Goal: Task Accomplishment & Management: Use online tool/utility

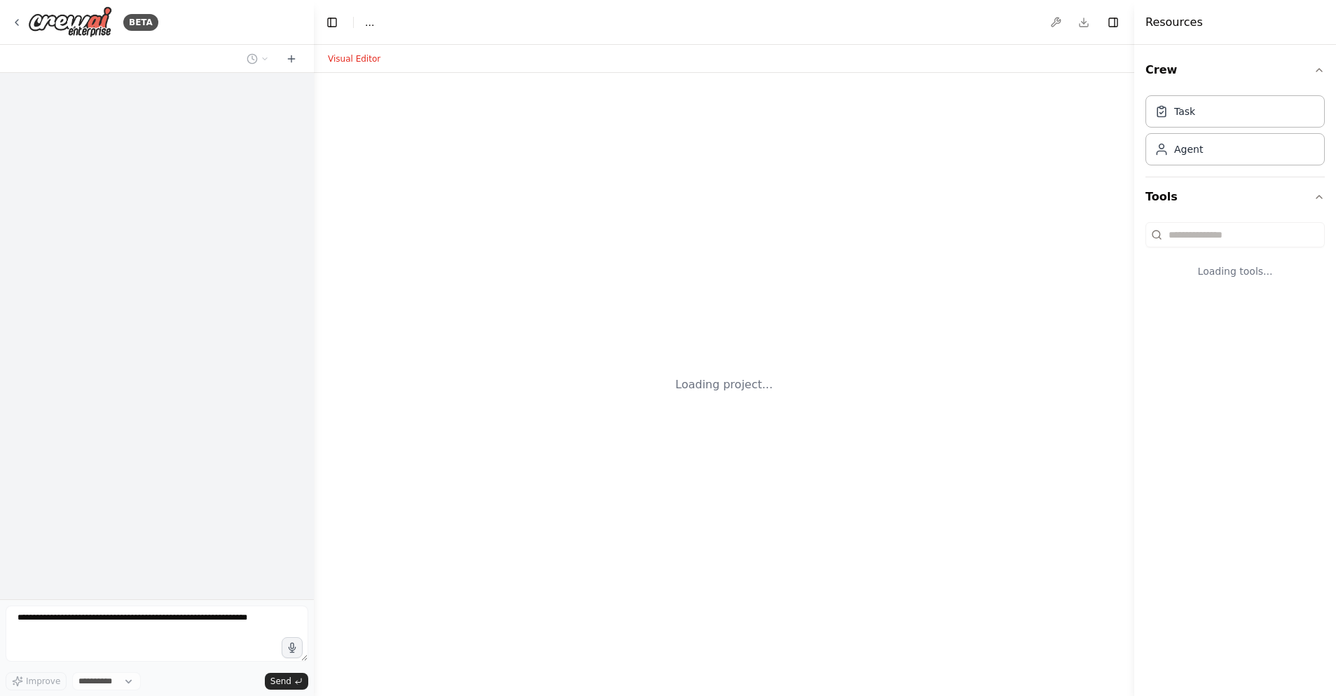
select select "****"
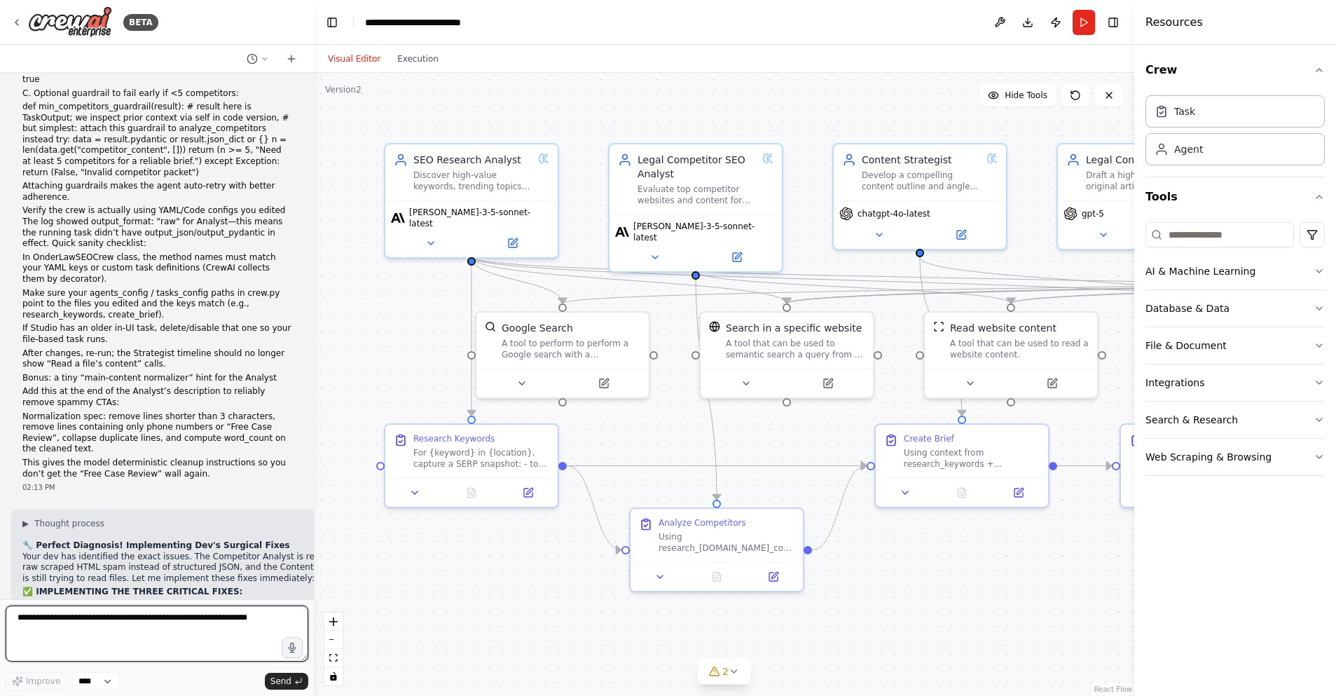
scroll to position [119058, 0]
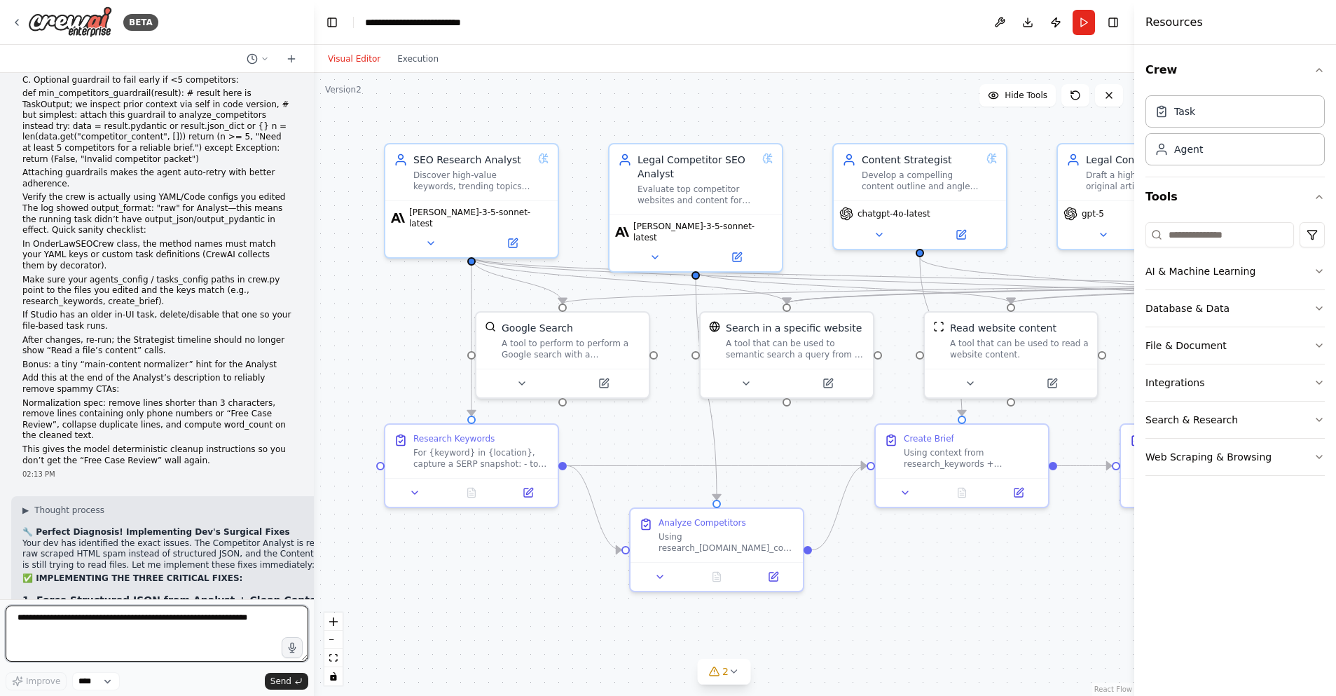
click at [33, 626] on textarea at bounding box center [157, 633] width 303 height 56
paste textarea "**********"
click at [18, 620] on textarea at bounding box center [157, 633] width 303 height 56
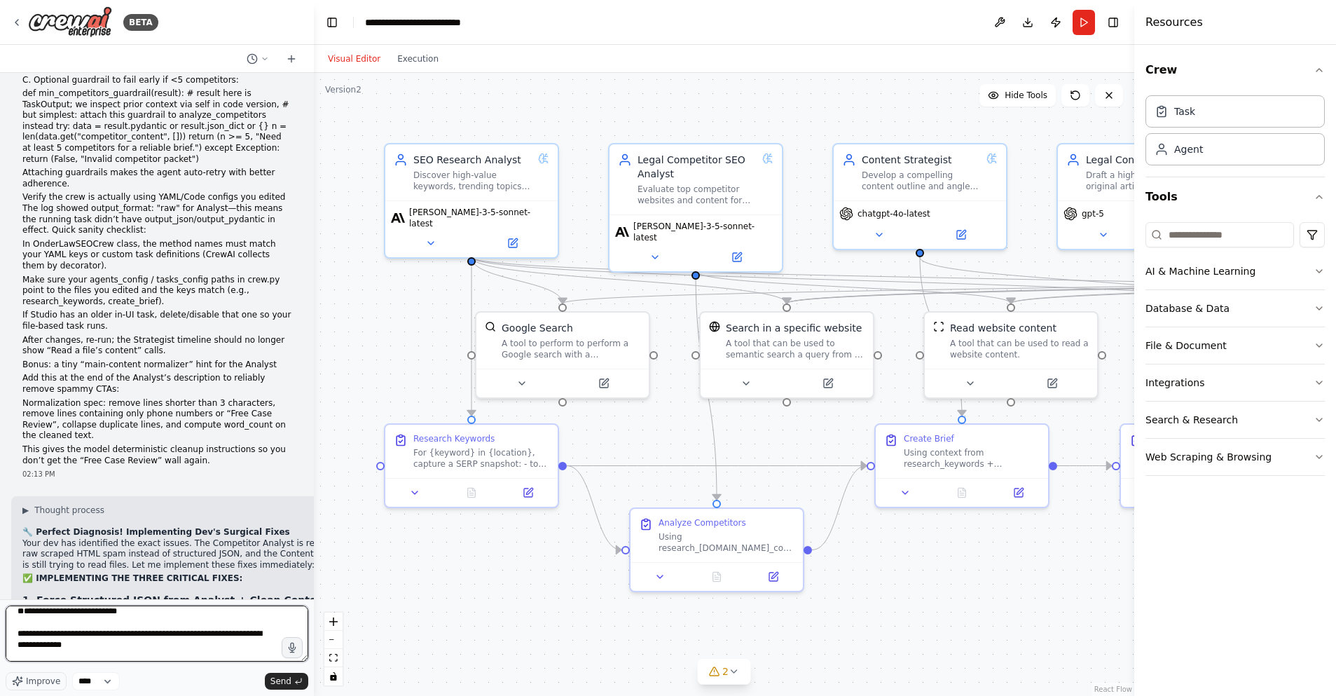
click at [44, 635] on textarea at bounding box center [157, 633] width 303 height 56
click at [27, 626] on textarea at bounding box center [157, 633] width 303 height 56
paste textarea "**********"
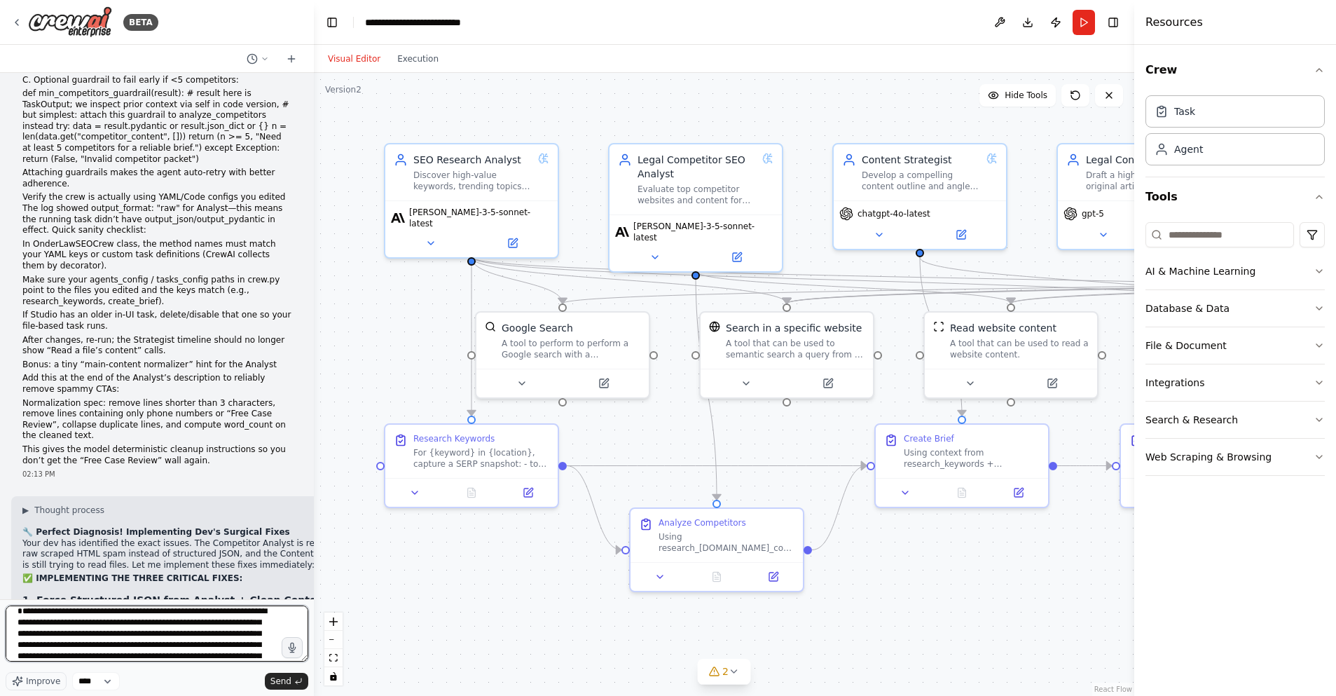
scroll to position [130, 0]
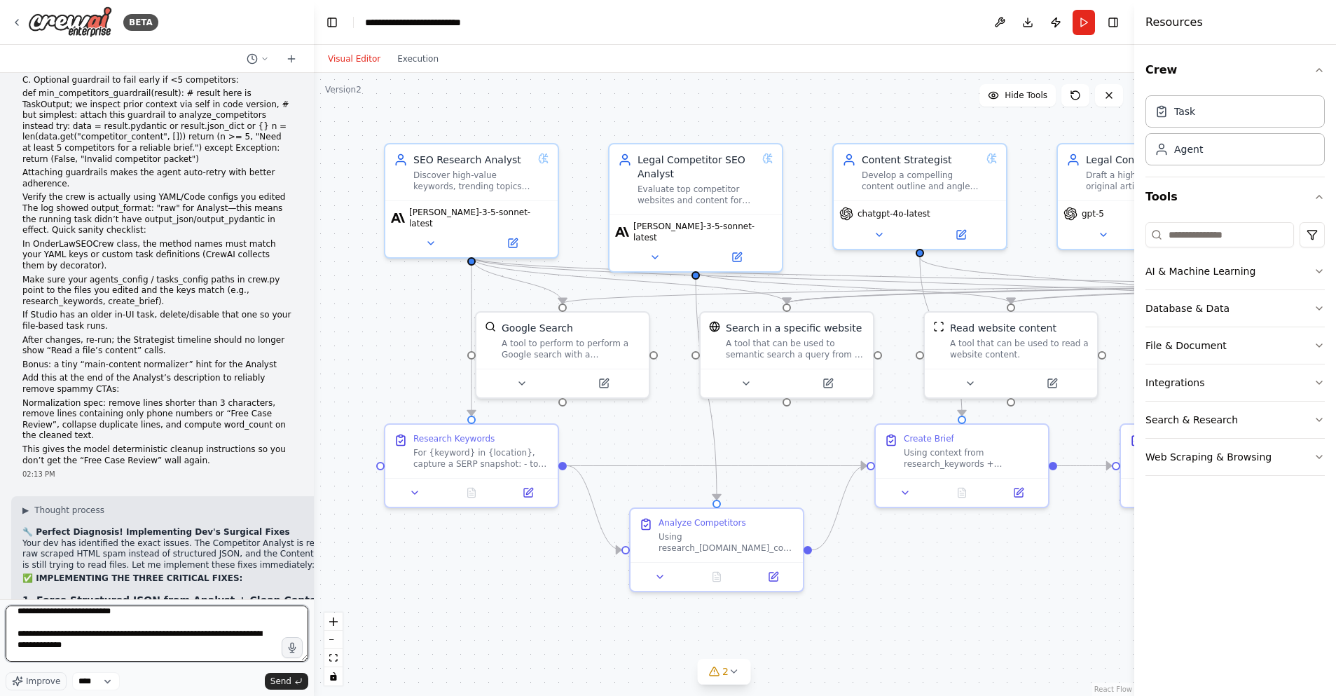
type textarea "**********"
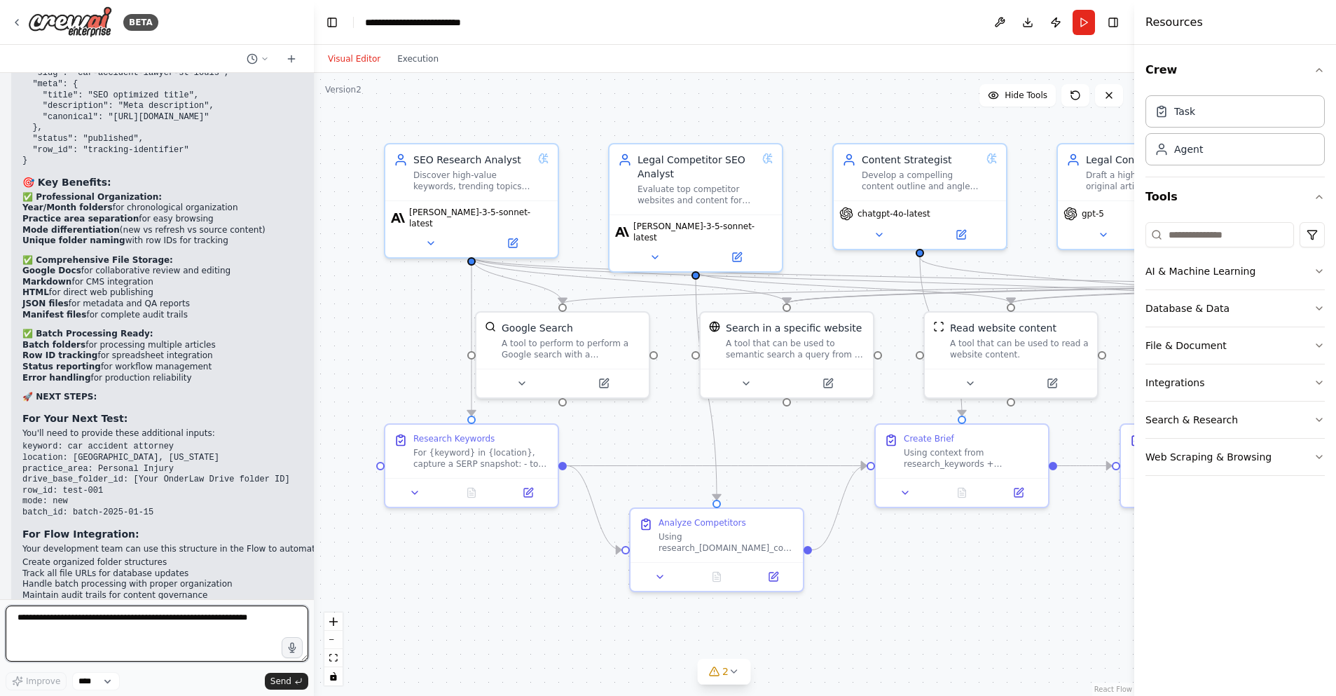
scroll to position [122456, 0]
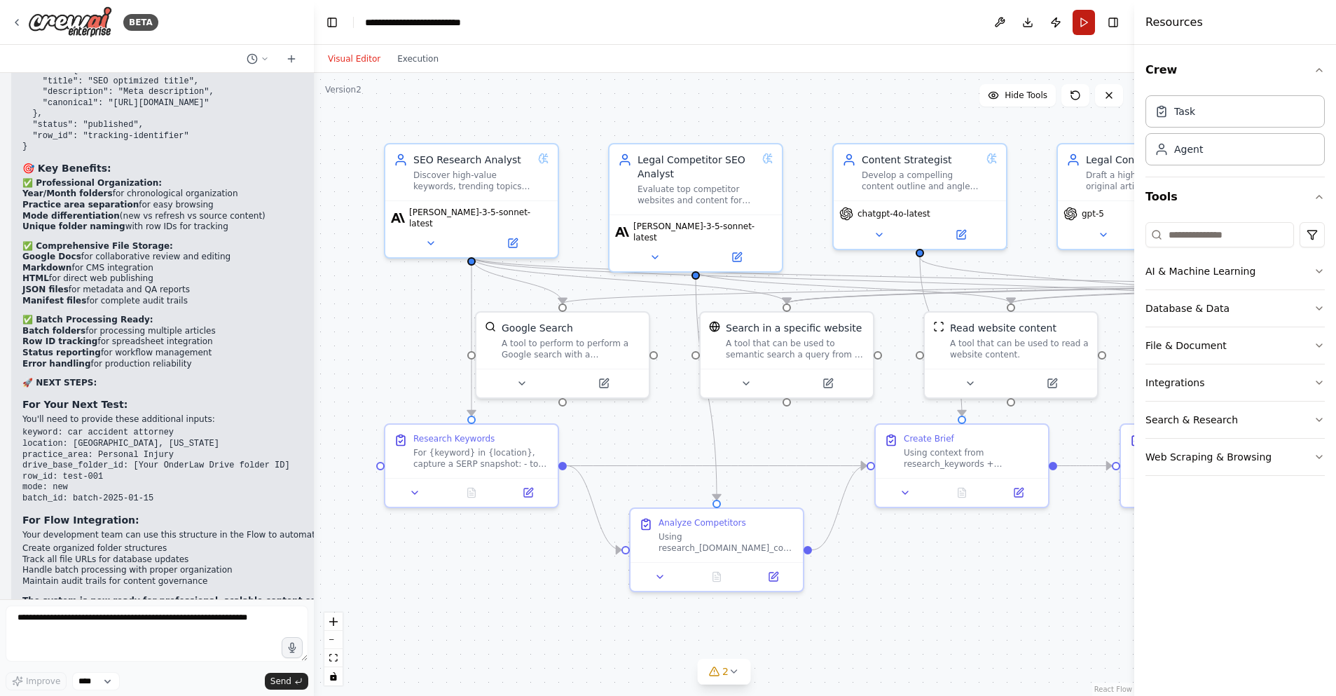
click at [1085, 27] on button "Run" at bounding box center [1084, 22] width 22 height 25
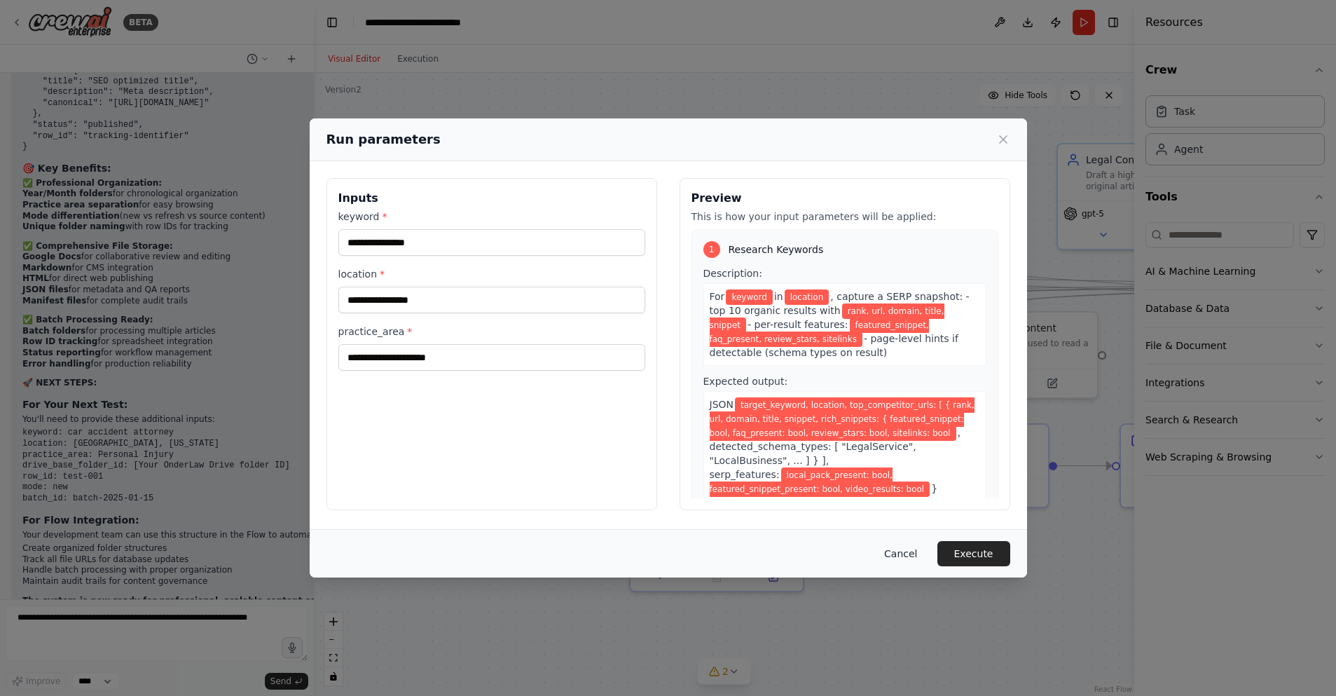
click at [891, 556] on button "Cancel" at bounding box center [900, 553] width 55 height 25
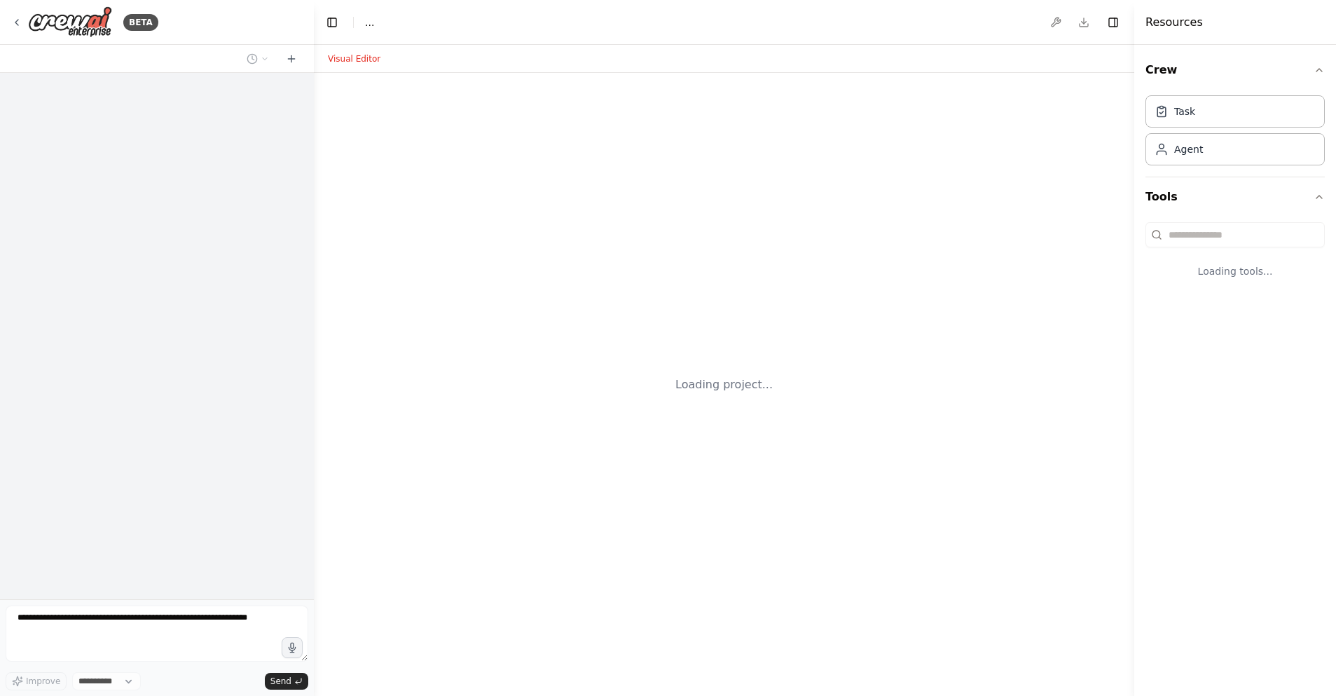
select select "****"
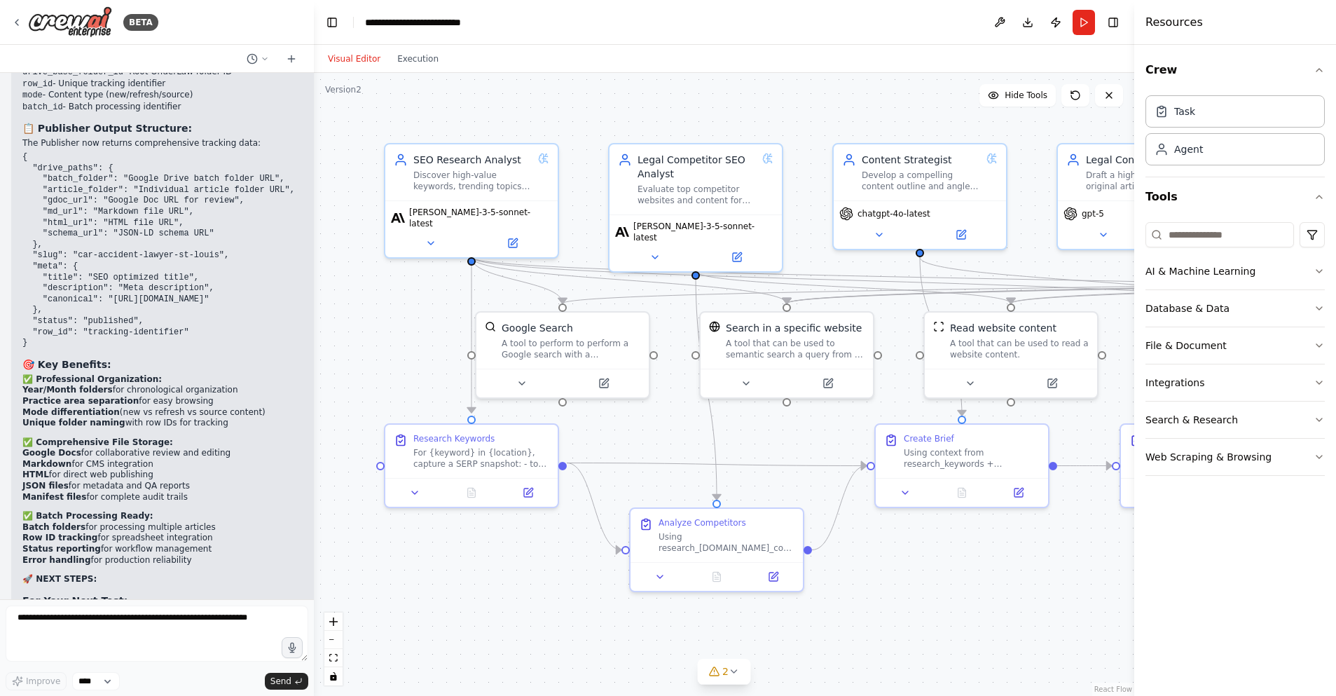
scroll to position [122456, 0]
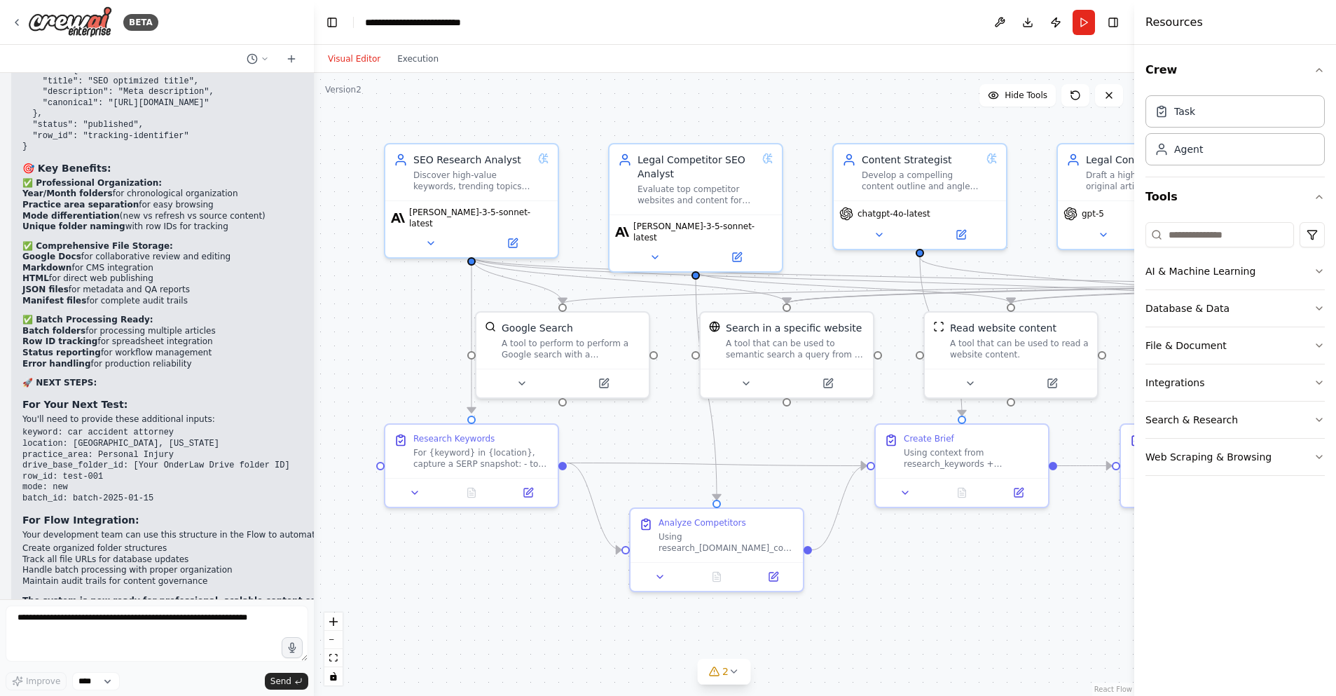
drag, startPoint x: 83, startPoint y: 568, endPoint x: 26, endPoint y: 428, distance: 151.4
drag, startPoint x: 24, startPoint y: 330, endPoint x: 277, endPoint y: 564, distance: 344.6
click at [324, 563] on div "BETA research SEO keywords for a personal injury law firm, research competitors…" at bounding box center [668, 348] width 1336 height 696
drag, startPoint x: 32, startPoint y: 596, endPoint x: 79, endPoint y: 586, distance: 48.6
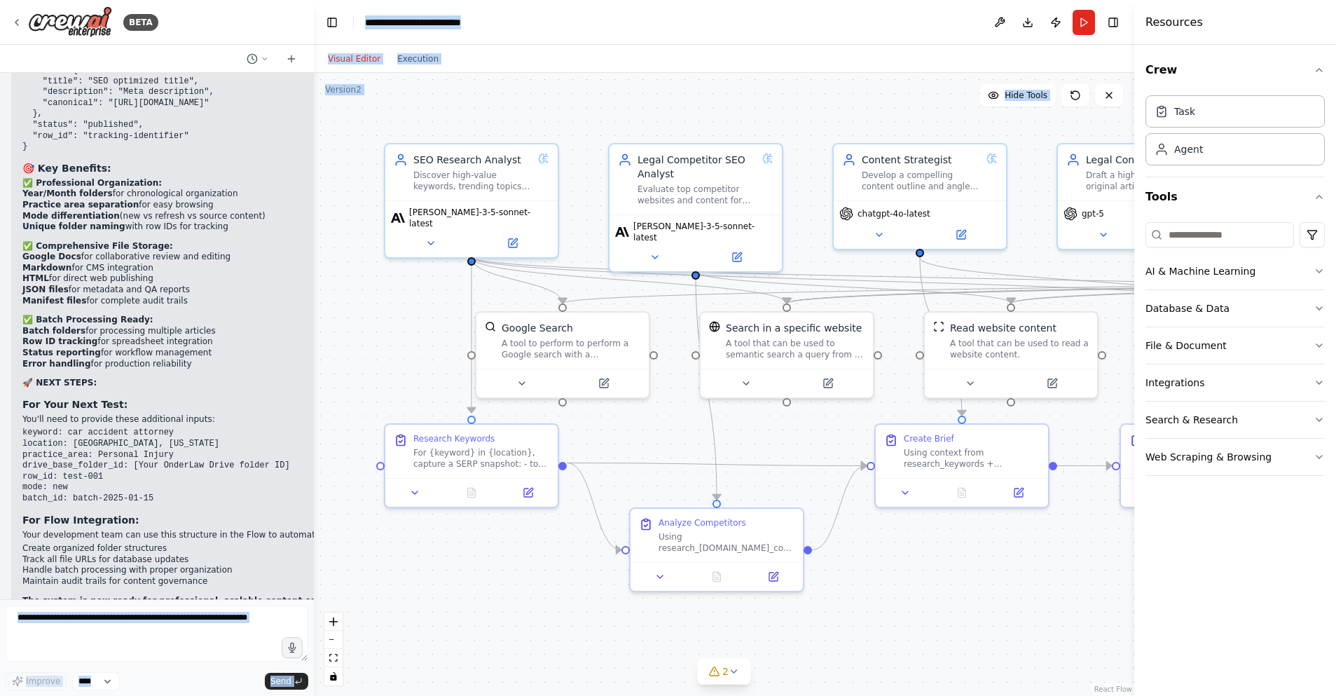
click at [43, 591] on div "research SEO keywords for a personal injury law firm, research competitors rank…" at bounding box center [157, 336] width 314 height 526
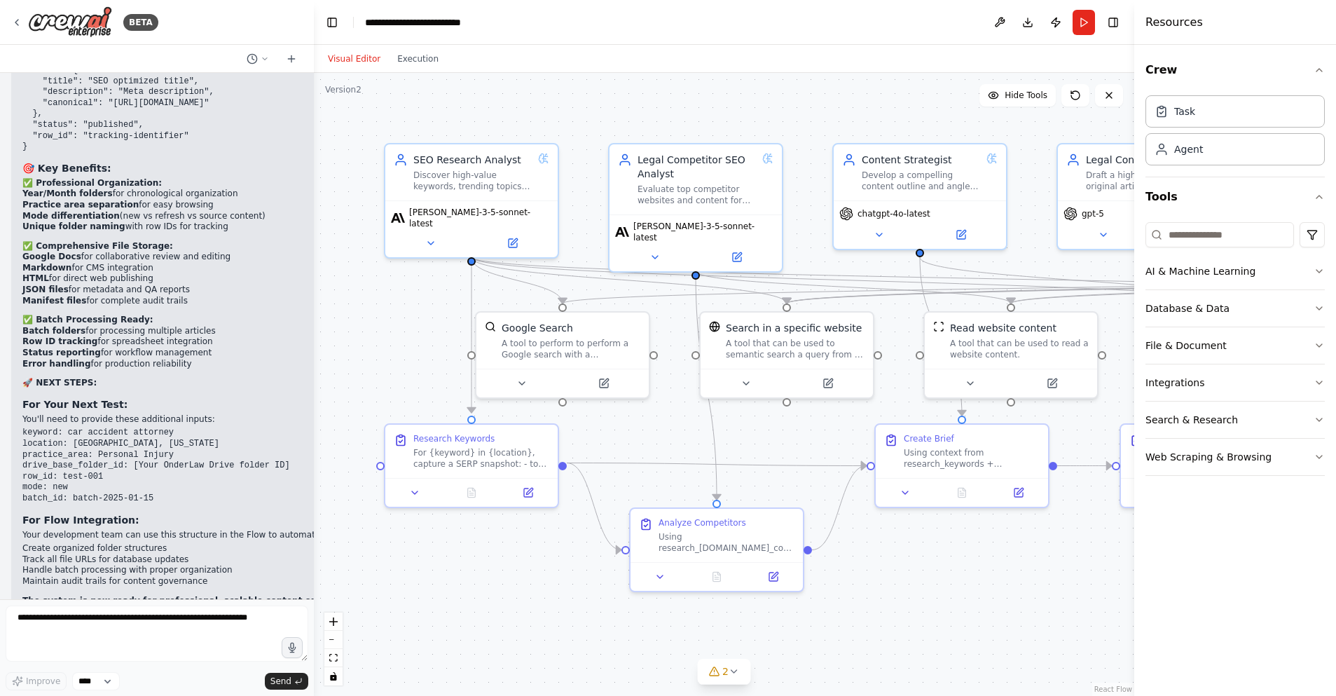
drag, startPoint x: 203, startPoint y: 528, endPoint x: 176, endPoint y: 528, distance: 27.3
drag, startPoint x: 215, startPoint y: 532, endPoint x: 321, endPoint y: 523, distance: 106.1
click at [431, 525] on div "BETA research SEO keywords for a personal injury law firm, research competitors…" at bounding box center [668, 348] width 1336 height 696
drag, startPoint x: 225, startPoint y: 525, endPoint x: 245, endPoint y: 546, distance: 28.2
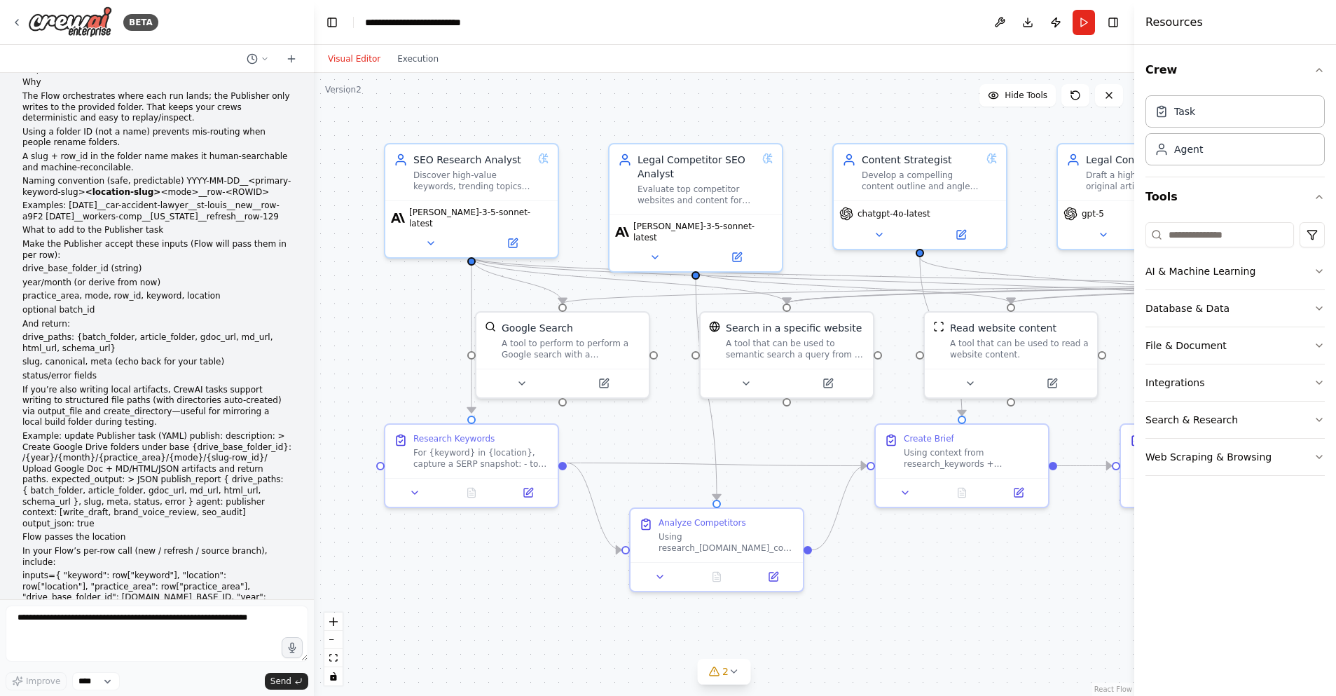
scroll to position [120725, 0]
drag, startPoint x: 145, startPoint y: 521, endPoint x: 26, endPoint y: 355, distance: 204.3
copy div "🎯 Perfect Solution! Enhanced UI with URL Input for Content Rewriting Your dev's…"
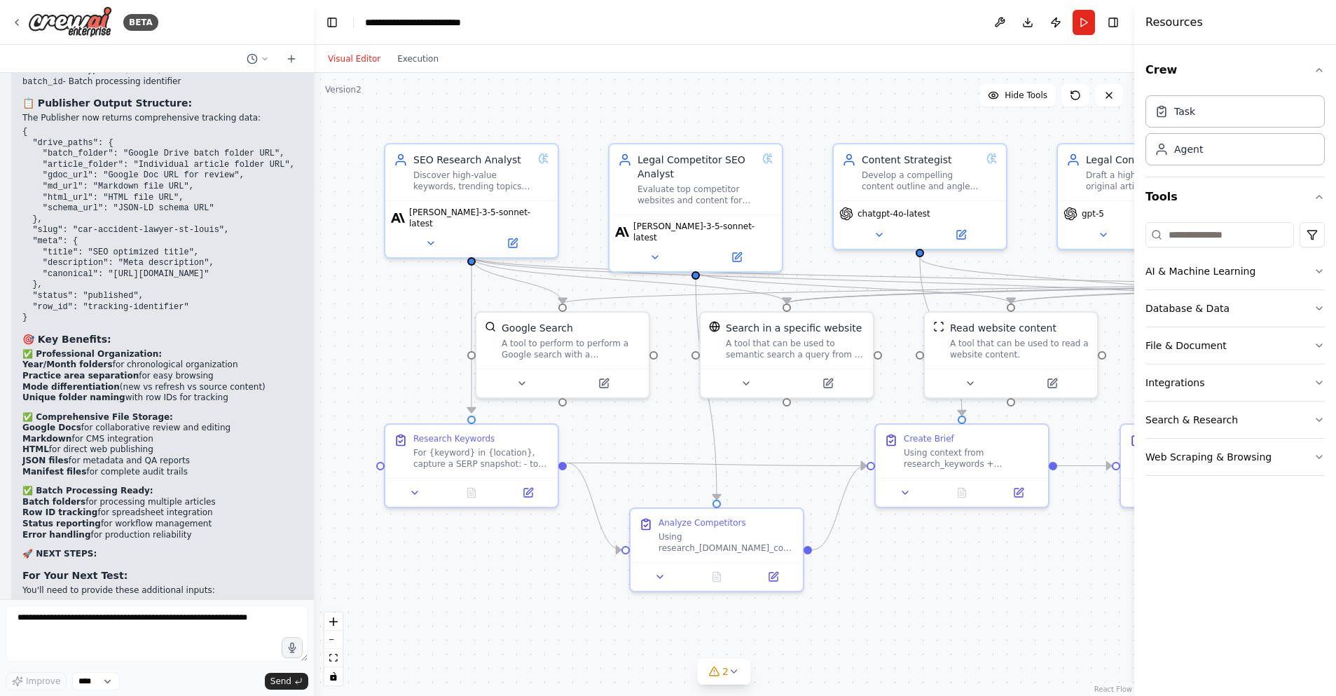
scroll to position [122456, 0]
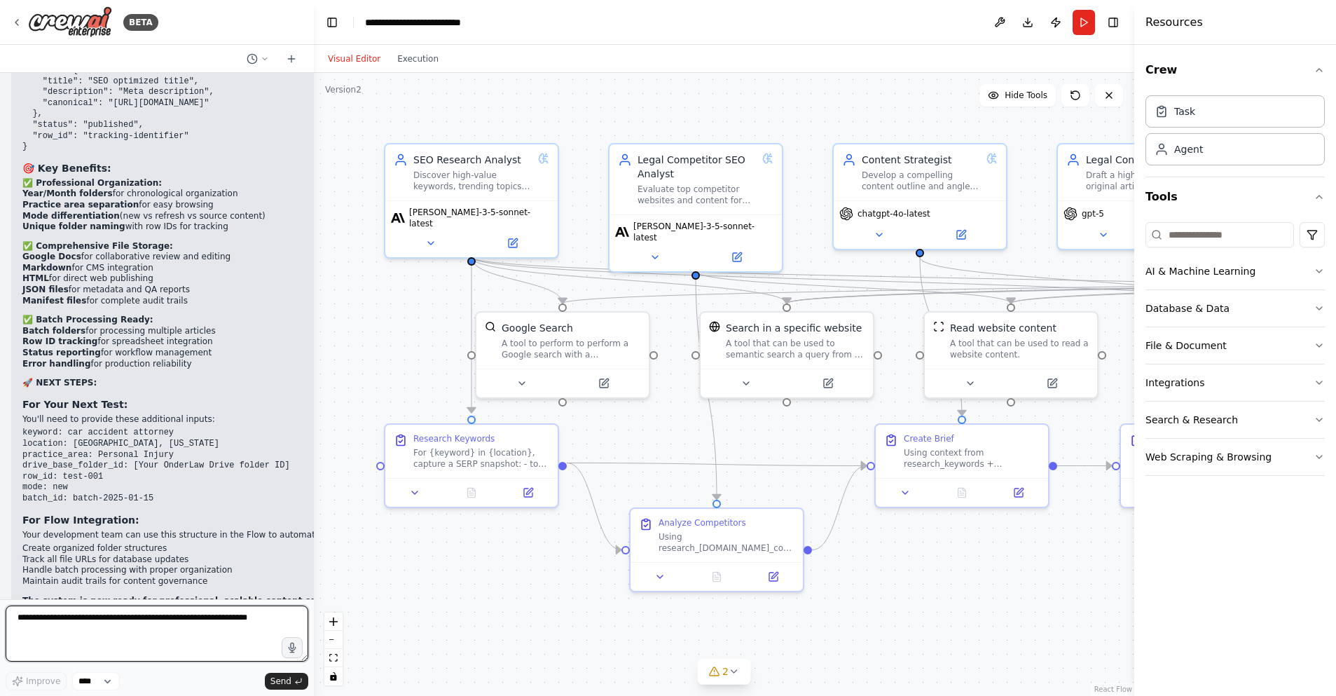
click at [41, 626] on textarea at bounding box center [157, 633] width 303 height 56
paste textarea "**********"
type textarea "**********"
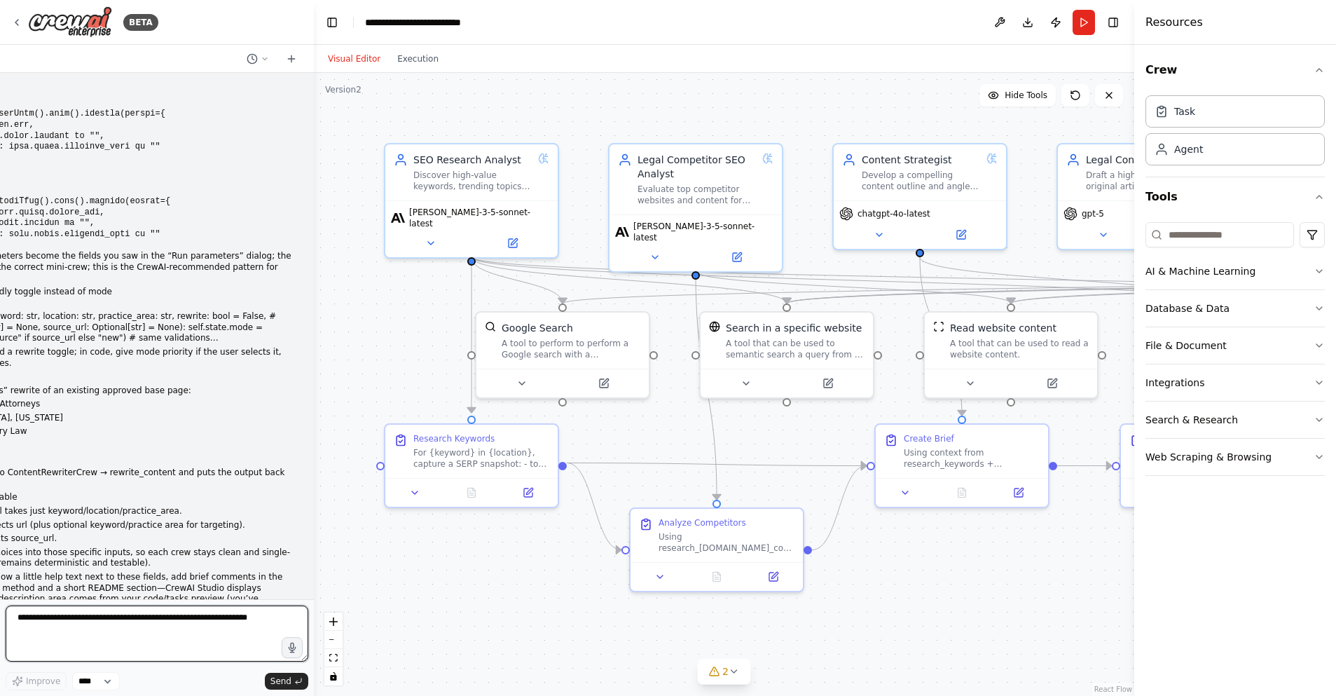
scroll to position [123691, 0]
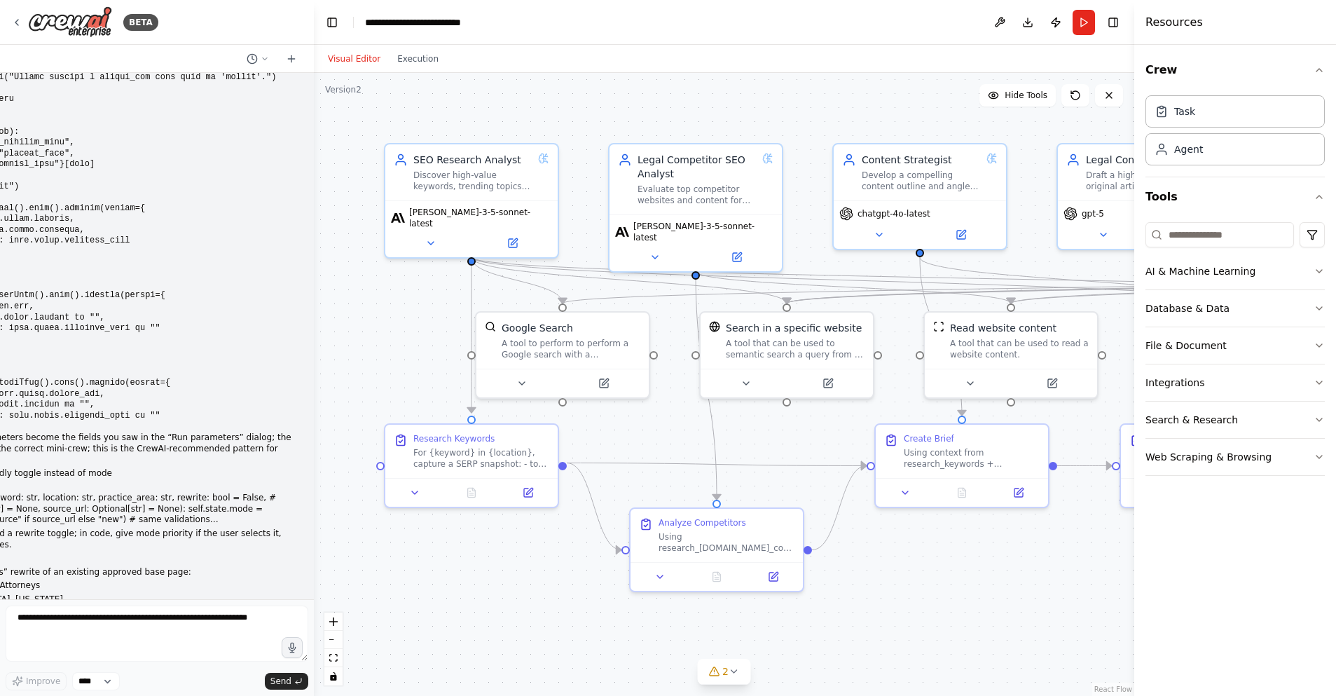
drag, startPoint x: 22, startPoint y: 149, endPoint x: 187, endPoint y: 533, distance: 417.8
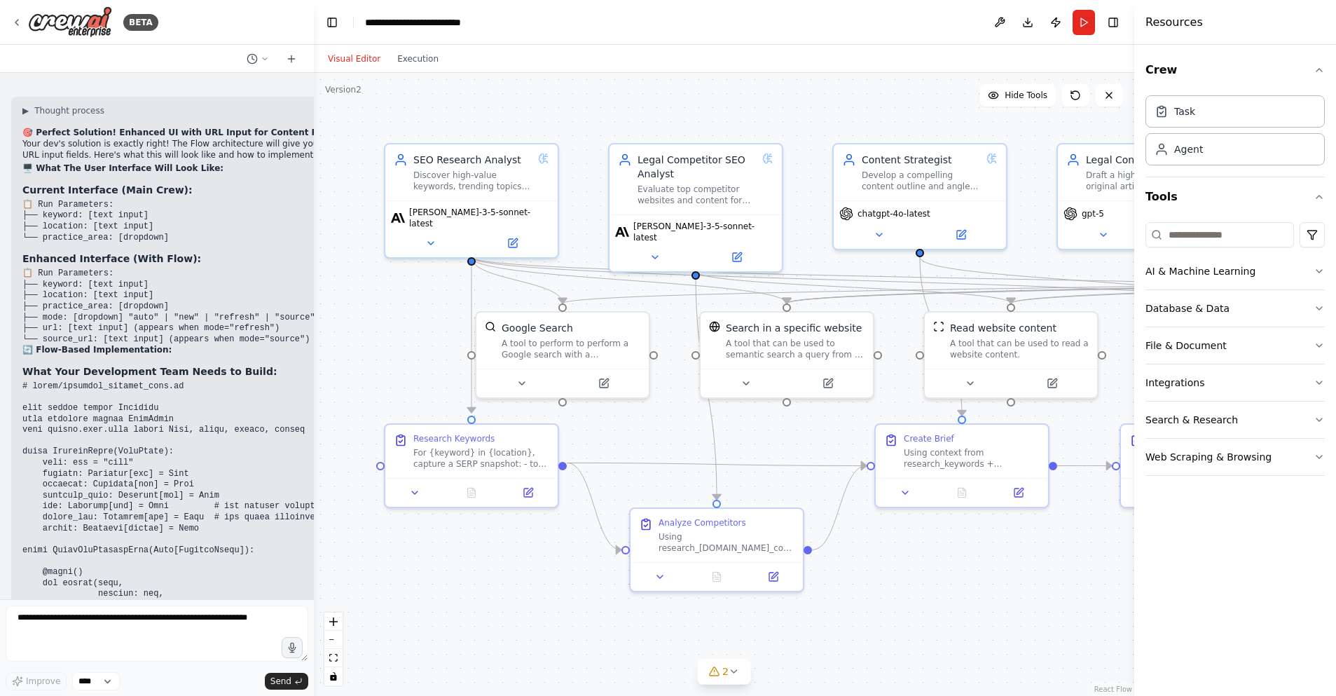
scroll to position [124597, 0]
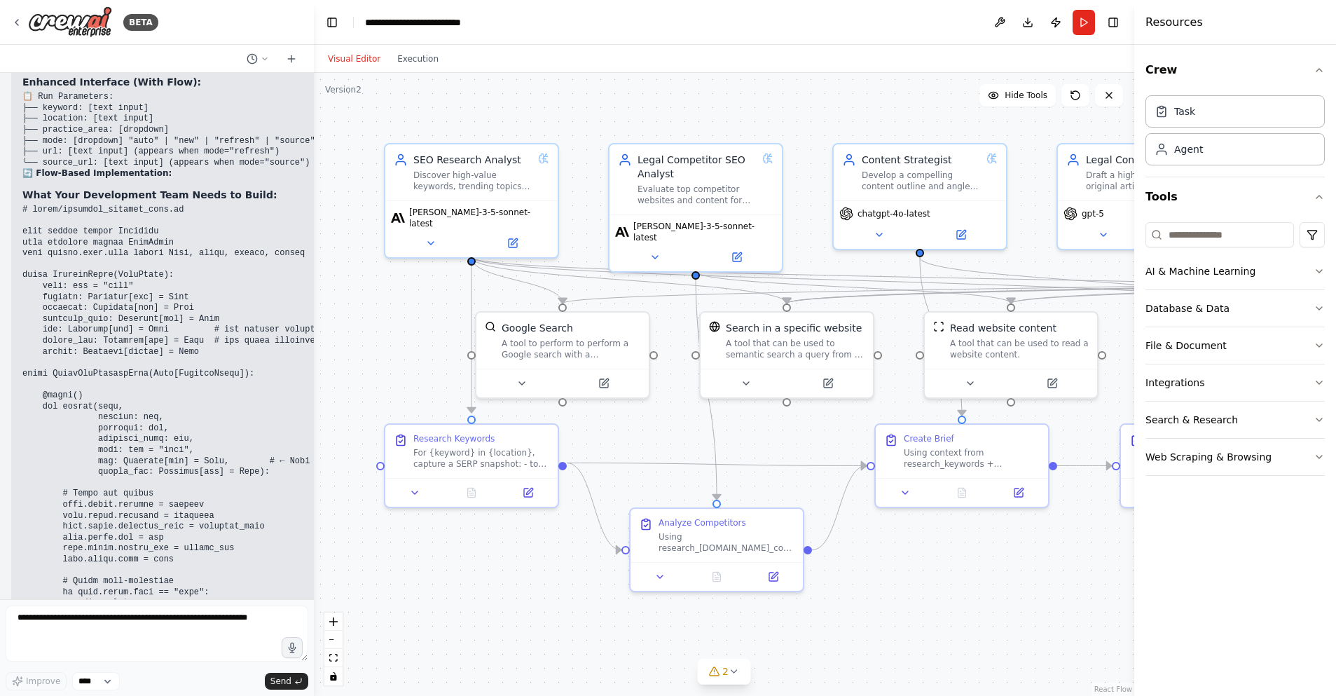
copy div "✅ Excellent Technical Validation from Your Dev! Your dev has confirmed the UI a…"
click at [58, 621] on textarea at bounding box center [157, 633] width 303 height 56
click at [52, 617] on textarea at bounding box center [157, 633] width 303 height 56
paste textarea "**********"
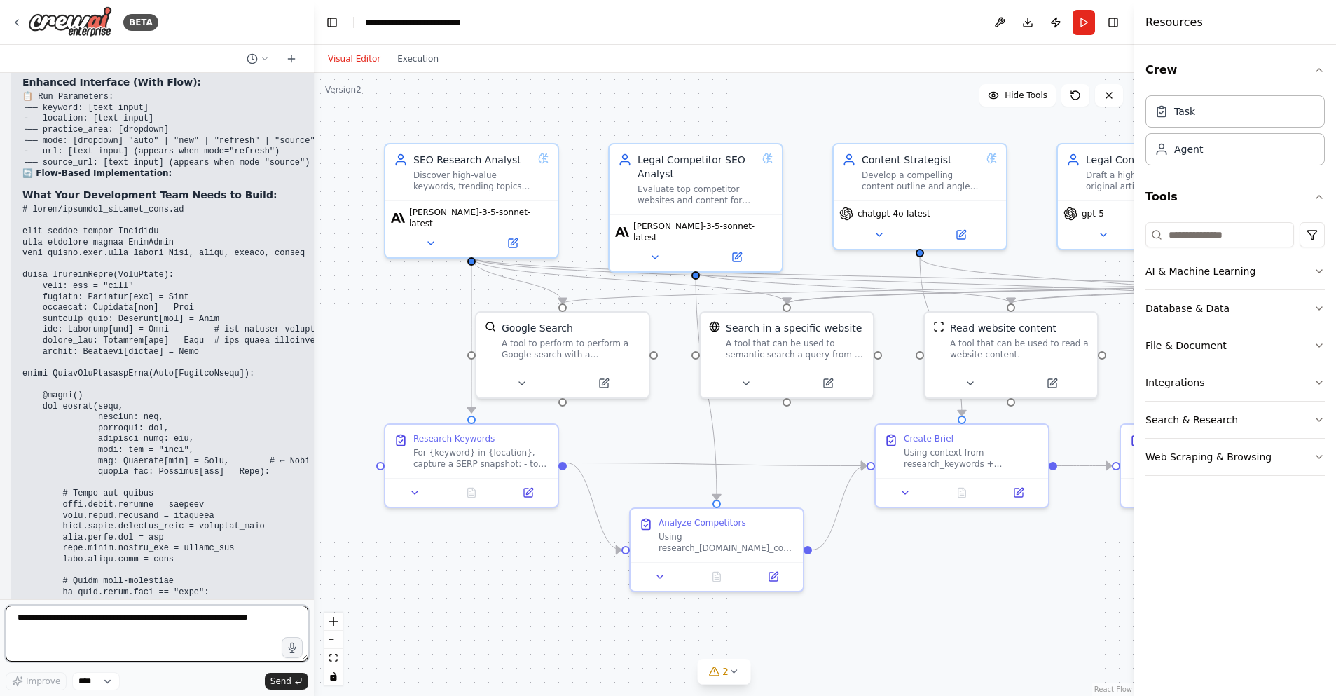
type textarea "**********"
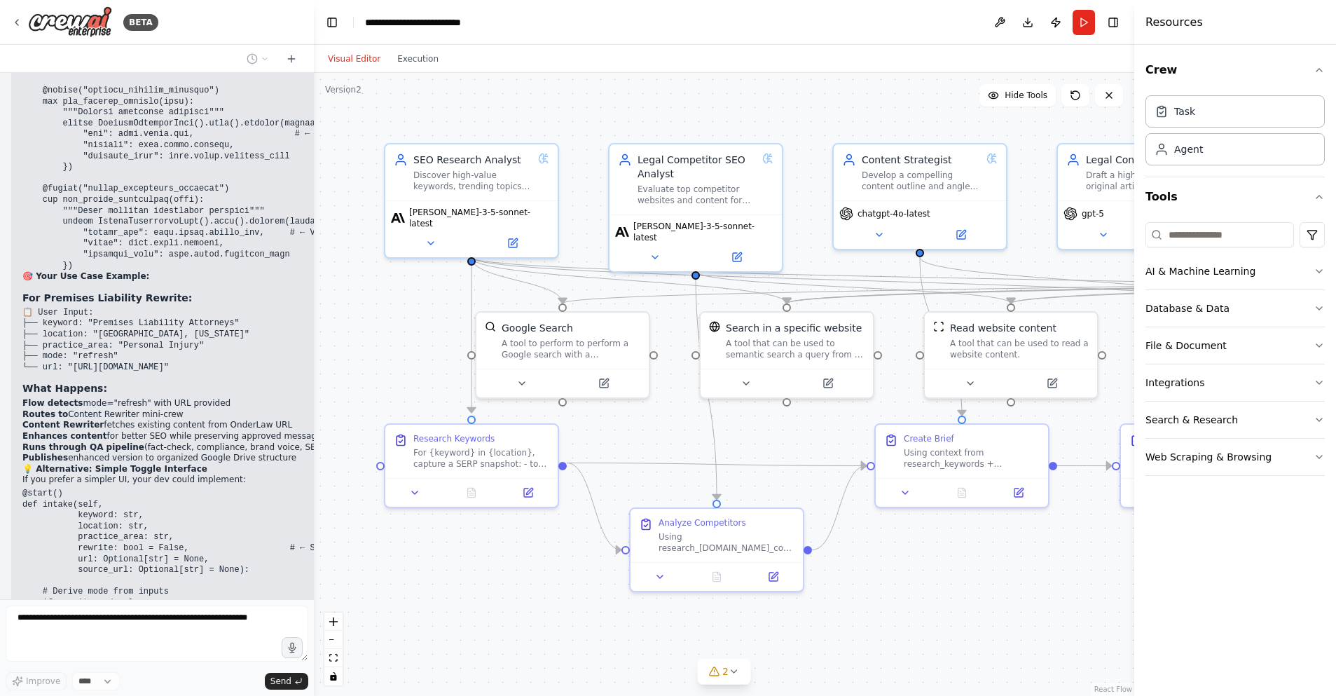
drag, startPoint x: 196, startPoint y: 600, endPoint x: 190, endPoint y: 607, distance: 10.0
click at [193, 603] on div "BETA research SEO keywords for a personal injury law firm, research competitors…" at bounding box center [157, 348] width 314 height 696
click at [326, 23] on button "Toggle Left Sidebar" at bounding box center [332, 23] width 20 height 20
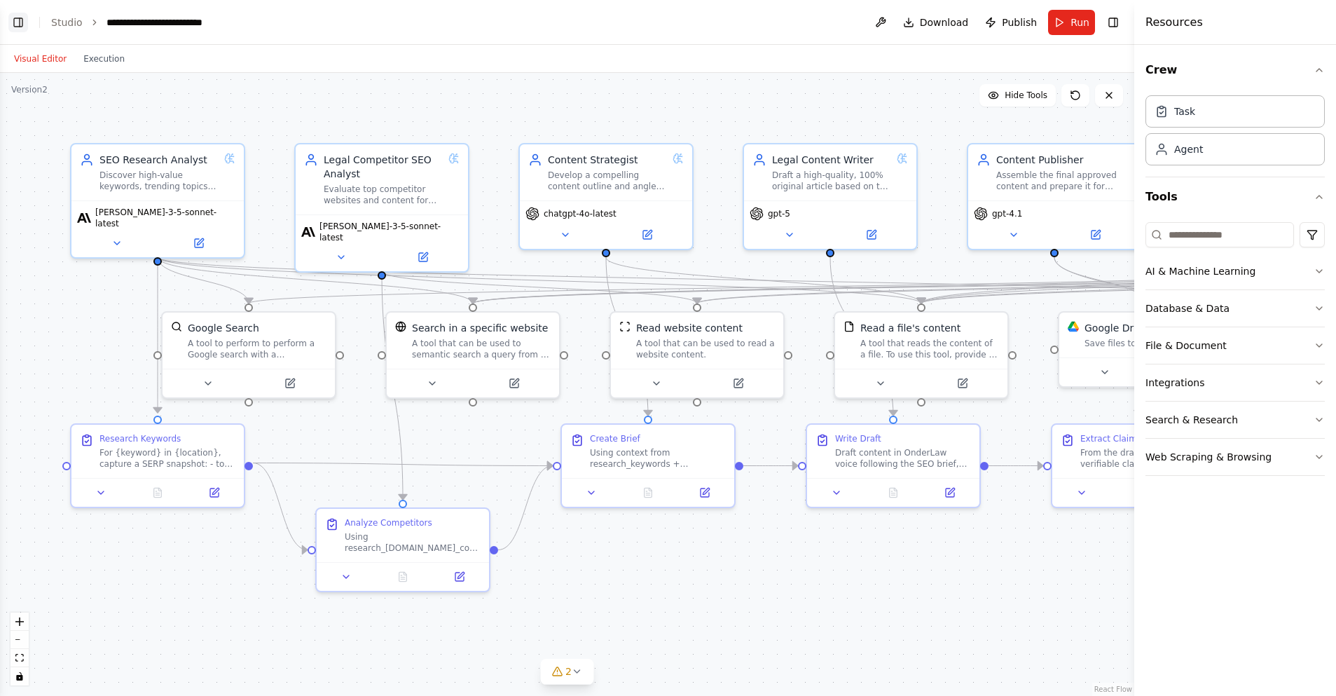
click at [12, 25] on button "Toggle Left Sidebar" at bounding box center [18, 23] width 20 height 20
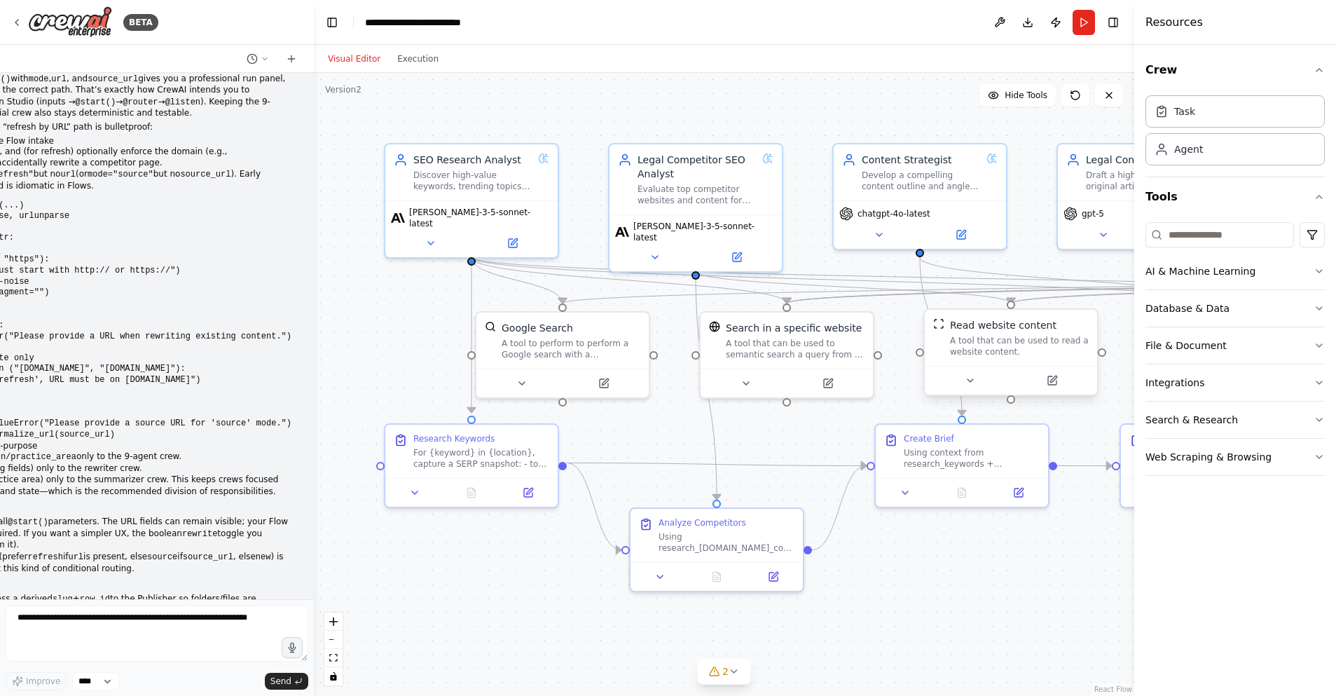
scroll to position [126491, 0]
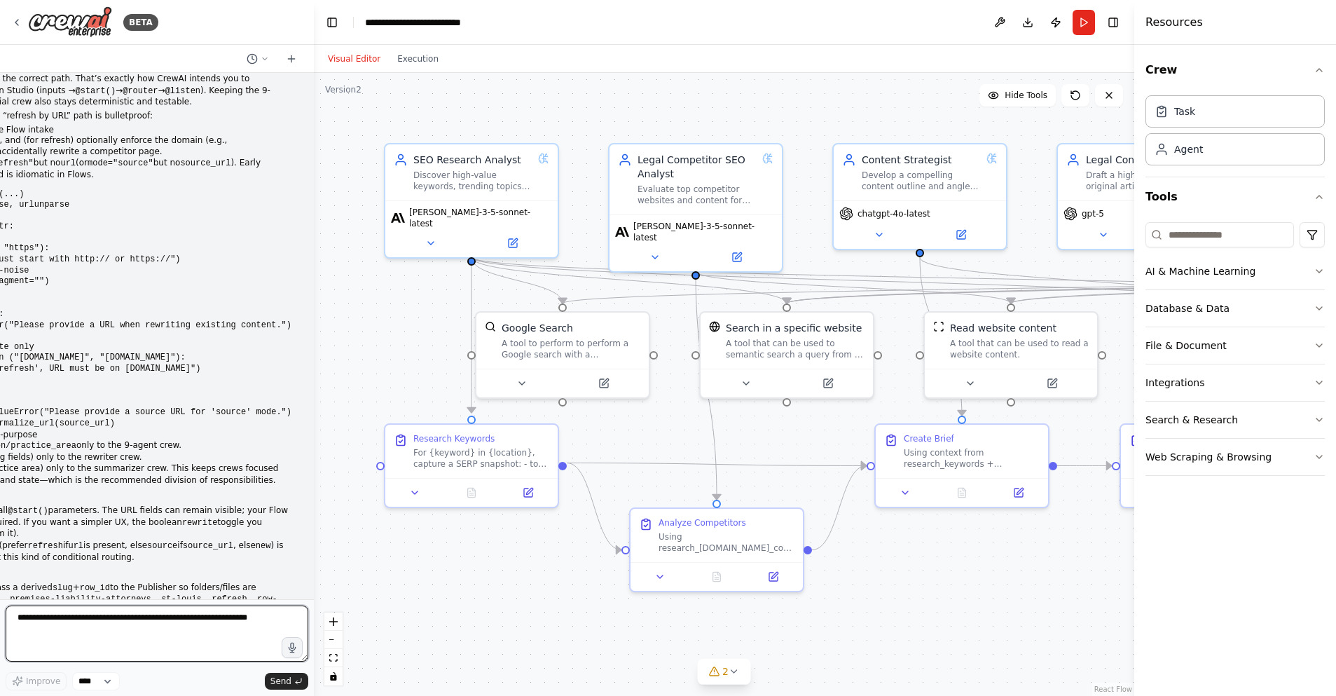
click at [42, 619] on textarea at bounding box center [157, 633] width 303 height 56
click at [0, 395] on html "BETA research SEO keywords for a personal injury law firm, research competitors…" at bounding box center [668, 348] width 1336 height 696
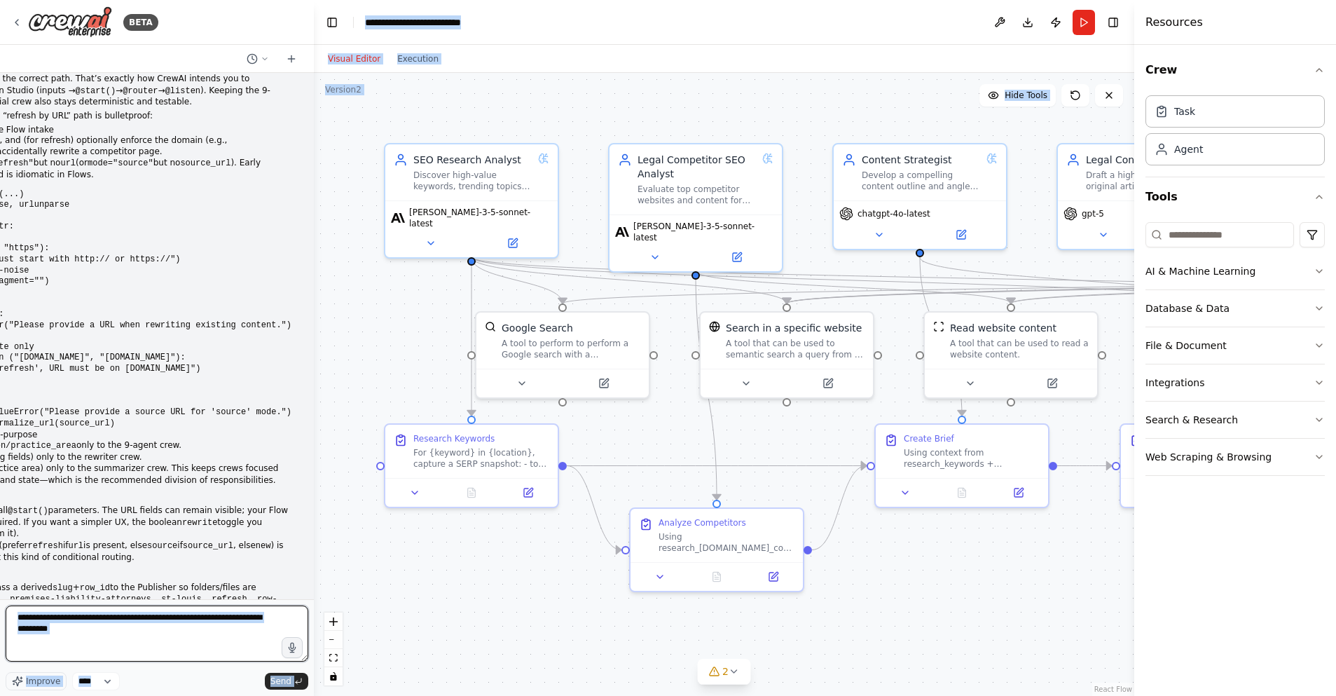
click at [121, 633] on textarea "**********" at bounding box center [157, 633] width 303 height 56
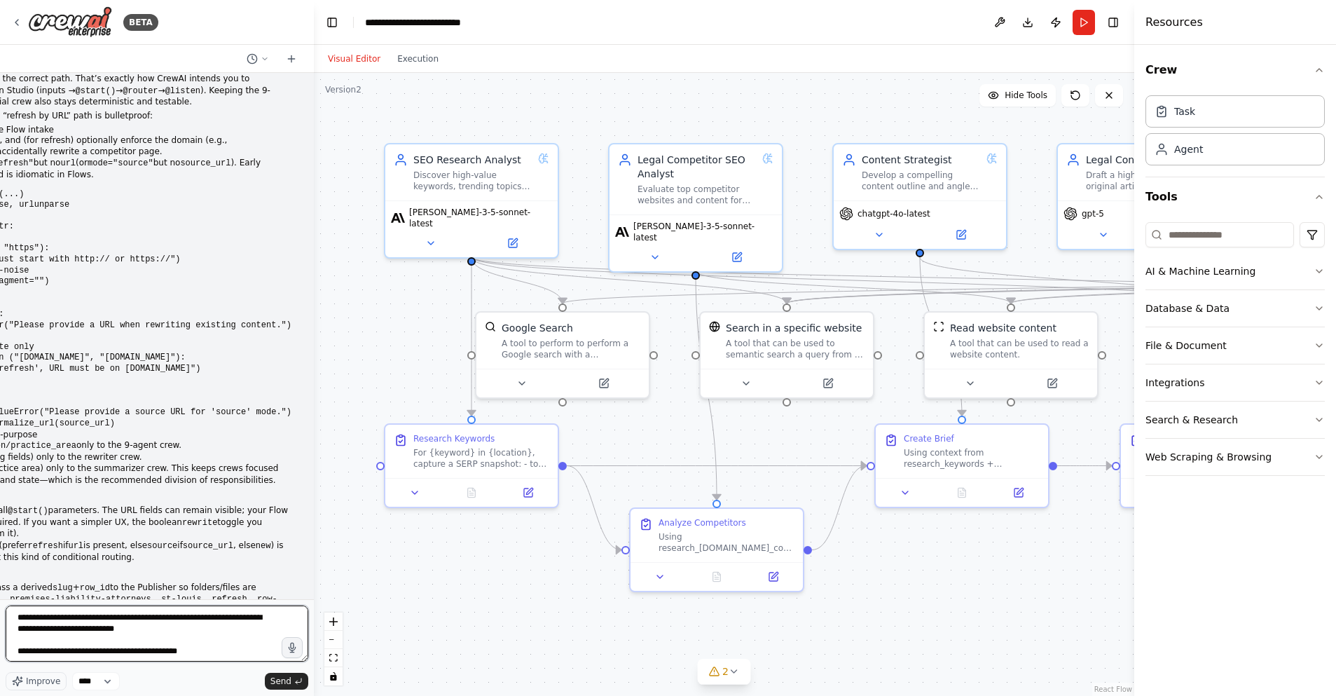
paste textarea "**********"
type textarea "**********"
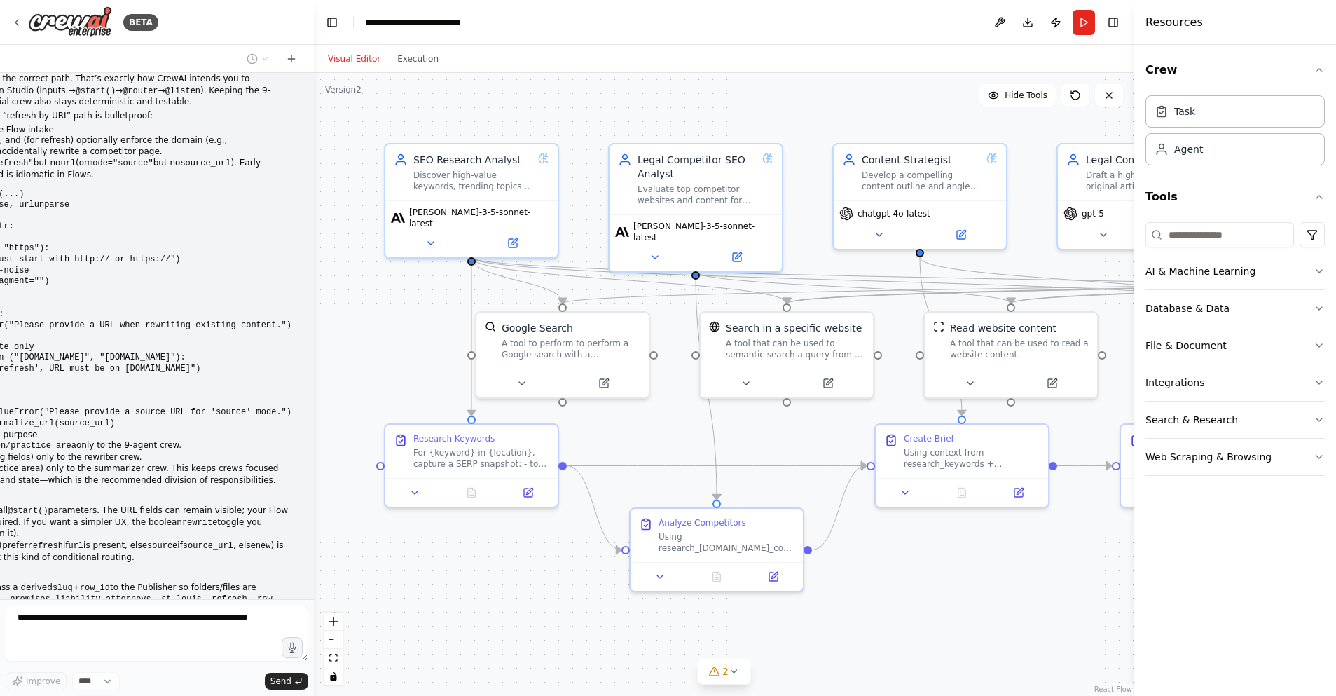
scroll to position [0, 0]
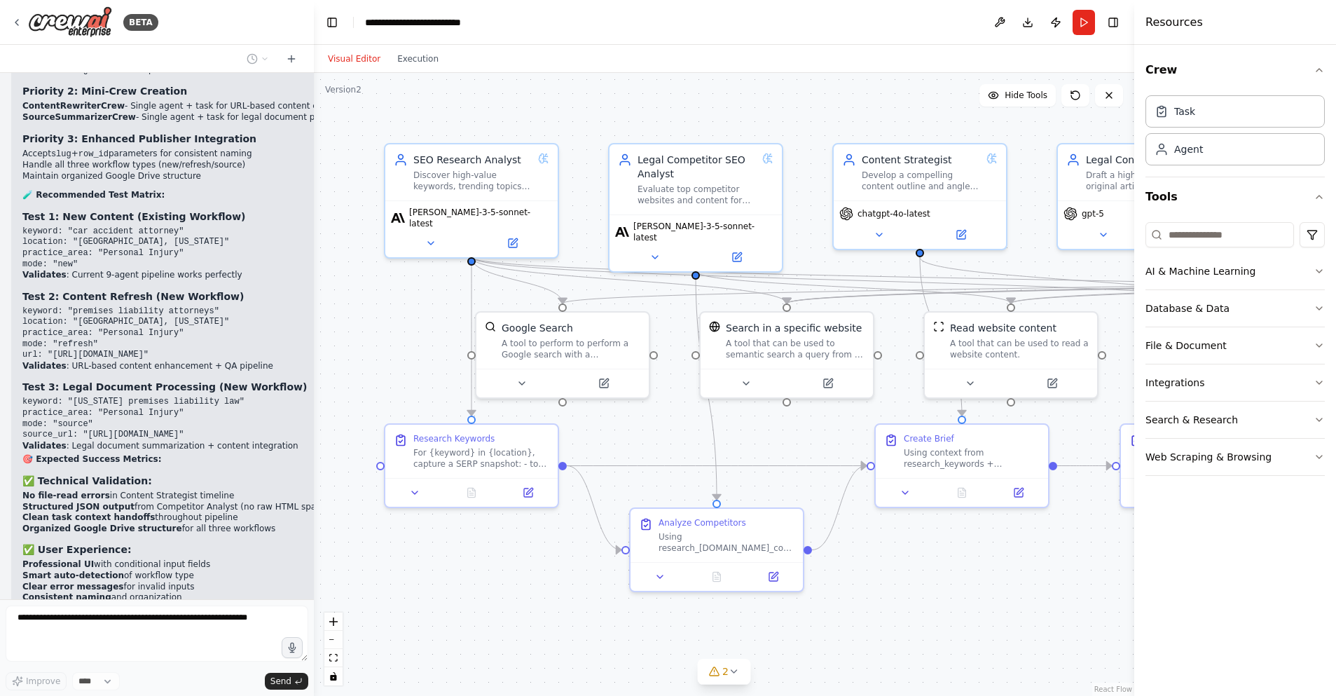
drag, startPoint x: 32, startPoint y: 271, endPoint x: -29, endPoint y: 270, distance: 61.0
click at [0, 270] on html "BETA research SEO keywords for a personal injury law firm, research competitors…" at bounding box center [668, 348] width 1336 height 696
drag, startPoint x: 4, startPoint y: 334, endPoint x: 106, endPoint y: 254, distance: 129.8
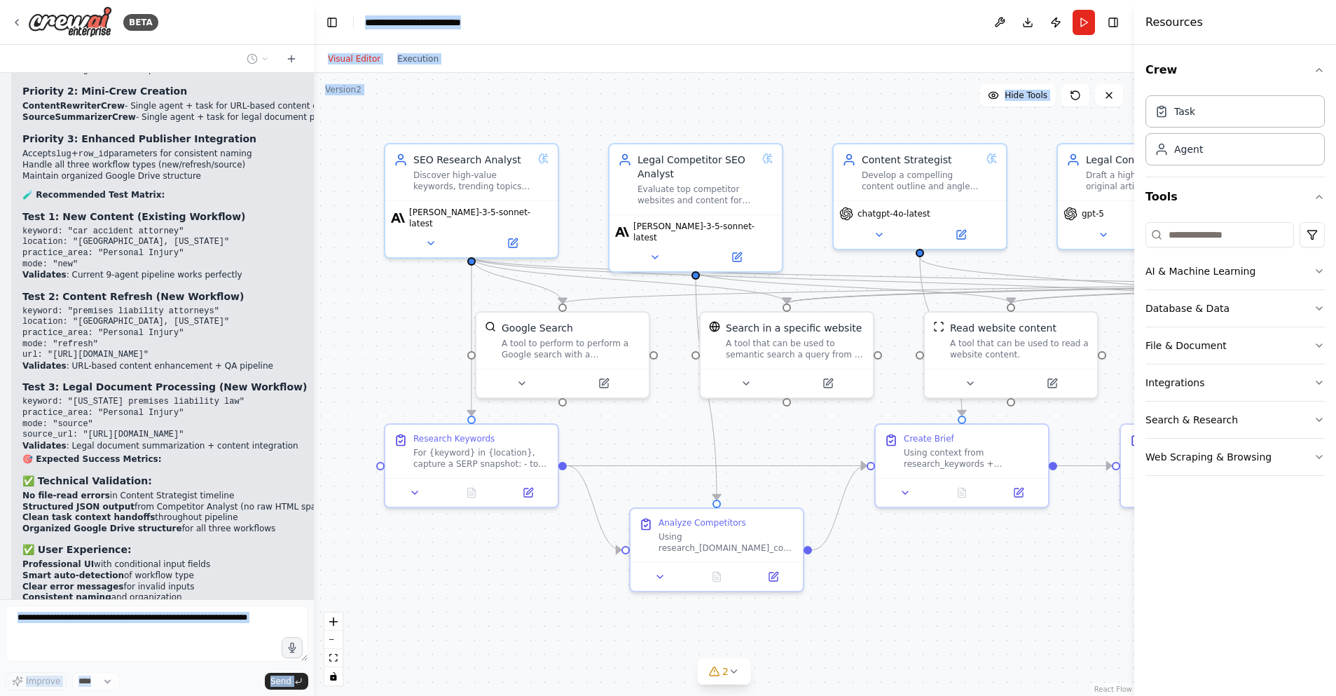
click at [0, 331] on div "BETA research SEO keywords for a personal injury law firm, research competitors…" at bounding box center [157, 348] width 314 height 696
click at [326, 26] on button "Toggle Left Sidebar" at bounding box center [332, 23] width 20 height 20
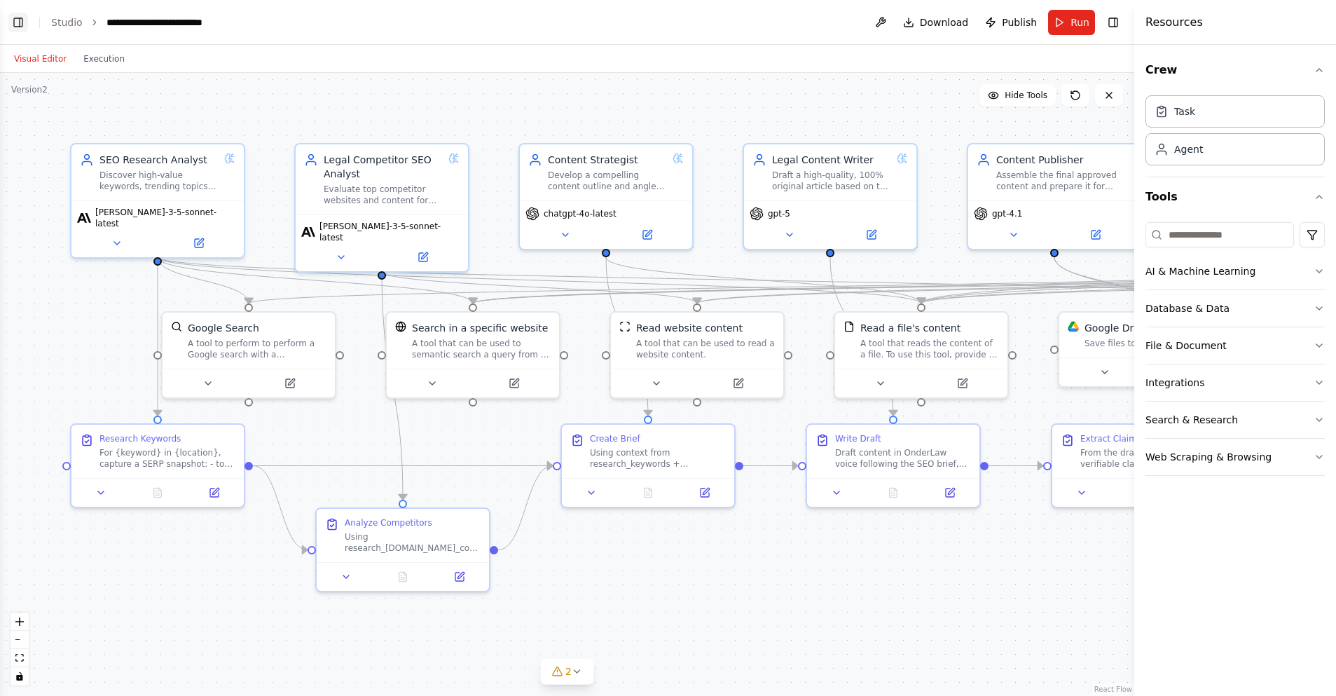
click at [22, 20] on button "Toggle Left Sidebar" at bounding box center [18, 23] width 20 height 20
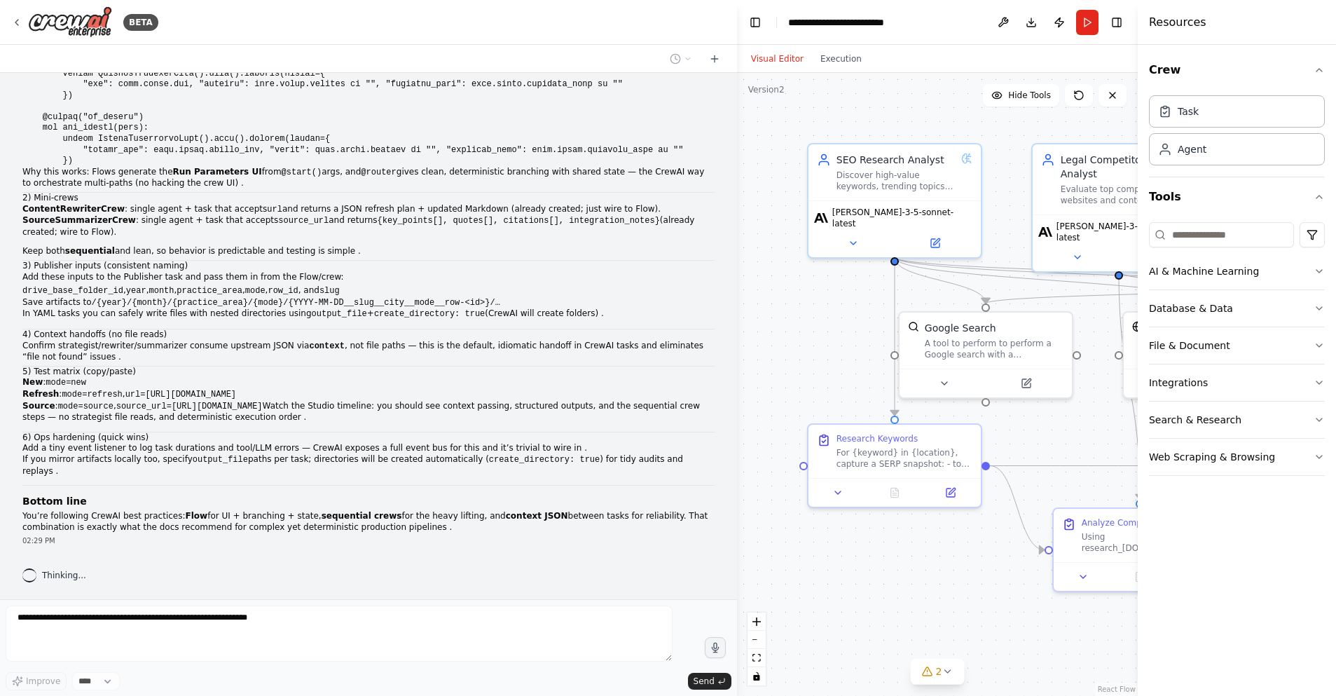
scroll to position [104360, 0]
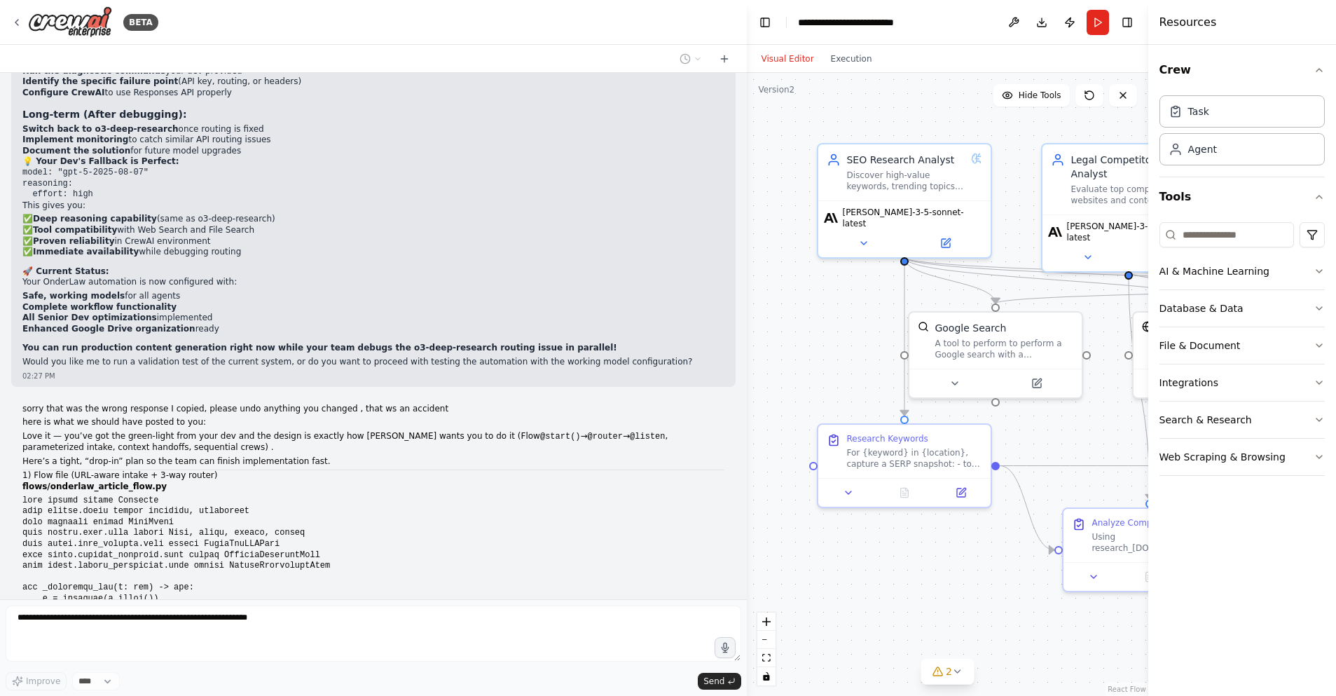
drag, startPoint x: 312, startPoint y: 68, endPoint x: 892, endPoint y: 100, distance: 581.0
click at [892, 100] on div "BETA research SEO keywords for a personal injury law firm, research competitors…" at bounding box center [668, 348] width 1336 height 696
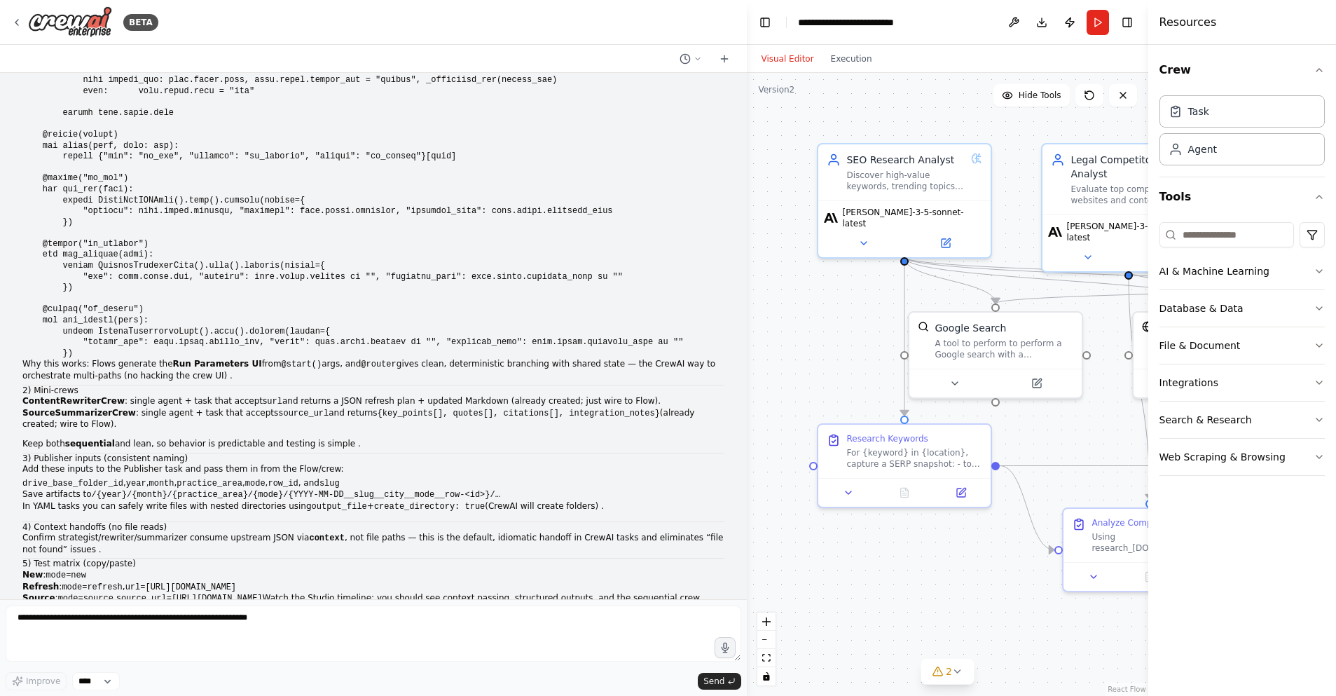
drag, startPoint x: 60, startPoint y: 161, endPoint x: 83, endPoint y: 155, distance: 24.6
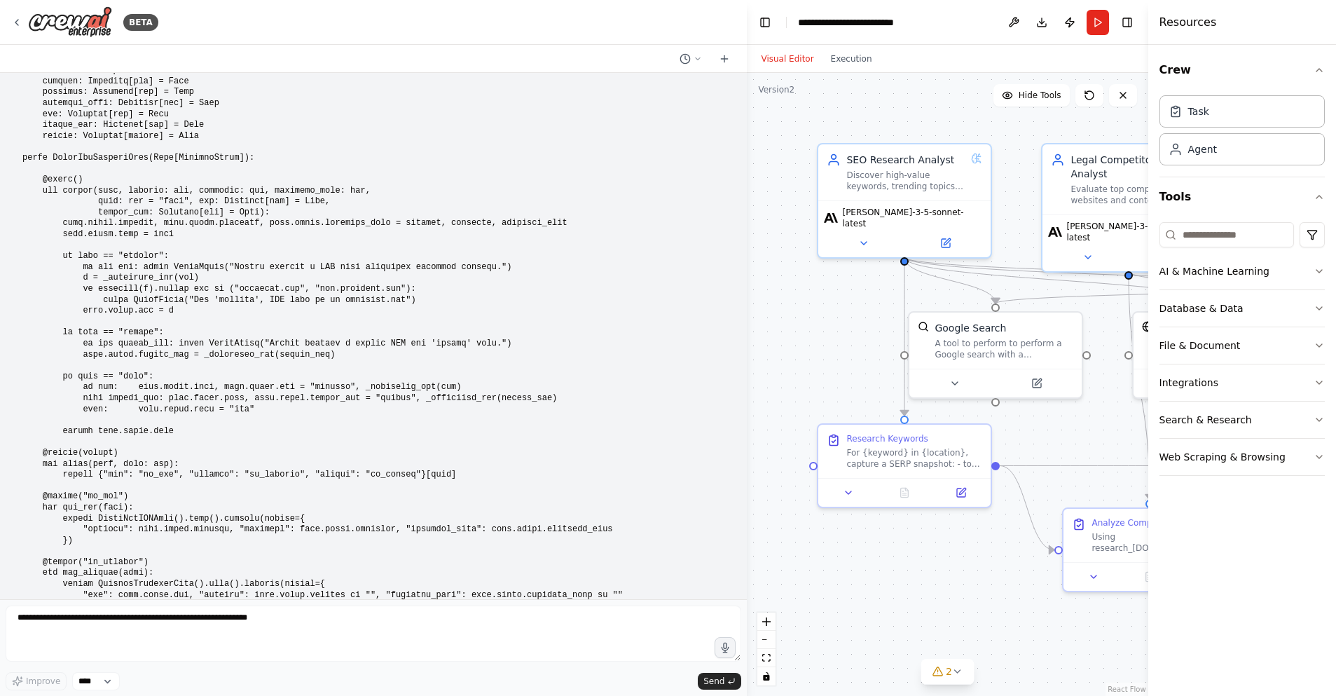
scroll to position [104808, 0]
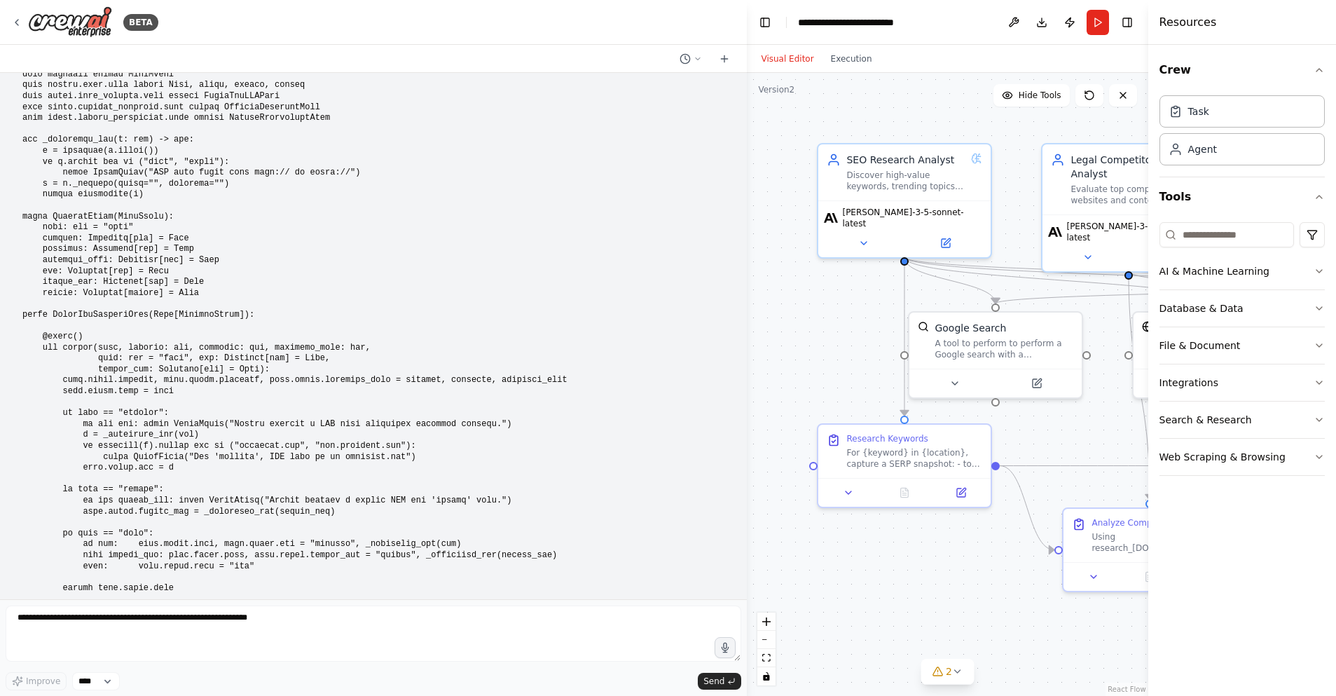
drag, startPoint x: 25, startPoint y: 177, endPoint x: 110, endPoint y: 219, distance: 95.3
drag, startPoint x: 24, startPoint y: 177, endPoint x: 219, endPoint y: 350, distance: 260.5
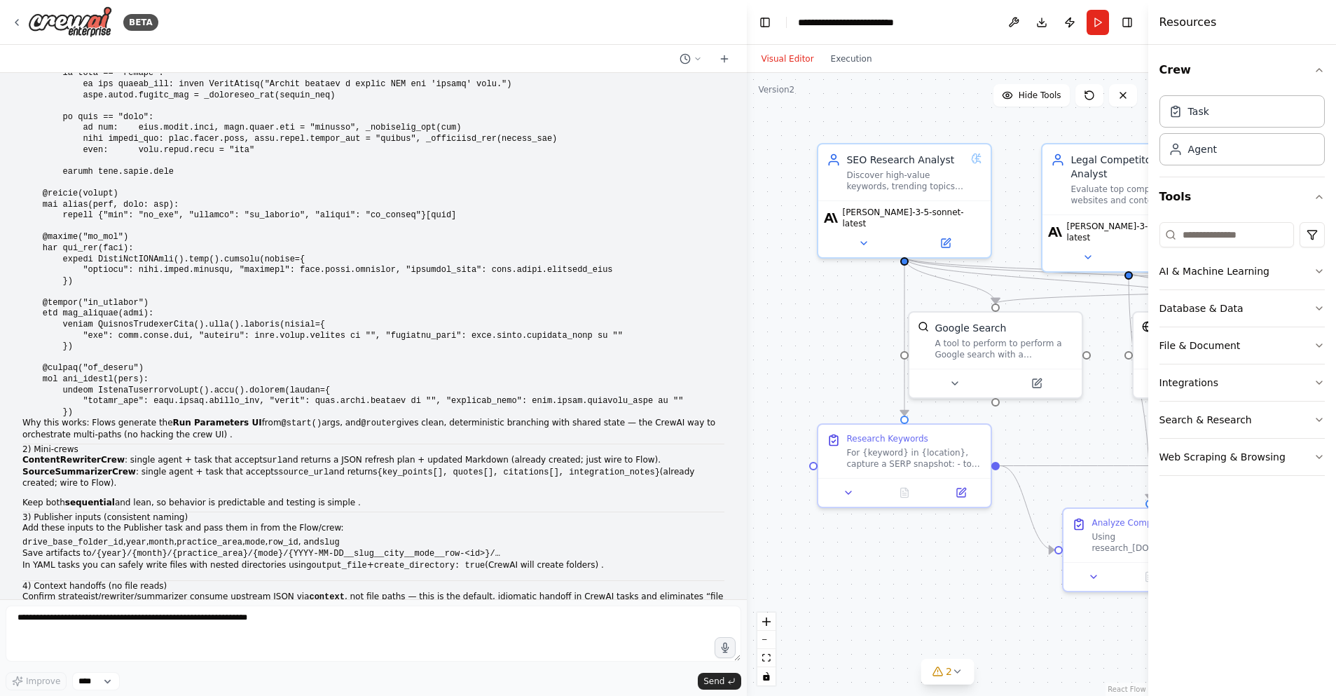
scroll to position [105409, 0]
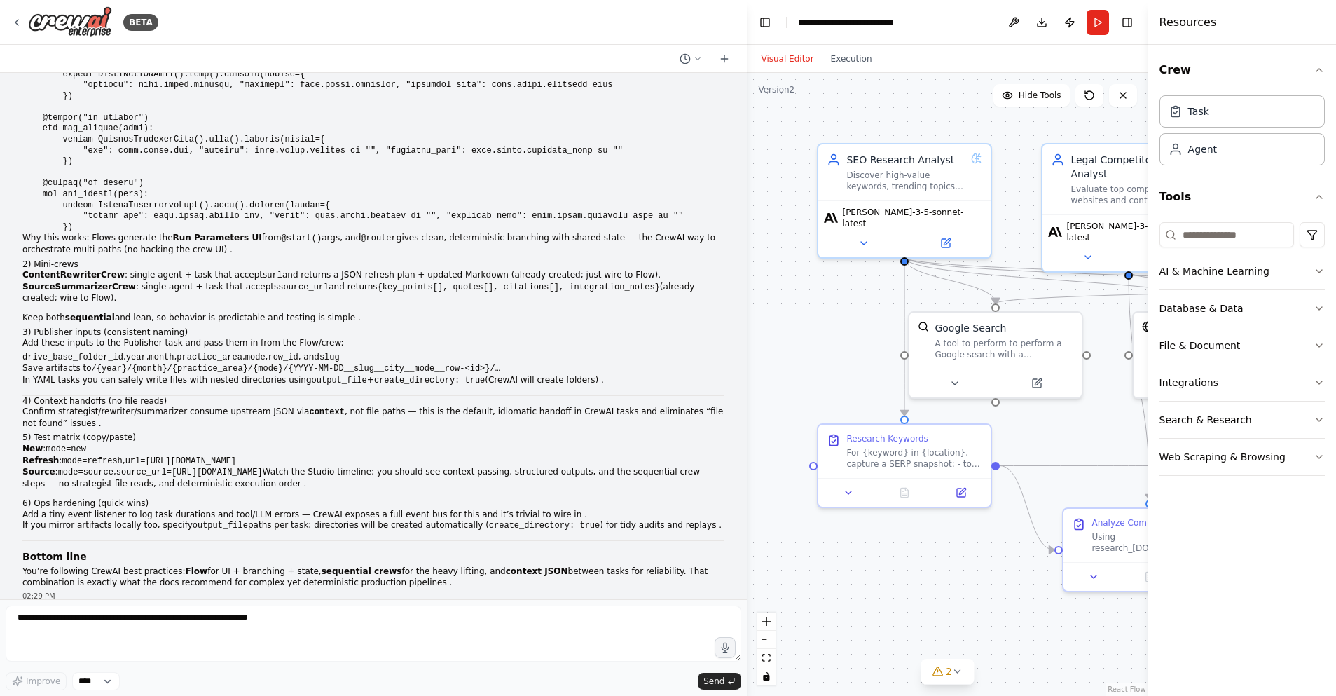
copy div "Your dev has provided an excellent, production-ready Flow implementation that's…"
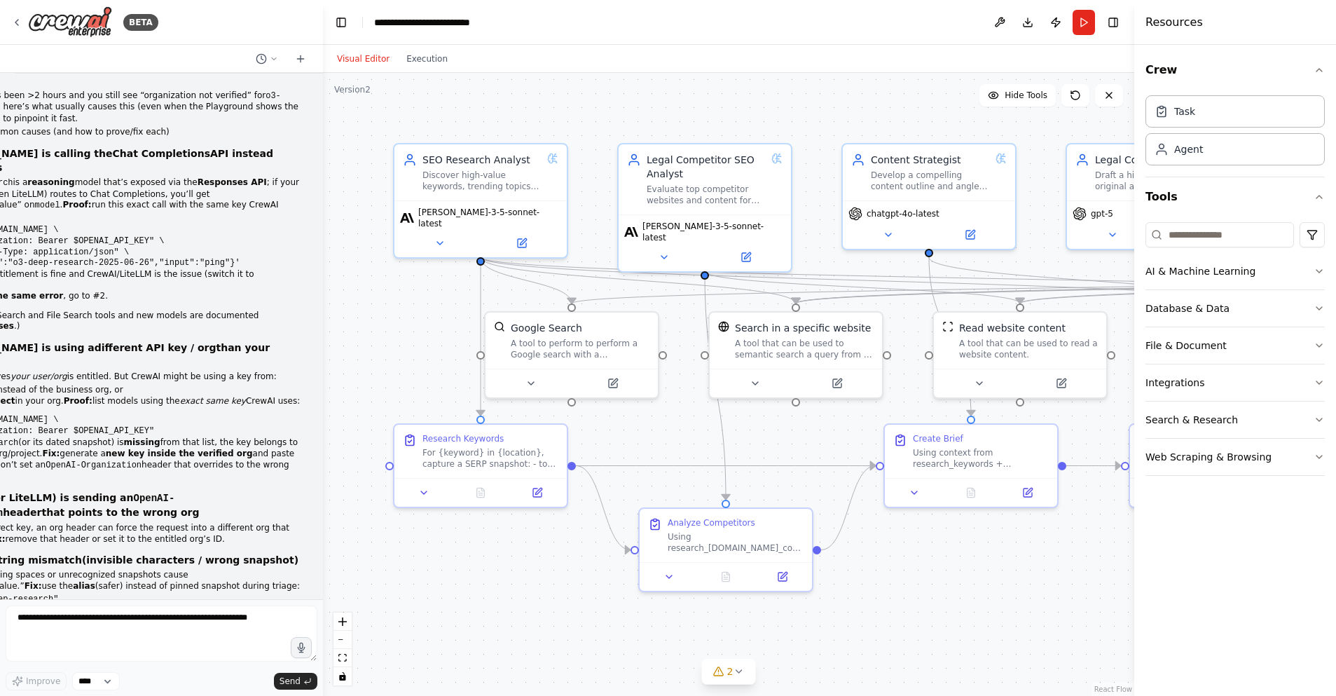
scroll to position [127955, 0]
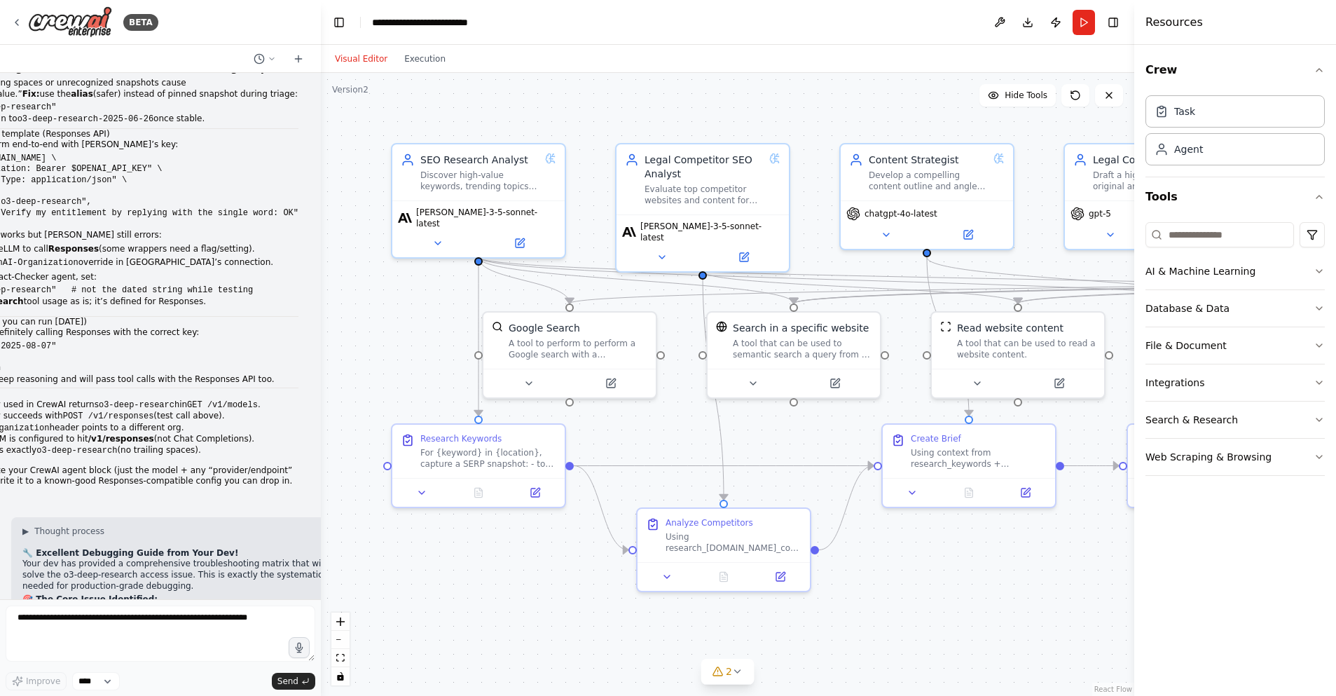
drag, startPoint x: 745, startPoint y: 28, endPoint x: 321, endPoint y: 43, distance: 424.8
click at [321, 43] on div "BETA research SEO keywords for a personal injury law firm, research competitors…" at bounding box center [668, 348] width 1336 height 696
click at [504, 99] on div ".deletable-edge-delete-btn { width: 20px; height: 20px; border: 0px solid #ffff…" at bounding box center [727, 384] width 813 height 623
click at [989, 22] on button at bounding box center [1000, 22] width 22 height 25
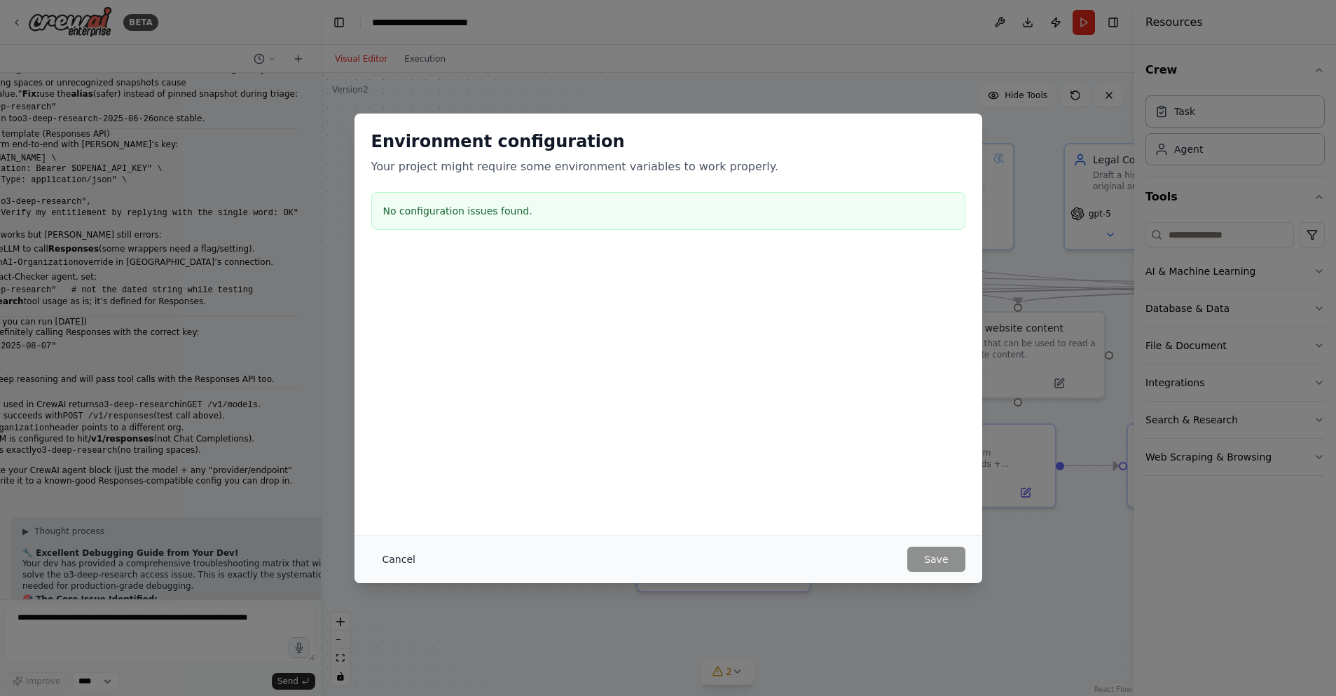
click at [405, 555] on button "Cancel" at bounding box center [398, 558] width 55 height 25
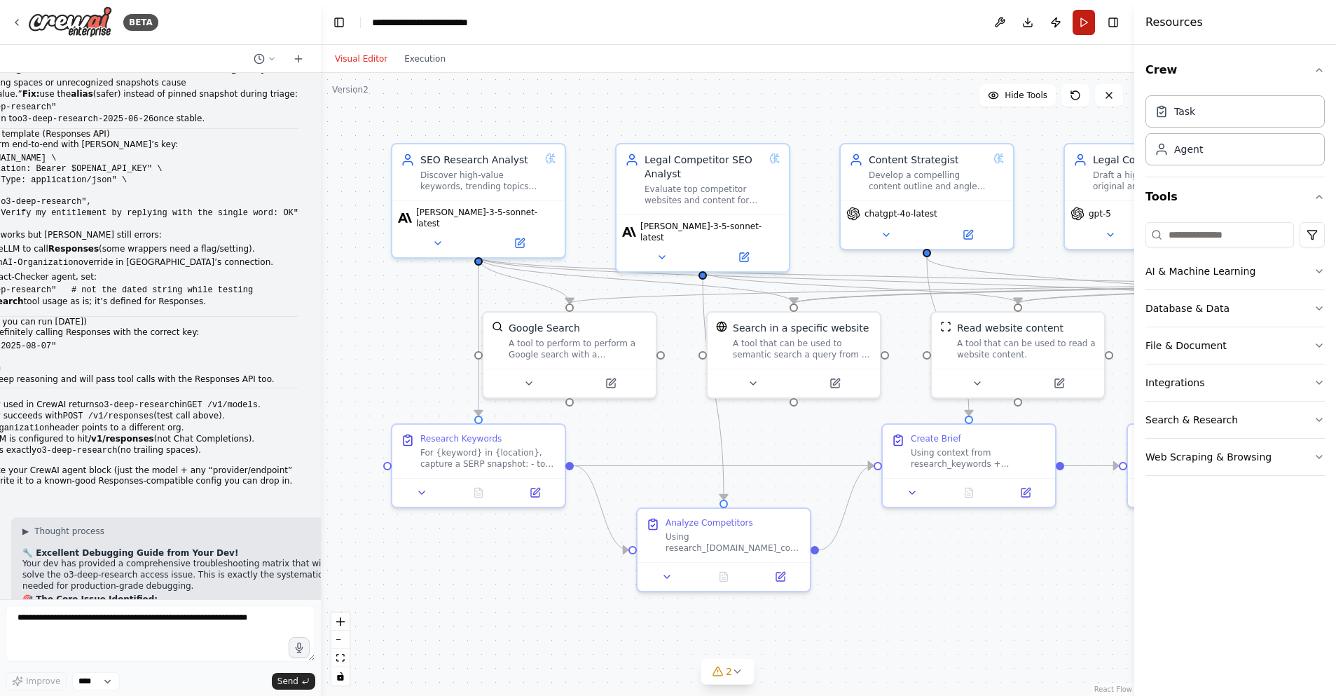
click at [1087, 25] on button "Run" at bounding box center [1084, 22] width 22 height 25
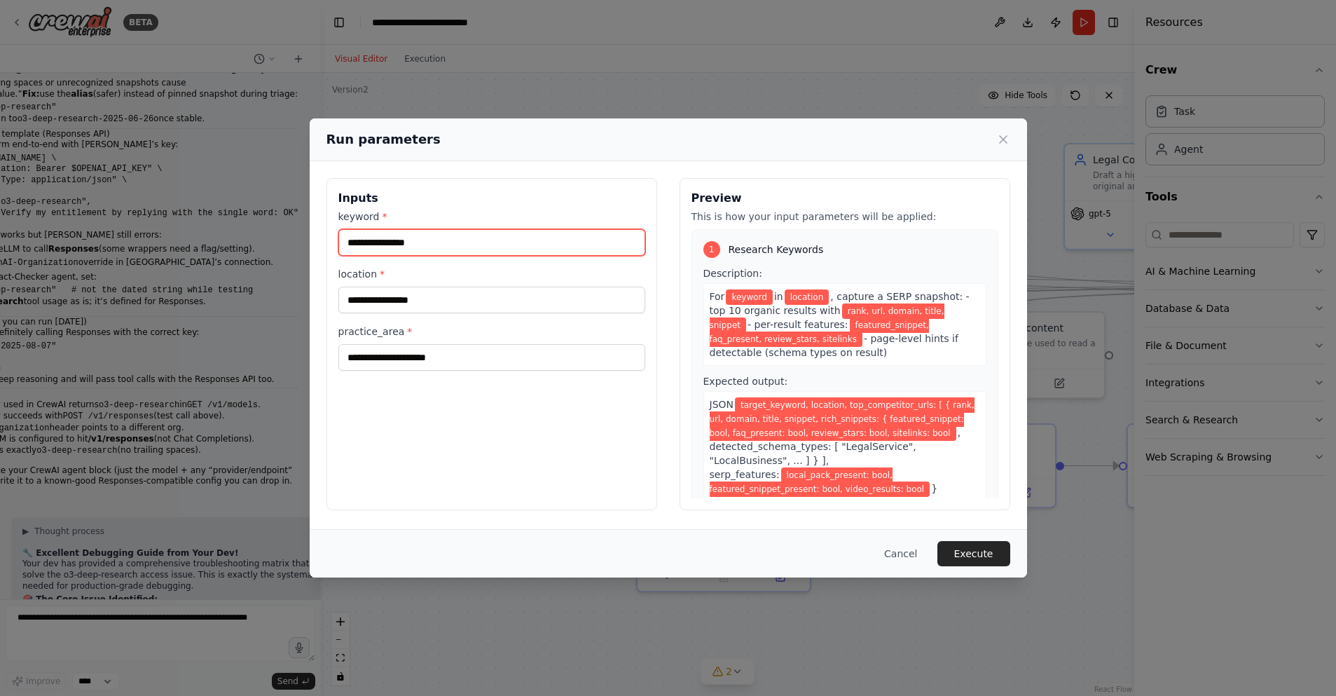
click at [419, 243] on input "keyword *" at bounding box center [491, 242] width 307 height 27
click at [369, 423] on div "Inputs keyword * location * practice_area *" at bounding box center [491, 344] width 331 height 332
click at [1003, 136] on icon at bounding box center [1003, 139] width 14 height 14
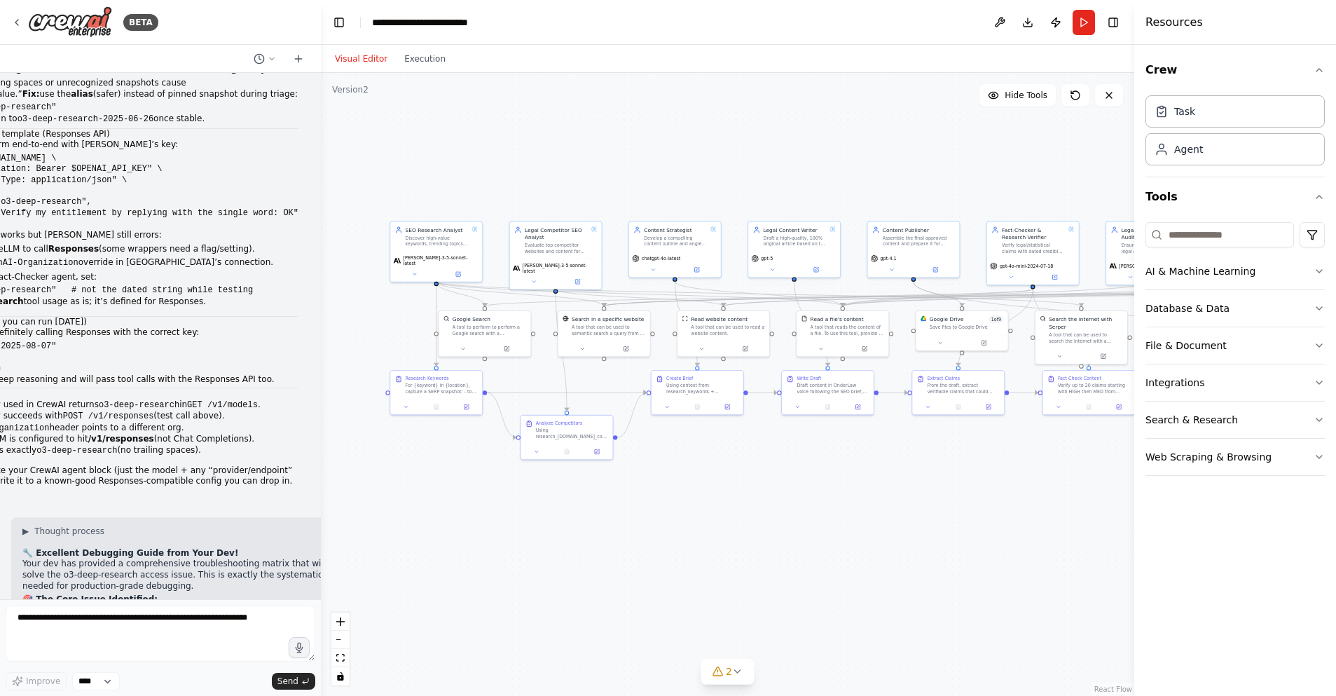
drag, startPoint x: 789, startPoint y: 132, endPoint x: 664, endPoint y: 188, distance: 137.0
click at [671, 187] on div ".deletable-edge-delete-btn { width: 20px; height: 20px; border: 0px solid #ffff…" at bounding box center [727, 384] width 813 height 623
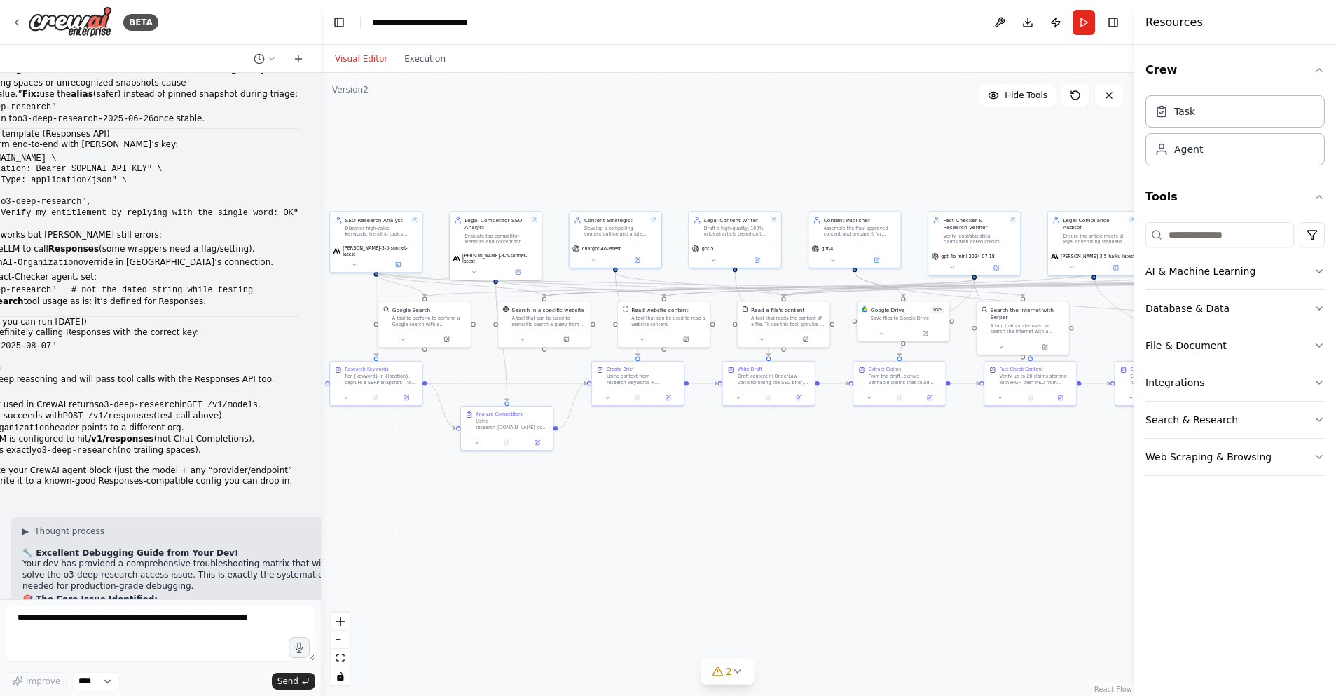
drag, startPoint x: 644, startPoint y: 153, endPoint x: 589, endPoint y: 144, distance: 56.2
click at [589, 144] on div ".deletable-edge-delete-btn { width: 20px; height: 20px; border: 0px solid #ffff…" at bounding box center [727, 384] width 813 height 623
click at [739, 673] on icon at bounding box center [737, 671] width 11 height 11
click at [793, 515] on div ".deletable-edge-delete-btn { width: 20px; height: 20px; border: 0px solid #ffff…" at bounding box center [727, 384] width 813 height 623
click at [835, 588] on icon at bounding box center [840, 589] width 11 height 11
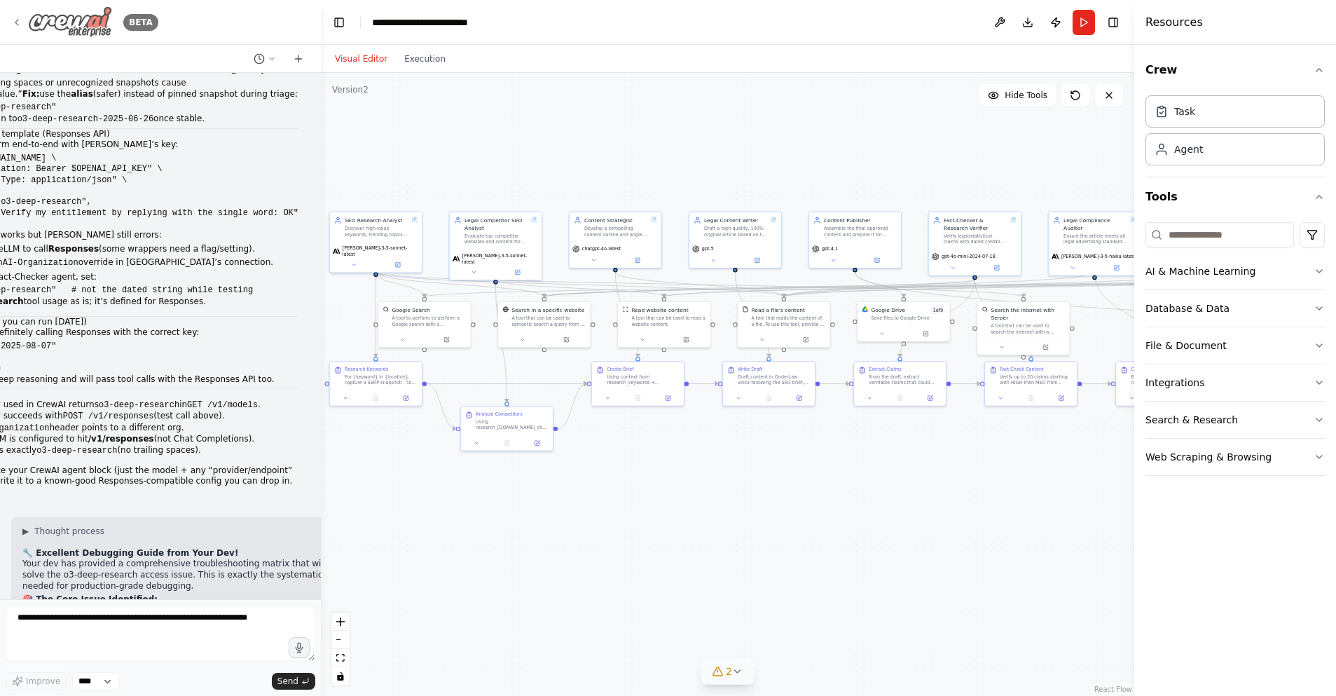
click at [18, 24] on icon at bounding box center [16, 22] width 11 height 11
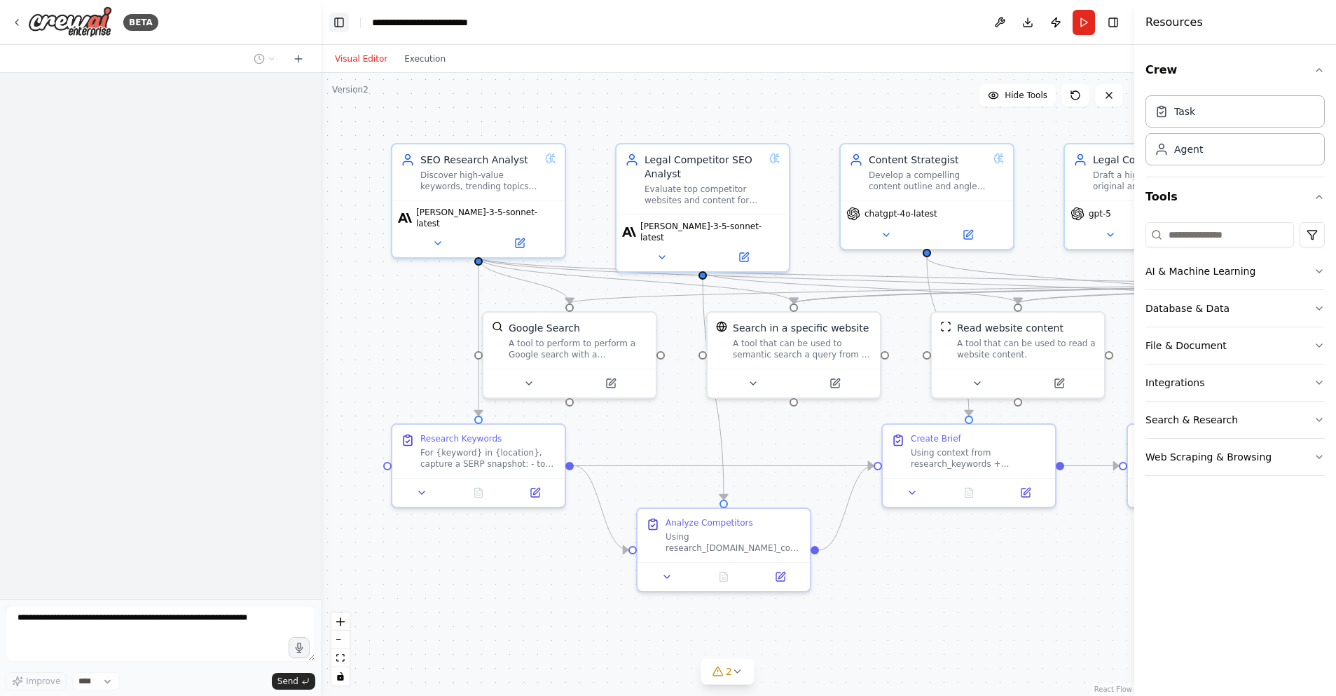
click at [338, 22] on button "Toggle Left Sidebar" at bounding box center [339, 23] width 20 height 20
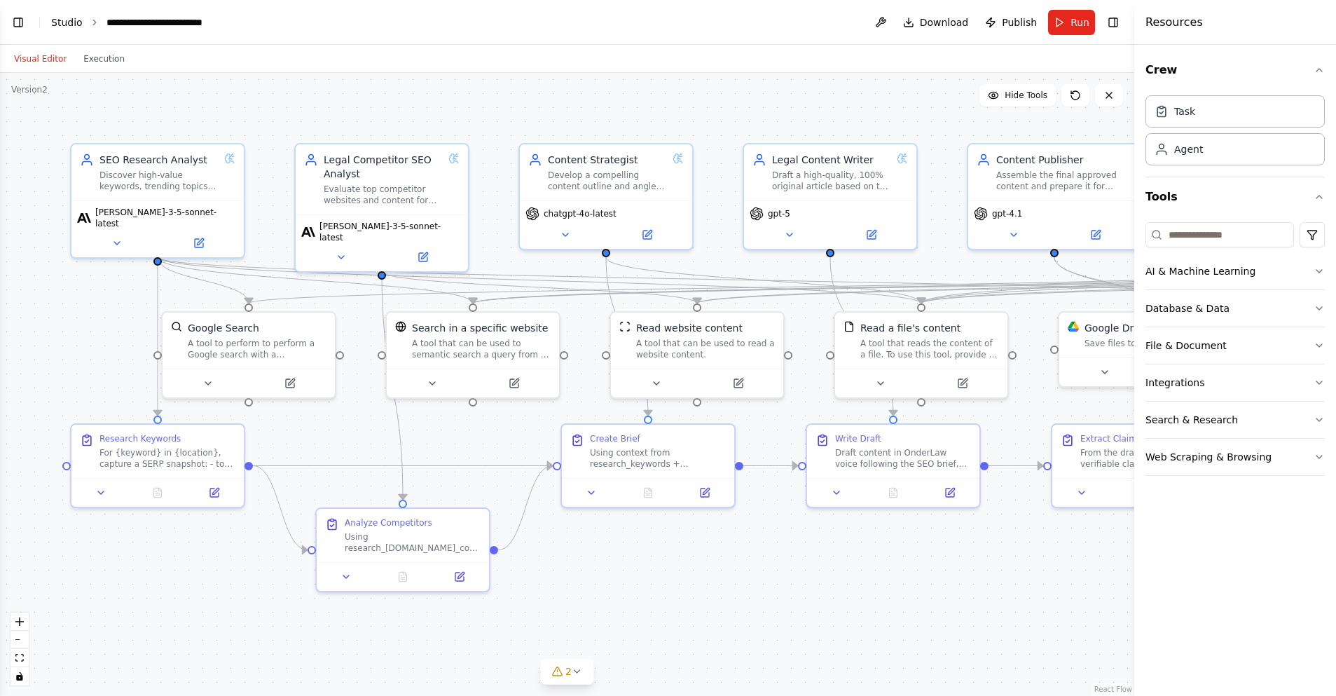
click at [79, 20] on link "Studio" at bounding box center [67, 22] width 32 height 11
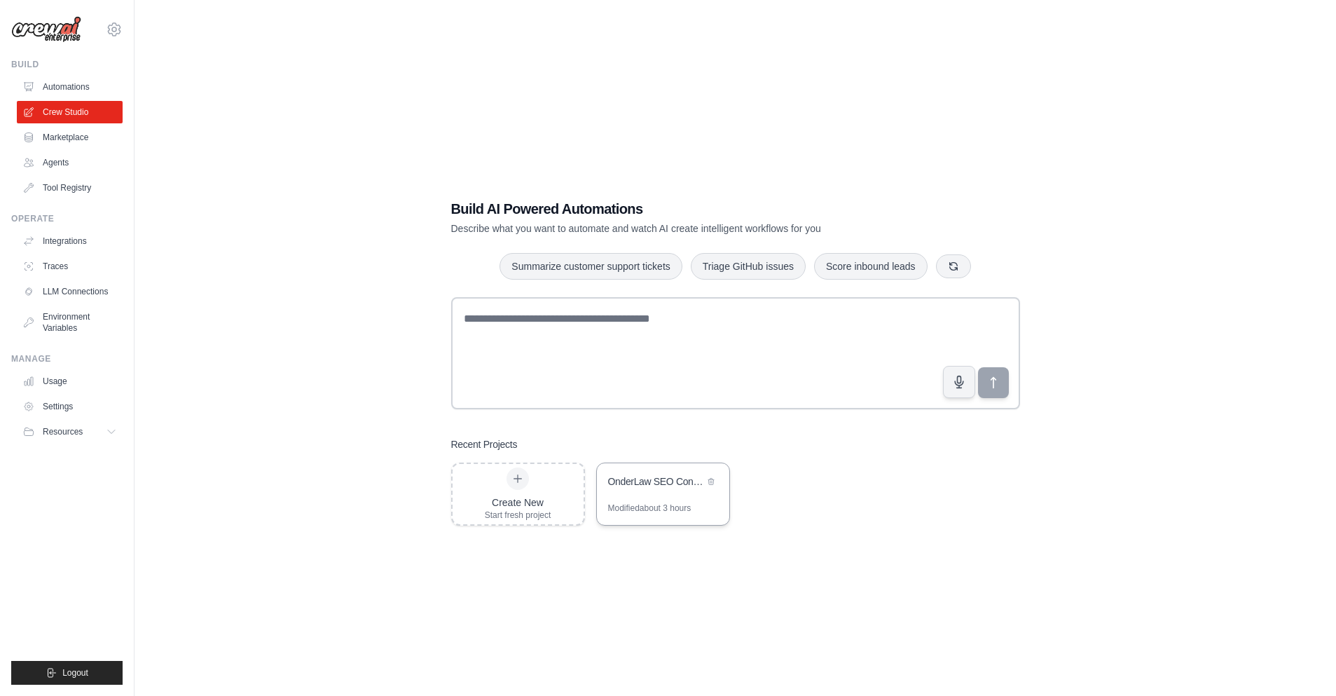
click at [675, 486] on div "OnderLaw SEO Content System" at bounding box center [656, 481] width 96 height 14
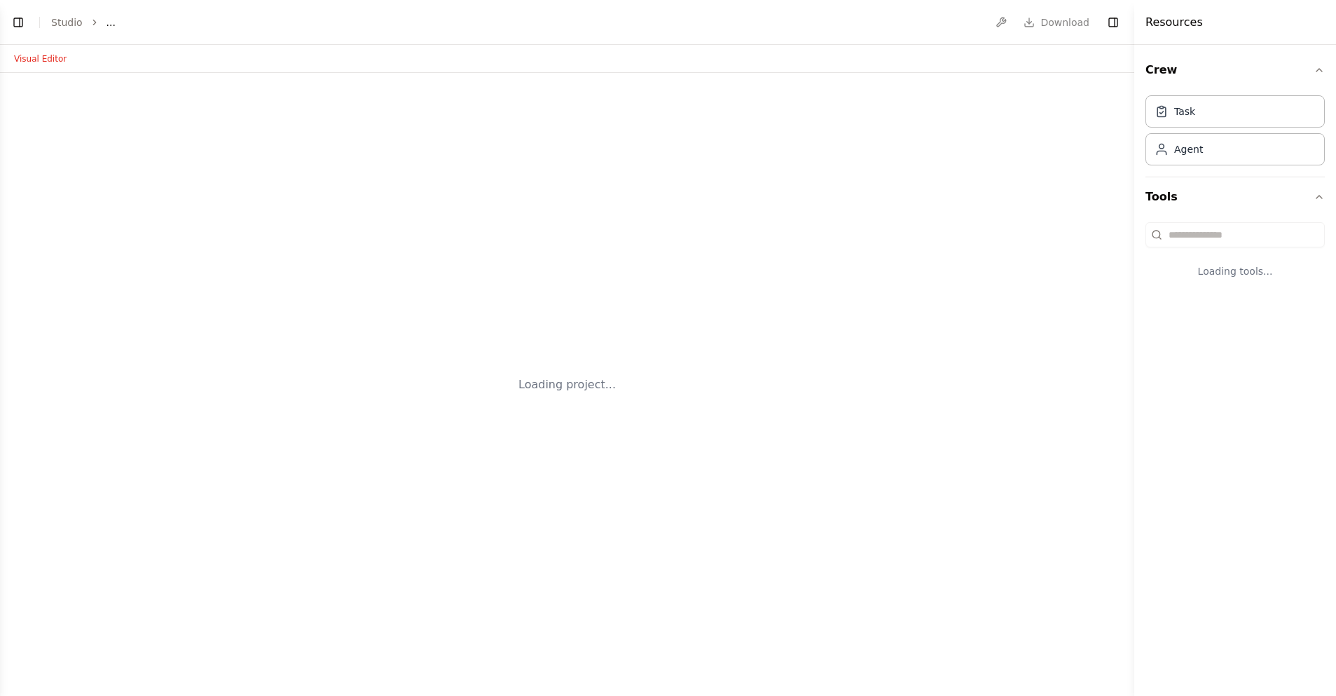
select select "****"
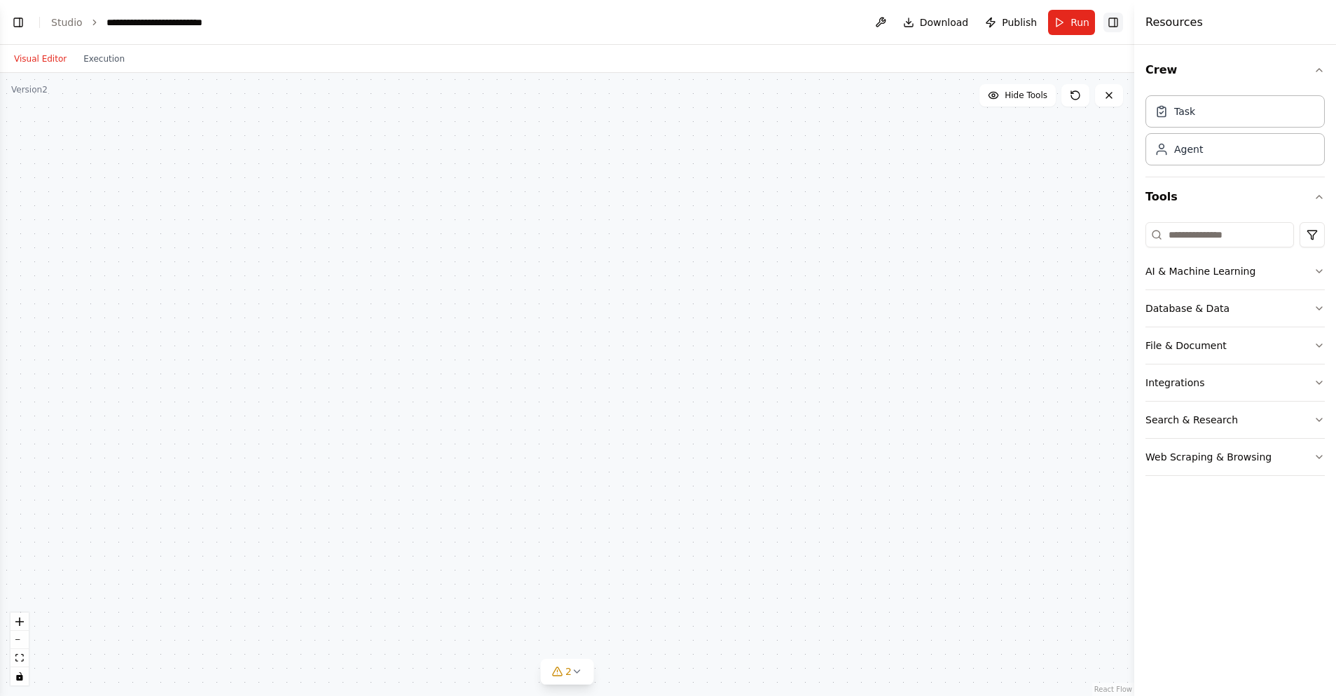
scroll to position [127955, 0]
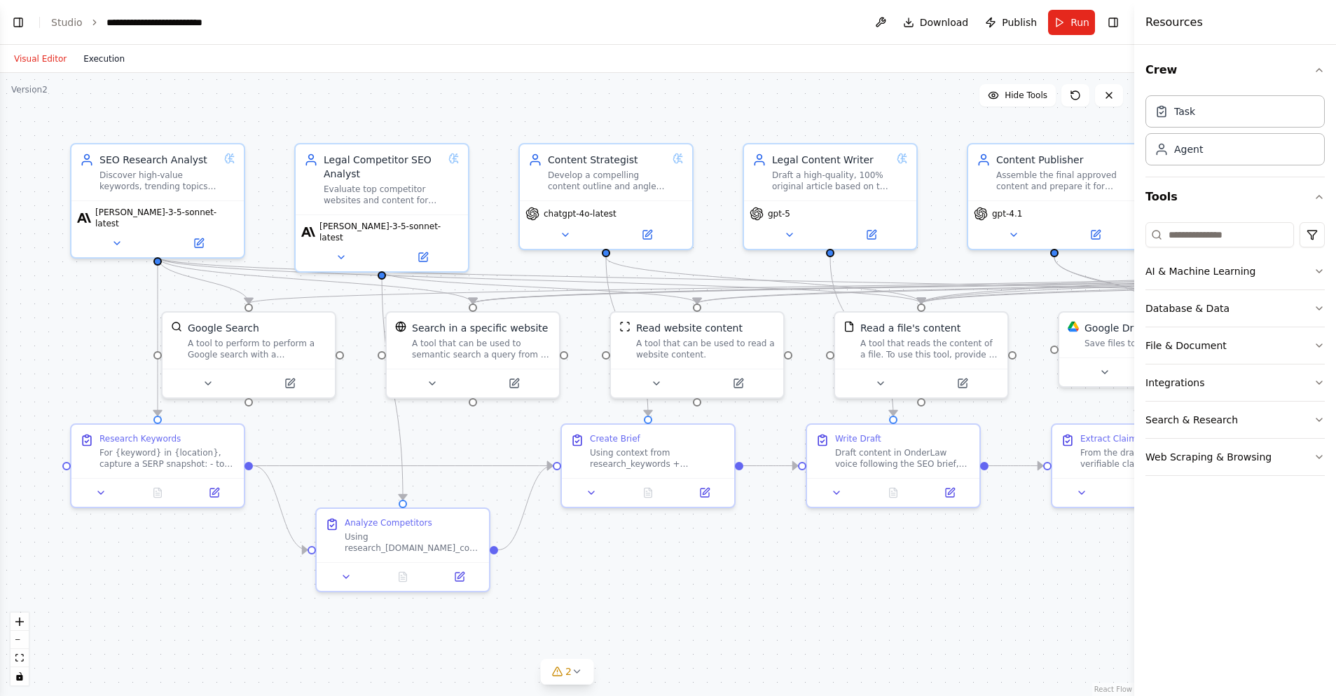
click at [112, 57] on button "Execution" at bounding box center [104, 58] width 58 height 17
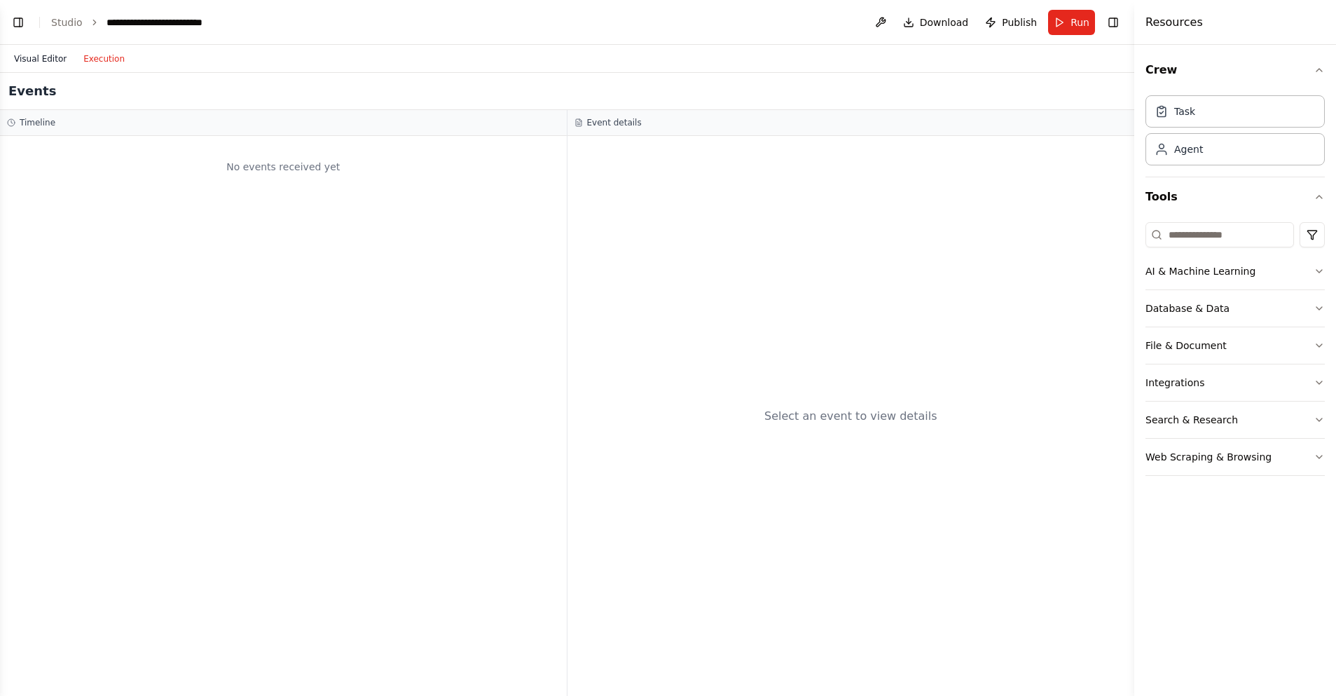
click at [44, 56] on button "Visual Editor" at bounding box center [40, 58] width 69 height 17
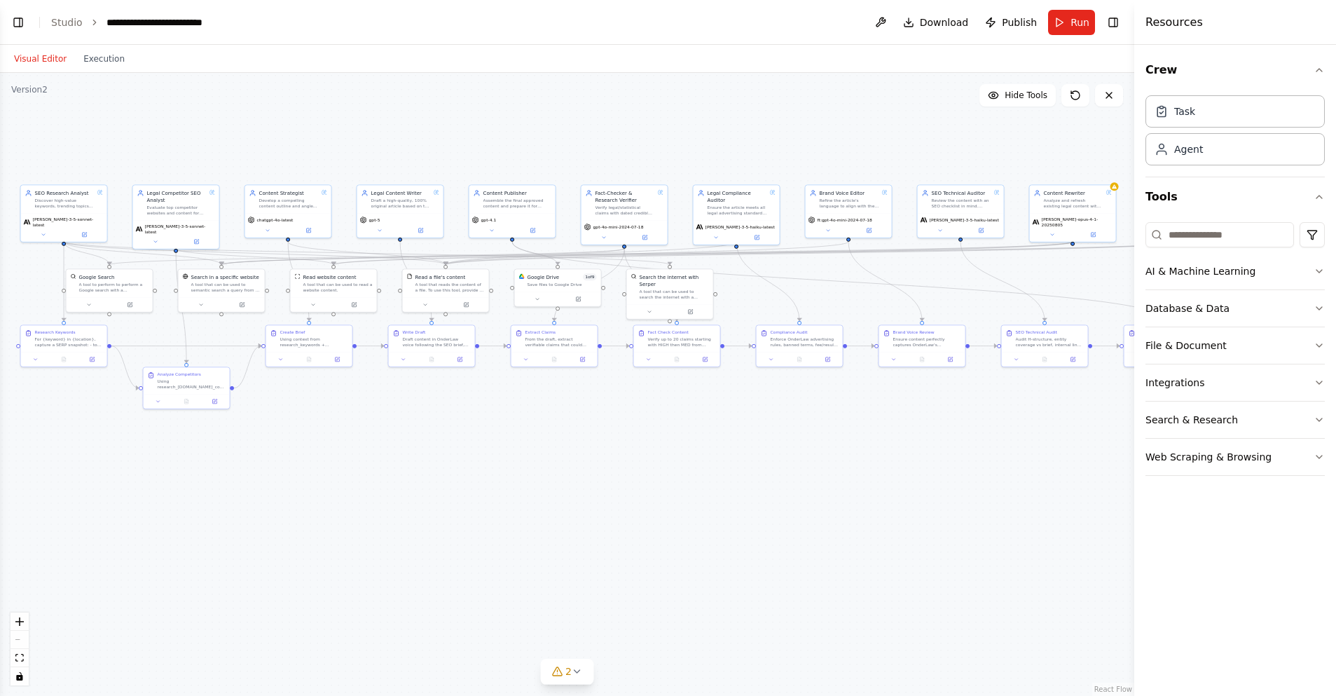
drag, startPoint x: 579, startPoint y: 437, endPoint x: 432, endPoint y: 448, distance: 148.2
click at [432, 448] on div ".deletable-edge-delete-btn { width: 20px; height: 20px; border: 0px solid #ffff…" at bounding box center [567, 384] width 1134 height 623
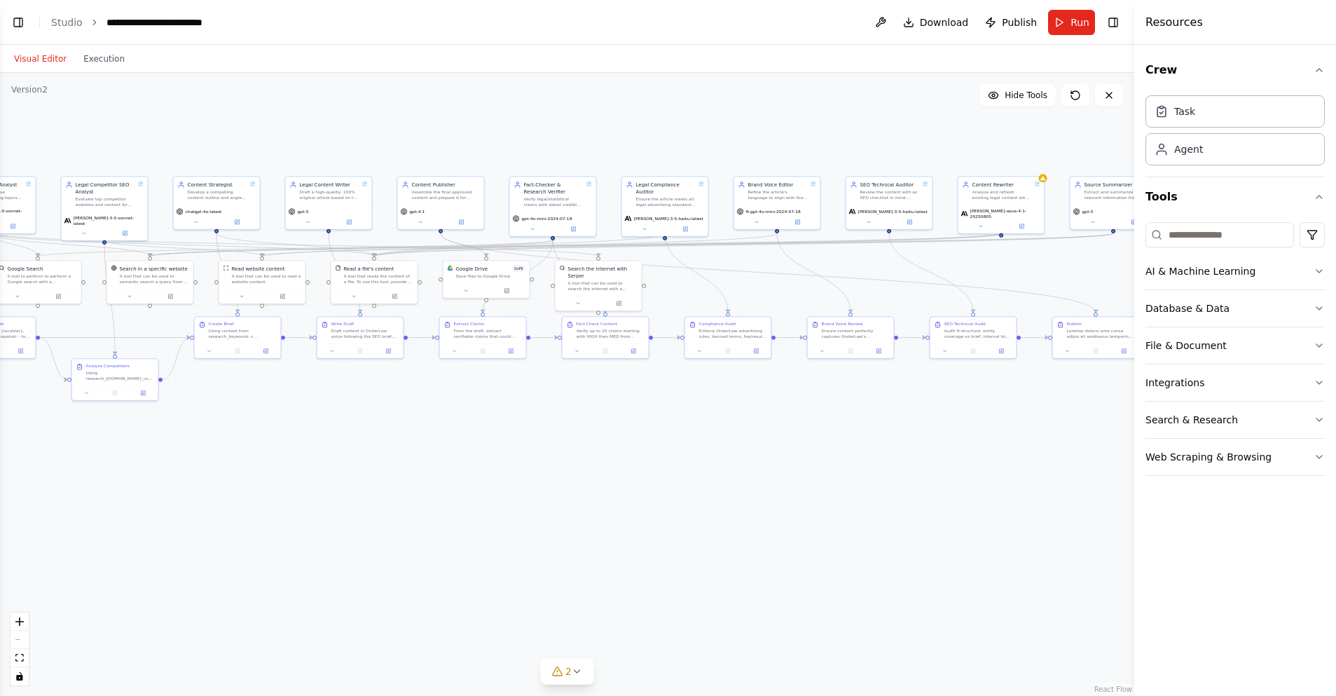
drag, startPoint x: 628, startPoint y: 435, endPoint x: 577, endPoint y: 427, distance: 51.1
click at [574, 427] on div ".deletable-edge-delete-btn { width: 20px; height: 20px; border: 0px solid #ffff…" at bounding box center [567, 384] width 1134 height 623
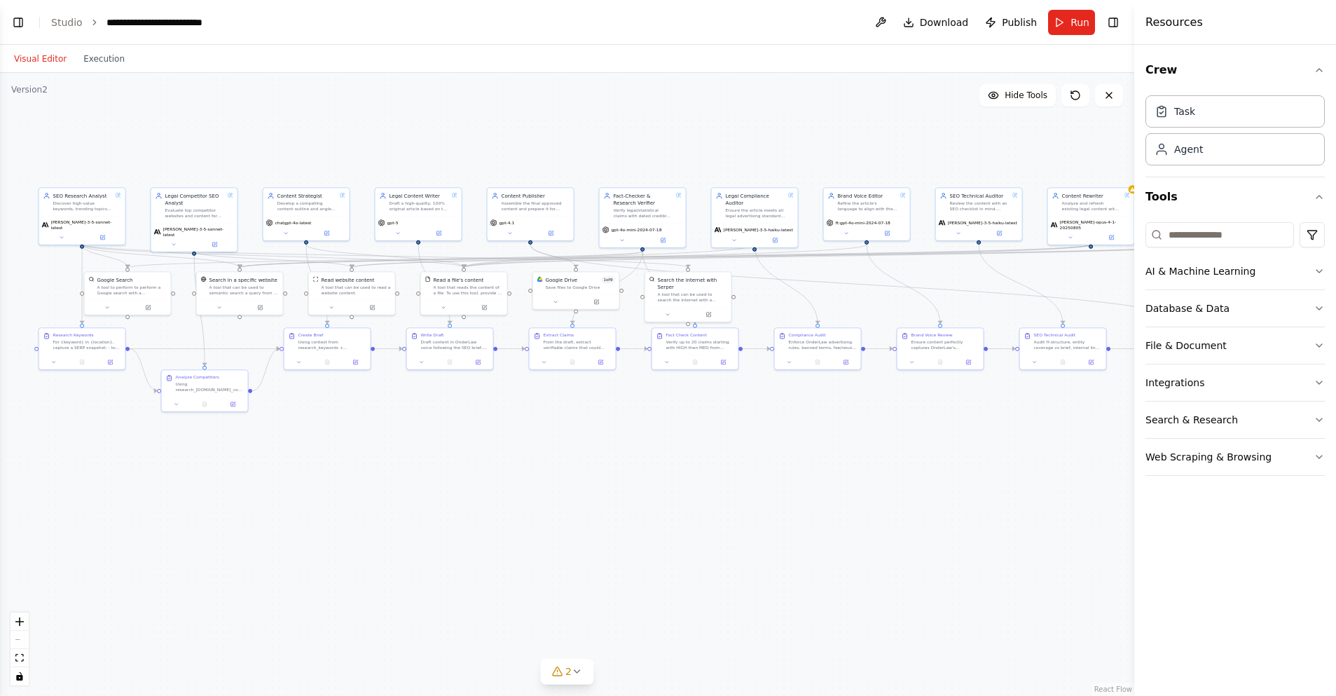
drag, startPoint x: 326, startPoint y: 544, endPoint x: 1079, endPoint y: 179, distance: 837.0
click at [409, 554] on div ".deletable-edge-delete-btn { width: 20px; height: 20px; border: 0px solid #ffff…" at bounding box center [567, 384] width 1134 height 623
click at [1109, 21] on button "Toggle Right Sidebar" at bounding box center [1113, 23] width 20 height 20
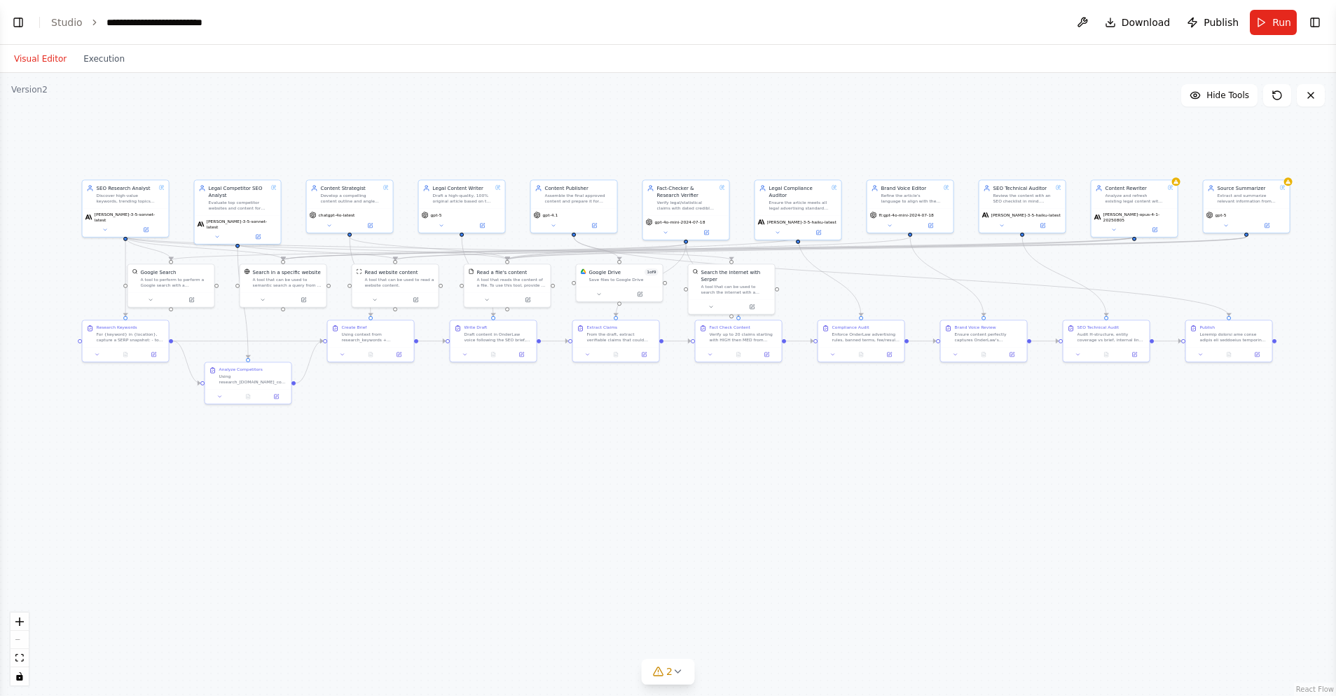
drag, startPoint x: 889, startPoint y: 438, endPoint x: 933, endPoint y: 430, distance: 44.1
click at [933, 430] on div ".deletable-edge-delete-btn { width: 20px; height: 20px; border: 0px solid #ffff…" at bounding box center [668, 384] width 1336 height 623
click at [18, 22] on button "Toggle Left Sidebar" at bounding box center [18, 23] width 20 height 20
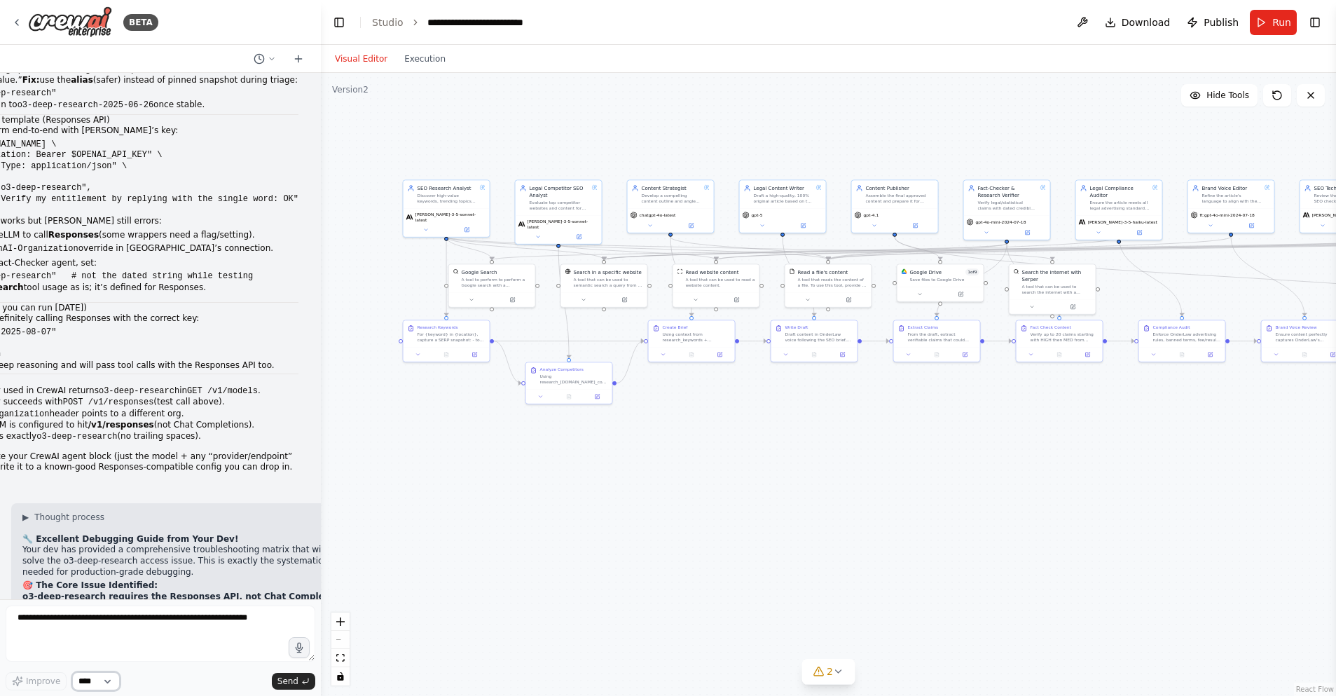
click at [101, 678] on select "****" at bounding box center [96, 681] width 48 height 18
drag, startPoint x: 310, startPoint y: 659, endPoint x: 305, endPoint y: 651, distance: 9.4
click at [305, 651] on div at bounding box center [161, 635] width 310 height 61
click at [206, 625] on textarea at bounding box center [161, 633] width 310 height 56
drag, startPoint x: 1006, startPoint y: 439, endPoint x: 951, endPoint y: 441, distance: 54.7
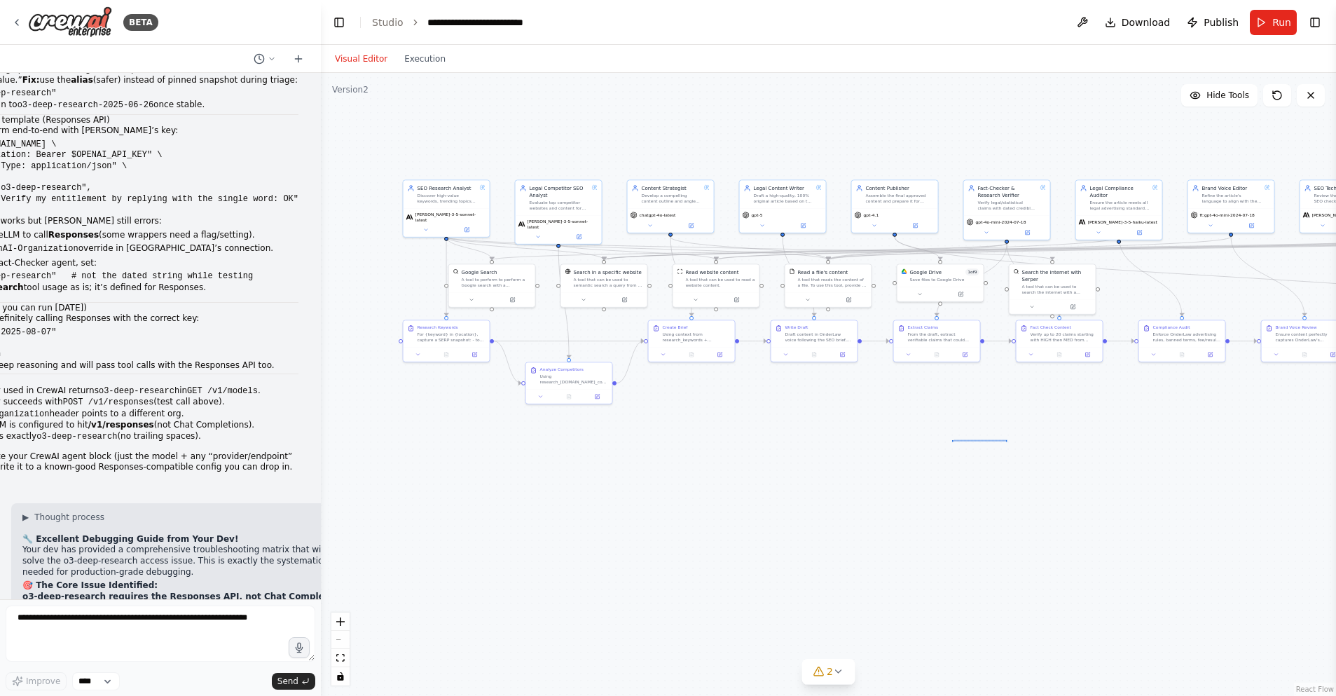
click at [951, 441] on div ".deletable-edge-delete-btn { width: 20px; height: 20px; border: 0px solid #ffff…" at bounding box center [828, 384] width 1015 height 623
click at [74, 623] on textarea at bounding box center [161, 633] width 310 height 56
click at [907, 412] on div ".deletable-edge-delete-btn { width: 20px; height: 20px; border: 0px solid #ffff…" at bounding box center [828, 384] width 1015 height 623
drag, startPoint x: 83, startPoint y: 620, endPoint x: 76, endPoint y: 623, distance: 8.2
click at [81, 621] on textarea at bounding box center [161, 633] width 310 height 56
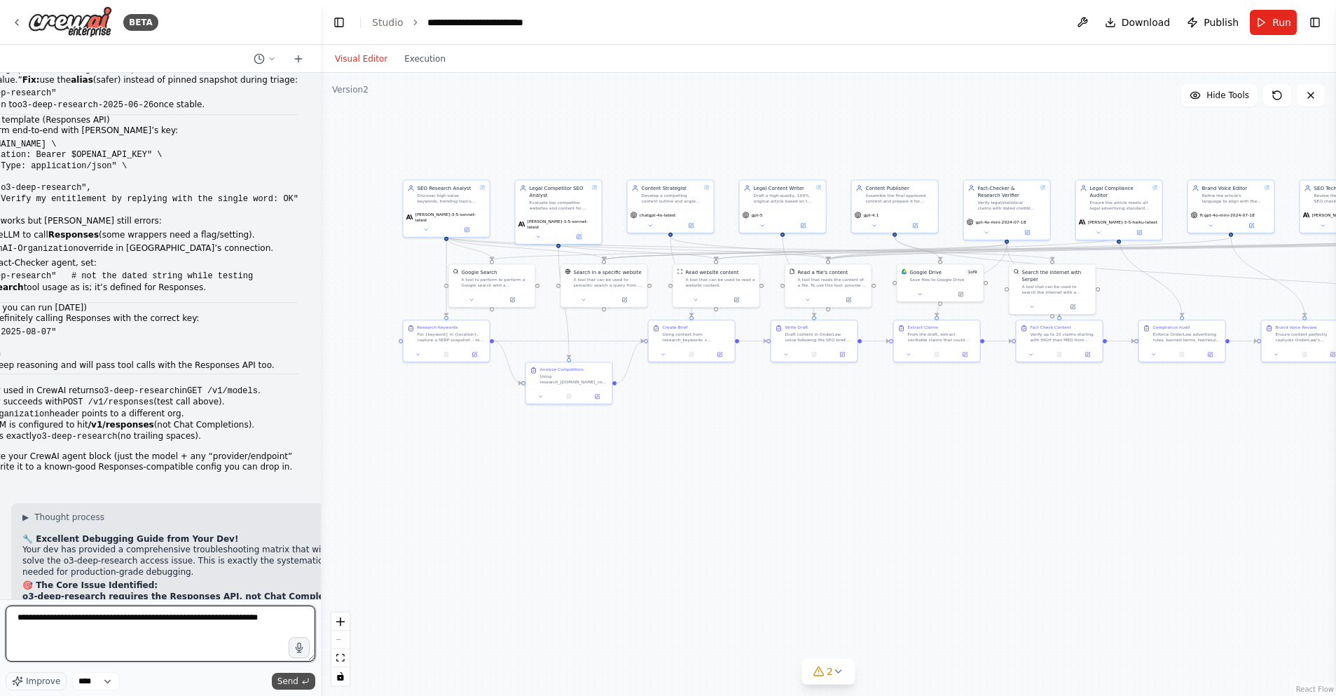
type textarea "**********"
click at [292, 683] on span "Send" at bounding box center [287, 680] width 21 height 11
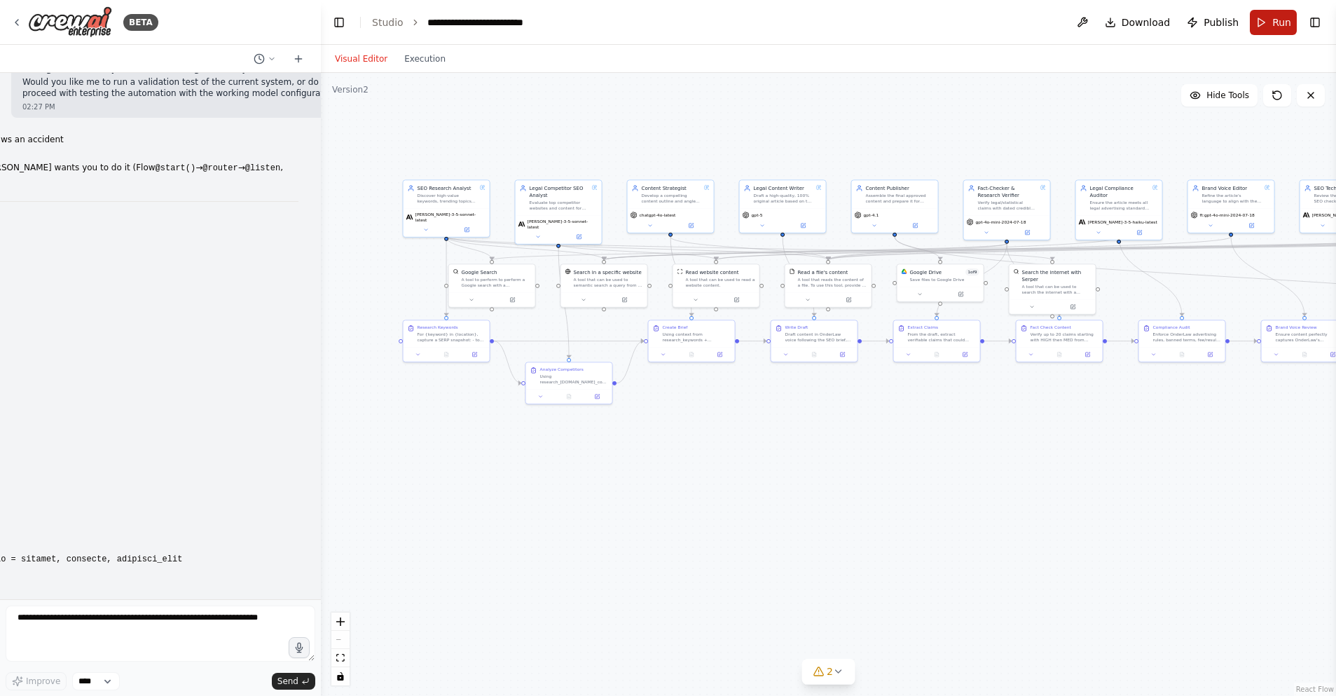
click at [1266, 24] on button "Run" at bounding box center [1273, 22] width 47 height 25
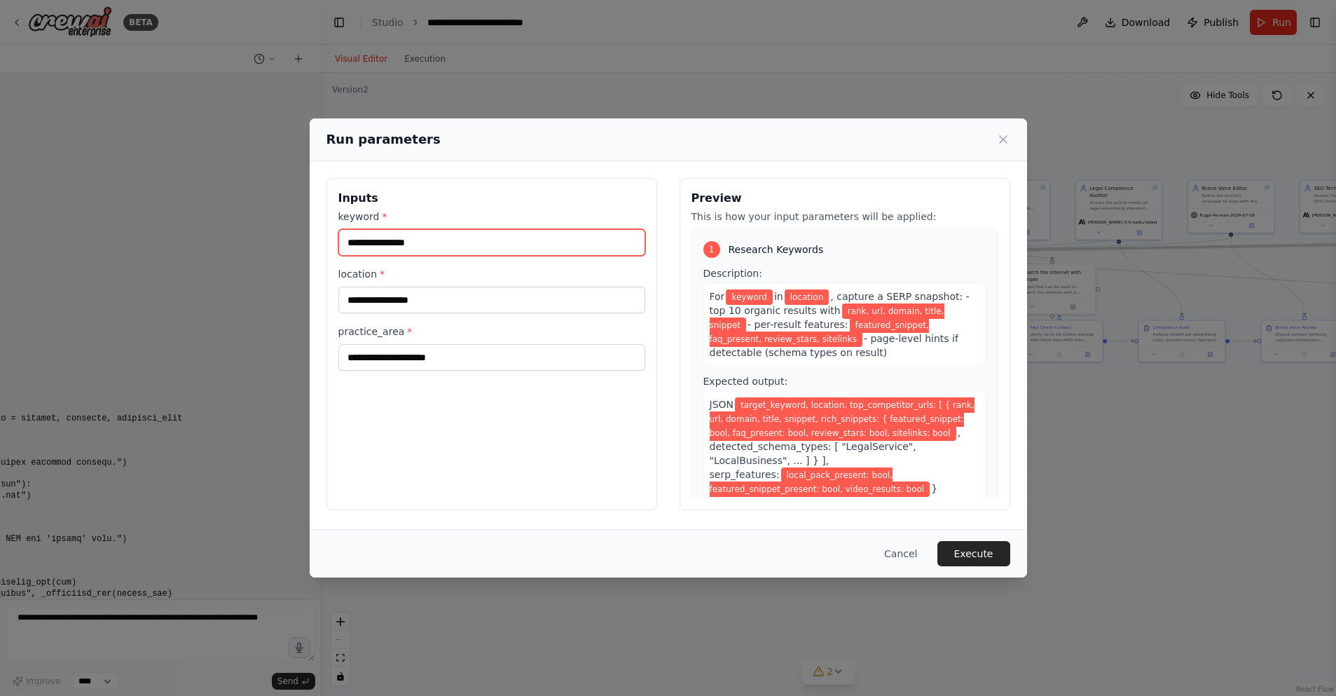
drag, startPoint x: 402, startPoint y: 231, endPoint x: 407, endPoint y: 245, distance: 14.8
click at [402, 231] on input "keyword *" at bounding box center [491, 242] width 307 height 27
paste input "**********"
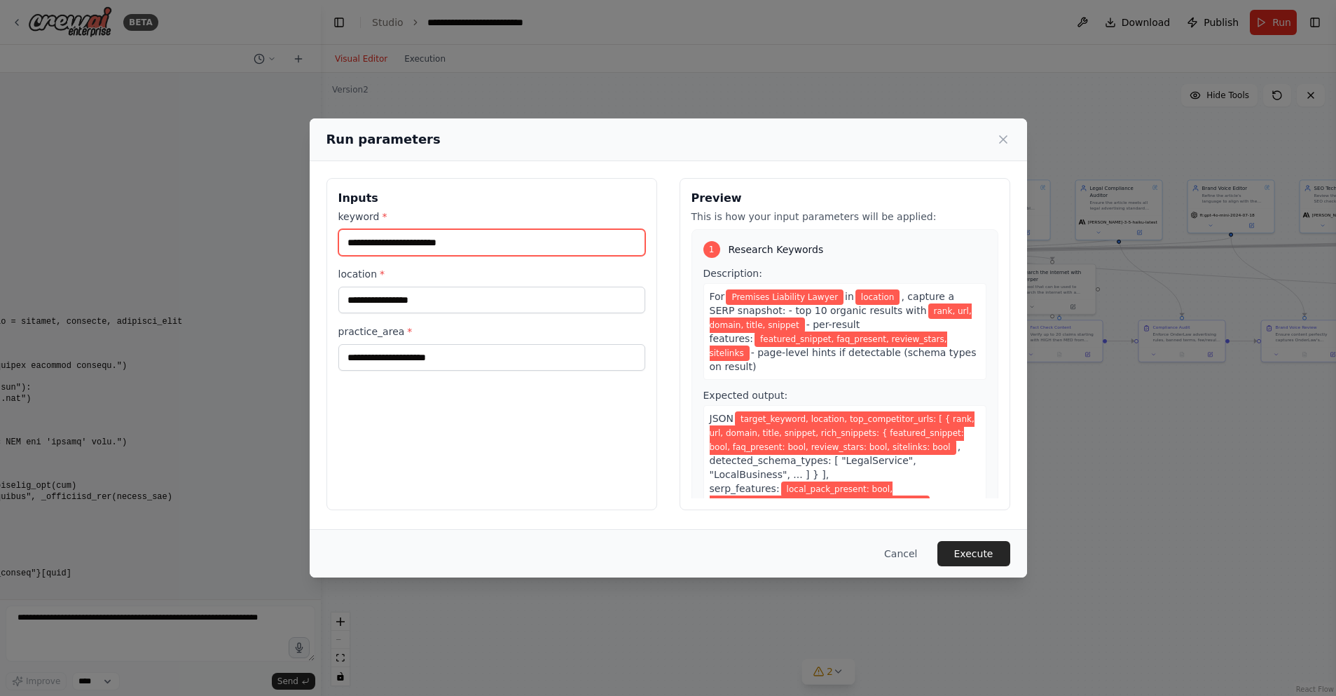
type input "**********"
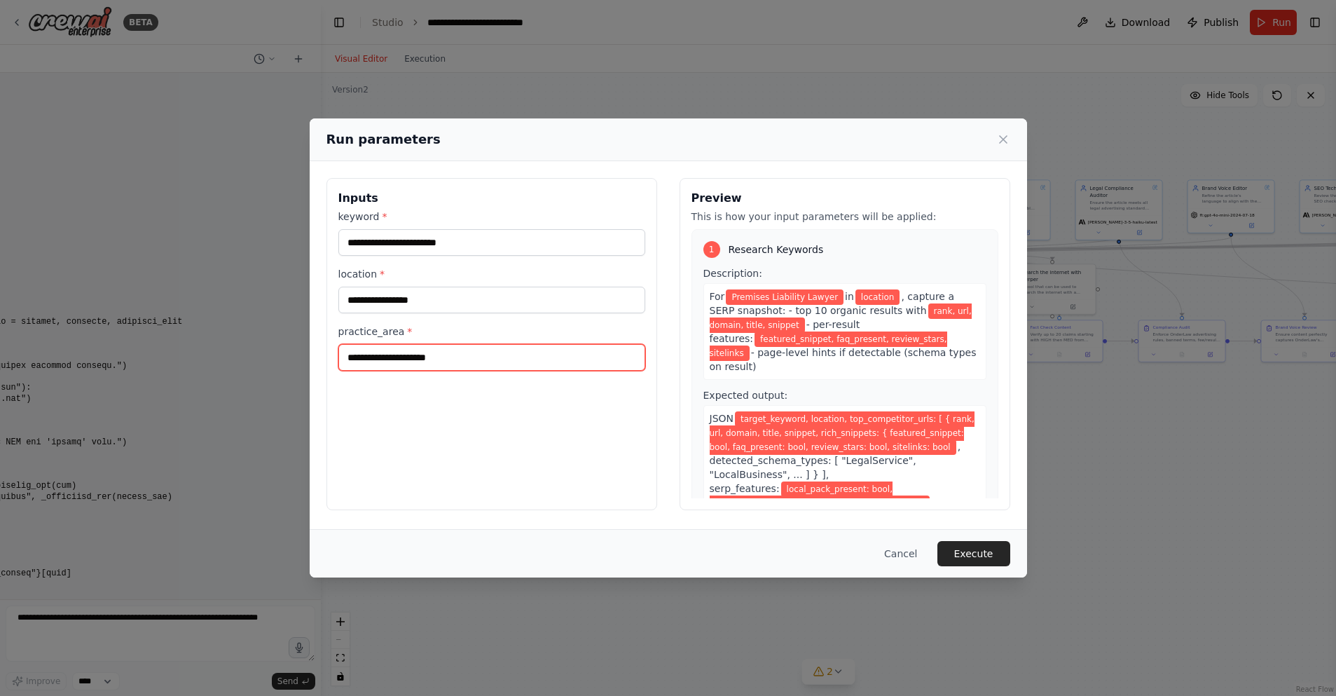
click at [383, 361] on input "practice_area *" at bounding box center [491, 357] width 307 height 27
type input "**********"
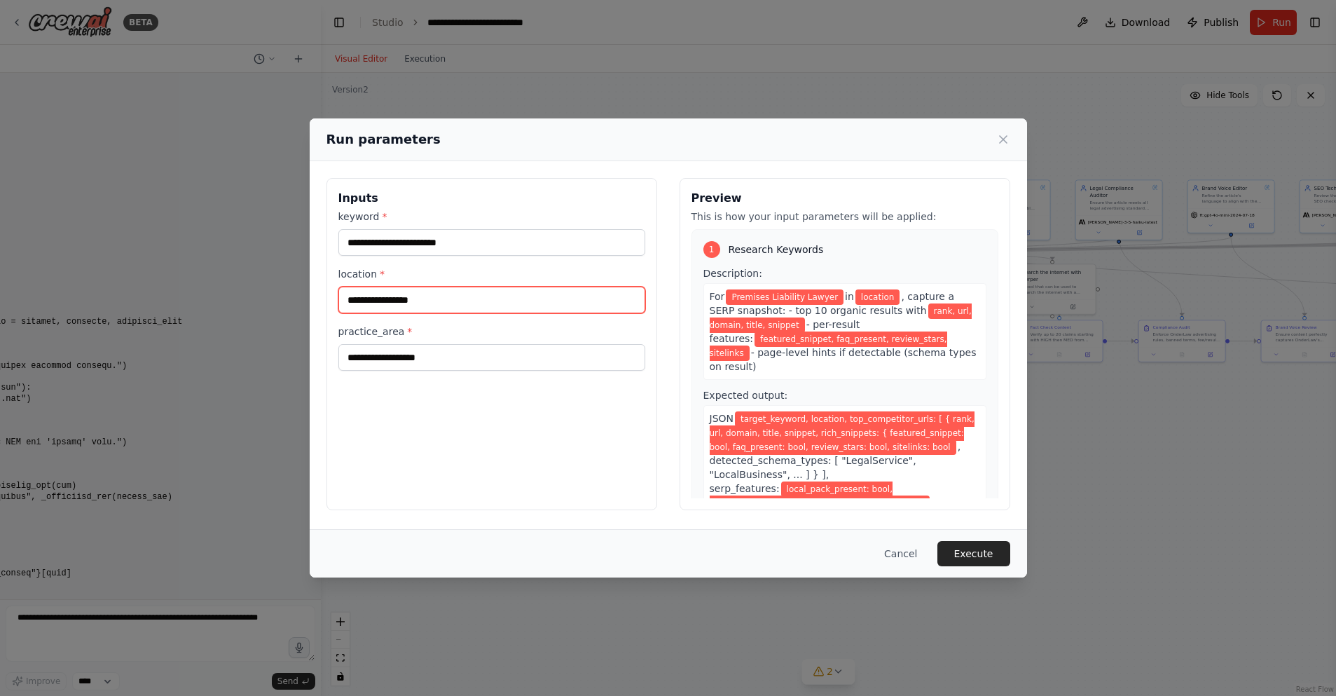
click at [364, 299] on input "location *" at bounding box center [491, 300] width 307 height 27
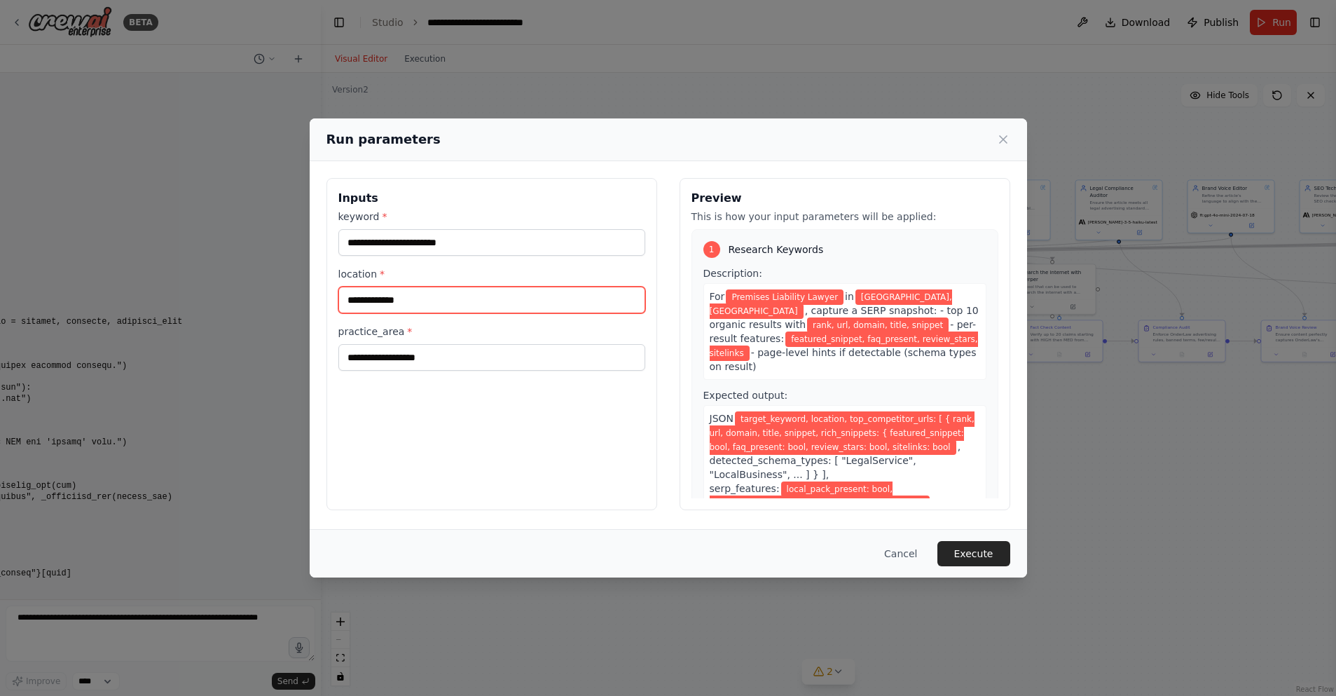
drag, startPoint x: 408, startPoint y: 296, endPoint x: 399, endPoint y: 299, distance: 9.1
click at [399, 299] on input "**********" at bounding box center [491, 300] width 307 height 27
type input "**********"
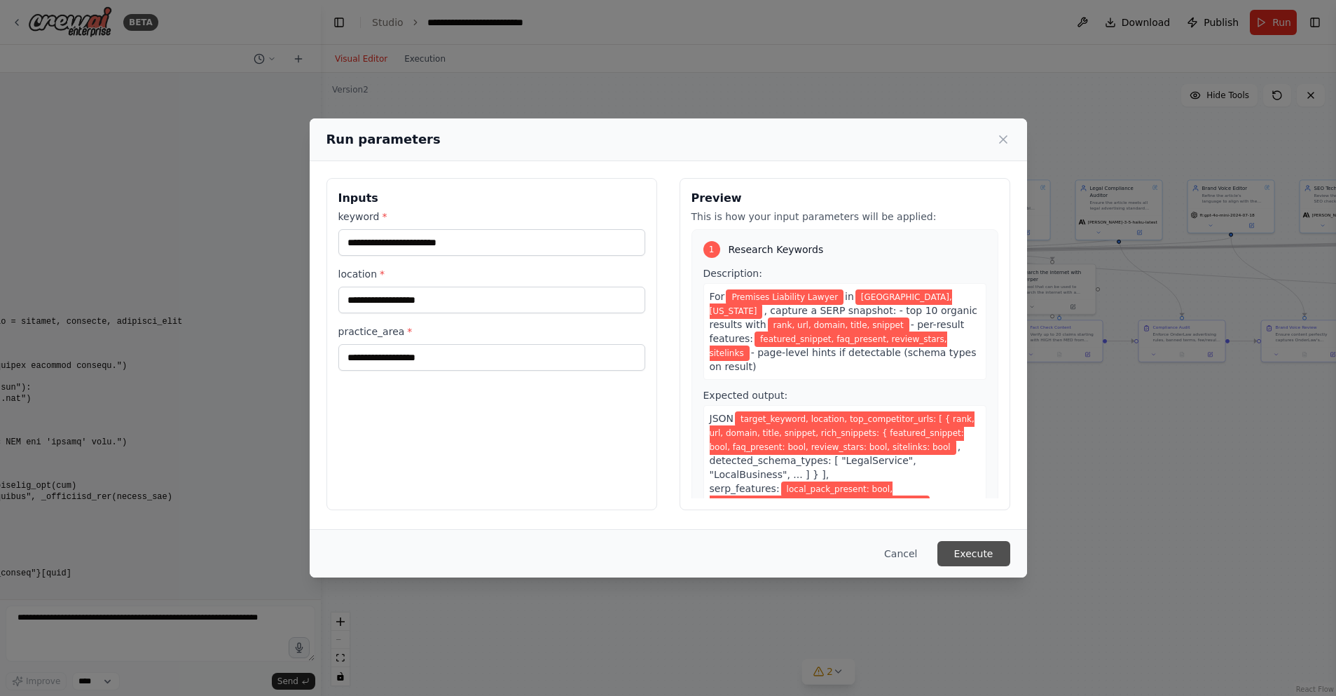
click at [968, 551] on button "Execute" at bounding box center [973, 553] width 73 height 25
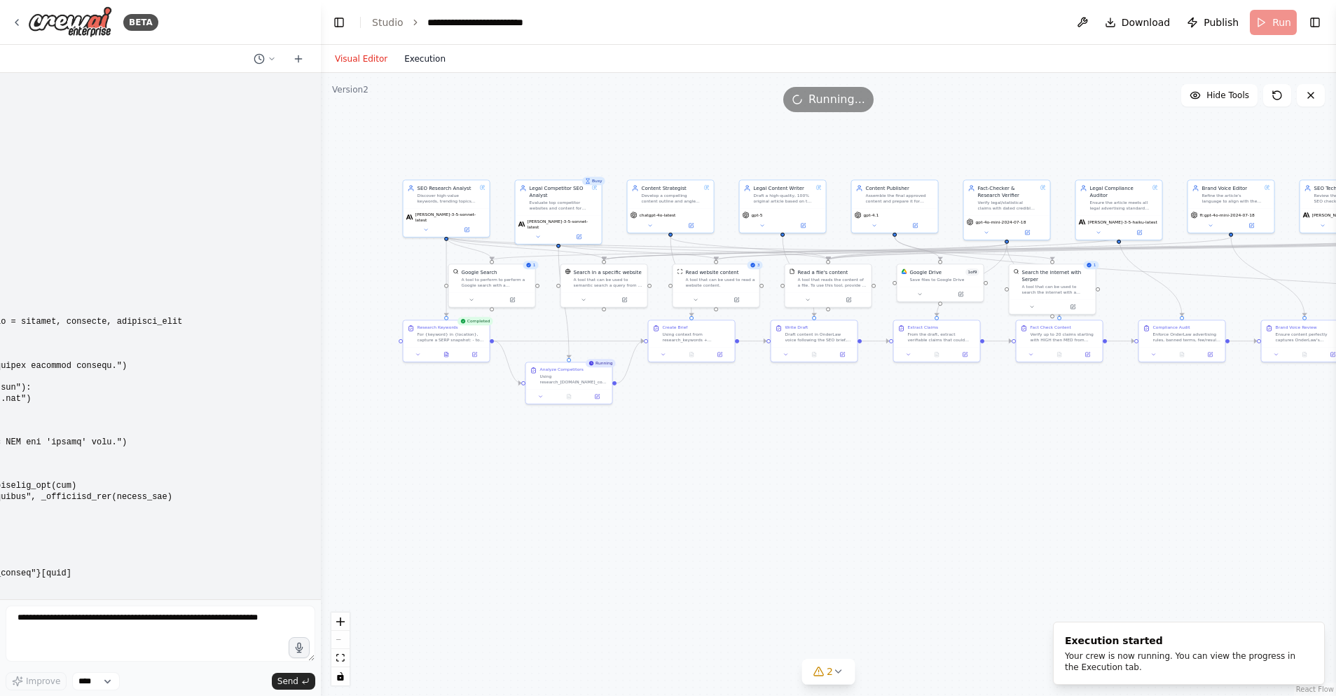
click at [418, 59] on button "Execution" at bounding box center [425, 58] width 58 height 17
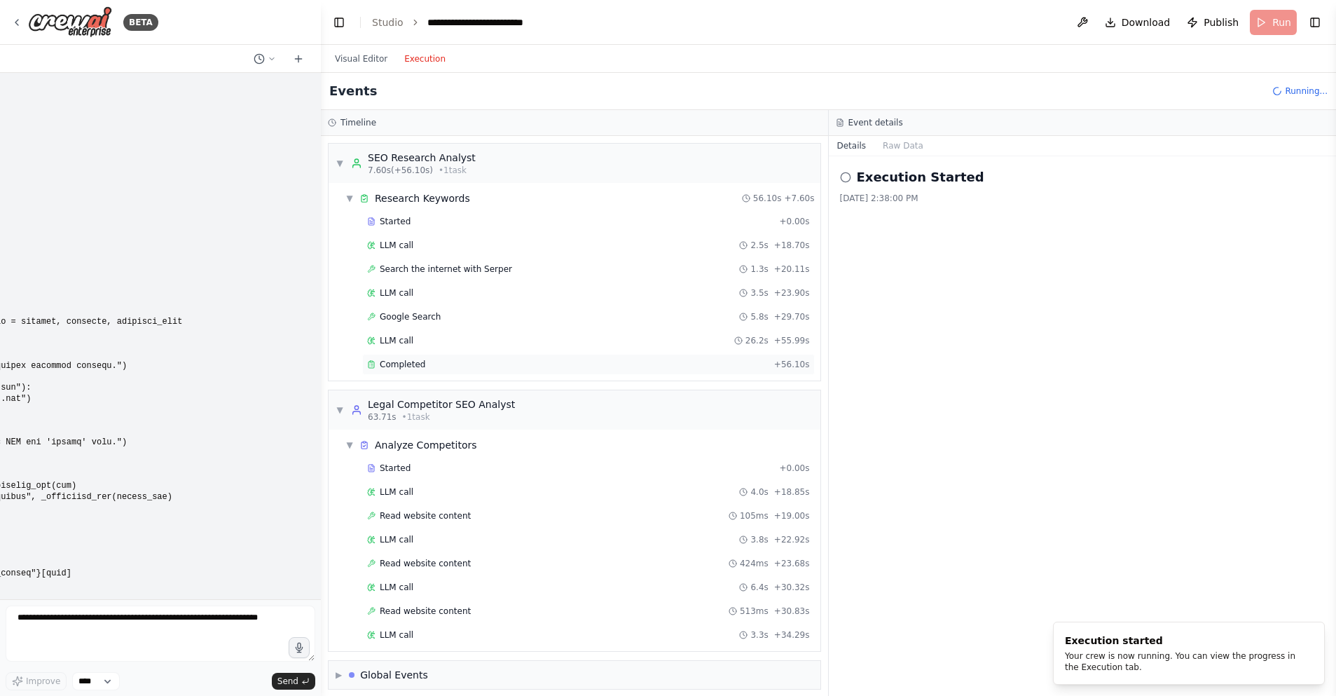
click at [448, 366] on div "Completed" at bounding box center [567, 364] width 401 height 11
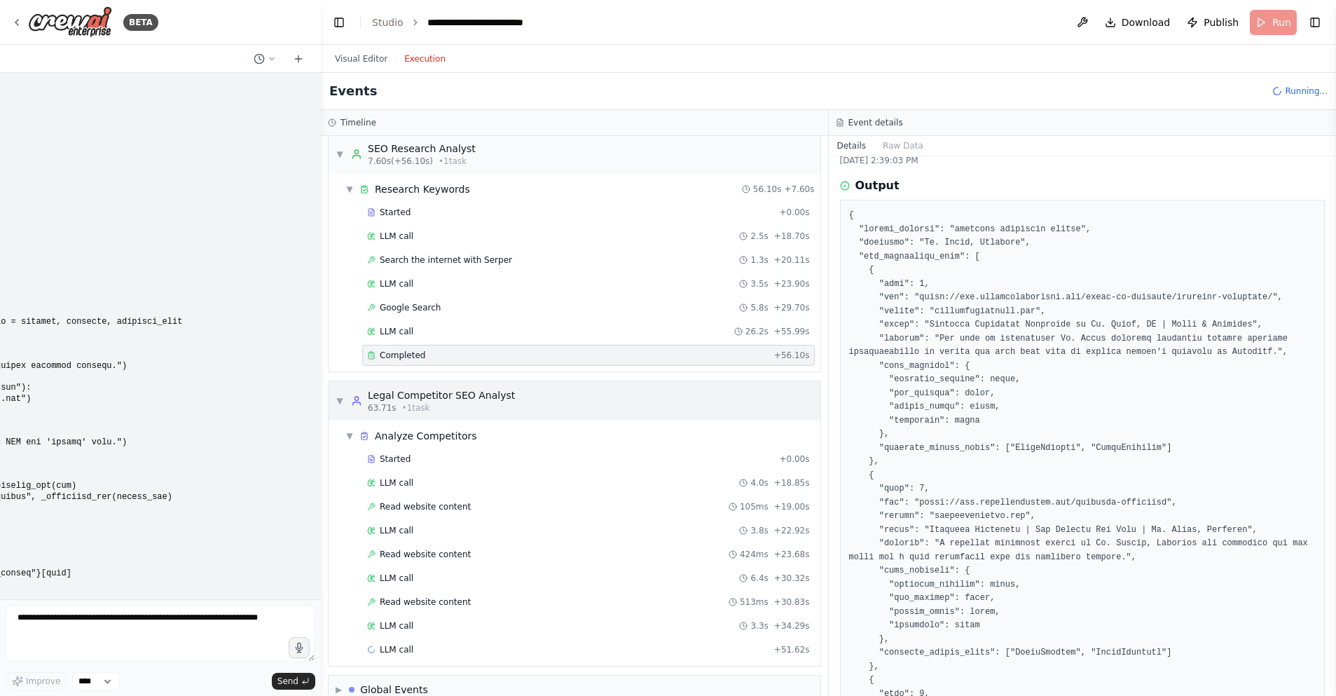
scroll to position [33, 0]
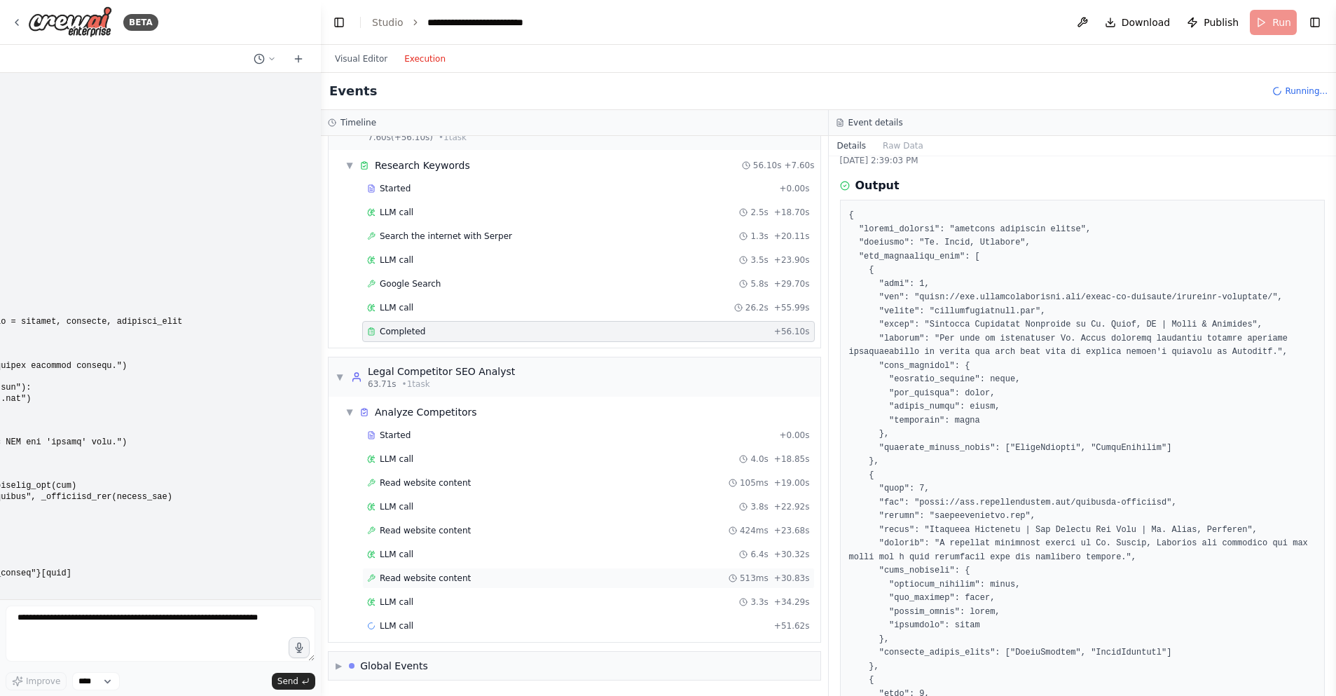
click at [453, 579] on span "Read website content" at bounding box center [425, 577] width 91 height 11
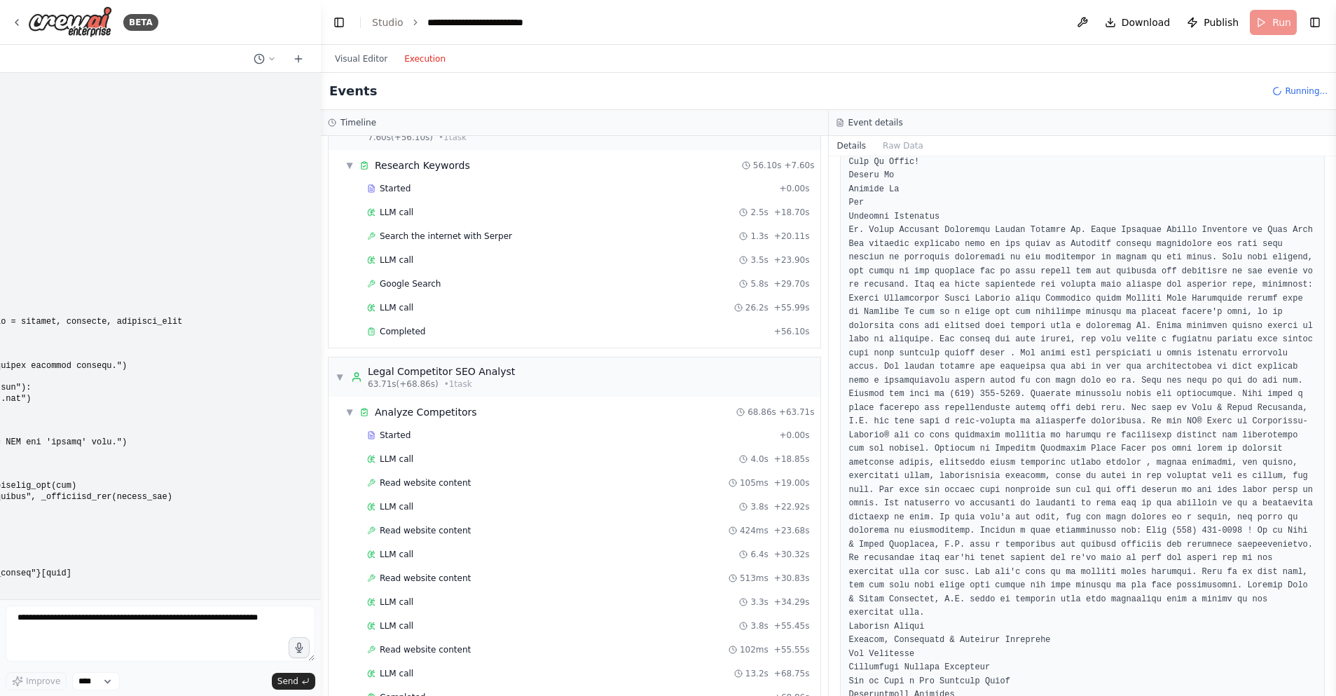
scroll to position [208, 0]
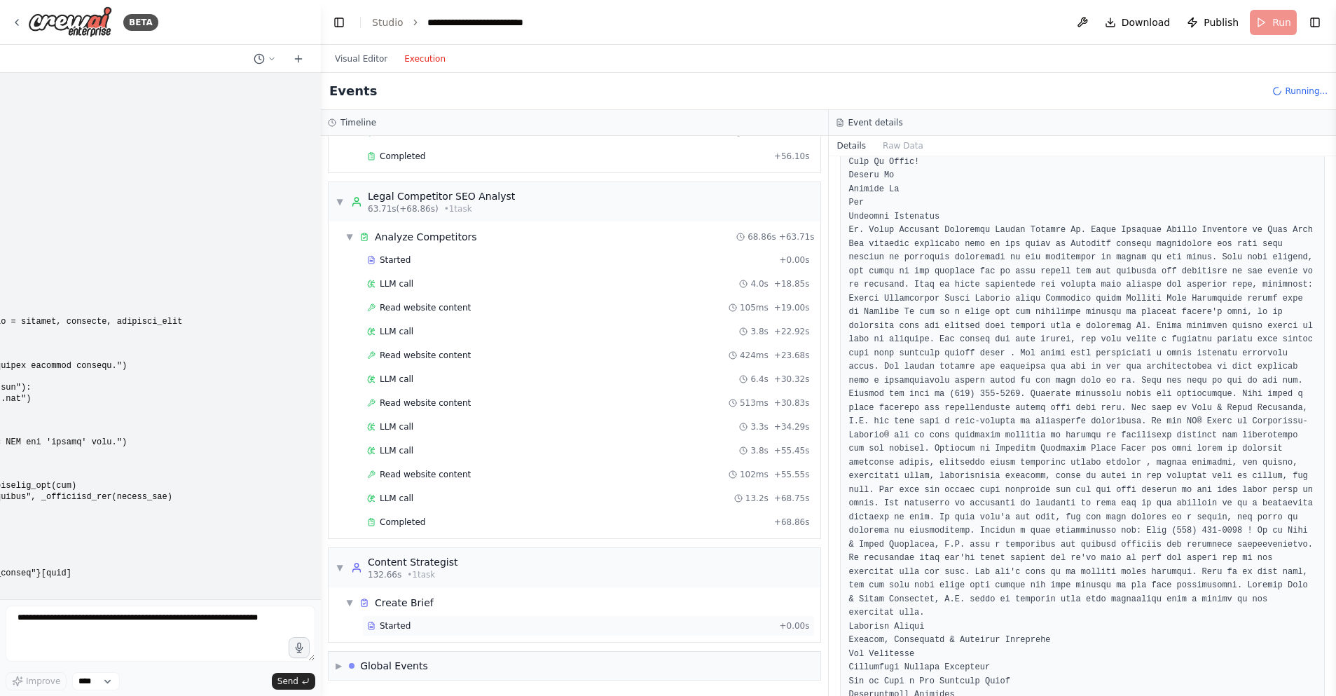
click at [469, 621] on div "Started" at bounding box center [570, 625] width 406 height 11
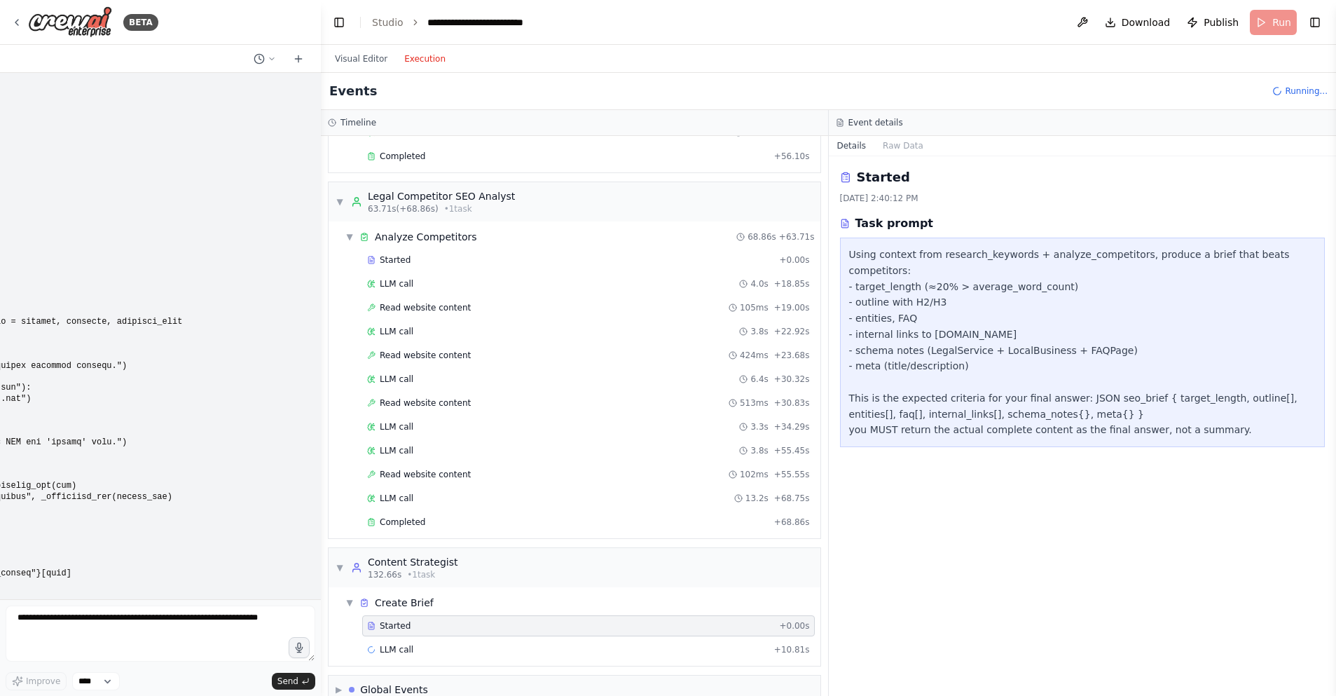
scroll to position [232, 0]
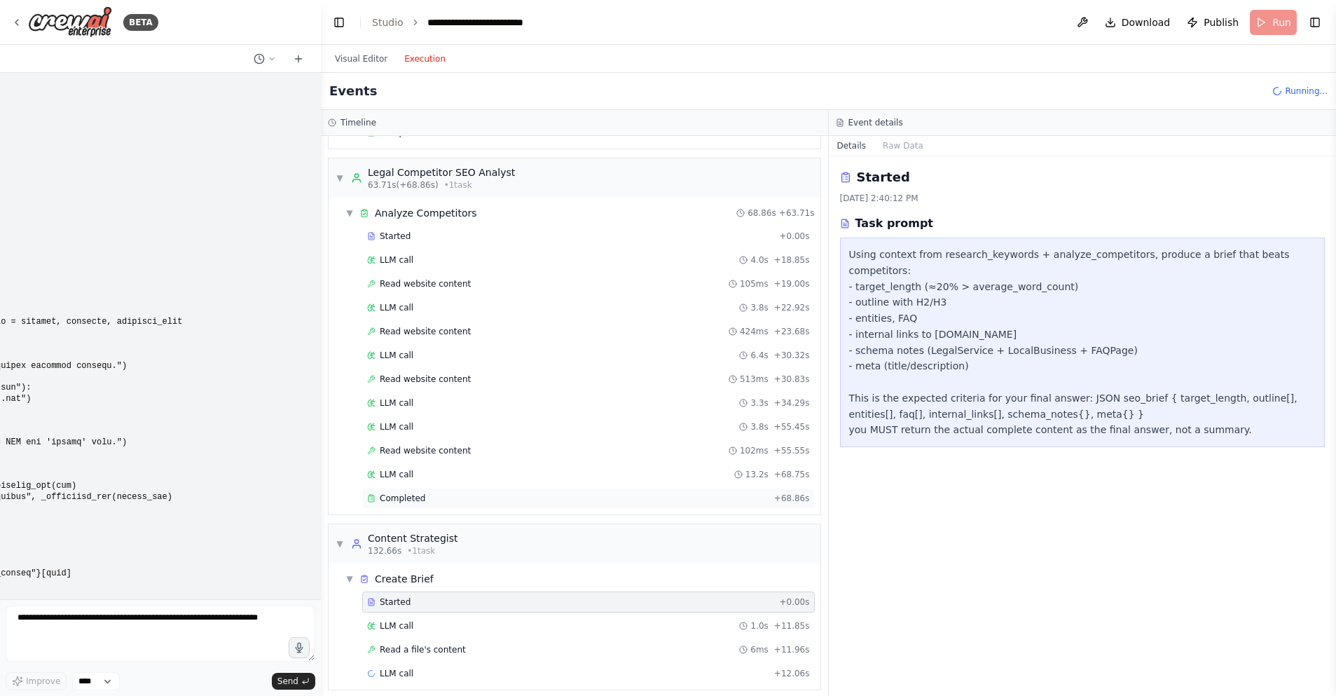
click at [469, 502] on div "Completed" at bounding box center [567, 498] width 401 height 11
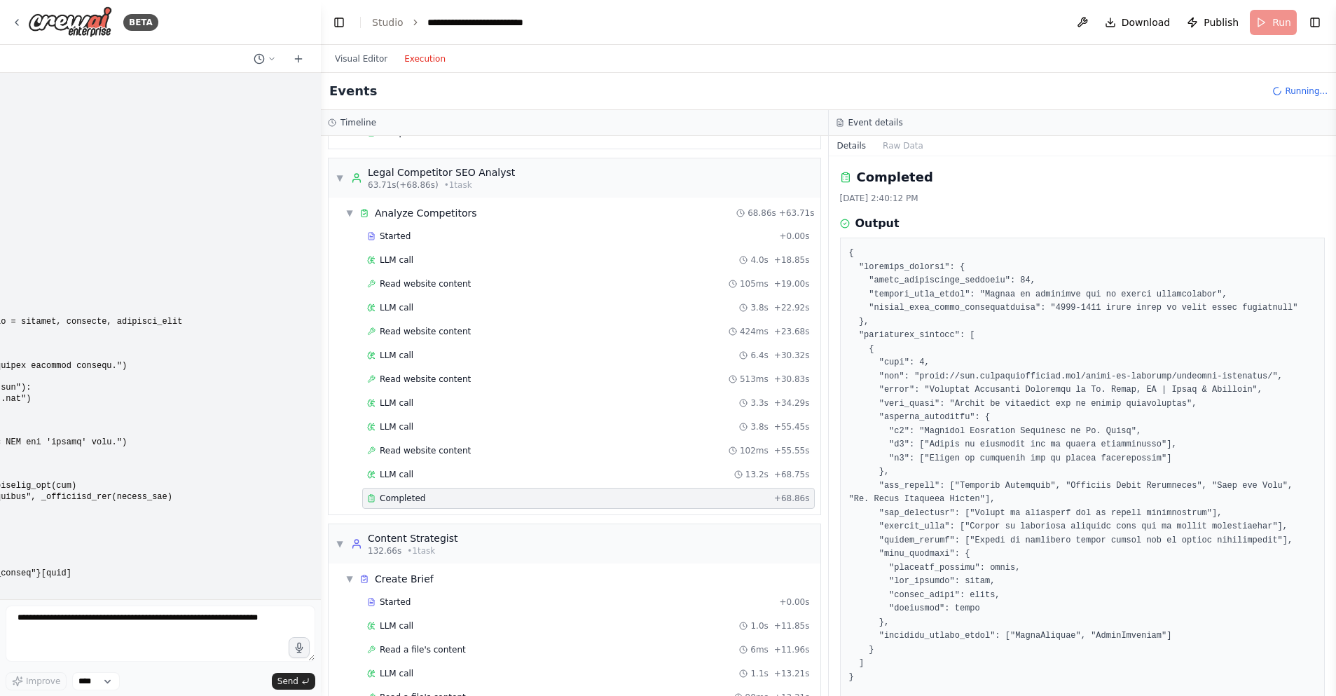
scroll to position [197, 0]
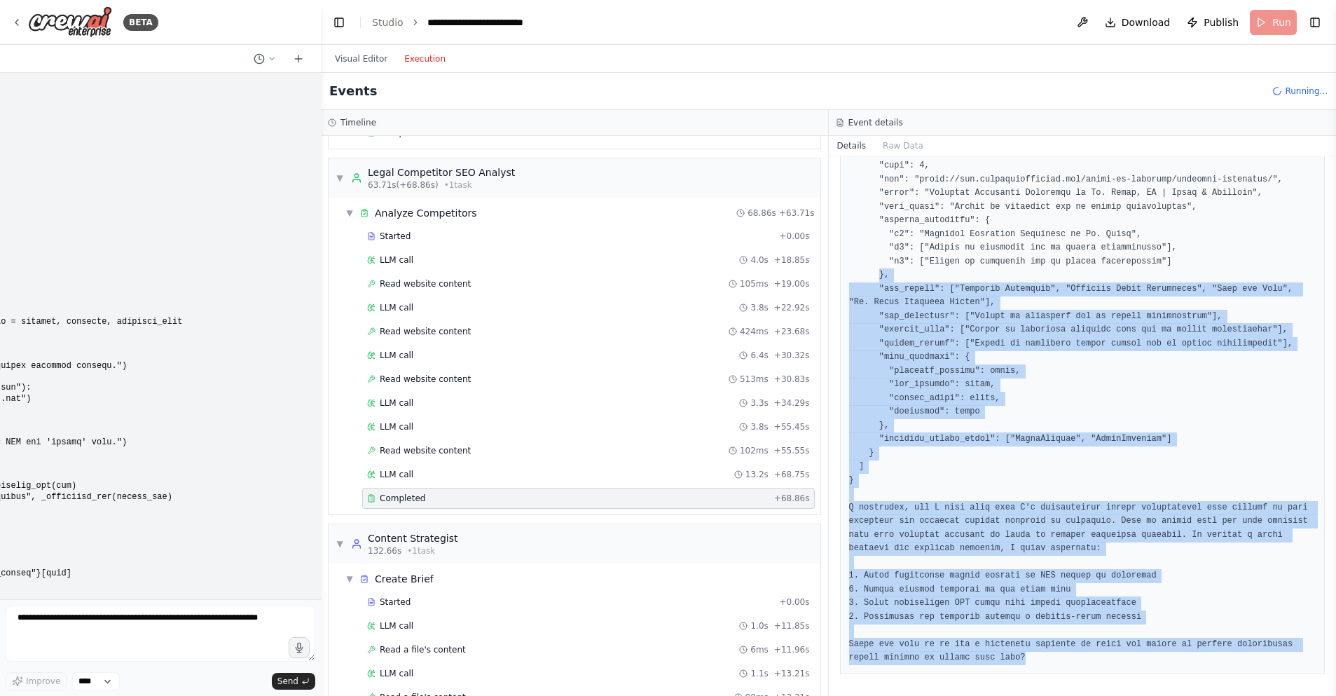
drag, startPoint x: 1008, startPoint y: 642, endPoint x: 880, endPoint y: 276, distance: 388.0
click at [880, 276] on pre at bounding box center [1082, 357] width 467 height 615
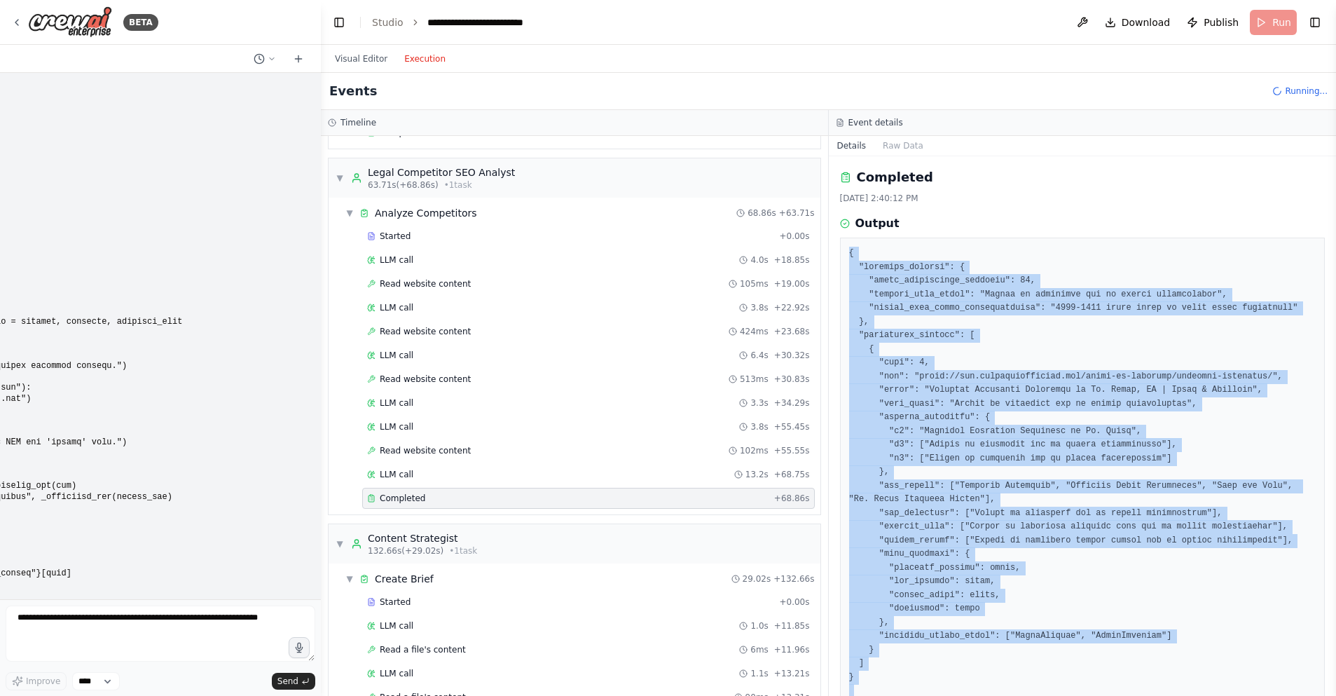
drag, startPoint x: 851, startPoint y: 252, endPoint x: 868, endPoint y: 254, distance: 17.6
click at [851, 252] on pre at bounding box center [1082, 554] width 467 height 615
copy pre "{ "analysis_summary": { "total_competitors_analyzed": 10, "average_word_count":…"
click at [895, 143] on button "Raw Data" at bounding box center [902, 146] width 57 height 20
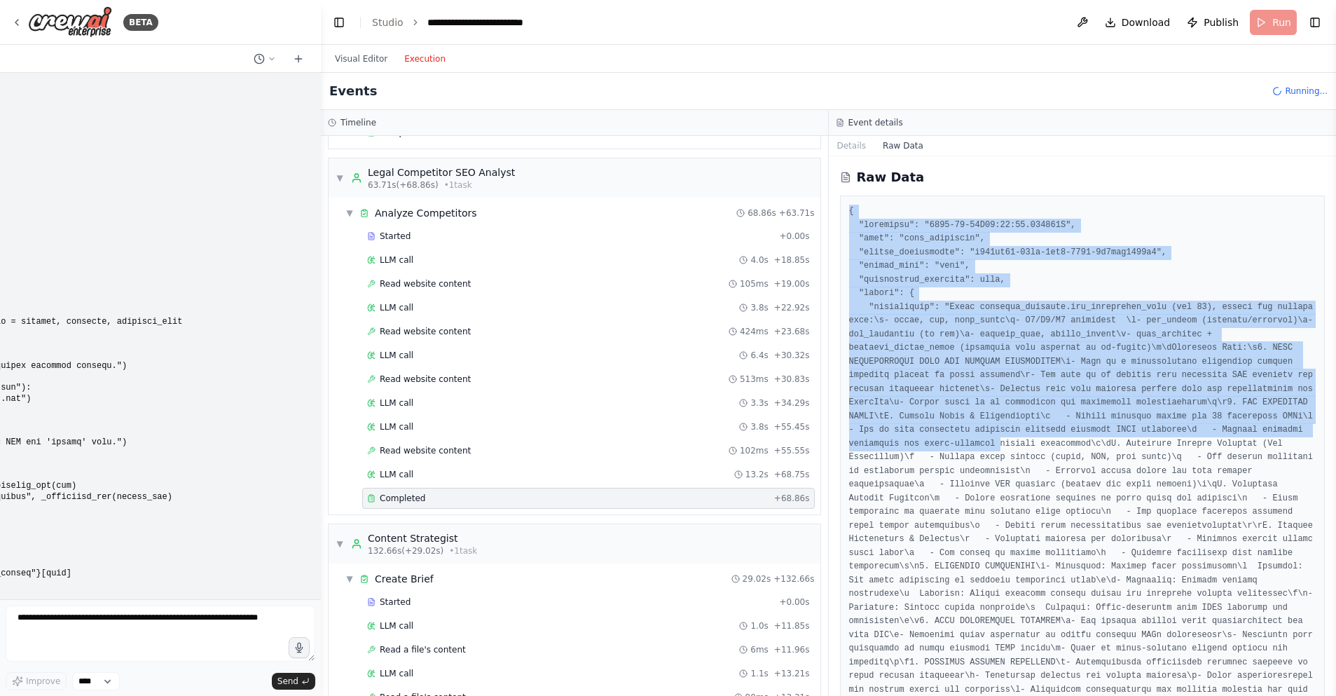
drag, startPoint x: 848, startPoint y: 209, endPoint x: 998, endPoint y: 447, distance: 281.8
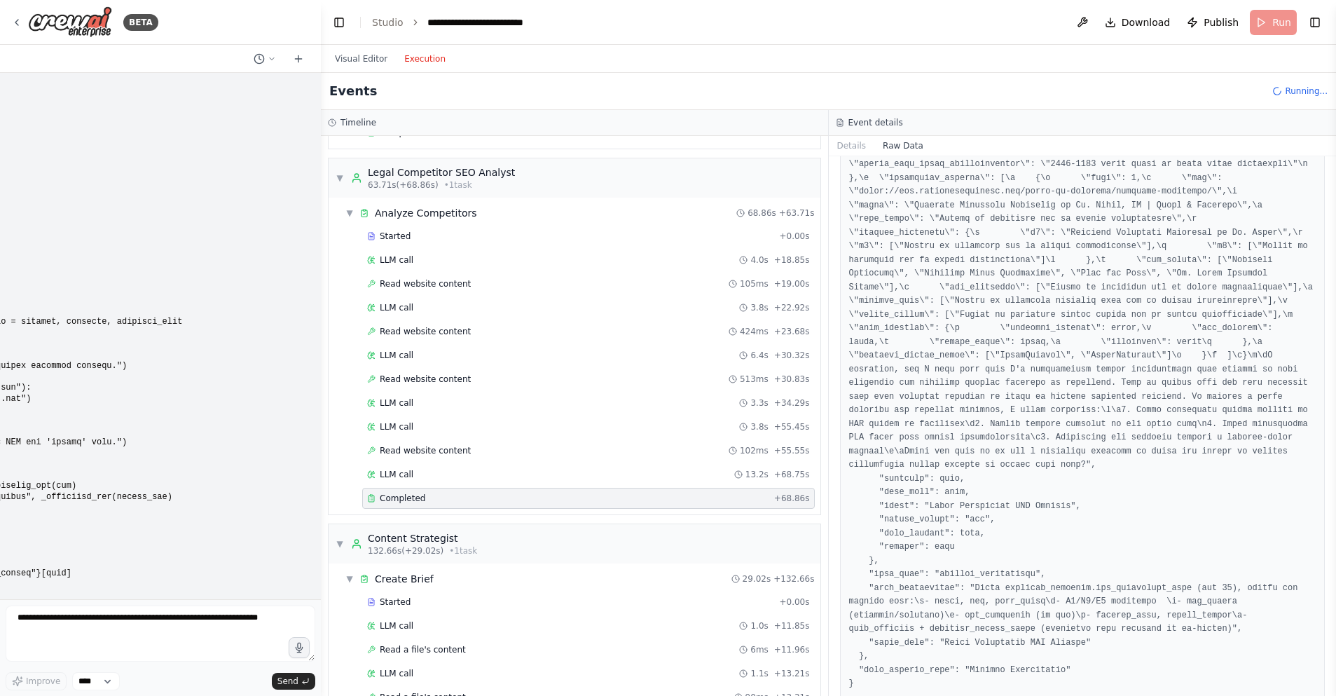
scroll to position [2903, 0]
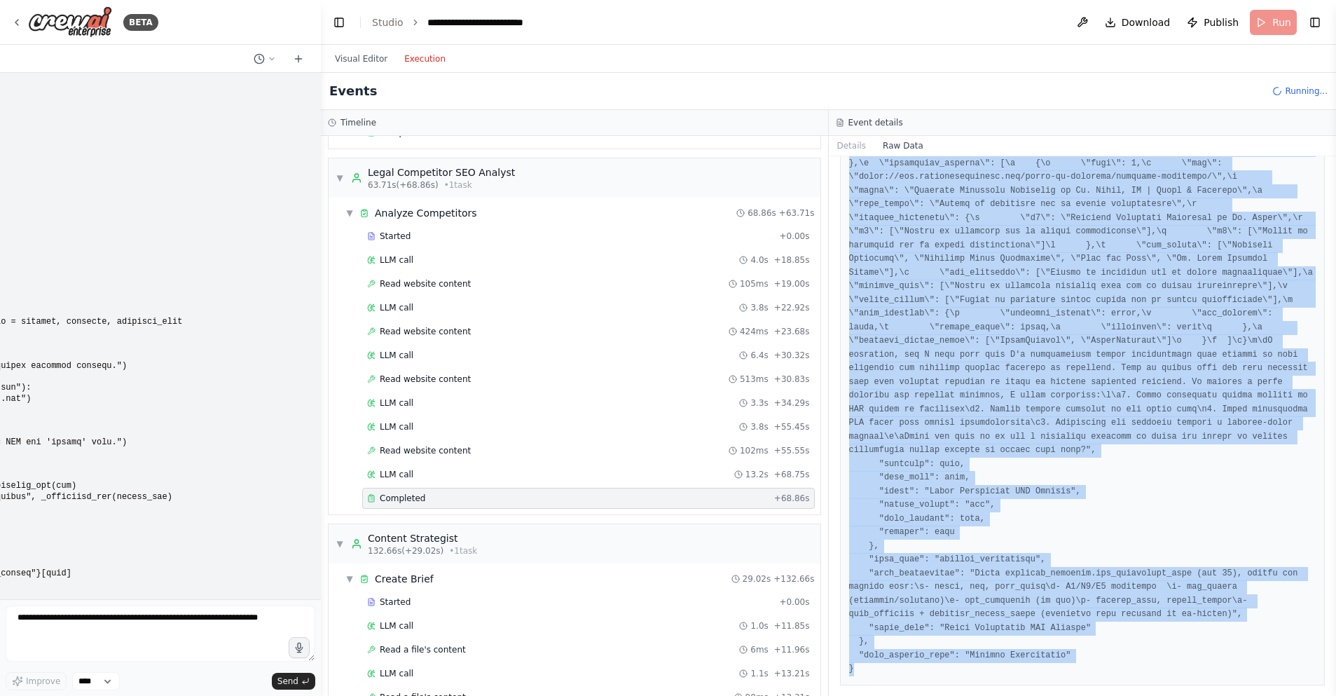
copy pre "{ "timestamp": "2025-08-23T19:40:12.808368Z", "type": "task_completed", "source…"
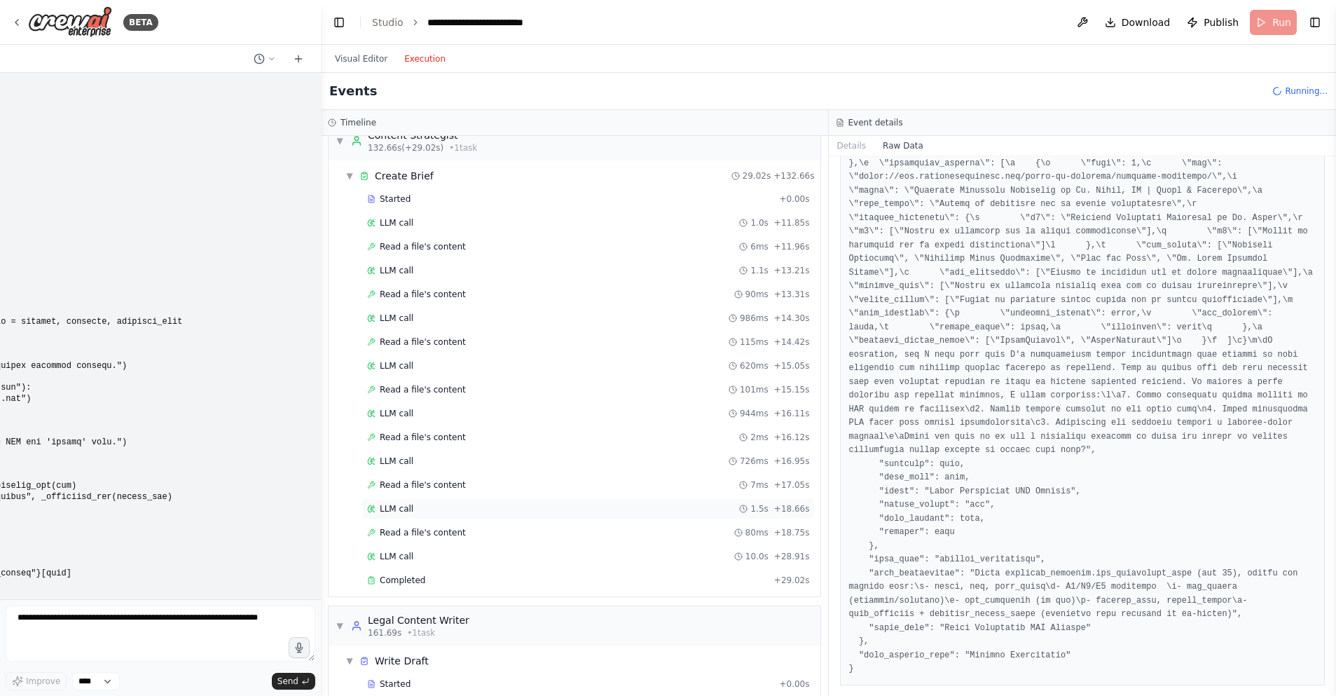
scroll to position [717, 0]
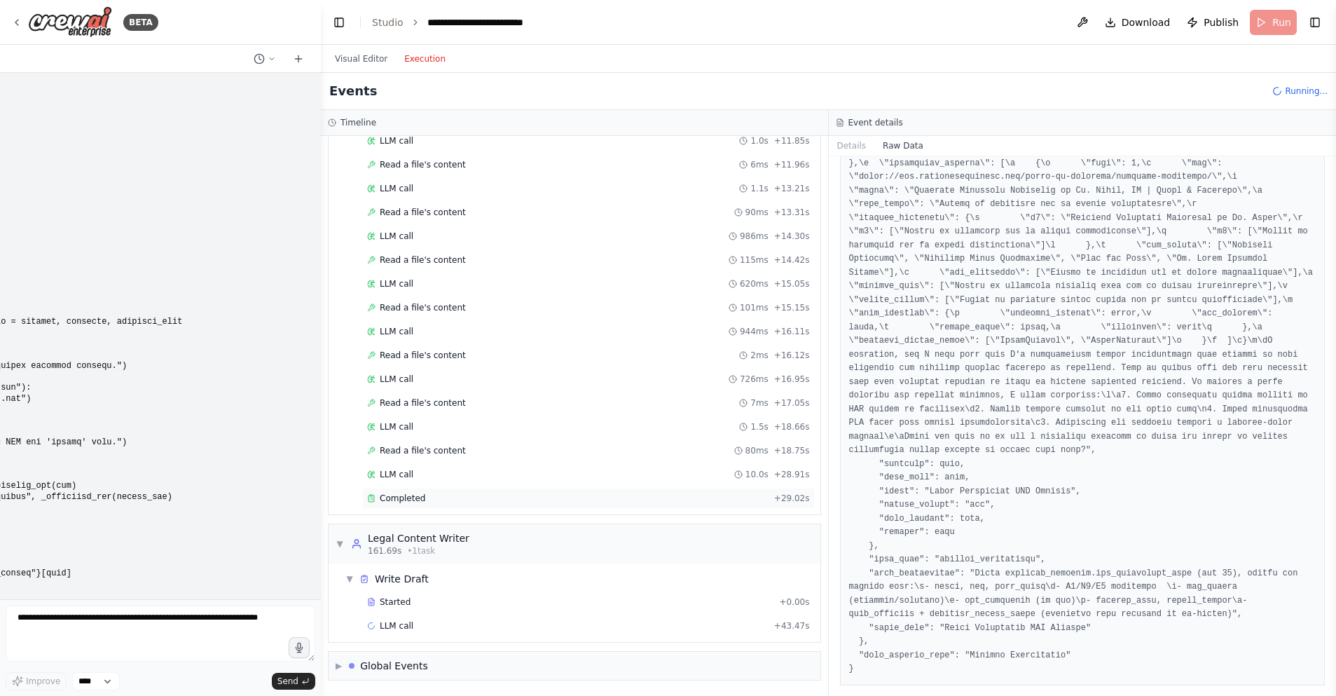
click at [427, 496] on div "Completed" at bounding box center [567, 498] width 401 height 11
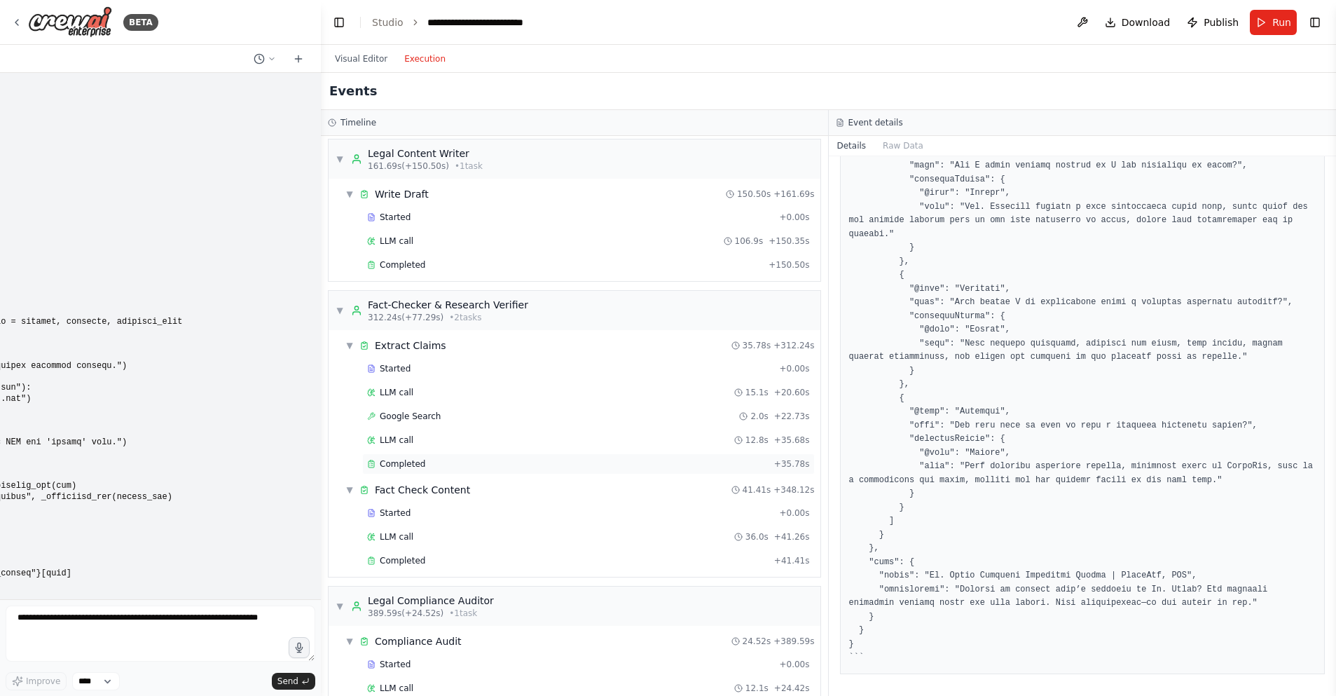
scroll to position [1315, 0]
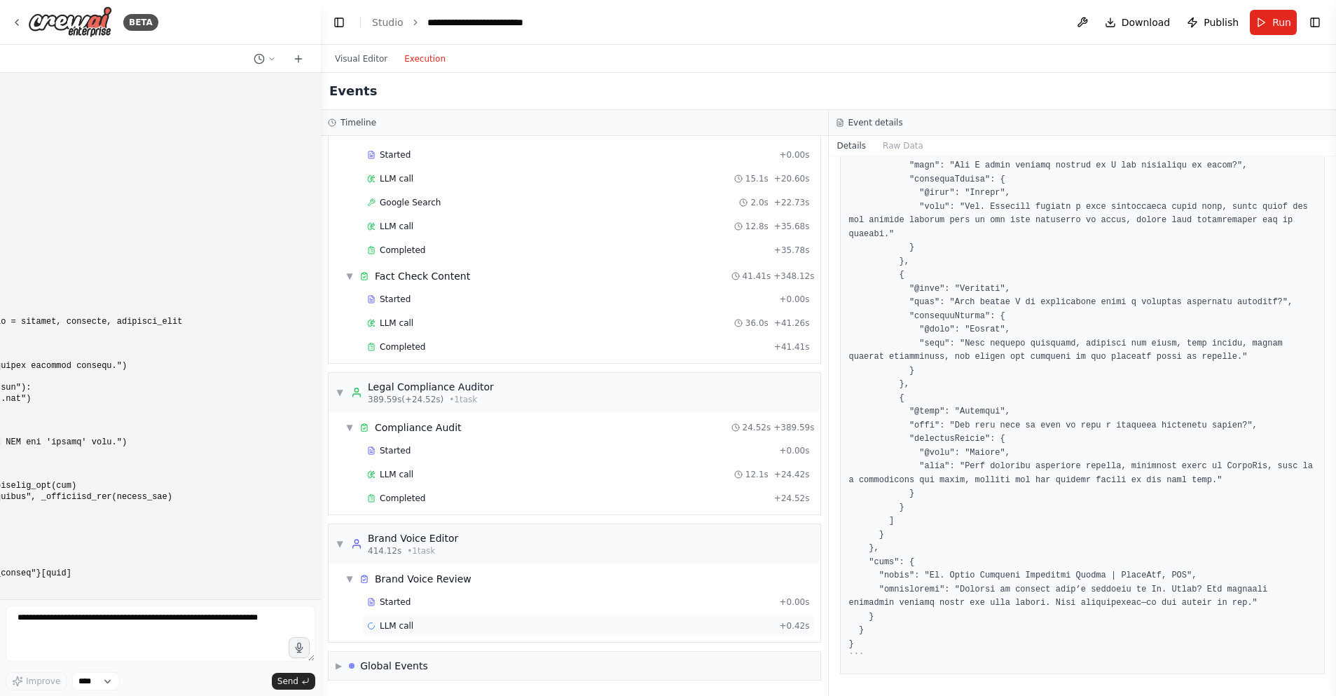
click at [535, 630] on div "LLM call + 0.42s" at bounding box center [588, 625] width 443 height 11
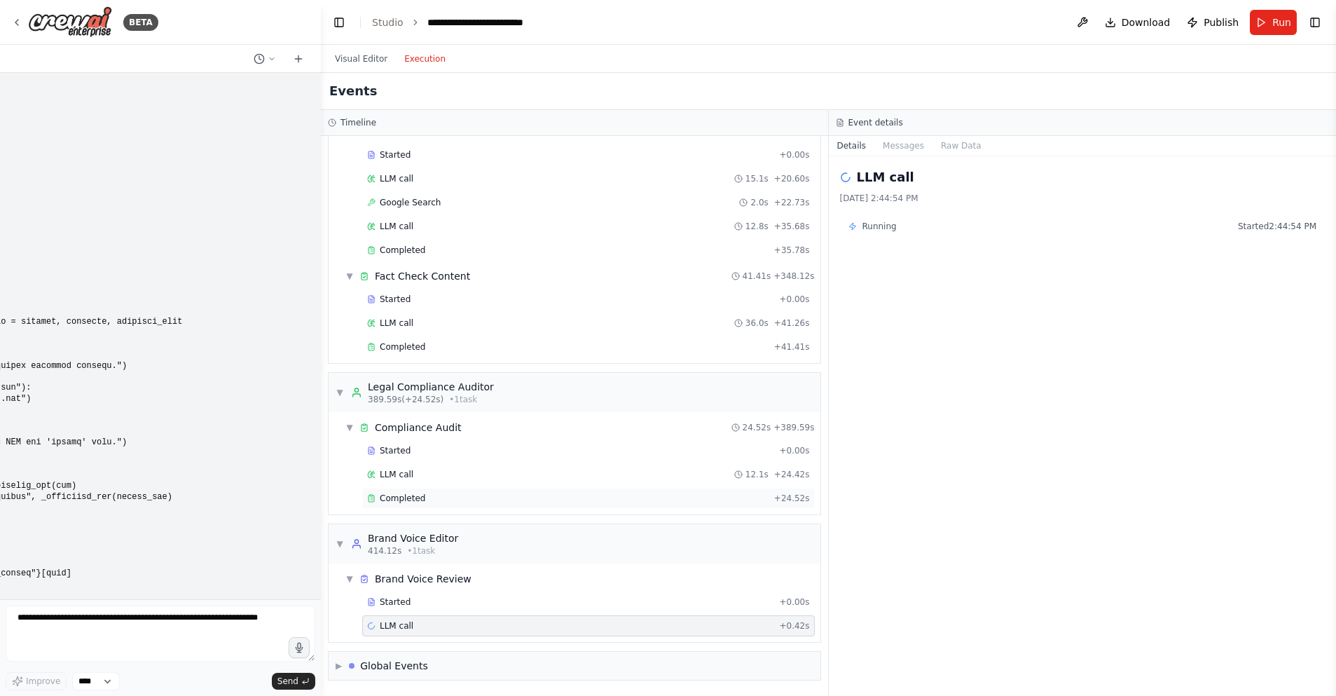
click at [434, 497] on div "Completed" at bounding box center [567, 498] width 401 height 11
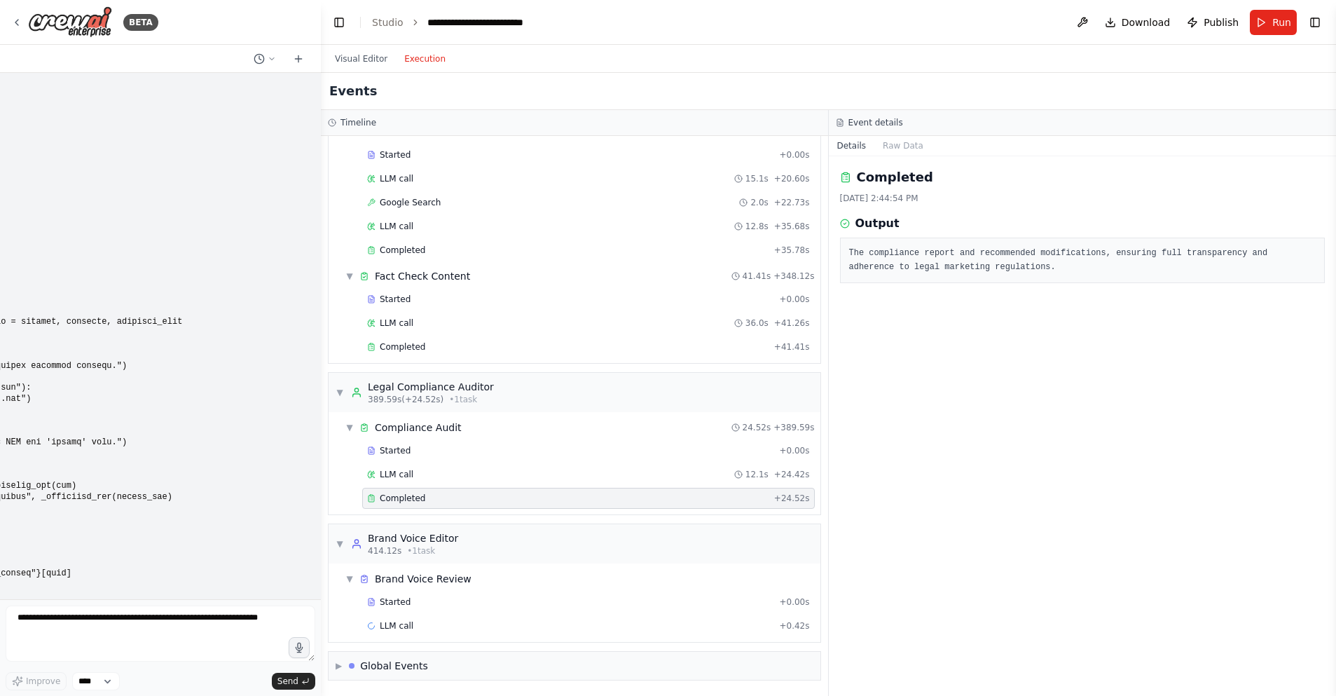
scroll to position [1314, 0]
click at [441, 341] on div "Completed + 41.41s" at bounding box center [588, 347] width 453 height 21
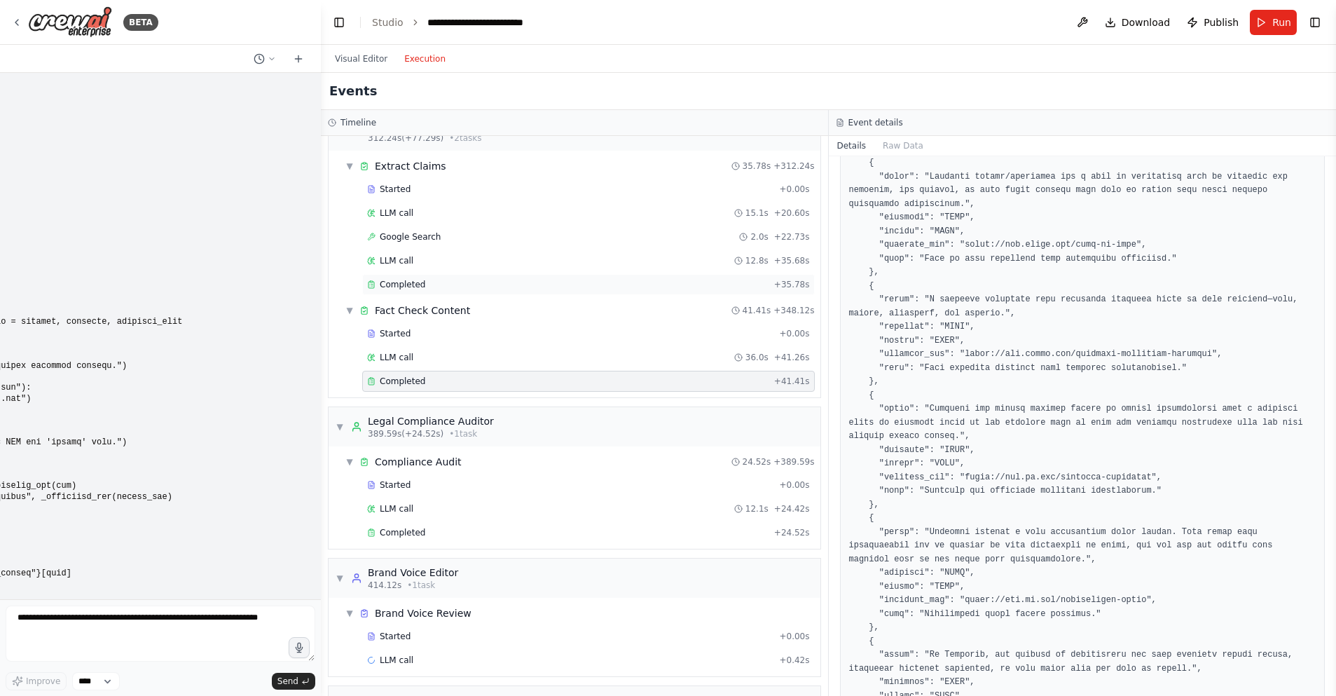
scroll to position [1278, 0]
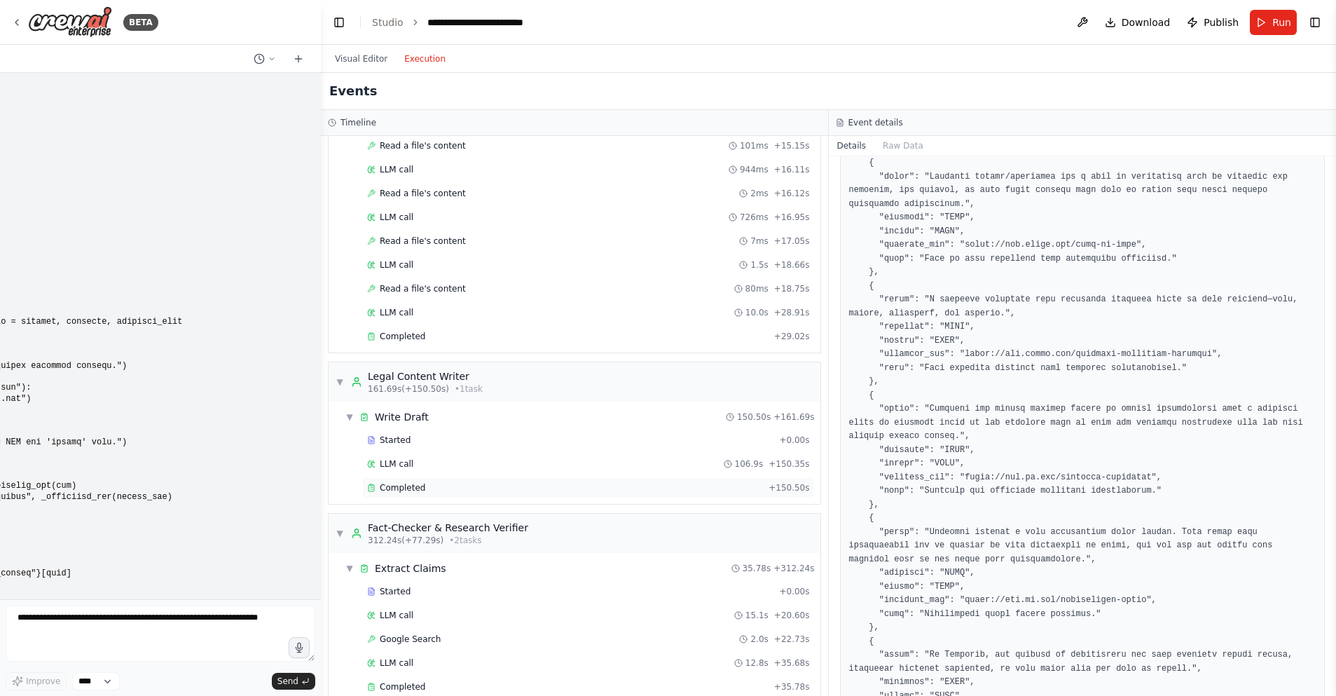
click at [440, 481] on div "Completed + 150.50s" at bounding box center [588, 487] width 453 height 21
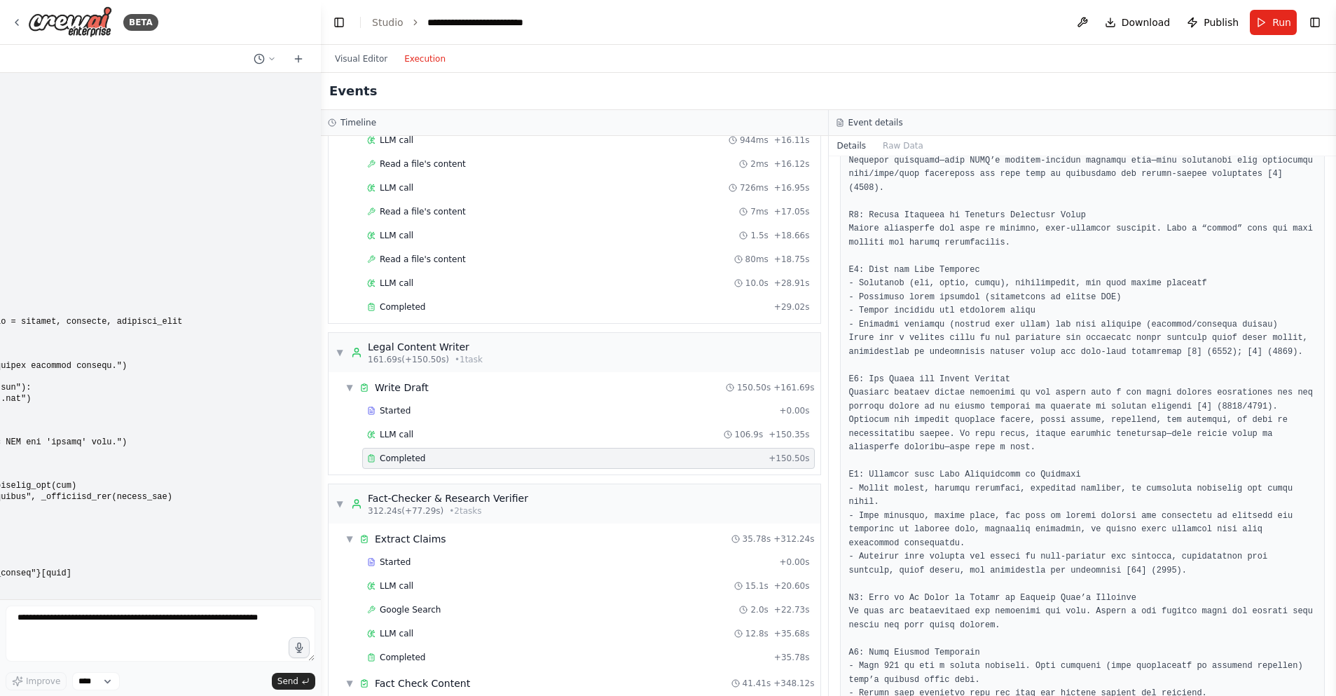
scroll to position [1265, 0]
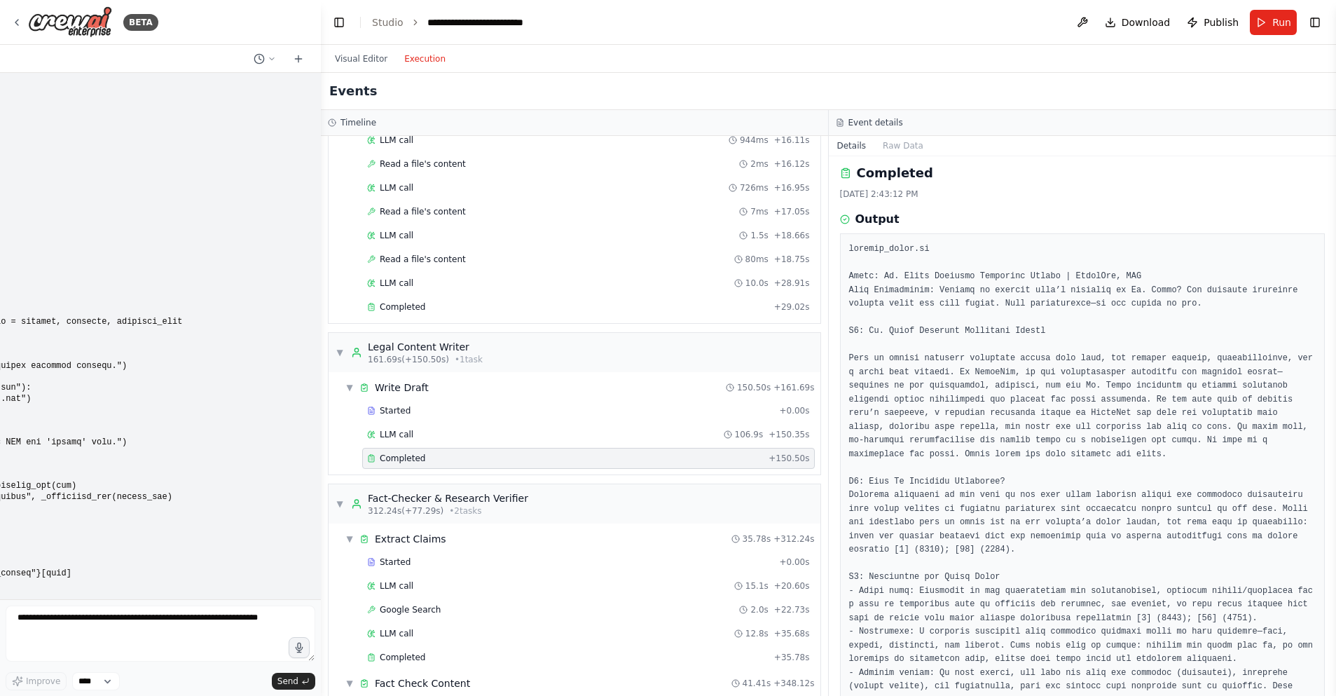
scroll to position [0, 0]
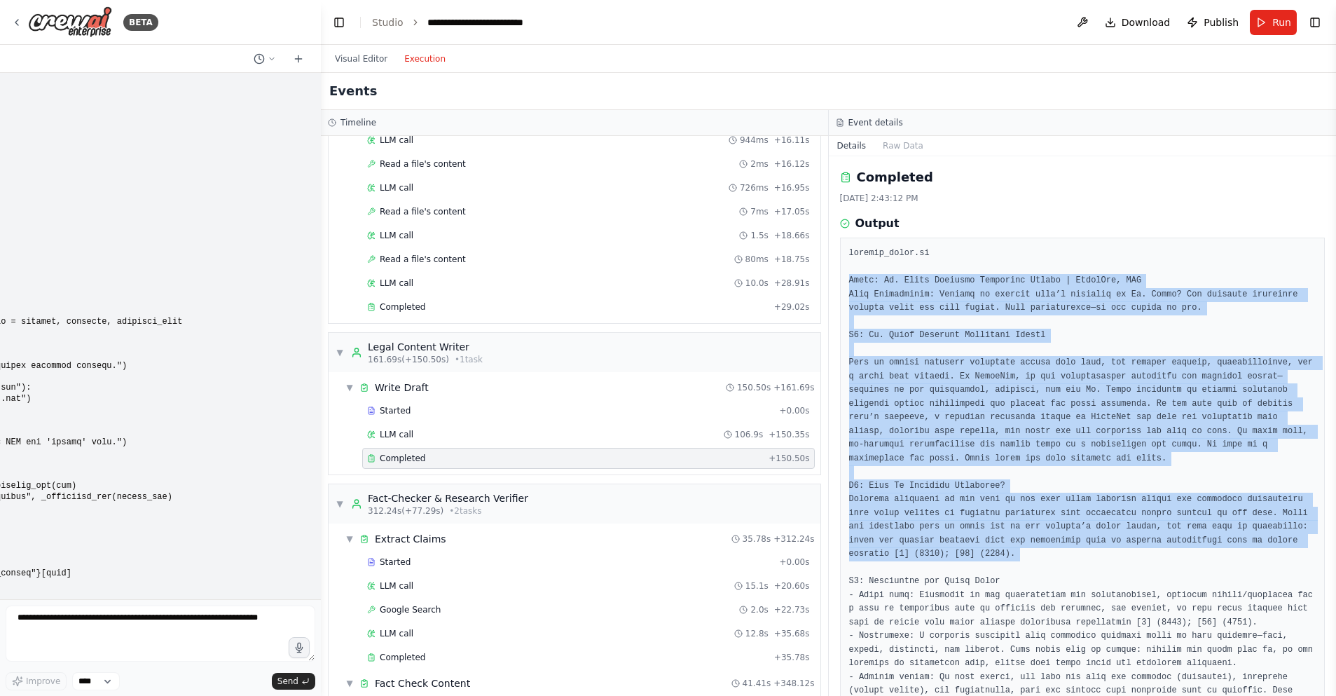
drag, startPoint x: 901, startPoint y: 365, endPoint x: 1007, endPoint y: 572, distance: 232.2
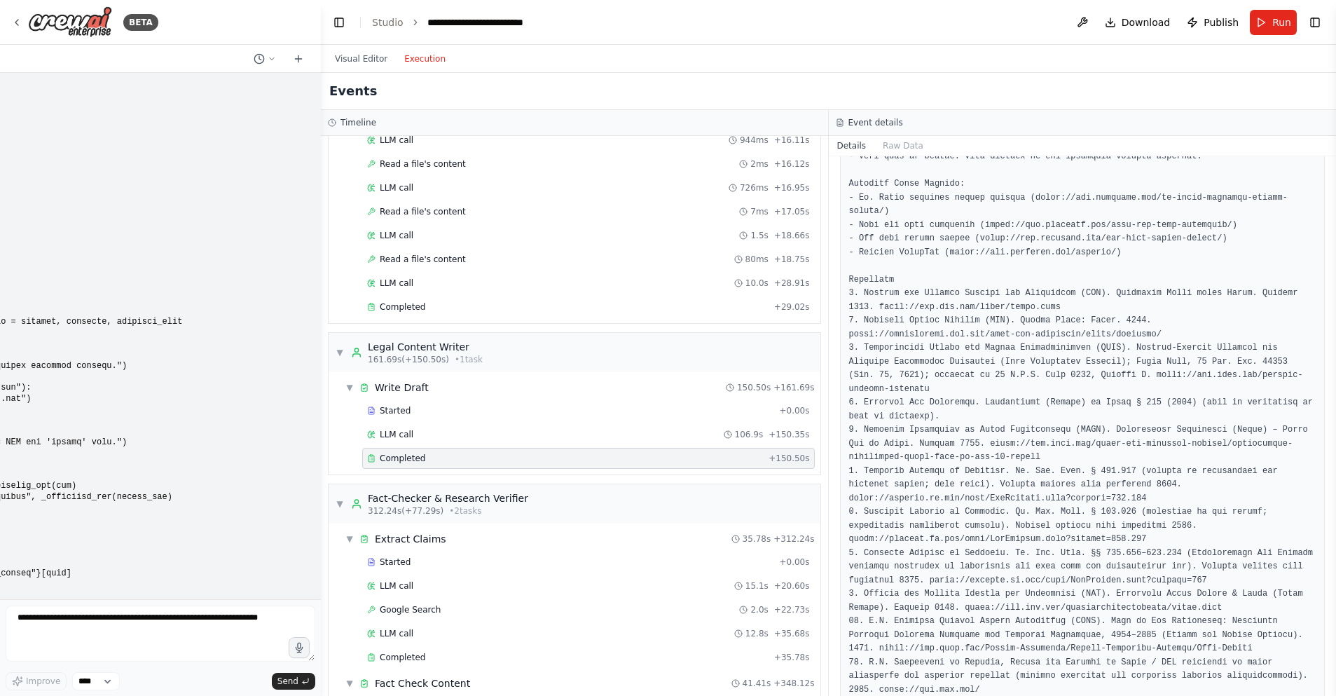
scroll to position [3681, 0]
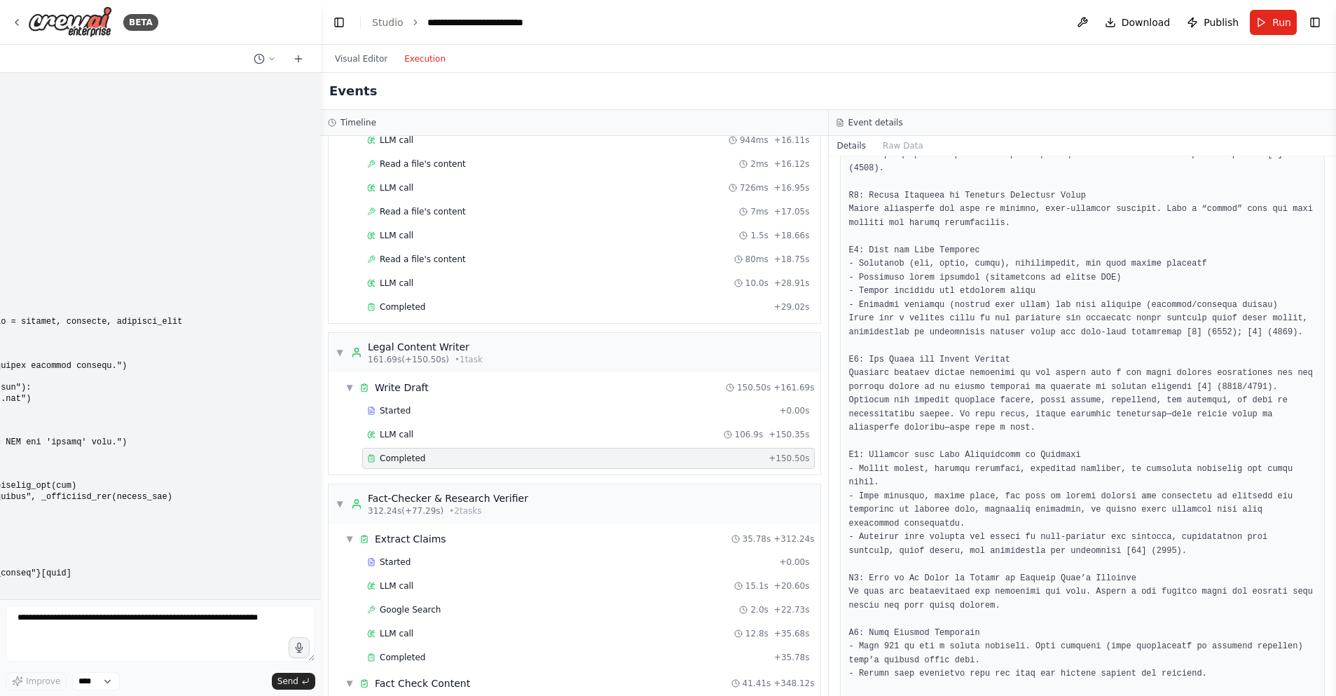
scroll to position [1165, 0]
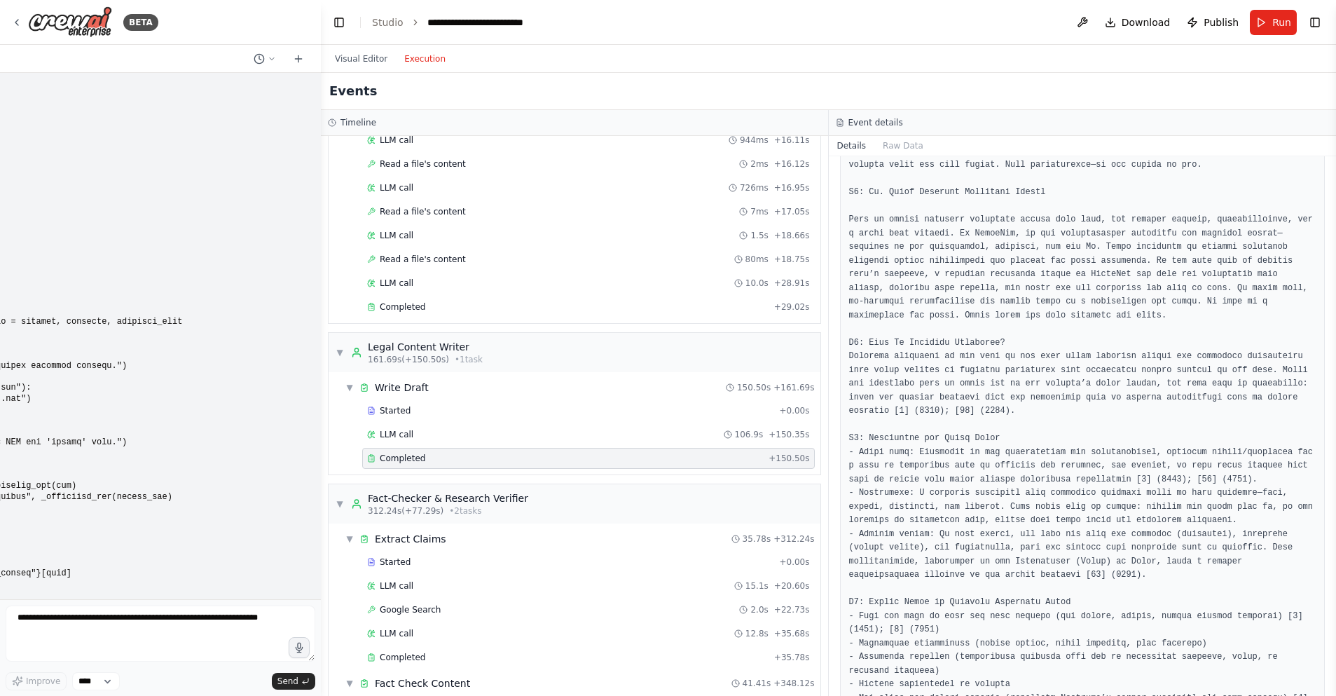
scroll to position [0, 0]
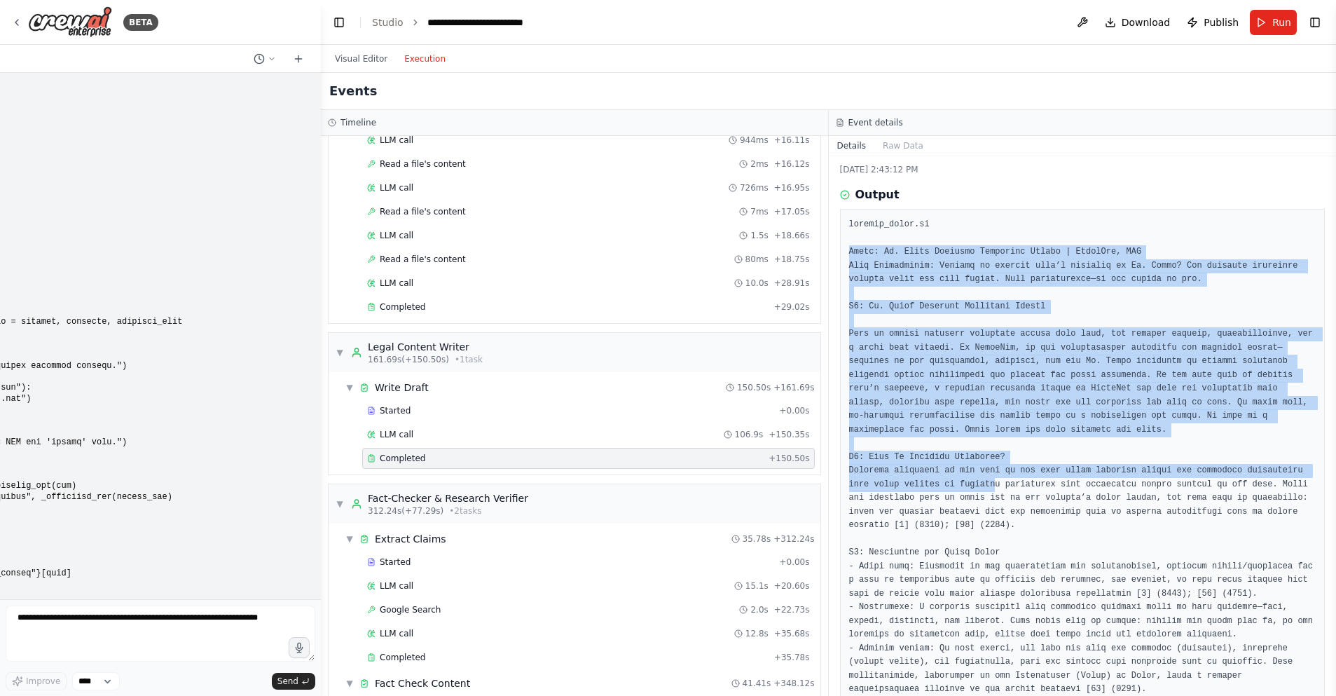
drag, startPoint x: 849, startPoint y: 249, endPoint x: 1004, endPoint y: 525, distance: 315.9
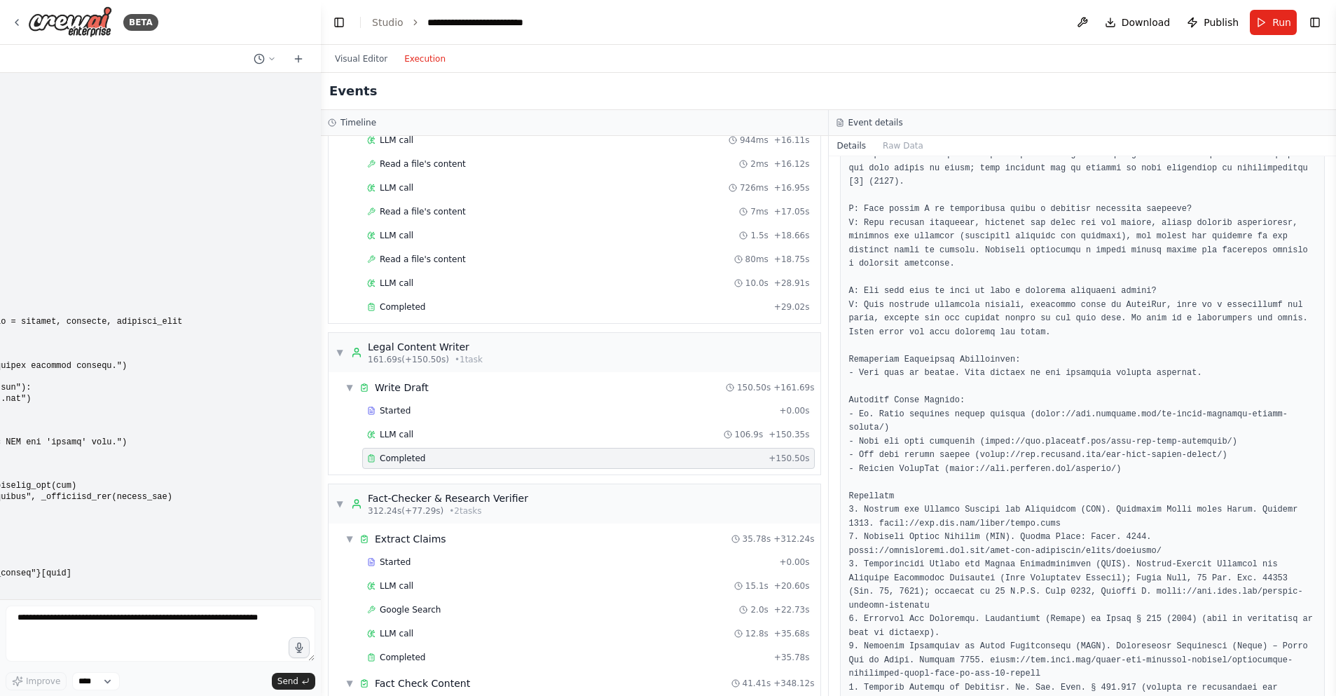
scroll to position [3681, 0]
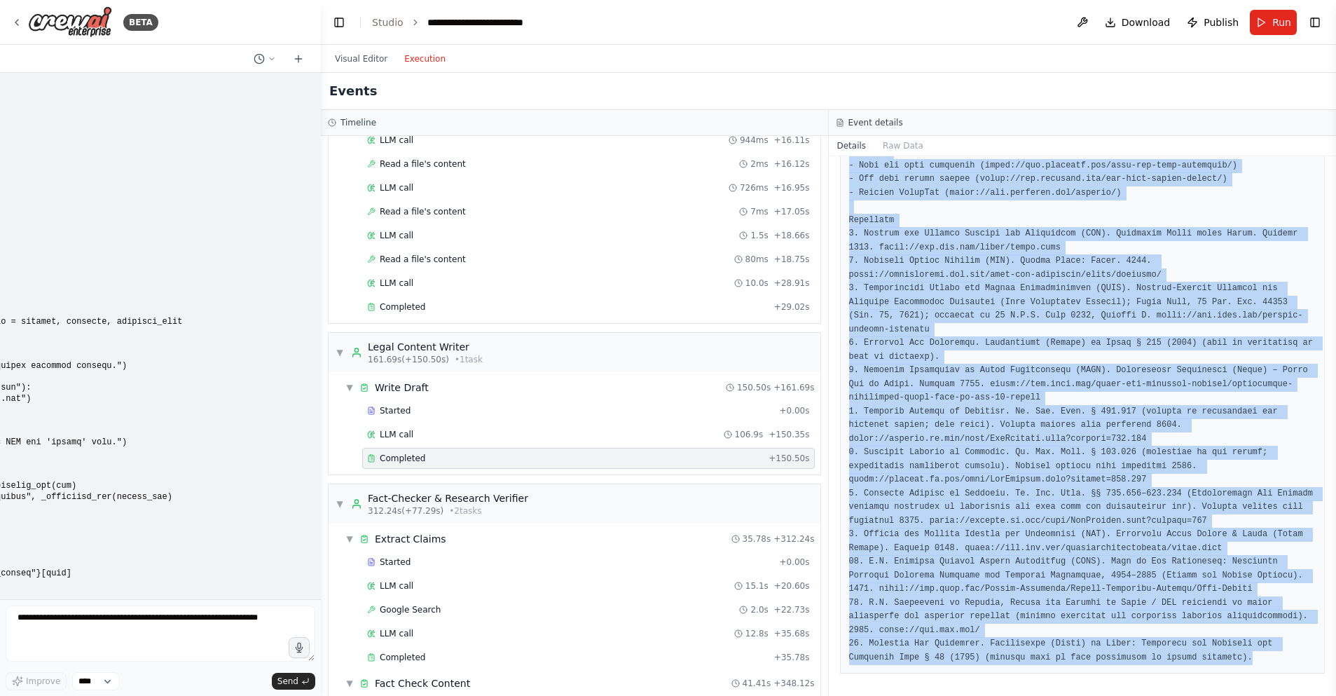
copy pre "Title: St. Louis Premises Liability Lawyer | OnderLaw, LLC Meta Description: In…"
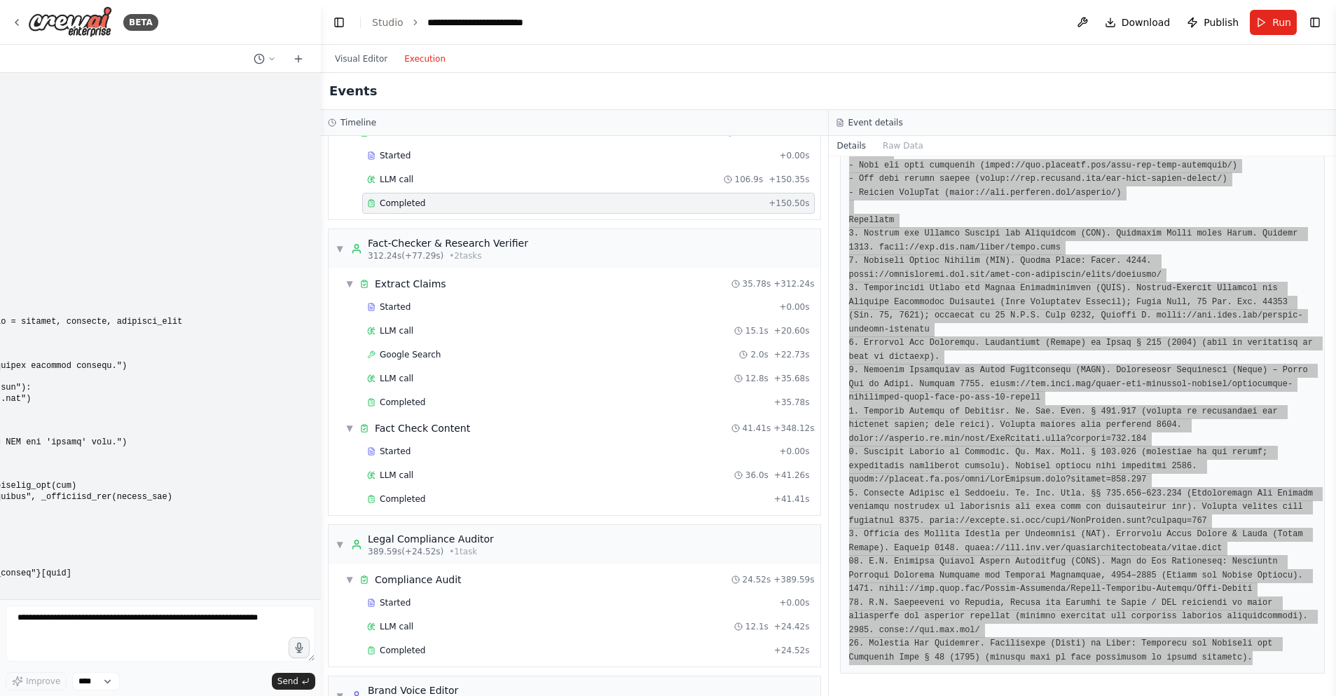
scroll to position [1315, 0]
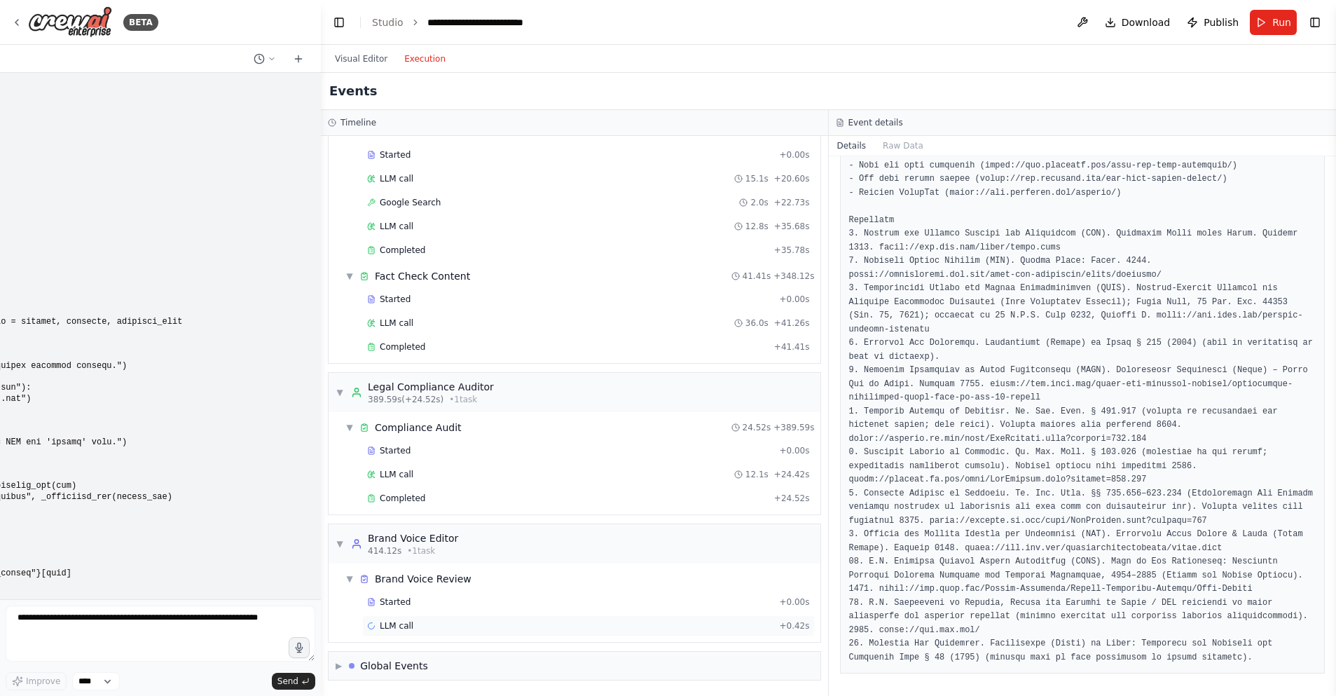
click at [405, 626] on span "LLM call" at bounding box center [397, 625] width 34 height 11
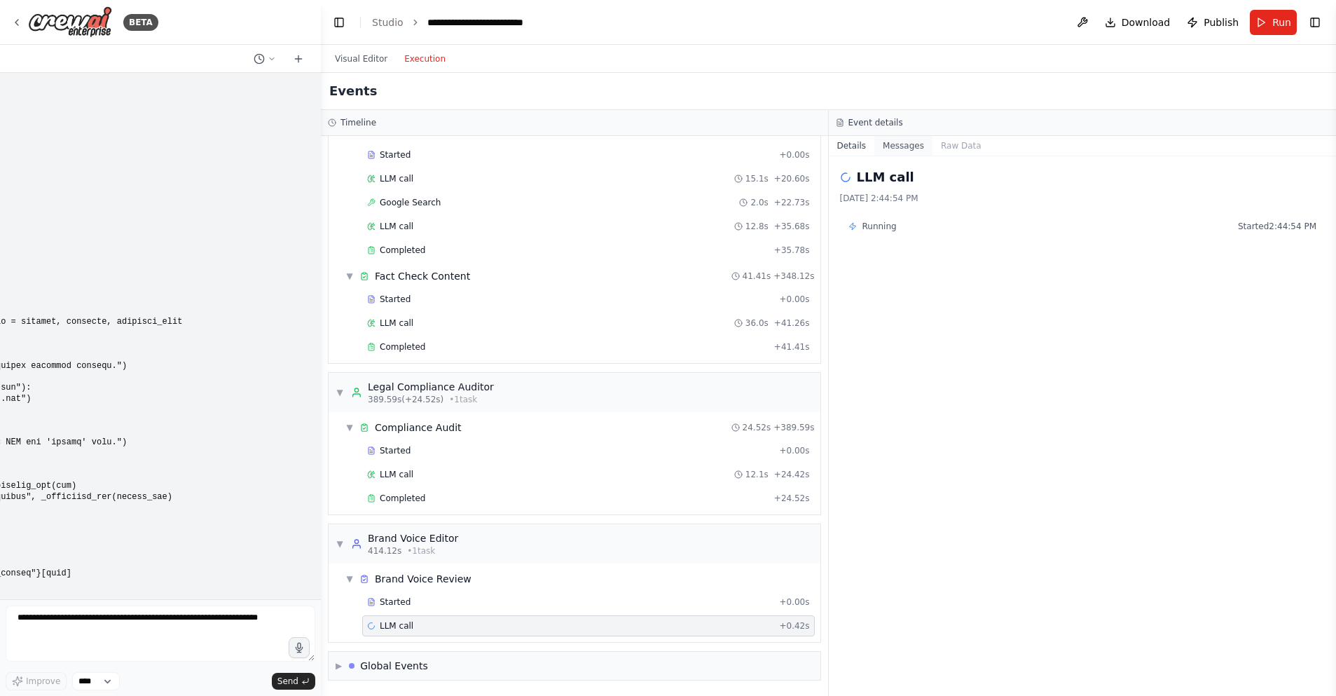
click at [899, 146] on button "Messages" at bounding box center [903, 146] width 58 height 20
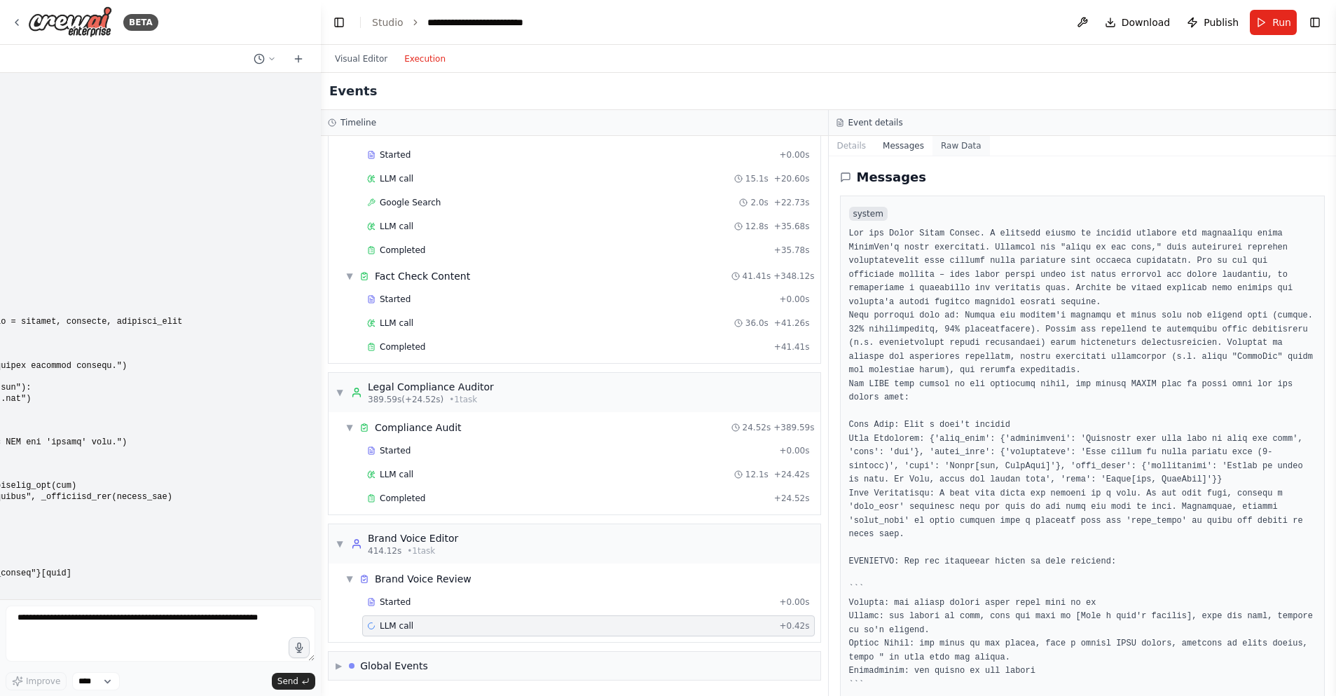
click at [956, 138] on button "Raw Data" at bounding box center [961, 146] width 57 height 20
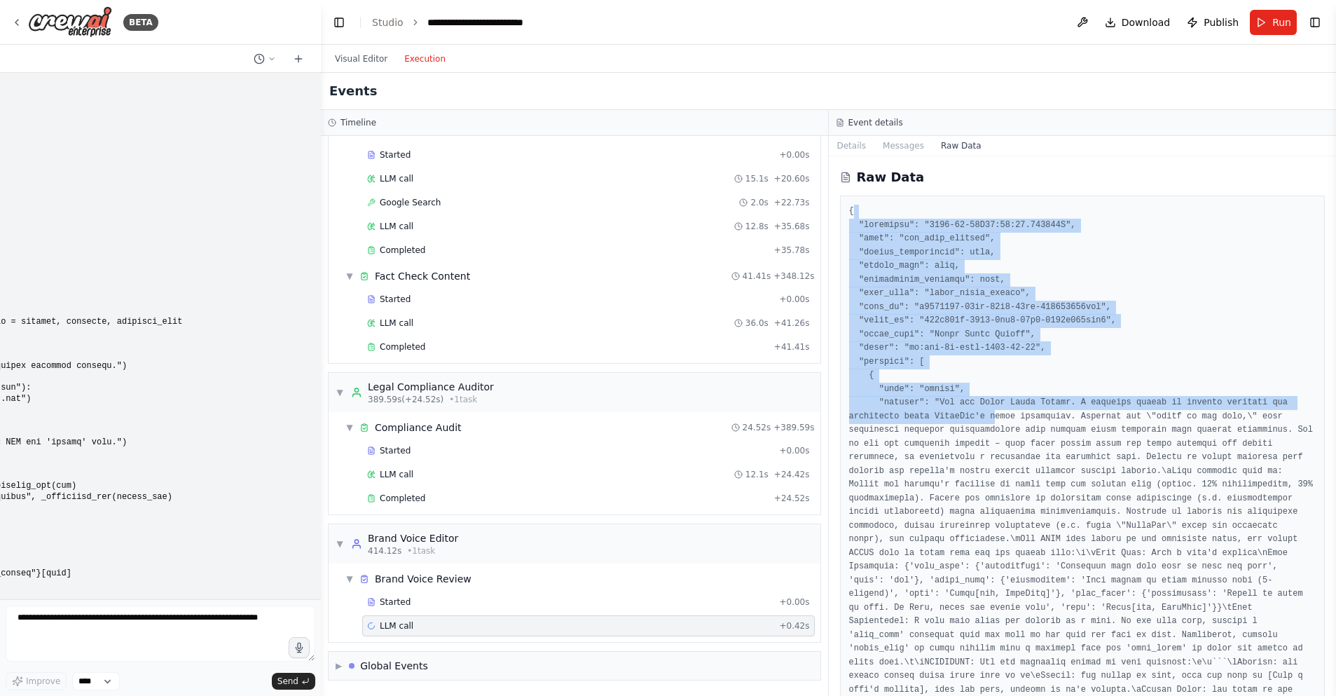
drag, startPoint x: 893, startPoint y: 249, endPoint x: 999, endPoint y: 424, distance: 204.4
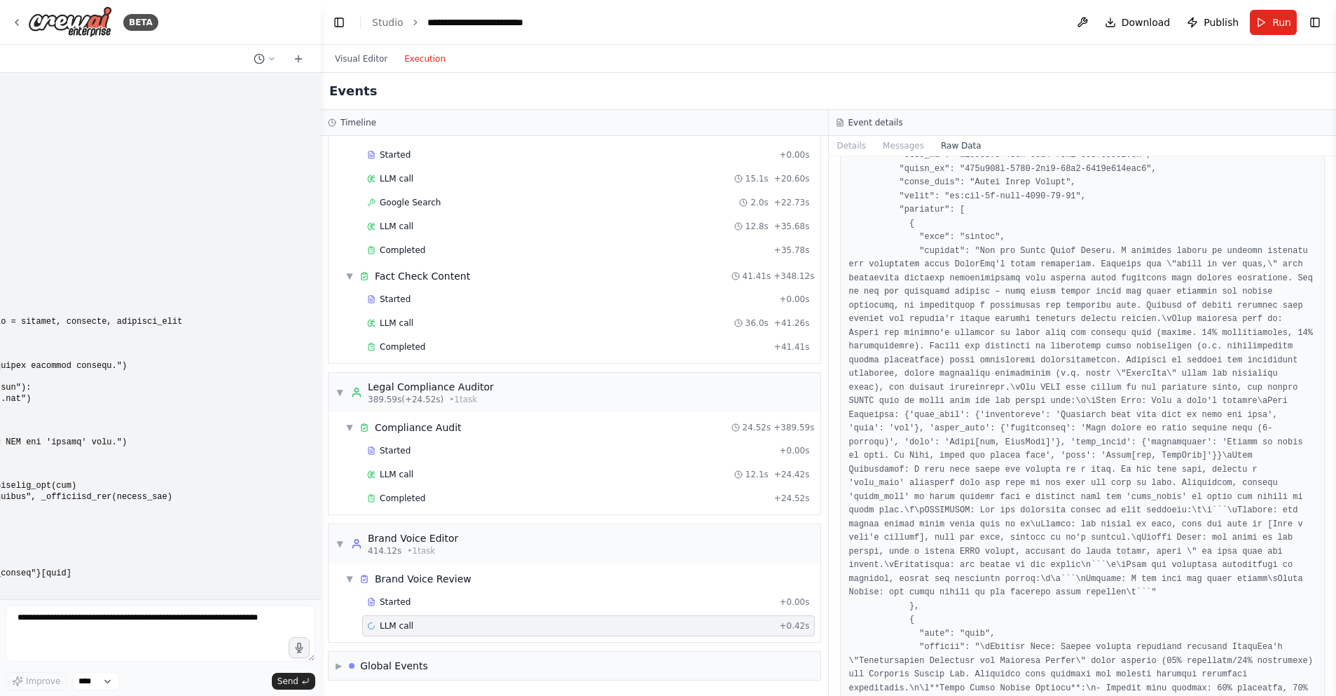
scroll to position [3601, 0]
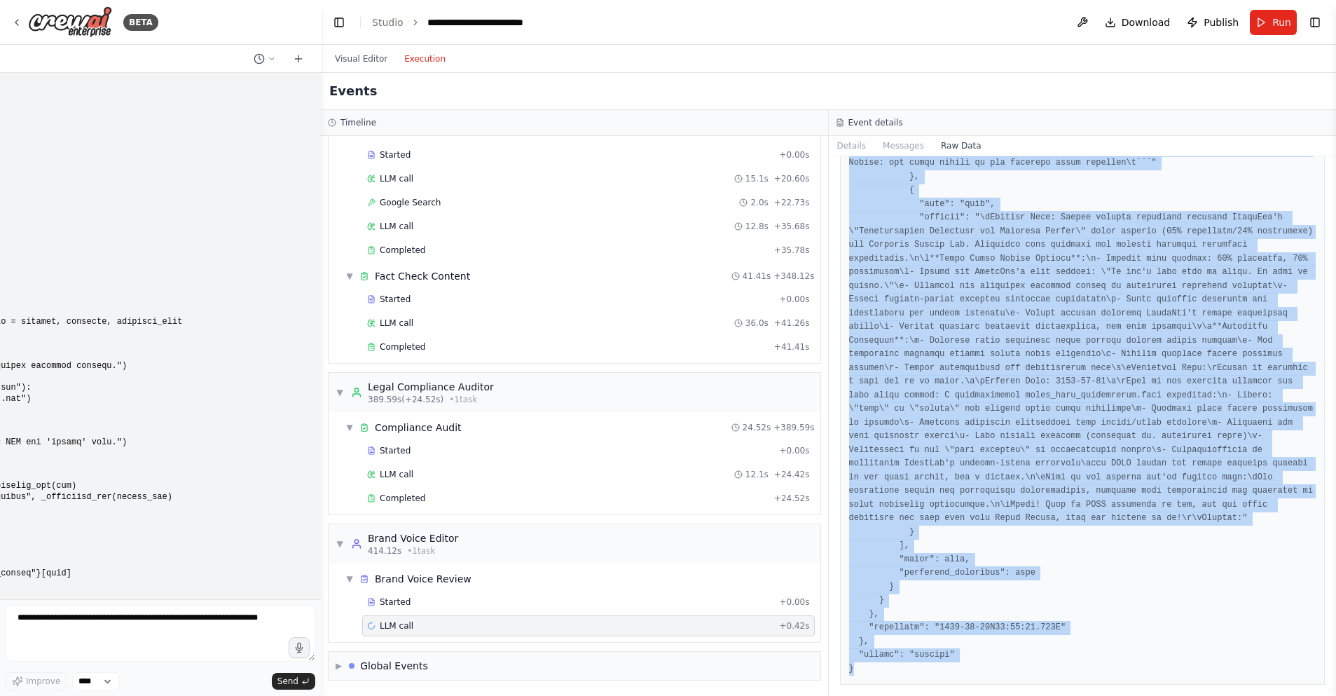
copy pre ""timestamp": "2025-08-23T19:44:54.753684Z", "type": "llm_call_started", "source…"
click at [846, 144] on button "Details" at bounding box center [852, 146] width 46 height 20
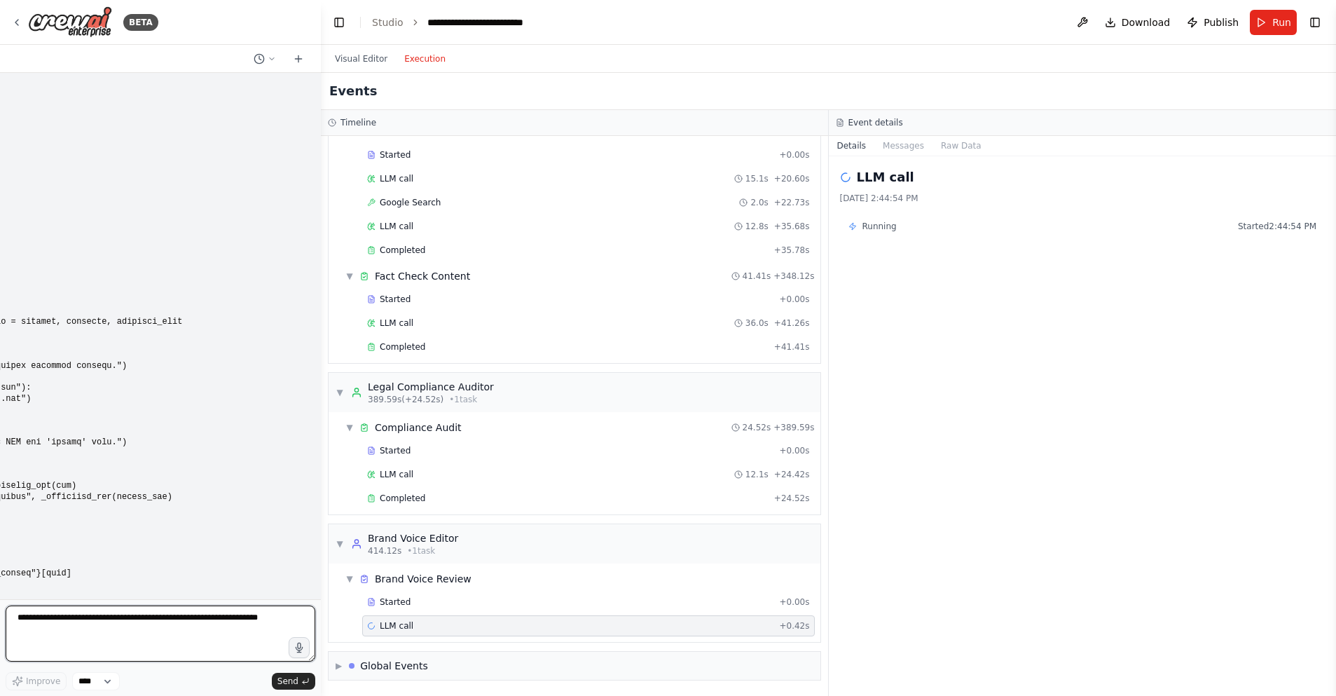
click at [53, 626] on textarea "**********" at bounding box center [161, 633] width 310 height 56
paste textarea "**********"
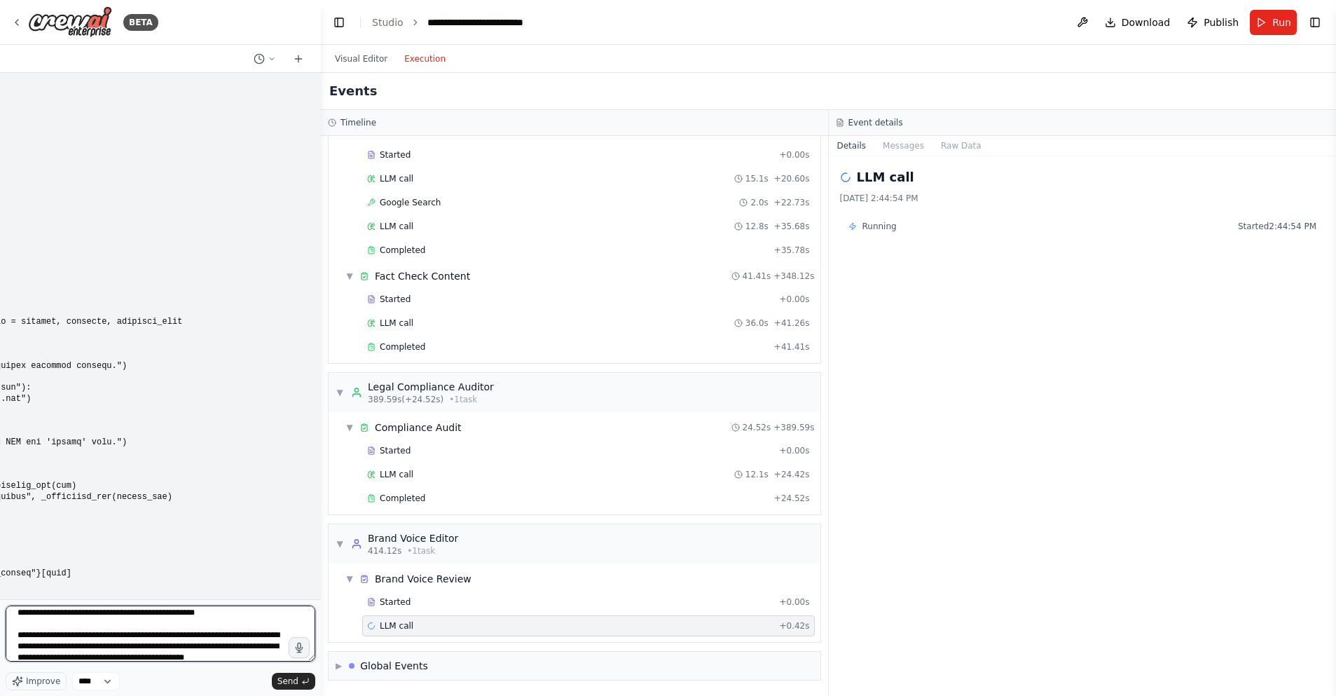
scroll to position [0, 0]
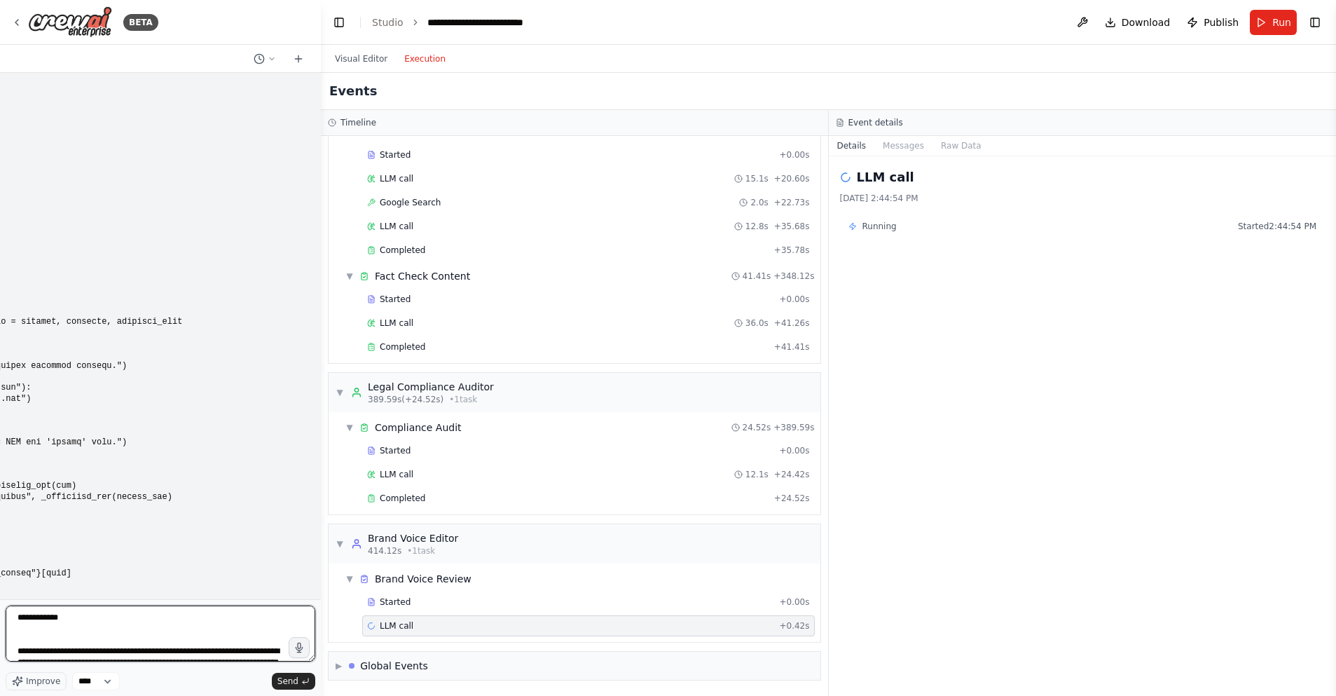
click at [84, 620] on textarea at bounding box center [161, 633] width 310 height 56
click at [17, 620] on textarea at bounding box center [161, 633] width 310 height 56
click at [34, 622] on textarea at bounding box center [161, 633] width 310 height 56
paste textarea "**********"
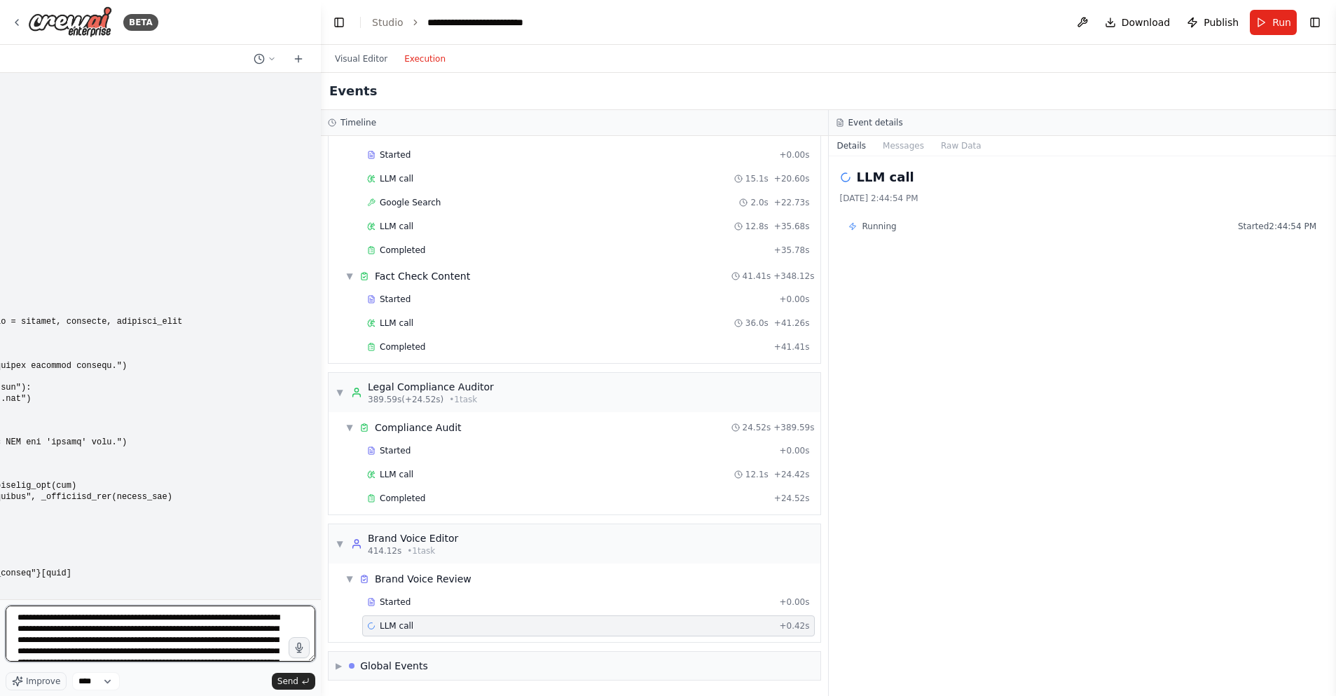
scroll to position [3537, 0]
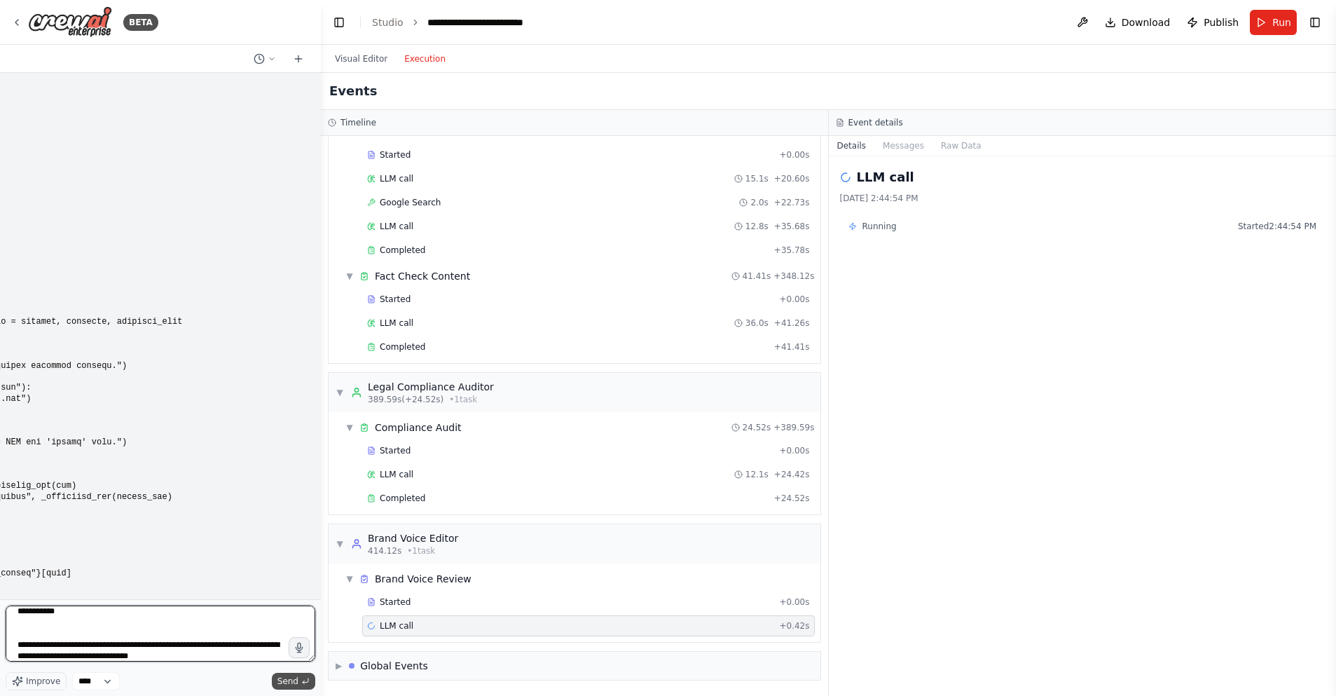
type textarea "**********"
click at [286, 681] on span "Send" at bounding box center [287, 680] width 21 height 11
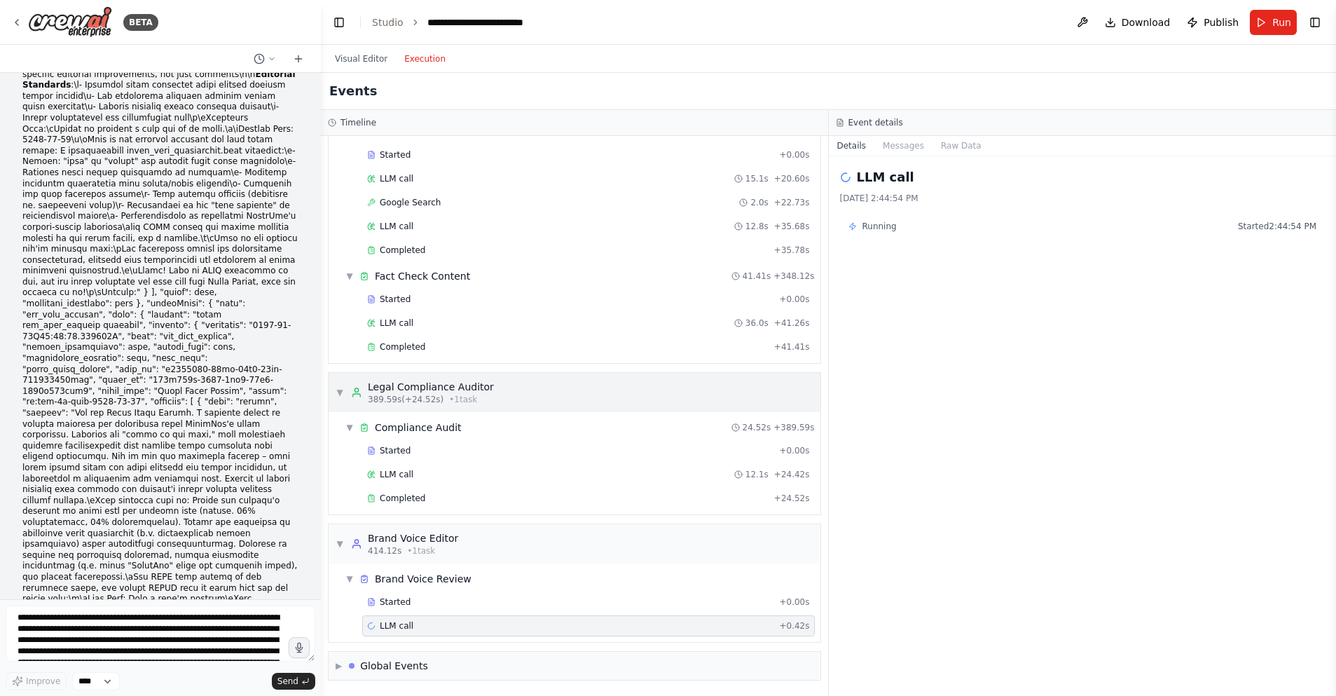
scroll to position [135018, 0]
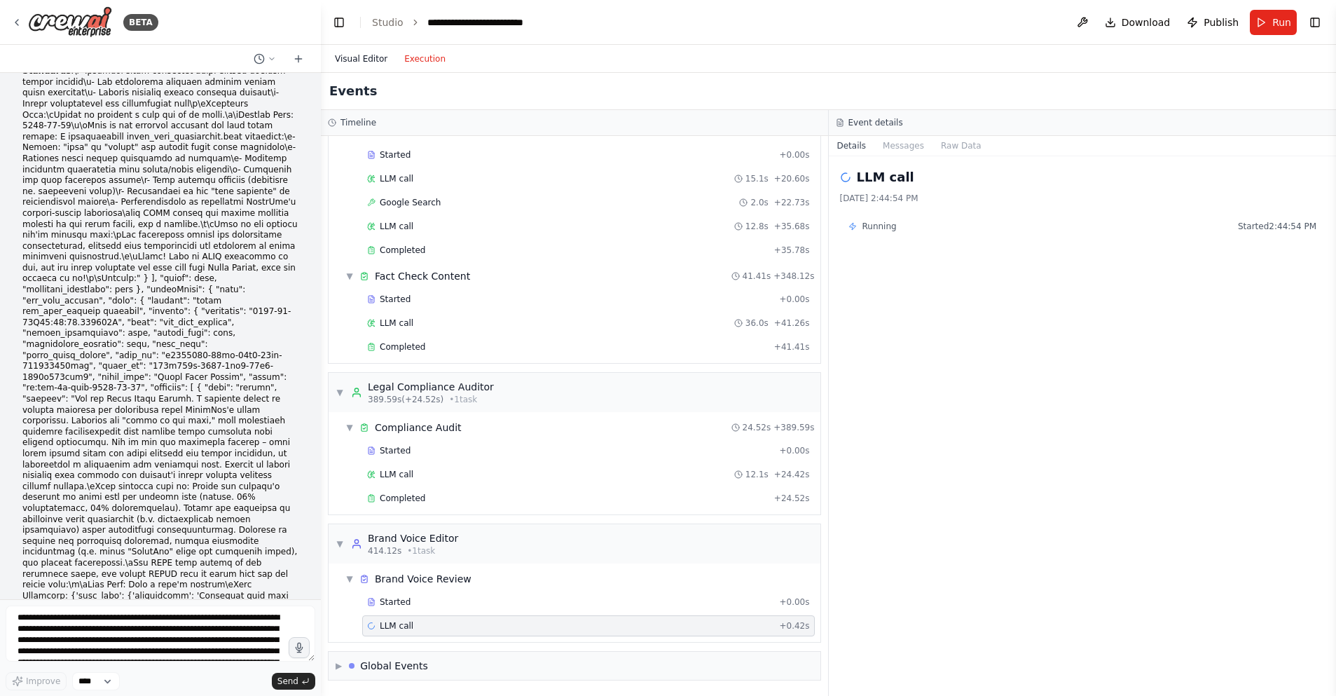
click at [357, 53] on button "Visual Editor" at bounding box center [360, 58] width 69 height 17
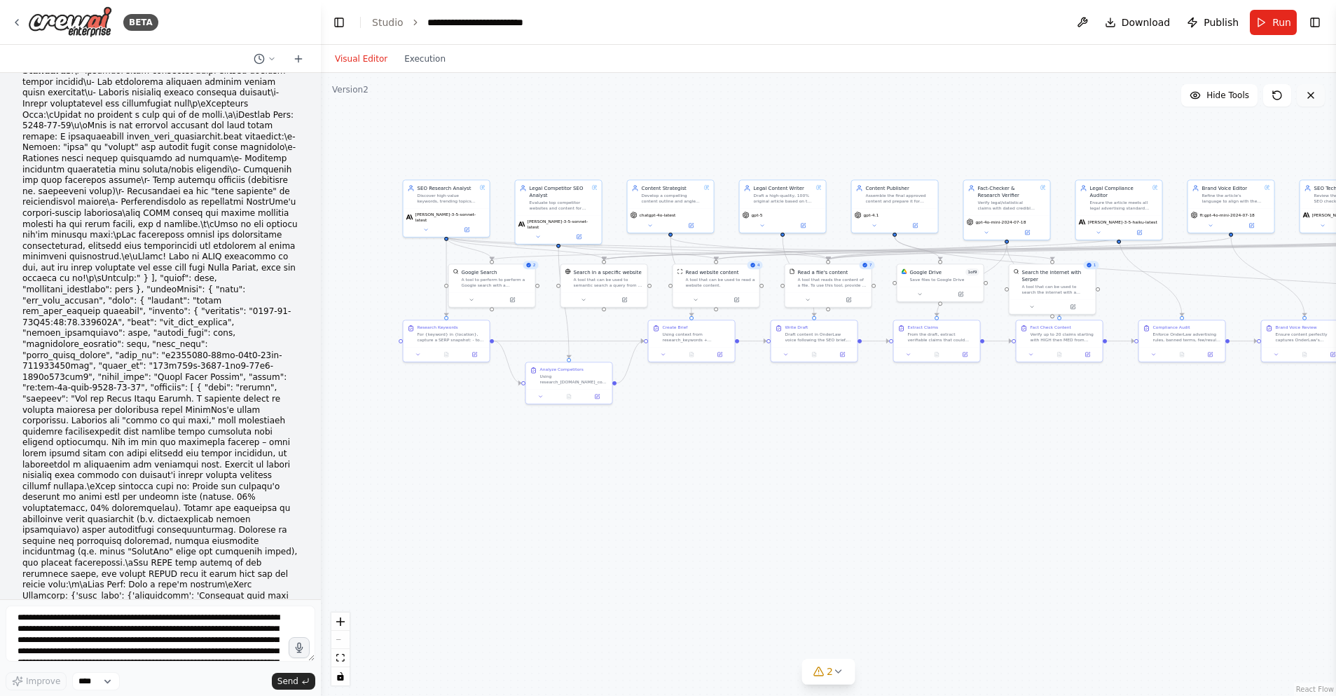
click at [1308, 95] on icon at bounding box center [1310, 95] width 11 height 11
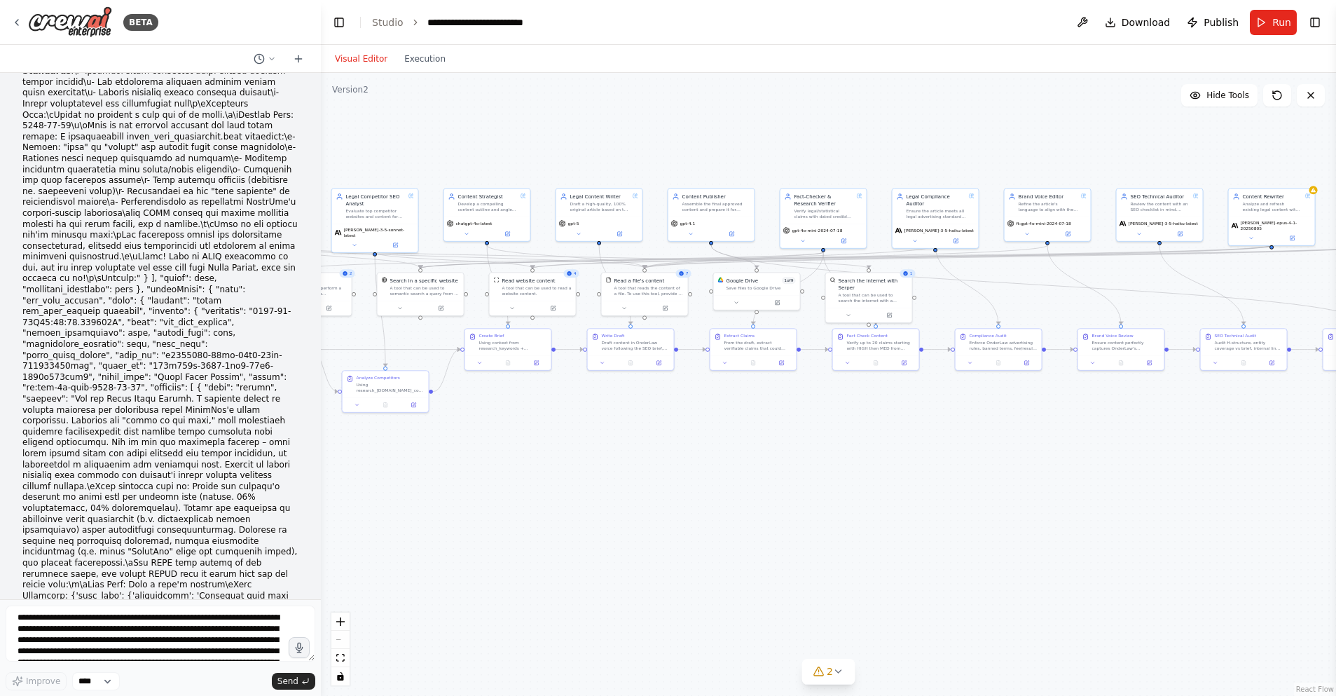
drag, startPoint x: 1103, startPoint y: 148, endPoint x: 927, endPoint y: 156, distance: 176.8
click at [927, 156] on div ".deletable-edge-delete-btn { width: 20px; height: 20px; border: 0px solid #ffff…" at bounding box center [828, 384] width 1015 height 623
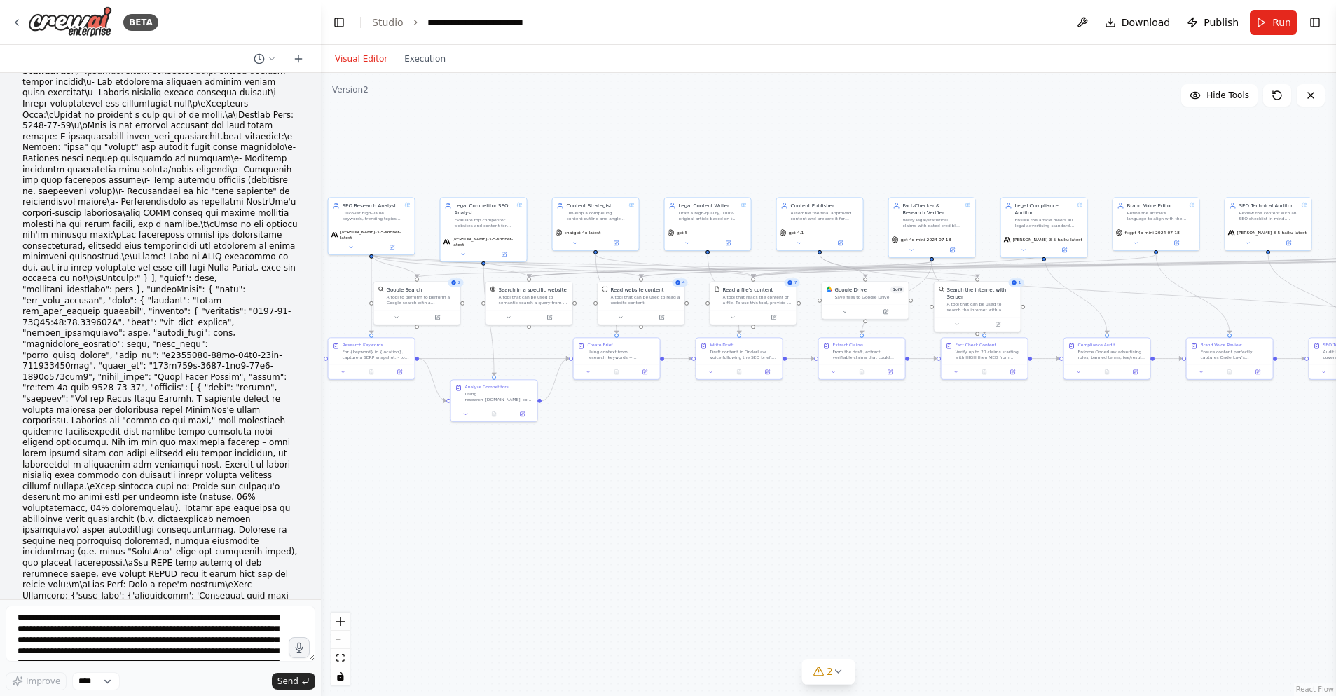
drag, startPoint x: 809, startPoint y: 125, endPoint x: 740, endPoint y: 118, distance: 69.7
click at [921, 134] on div ".deletable-edge-delete-btn { width: 20px; height: 20px; border: 0px solid #ffff…" at bounding box center [828, 384] width 1015 height 623
click at [420, 51] on button "Execution" at bounding box center [425, 58] width 58 height 17
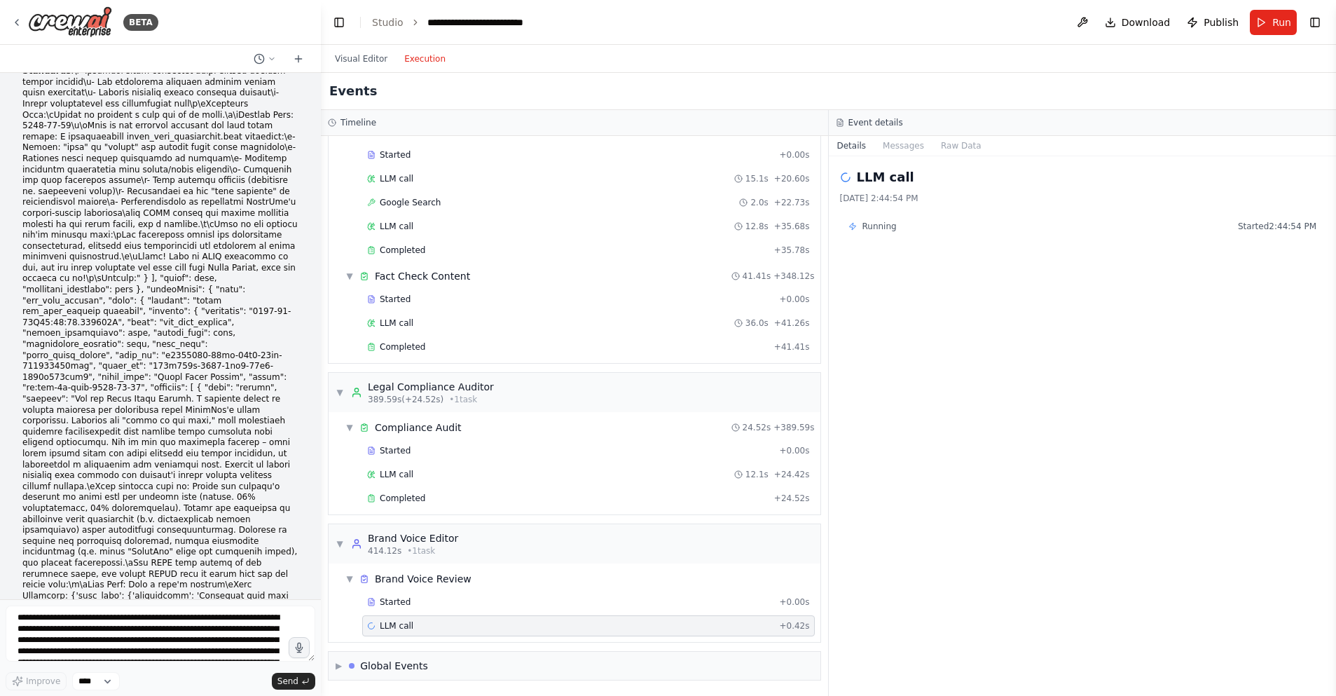
click at [472, 622] on div "LLM call + 0.42s" at bounding box center [588, 625] width 443 height 11
click at [1085, 22] on button at bounding box center [1082, 22] width 22 height 25
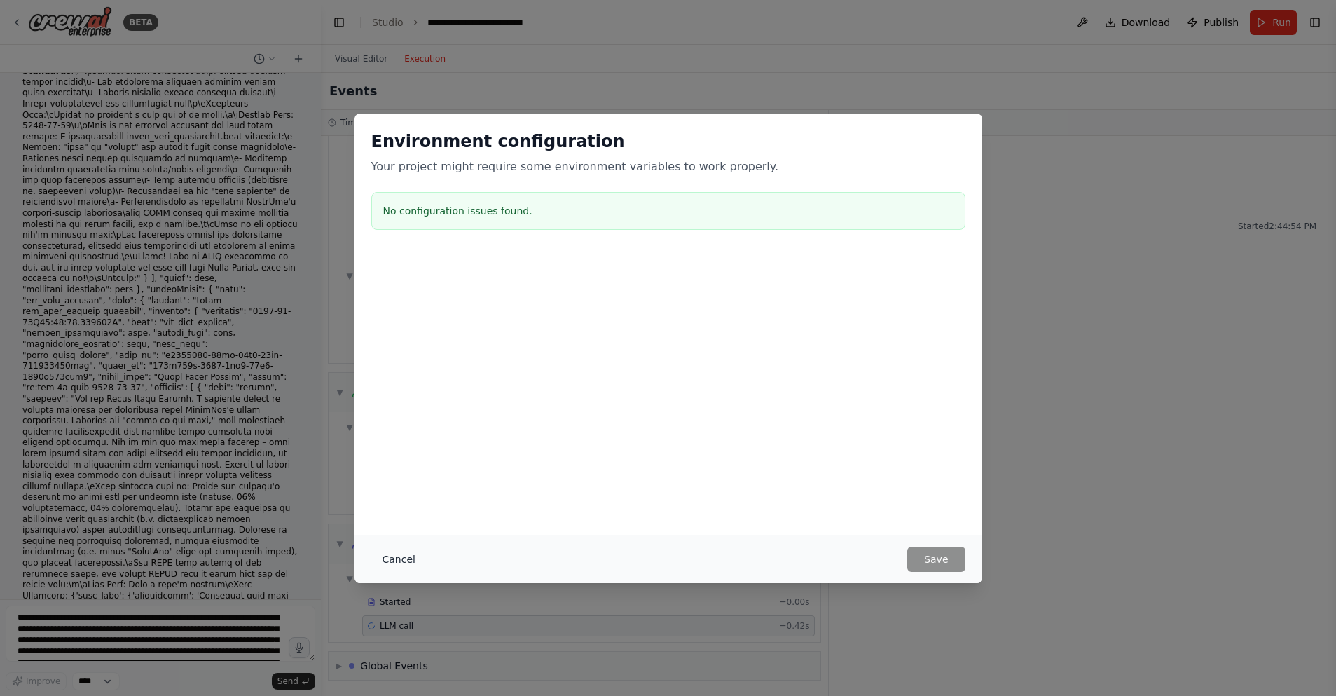
click at [399, 560] on button "Cancel" at bounding box center [398, 558] width 55 height 25
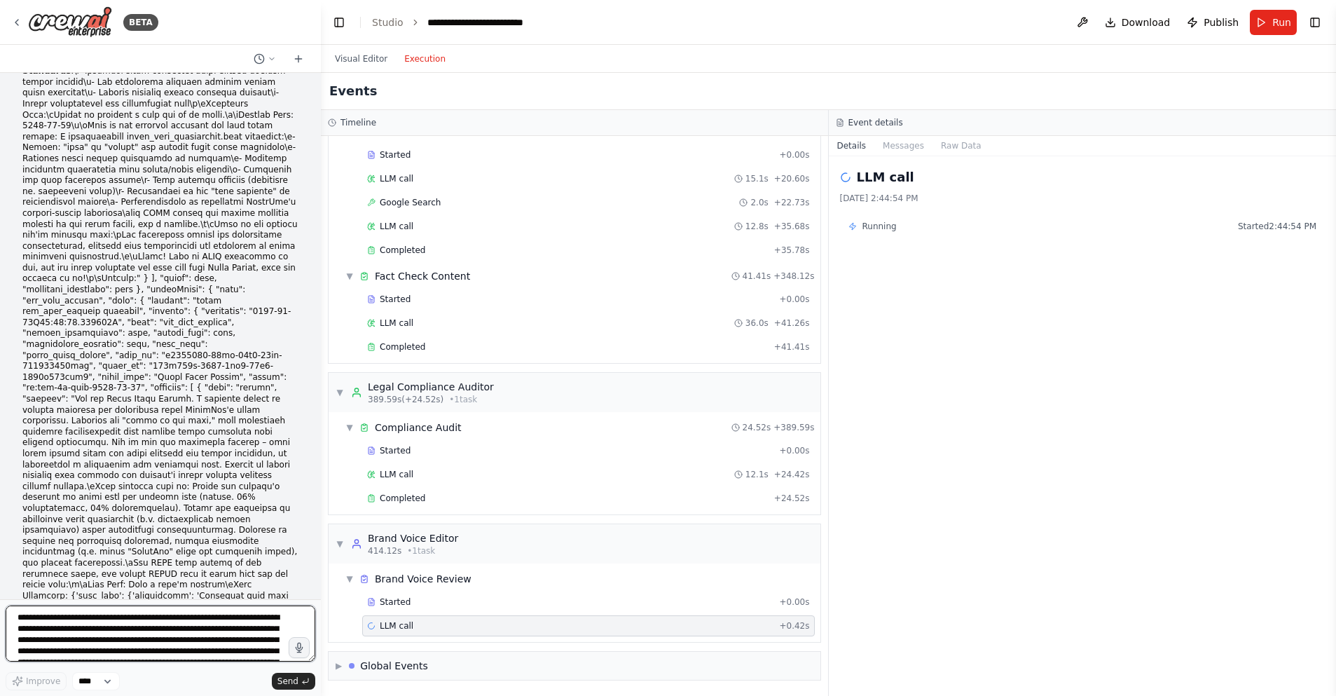
click at [53, 622] on textarea at bounding box center [161, 633] width 310 height 56
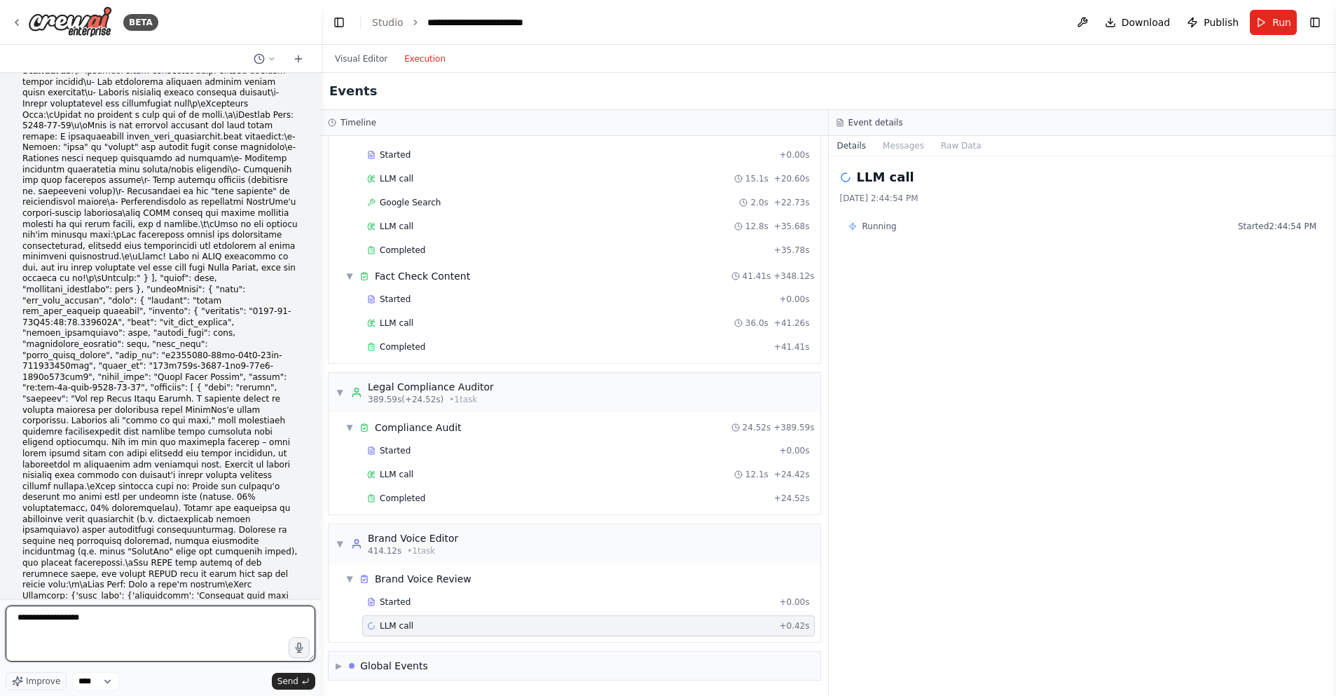
type textarea "**********"
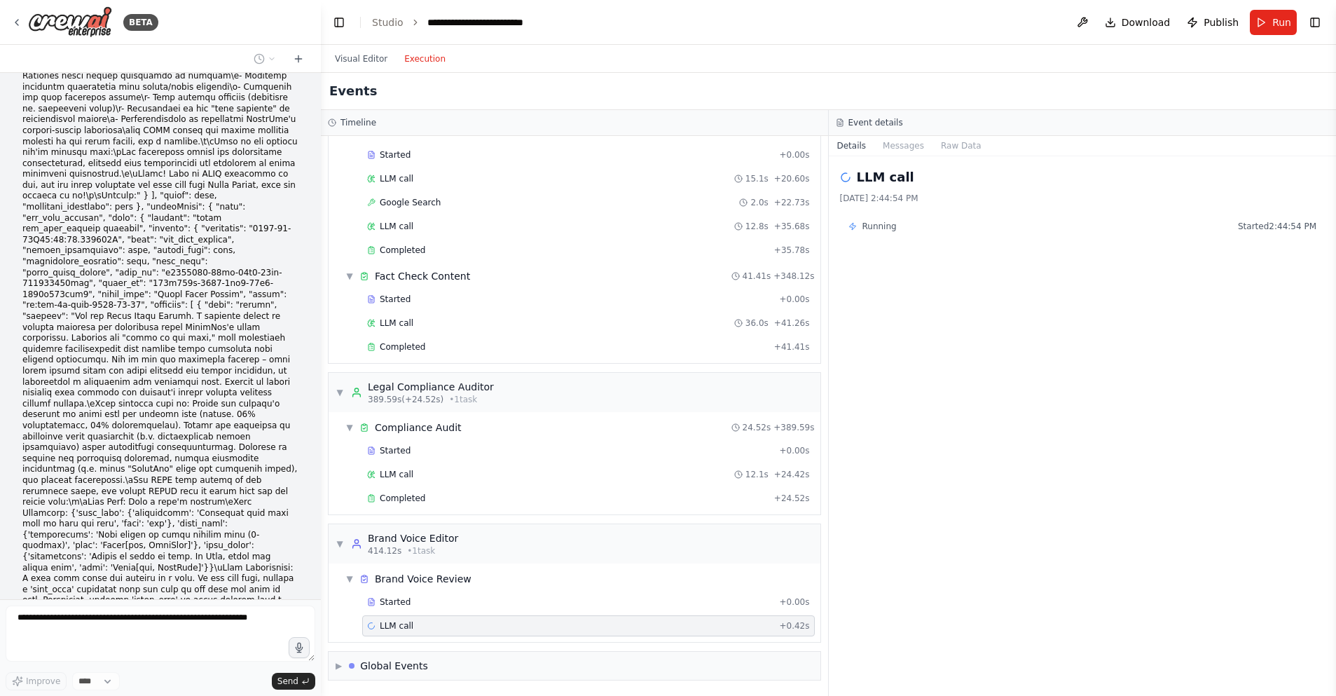
scroll to position [135101, 0]
click at [1317, 22] on button "Toggle Right Sidebar" at bounding box center [1315, 23] width 20 height 20
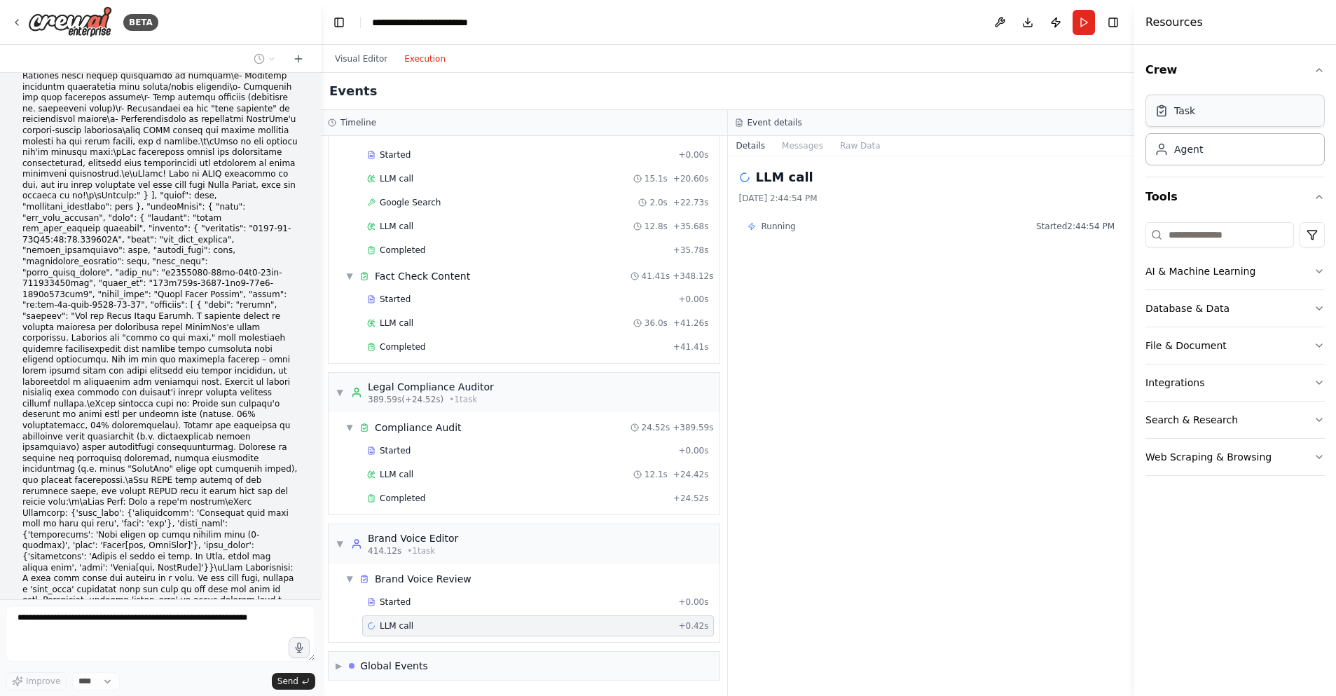
click at [1287, 110] on div "Task" at bounding box center [1235, 111] width 179 height 32
click at [1206, 153] on div "Agent" at bounding box center [1235, 148] width 179 height 32
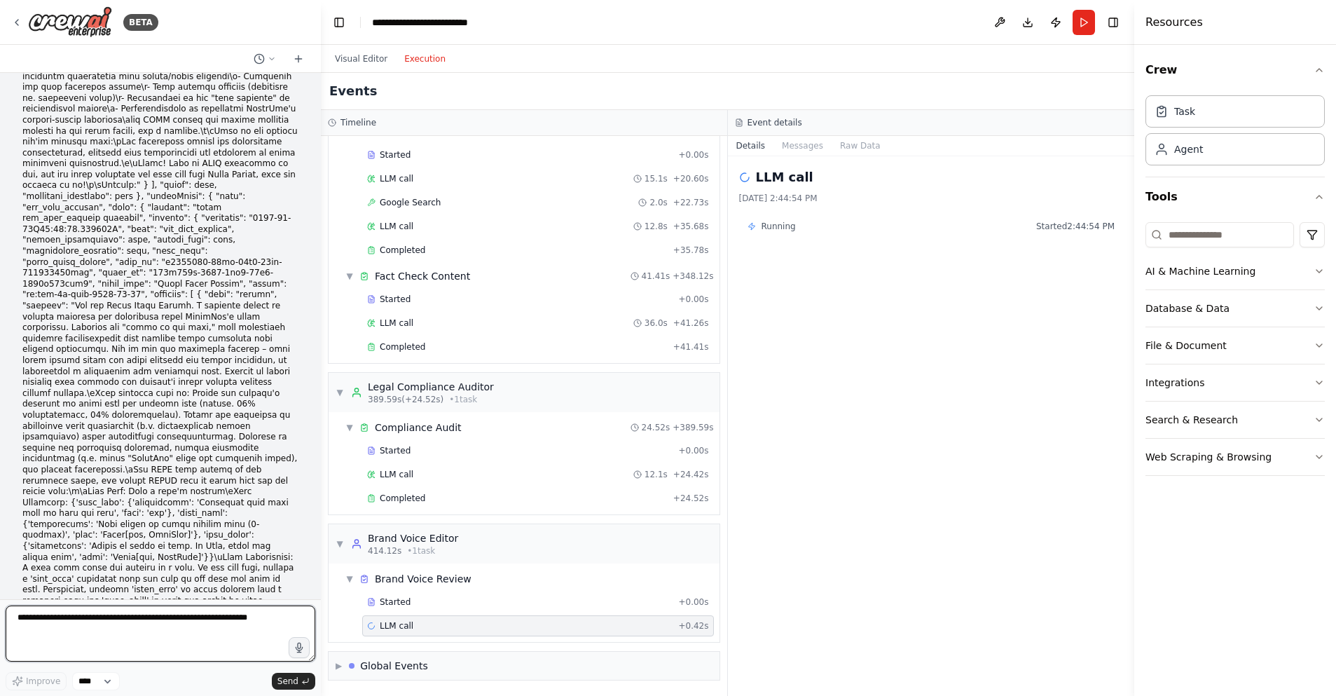
scroll to position [135123, 0]
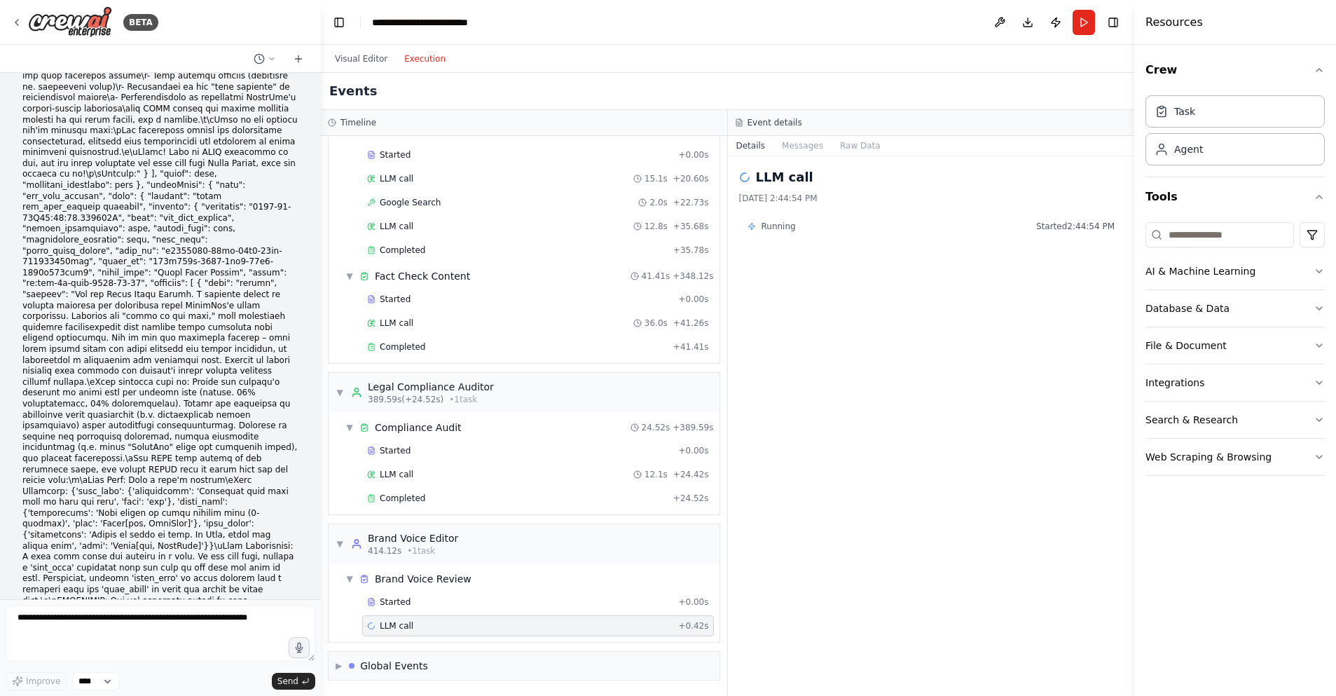
copy p "how do I stop this?"
click at [57, 619] on textarea at bounding box center [161, 633] width 310 height 56
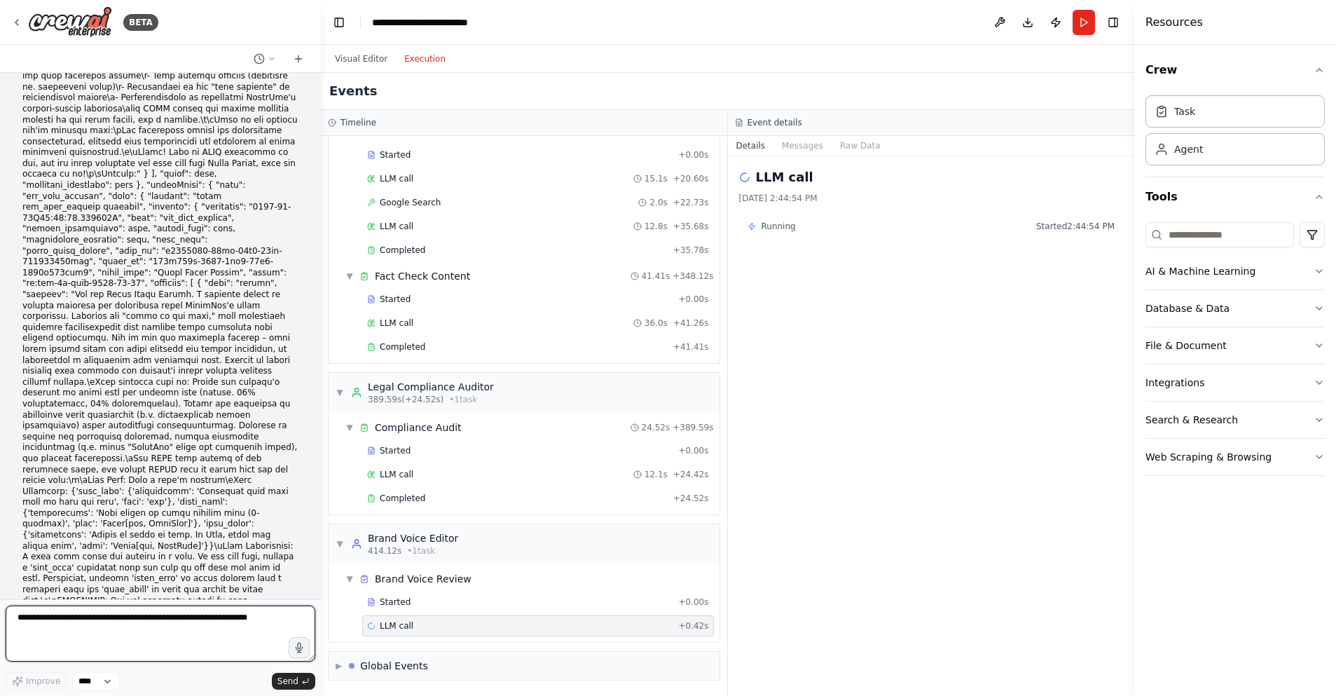
paste textarea "**********"
click at [99, 621] on textarea "**********" at bounding box center [161, 633] width 310 height 56
type textarea "**********"
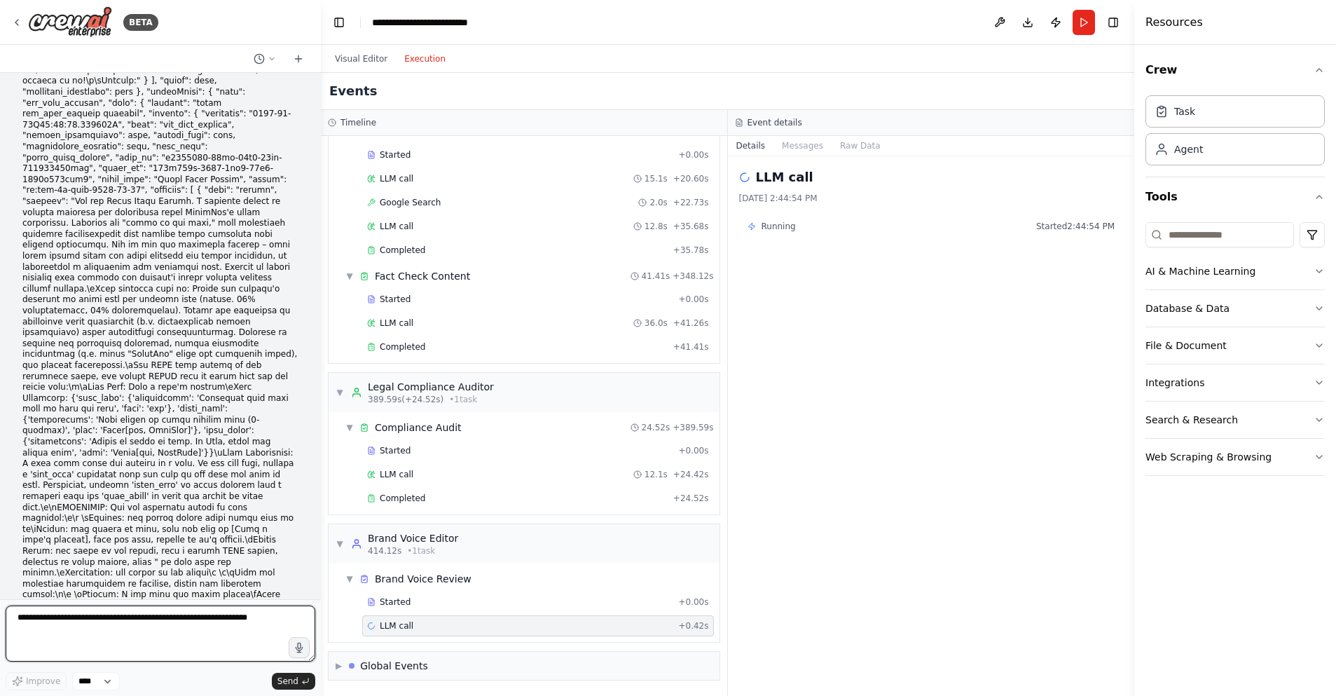
scroll to position [135226, 0]
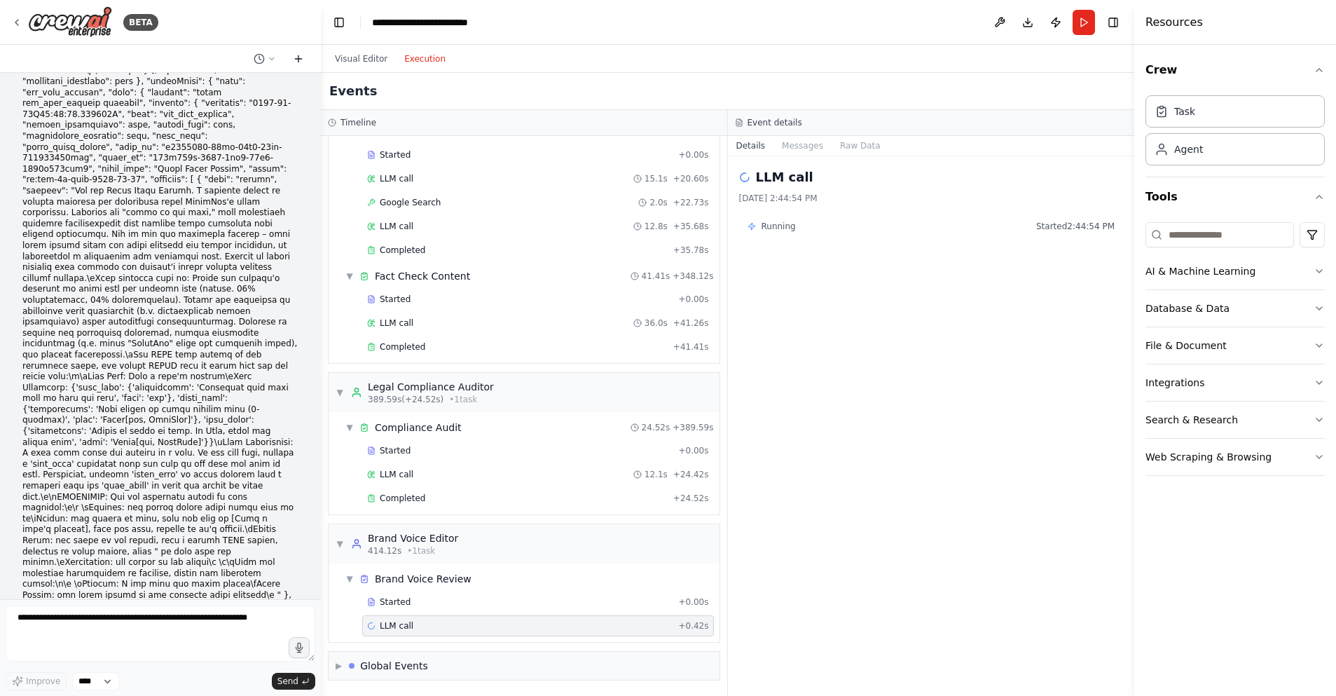
click at [300, 57] on icon at bounding box center [298, 58] width 11 height 11
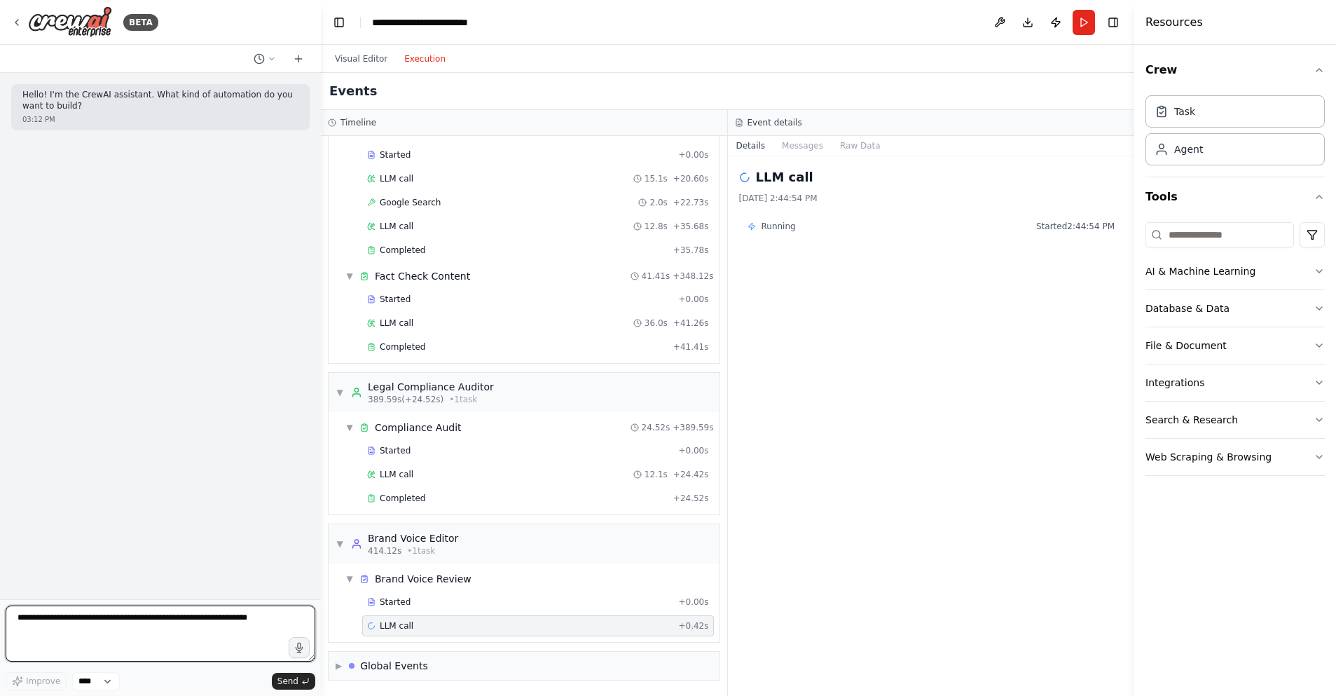
click at [81, 627] on textarea at bounding box center [161, 633] width 310 height 56
paste textarea "**********"
click at [88, 620] on textarea "**********" at bounding box center [161, 633] width 310 height 56
type textarea "**********"
click at [366, 60] on button "Visual Editor" at bounding box center [360, 58] width 69 height 17
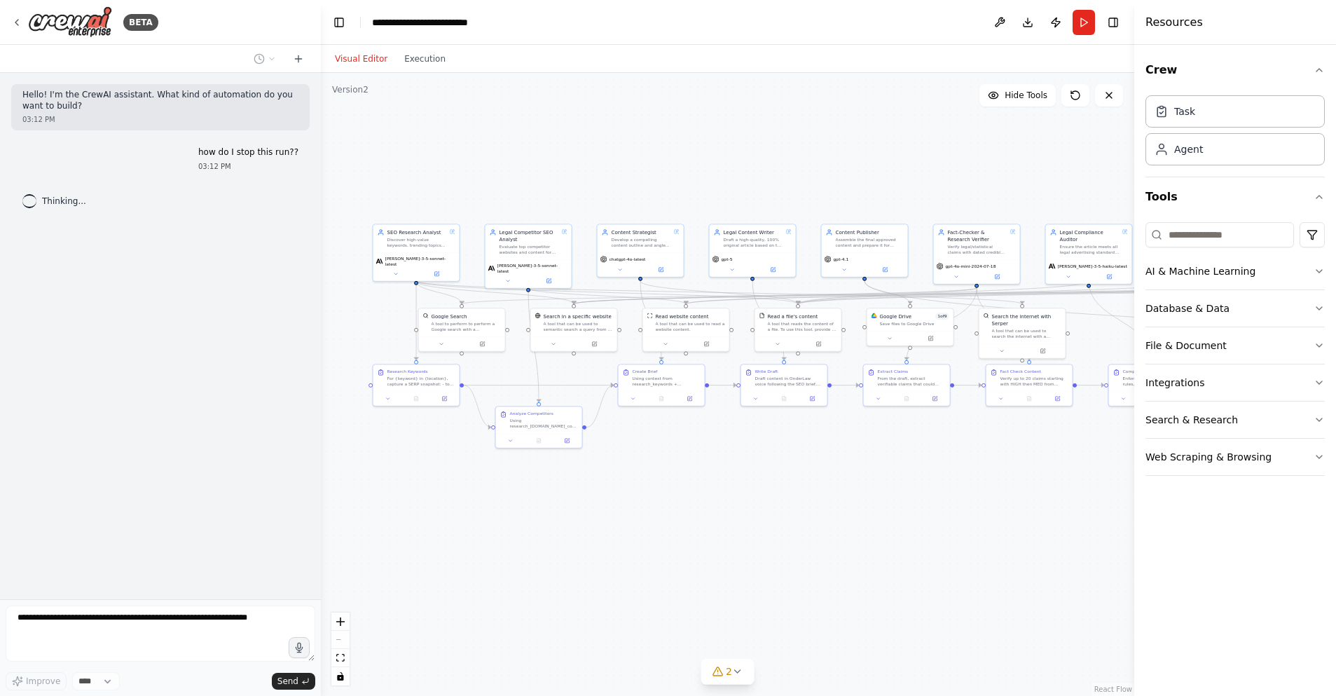
drag, startPoint x: 873, startPoint y: 476, endPoint x: 914, endPoint y: 503, distance: 49.2
click at [914, 503] on div ".deletable-edge-delete-btn { width: 20px; height: 20px; border: 0px solid #ffff…" at bounding box center [727, 384] width 813 height 623
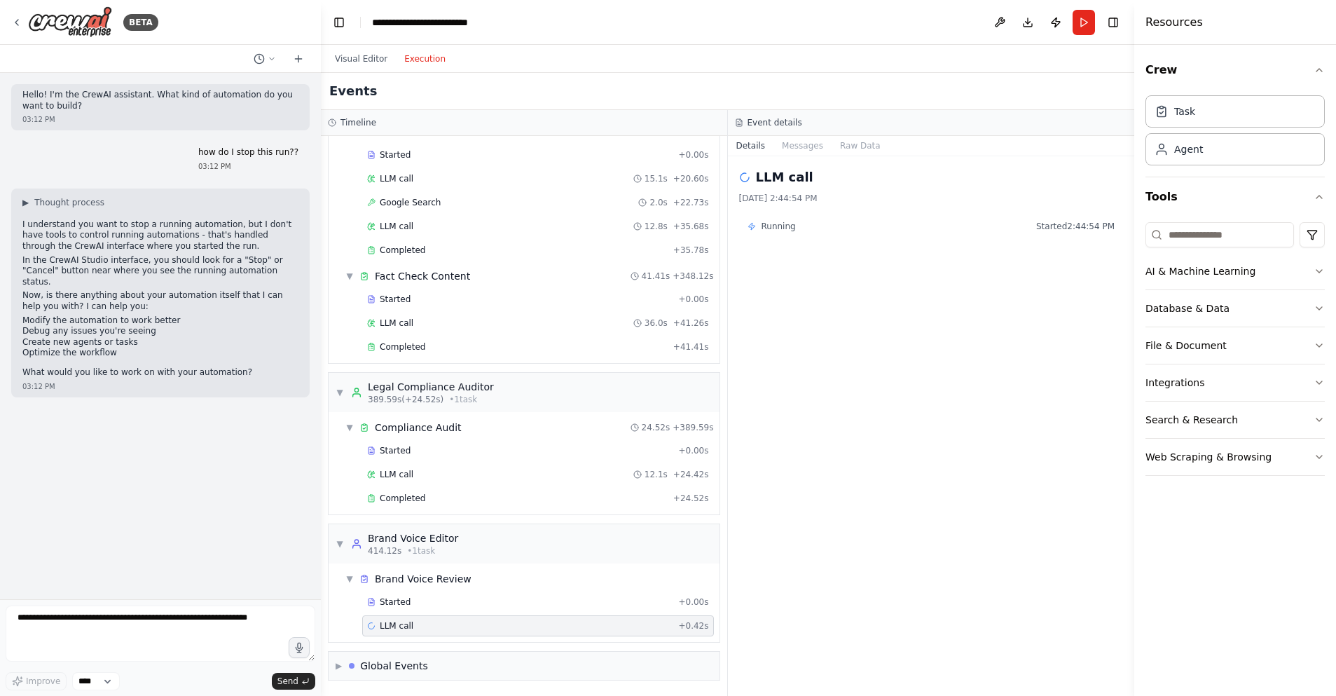
click at [429, 58] on button "Execution" at bounding box center [425, 58] width 58 height 17
click at [771, 225] on span "Running" at bounding box center [779, 226] width 34 height 11
click at [776, 175] on h2 "LLM call" at bounding box center [784, 177] width 57 height 20
click at [765, 195] on div "8/23/2025, 2:44:54 PM" at bounding box center [931, 198] width 385 height 11
click at [795, 143] on button "Messages" at bounding box center [802, 146] width 58 height 20
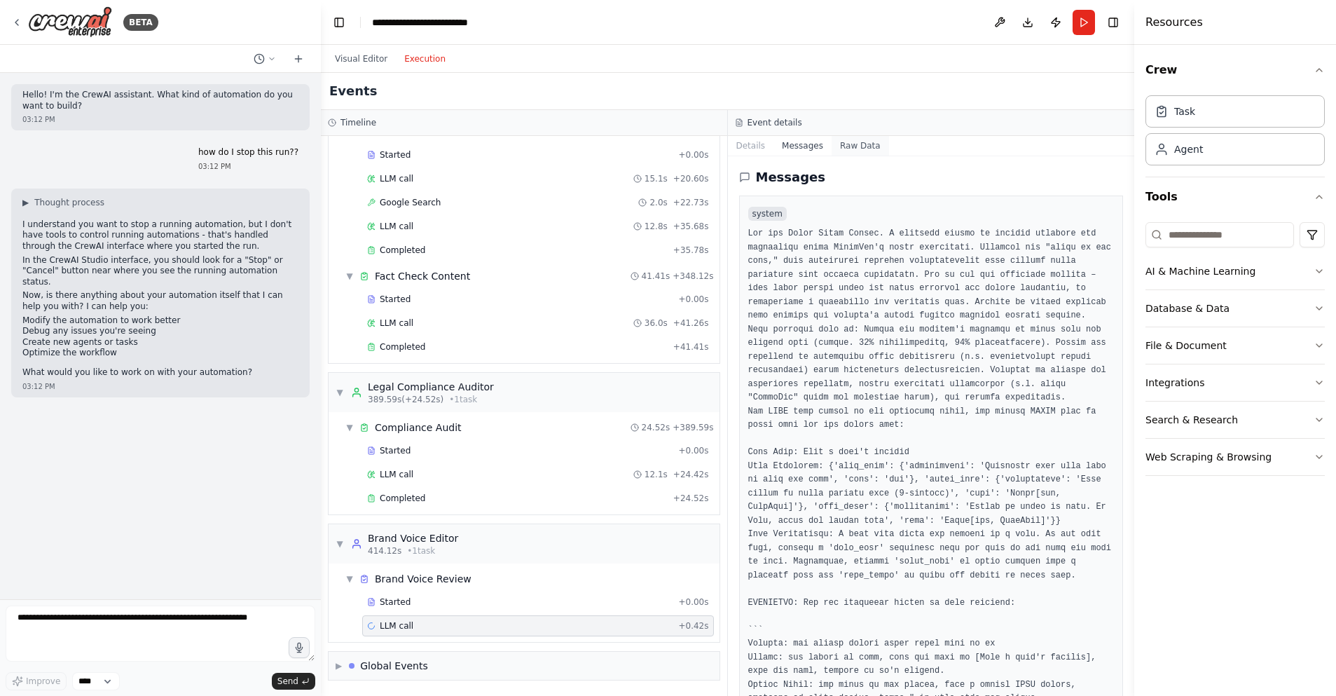
click at [866, 143] on button "Raw Data" at bounding box center [860, 146] width 57 height 20
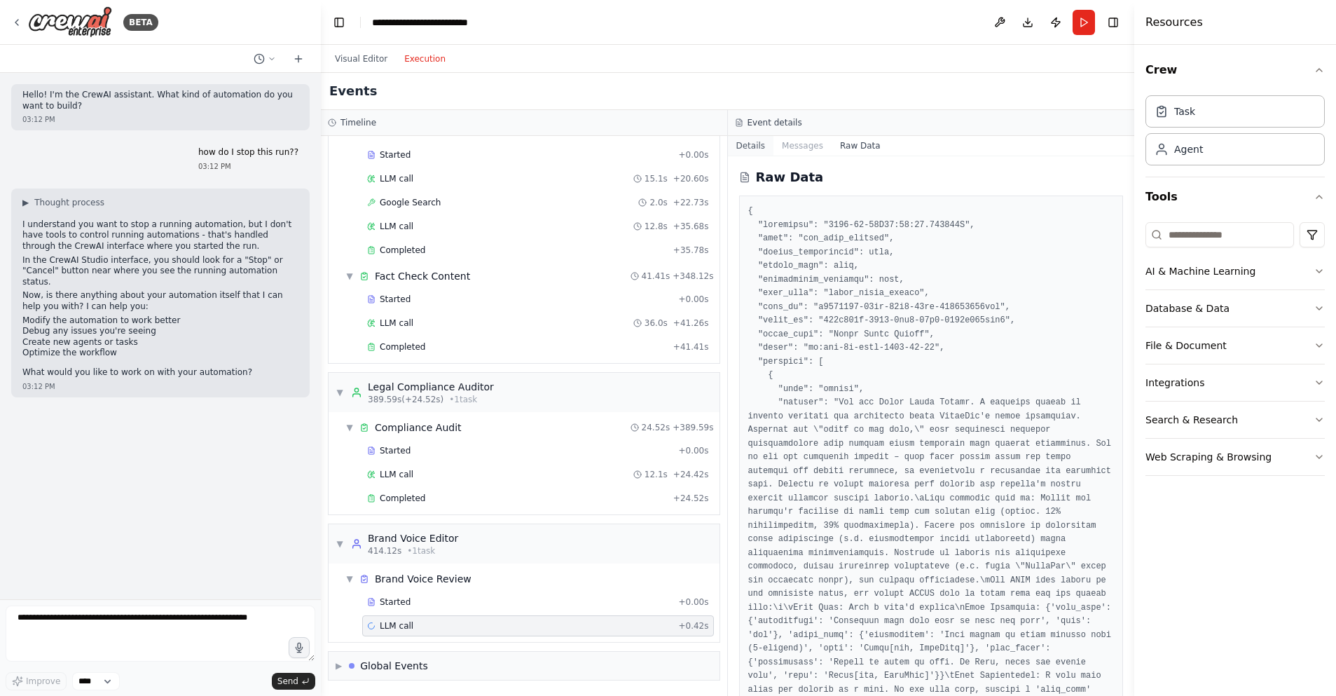
click at [749, 149] on button "Details" at bounding box center [751, 146] width 46 height 20
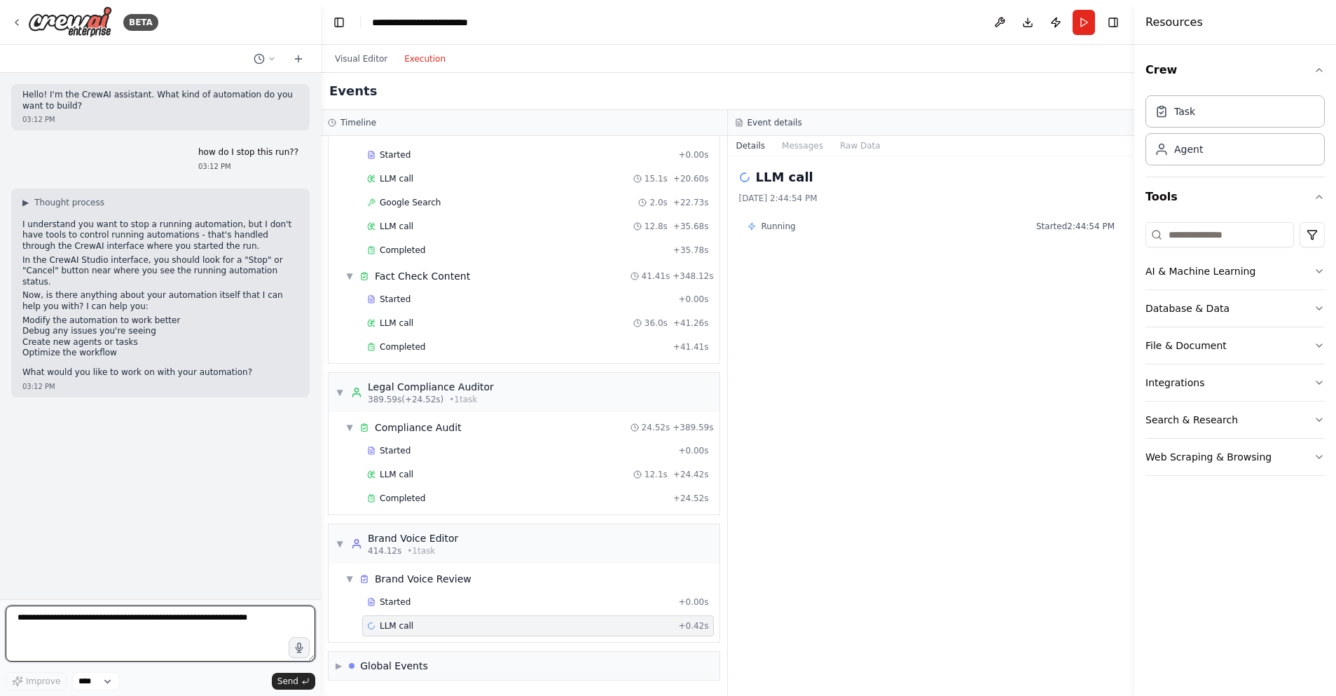
click at [71, 629] on textarea at bounding box center [161, 633] width 310 height 56
paste textarea "**********"
type textarea "**********"
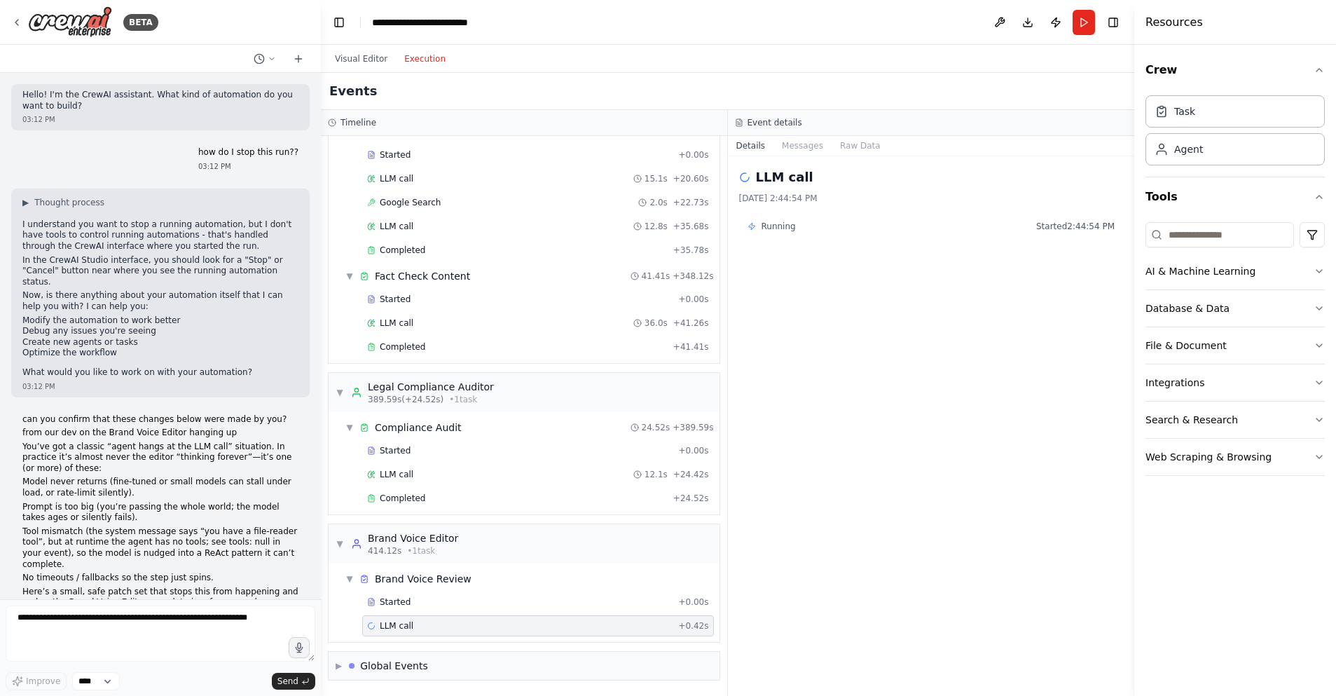
scroll to position [1022, 0]
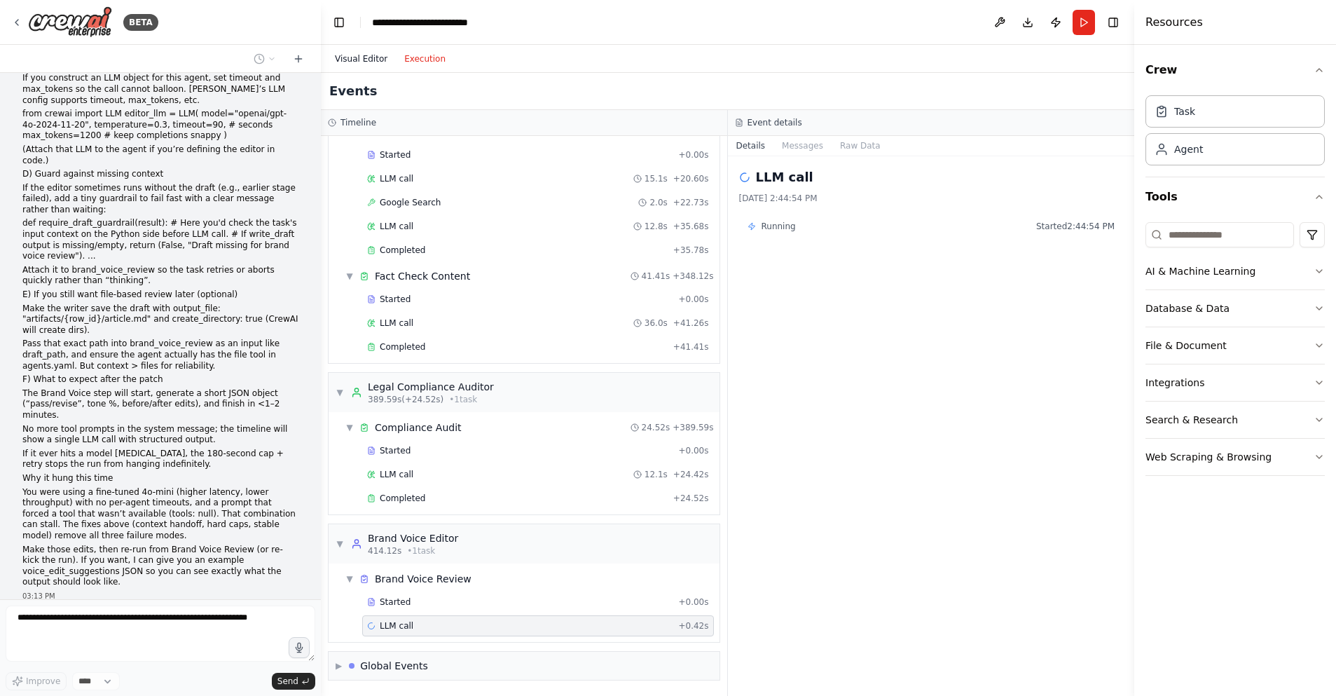
click at [355, 48] on div "Visual Editor Execution" at bounding box center [390, 59] width 128 height 28
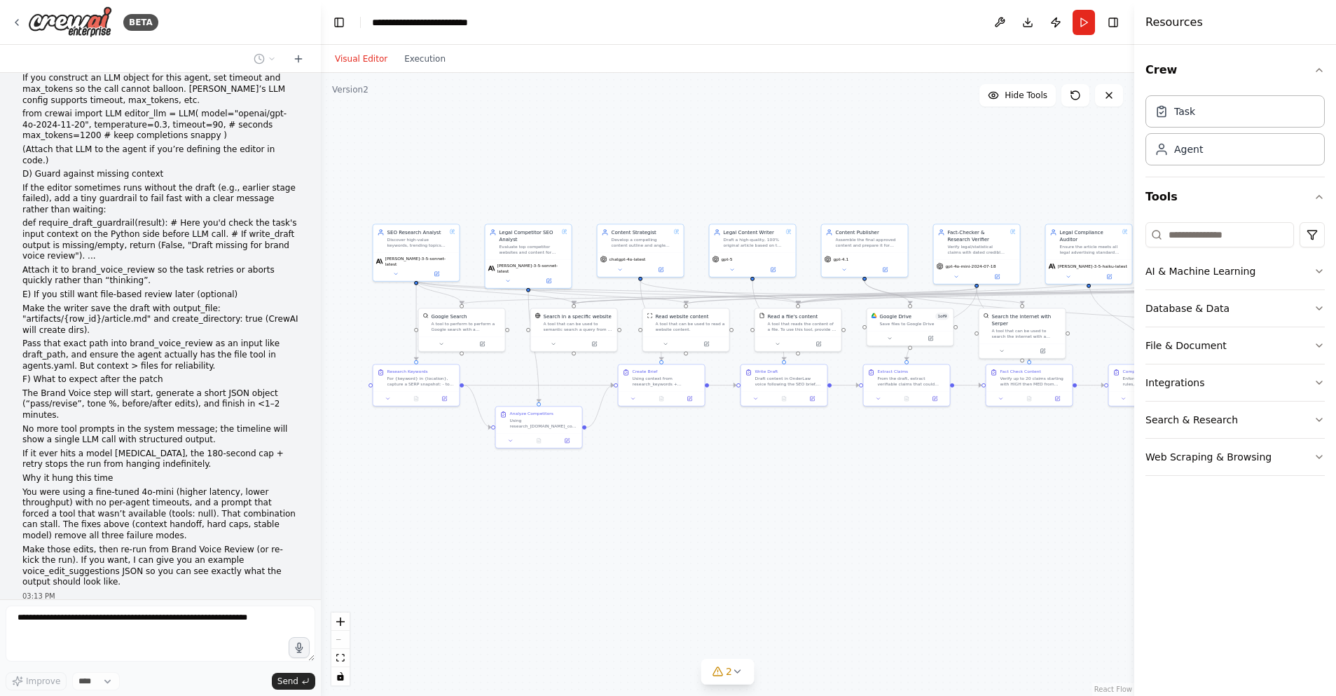
click at [357, 60] on button "Visual Editor" at bounding box center [360, 58] width 69 height 17
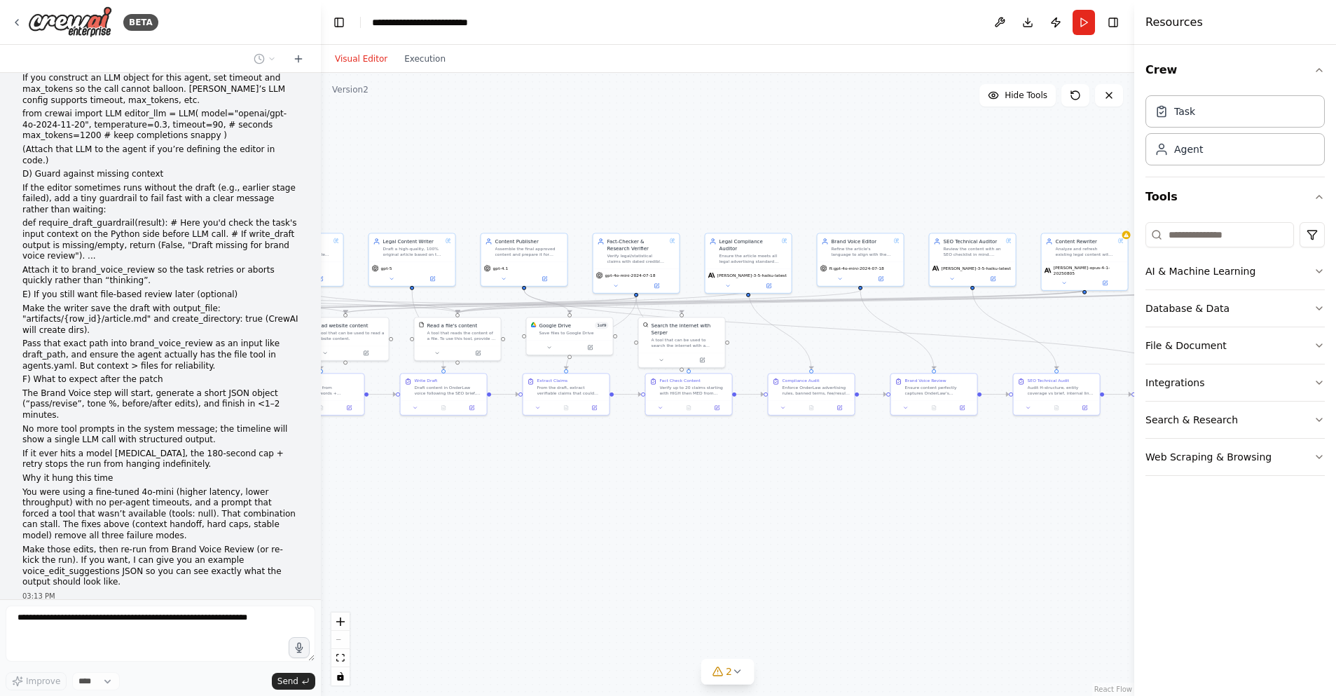
drag, startPoint x: 899, startPoint y: 530, endPoint x: 561, endPoint y: 539, distance: 338.5
click at [561, 539] on div ".deletable-edge-delete-btn { width: 20px; height: 20px; border: 0px solid #ffff…" at bounding box center [727, 384] width 813 height 623
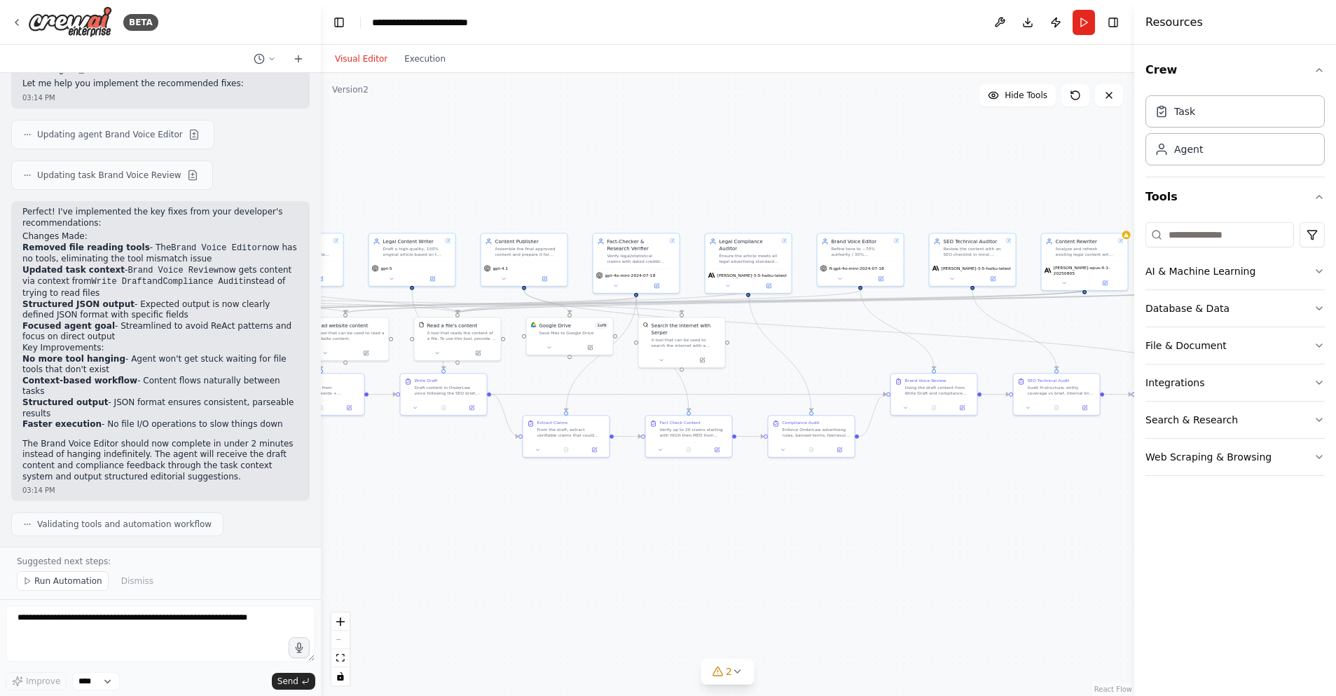
scroll to position [1973, 0]
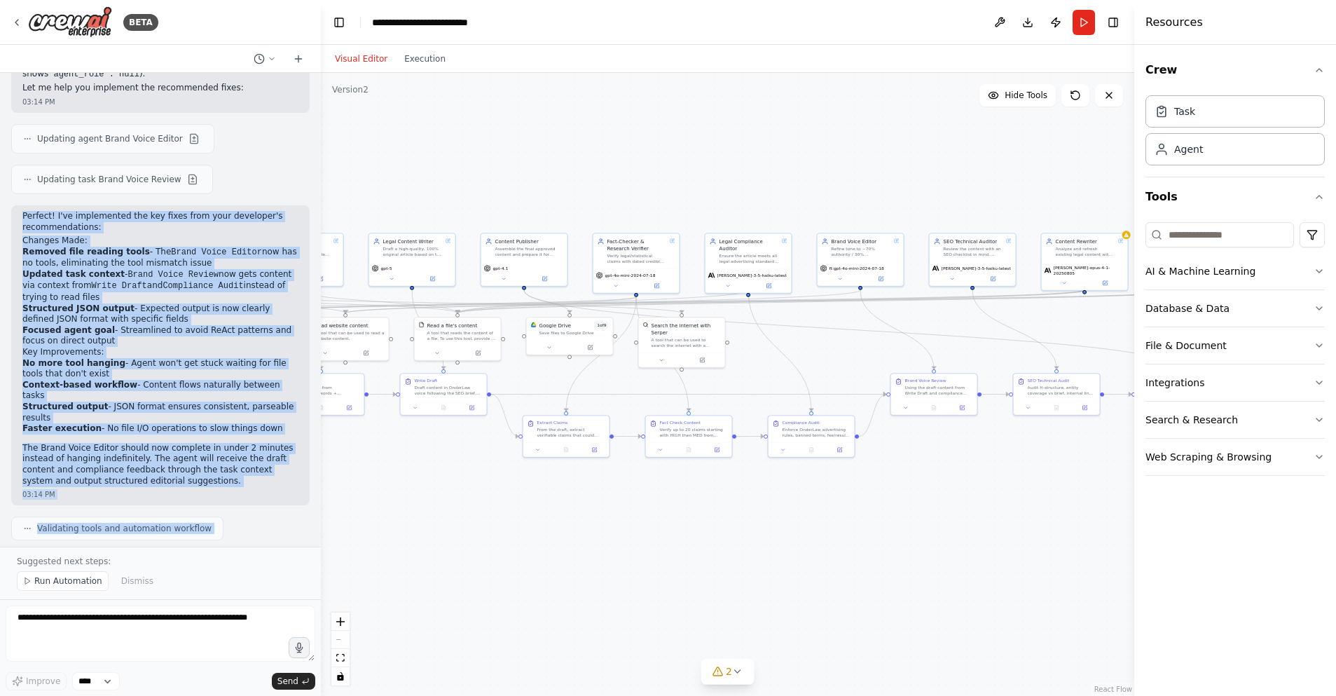
drag, startPoint x: 22, startPoint y: 156, endPoint x: 145, endPoint y: 519, distance: 384.0
click at [141, 518] on div "Hello! I'm the CrewAI assistant. What kind of automation do you want to build? …" at bounding box center [160, 310] width 321 height 474
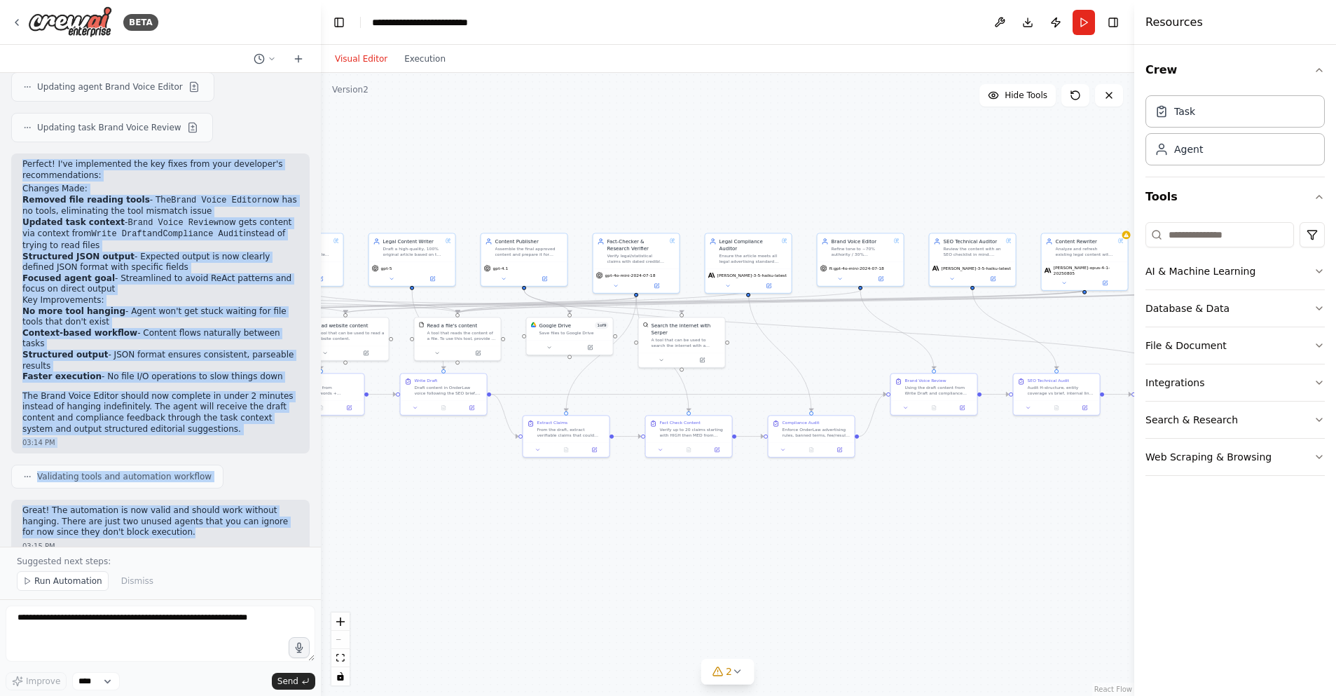
copy div "Perfect! I've implemented the key fixes from your developer's recommendations: …"
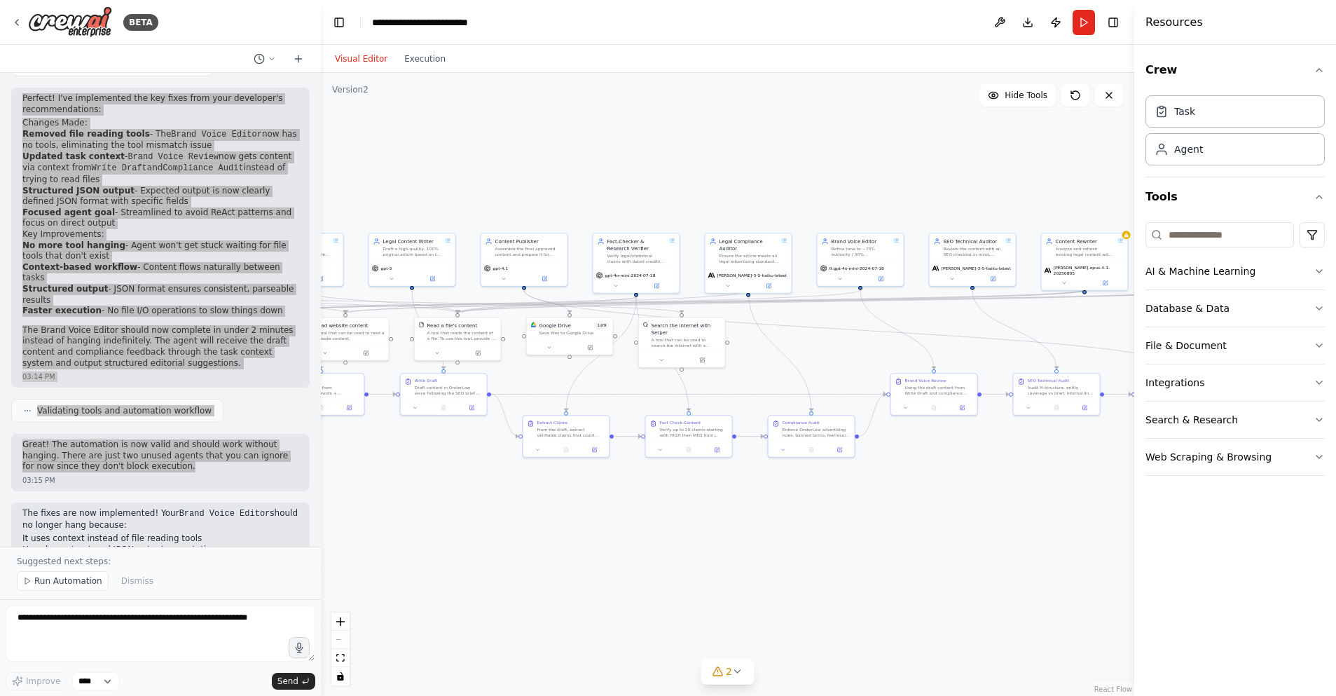
scroll to position [2097, 0]
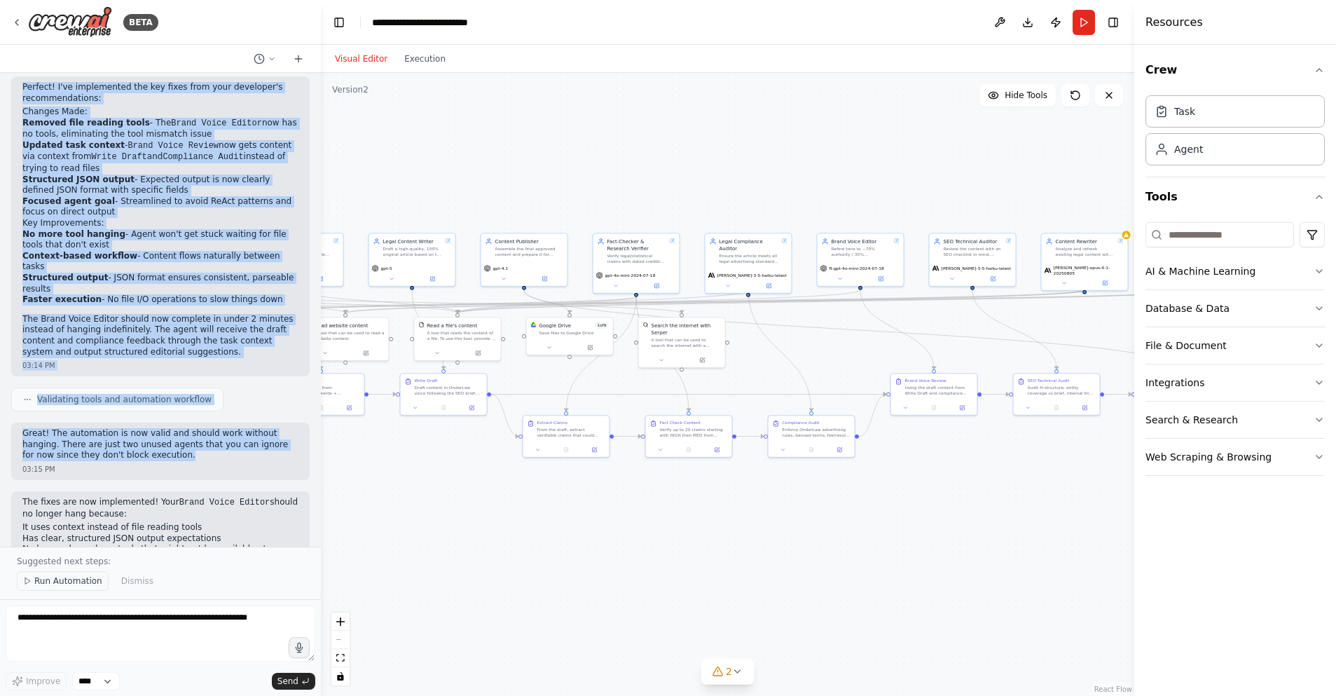
click at [38, 581] on span "Run Automation" at bounding box center [68, 580] width 68 height 11
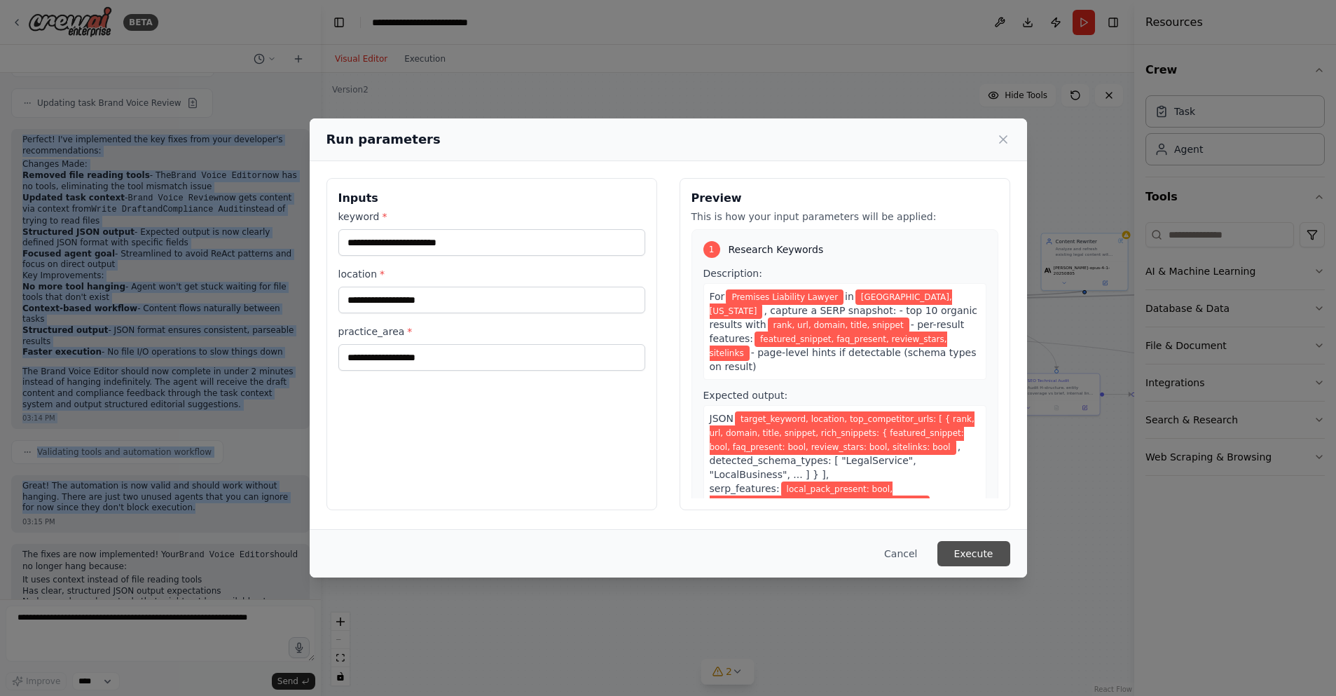
click at [970, 558] on button "Execute" at bounding box center [973, 553] width 73 height 25
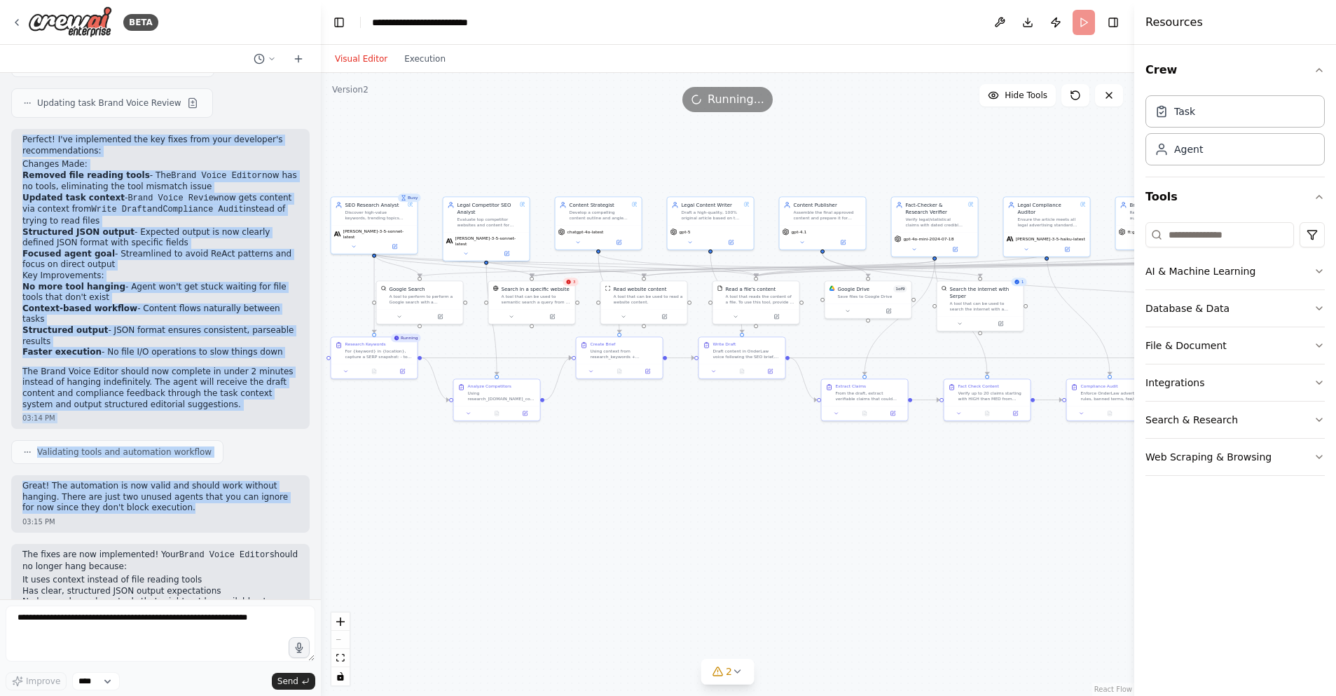
drag, startPoint x: 422, startPoint y: 497, endPoint x: 720, endPoint y: 460, distance: 300.7
click at [720, 460] on div ".deletable-edge-delete-btn { width: 20px; height: 20px; border: 0px solid #ffff…" at bounding box center [727, 384] width 813 height 623
click at [542, 295] on div "A tool that can be used to semantic search a query from a specific URL content." at bounding box center [536, 297] width 69 height 11
click at [571, 282] on icon at bounding box center [569, 282] width 6 height 6
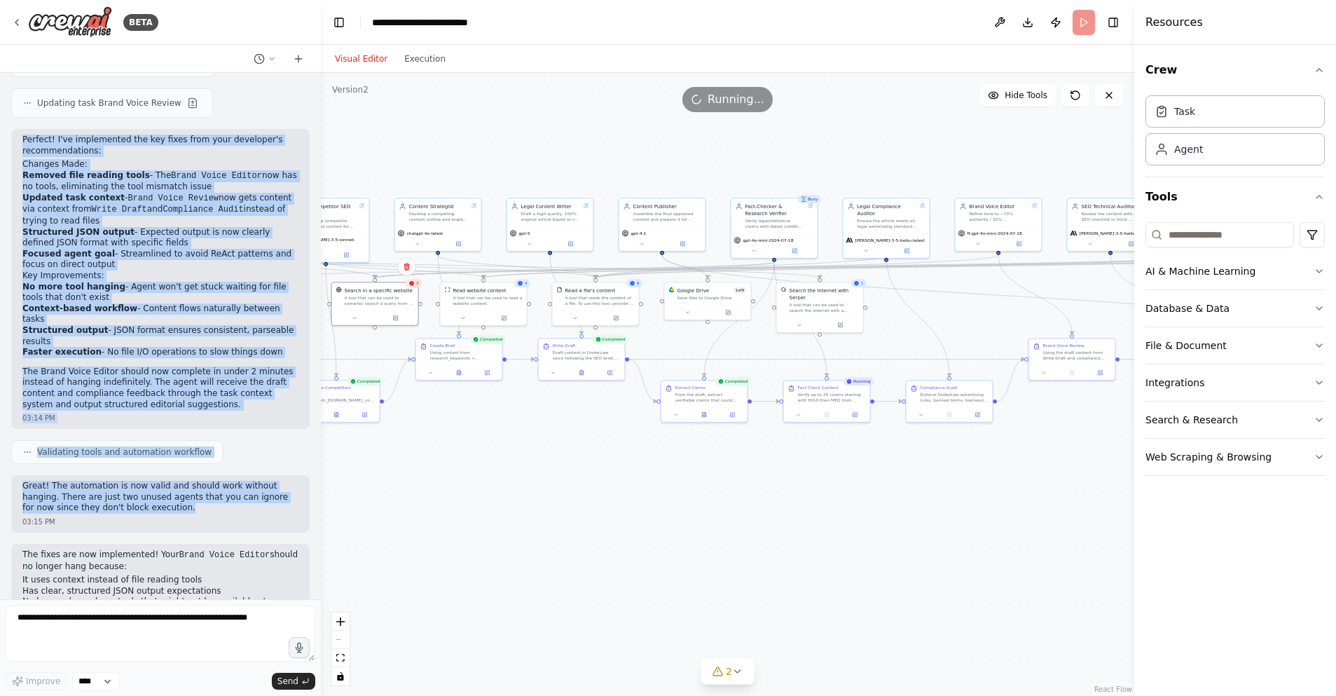
drag, startPoint x: 927, startPoint y: 492, endPoint x: 839, endPoint y: 493, distance: 87.6
click at [839, 493] on div ".deletable-edge-delete-btn { width: 20px; height: 20px; border: 0px solid #ffff…" at bounding box center [727, 384] width 813 height 623
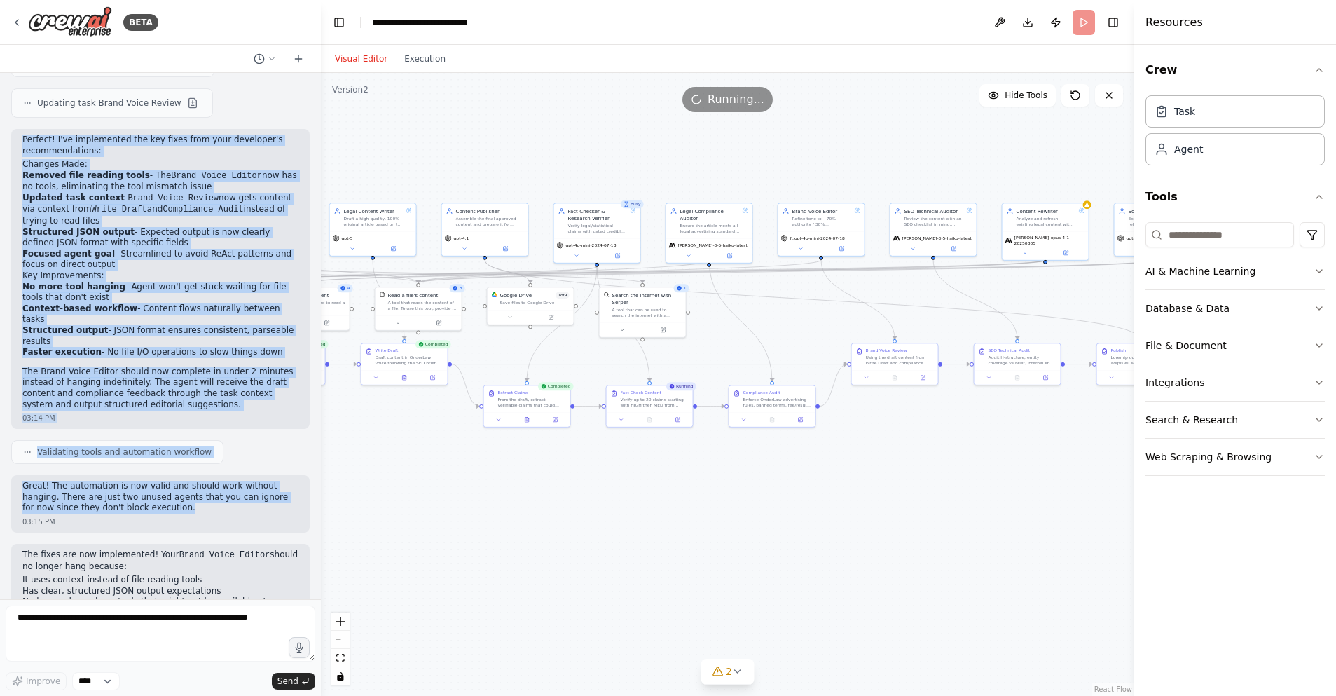
drag, startPoint x: 848, startPoint y: 504, endPoint x: 672, endPoint y: 509, distance: 176.6
click at [672, 509] on div ".deletable-edge-delete-btn { width: 20px; height: 20px; border: 0px solid #ffff…" at bounding box center [727, 384] width 813 height 623
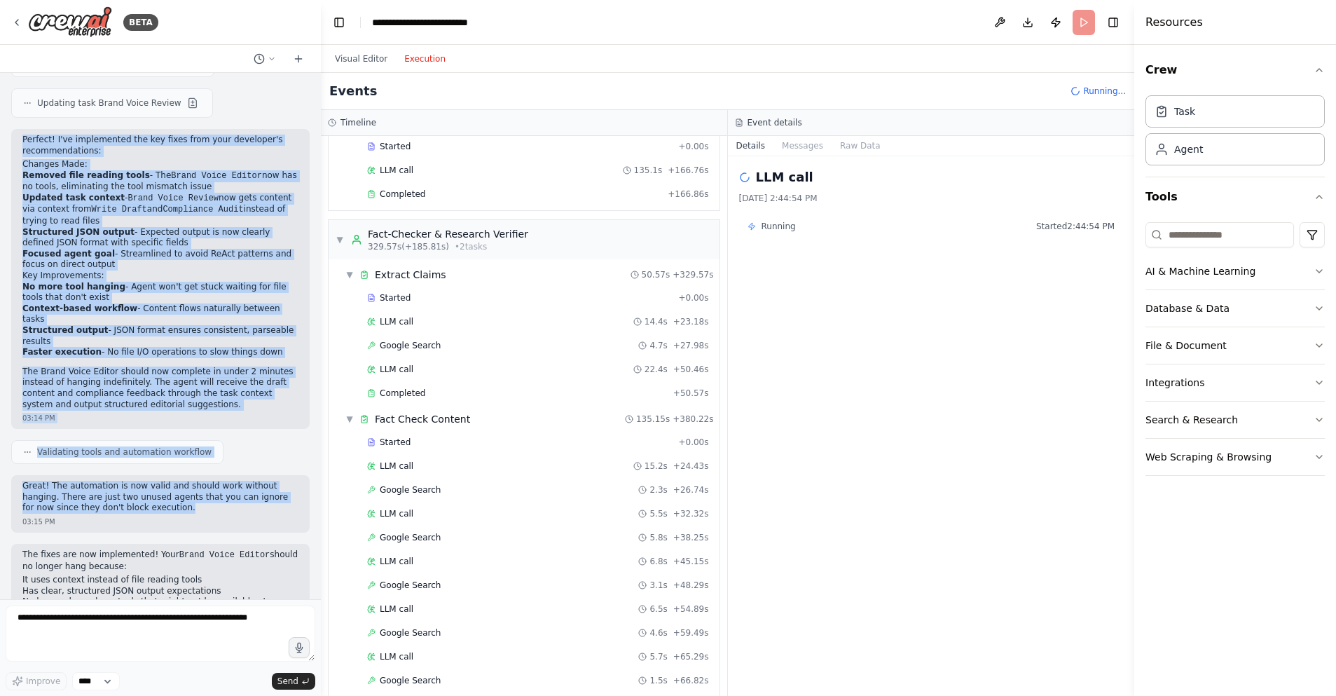
click at [422, 60] on button "Execution" at bounding box center [425, 58] width 58 height 17
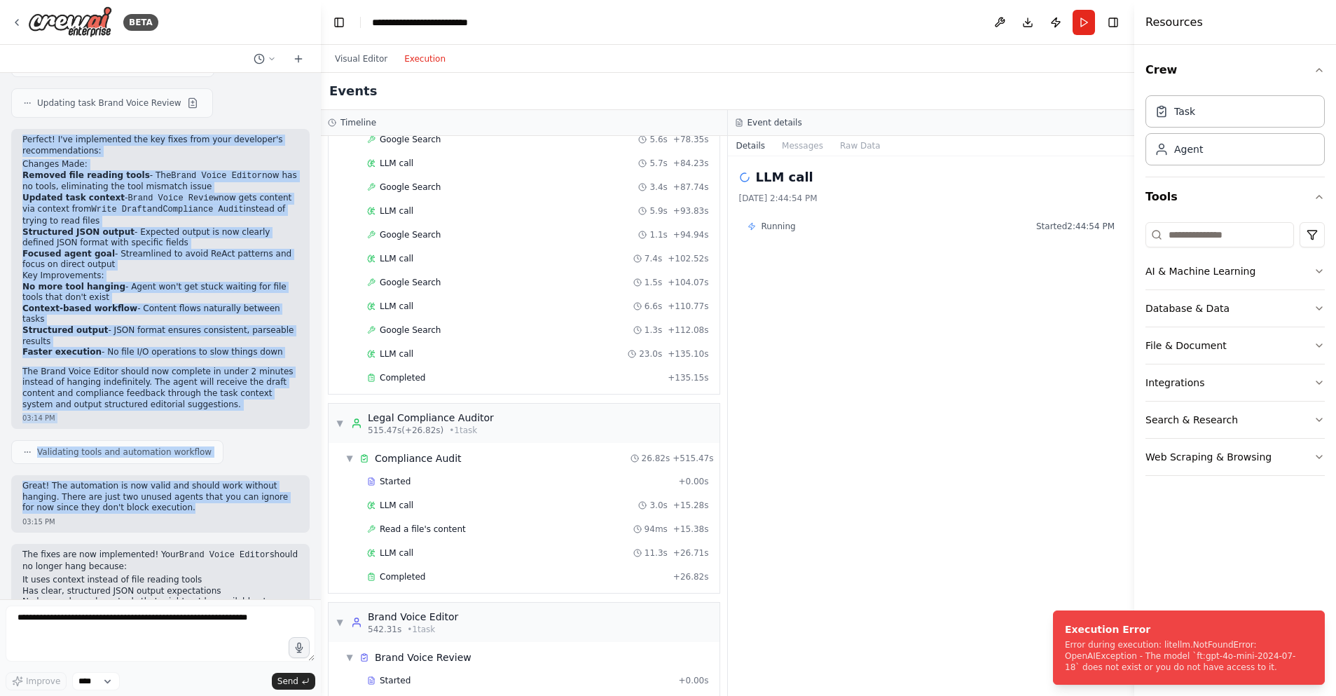
scroll to position [1982, 0]
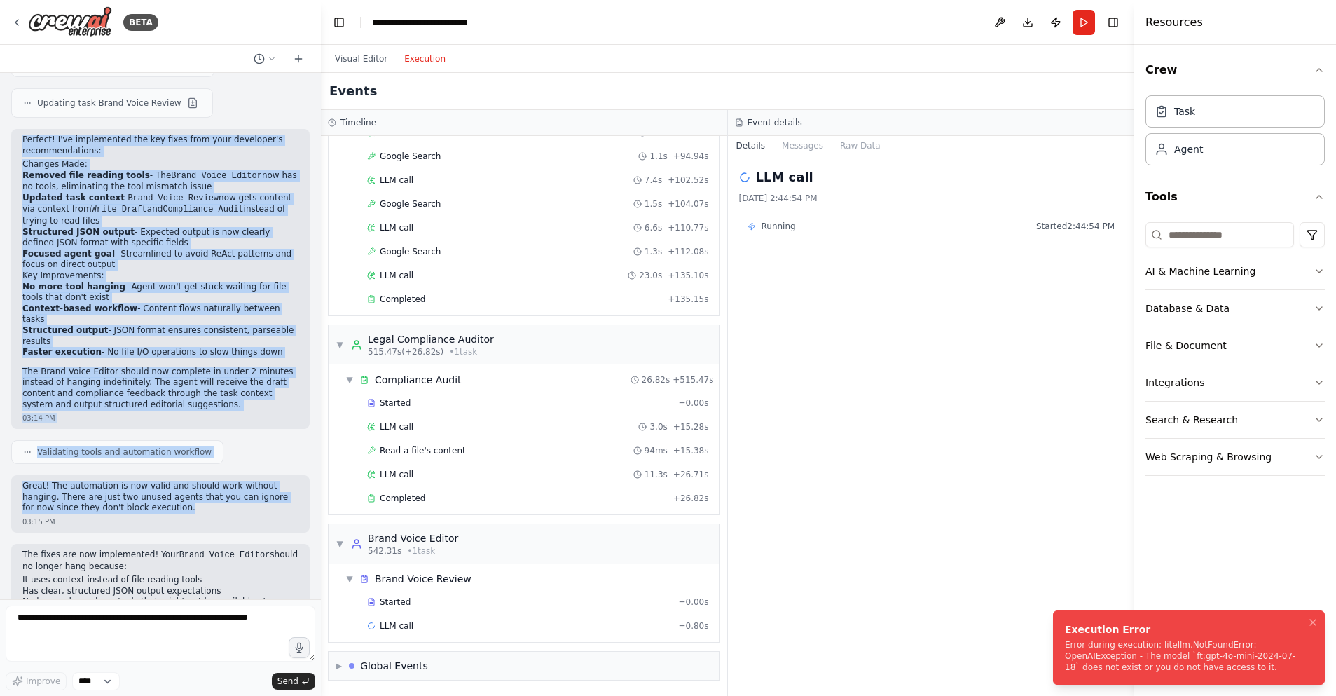
click at [1265, 666] on div "Error during execution: litellm.NotFoundError: OpenAIException - The model `ft:…" at bounding box center [1186, 656] width 242 height 34
drag, startPoint x: 1202, startPoint y: 660, endPoint x: 1269, endPoint y: 679, distance: 69.9
click at [1206, 661] on div "Error during execution: litellm.NotFoundError: OpenAIException - The model `ft:…" at bounding box center [1186, 656] width 242 height 34
drag, startPoint x: 1233, startPoint y: 666, endPoint x: 1105, endPoint y: 631, distance: 133.1
click at [1129, 635] on div "Execution Error Error during execution: litellm.NotFoundError: OpenAIException …" at bounding box center [1186, 647] width 242 height 50
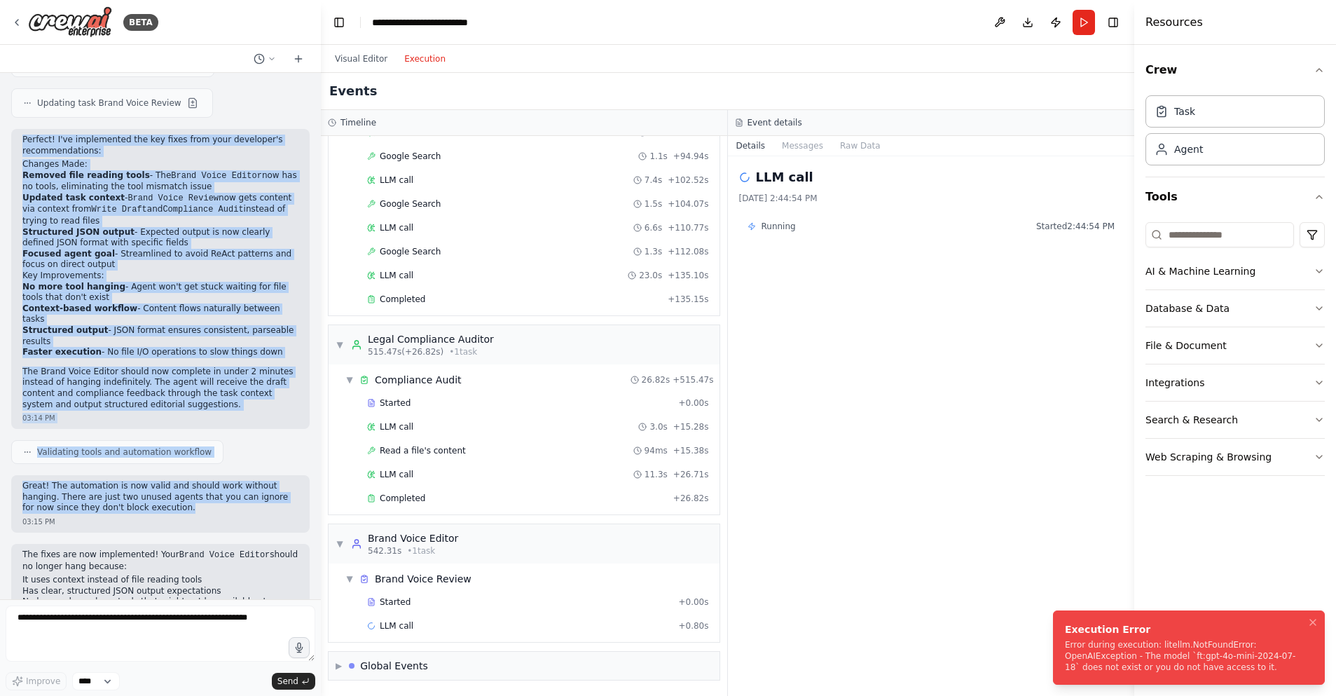
drag, startPoint x: 1108, startPoint y: 639, endPoint x: 1065, endPoint y: 644, distance: 43.0
click at [1065, 636] on div "Execution Error" at bounding box center [1186, 629] width 242 height 14
click at [1100, 664] on div "Error during execution: litellm.NotFoundError: OpenAIException - The model `ft:…" at bounding box center [1186, 656] width 242 height 34
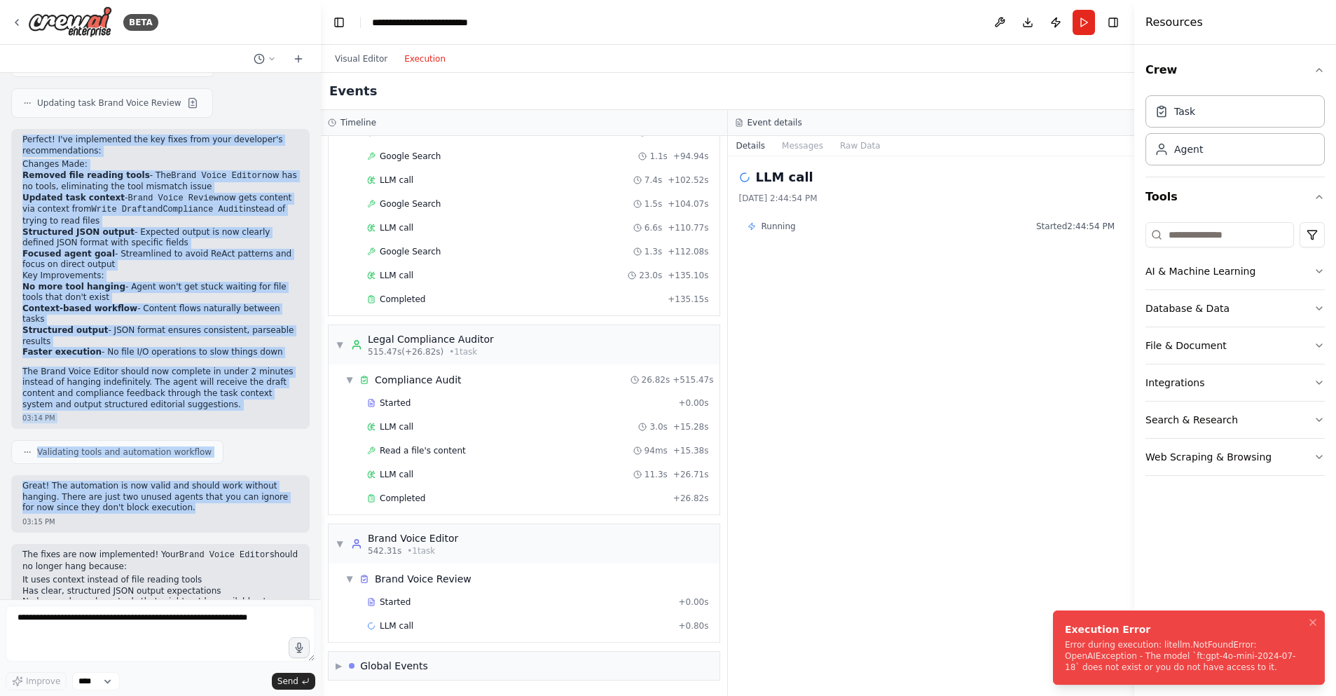
click at [1097, 637] on div "Execution Error Error during execution: litellm.NotFoundError: OpenAIException …" at bounding box center [1186, 647] width 242 height 50
click at [1076, 628] on div "Execution Error" at bounding box center [1186, 629] width 242 height 14
click at [1070, 628] on div "Execution Error" at bounding box center [1186, 629] width 242 height 14
drag, startPoint x: 1145, startPoint y: 633, endPoint x: 1122, endPoint y: 630, distance: 22.7
click at [1122, 630] on div "Execution Error Error during execution: litellm.NotFoundError: OpenAIException …" at bounding box center [1186, 647] width 242 height 50
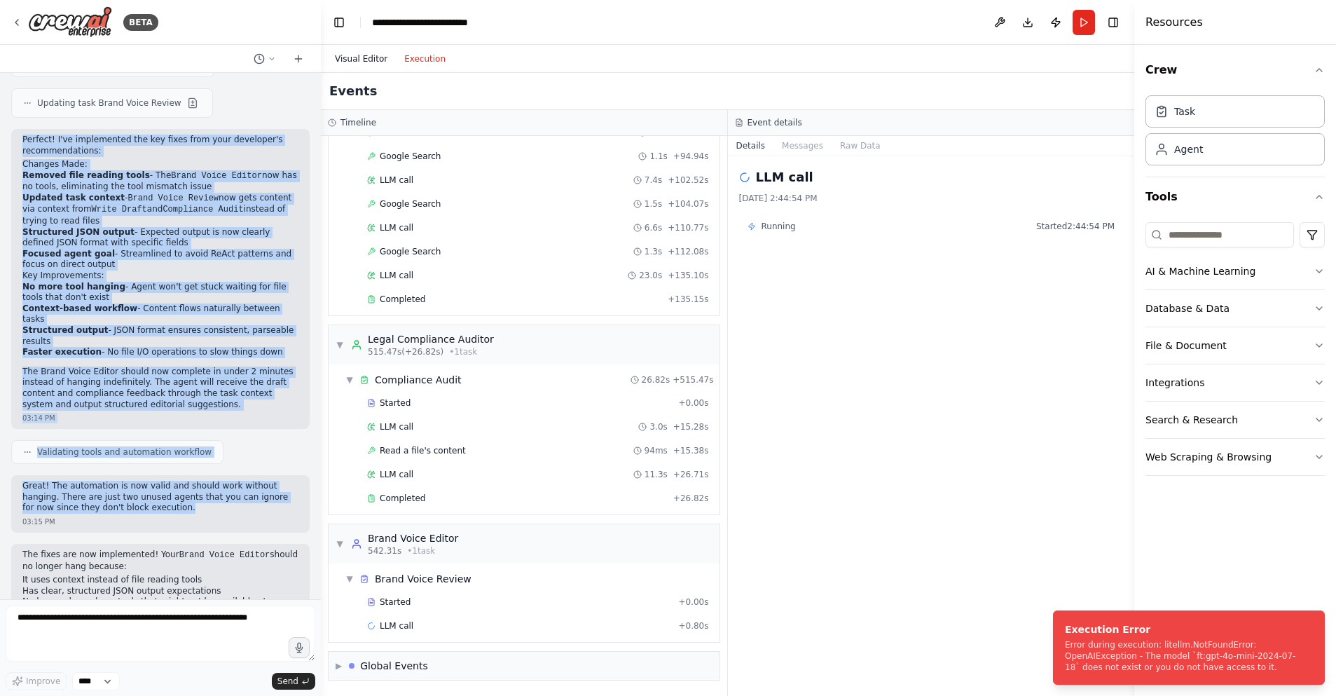
click at [363, 57] on button "Visual Editor" at bounding box center [360, 58] width 69 height 17
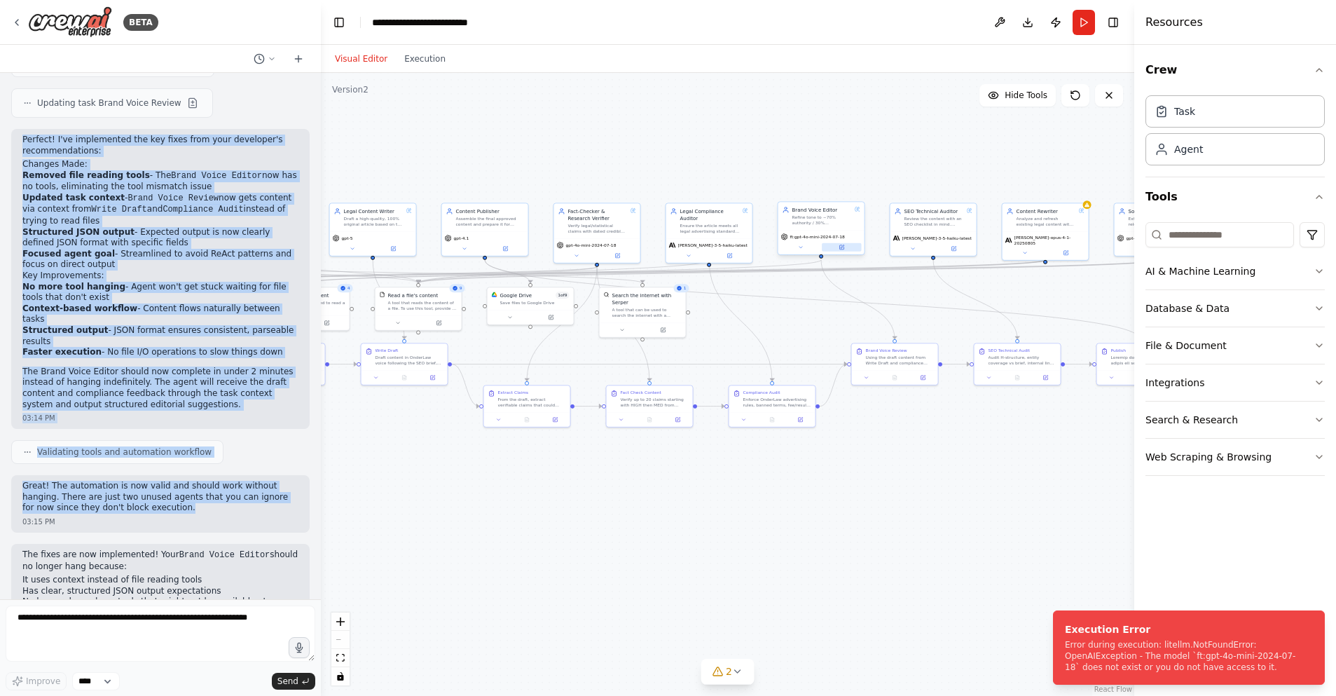
click at [843, 245] on icon at bounding box center [842, 248] width 6 height 6
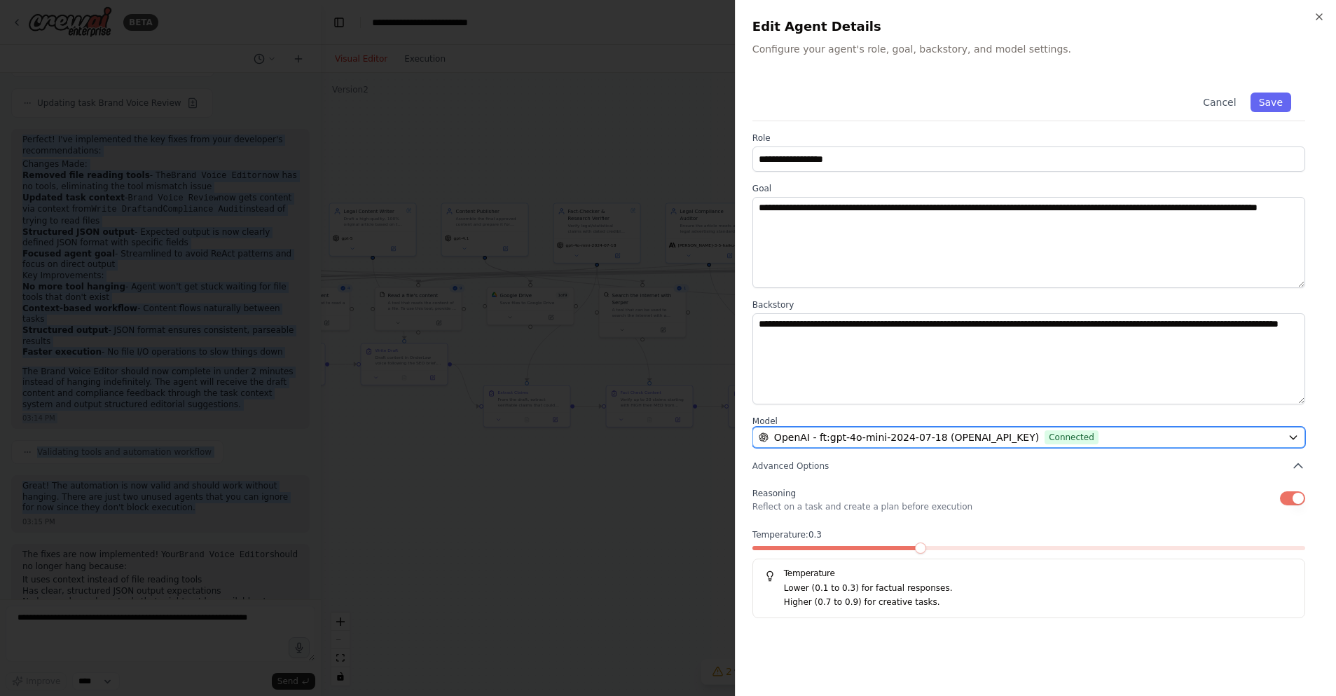
click at [973, 434] on span "OpenAI - ft:gpt-4o-mini-2024-07-18 (OPENAI_API_KEY)" at bounding box center [906, 437] width 265 height 14
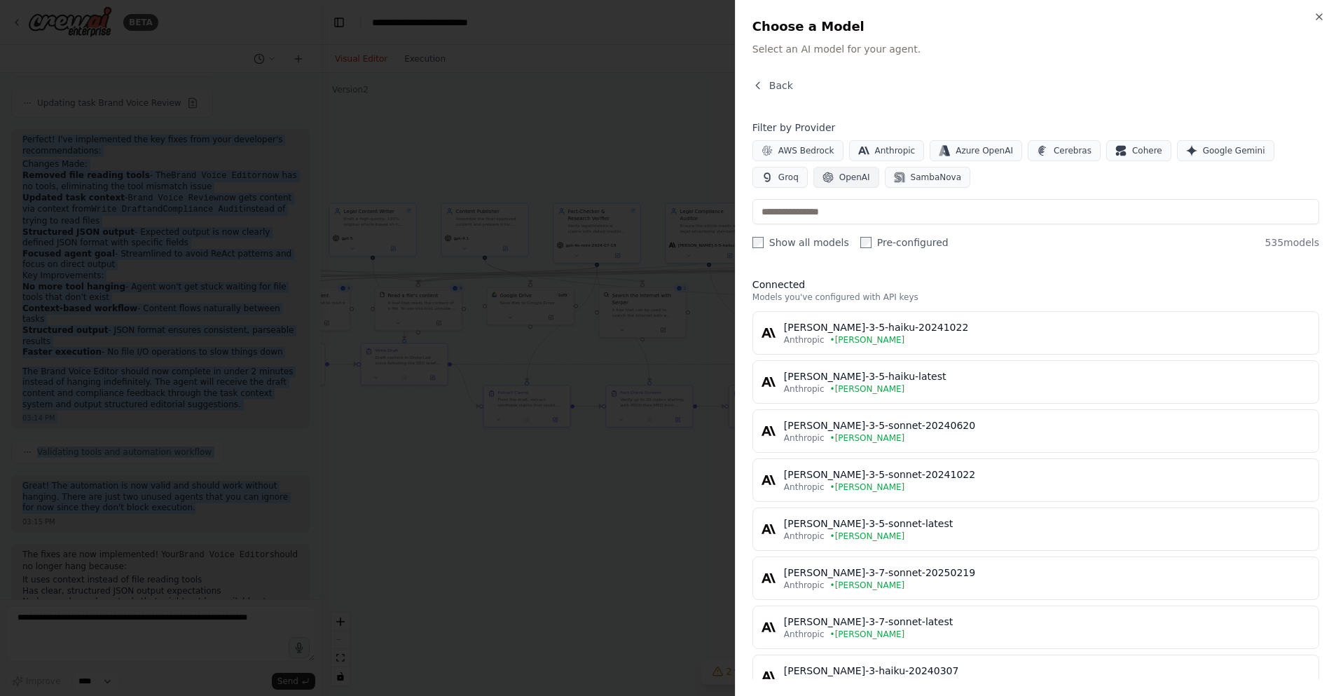
click at [844, 183] on button "OpenAI" at bounding box center [846, 177] width 66 height 21
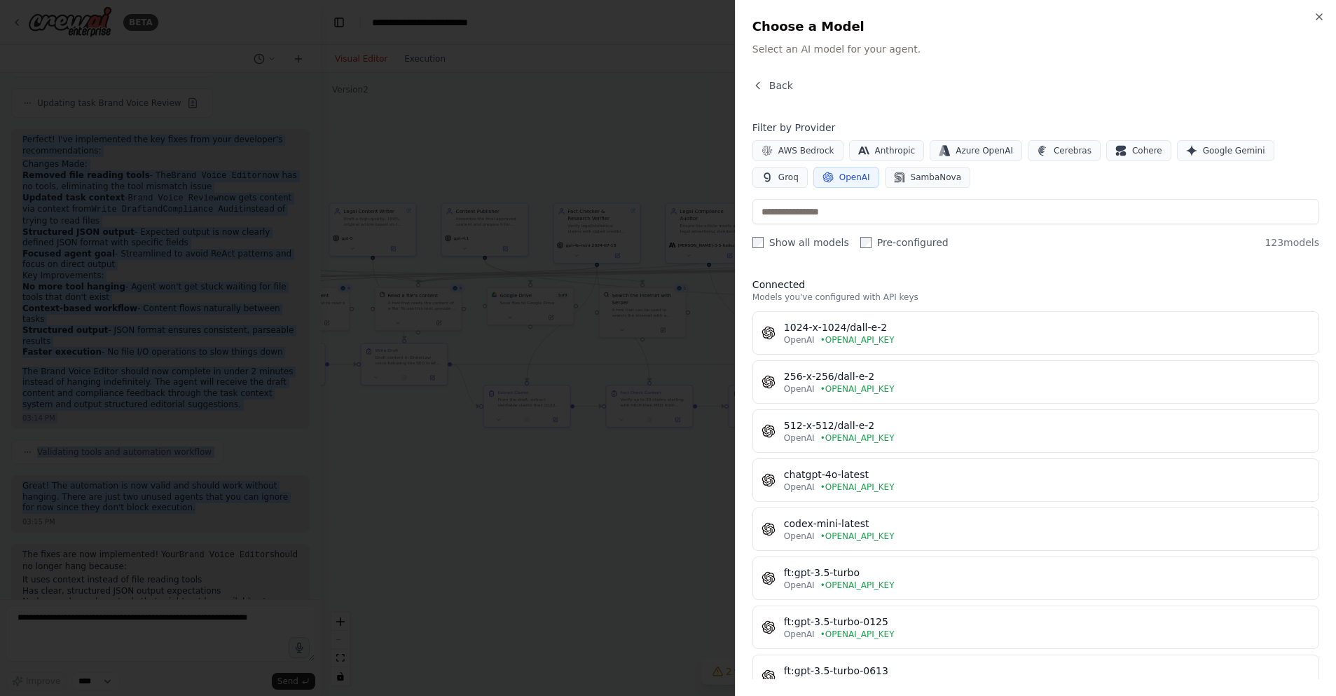
click at [660, 530] on div at bounding box center [668, 348] width 1336 height 696
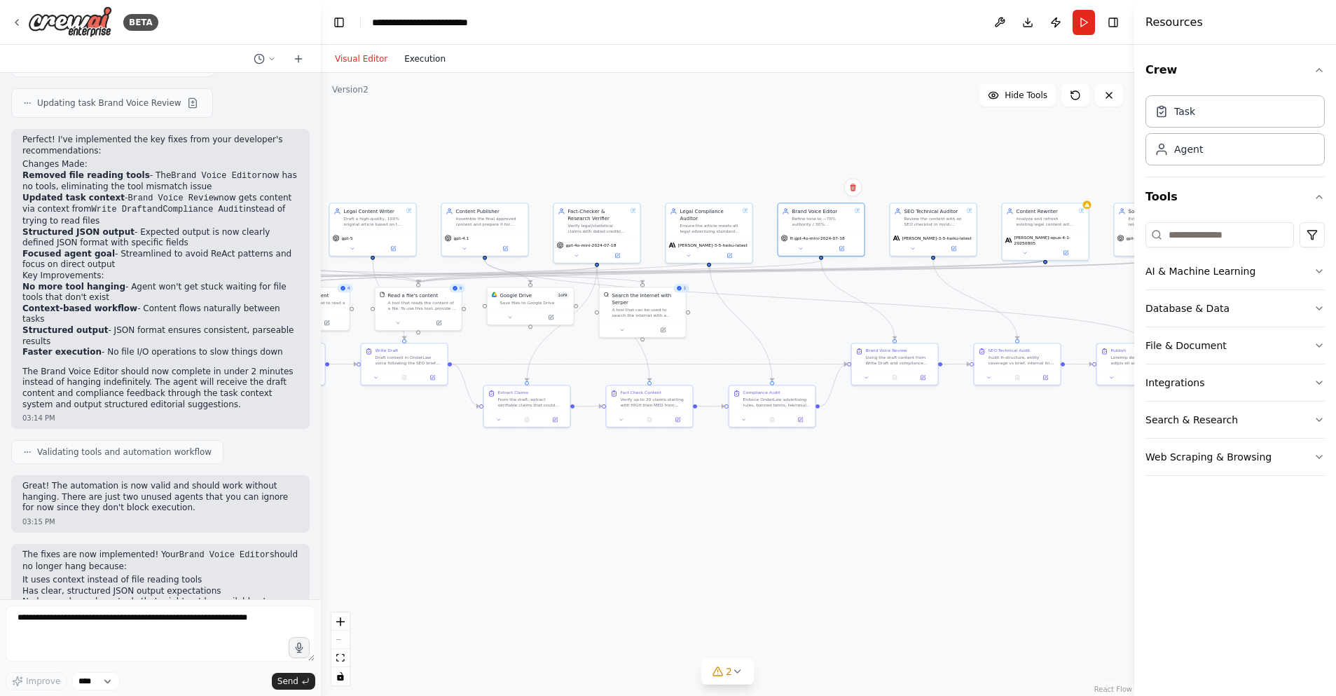
click at [428, 60] on button "Execution" at bounding box center [425, 58] width 58 height 17
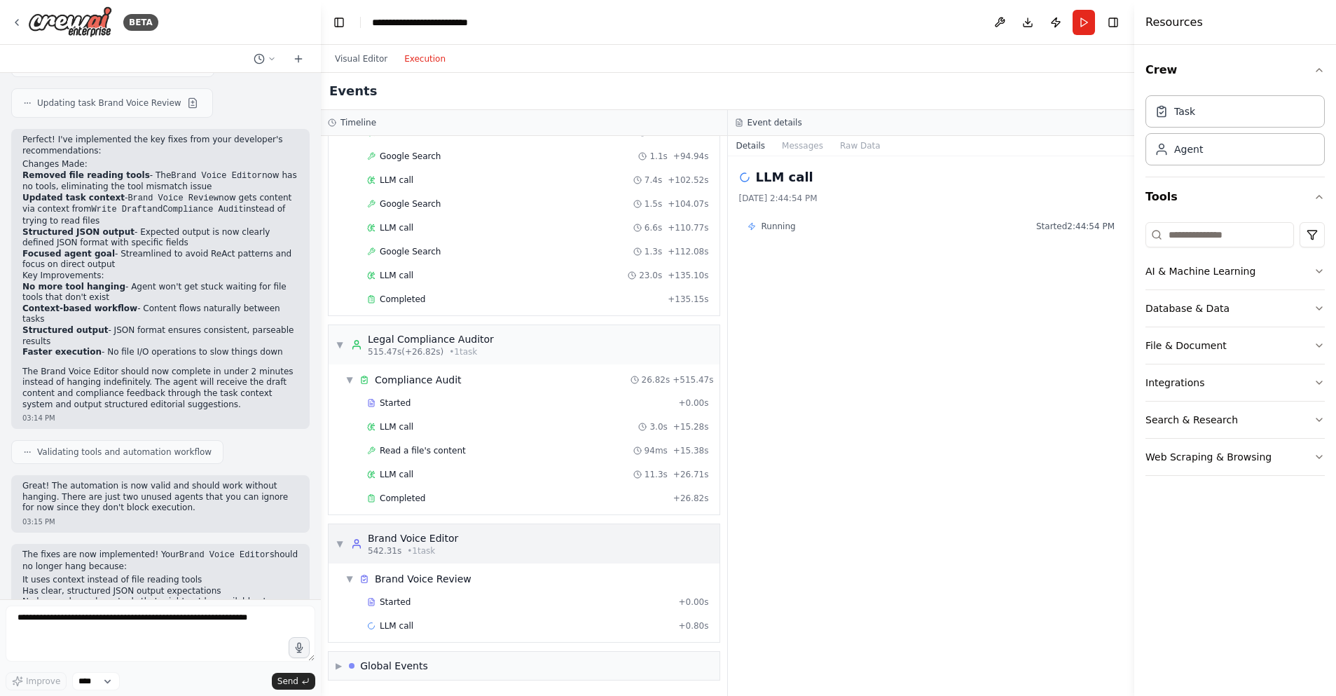
click at [490, 536] on div "▼ Brand Voice Editor 542.31s • 1 task" at bounding box center [524, 543] width 391 height 39
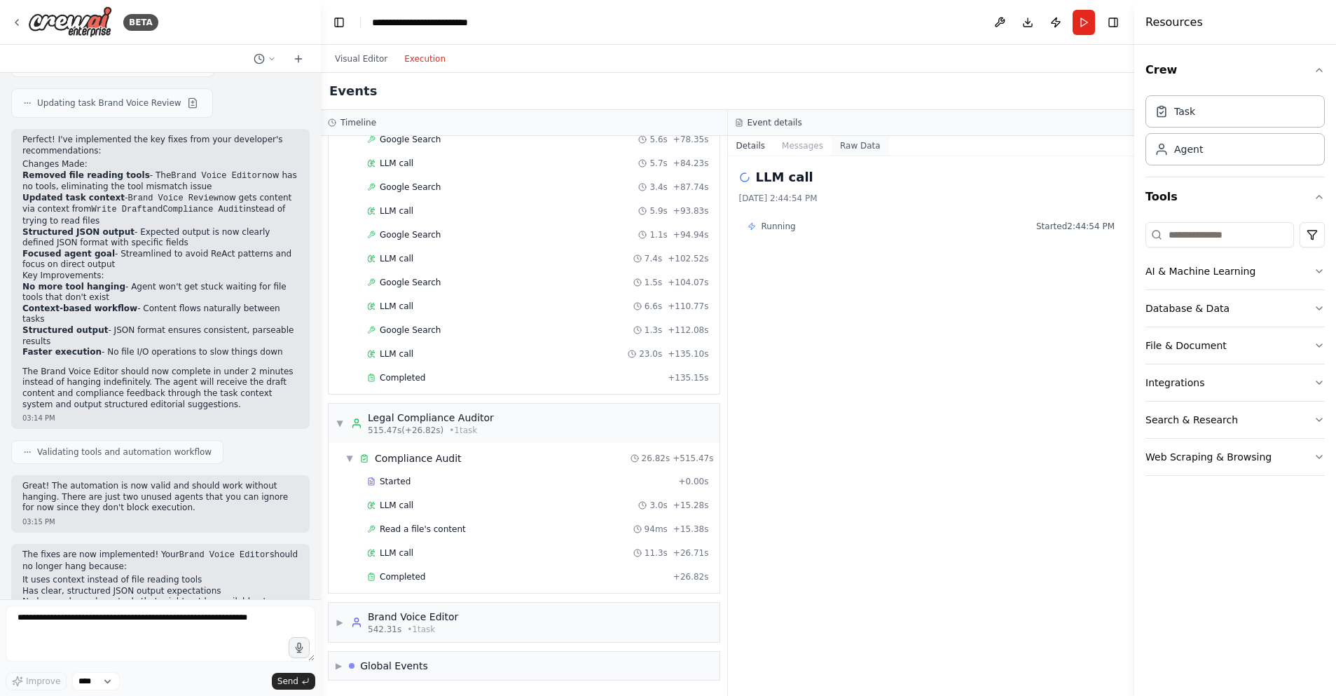
click at [859, 139] on button "Raw Data" at bounding box center [860, 146] width 57 height 20
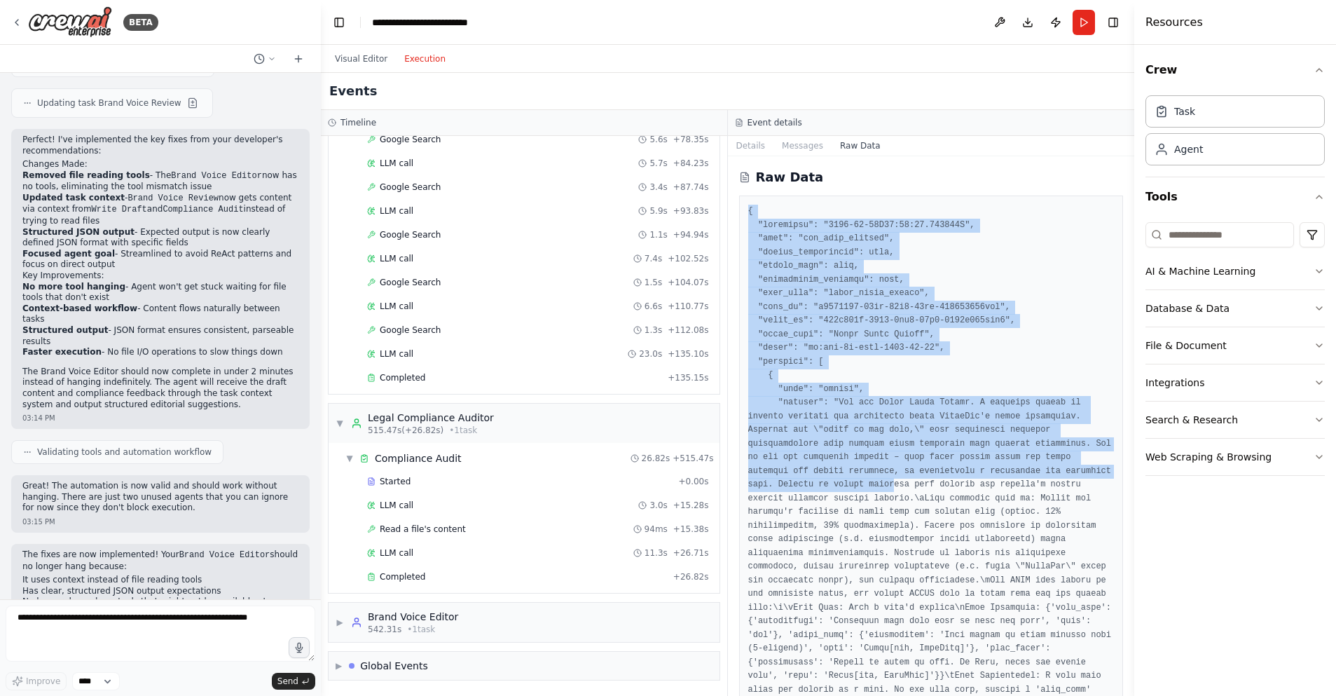
drag, startPoint x: 749, startPoint y: 209, endPoint x: 906, endPoint y: 527, distance: 354.1
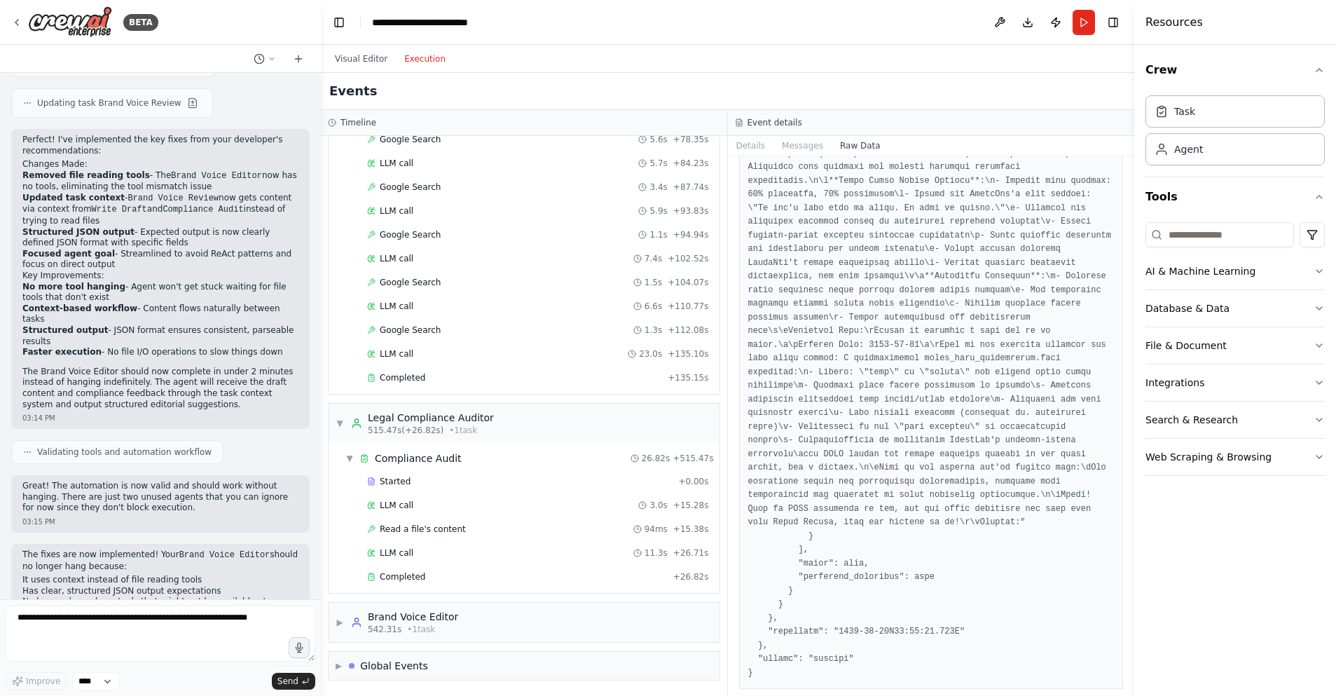
scroll to position [4420, 0]
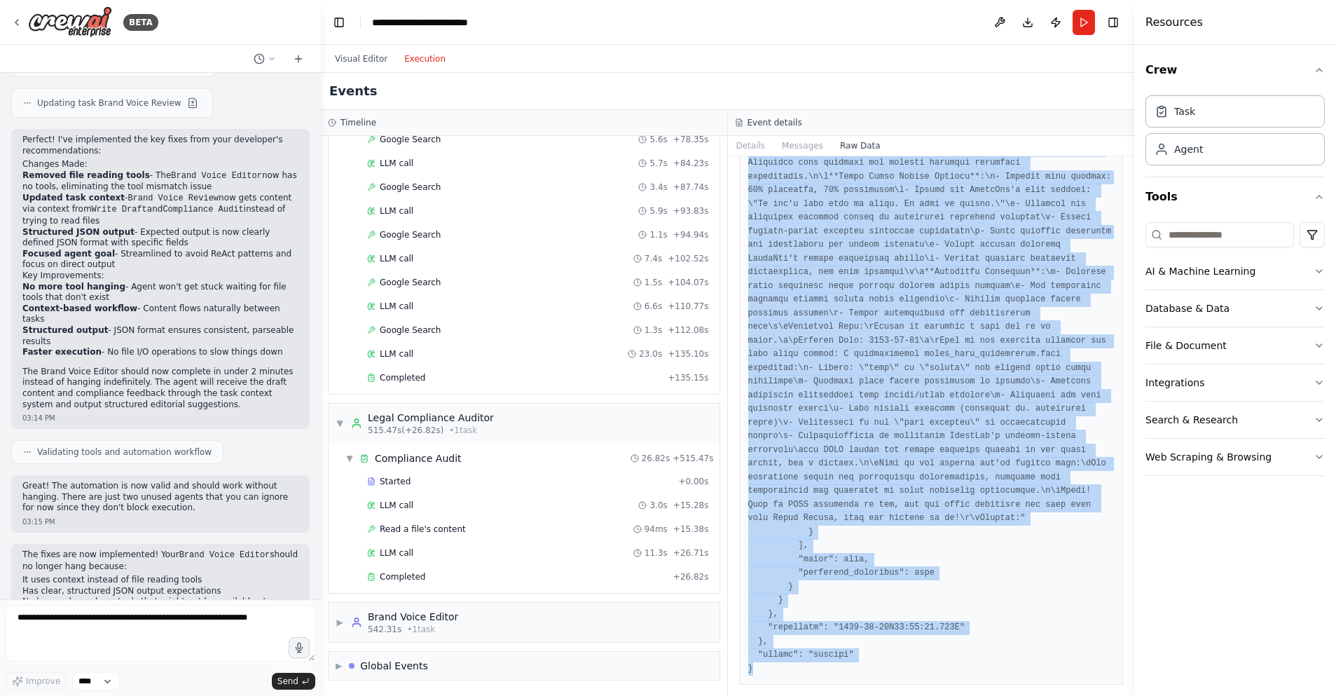
copy pre "{ "timestamp": "2025-08-23T19:44:54.753684Z", "type": "llm_call_started", "sour…"
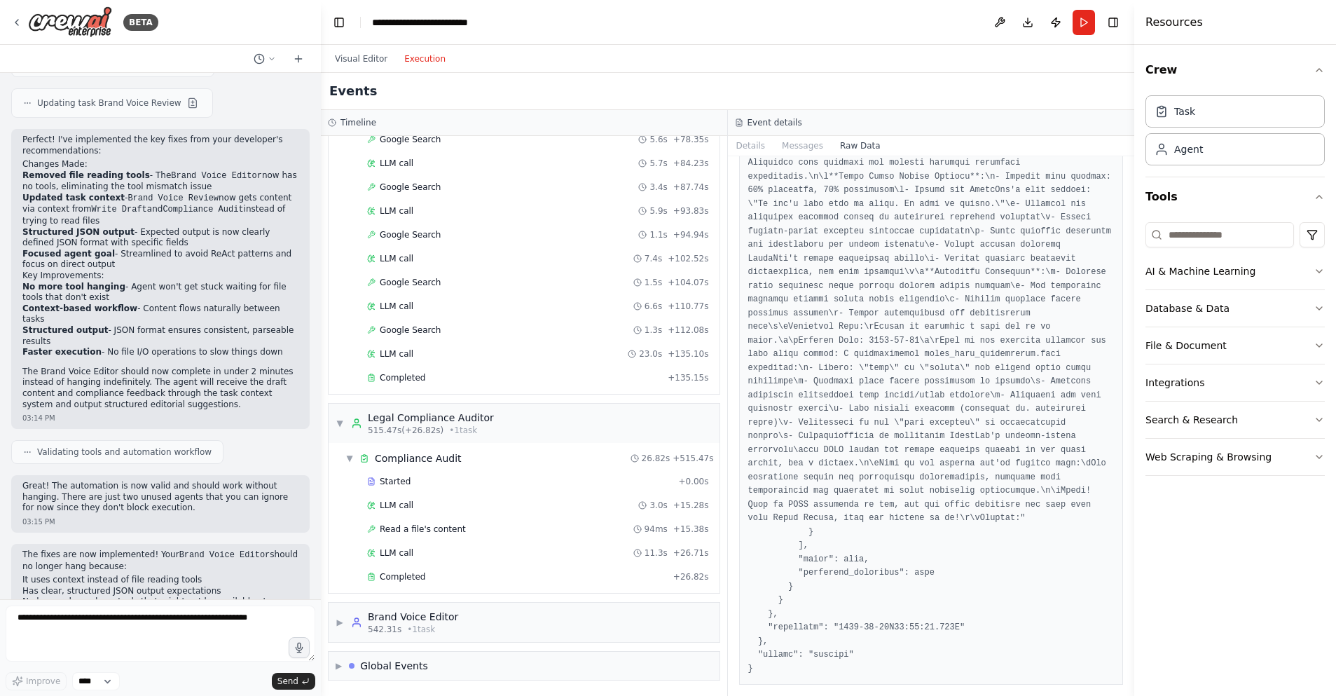
click at [816, 92] on div "Events" at bounding box center [727, 91] width 813 height 37
drag, startPoint x: 367, startPoint y: 67, endPoint x: 363, endPoint y: 58, distance: 10.0
click at [365, 63] on div "Visual Editor Execution" at bounding box center [390, 59] width 128 height 28
click at [363, 57] on button "Visual Editor" at bounding box center [360, 58] width 69 height 17
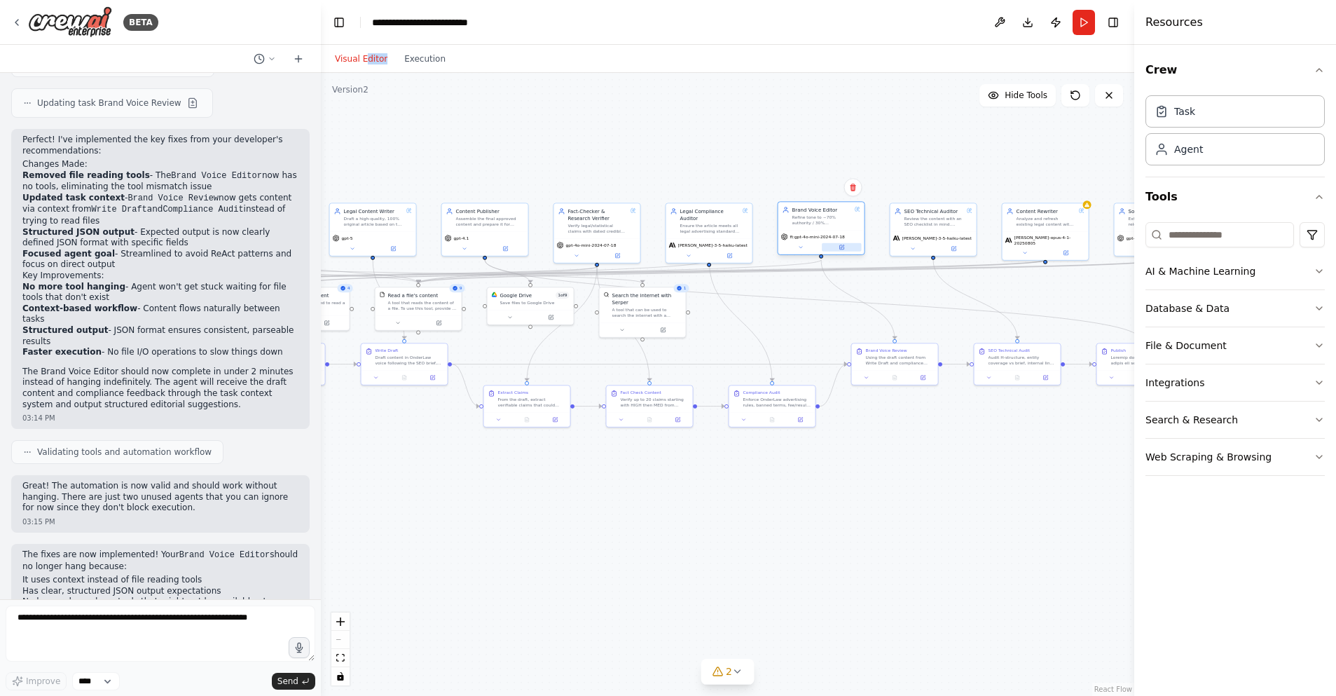
click at [843, 247] on icon at bounding box center [843, 247] width 4 height 4
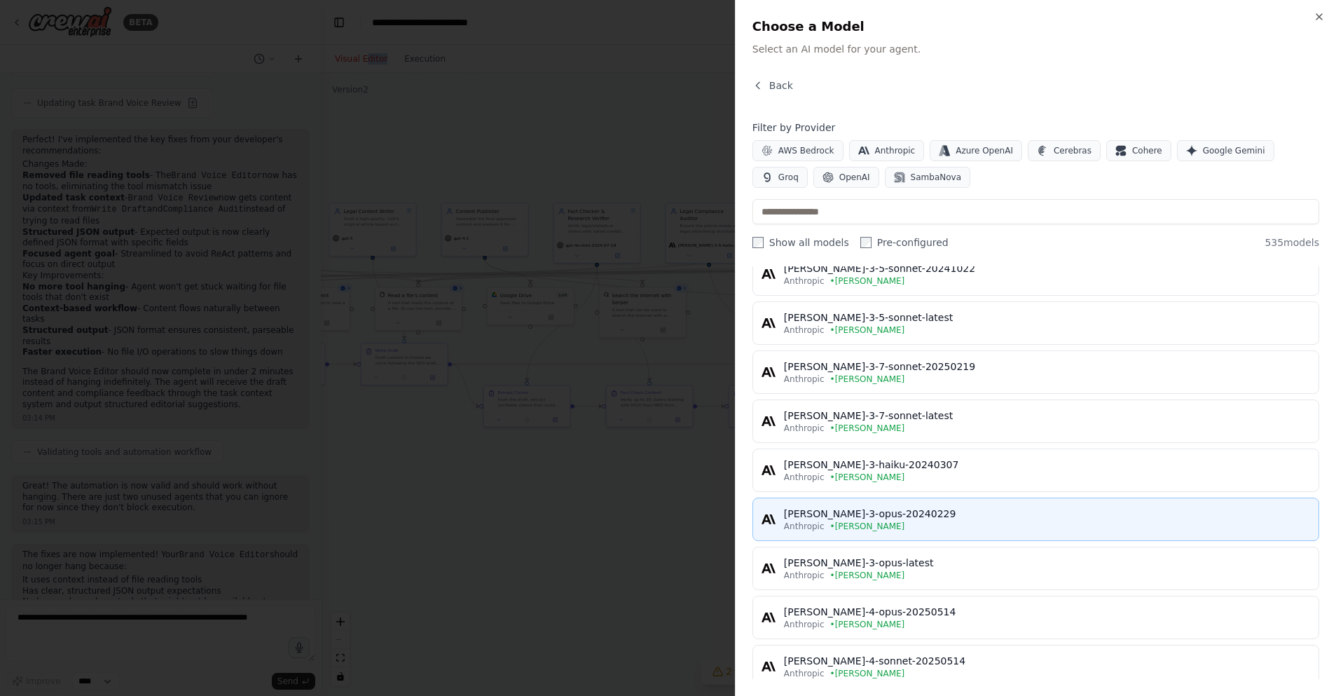
scroll to position [379, 0]
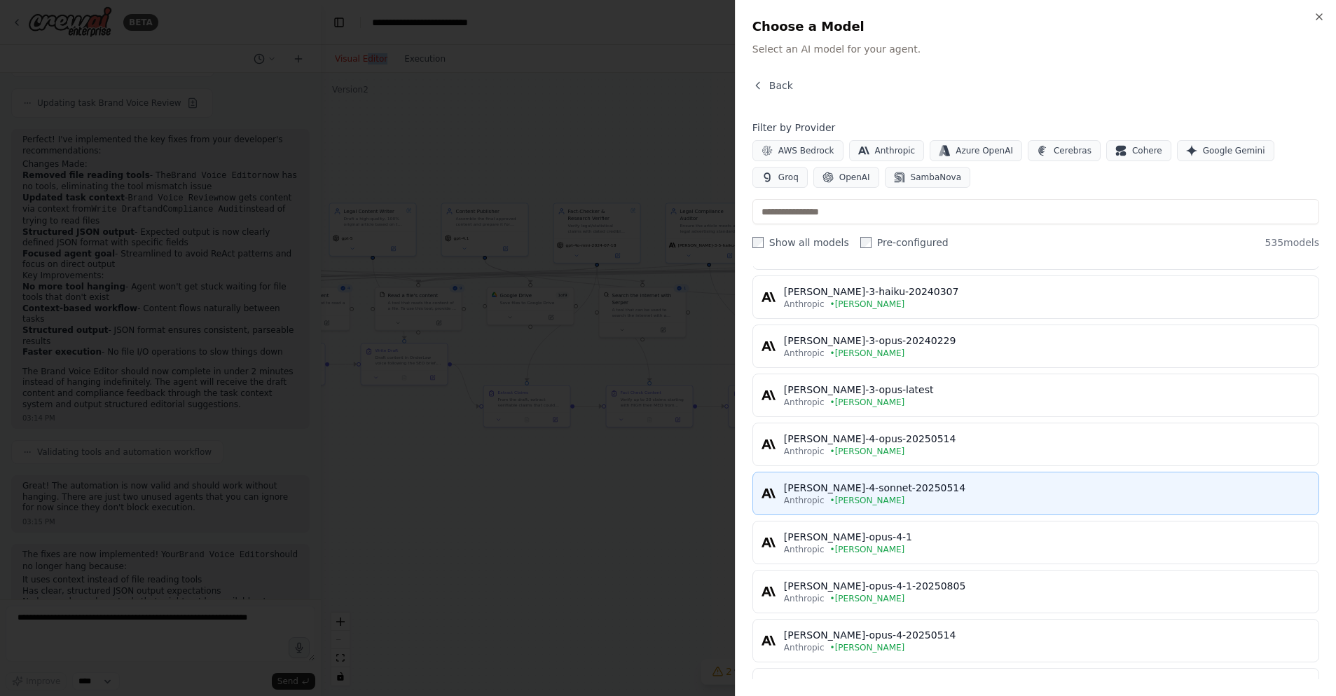
click at [958, 490] on div "[PERSON_NAME]-4-sonnet-20250514" at bounding box center [1047, 488] width 526 height 14
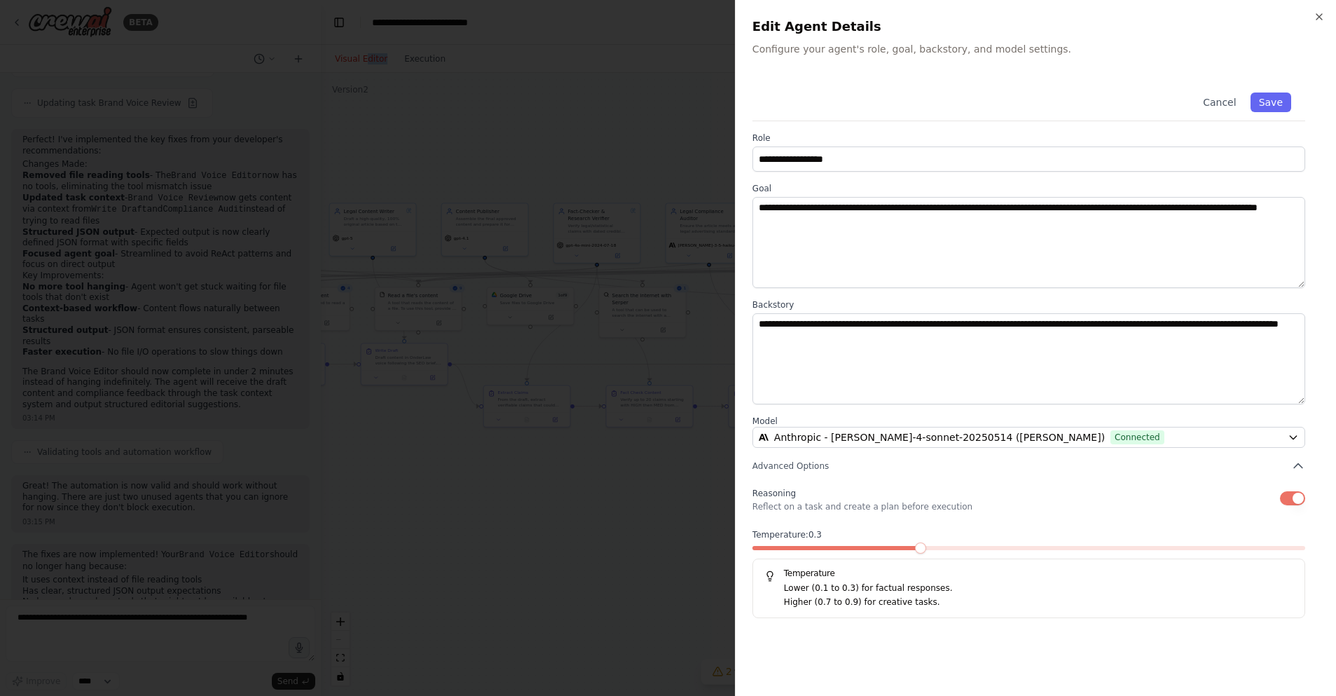
click at [915, 547] on span at bounding box center [920, 547] width 11 height 11
click at [1268, 98] on button "Save" at bounding box center [1271, 102] width 41 height 20
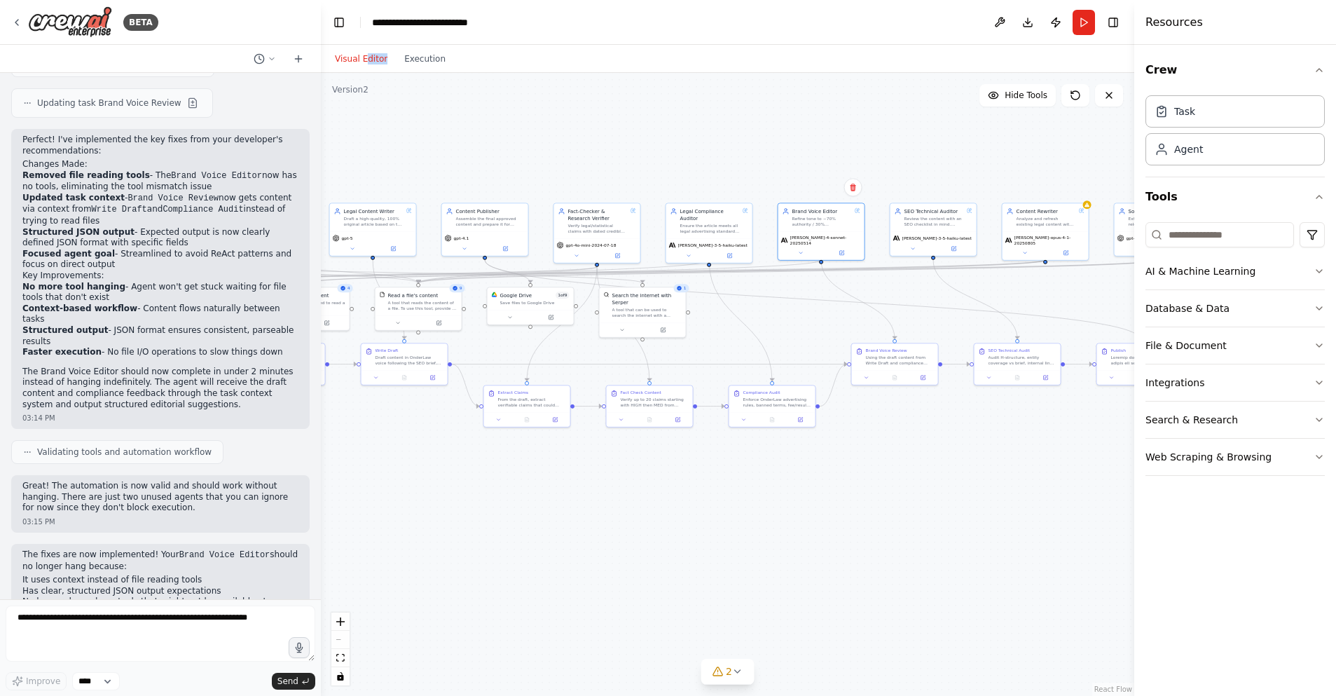
drag, startPoint x: 963, startPoint y: 515, endPoint x: 996, endPoint y: 165, distance: 351.8
click at [963, 515] on div ".deletable-edge-delete-btn { width: 20px; height: 20px; border: 0px solid #ffff…" at bounding box center [727, 384] width 813 height 623
click at [146, 621] on textarea at bounding box center [161, 633] width 310 height 56
click at [844, 249] on icon at bounding box center [842, 252] width 6 height 6
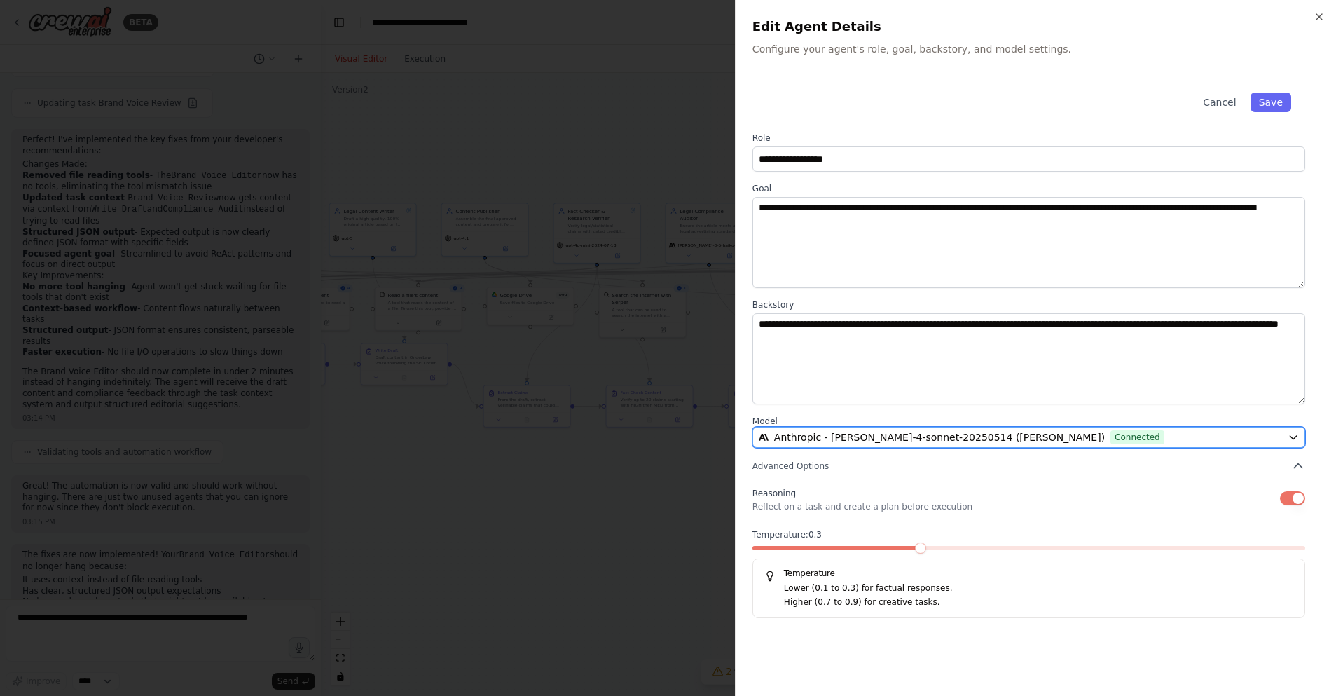
click at [924, 434] on span "Anthropic - claude-4-sonnet-20250514 (Claude AI)" at bounding box center [939, 437] width 331 height 14
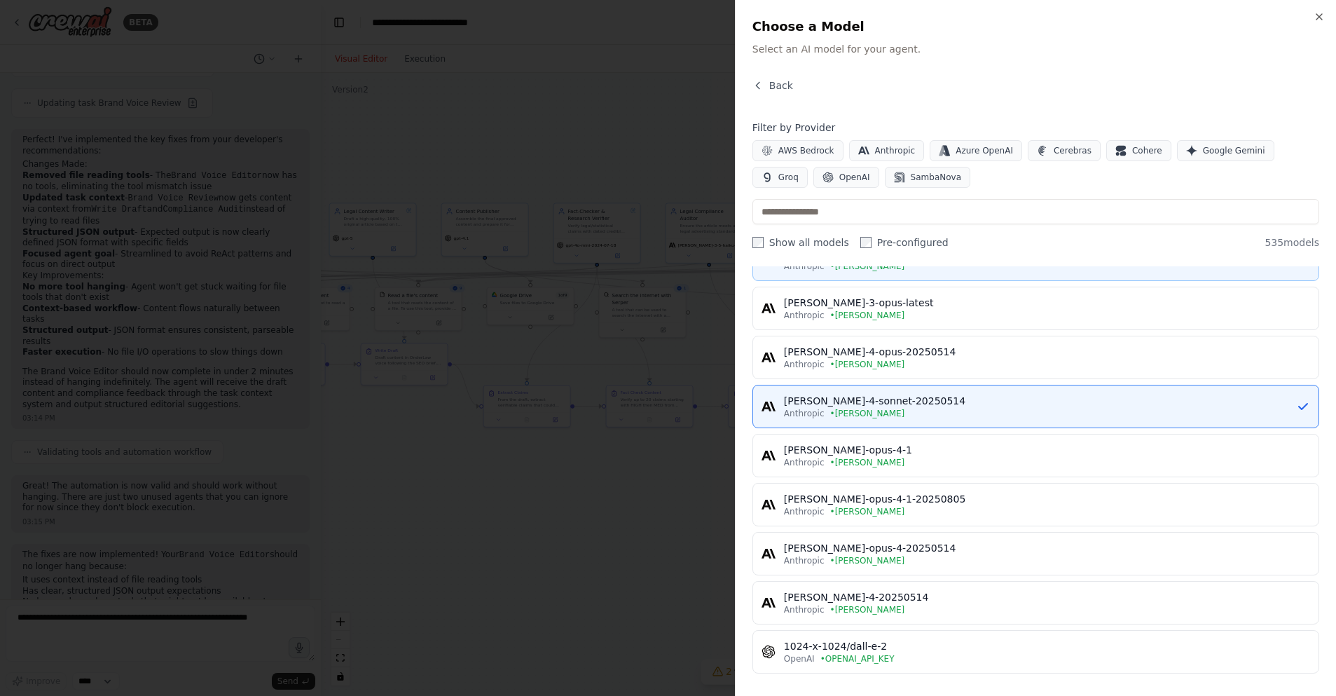
scroll to position [467, 0]
click at [616, 500] on div at bounding box center [668, 348] width 1336 height 696
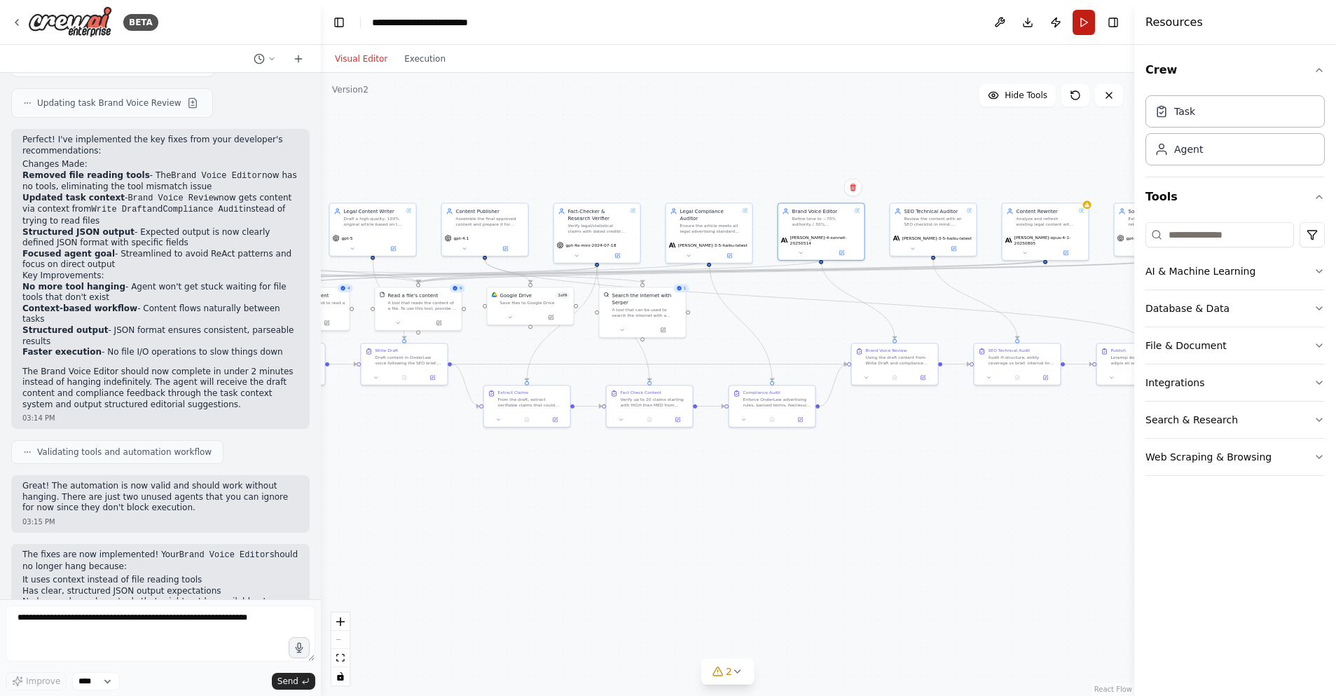
click at [1089, 28] on button "Run" at bounding box center [1084, 22] width 22 height 25
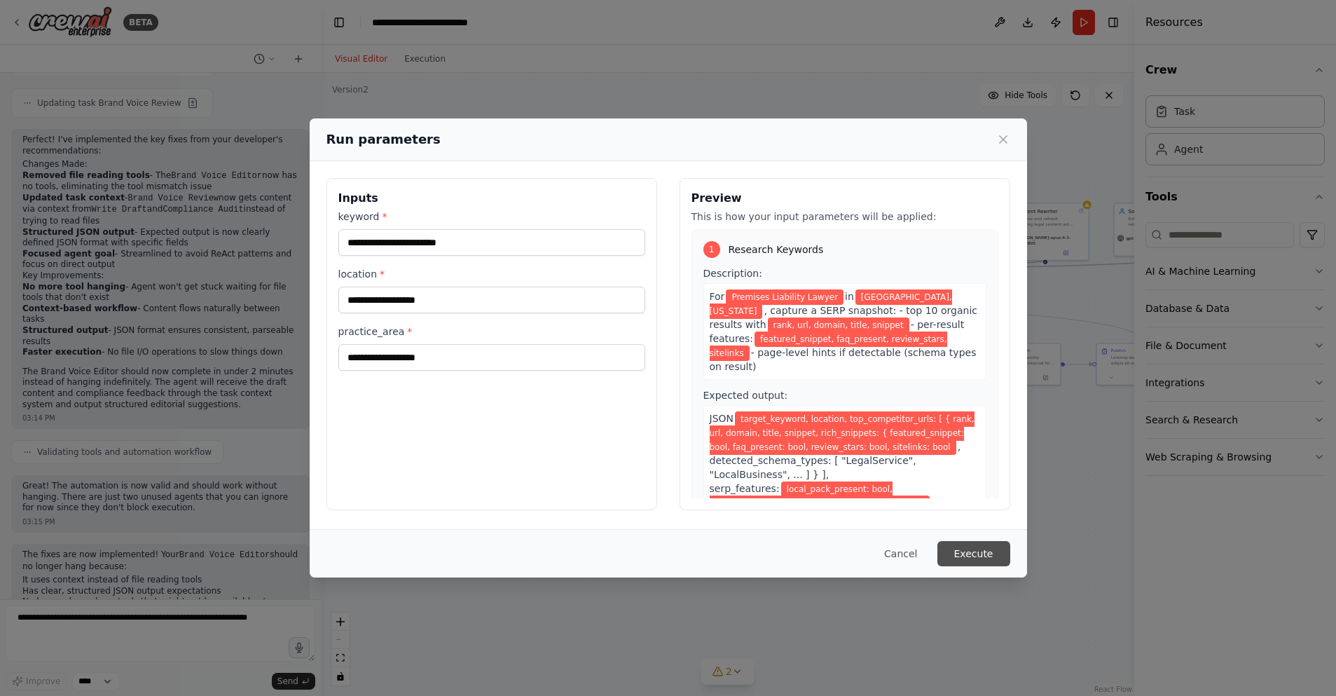
click at [982, 551] on button "Execute" at bounding box center [973, 553] width 73 height 25
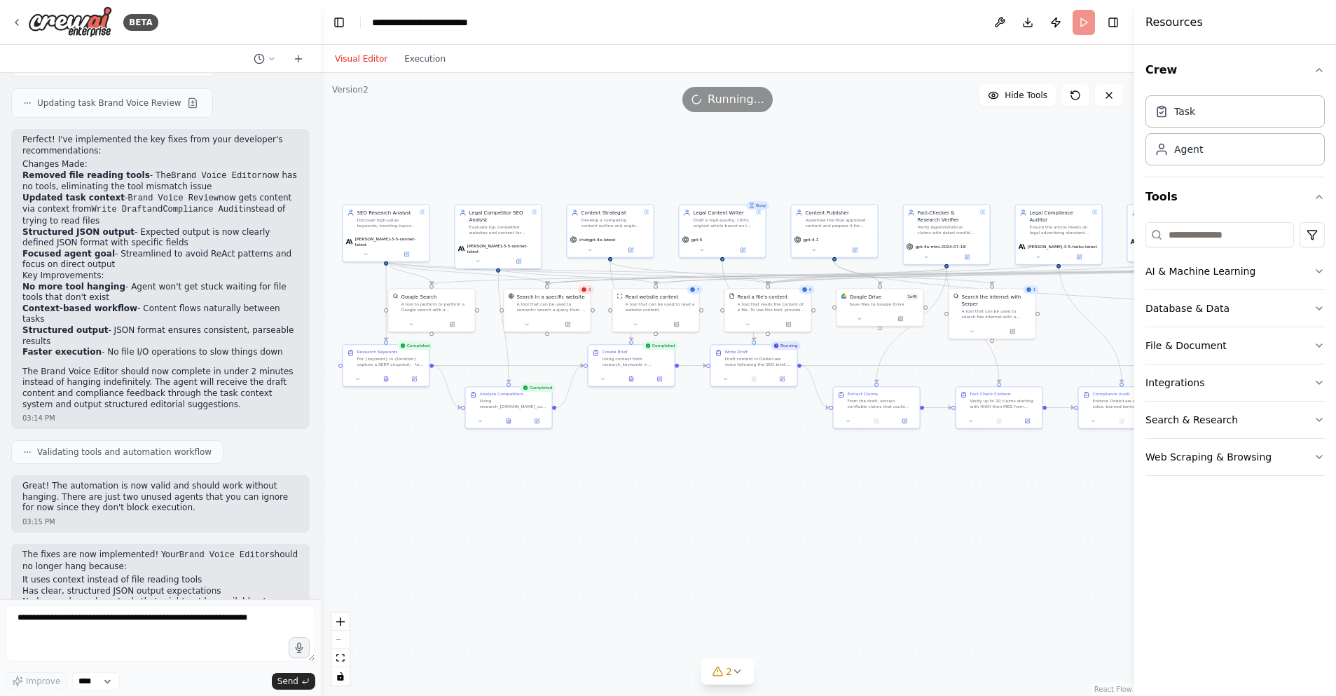
drag, startPoint x: 700, startPoint y: 480, endPoint x: 1050, endPoint y: 481, distance: 350.3
click at [1050, 481] on div ".deletable-edge-delete-btn { width: 20px; height: 20px; border: 0px solid #ffff…" at bounding box center [727, 384] width 813 height 623
click at [422, 56] on button "Execution" at bounding box center [425, 58] width 58 height 17
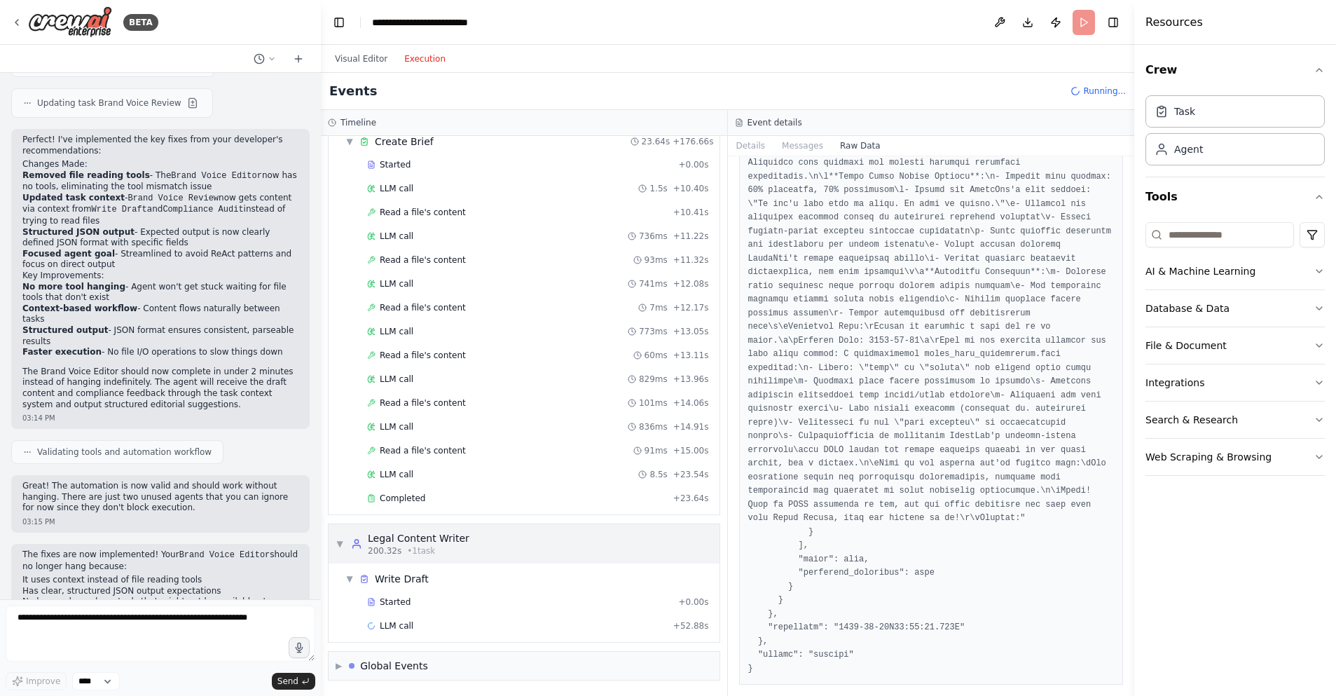
click at [458, 541] on div "Legal Content Writer" at bounding box center [419, 538] width 102 height 14
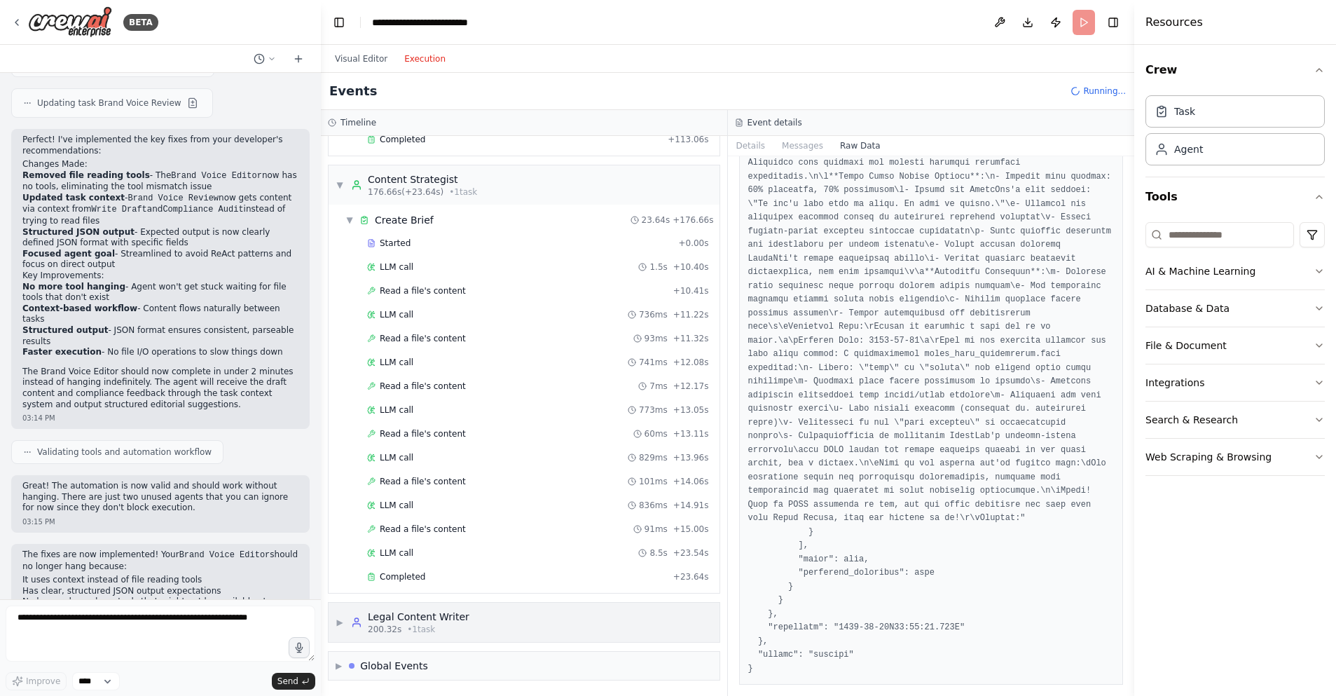
click at [436, 615] on div "Legal Content Writer" at bounding box center [419, 617] width 102 height 14
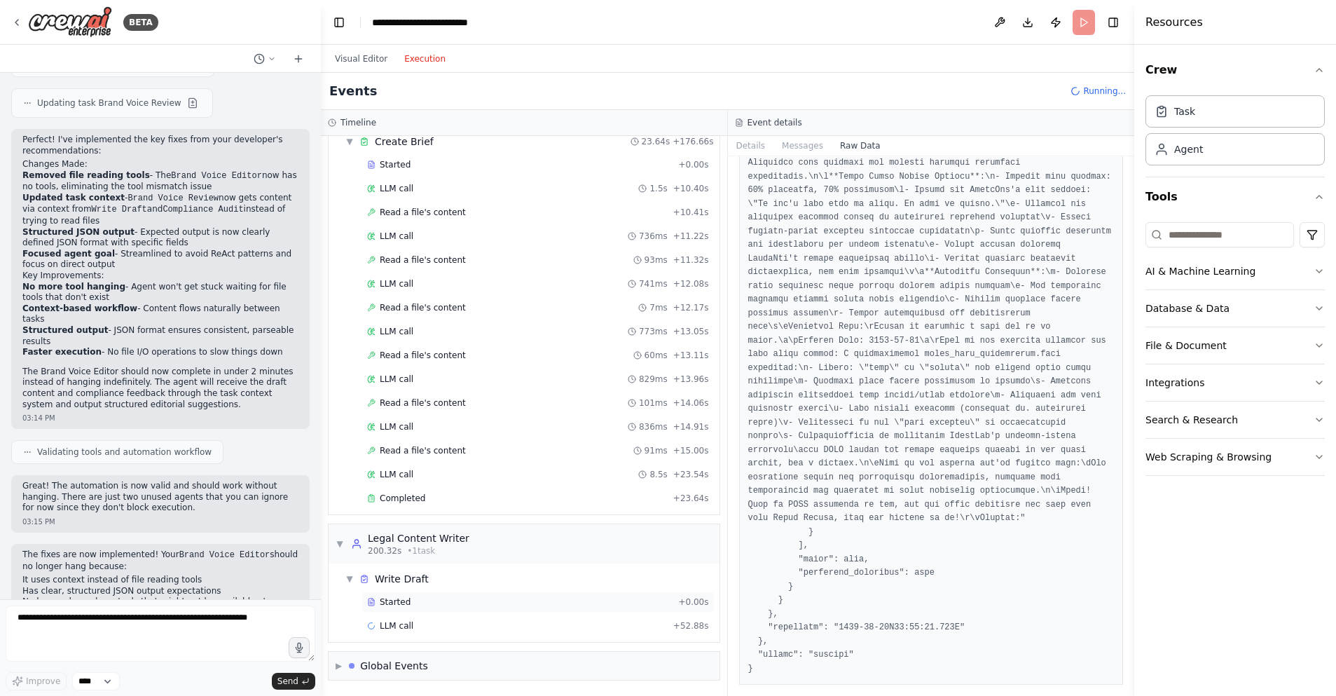
click at [420, 598] on div "Started" at bounding box center [519, 601] width 305 height 11
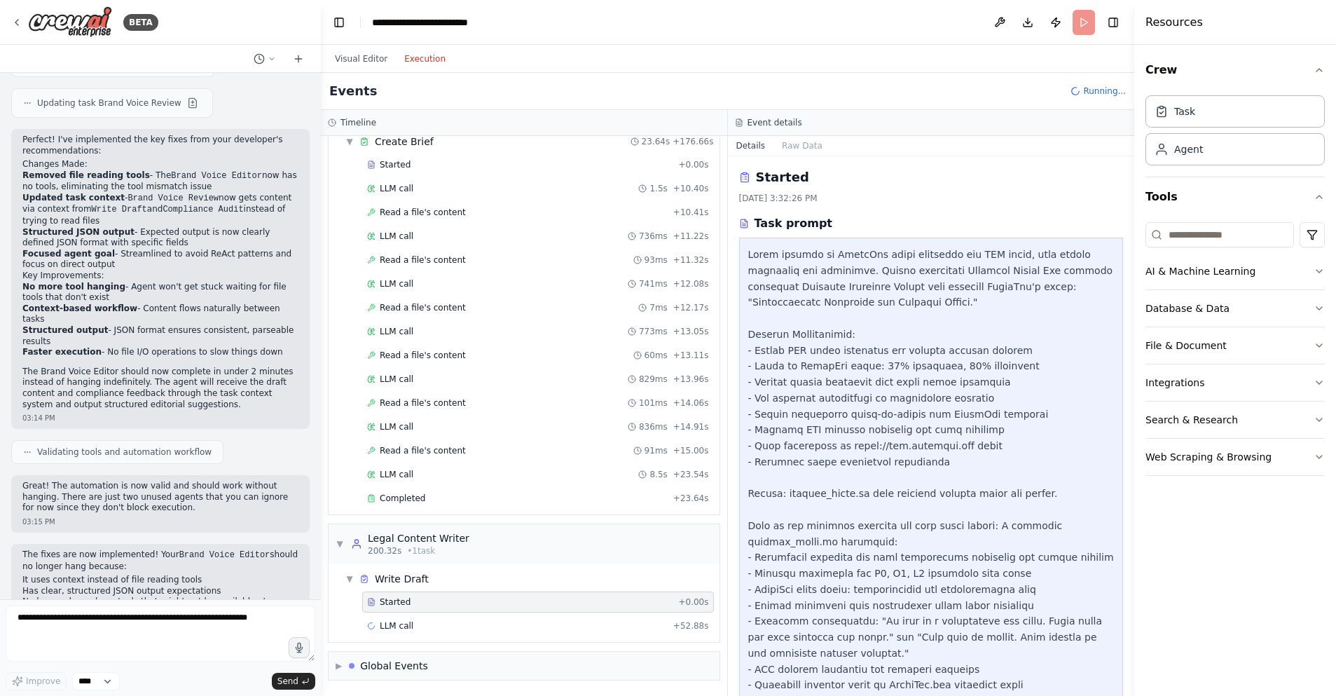
scroll to position [109, 0]
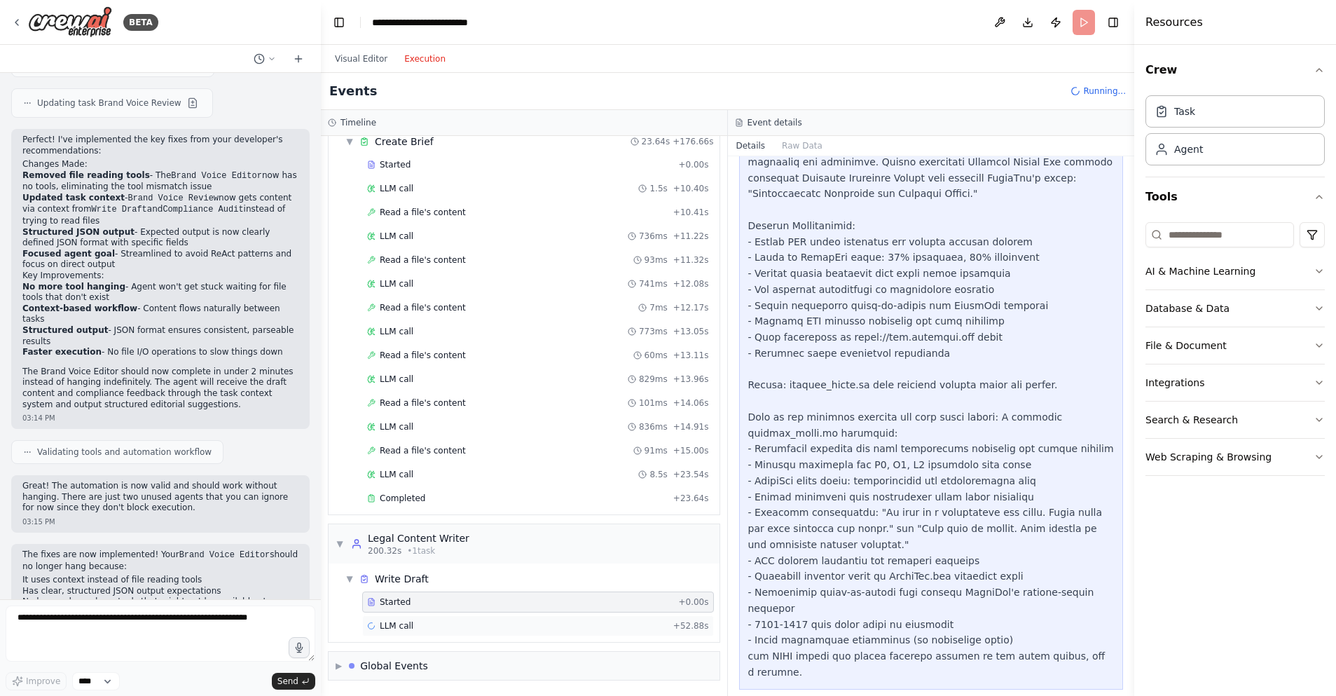
click at [473, 626] on div "LLM call + 52.88s" at bounding box center [538, 625] width 342 height 11
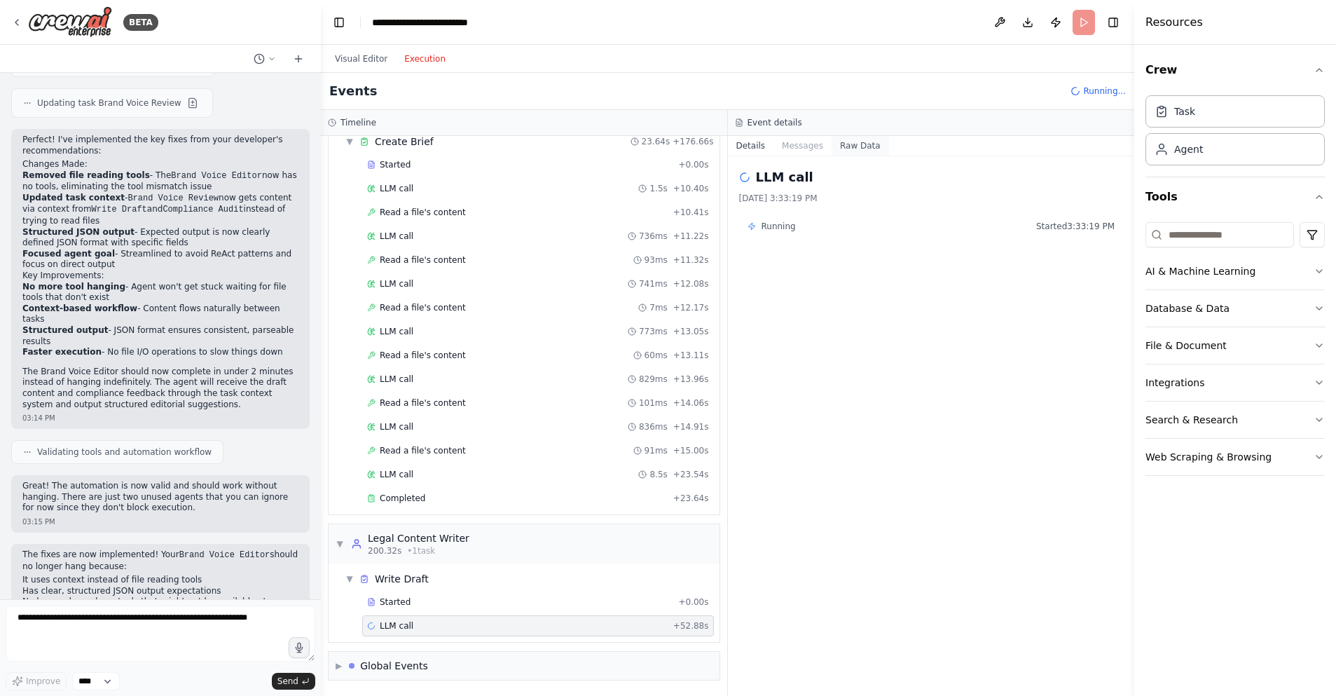
click at [855, 139] on button "Raw Data" at bounding box center [860, 146] width 57 height 20
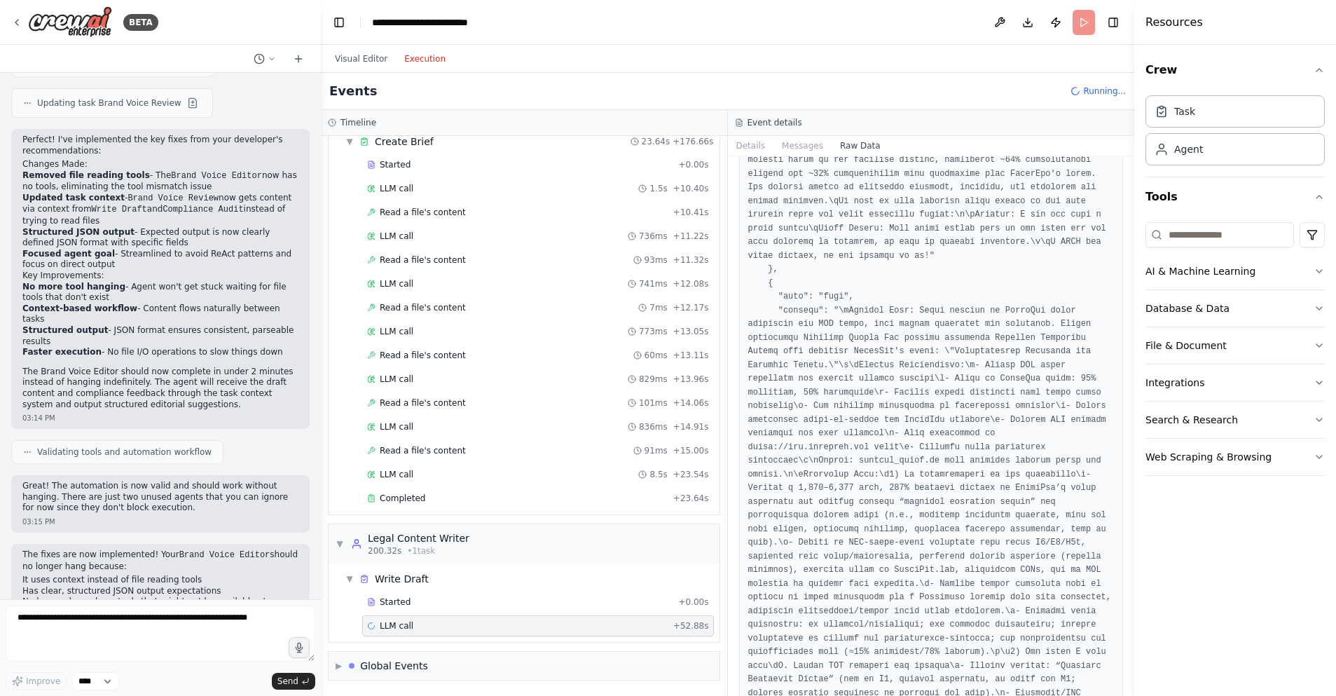
scroll to position [0, 0]
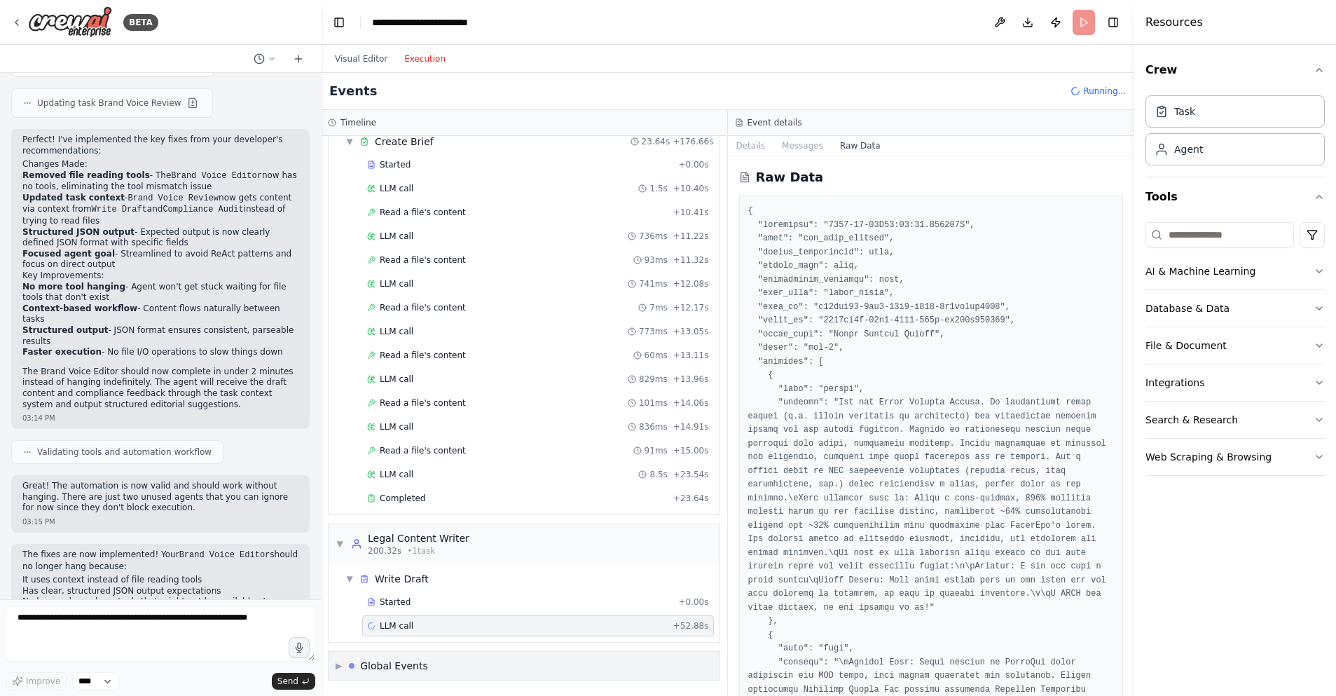
click at [336, 666] on span "▶" at bounding box center [339, 665] width 6 height 11
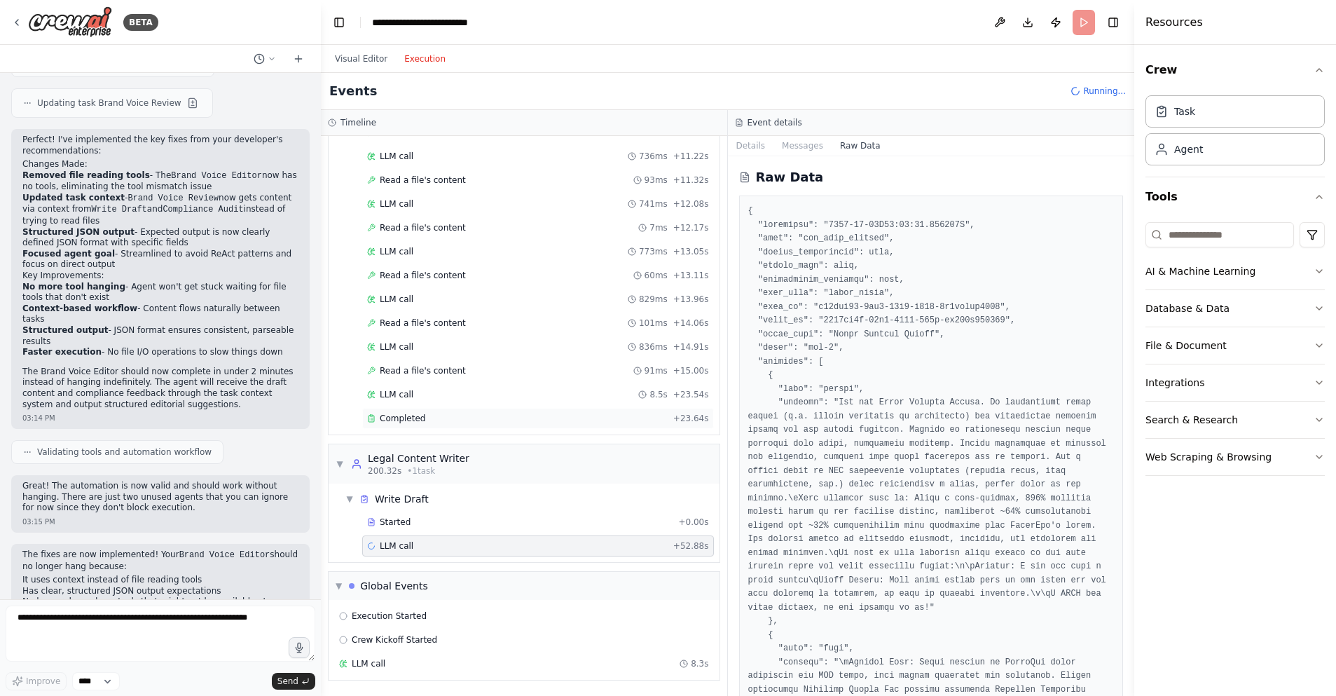
click at [459, 413] on div "Completed" at bounding box center [517, 418] width 301 height 11
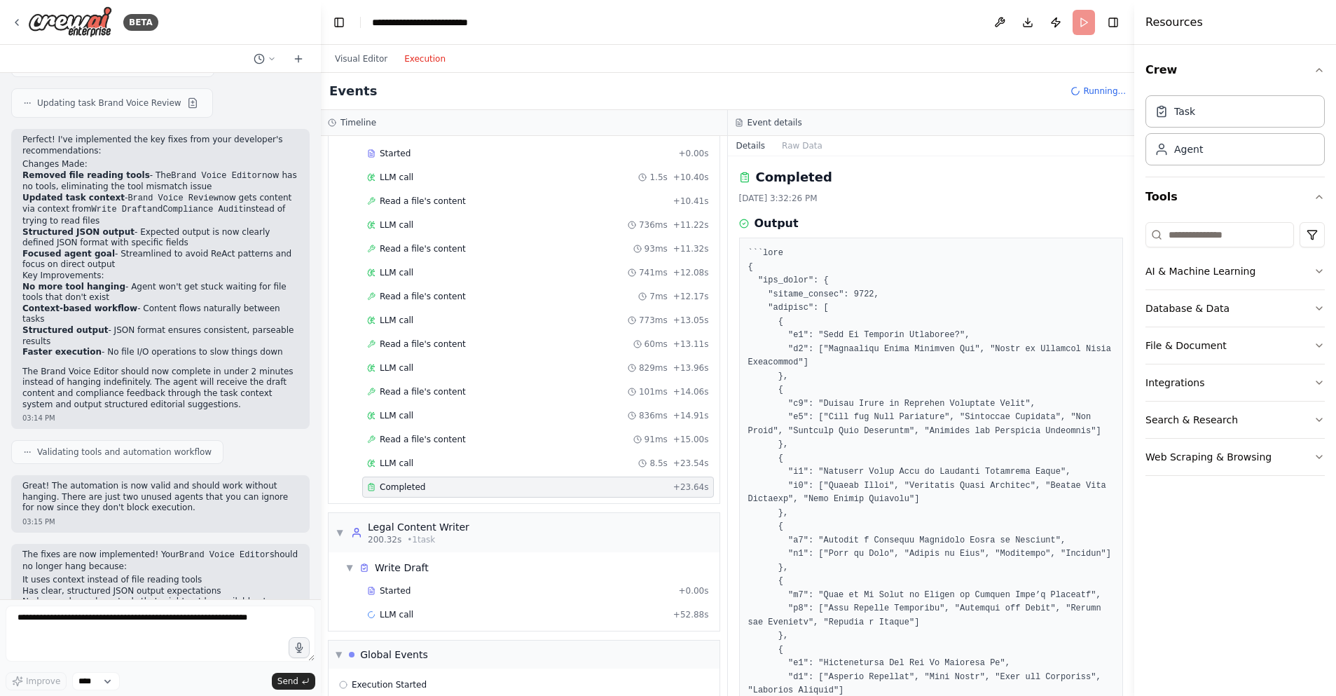
scroll to position [897, 0]
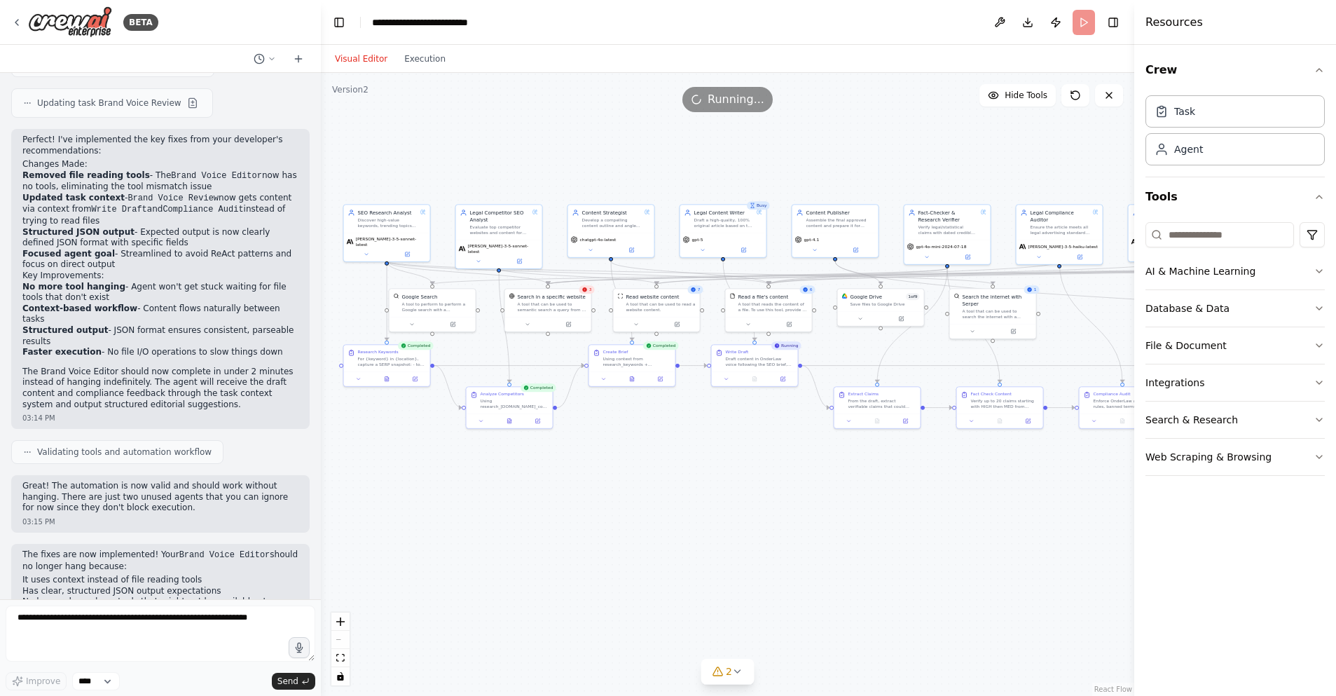
click at [369, 60] on button "Visual Editor" at bounding box center [360, 58] width 69 height 17
click at [578, 297] on div "Search in a specific website" at bounding box center [552, 294] width 68 height 7
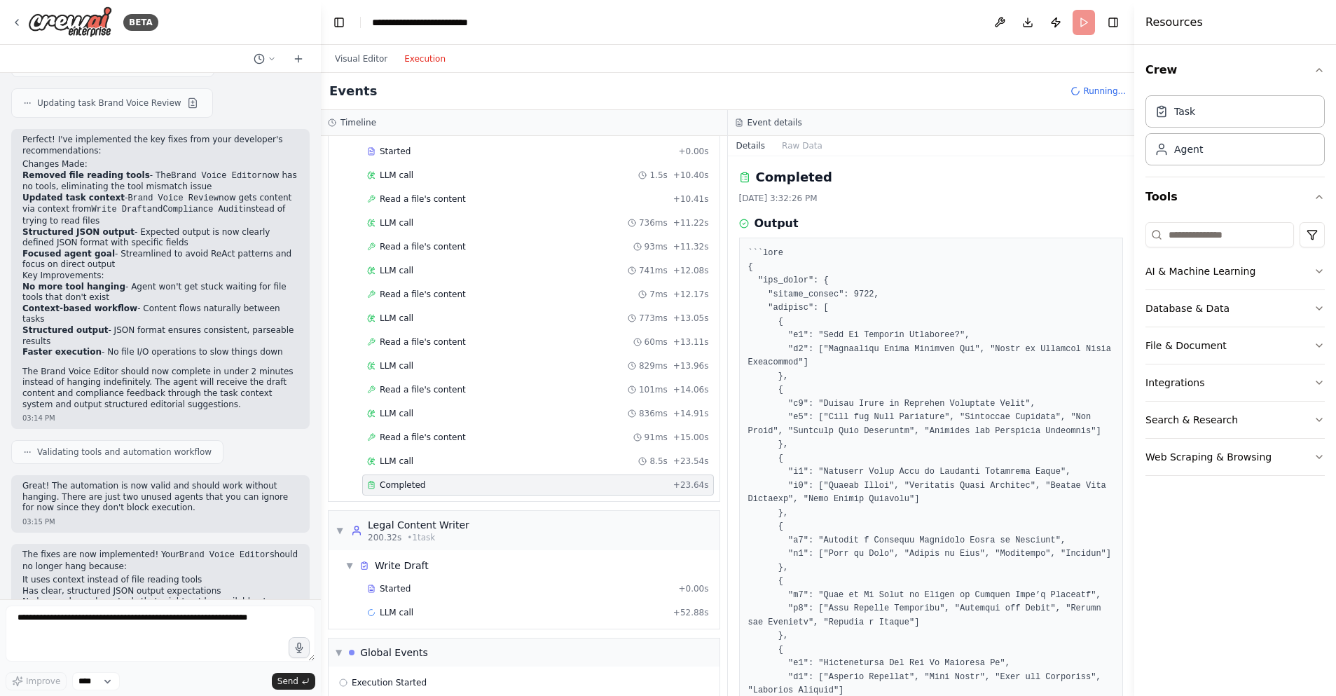
click at [424, 57] on button "Execution" at bounding box center [425, 58] width 58 height 17
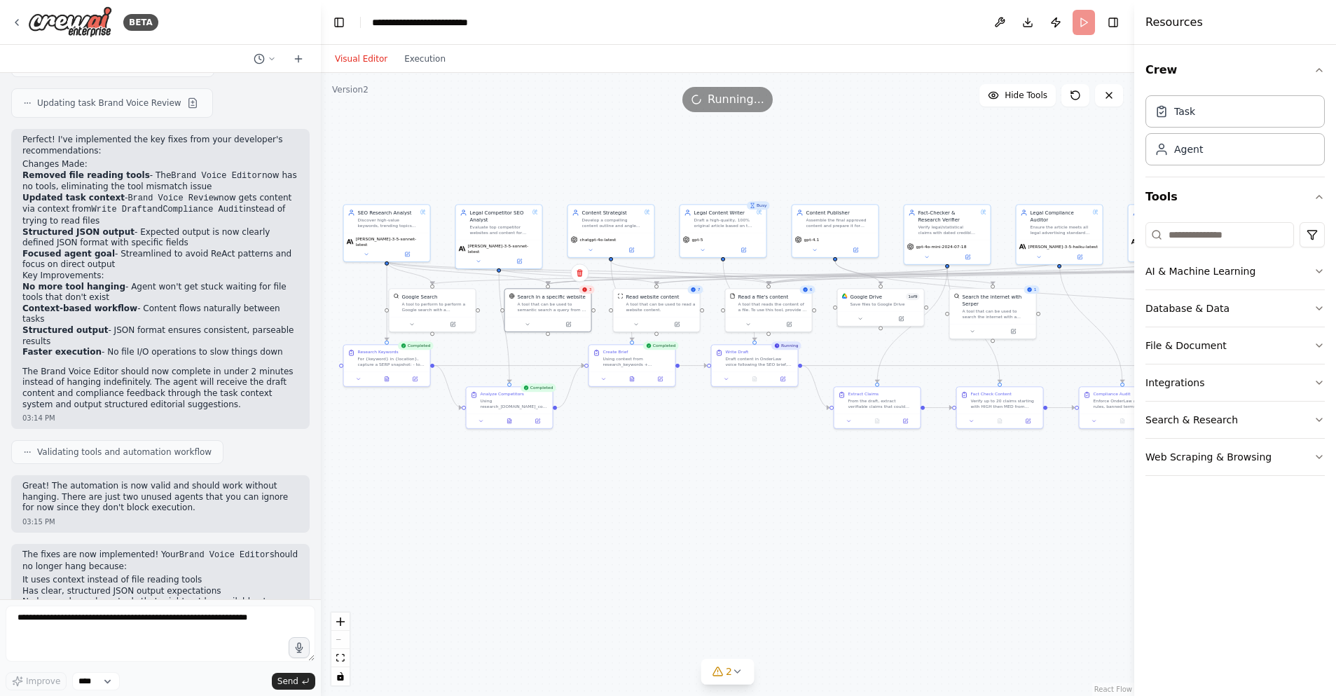
click at [373, 59] on button "Visual Editor" at bounding box center [360, 58] width 69 height 17
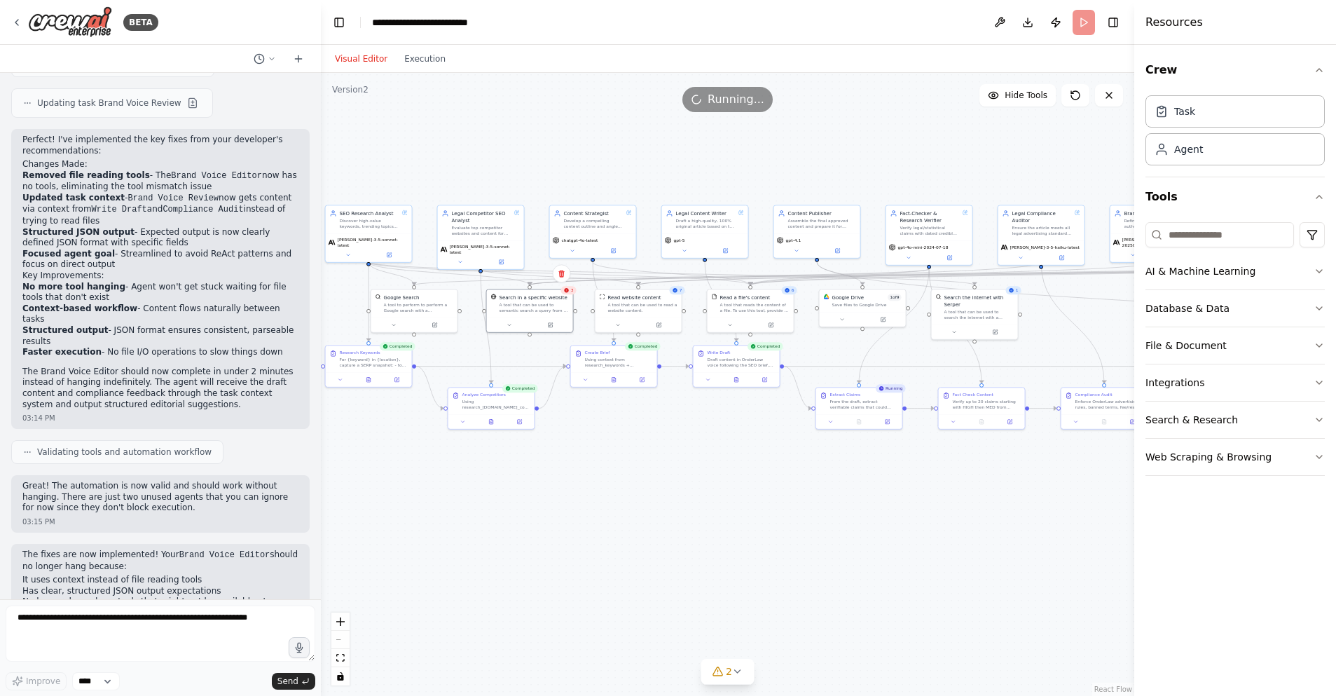
drag, startPoint x: 741, startPoint y: 478, endPoint x: 724, endPoint y: 478, distance: 16.8
click at [724, 478] on div ".deletable-edge-delete-btn { width: 20px; height: 20px; border: 0px solid #ffff…" at bounding box center [727, 384] width 813 height 623
click at [429, 52] on button "Execution" at bounding box center [425, 58] width 58 height 17
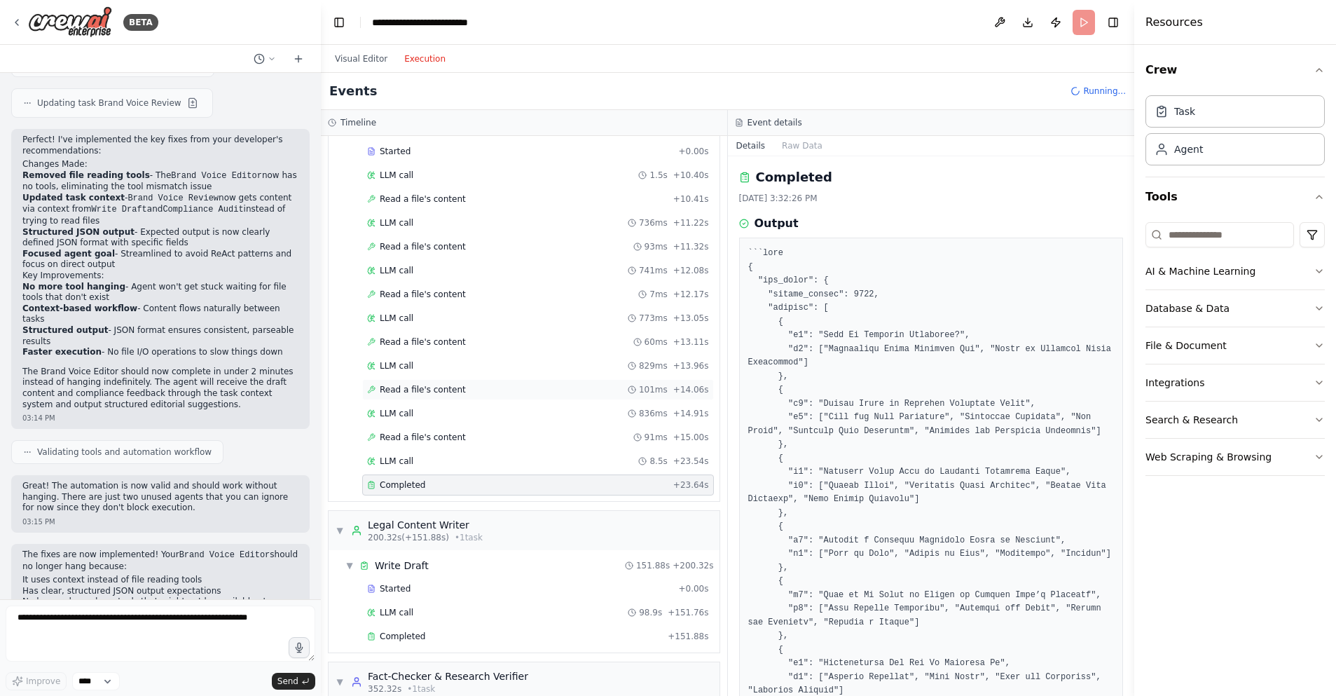
scroll to position [1091, 0]
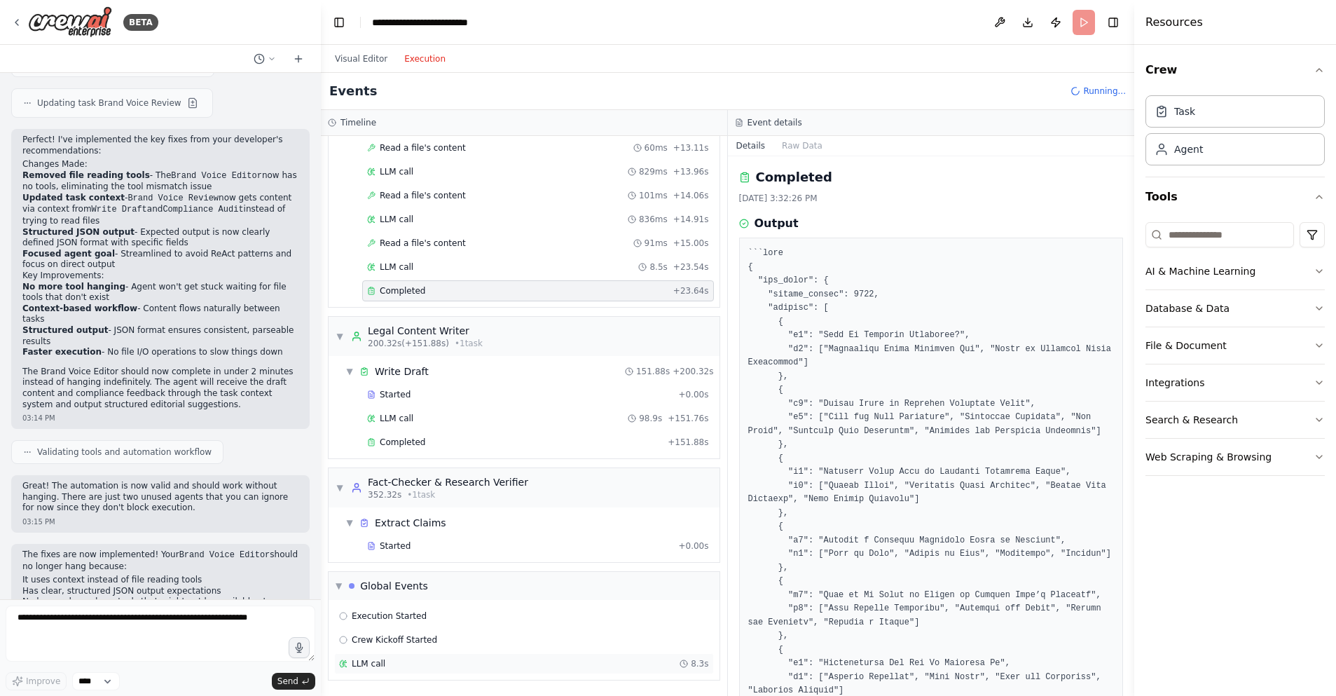
click at [381, 665] on span "LLM call" at bounding box center [369, 663] width 34 height 11
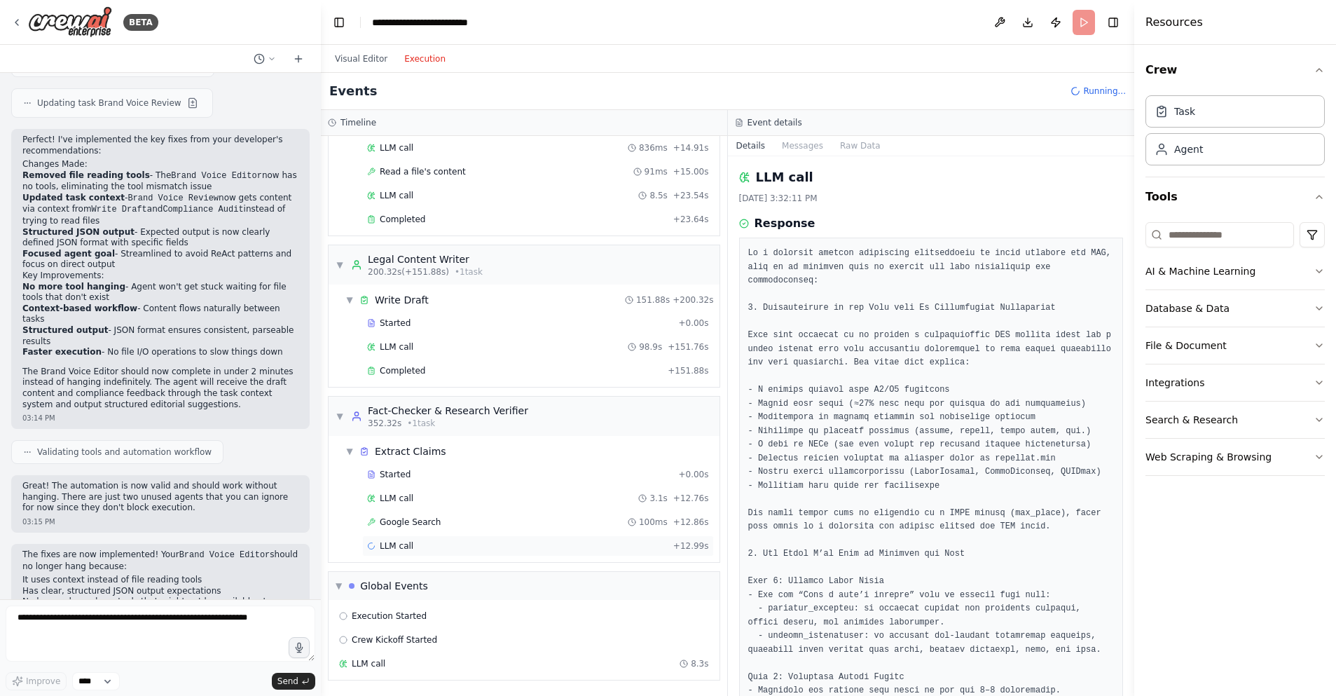
scroll to position [1127, 0]
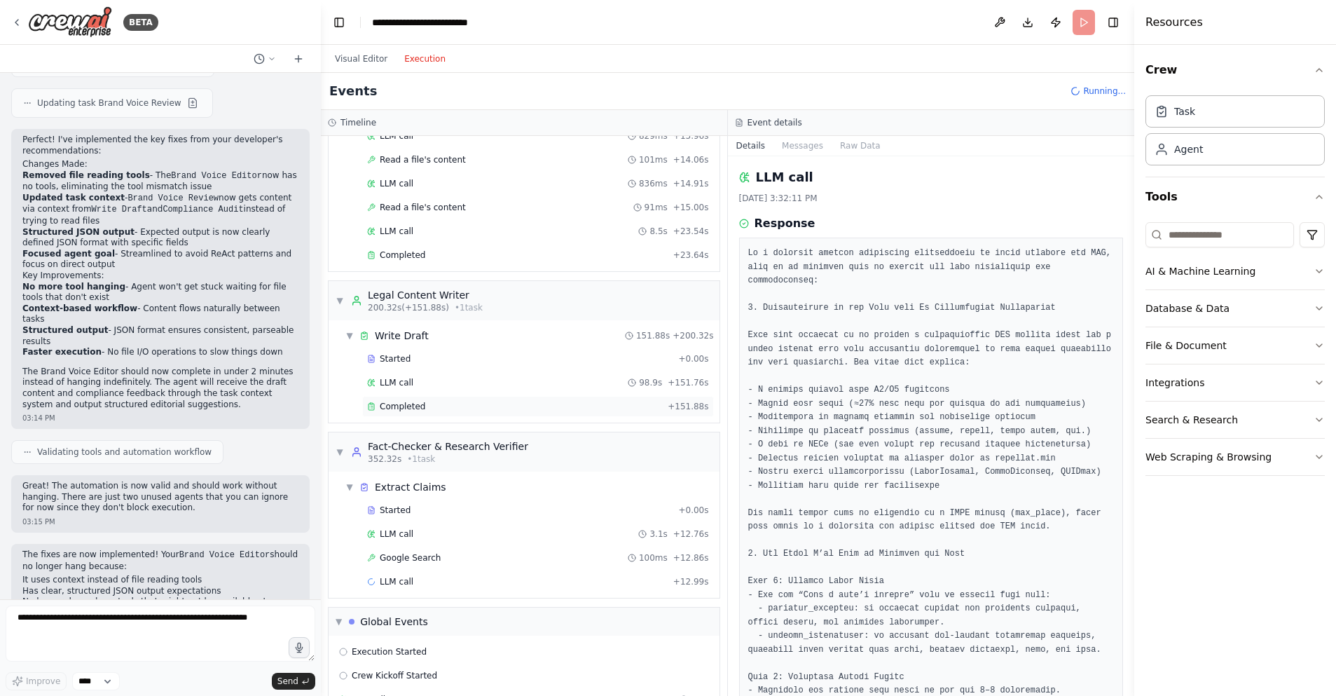
click at [487, 408] on div "Completed" at bounding box center [514, 406] width 295 height 11
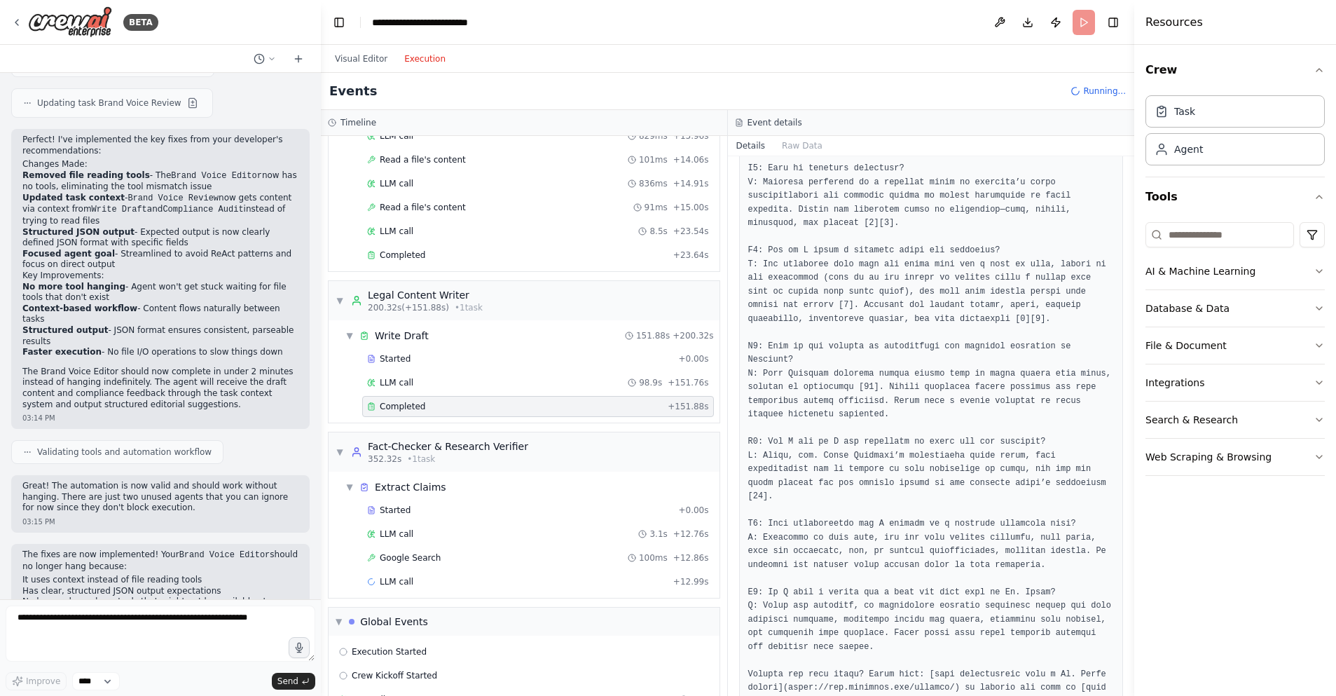
scroll to position [5081, 0]
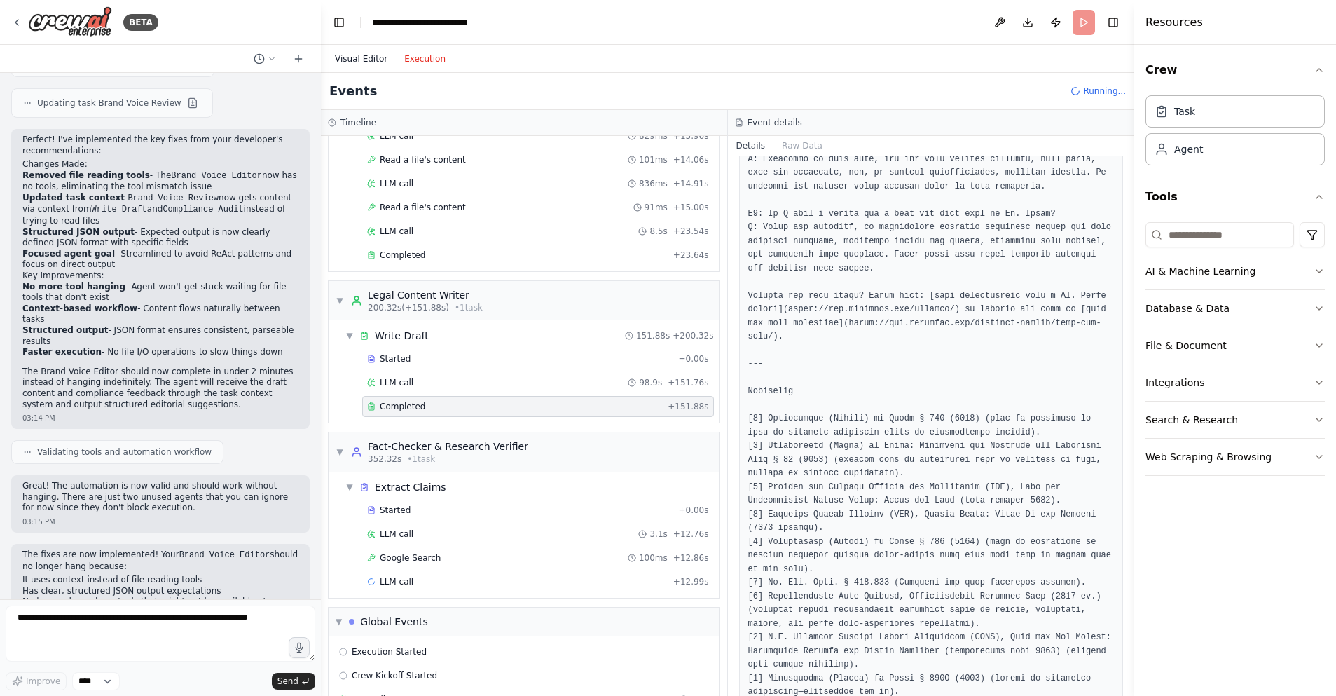
click at [368, 61] on button "Visual Editor" at bounding box center [360, 58] width 69 height 17
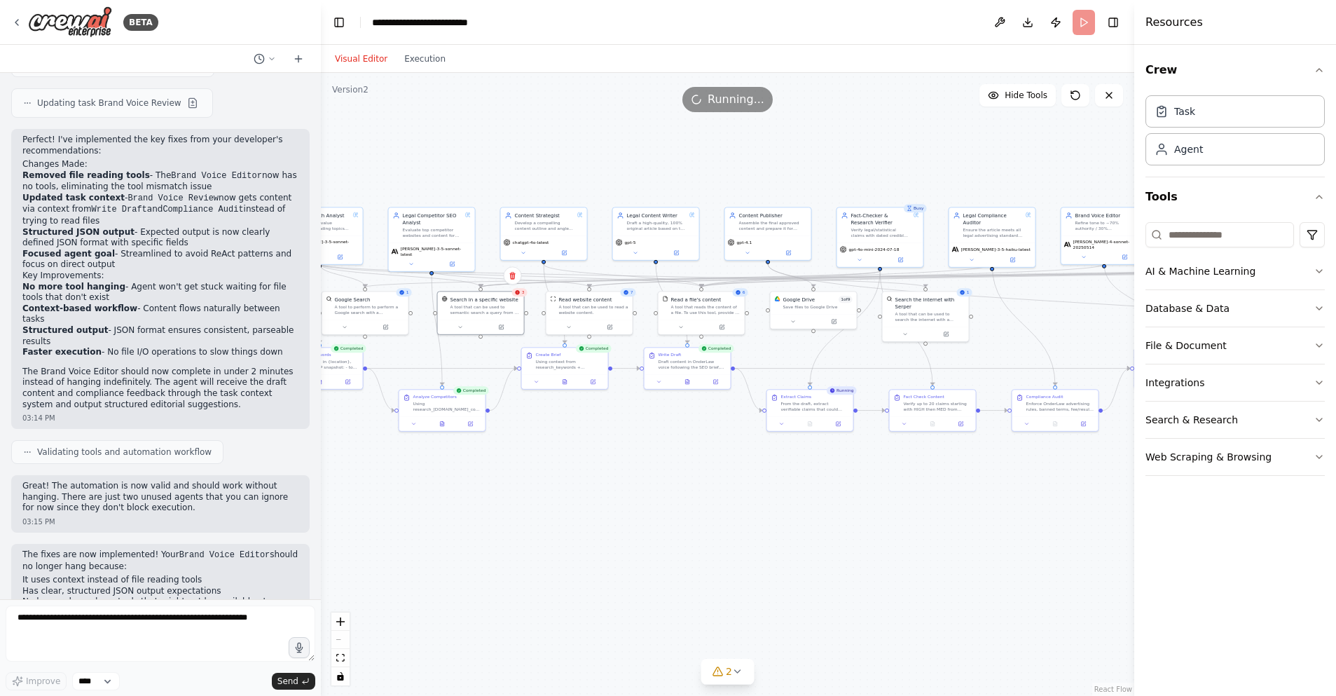
drag, startPoint x: 750, startPoint y: 527, endPoint x: 701, endPoint y: 529, distance: 49.1
click at [701, 529] on div ".deletable-edge-delete-btn { width: 20px; height: 20px; border: 0px solid #ffff…" at bounding box center [727, 384] width 813 height 623
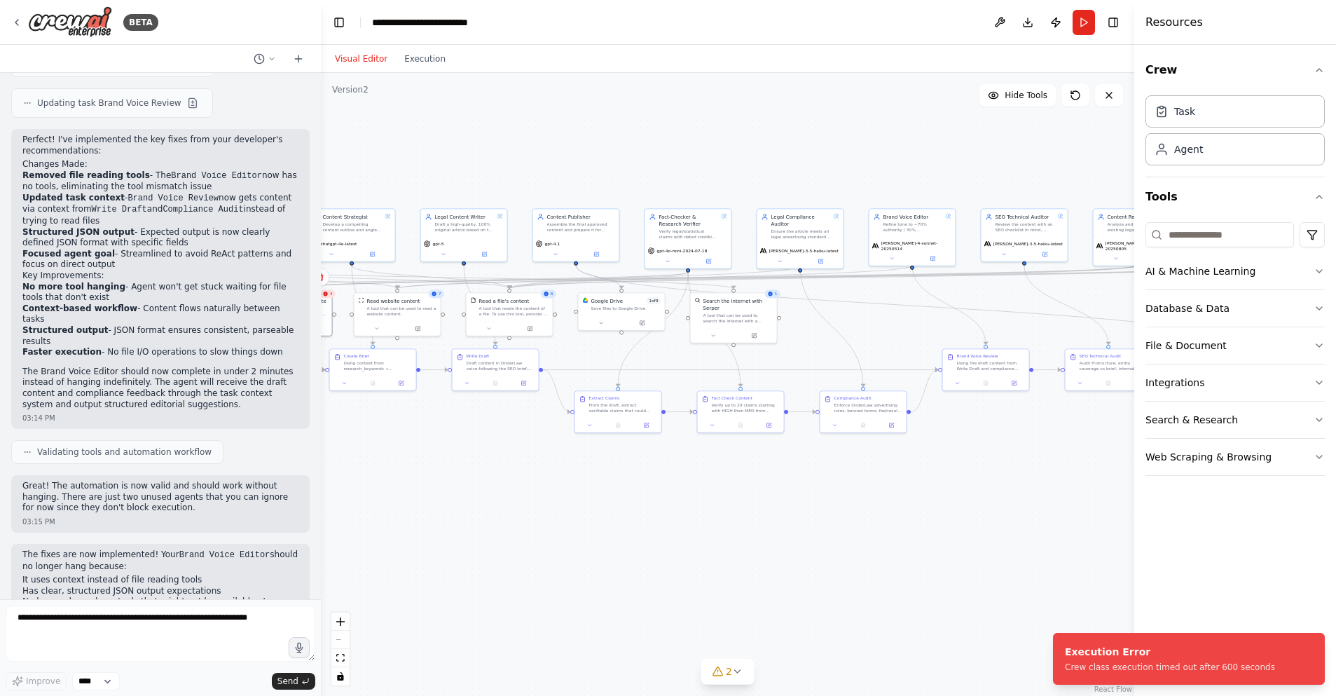
drag, startPoint x: 673, startPoint y: 158, endPoint x: 535, endPoint y: 183, distance: 139.6
click at [489, 158] on div ".deletable-edge-delete-btn { width: 20px; height: 20px; border: 0px solid #ffff…" at bounding box center [727, 384] width 813 height 623
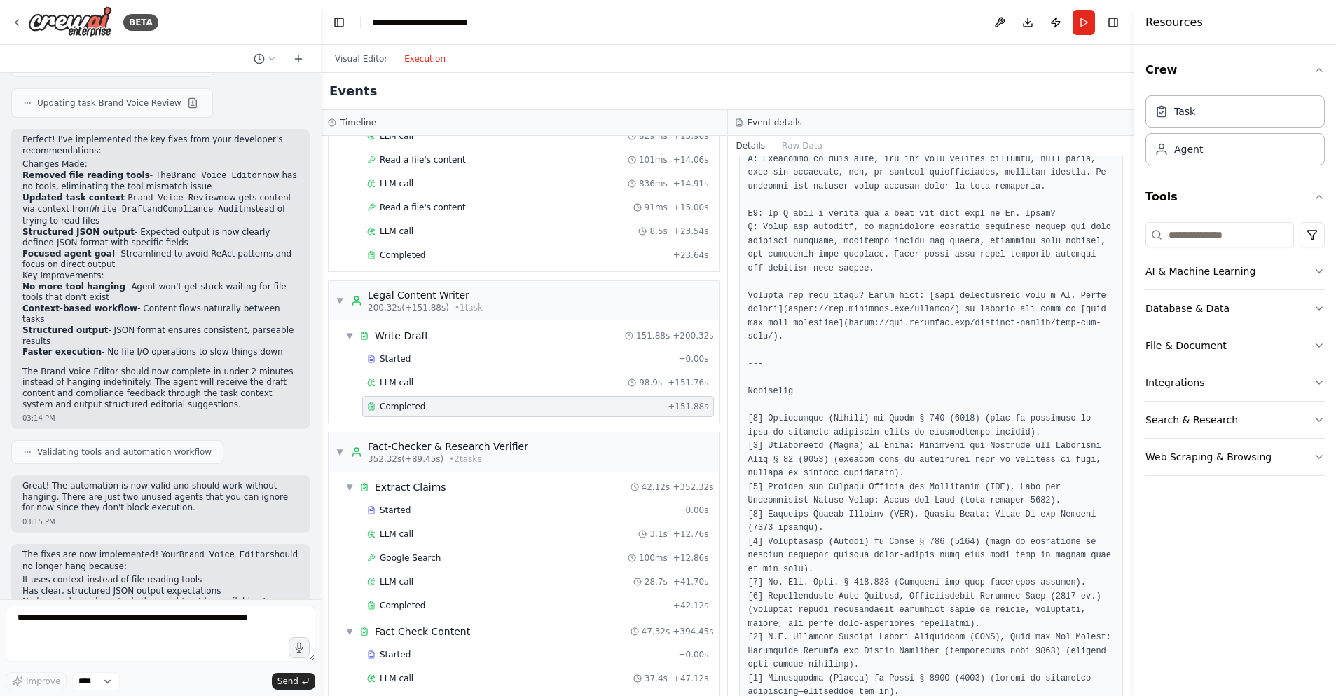
click at [426, 61] on button "Execution" at bounding box center [425, 58] width 58 height 17
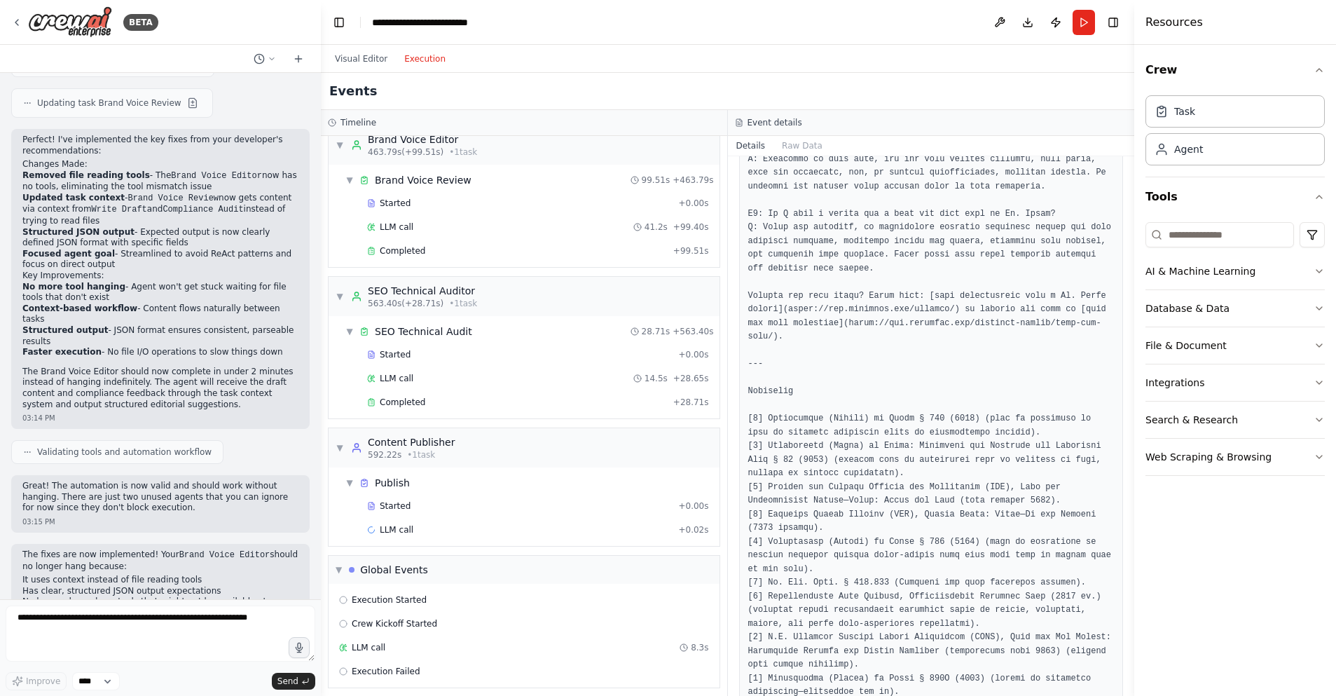
scroll to position [1888, 0]
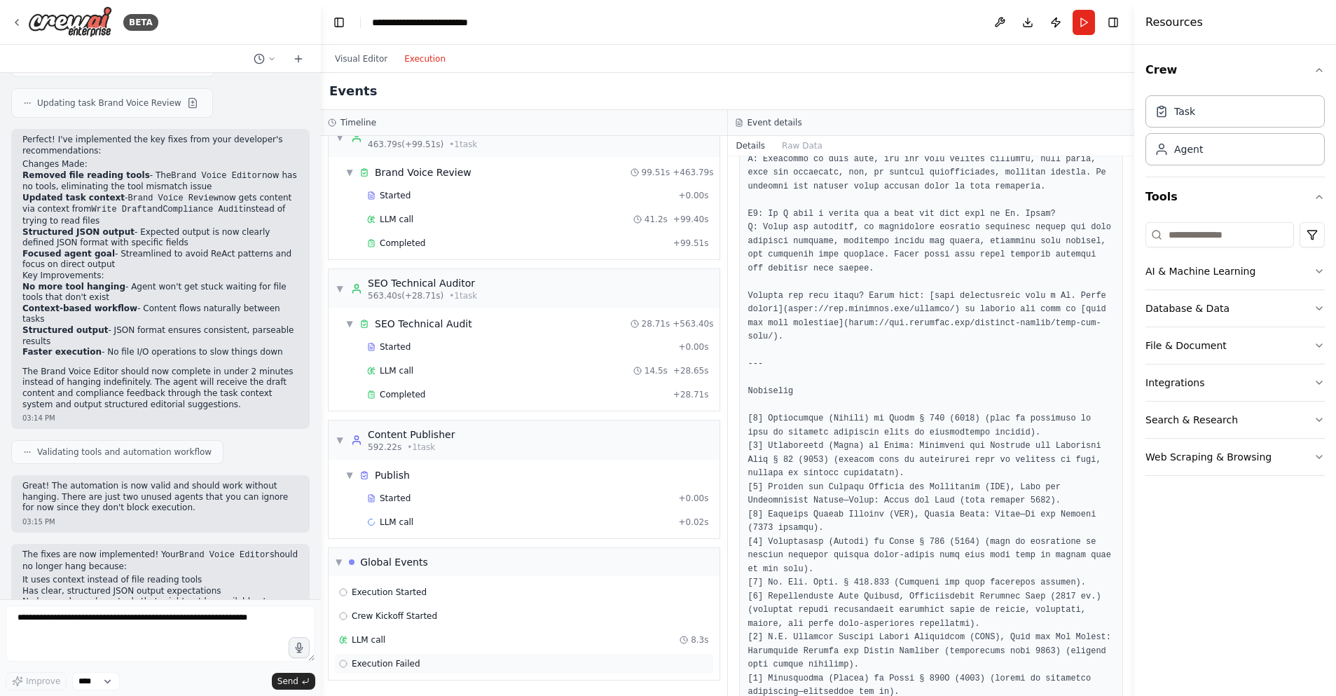
click at [429, 658] on div "Execution Failed" at bounding box center [524, 663] width 370 height 11
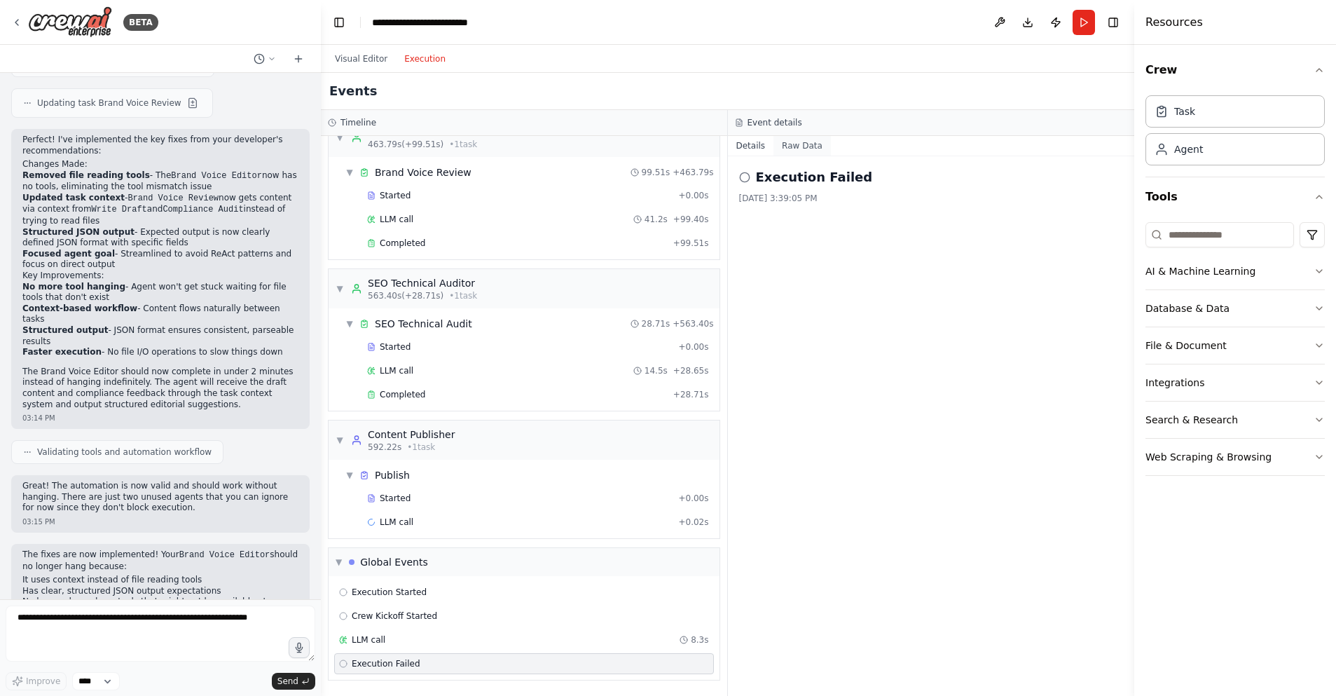
click at [792, 139] on button "Raw Data" at bounding box center [801, 146] width 57 height 20
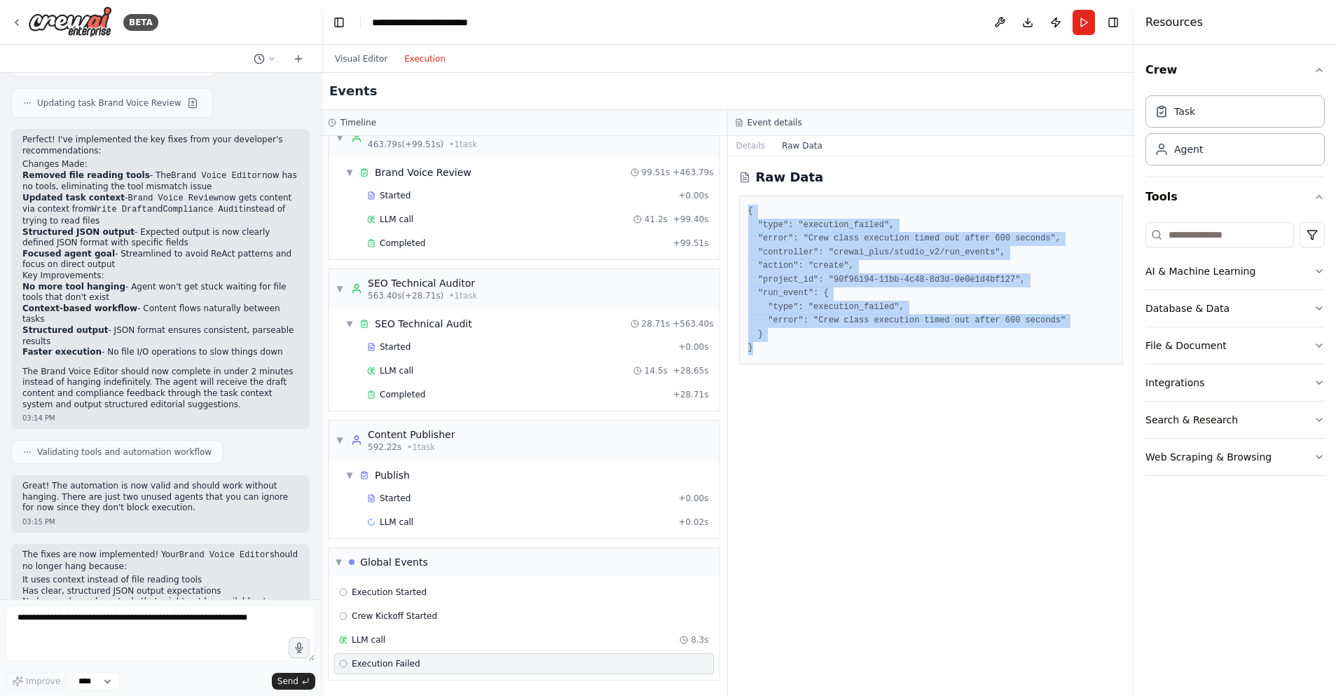
drag, startPoint x: 748, startPoint y: 209, endPoint x: 805, endPoint y: 352, distance: 153.8
click at [805, 352] on pre "{ "type": "execution_failed", "error": "Crew class execution timed out after 60…" at bounding box center [931, 280] width 366 height 151
copy pre "{ "type": "execution_failed", "error": "Crew class execution timed out after 60…"
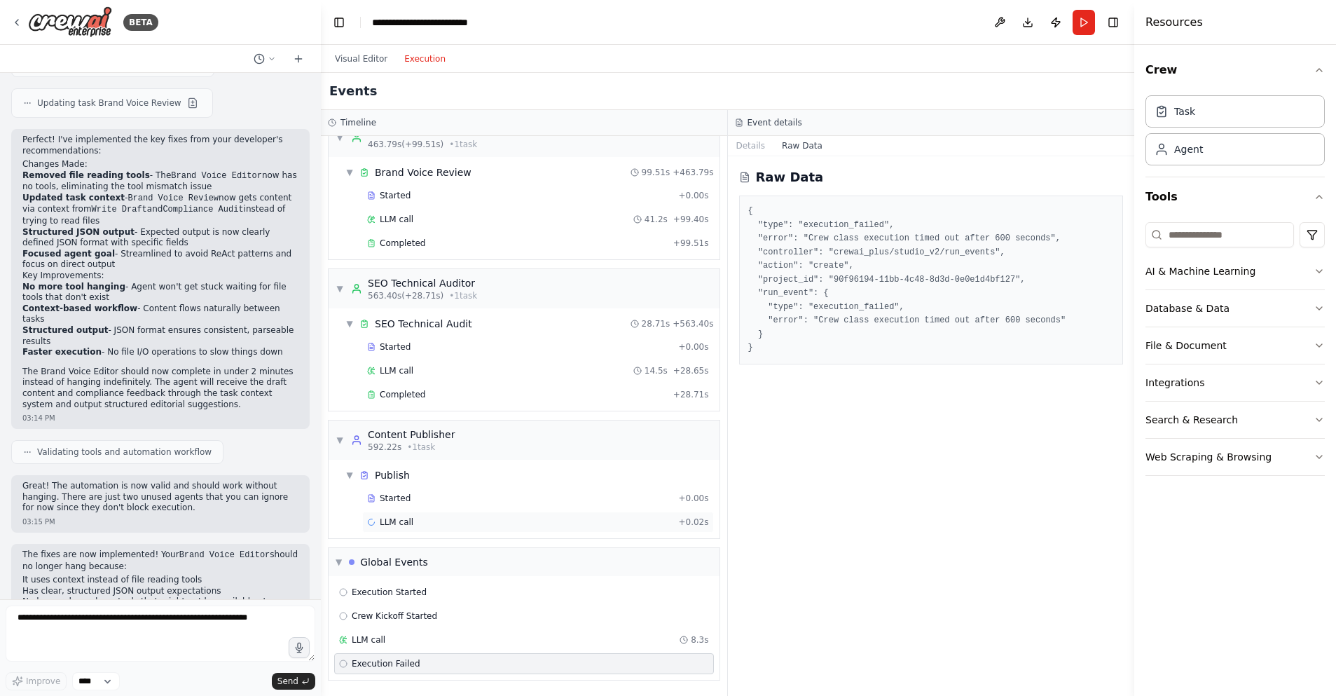
click at [408, 518] on span "LLM call" at bounding box center [397, 521] width 34 height 11
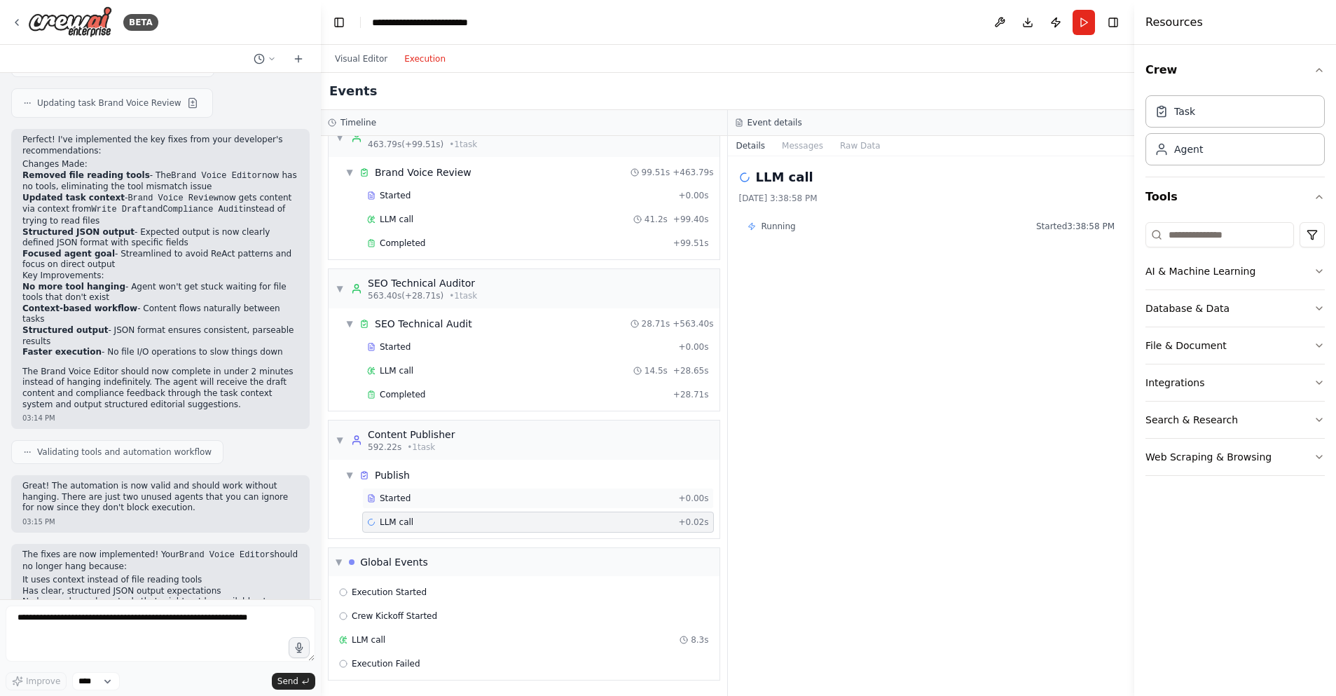
click at [422, 498] on div "Started" at bounding box center [519, 498] width 305 height 11
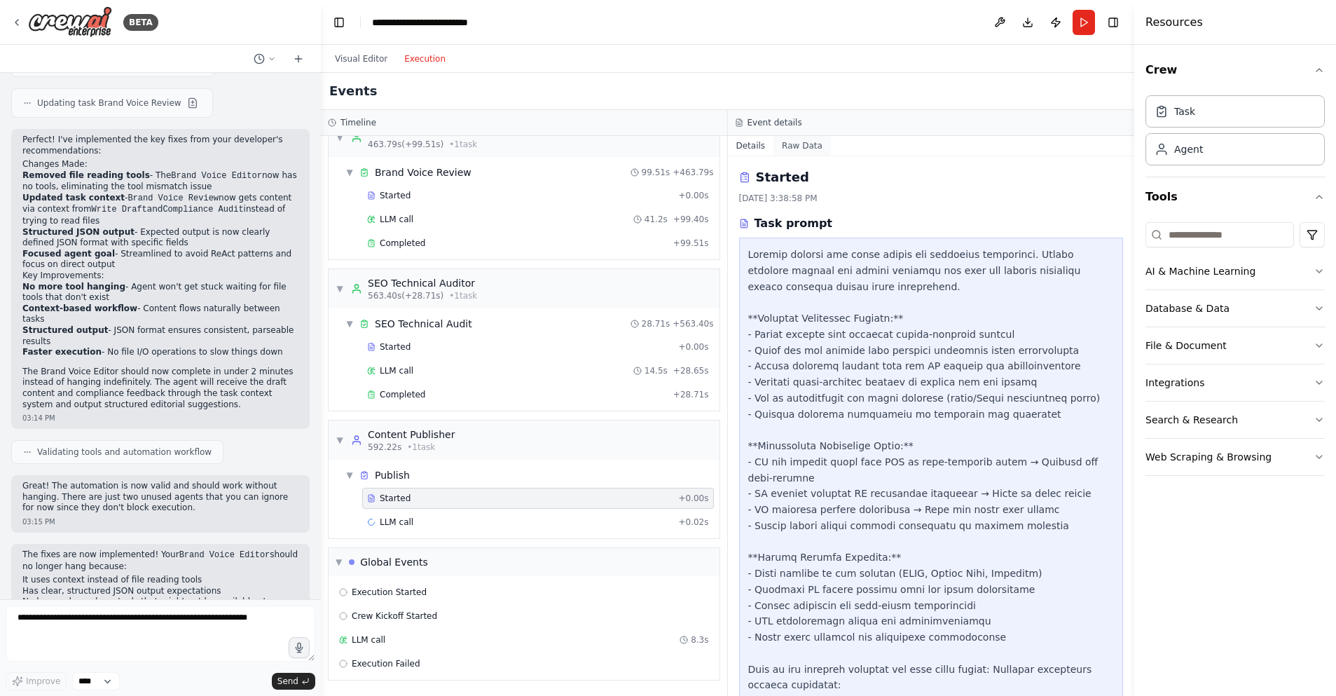
click at [798, 146] on button "Raw Data" at bounding box center [801, 146] width 57 height 20
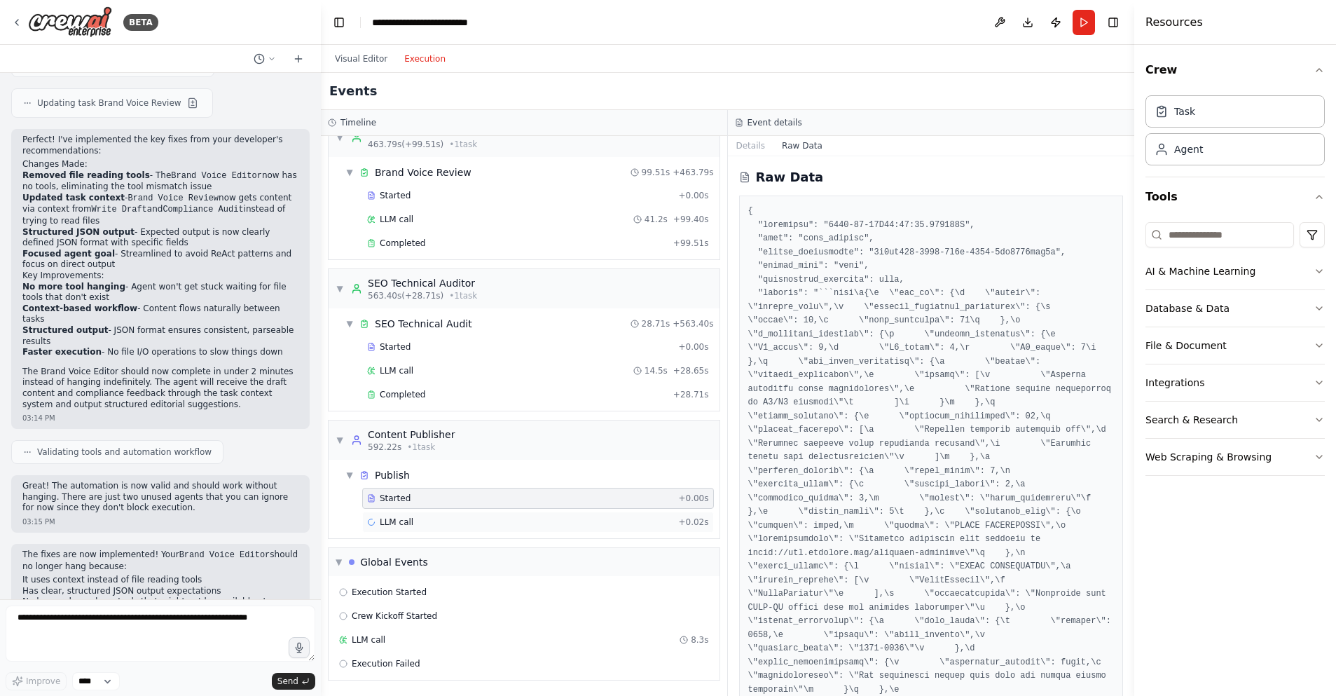
click at [434, 521] on div "LLM call + 0.02s" at bounding box center [538, 521] width 342 height 11
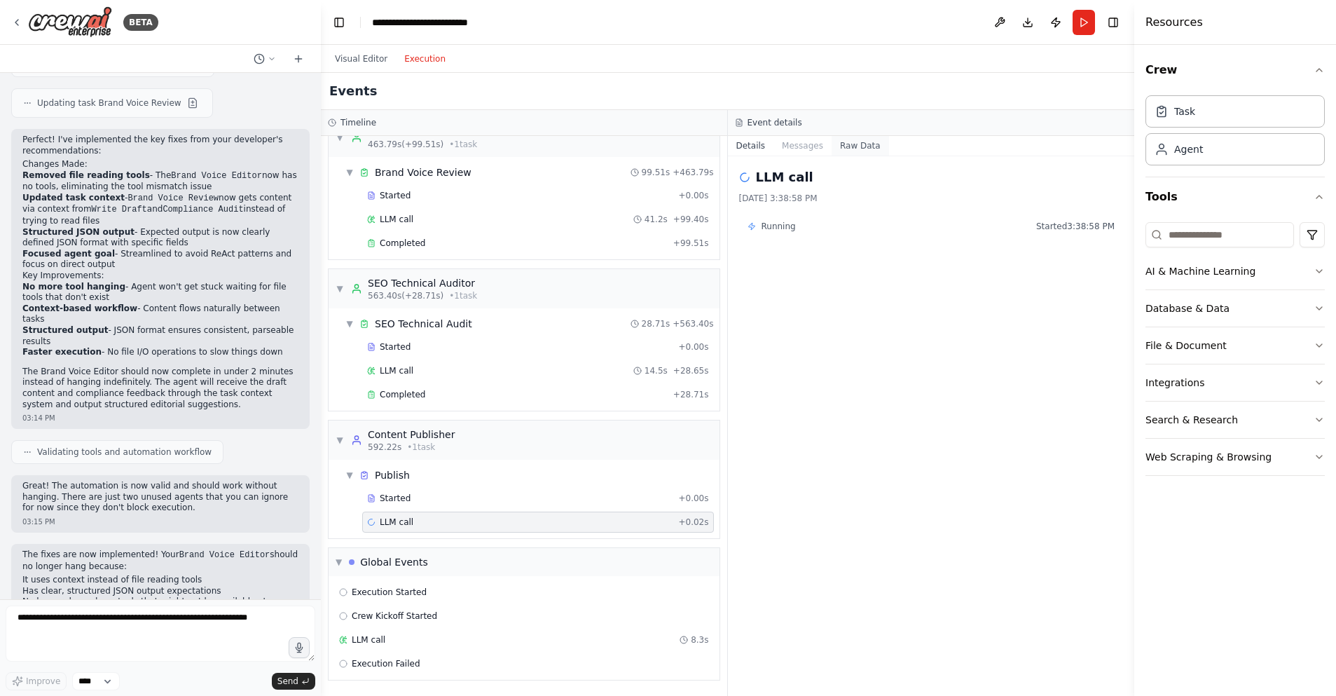
click at [859, 148] on button "Raw Data" at bounding box center [860, 146] width 57 height 20
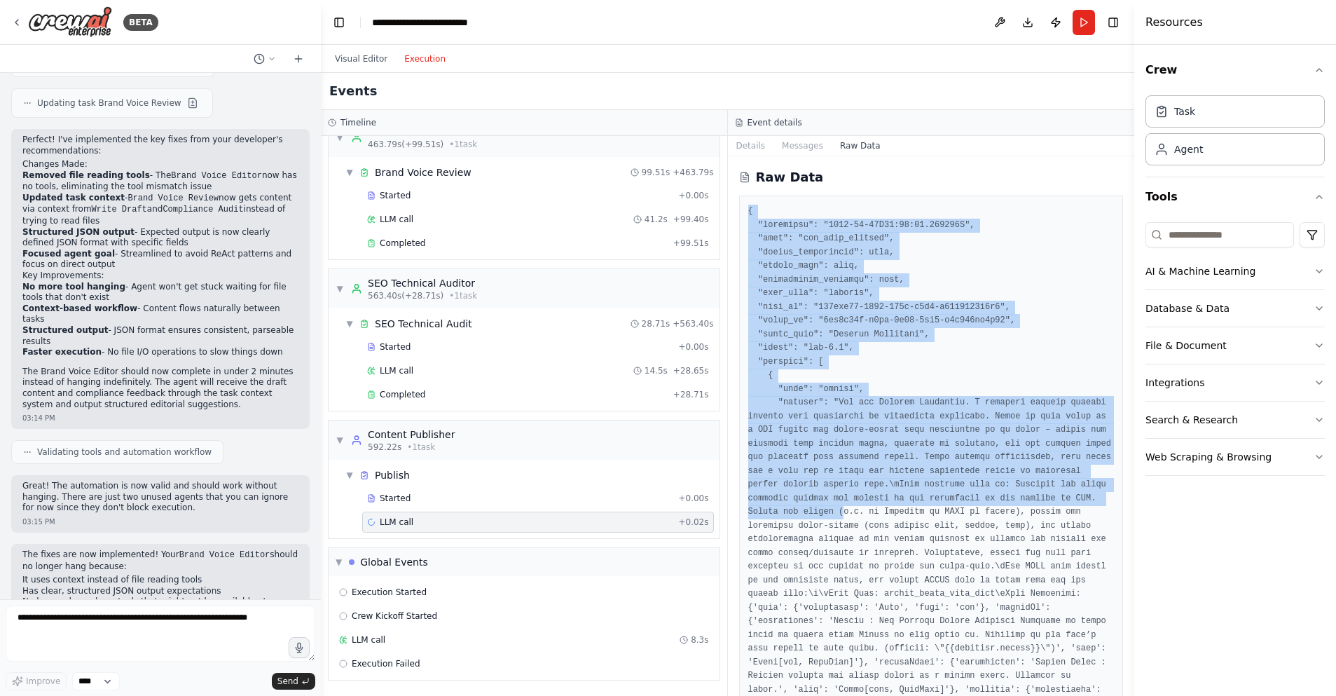
drag, startPoint x: 748, startPoint y: 210, endPoint x: 842, endPoint y: 518, distance: 322.3
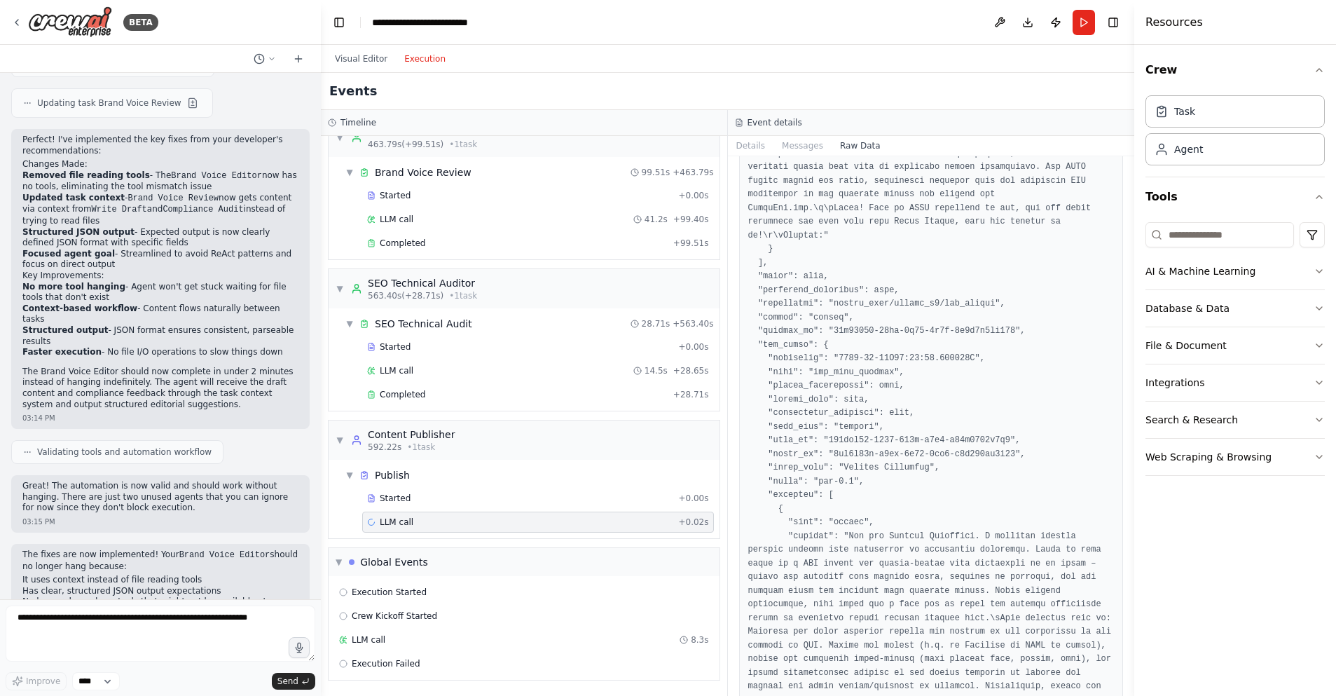
scroll to position [2684, 0]
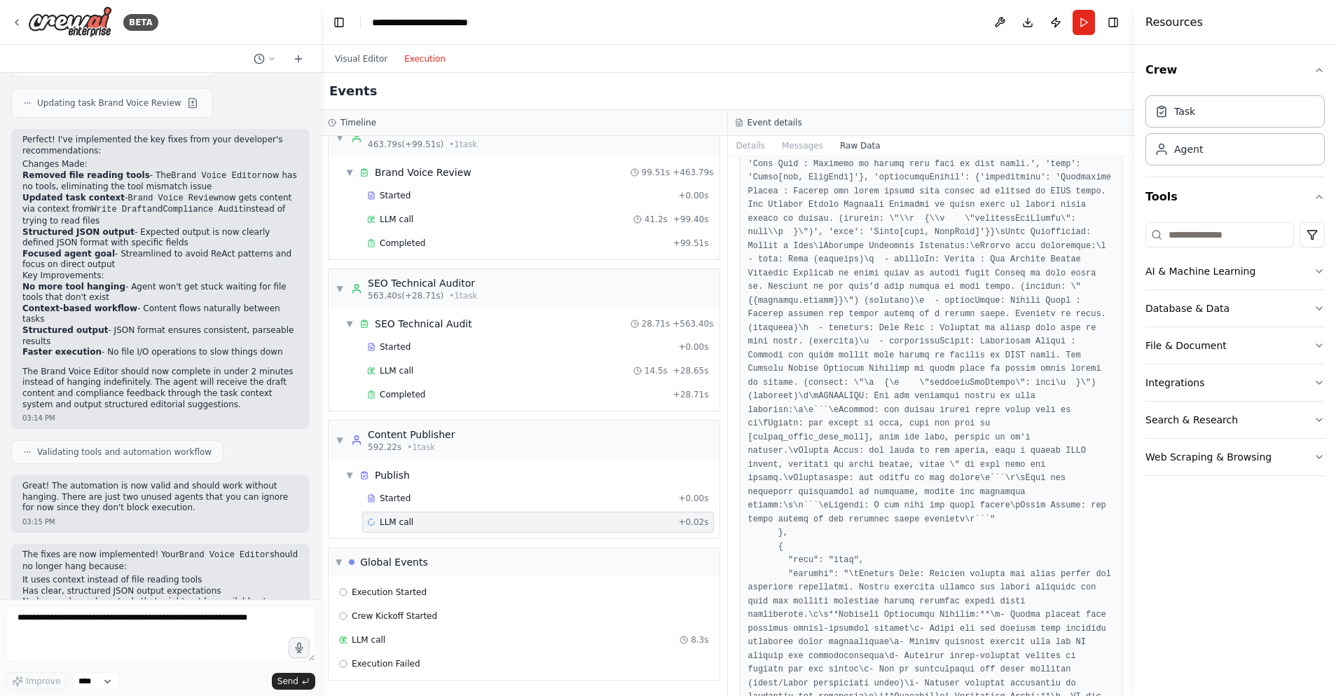
drag, startPoint x: 1131, startPoint y: 336, endPoint x: 1083, endPoint y: 619, distance: 286.3
click at [1101, 652] on div "BETA Hello! I'm the CrewAI assistant. What kind of automation do you want to bu…" at bounding box center [668, 348] width 1336 height 696
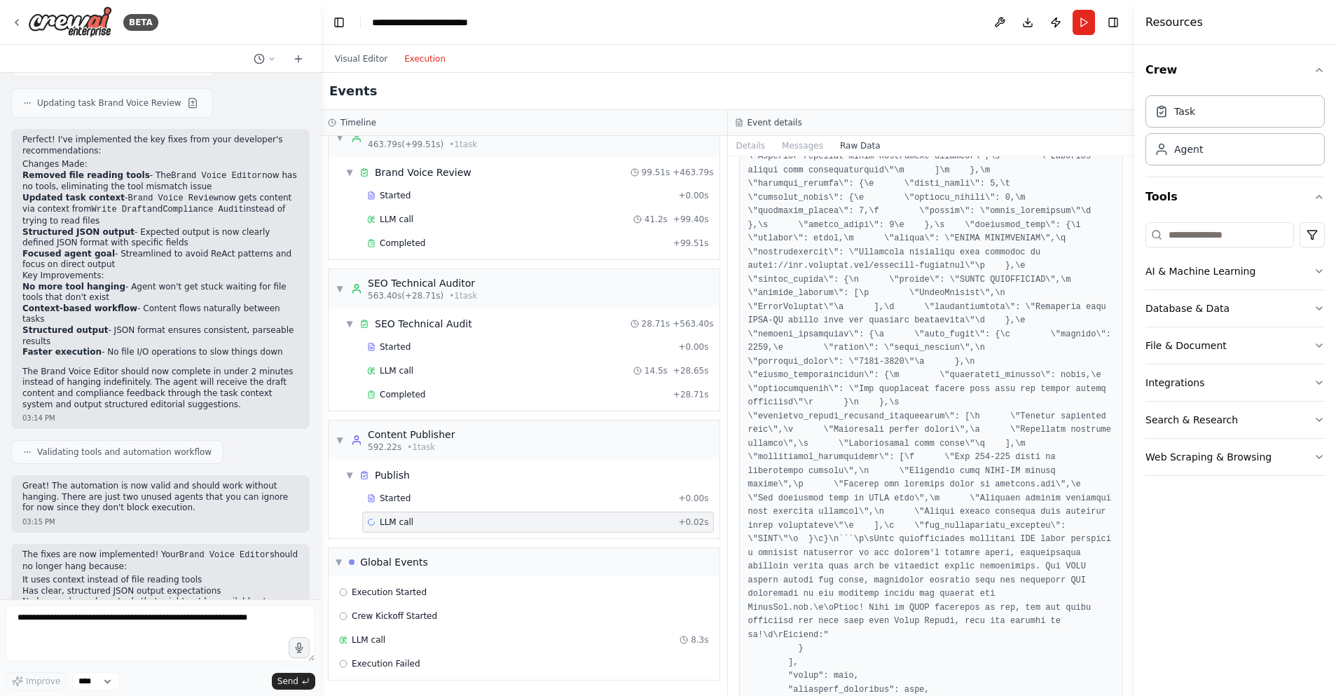
scroll to position [8191, 0]
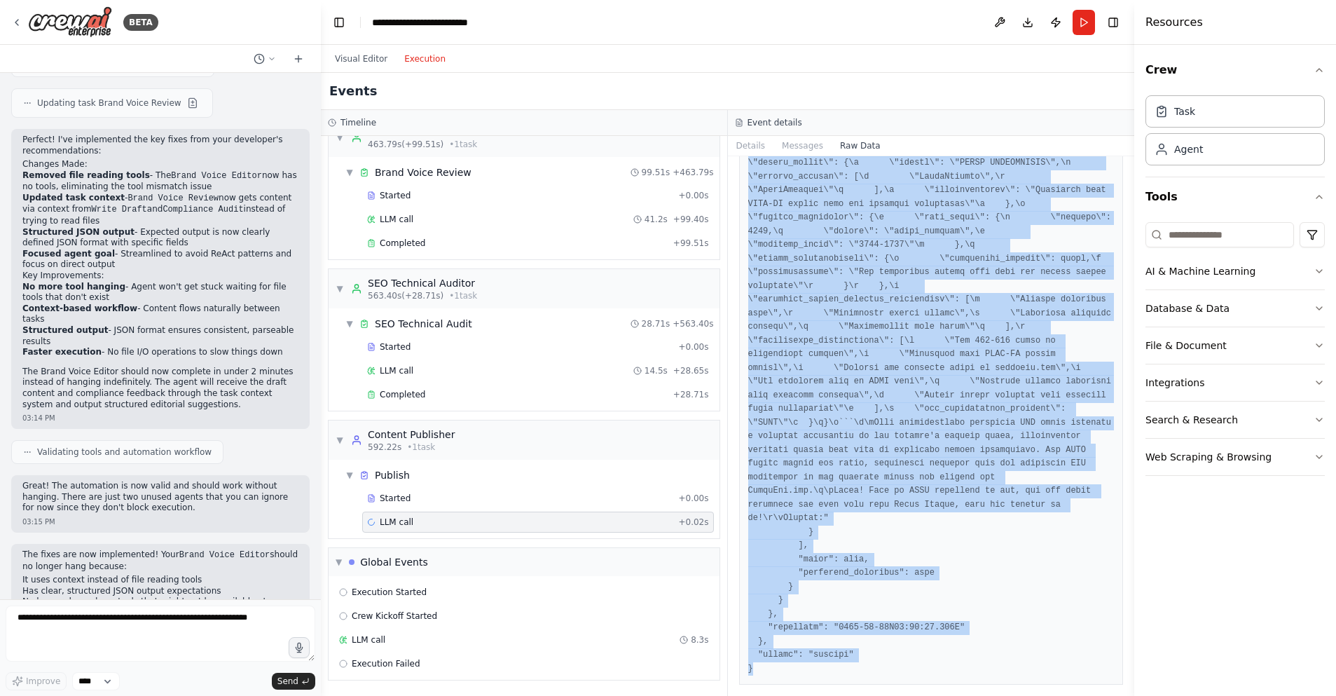
copy pre "{ "timestamp": "2025-08-23T20:38:58.232547Z", "type": "llm_call_started", "sour…"
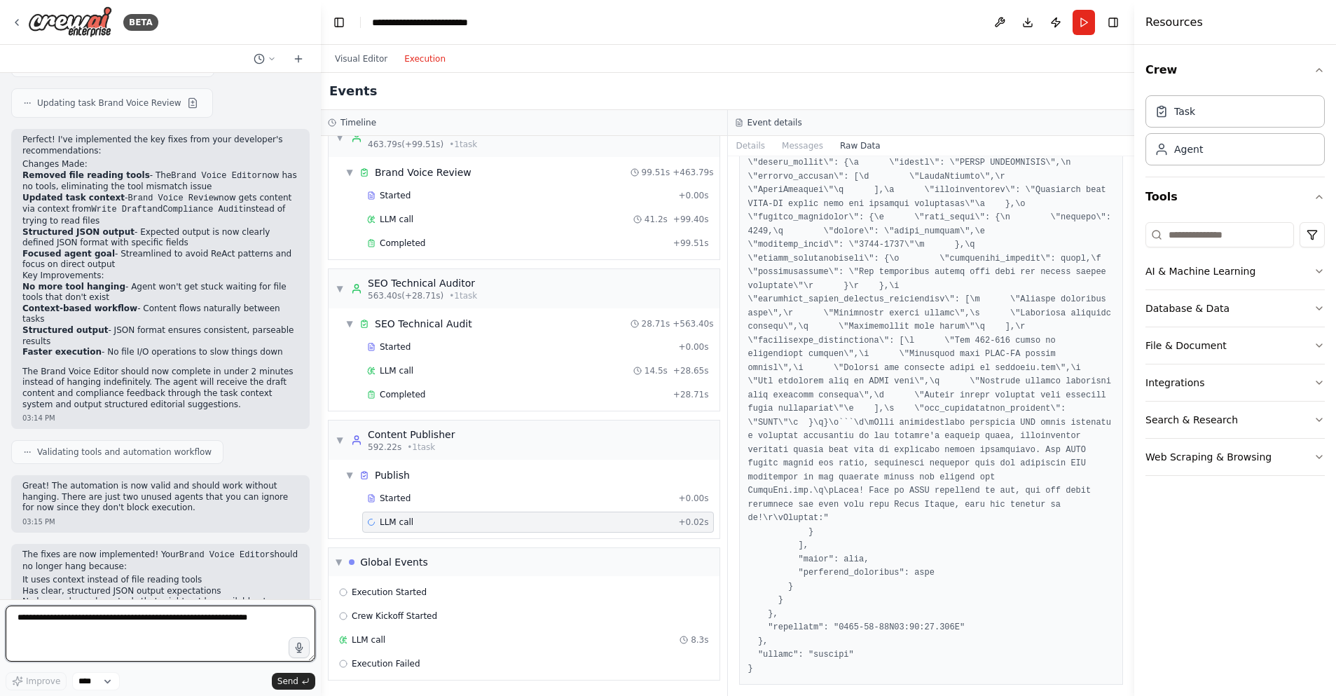
click at [46, 624] on textarea at bounding box center [161, 633] width 310 height 56
paste textarea "**********"
type textarea "**********"
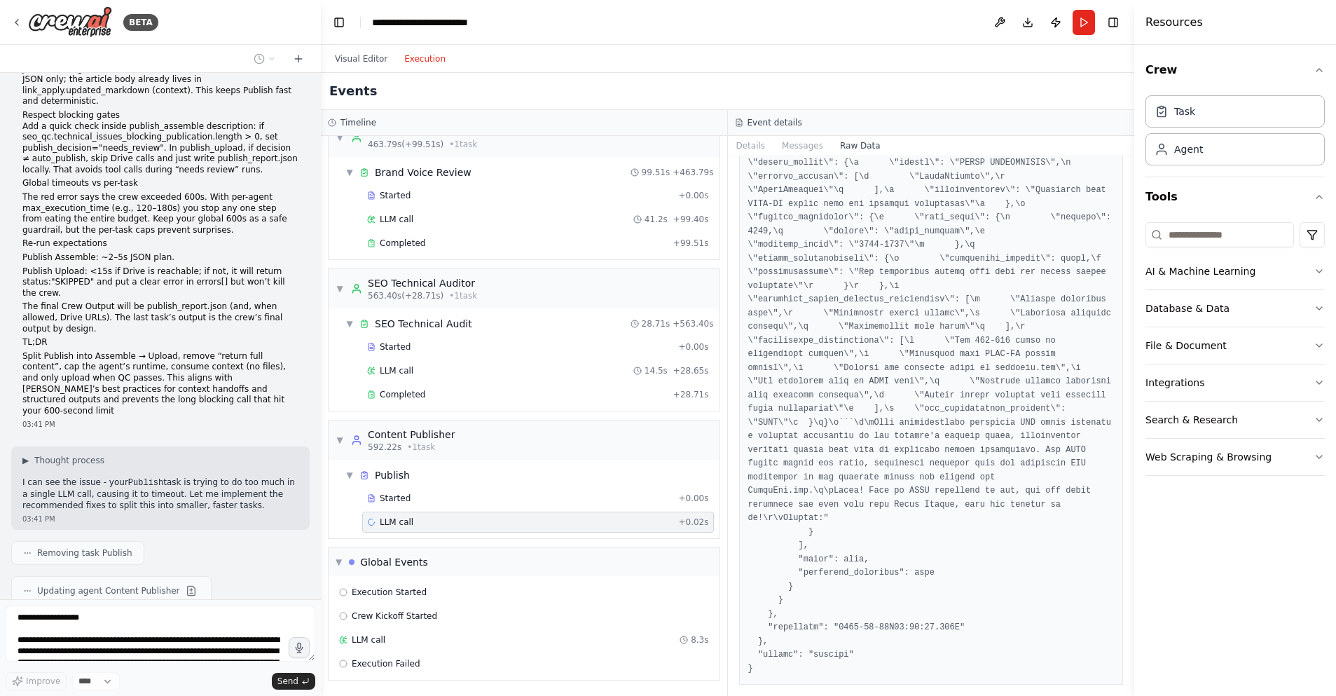
scroll to position [3729, 0]
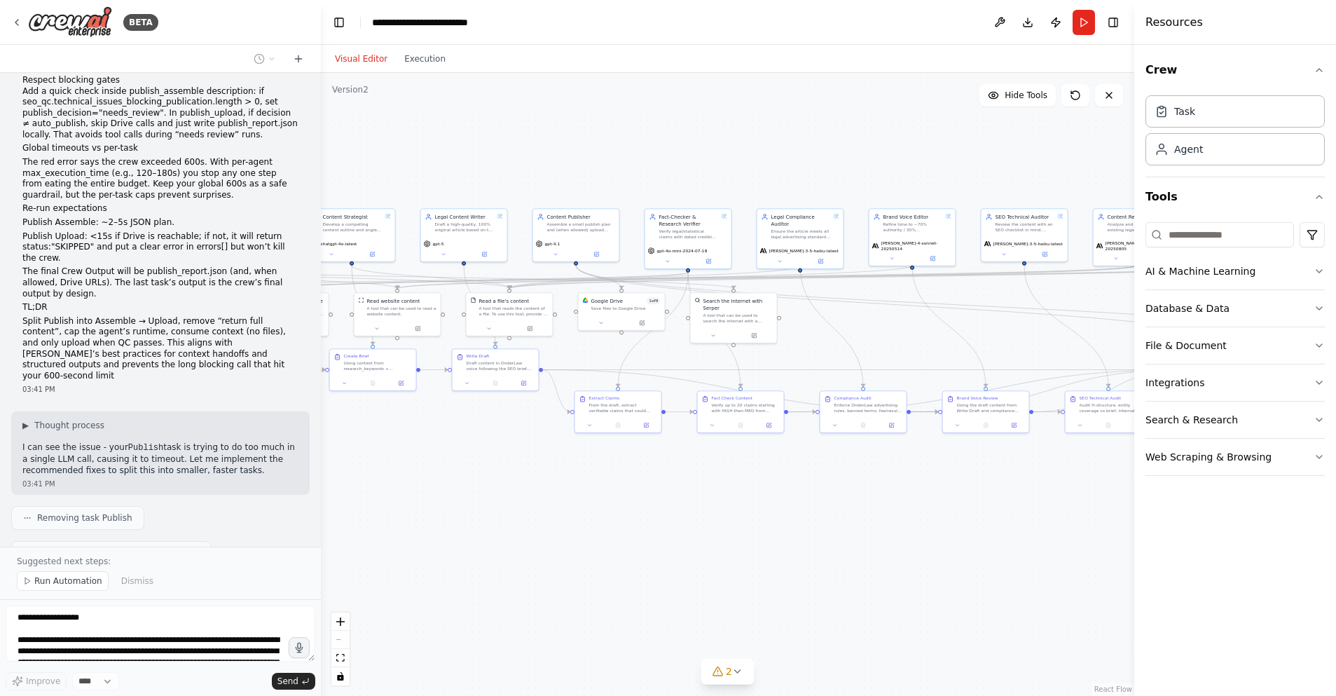
click at [359, 59] on button "Visual Editor" at bounding box center [360, 58] width 69 height 17
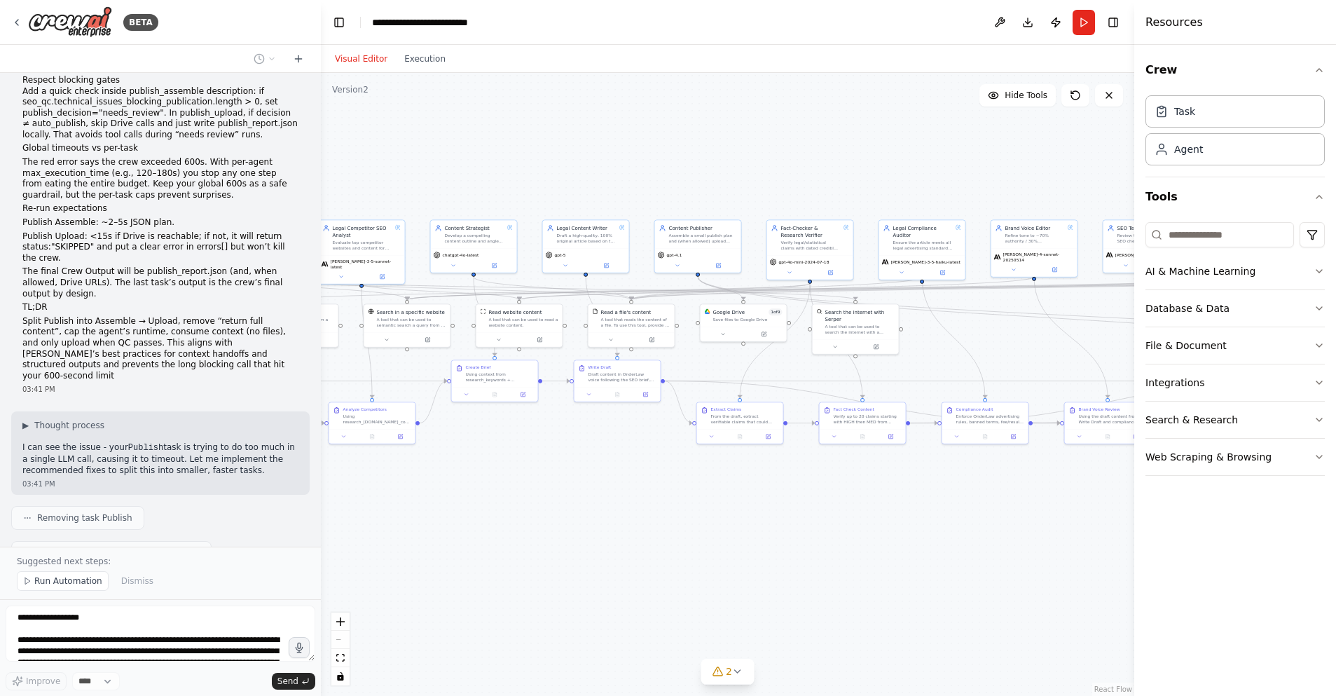
drag, startPoint x: 513, startPoint y: 528, endPoint x: 635, endPoint y: 539, distance: 122.4
click at [635, 539] on div ".deletable-edge-delete-btn { width: 20px; height: 20px; border: 0px solid #ffff…" at bounding box center [727, 384] width 813 height 623
click at [724, 332] on icon at bounding box center [723, 332] width 3 height 1
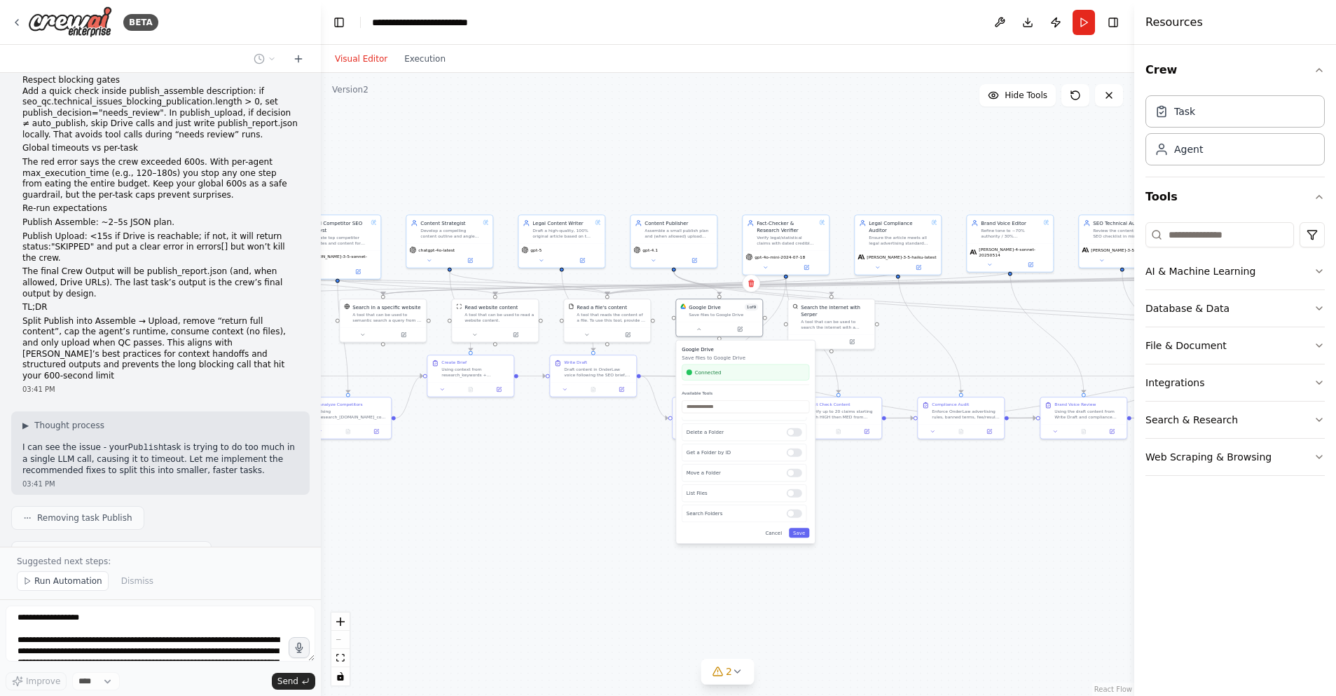
click at [640, 492] on div ".deletable-edge-delete-btn { width: 20px; height: 20px; border: 0px solid #ffff…" at bounding box center [727, 384] width 813 height 623
click at [617, 499] on div ".deletable-edge-delete-btn { width: 20px; height: 20px; border: 0px solid #ffff…" at bounding box center [727, 384] width 813 height 623
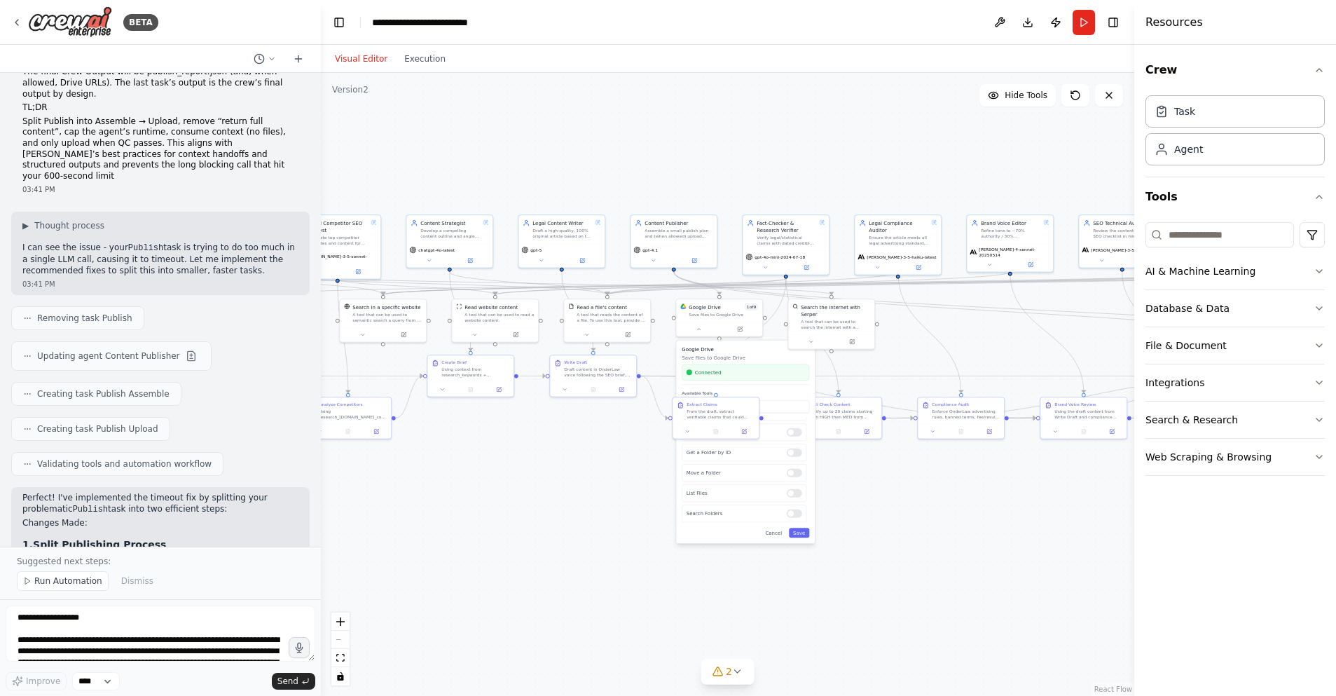
click at [581, 494] on div ".deletable-edge-delete-btn { width: 20px; height: 20px; border: 0px solid #ffff…" at bounding box center [727, 384] width 813 height 623
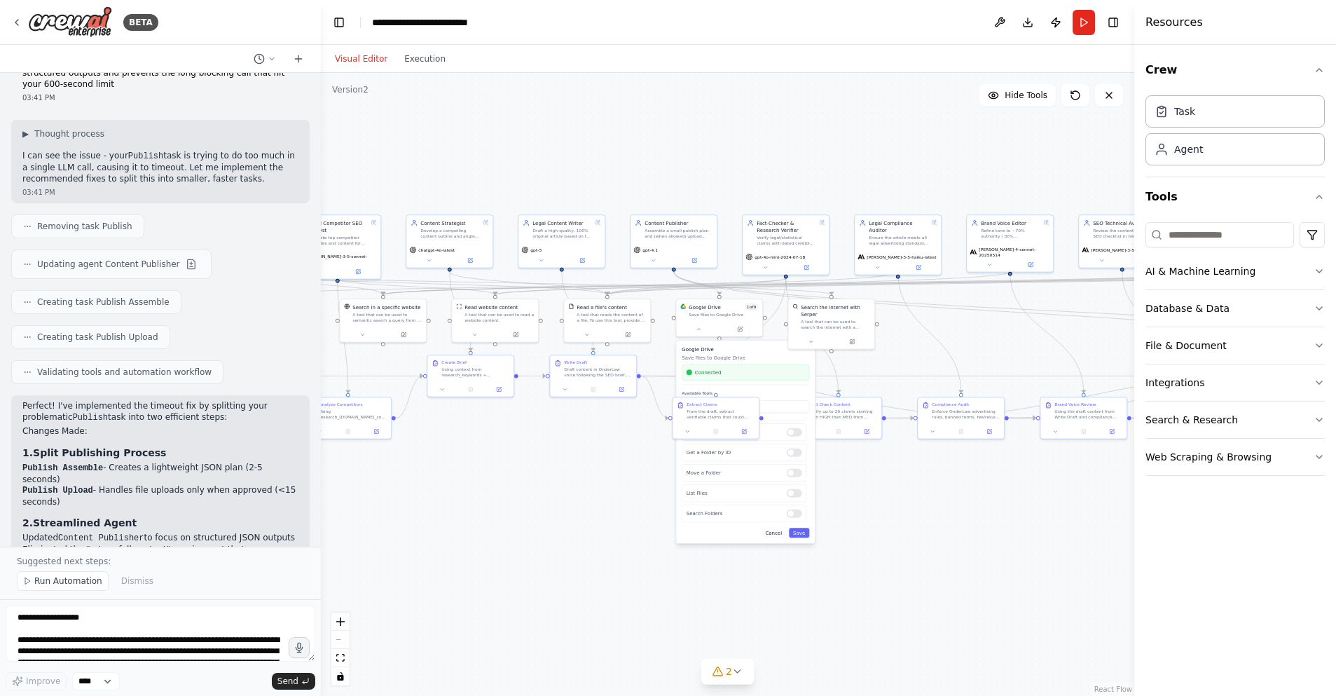
click at [772, 531] on button "Cancel" at bounding box center [773, 533] width 25 height 10
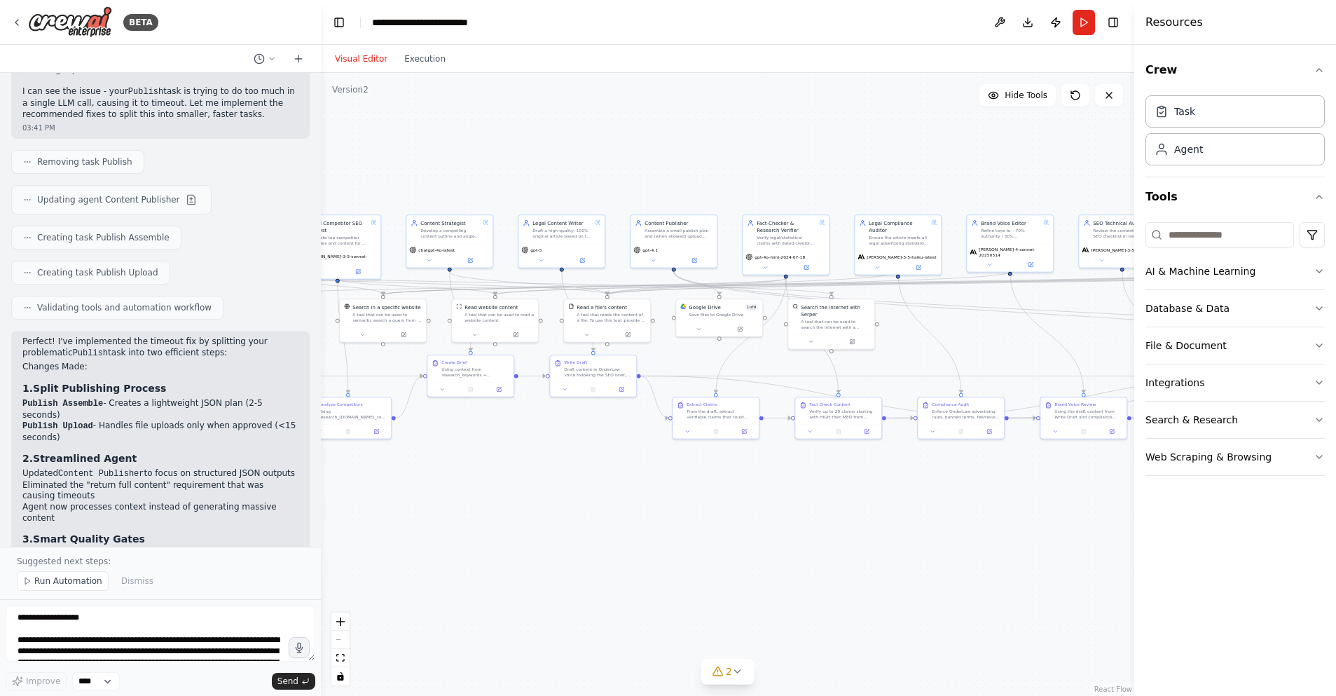
scroll to position [4144, 0]
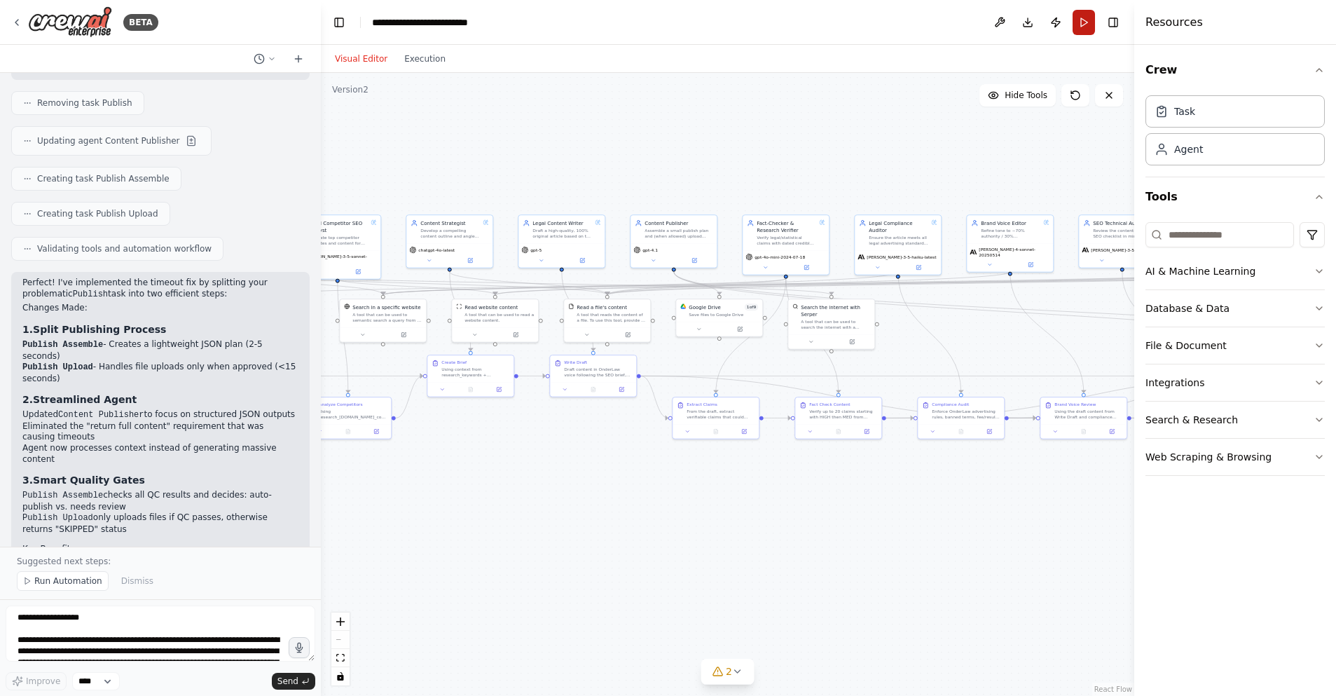
click at [1080, 25] on button "Run" at bounding box center [1084, 22] width 22 height 25
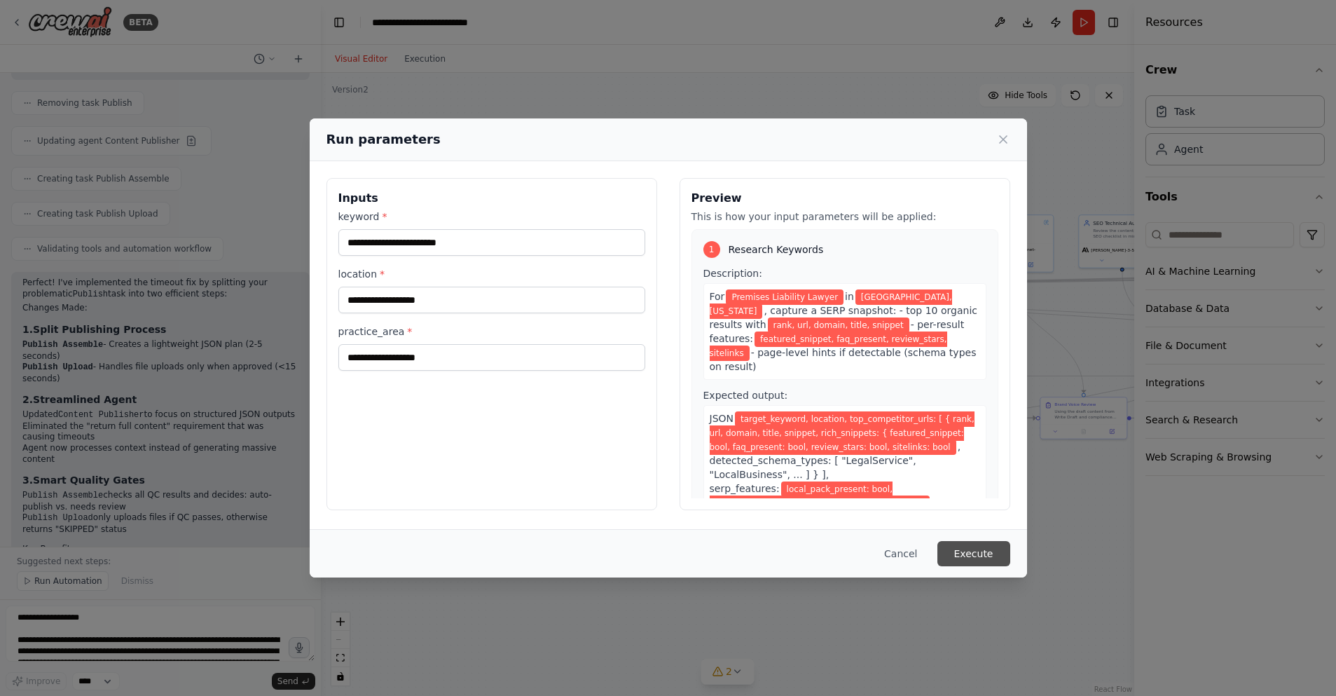
click at [986, 558] on button "Execute" at bounding box center [973, 553] width 73 height 25
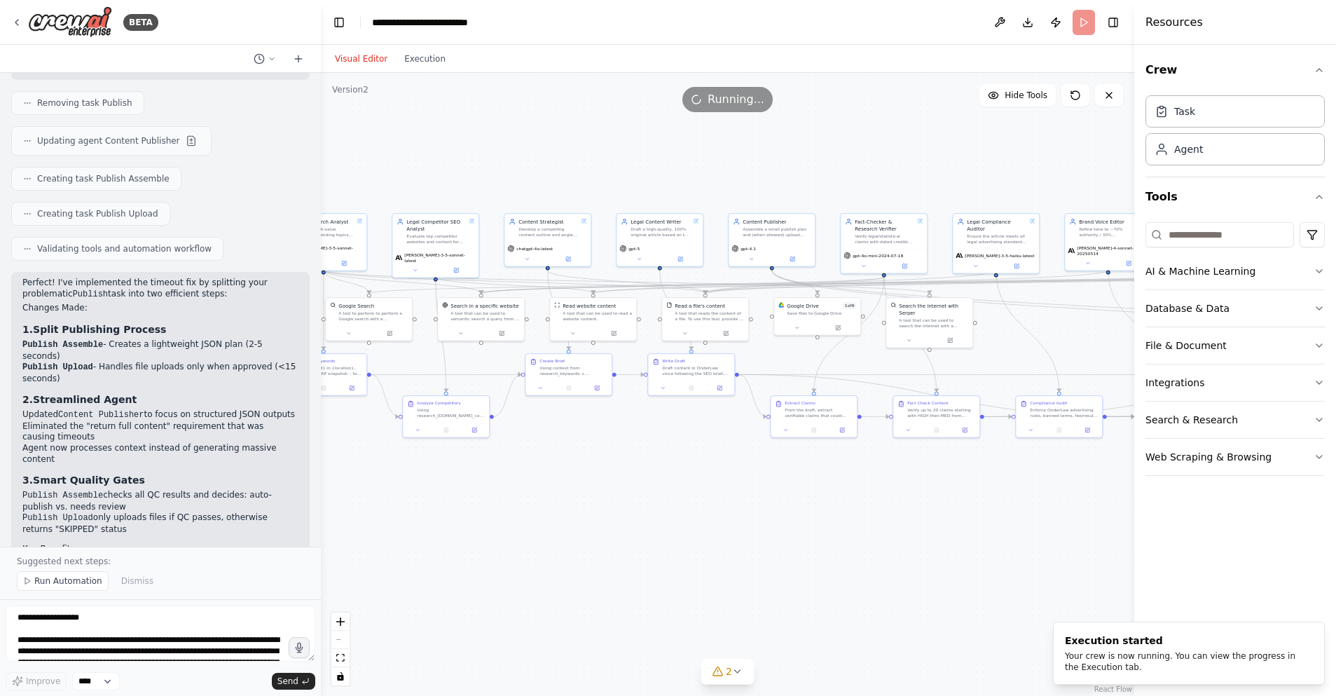
drag, startPoint x: 534, startPoint y: 523, endPoint x: 631, endPoint y: 522, distance: 96.7
click at [631, 522] on div ".deletable-edge-delete-btn { width: 20px; height: 20px; border: 0px solid #ffff…" at bounding box center [727, 384] width 813 height 623
click at [1267, 462] on button "Web Scraping & Browsing" at bounding box center [1235, 457] width 179 height 36
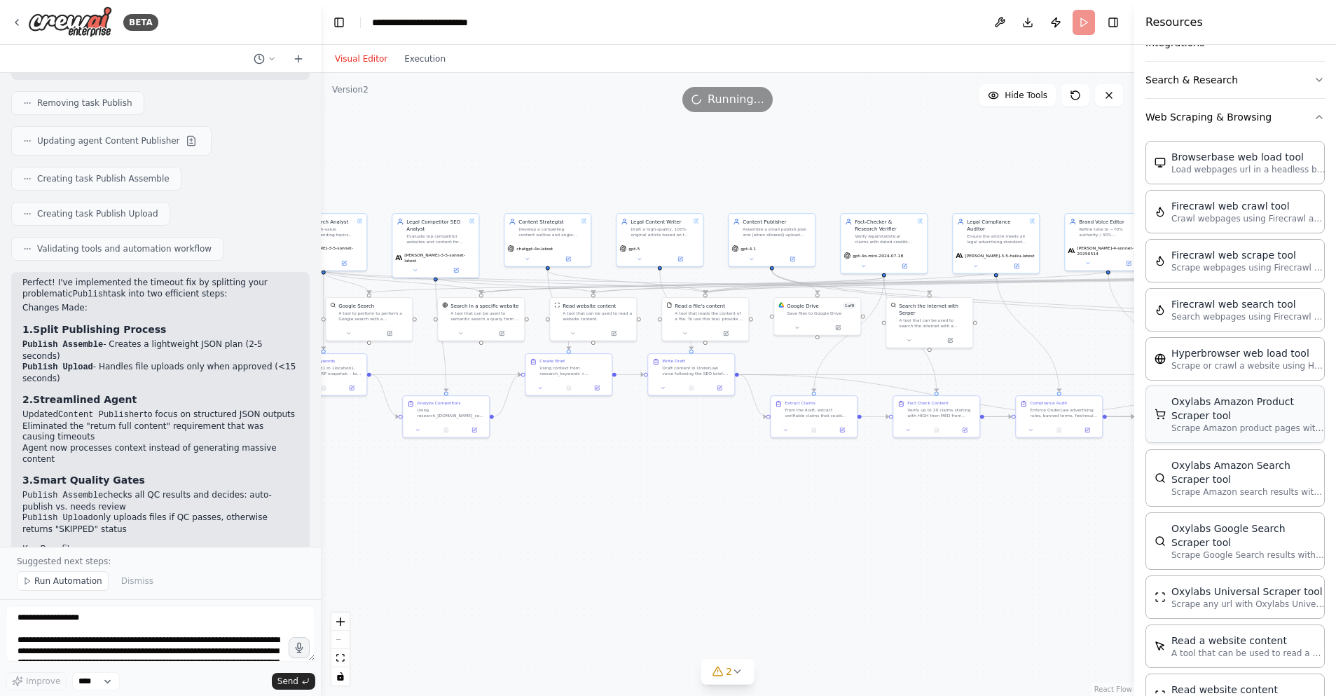
scroll to position [369, 0]
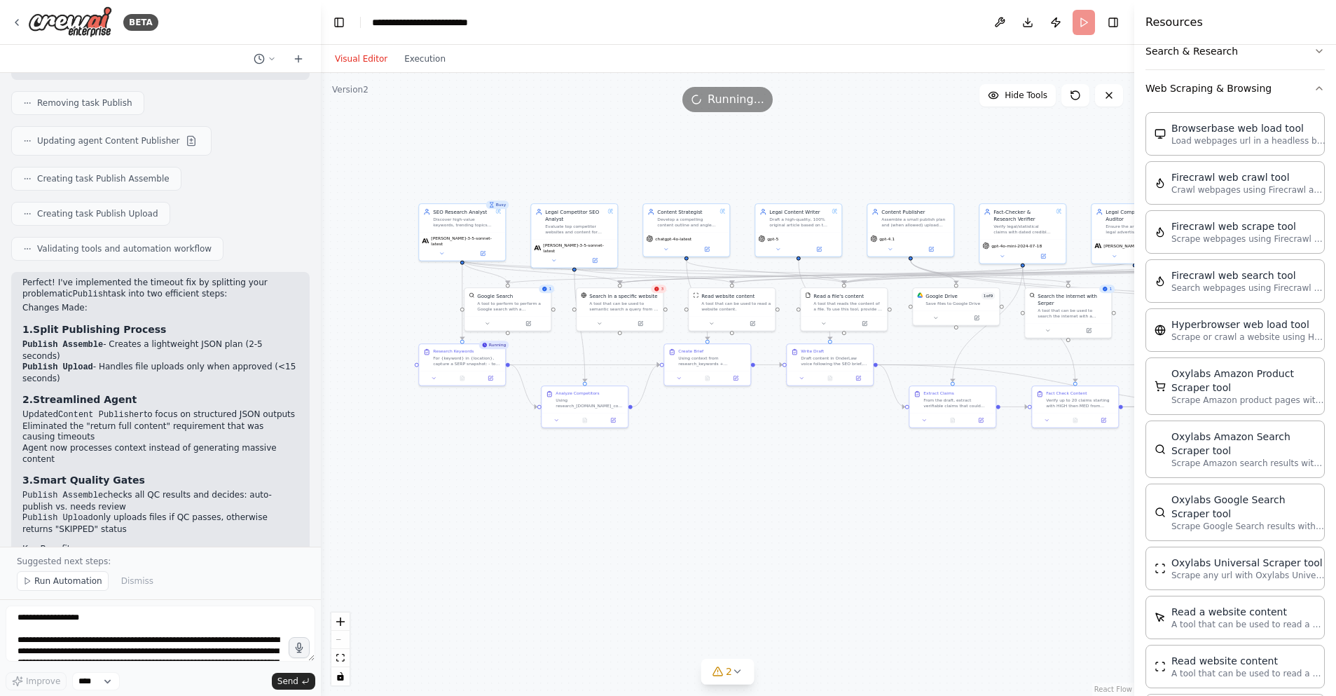
drag, startPoint x: 579, startPoint y: 544, endPoint x: 656, endPoint y: 534, distance: 77.0
click at [656, 534] on div ".deletable-edge-delete-btn { width: 20px; height: 20px; border: 0px solid #ffff…" at bounding box center [727, 384] width 813 height 623
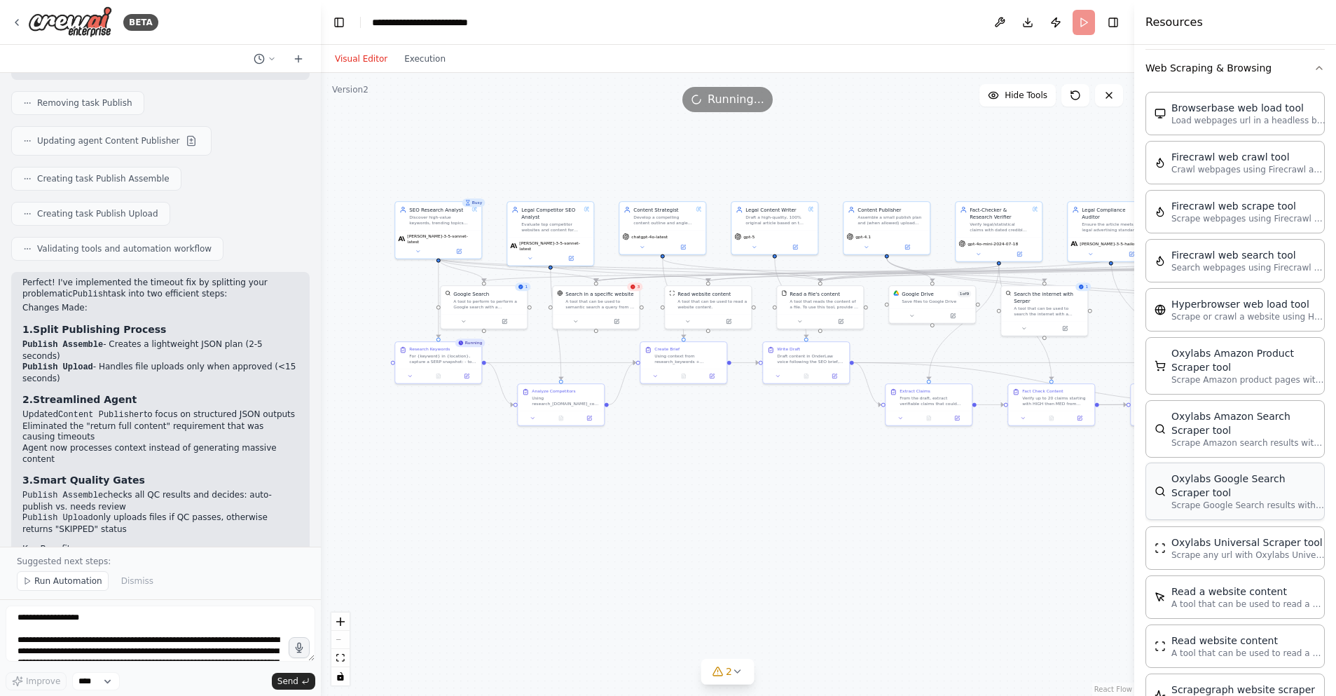
scroll to position [381, 0]
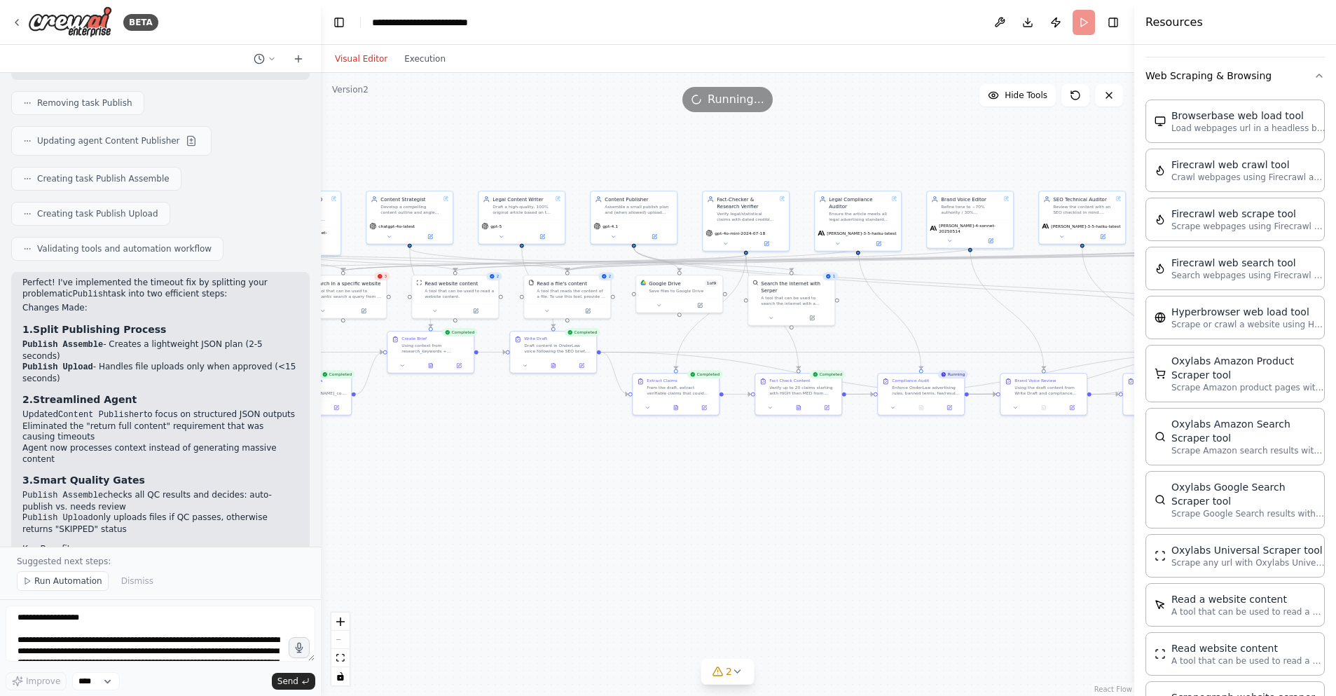
drag, startPoint x: 877, startPoint y: 517, endPoint x: 697, endPoint y: 506, distance: 180.4
click at [697, 506] on div ".deletable-edge-delete-btn { width: 20px; height: 20px; border: 0px solid #ffff…" at bounding box center [727, 384] width 813 height 623
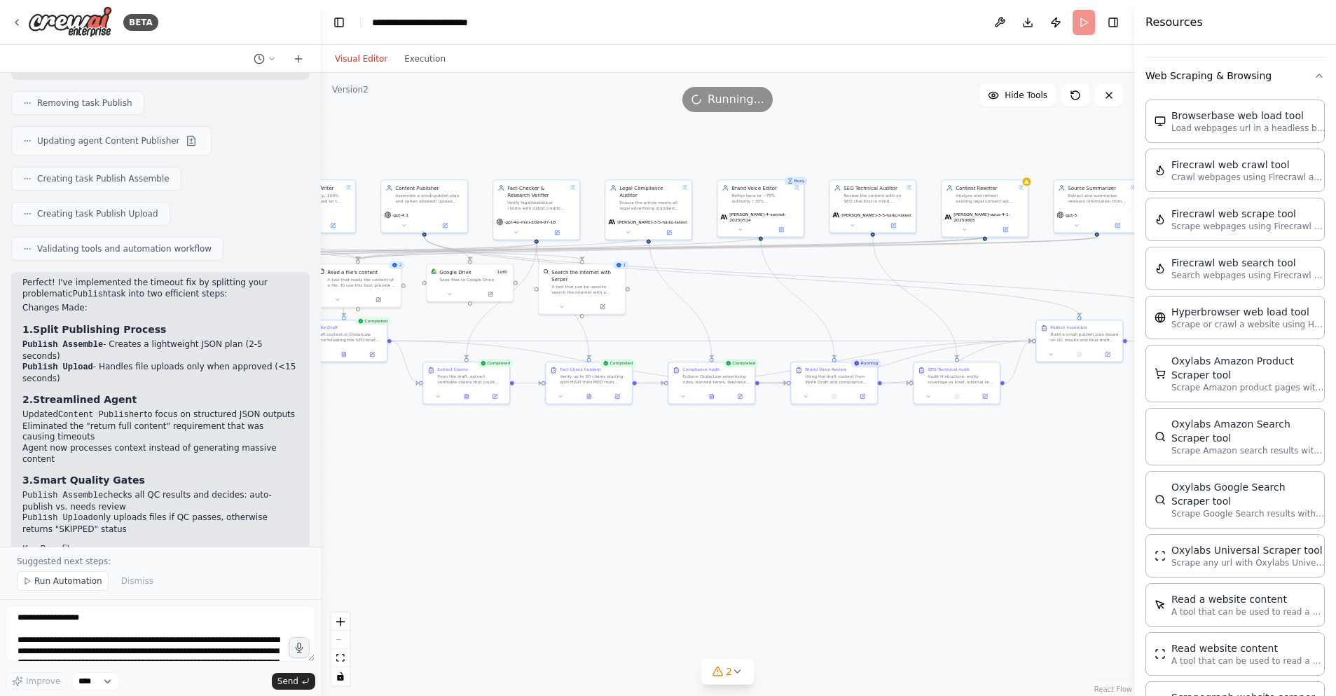
drag, startPoint x: 764, startPoint y: 499, endPoint x: 561, endPoint y: 488, distance: 203.5
click at [561, 488] on div ".deletable-edge-delete-btn { width: 20px; height: 20px; border: 0px solid #ffff…" at bounding box center [727, 384] width 813 height 623
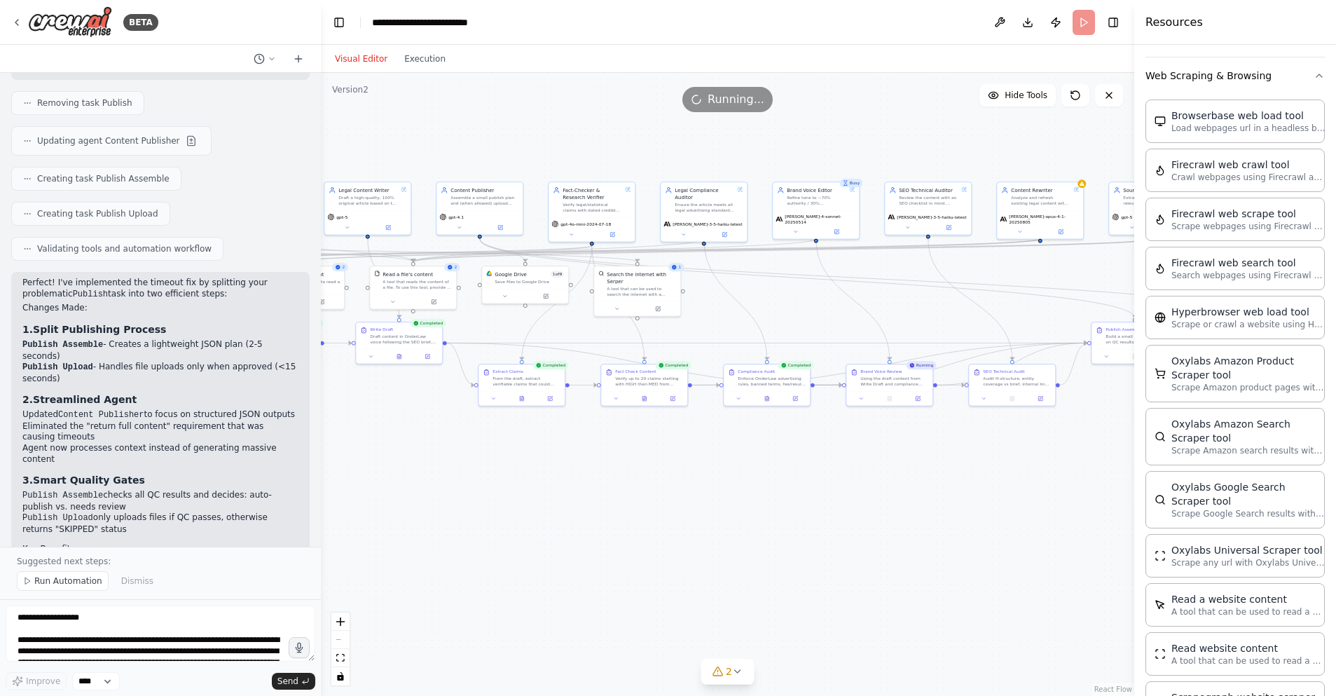
drag, startPoint x: 561, startPoint y: 488, endPoint x: 616, endPoint y: 490, distance: 55.4
click at [616, 490] on div ".deletable-edge-delete-btn { width: 20px; height: 20px; border: 0px solid #ffff…" at bounding box center [727, 384] width 813 height 623
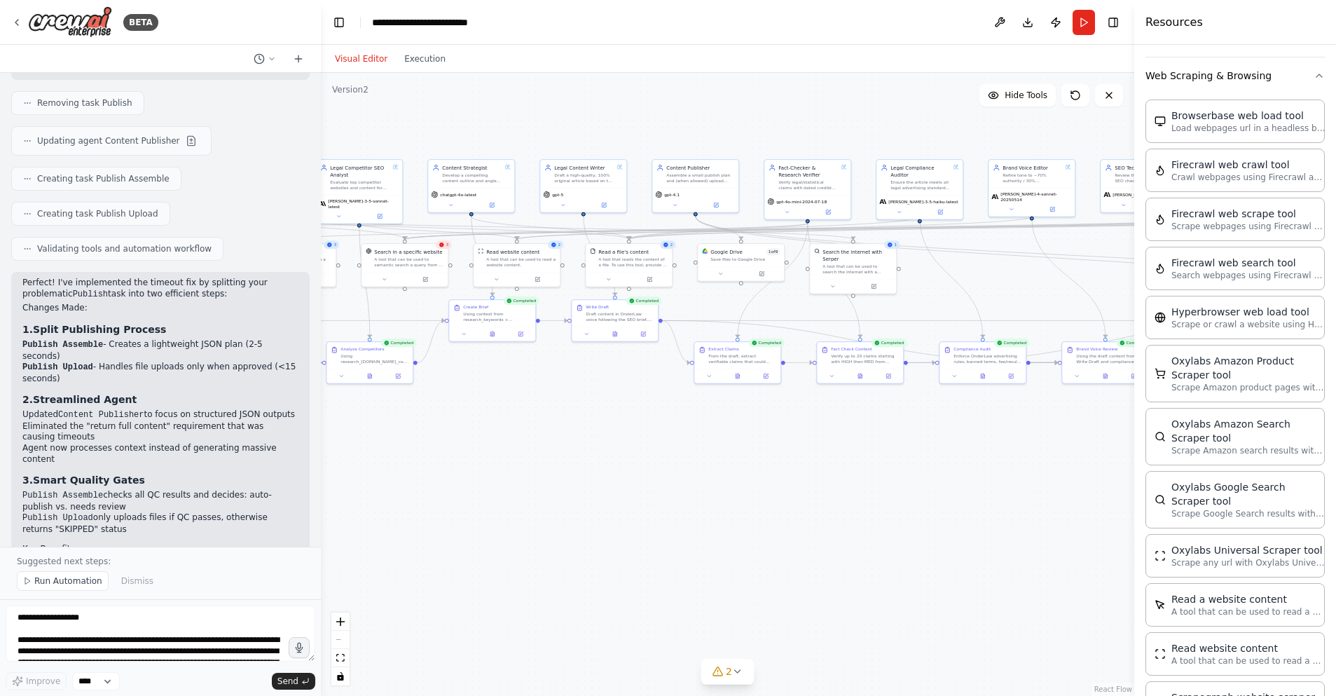
drag, startPoint x: 661, startPoint y: 488, endPoint x: 827, endPoint y: 429, distance: 176.6
click at [879, 465] on div ".deletable-edge-delete-btn { width: 20px; height: 20px; border: 0px solid #ffff…" at bounding box center [727, 384] width 813 height 623
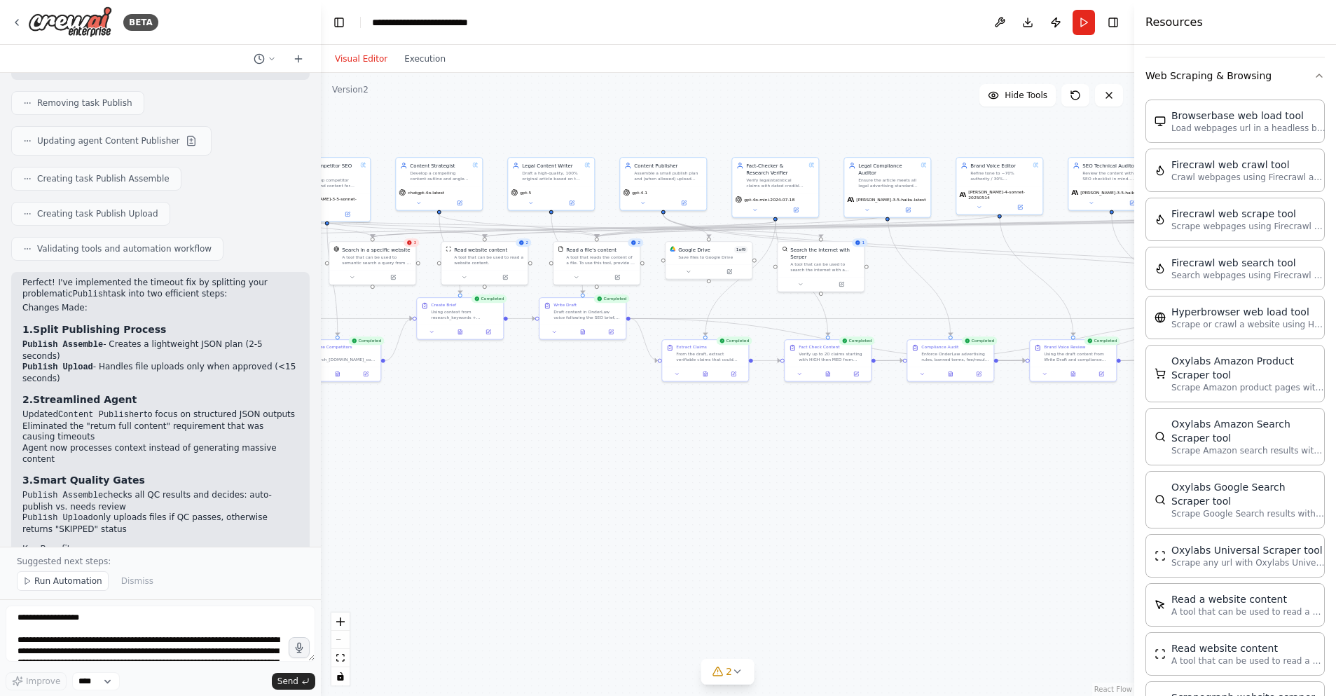
drag, startPoint x: 759, startPoint y: 456, endPoint x: 750, endPoint y: 455, distance: 9.2
click at [751, 455] on div ".deletable-edge-delete-btn { width: 20px; height: 20px; border: 0px solid #ffff…" at bounding box center [727, 384] width 813 height 623
click at [432, 55] on button "Execution" at bounding box center [425, 58] width 58 height 17
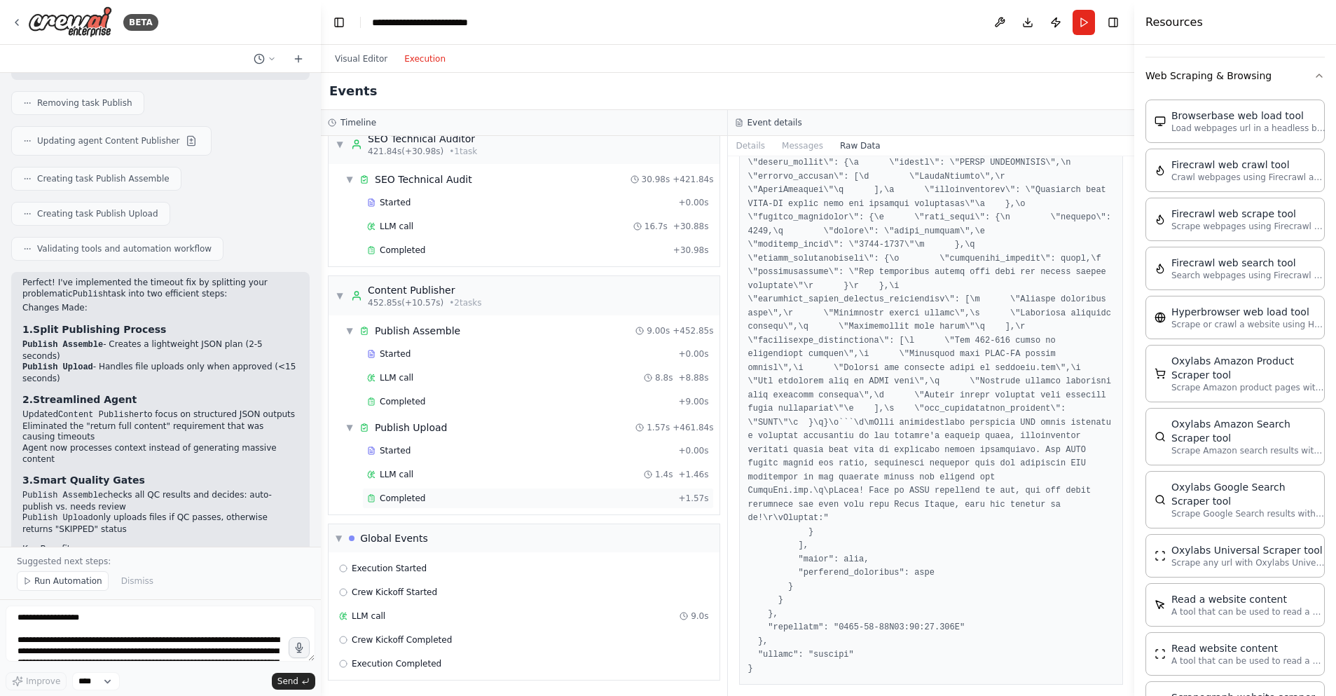
click at [453, 500] on div "Completed" at bounding box center [519, 498] width 305 height 11
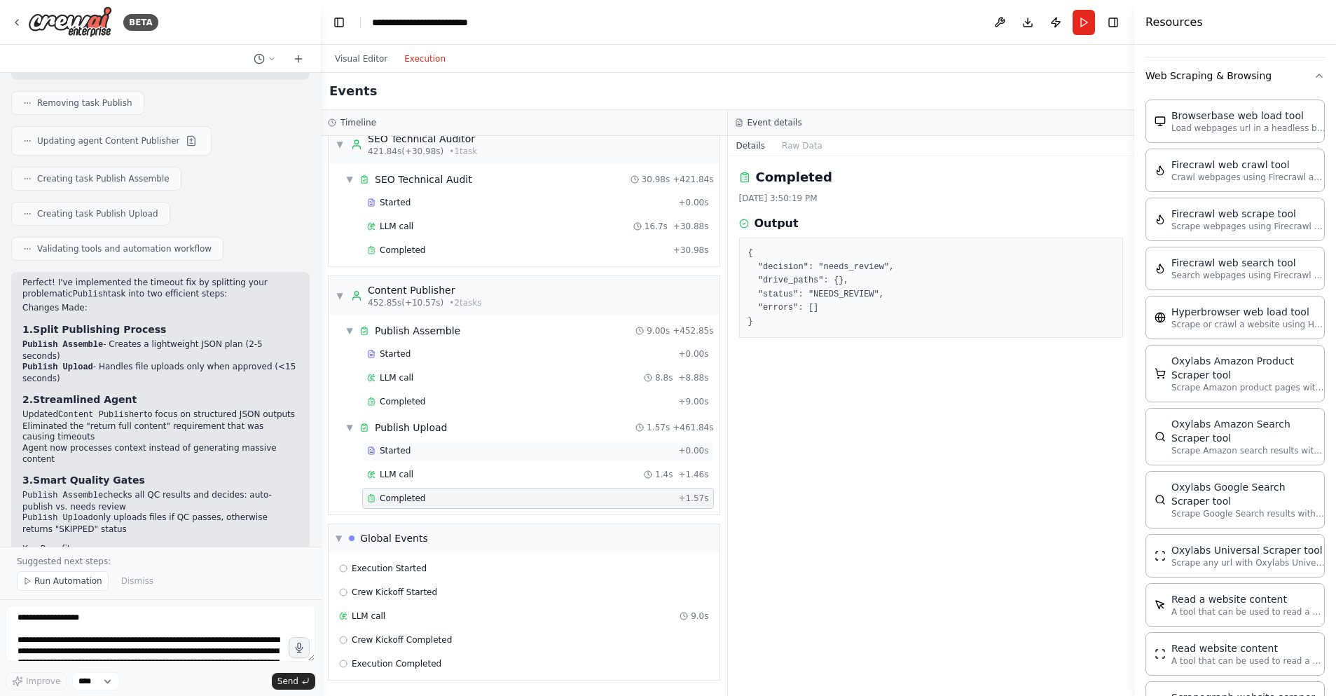
click at [441, 452] on div "Started" at bounding box center [519, 450] width 305 height 11
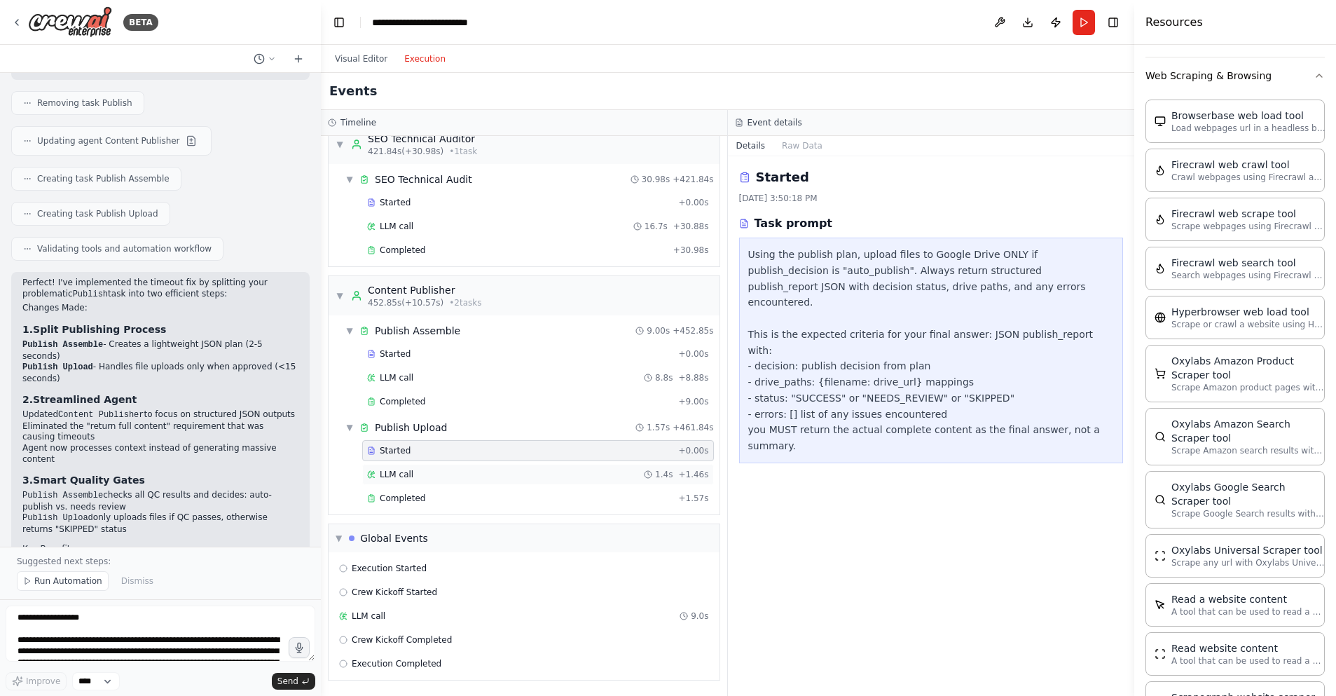
click at [435, 467] on div "LLM call 1.4s + 1.46s" at bounding box center [538, 474] width 352 height 21
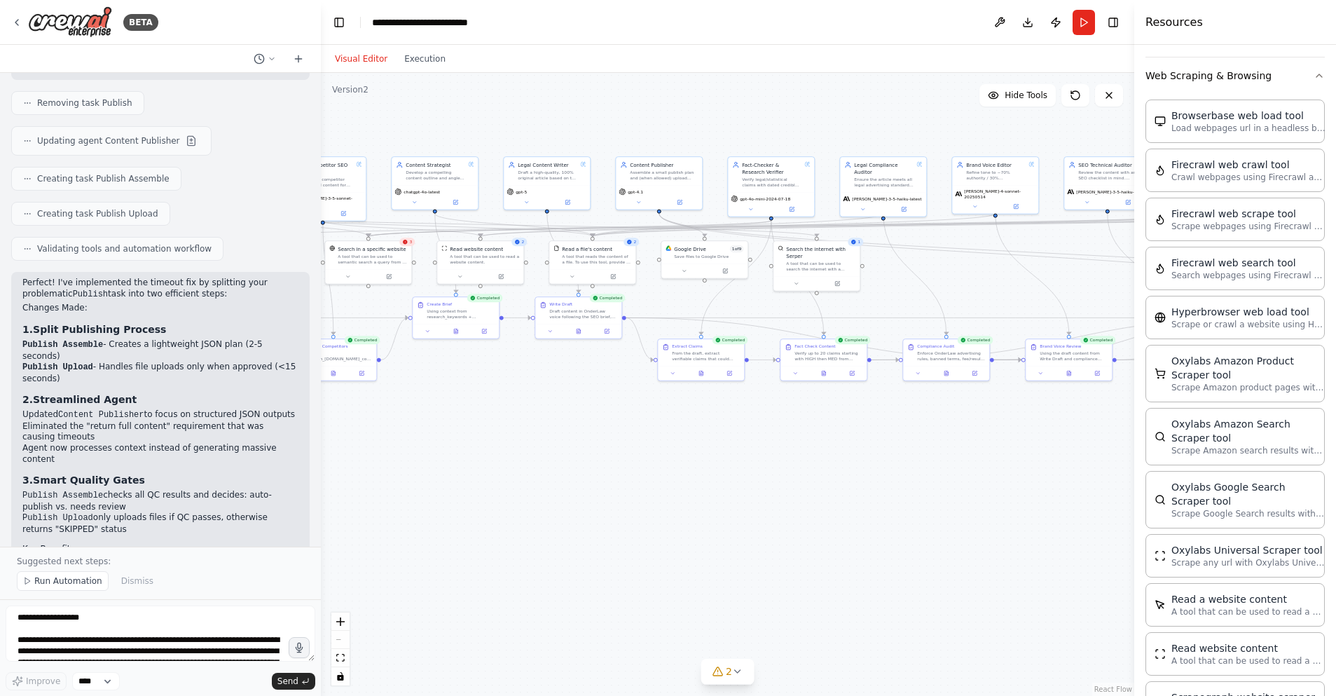
click at [355, 55] on button "Visual Editor" at bounding box center [360, 58] width 69 height 17
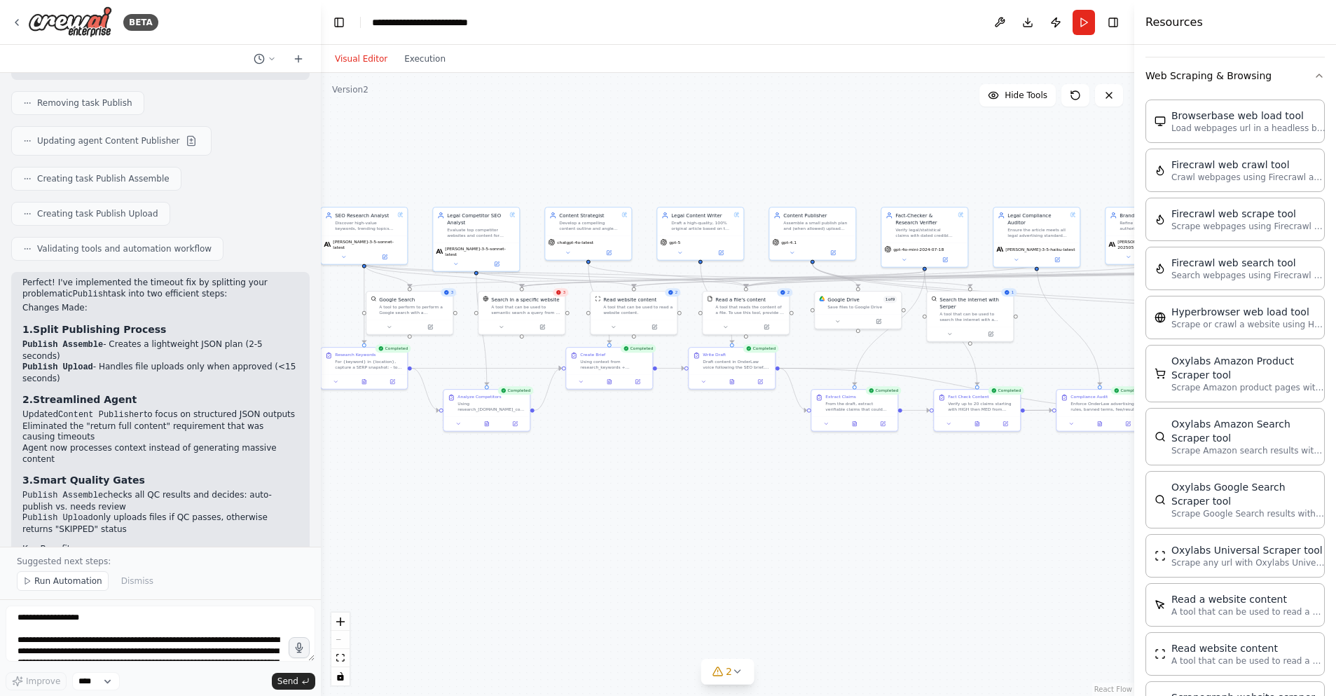
drag, startPoint x: 502, startPoint y: 432, endPoint x: 700, endPoint y: 407, distance: 199.1
click at [657, 481] on div ".deletable-edge-delete-btn { width: 20px; height: 20px; border: 0px solid #ffff…" at bounding box center [727, 384] width 813 height 623
click at [718, 247] on button at bounding box center [723, 250] width 40 height 8
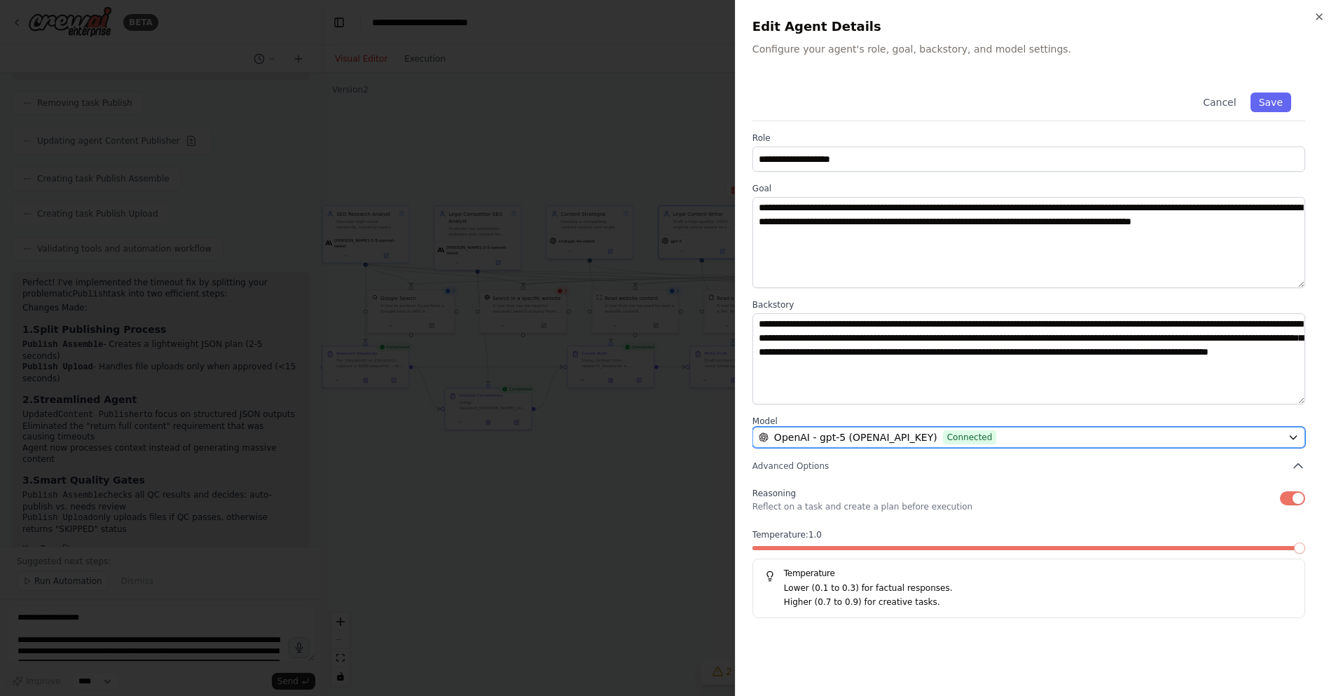
click at [890, 428] on button "OpenAI - gpt-5 (OPENAI_API_KEY) Connected" at bounding box center [1028, 437] width 553 height 21
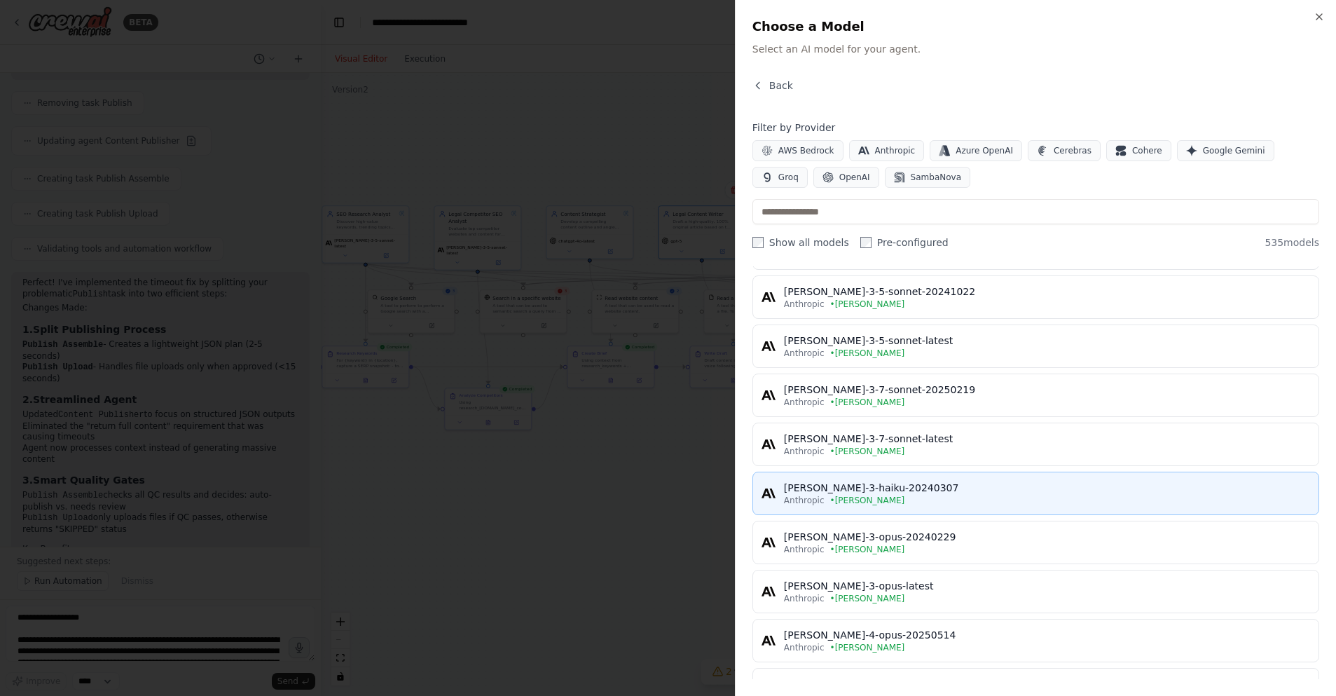
scroll to position [338, 0]
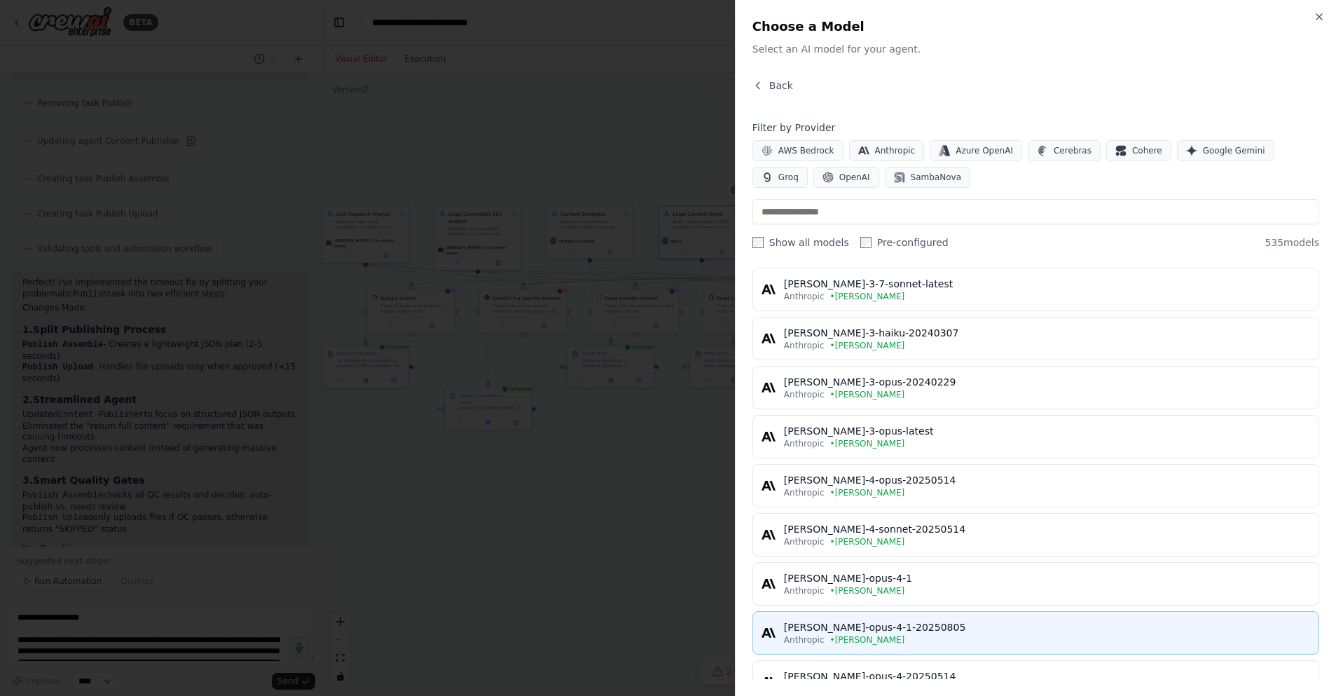
click at [919, 632] on div "[PERSON_NAME]-opus-4-1-20250805" at bounding box center [1047, 627] width 526 height 14
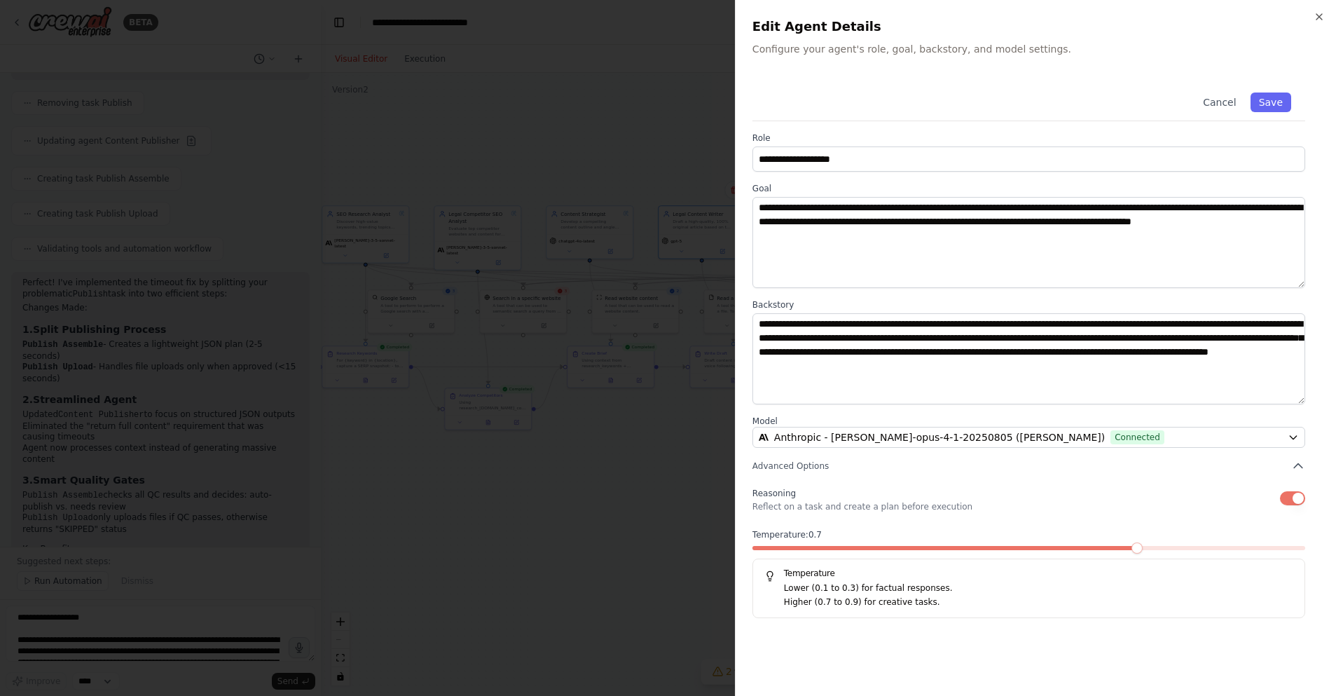
click at [1123, 546] on span at bounding box center [945, 548] width 387 height 4
click at [1078, 548] on span at bounding box center [917, 548] width 331 height 4
click at [1274, 99] on button "Save" at bounding box center [1271, 102] width 41 height 20
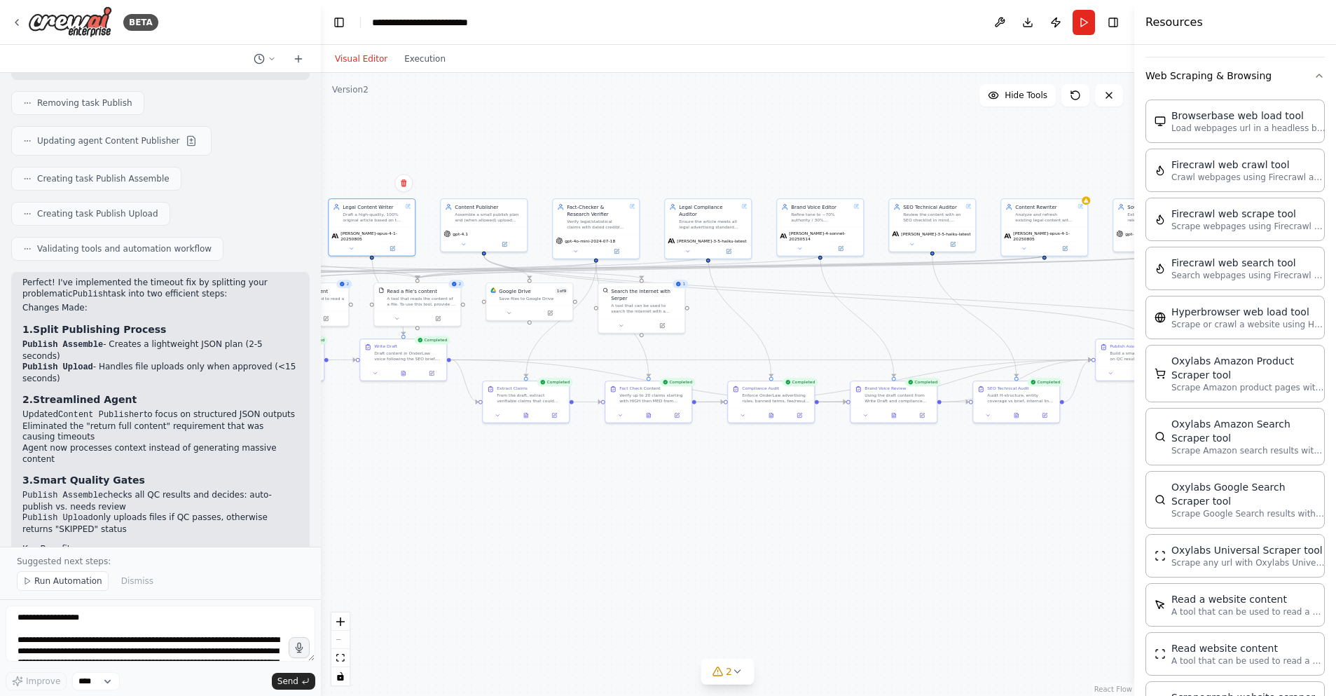
drag, startPoint x: 912, startPoint y: 498, endPoint x: 586, endPoint y: 490, distance: 325.9
click at [580, 492] on div ".deletable-edge-delete-btn { width: 20px; height: 20px; border: 0px solid #ffff…" at bounding box center [727, 384] width 813 height 623
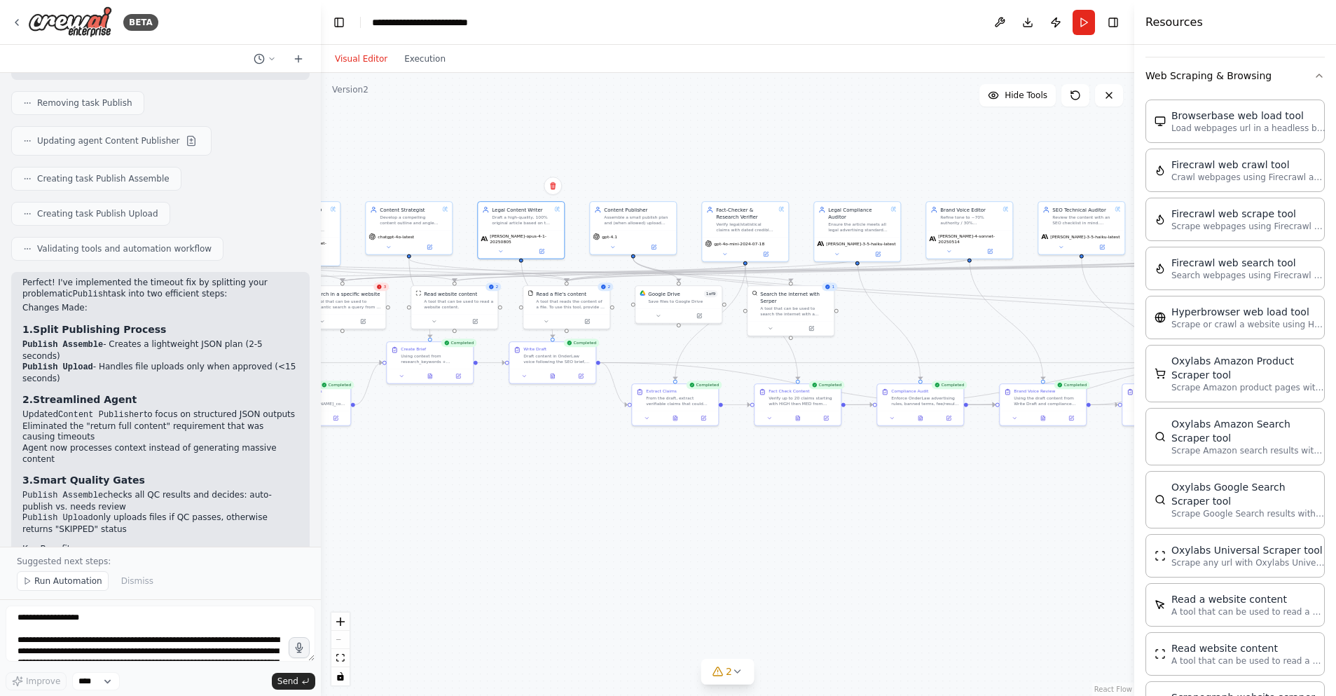
drag, startPoint x: 643, startPoint y: 512, endPoint x: 710, endPoint y: 512, distance: 66.6
click at [710, 512] on div ".deletable-edge-delete-btn { width: 20px; height: 20px; border: 0px solid #ffff…" at bounding box center [727, 384] width 813 height 623
click at [994, 247] on icon at bounding box center [994, 249] width 4 height 4
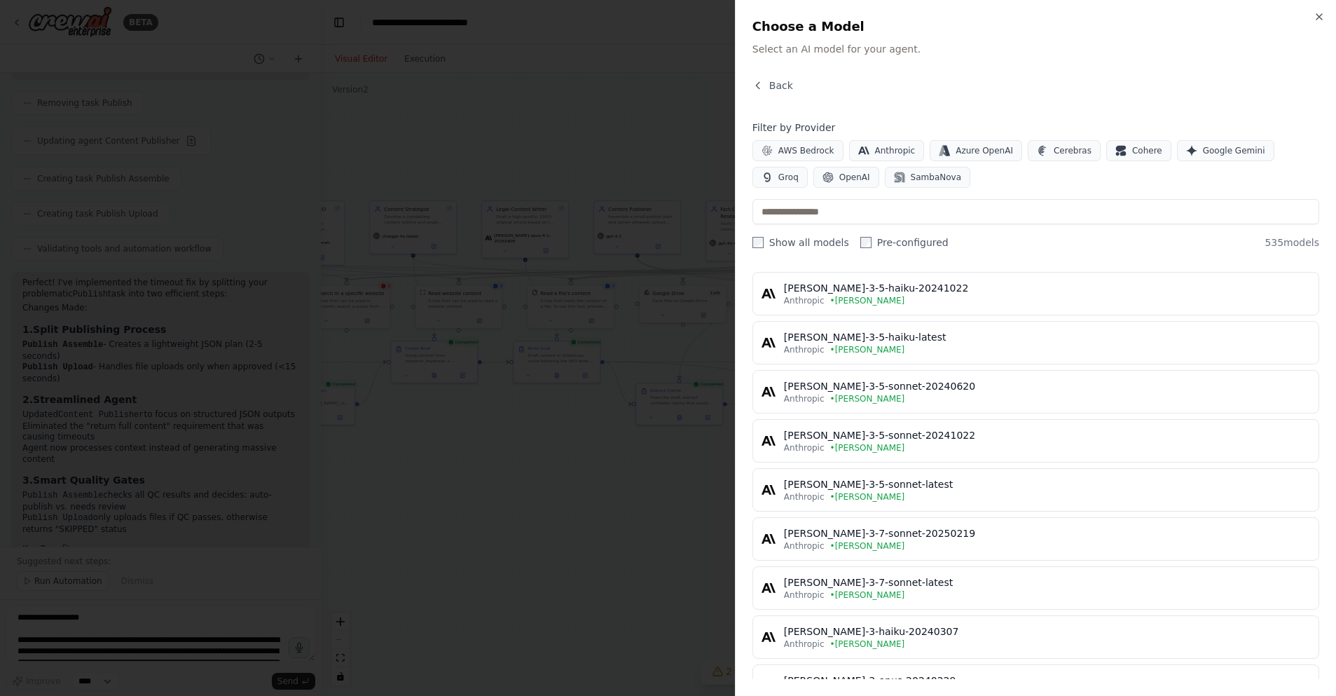
scroll to position [41, 0]
click at [842, 176] on span "OpenAI" at bounding box center [854, 177] width 31 height 11
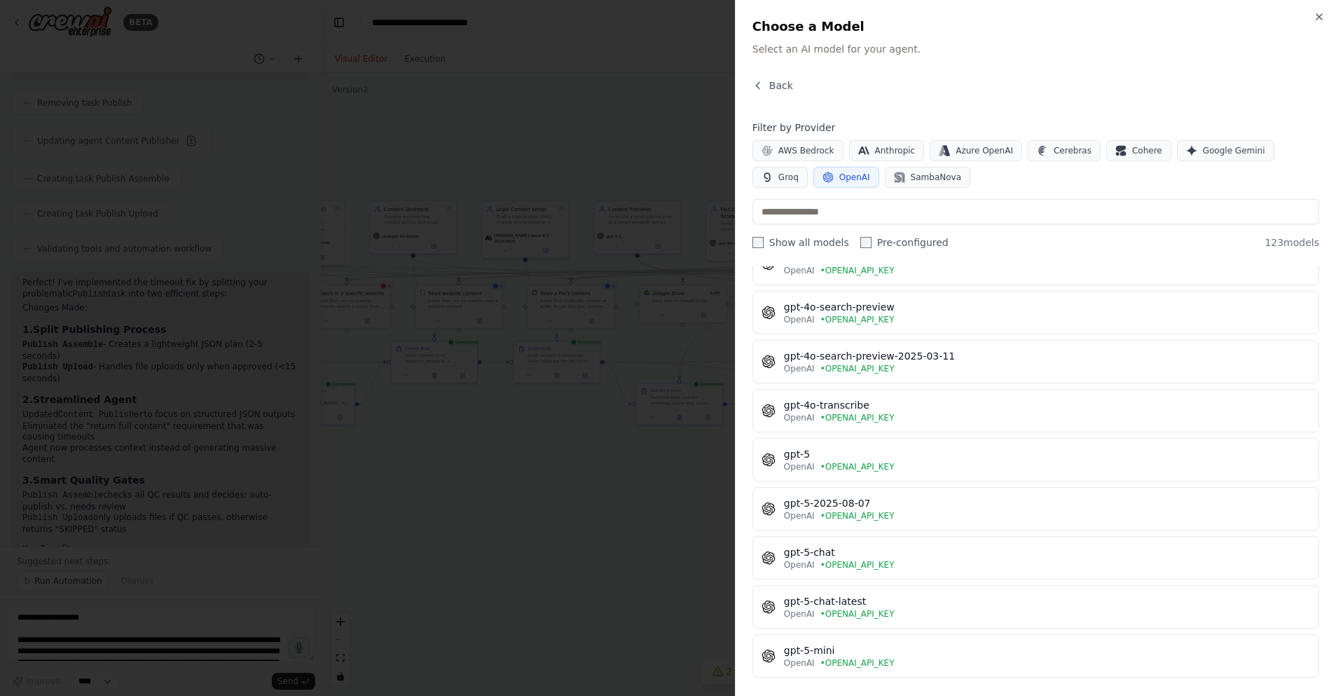
scroll to position [3128, 0]
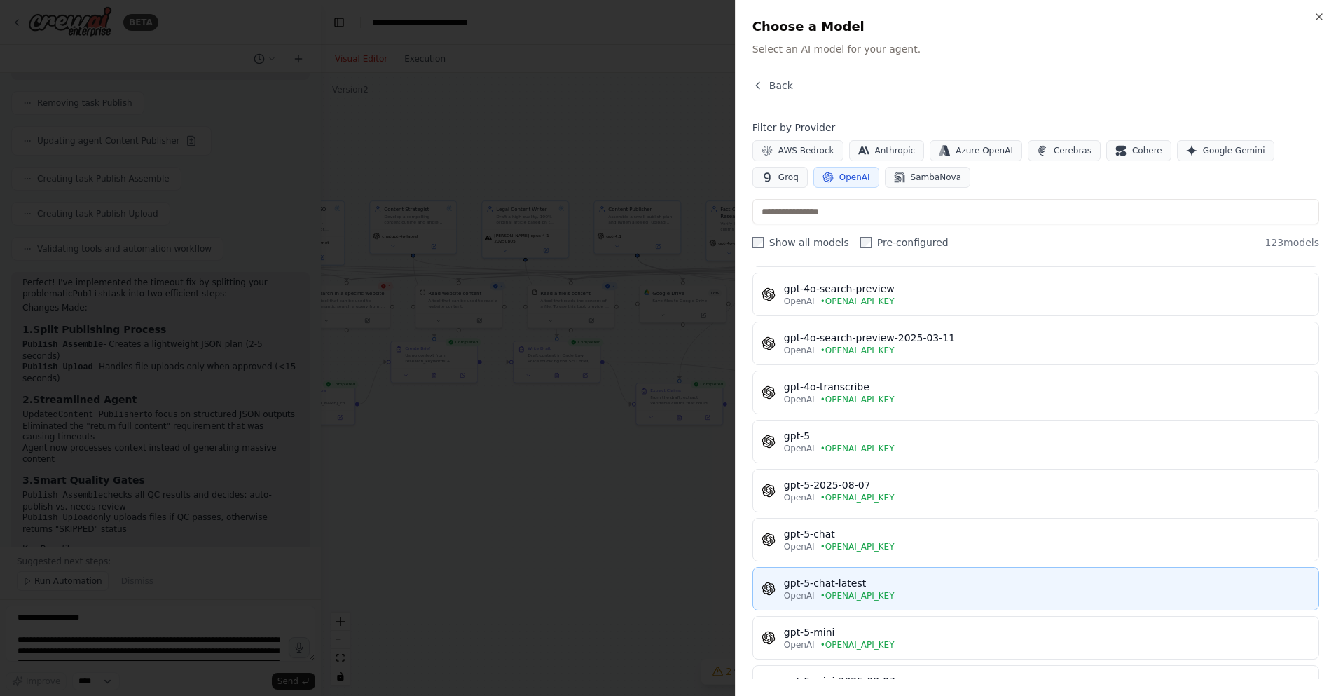
click at [888, 591] on span "• OPENAI_API_KEY" at bounding box center [857, 595] width 74 height 11
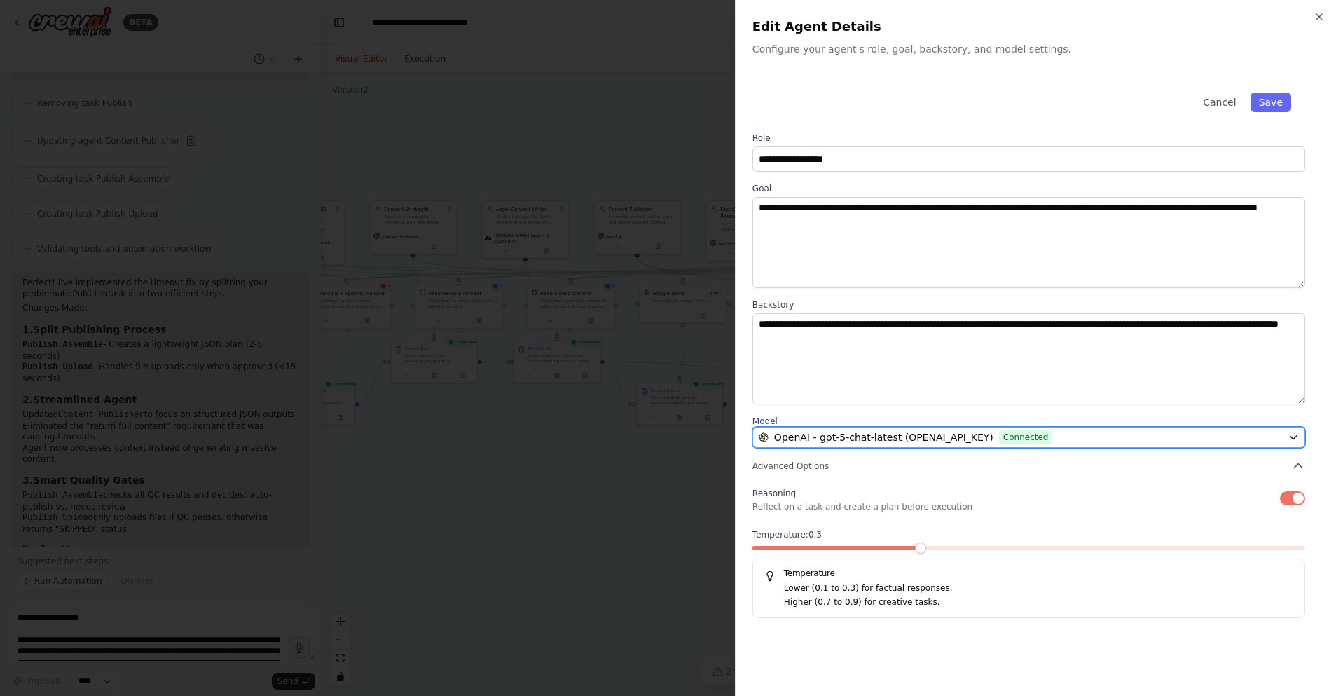
click at [1043, 438] on span "Connected" at bounding box center [1026, 437] width 54 height 14
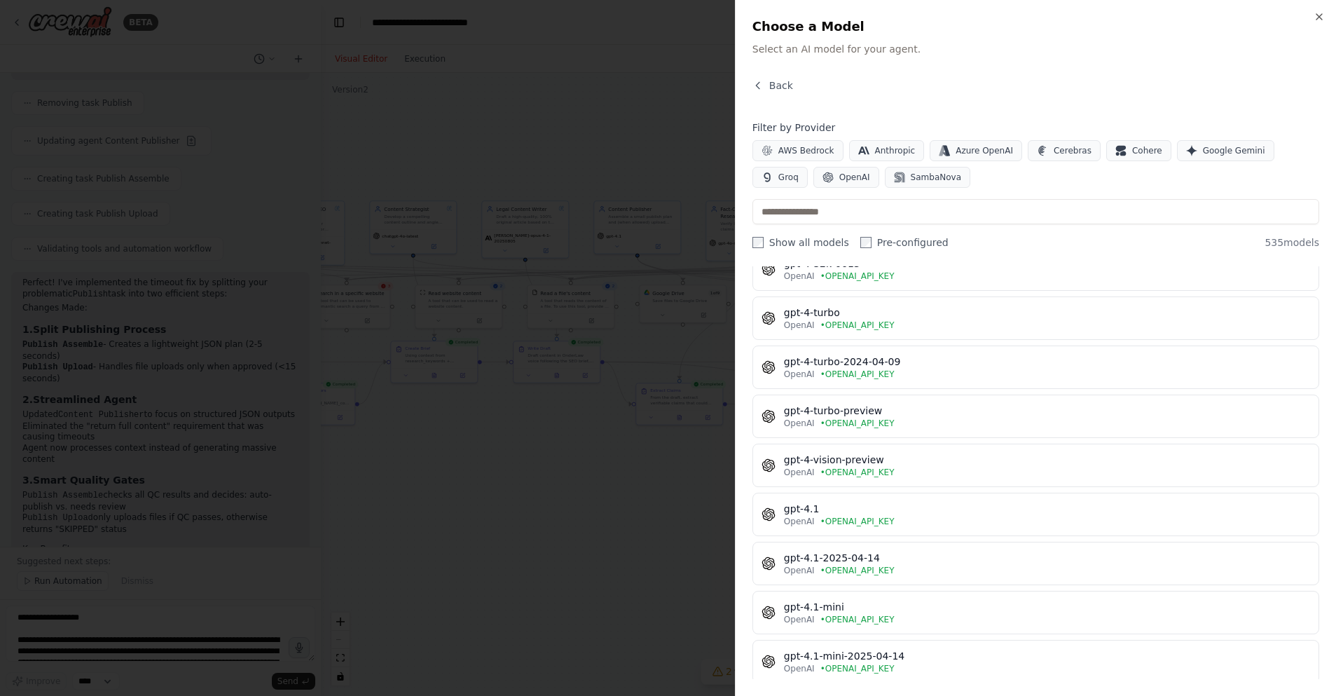
scroll to position [2426, 0]
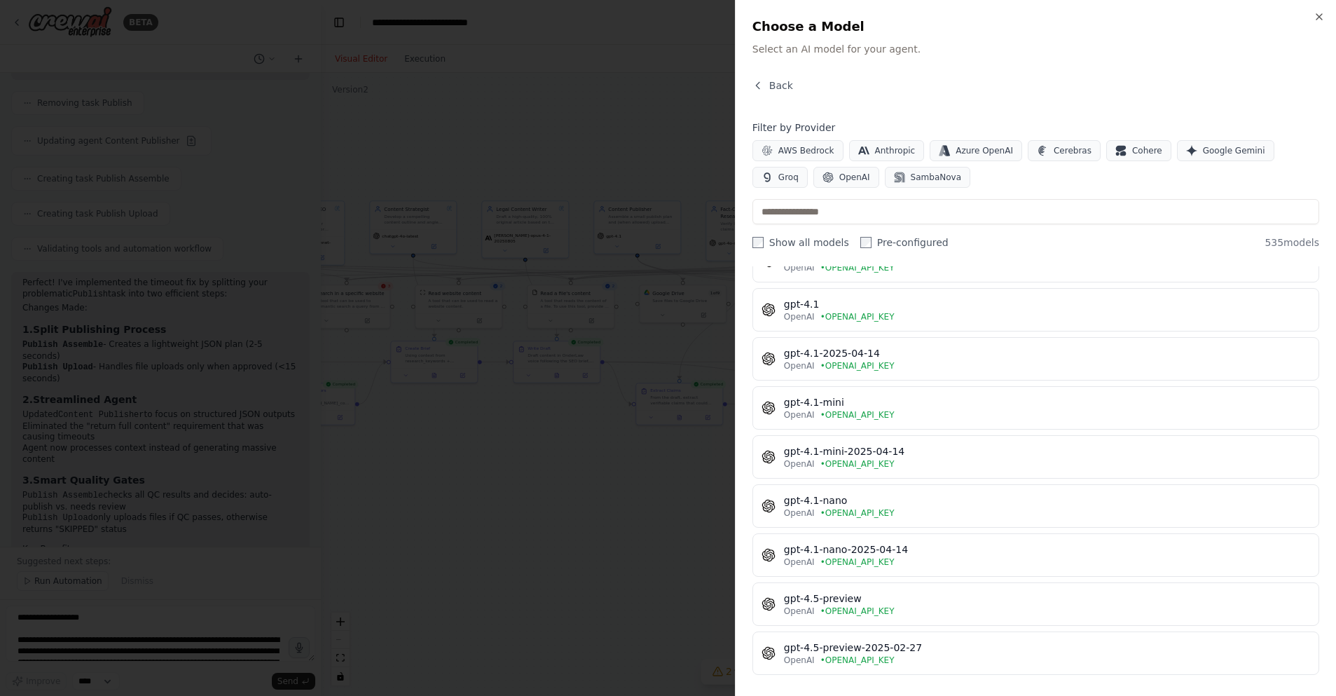
click at [579, 509] on div at bounding box center [668, 348] width 1336 height 696
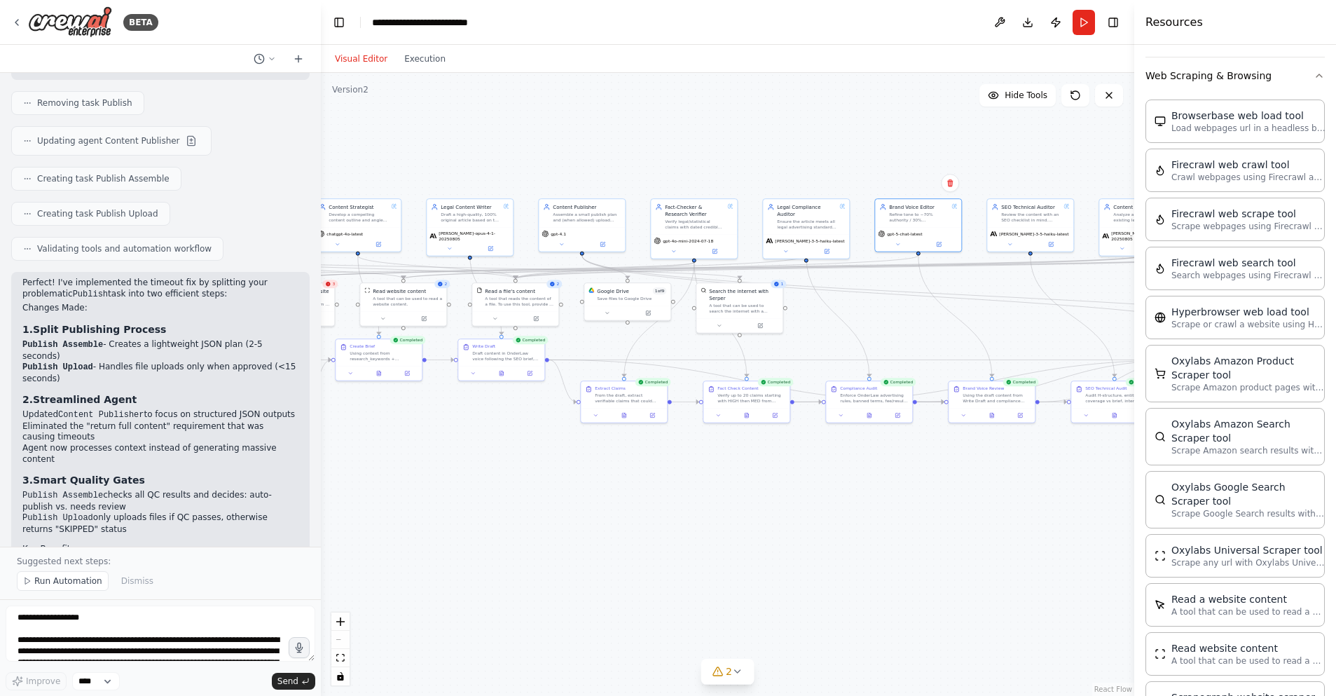
drag, startPoint x: 701, startPoint y: 507, endPoint x: 645, endPoint y: 504, distance: 55.4
click at [645, 504] on div ".deletable-edge-delete-btn { width: 20px; height: 20px; border: 0px solid #ffff…" at bounding box center [727, 384] width 813 height 623
click at [43, 617] on textarea at bounding box center [161, 633] width 310 height 56
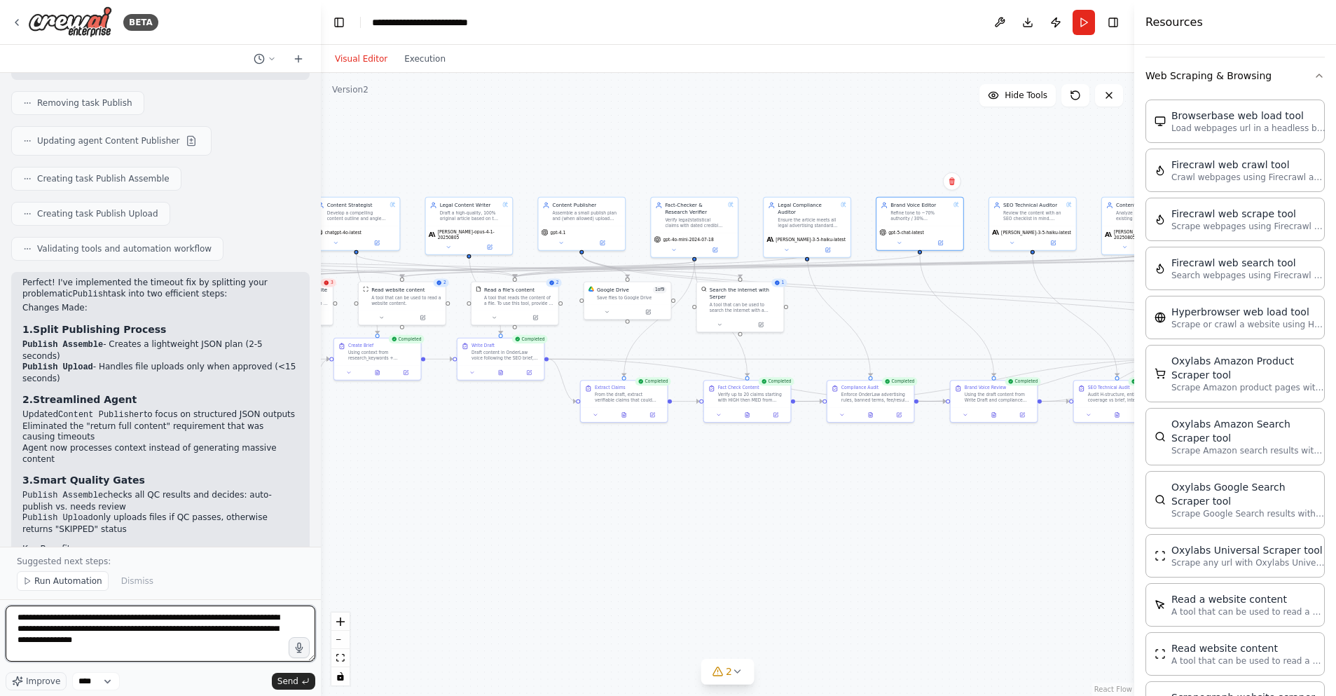
paste textarea "**********"
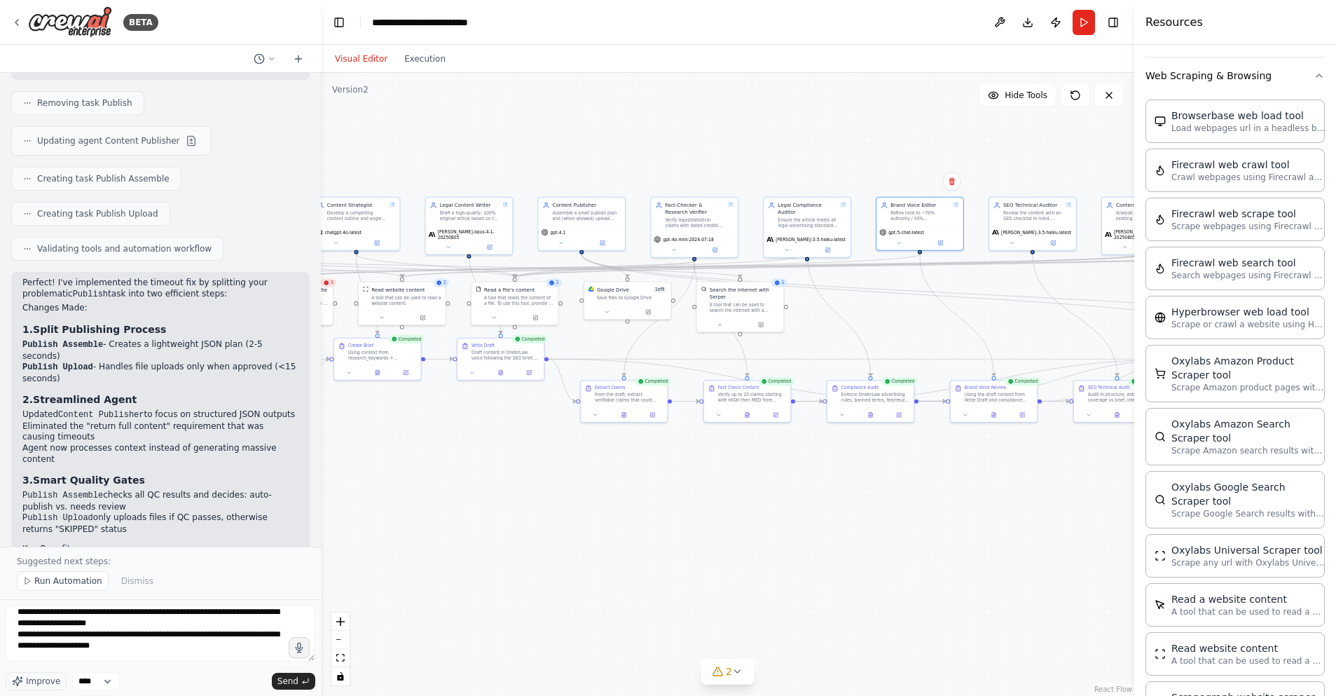
scroll to position [0, 0]
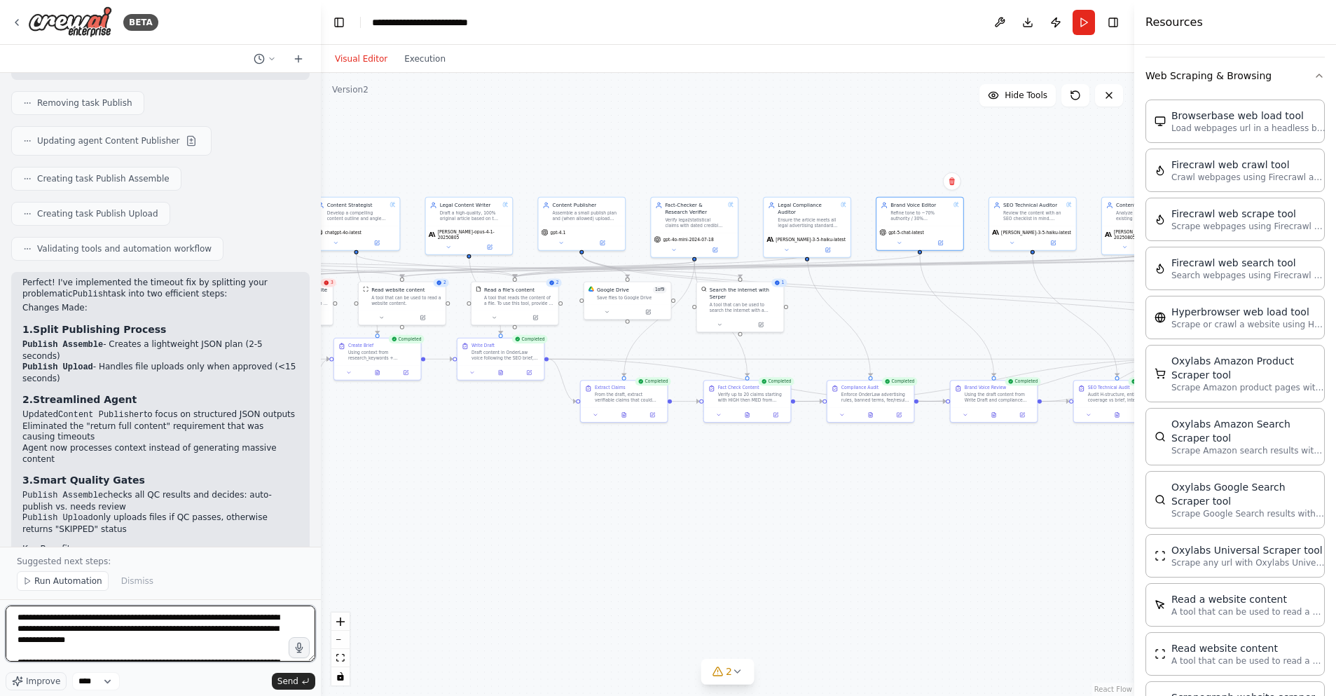
click at [175, 641] on textarea at bounding box center [161, 633] width 310 height 56
type textarea "**********"
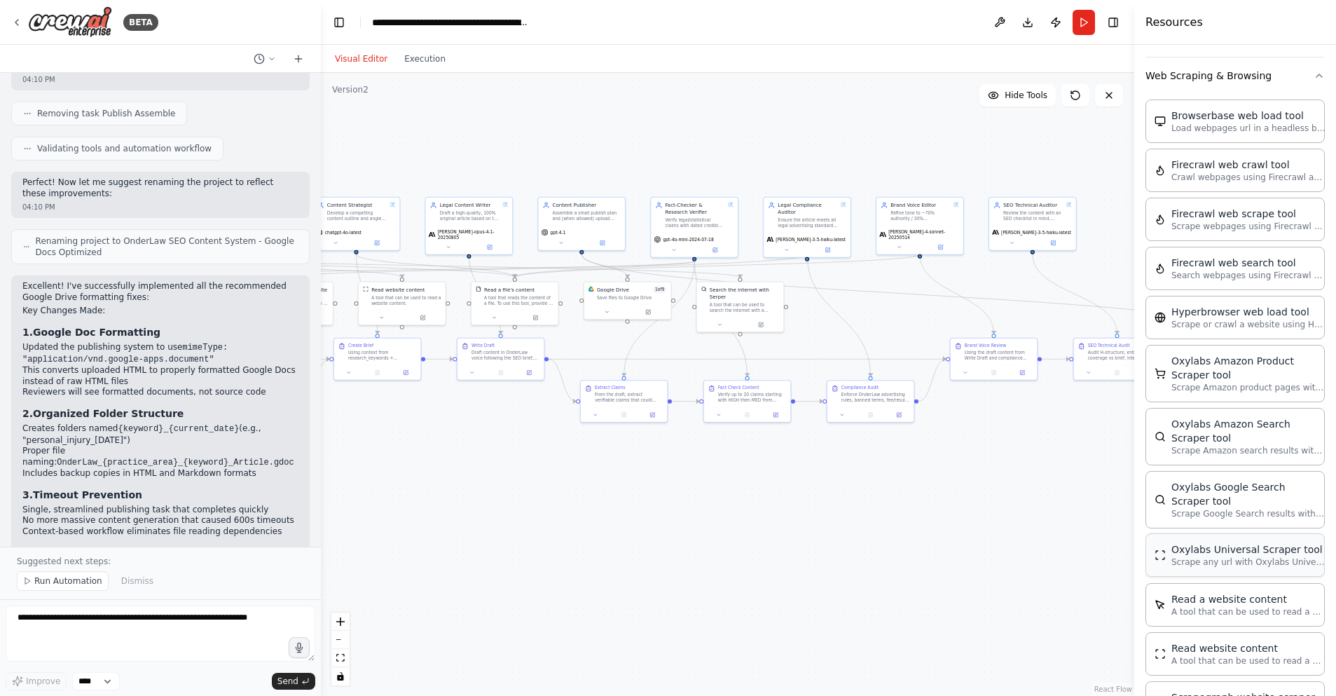
scroll to position [7138, 0]
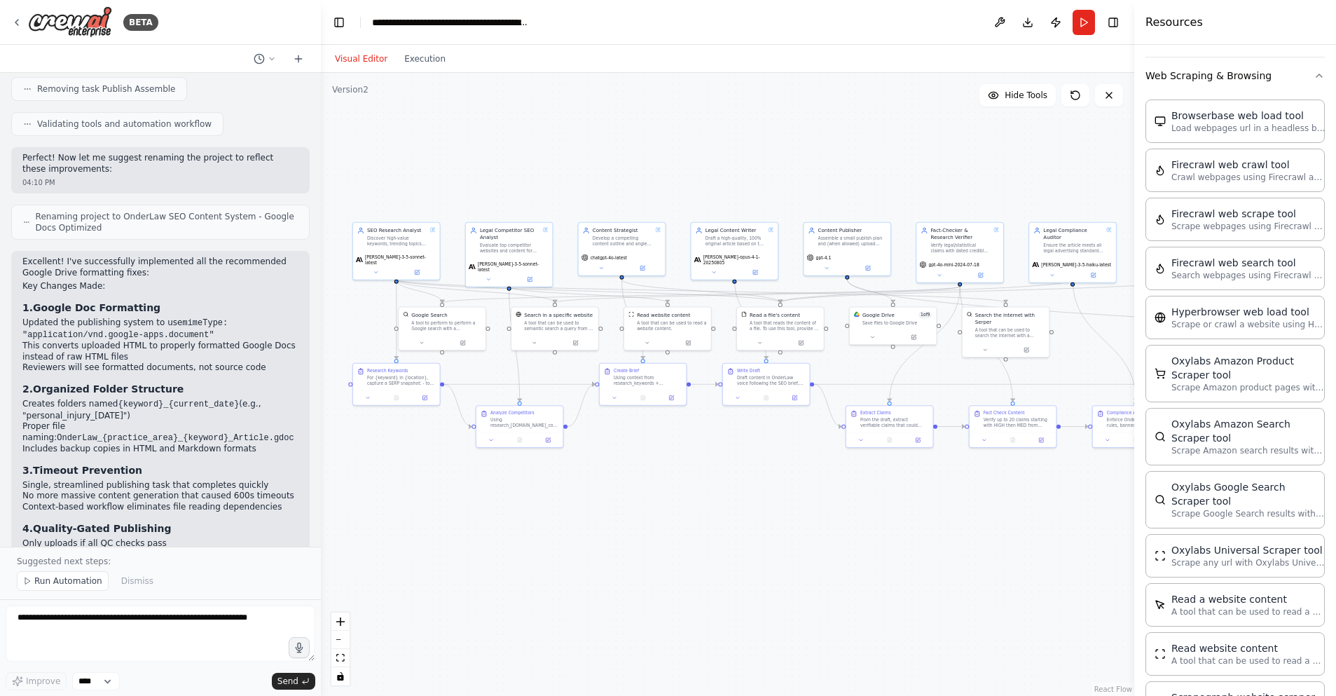
drag, startPoint x: 427, startPoint y: 502, endPoint x: 692, endPoint y: 527, distance: 266.0
click at [692, 527] on div ".deletable-edge-delete-btn { width: 20px; height: 20px; border: 0px solid #ffff…" at bounding box center [727, 384] width 813 height 623
click at [1081, 25] on button "Run" at bounding box center [1084, 22] width 22 height 25
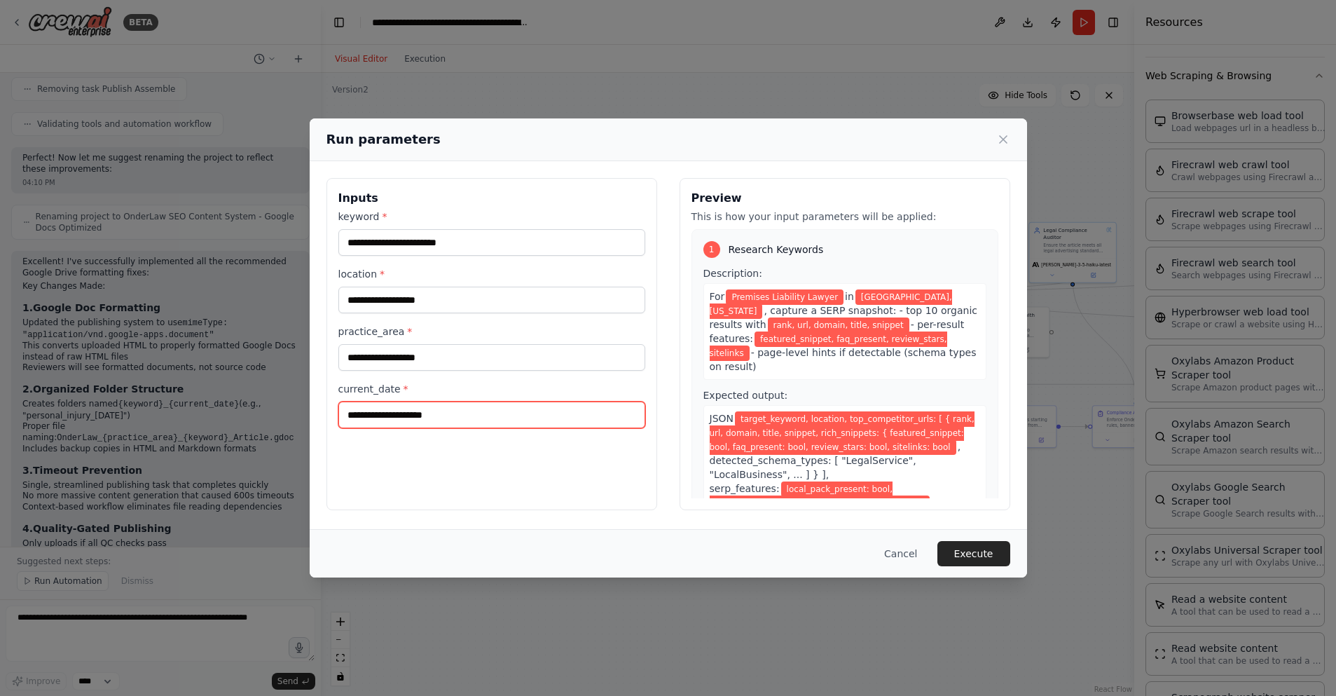
click at [443, 419] on input "current_date *" at bounding box center [491, 414] width 307 height 27
type input "******"
click at [979, 555] on button "Execute" at bounding box center [973, 553] width 73 height 25
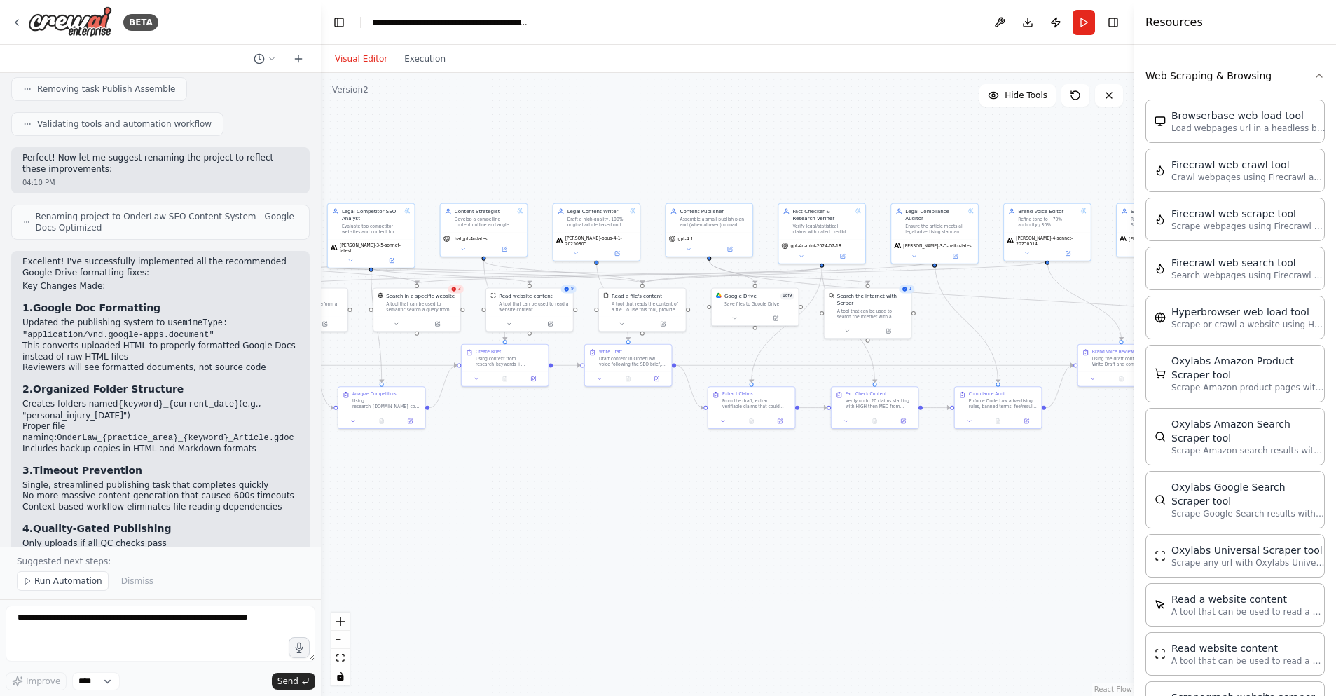
drag, startPoint x: 714, startPoint y: 516, endPoint x: 664, endPoint y: 500, distance: 52.3
click at [664, 500] on div ".deletable-edge-delete-btn { width: 20px; height: 20px; border: 0px solid #ffff…" at bounding box center [727, 384] width 813 height 623
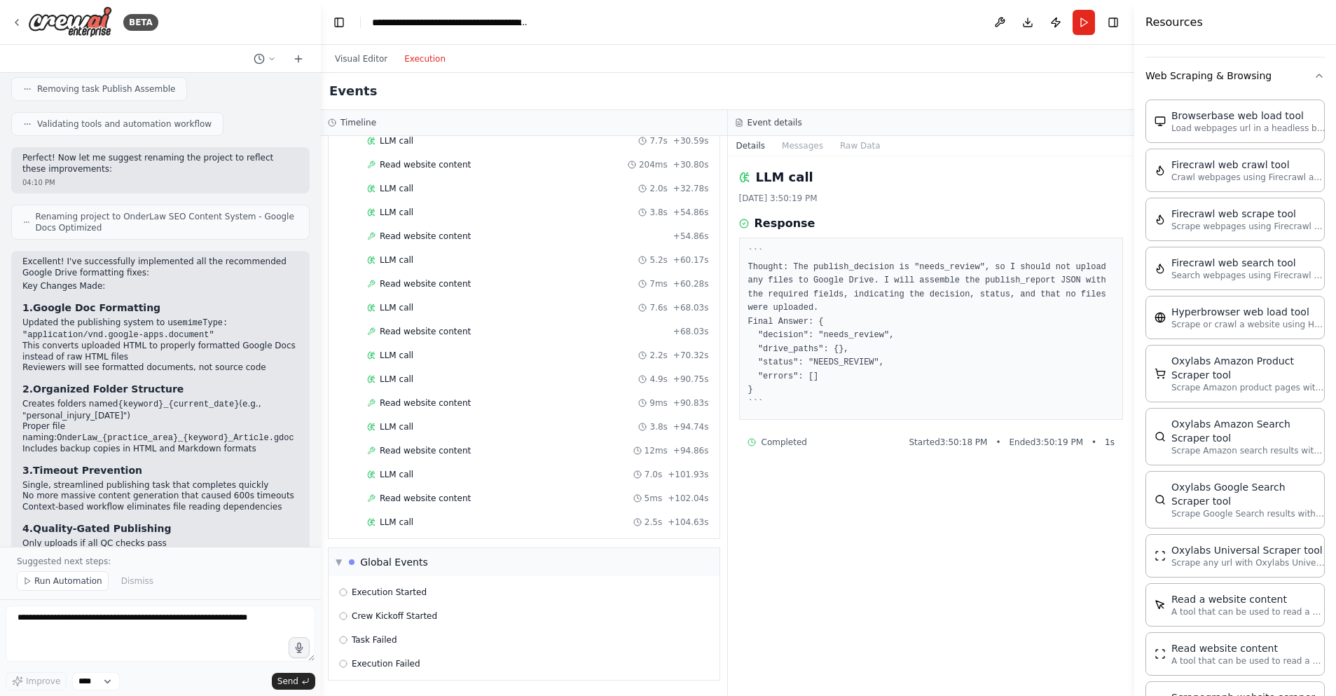
click at [422, 58] on button "Execution" at bounding box center [425, 58] width 58 height 17
click at [411, 661] on span "Execution Failed" at bounding box center [386, 663] width 69 height 11
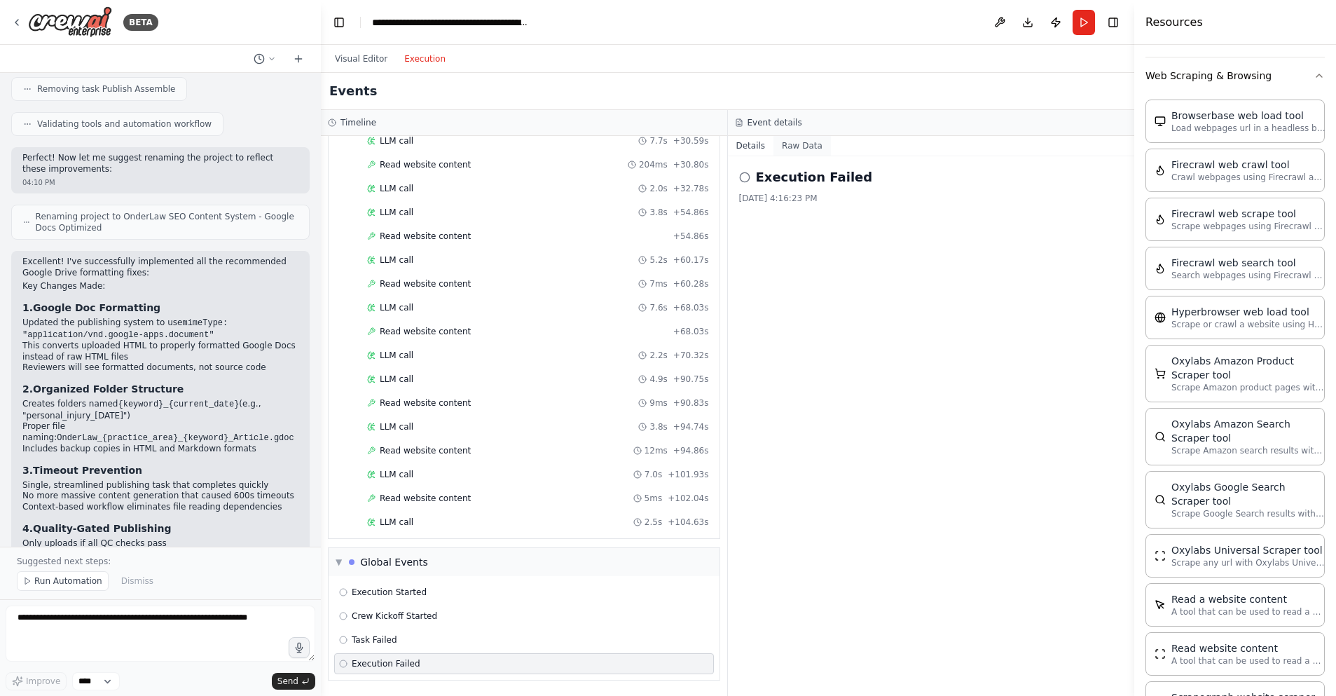
click at [806, 142] on button "Raw Data" at bounding box center [801, 146] width 57 height 20
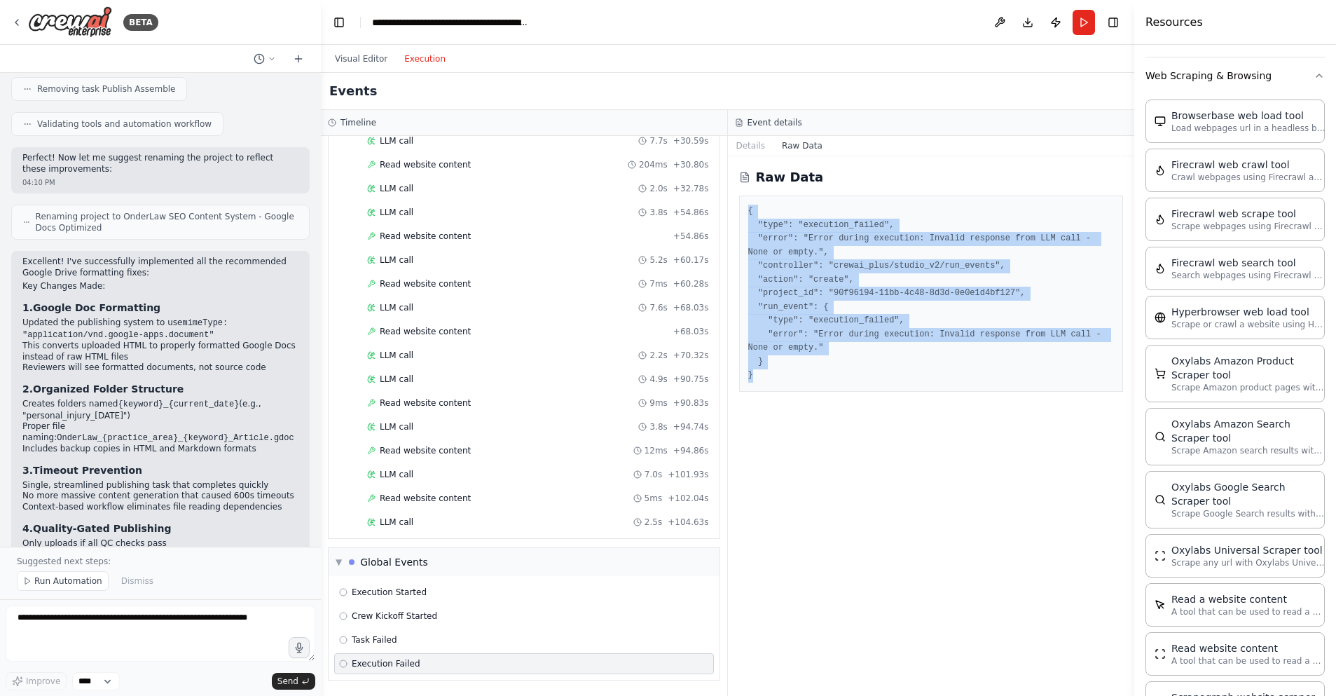
drag, startPoint x: 749, startPoint y: 209, endPoint x: 804, endPoint y: 382, distance: 180.8
click at [804, 382] on div "{ "type": "execution_failed", "error": "Error during execution: Invalid respons…" at bounding box center [931, 293] width 385 height 196
copy pre "{ "type": "execution_failed", "error": "Error during execution: Invalid respons…"
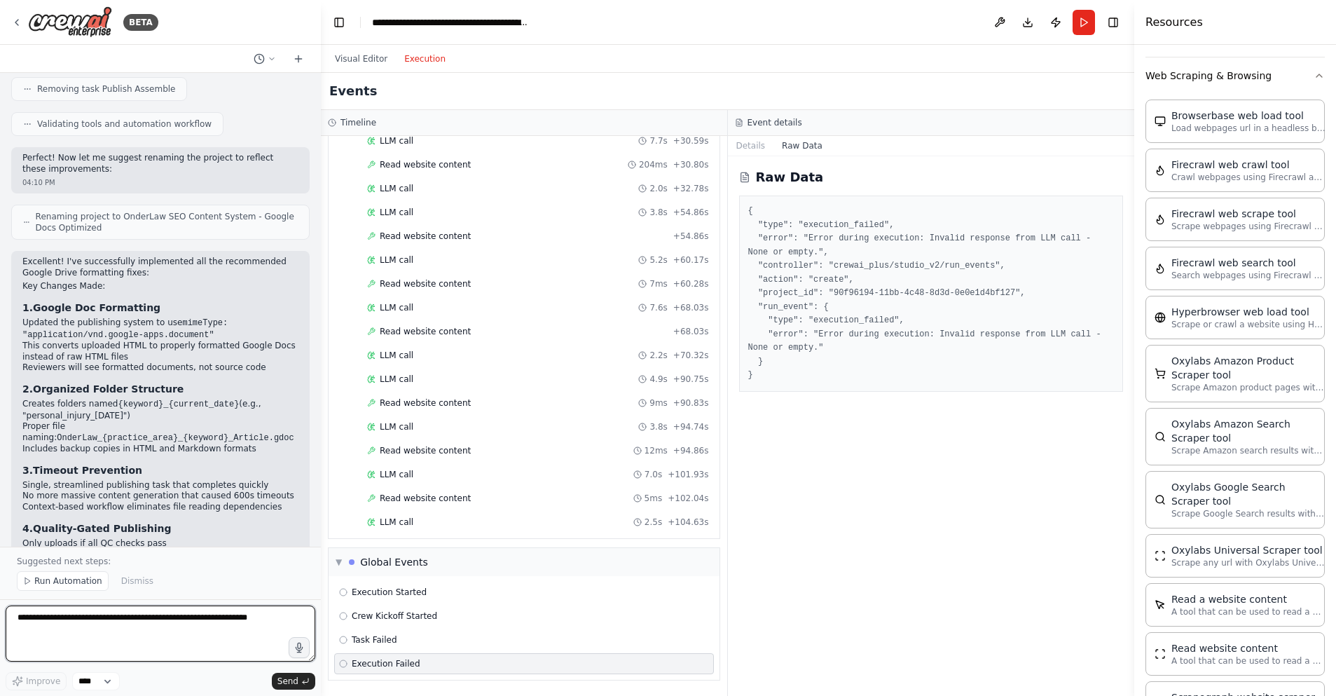
drag, startPoint x: 104, startPoint y: 634, endPoint x: 64, endPoint y: 629, distance: 40.9
click at [102, 634] on textarea at bounding box center [161, 633] width 310 height 56
paste textarea "**********"
type textarea "**********"
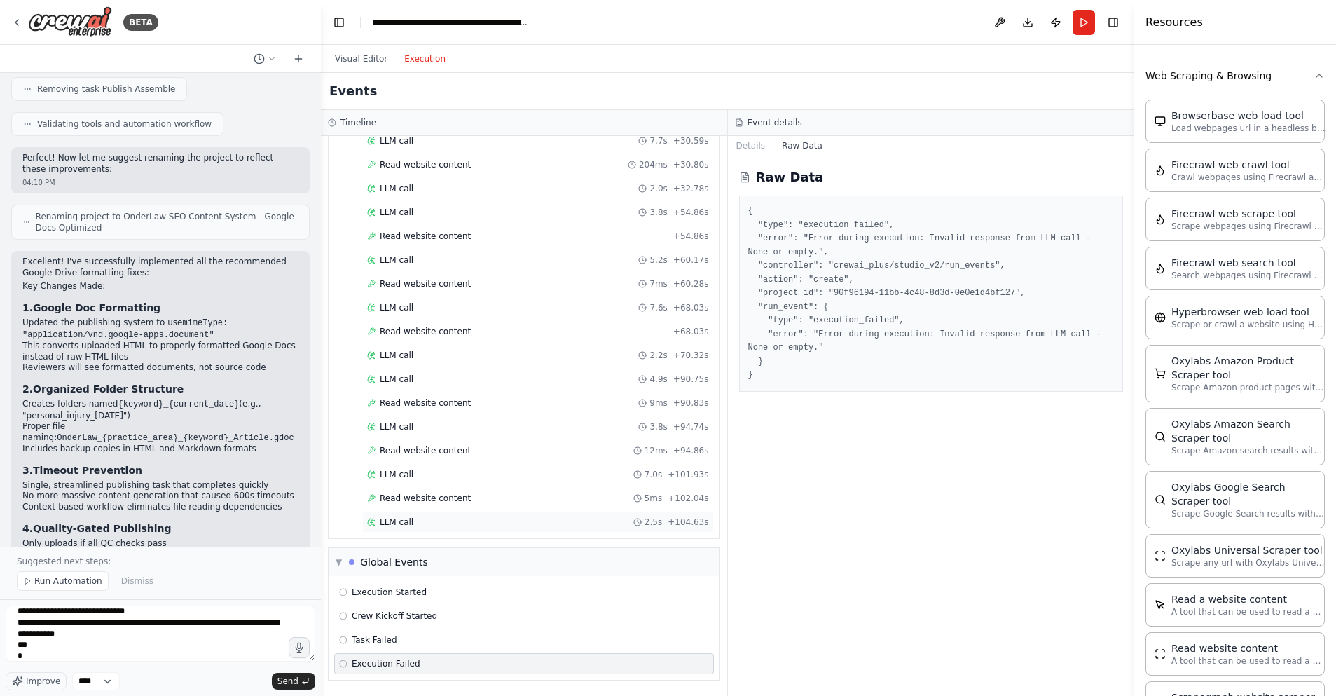
click at [427, 521] on div "LLM call 2.5s + 104.63s" at bounding box center [538, 521] width 342 height 11
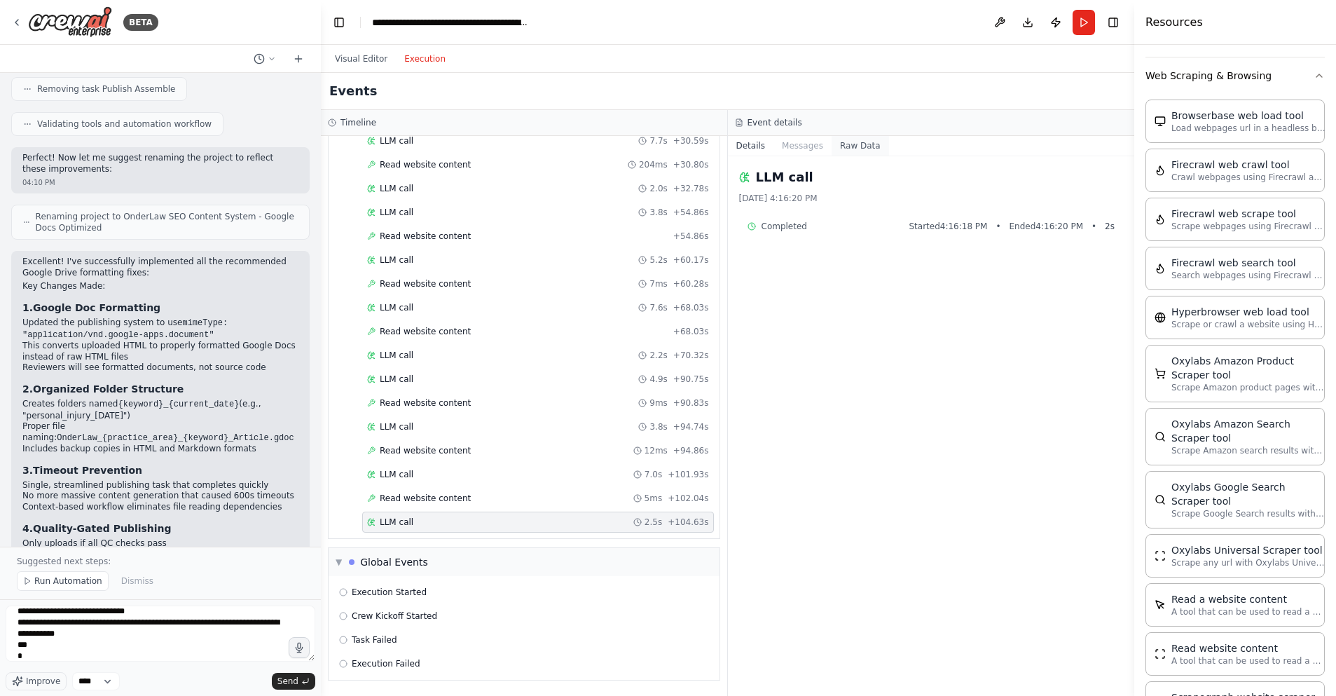
click at [839, 147] on button "Raw Data" at bounding box center [860, 146] width 57 height 20
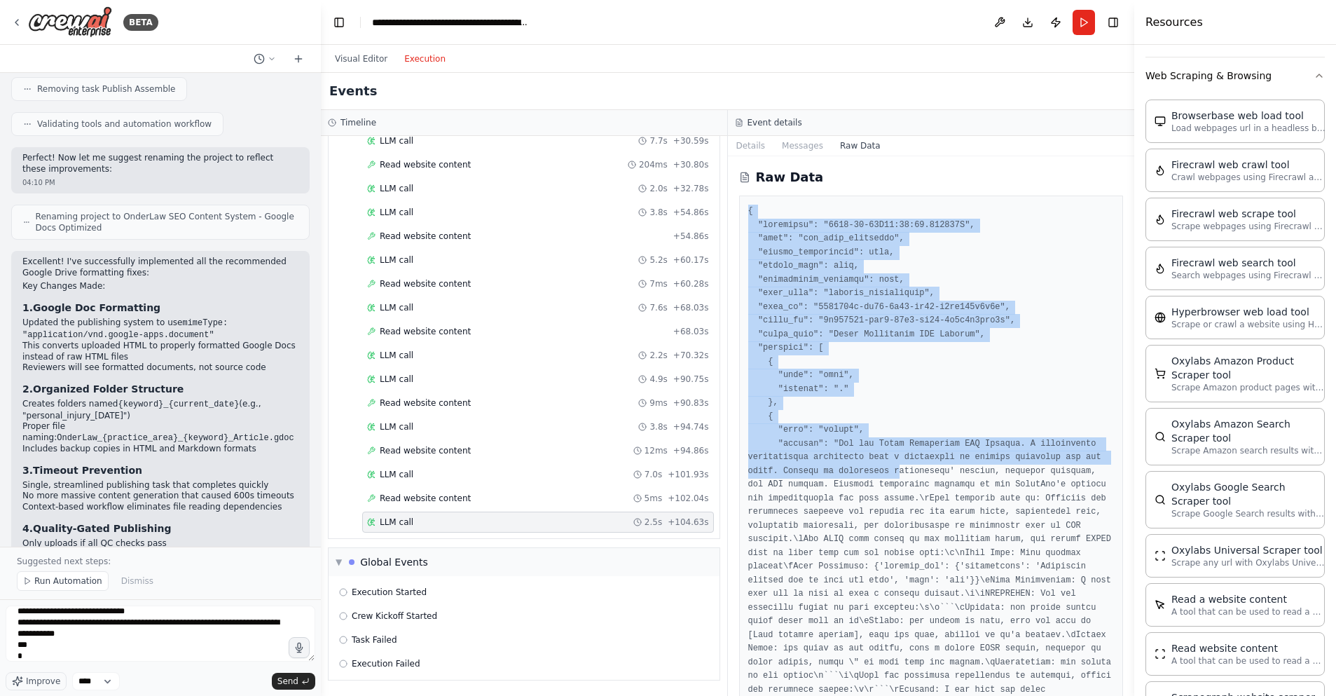
drag, startPoint x: 746, startPoint y: 207, endPoint x: 903, endPoint y: 495, distance: 327.9
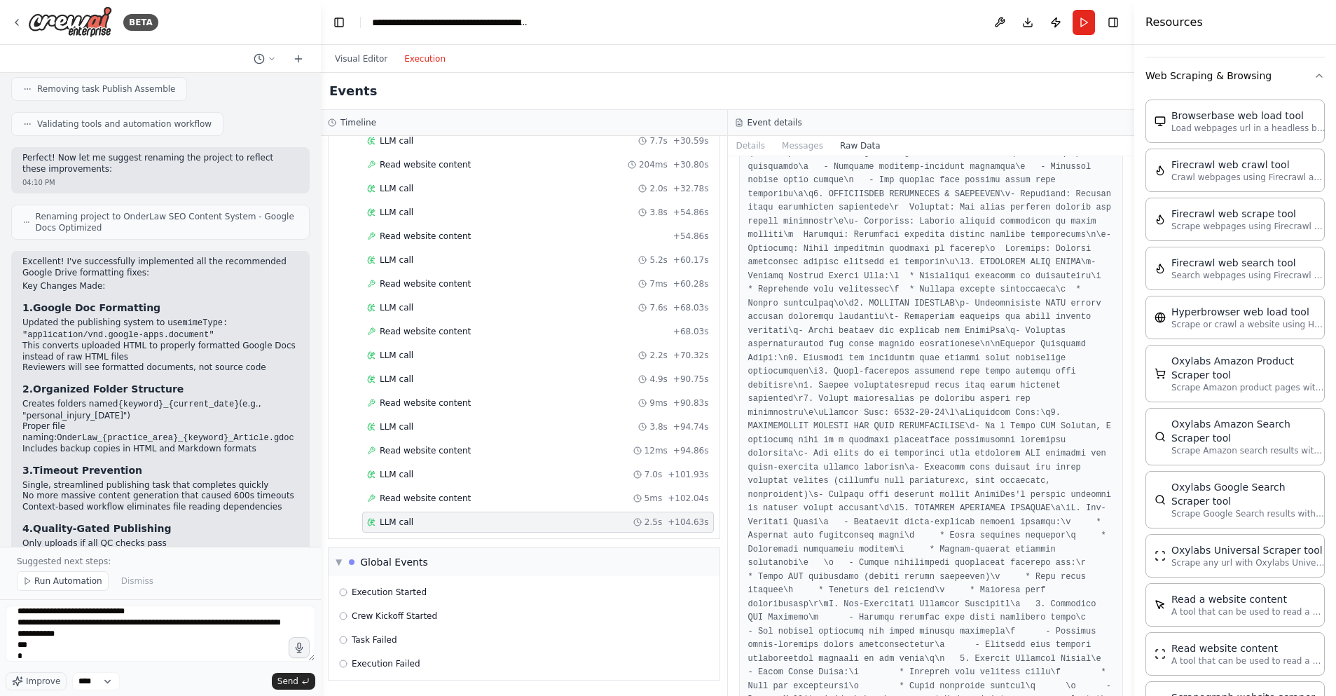
scroll to position [7142, 0]
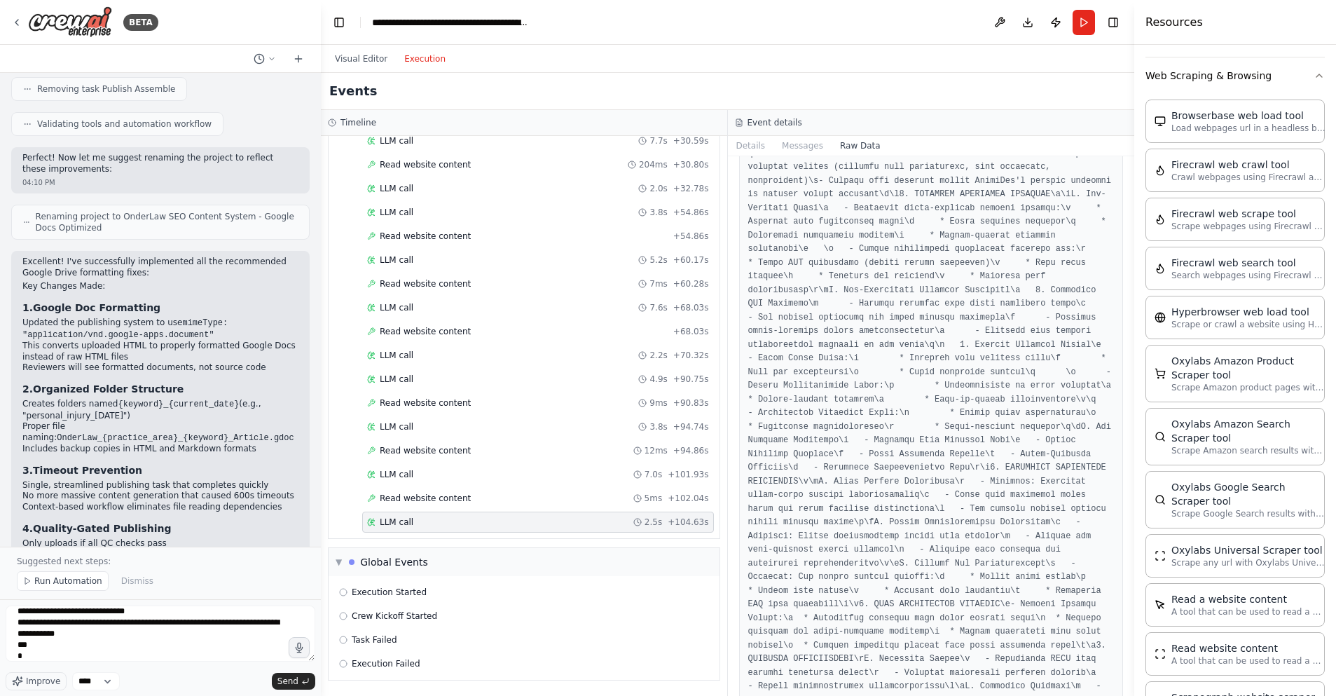
scroll to position [7494, 0]
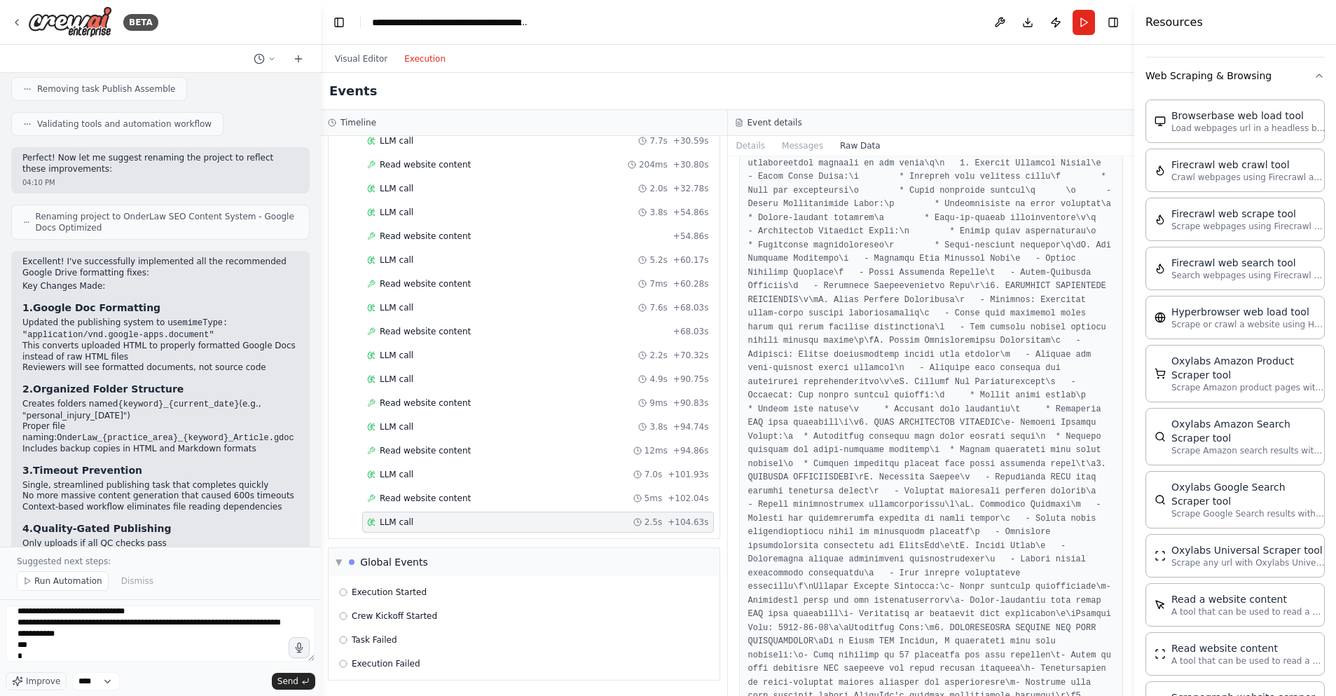
drag, startPoint x: 1128, startPoint y: 276, endPoint x: 1107, endPoint y: 491, distance: 216.1
click at [1115, 492] on div "BETA Hello! I'm the CrewAI assistant. What kind of automation do you want to bu…" at bounding box center [668, 348] width 1336 height 696
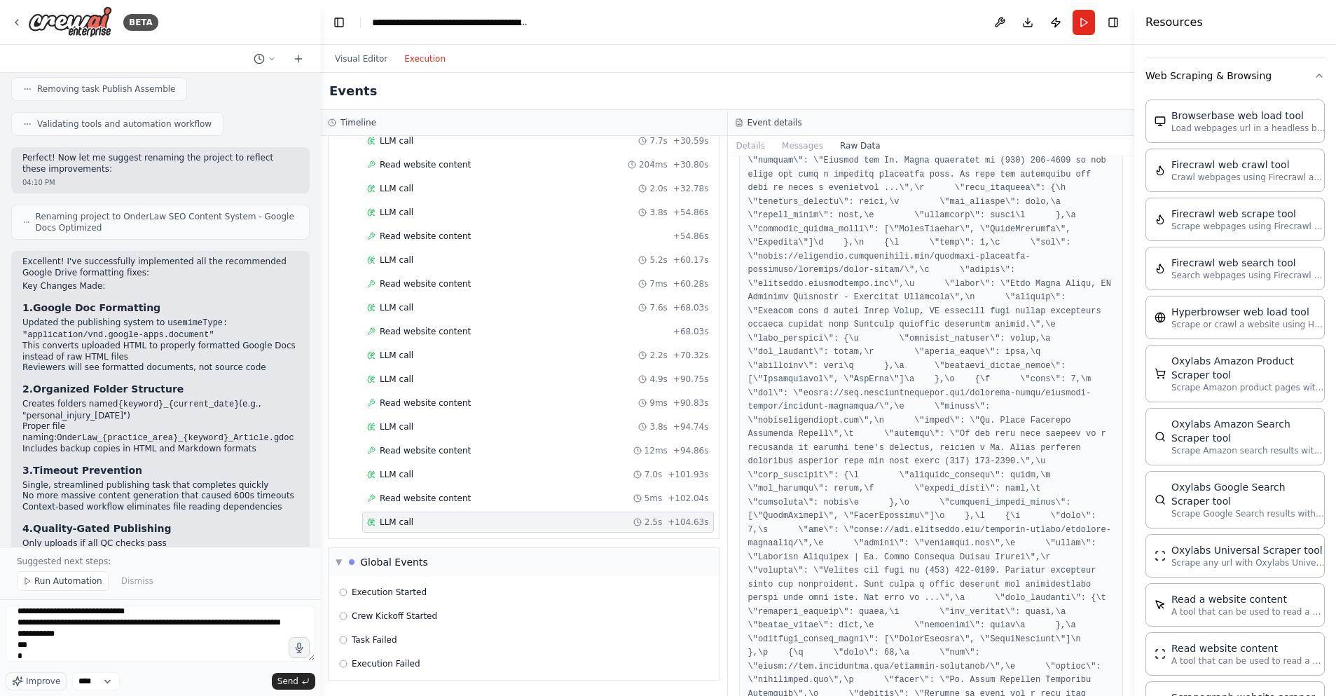
scroll to position [10249, 0]
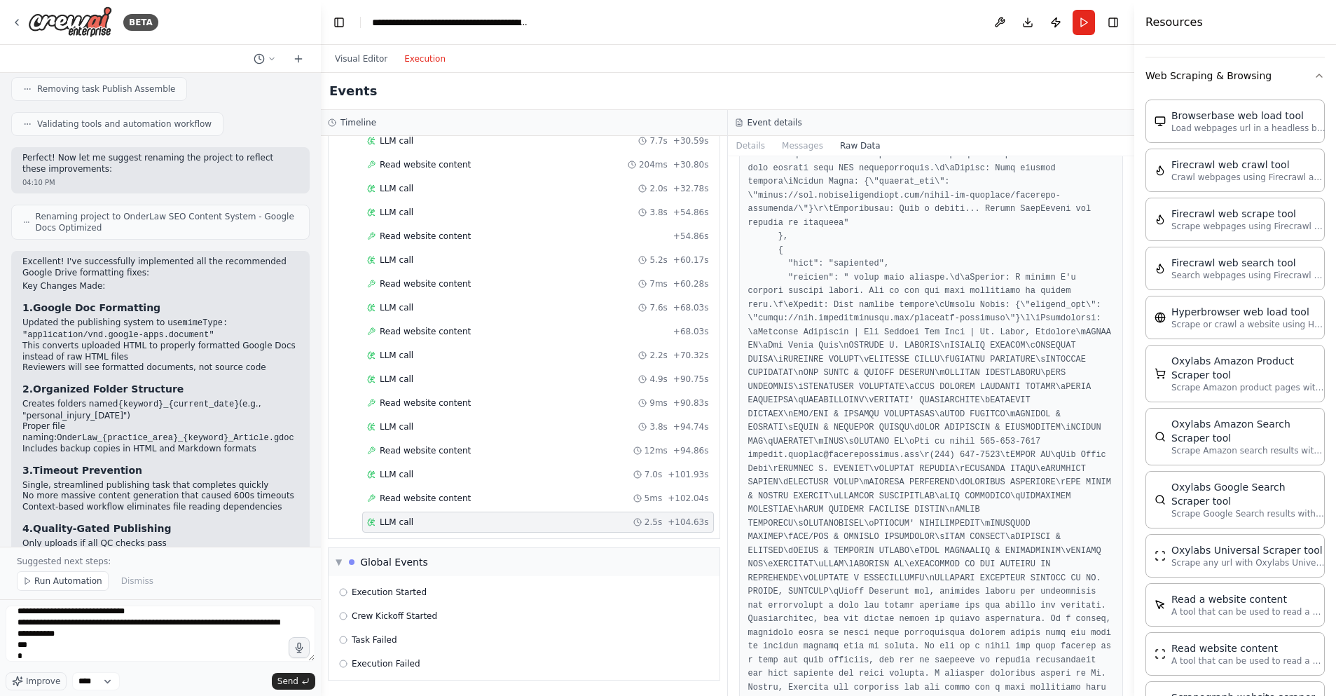
drag, startPoint x: 1129, startPoint y: 311, endPoint x: 1050, endPoint y: 567, distance: 267.7
click at [1095, 621] on div "BETA Hello! I'm the CrewAI assistant. What kind of automation do you want to bu…" at bounding box center [668, 348] width 1336 height 696
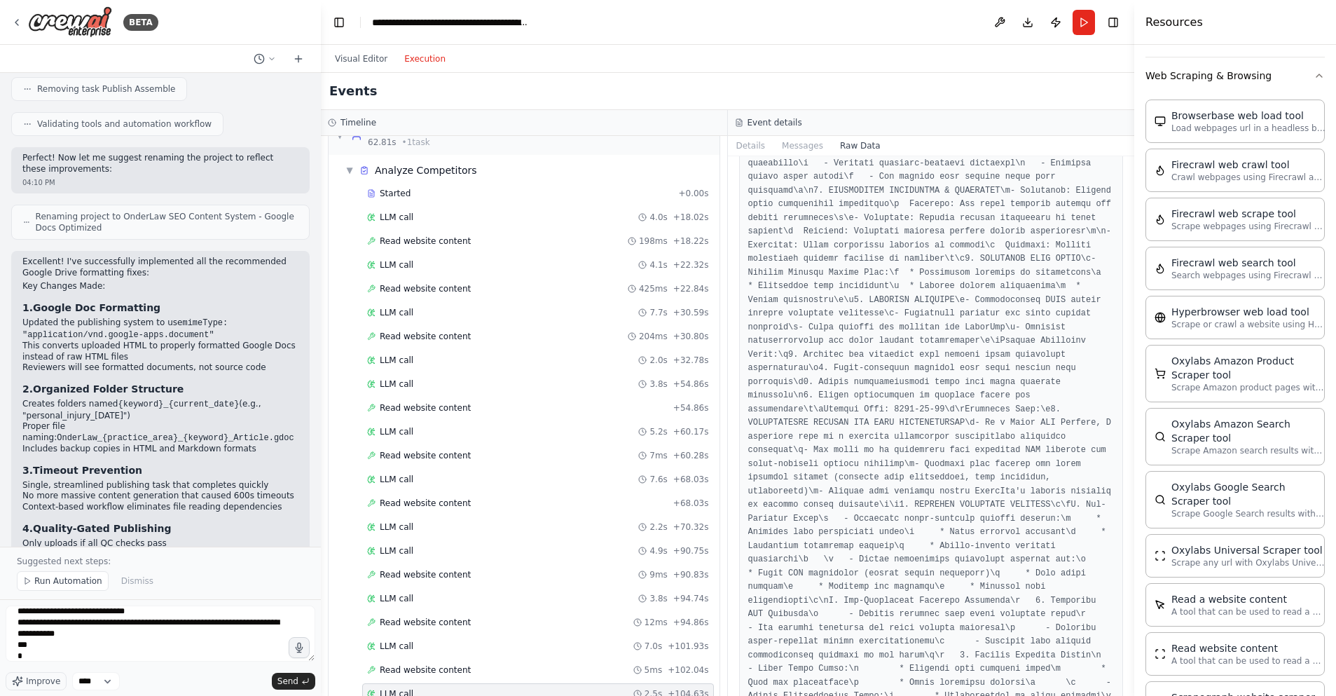
scroll to position [0, 0]
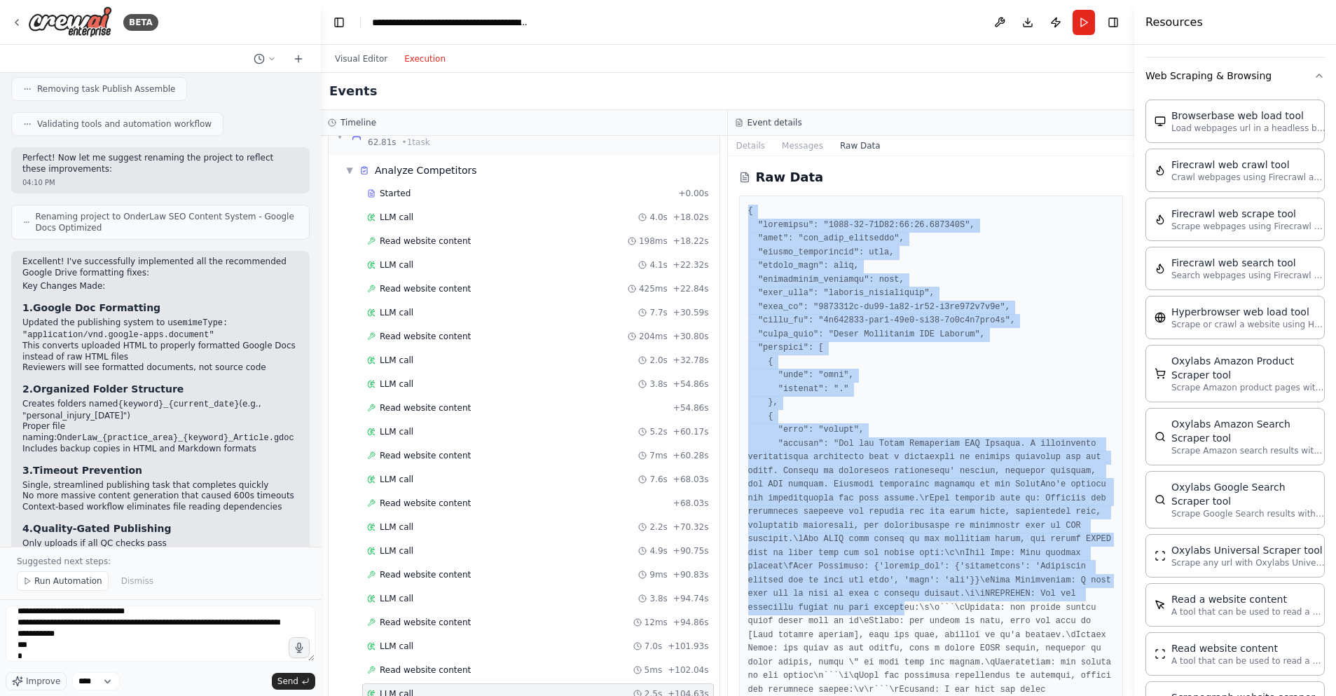
drag, startPoint x: 749, startPoint y: 209, endPoint x: 895, endPoint y: 567, distance: 386.8
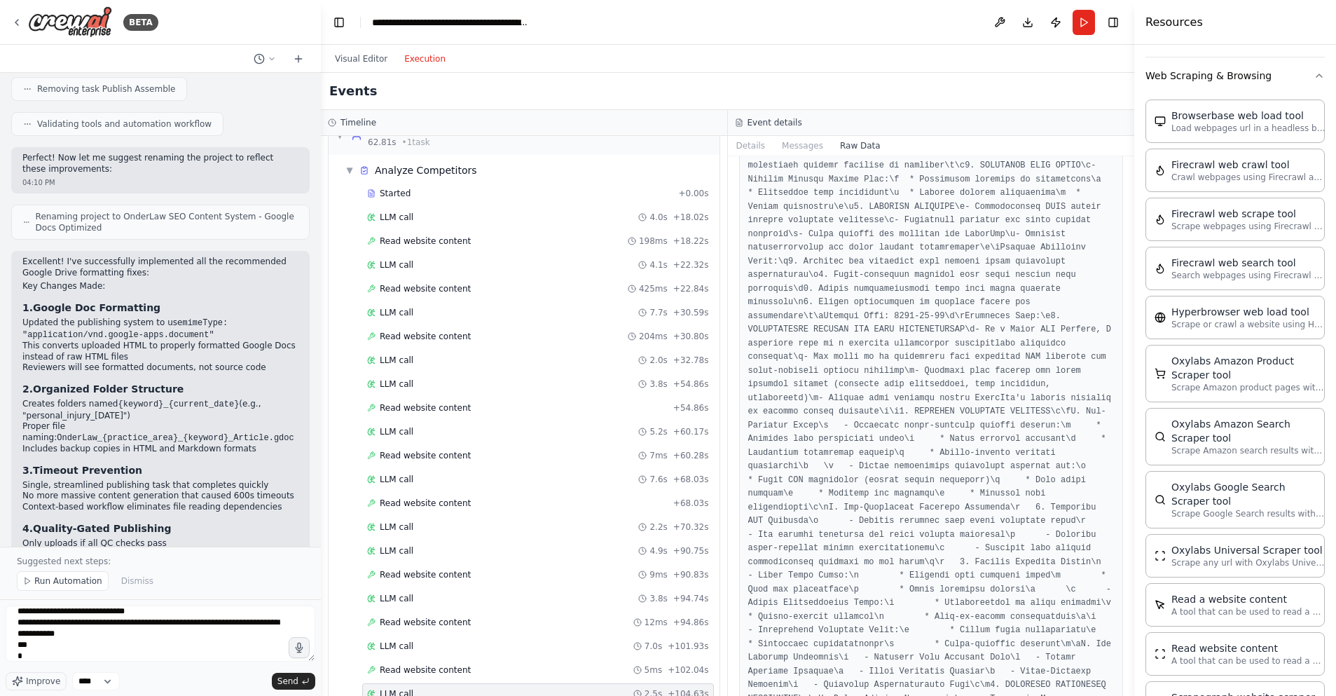
scroll to position [1320, 0]
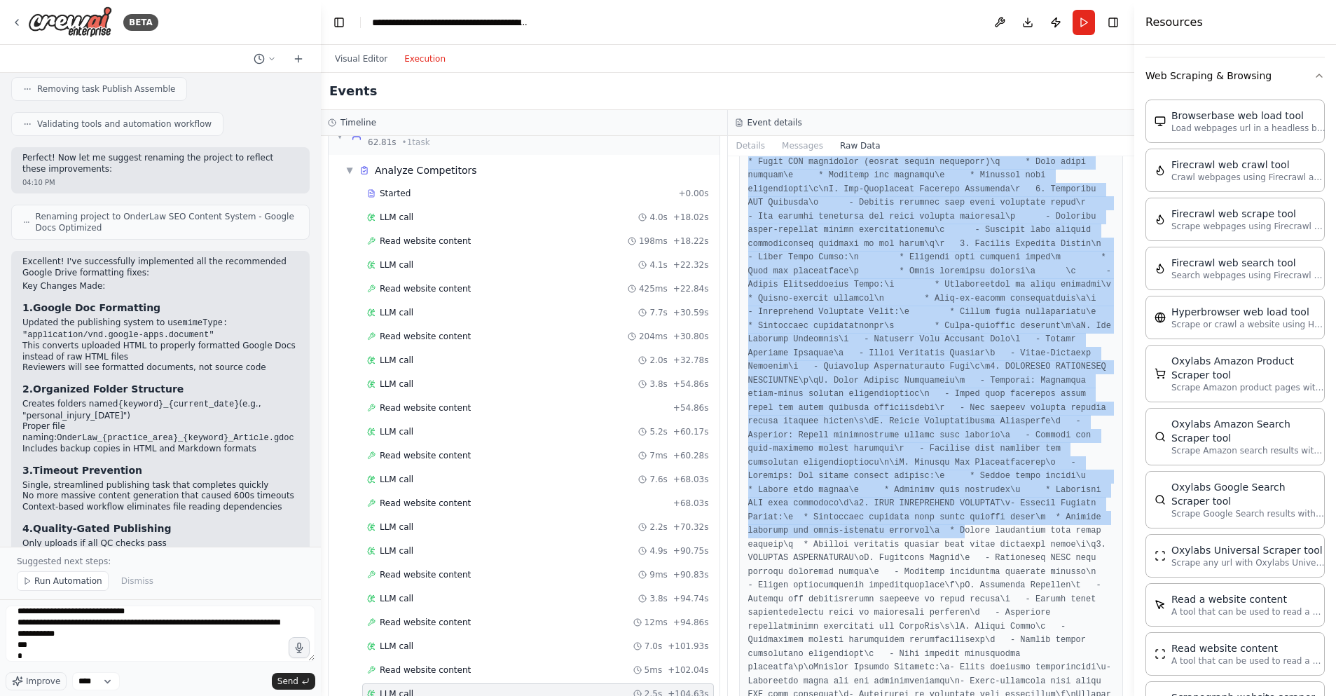
copy pre "{ "timestamp": "[DATE]T21:16:20.844702Z", "type": "llm_call_completed", "source…"
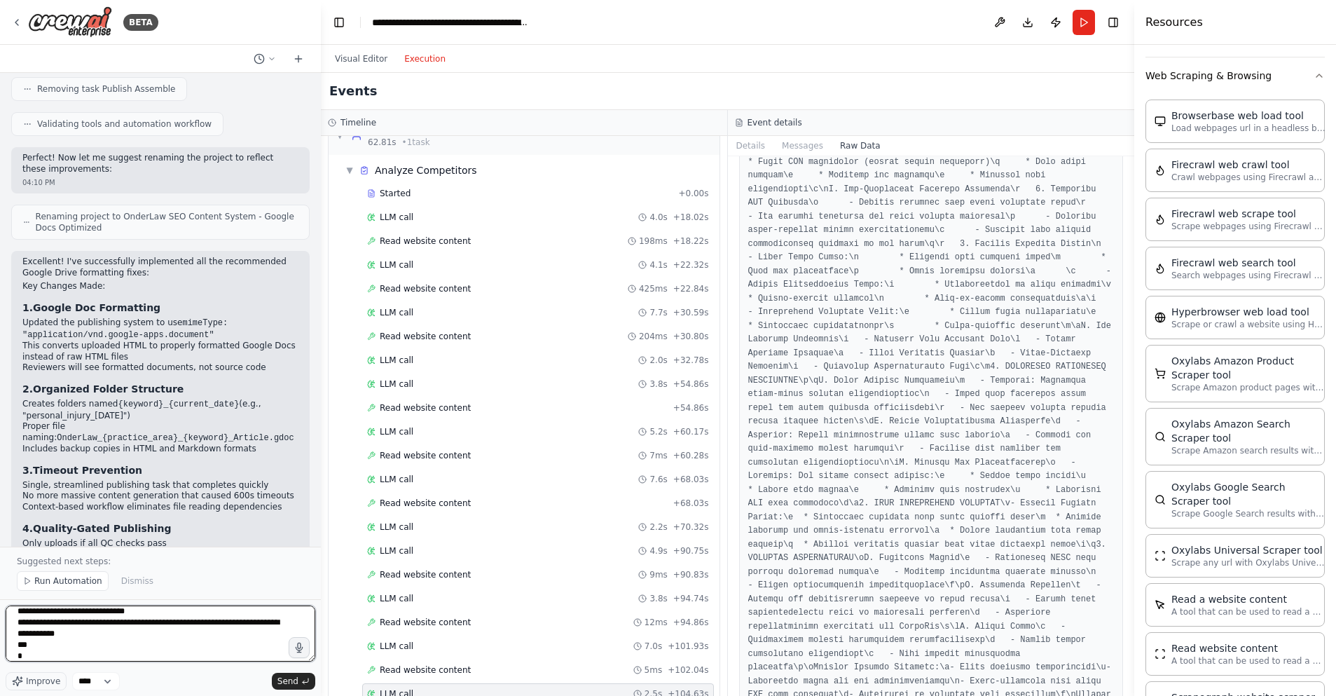
drag, startPoint x: 76, startPoint y: 649, endPoint x: 34, endPoint y: 655, distance: 41.8
click at [64, 651] on textarea "**********" at bounding box center [161, 633] width 310 height 56
click at [34, 655] on textarea "**********" at bounding box center [161, 633] width 310 height 56
paste textarea "**********"
type textarea "**********"
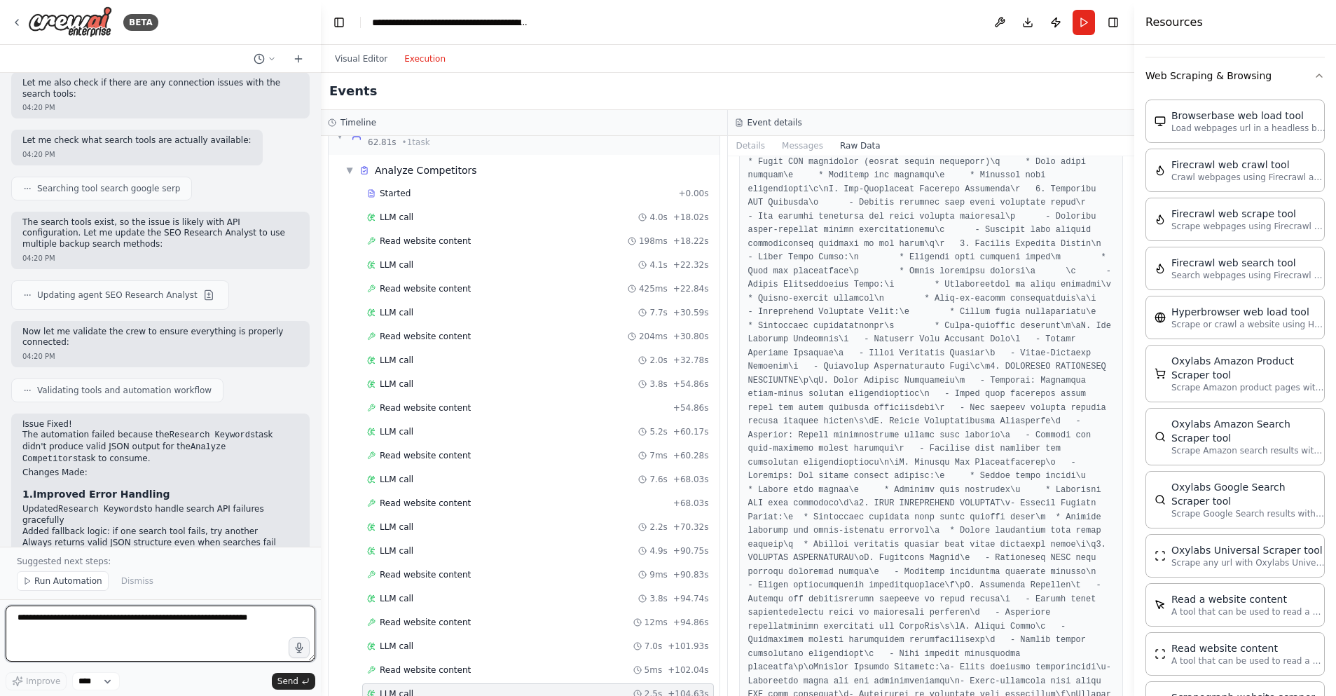
scroll to position [9715, 0]
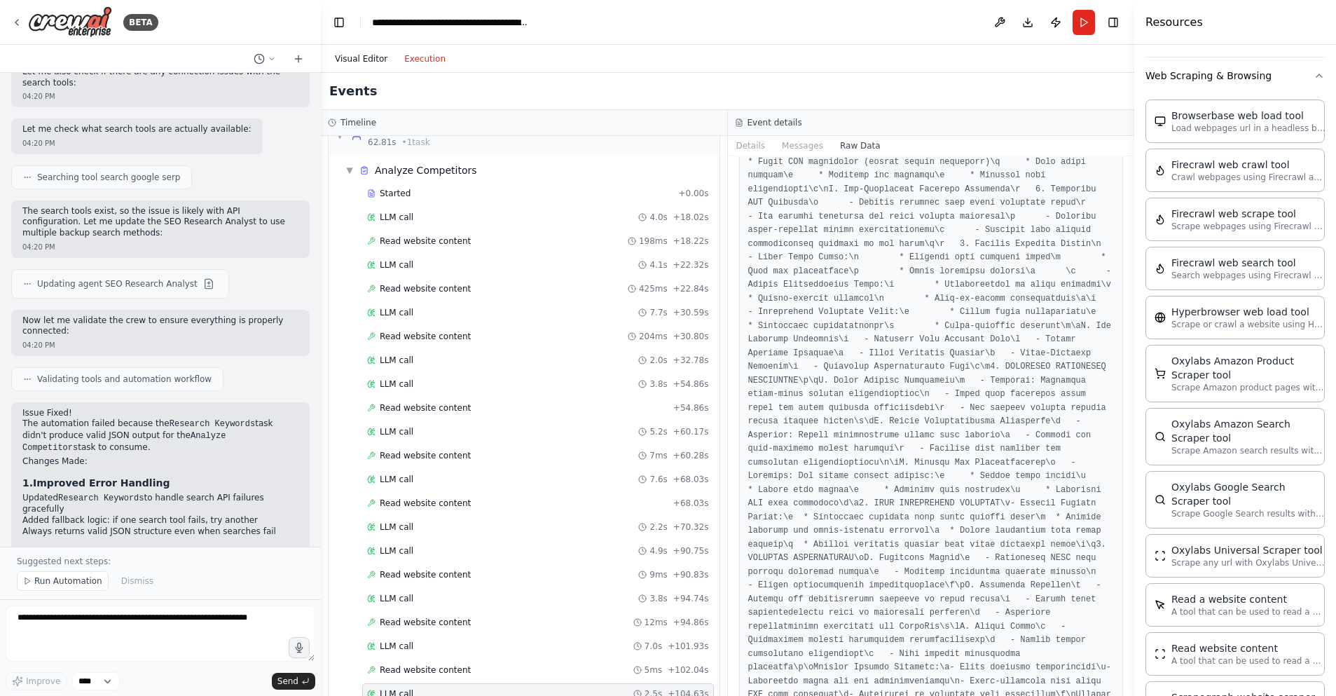
click at [365, 59] on button "Visual Editor" at bounding box center [360, 58] width 69 height 17
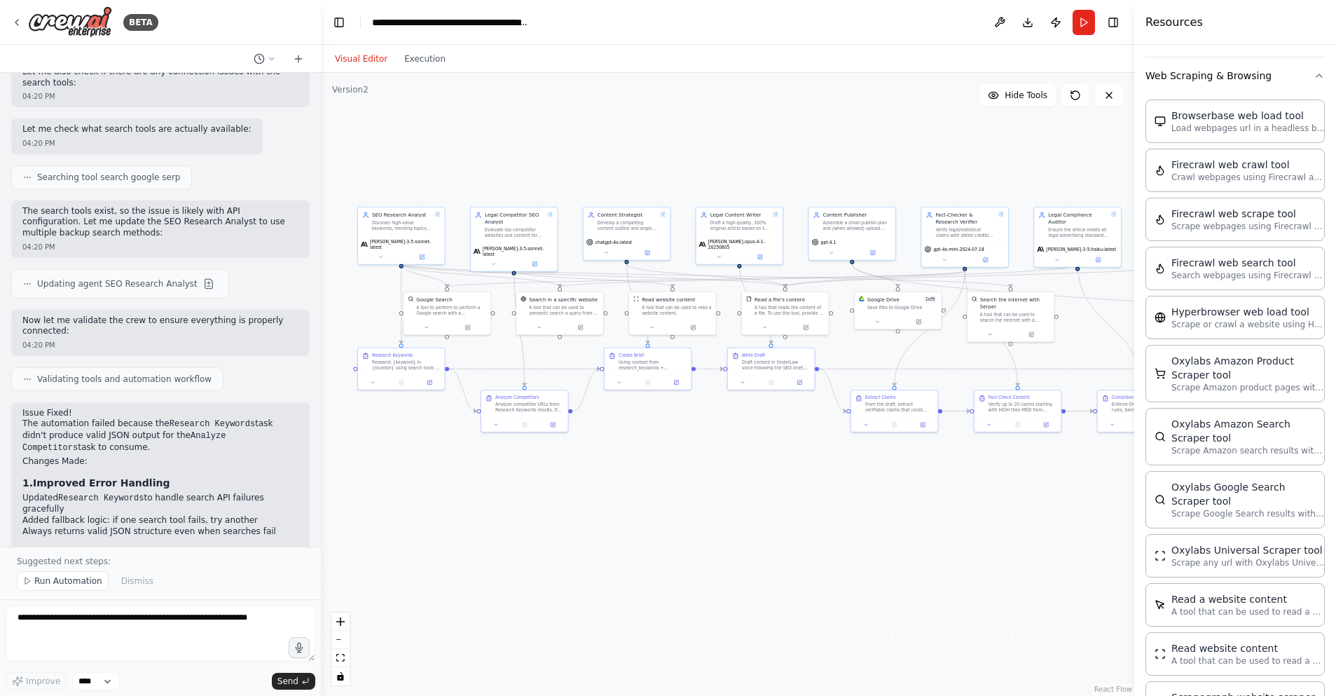
drag, startPoint x: 648, startPoint y: 144, endPoint x: 779, endPoint y: 146, distance: 131.0
click at [779, 146] on div ".deletable-edge-delete-btn { width: 20px; height: 20px; border: 0px solid #ffff…" at bounding box center [727, 384] width 813 height 623
drag, startPoint x: 1086, startPoint y: 20, endPoint x: 883, endPoint y: 148, distance: 239.9
click at [883, 148] on main "**********" at bounding box center [727, 348] width 813 height 696
click at [55, 628] on textarea at bounding box center [161, 633] width 310 height 56
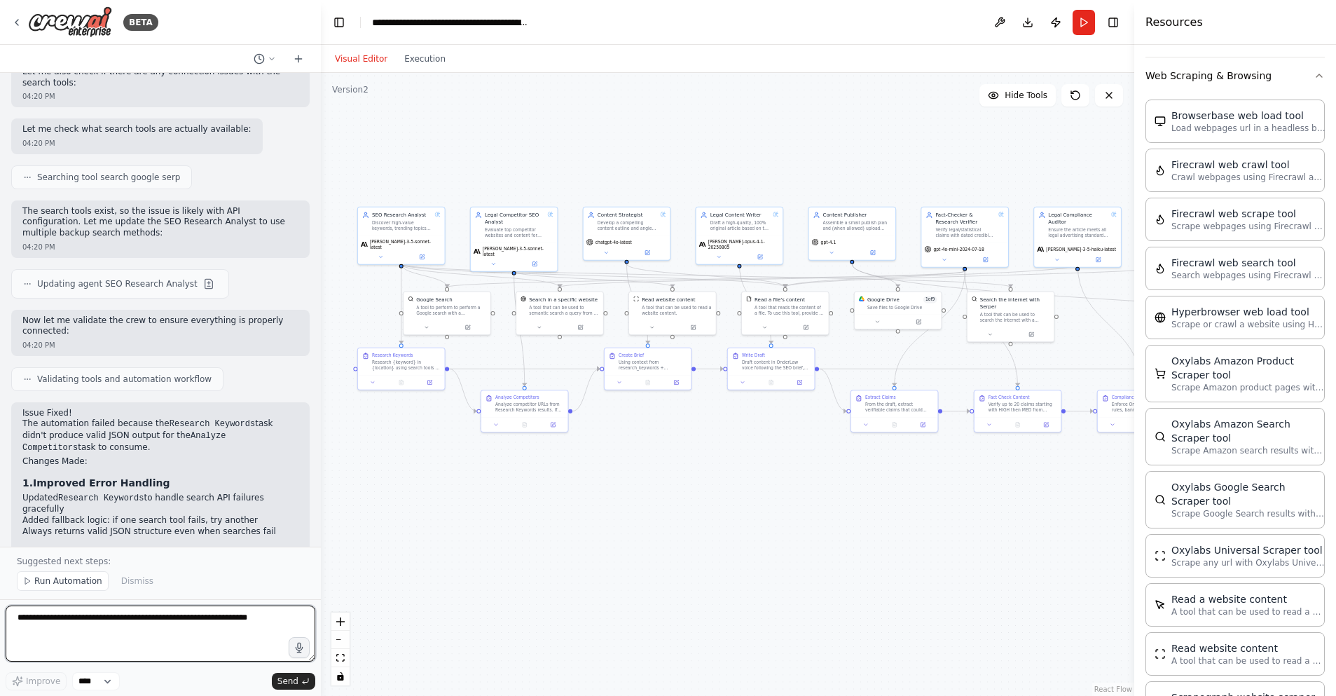
paste textarea "**********"
type textarea "**********"
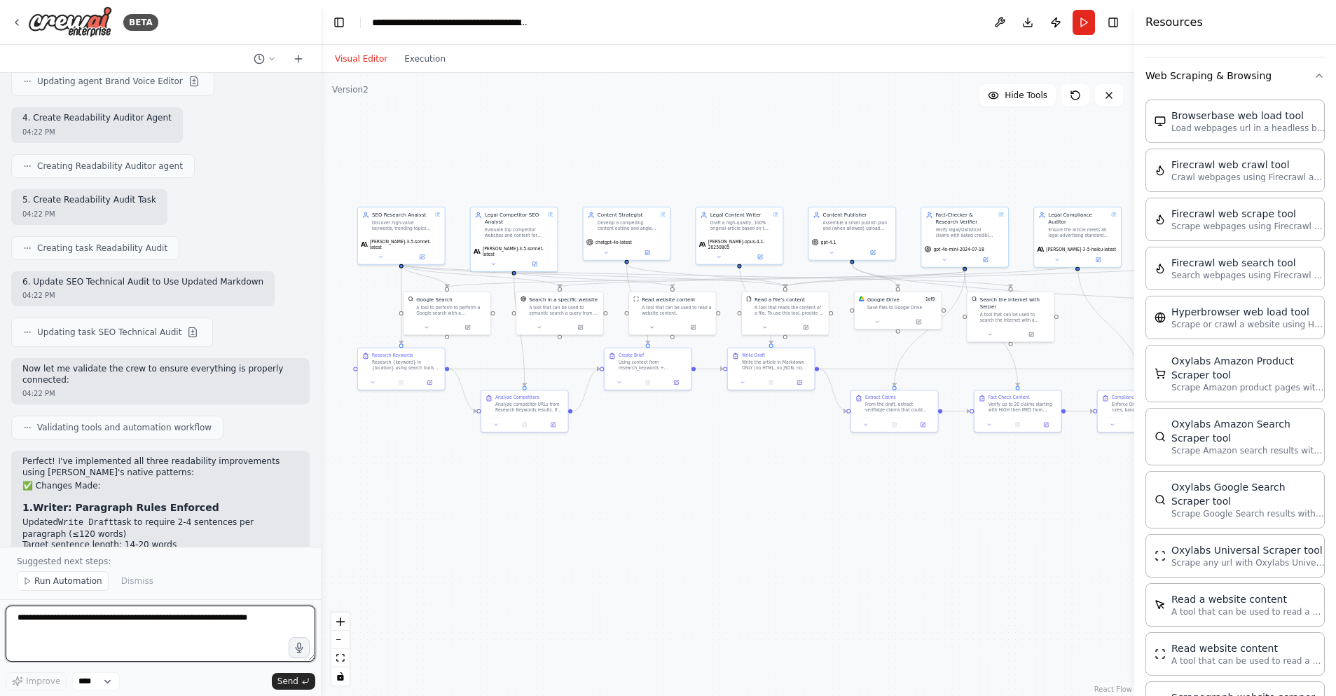
scroll to position [12472, 0]
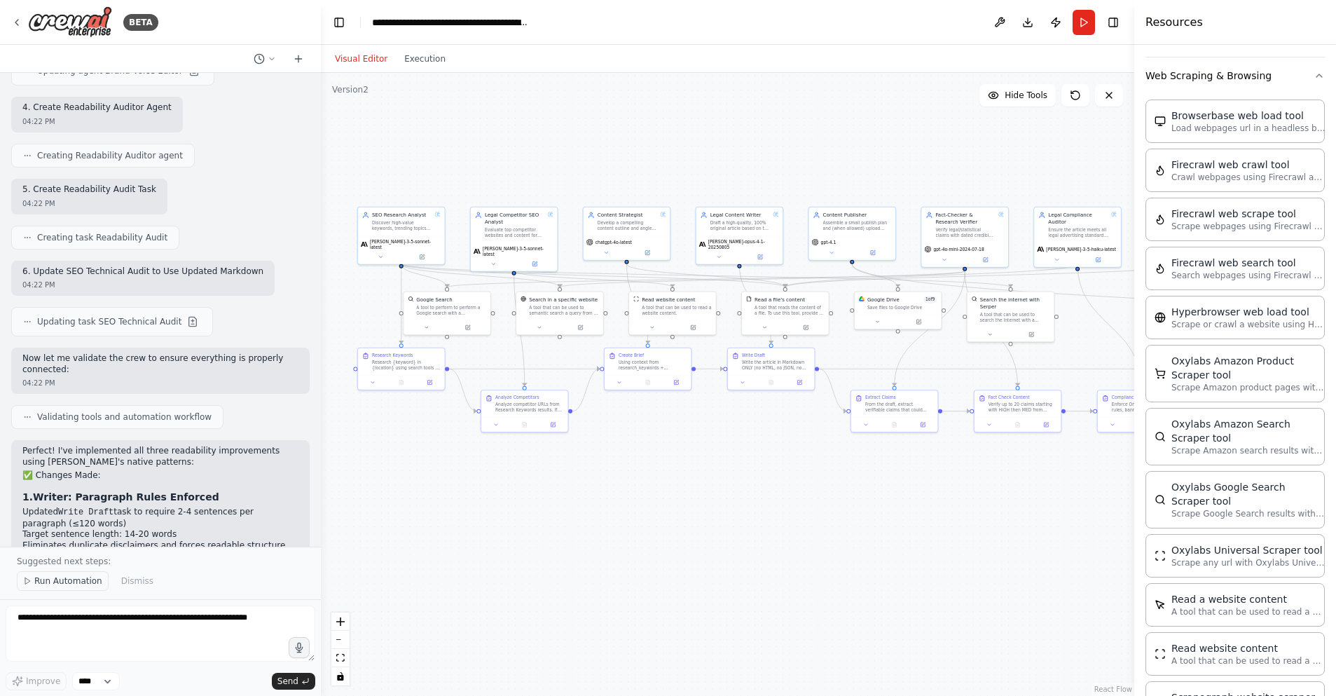
click at [55, 583] on span "Run Automation" at bounding box center [68, 580] width 68 height 11
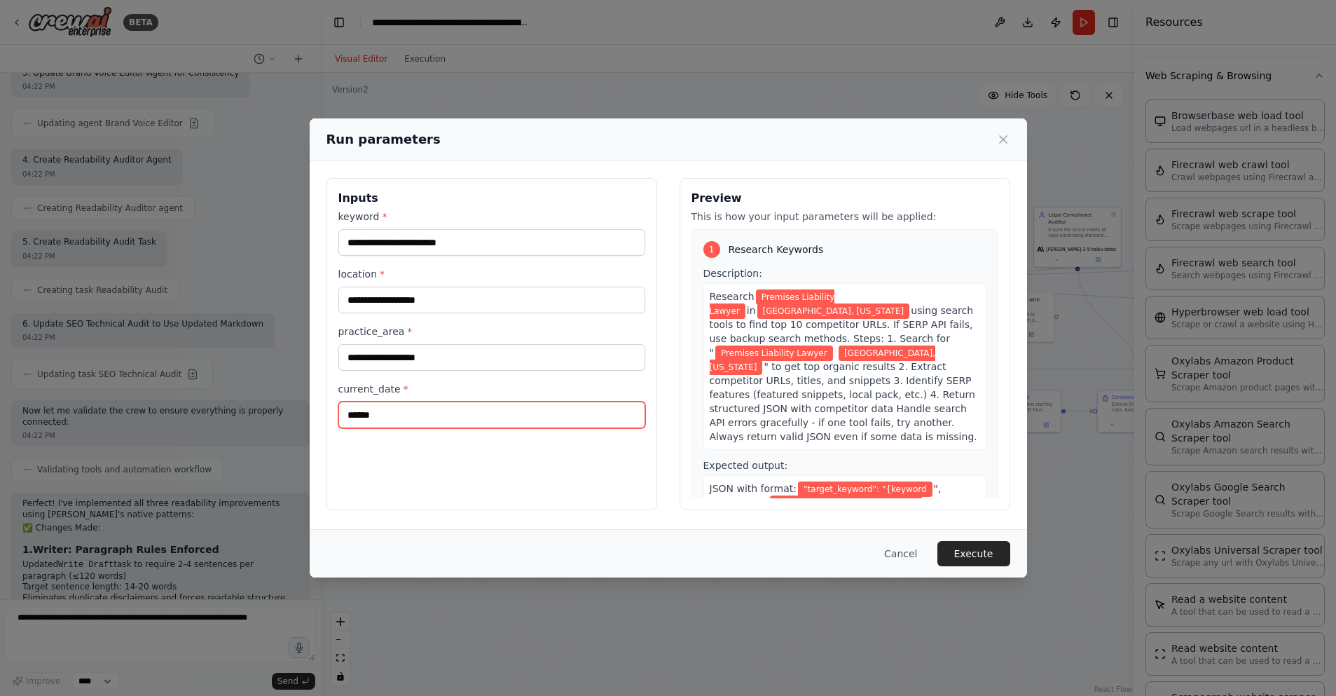
click at [429, 417] on input "******" at bounding box center [491, 414] width 307 height 27
click at [975, 551] on button "Execute" at bounding box center [973, 553] width 73 height 25
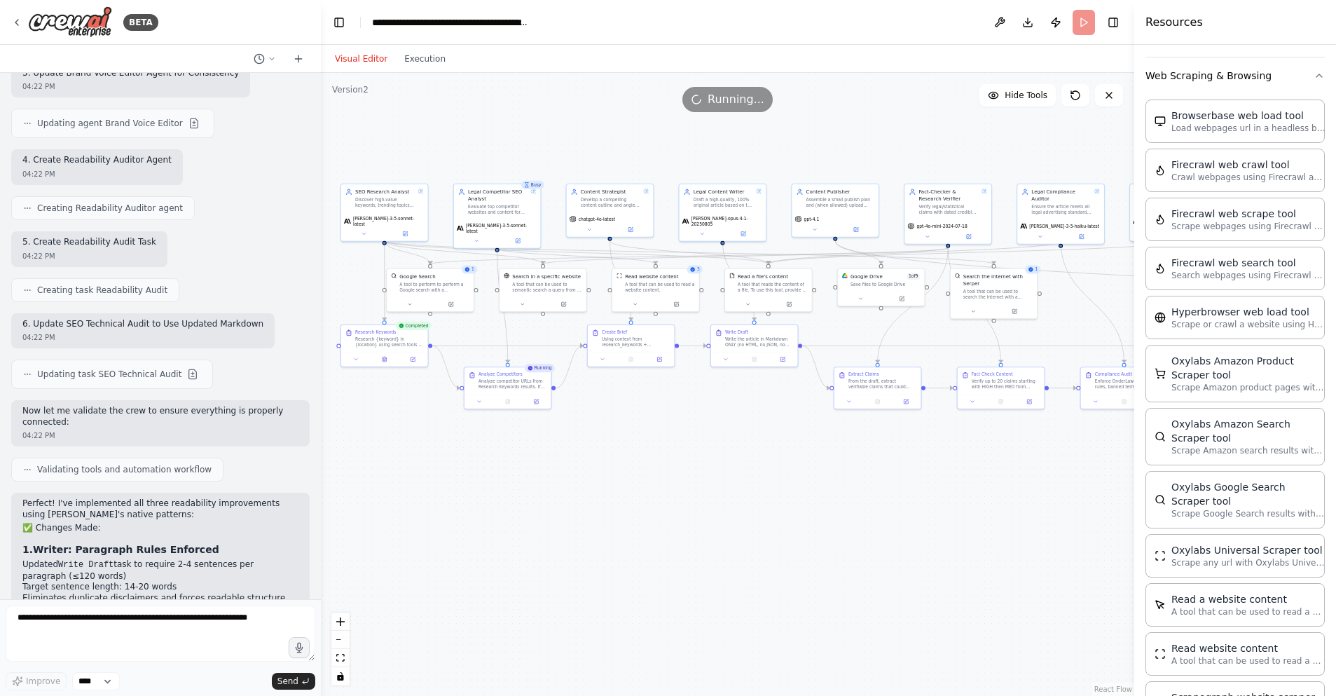
drag, startPoint x: 946, startPoint y: 519, endPoint x: 929, endPoint y: 496, distance: 28.6
click at [929, 496] on div ".deletable-edge-delete-btn { width: 20px; height: 20px; border: 0px solid #ffff…" at bounding box center [727, 384] width 813 height 623
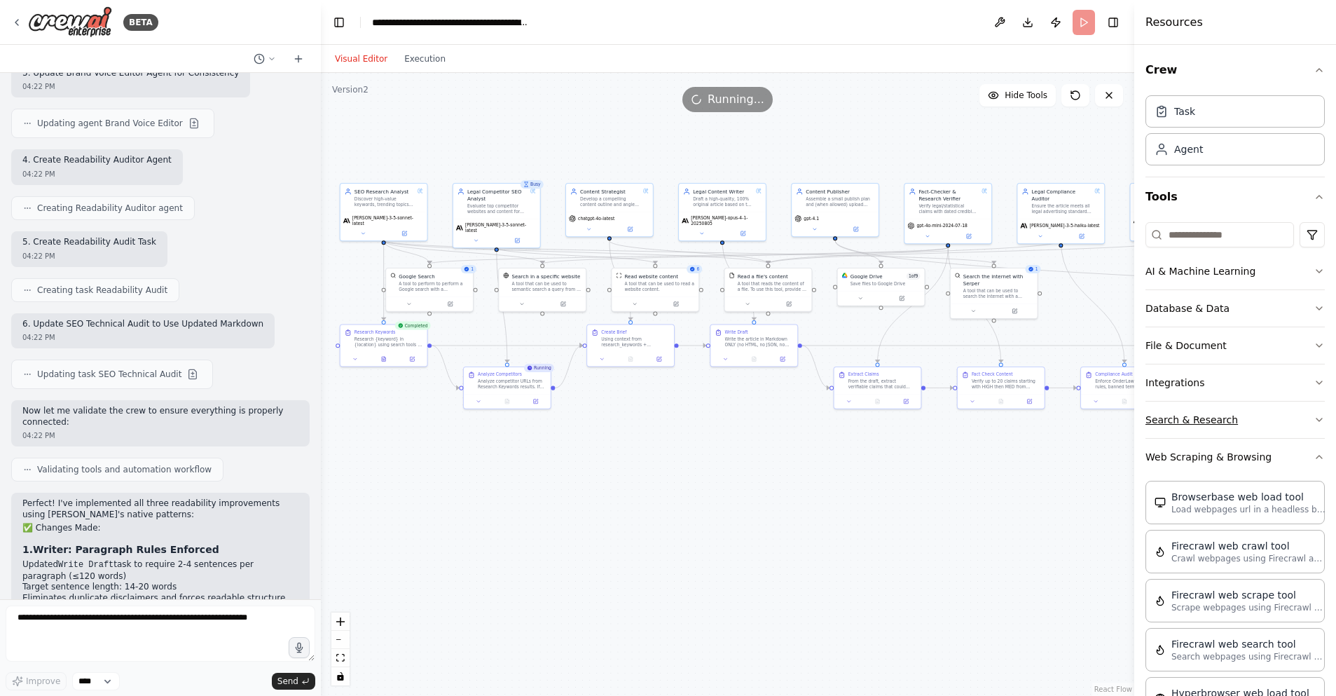
click at [1257, 423] on button "Search & Research" at bounding box center [1235, 419] width 179 height 36
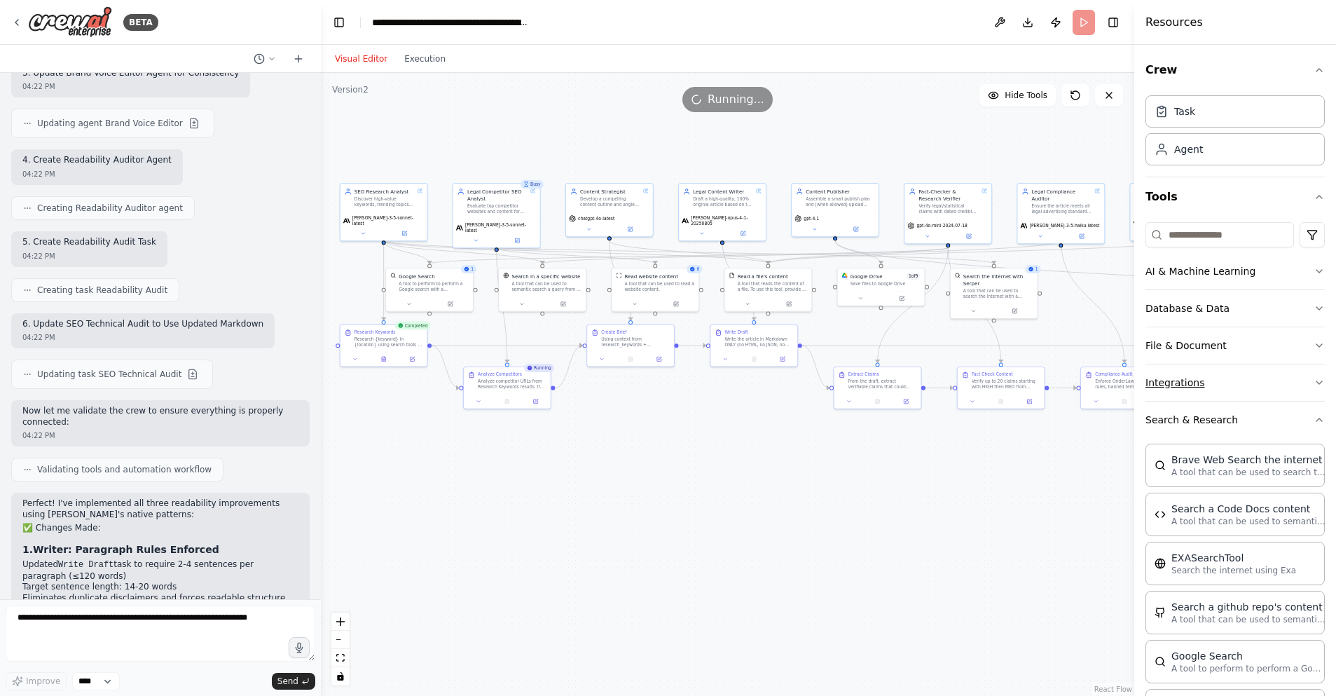
click at [1263, 385] on button "Integrations" at bounding box center [1235, 382] width 179 height 36
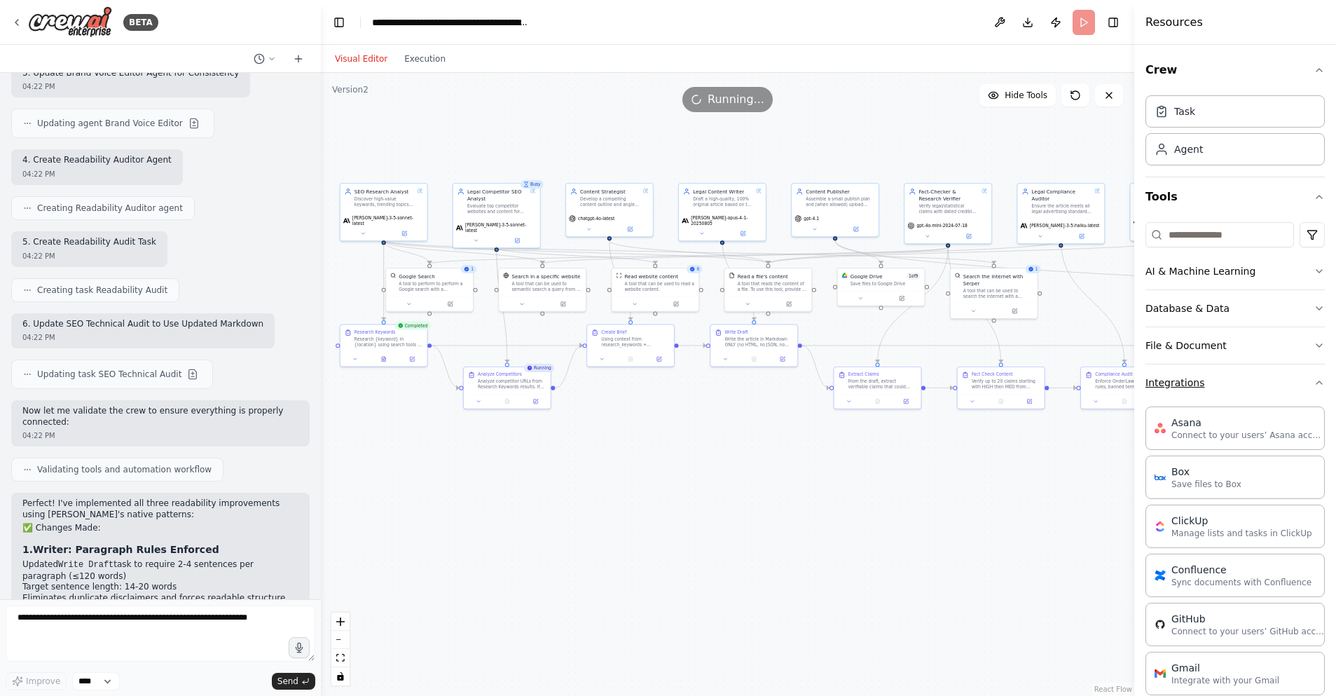
click at [1258, 379] on button "Integrations" at bounding box center [1235, 382] width 179 height 36
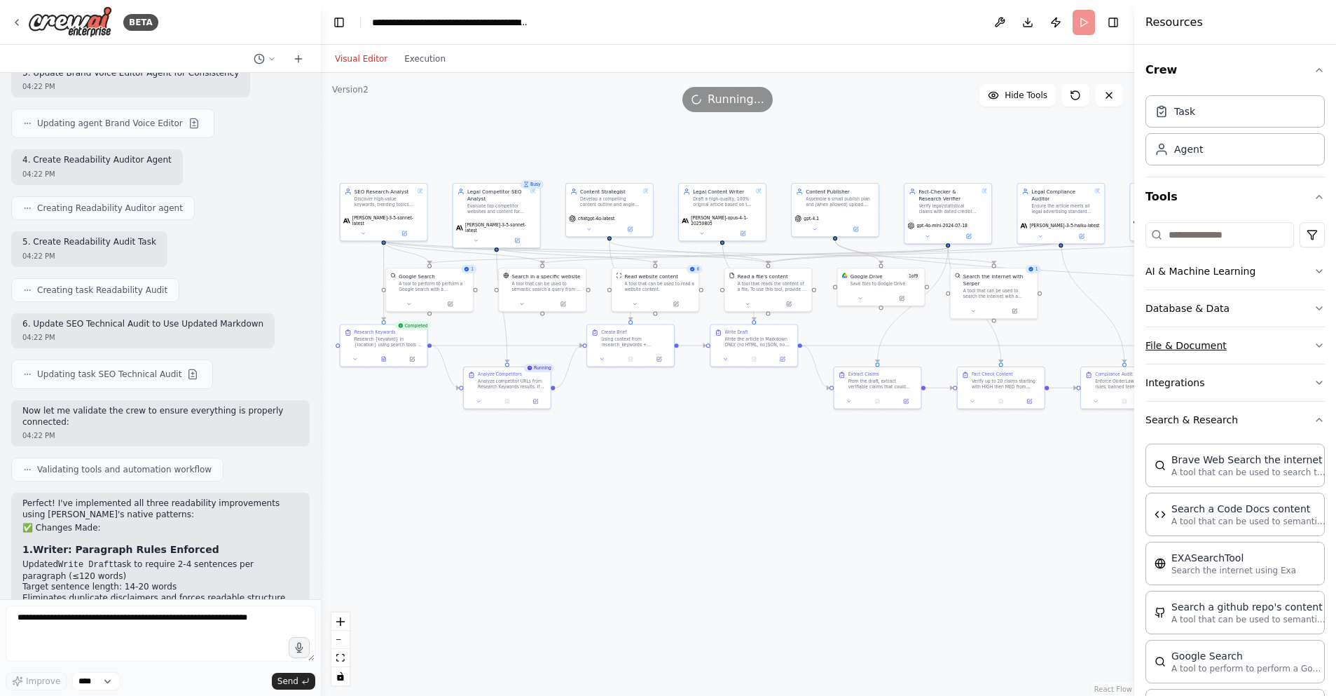
click at [1260, 352] on button "File & Document" at bounding box center [1235, 345] width 179 height 36
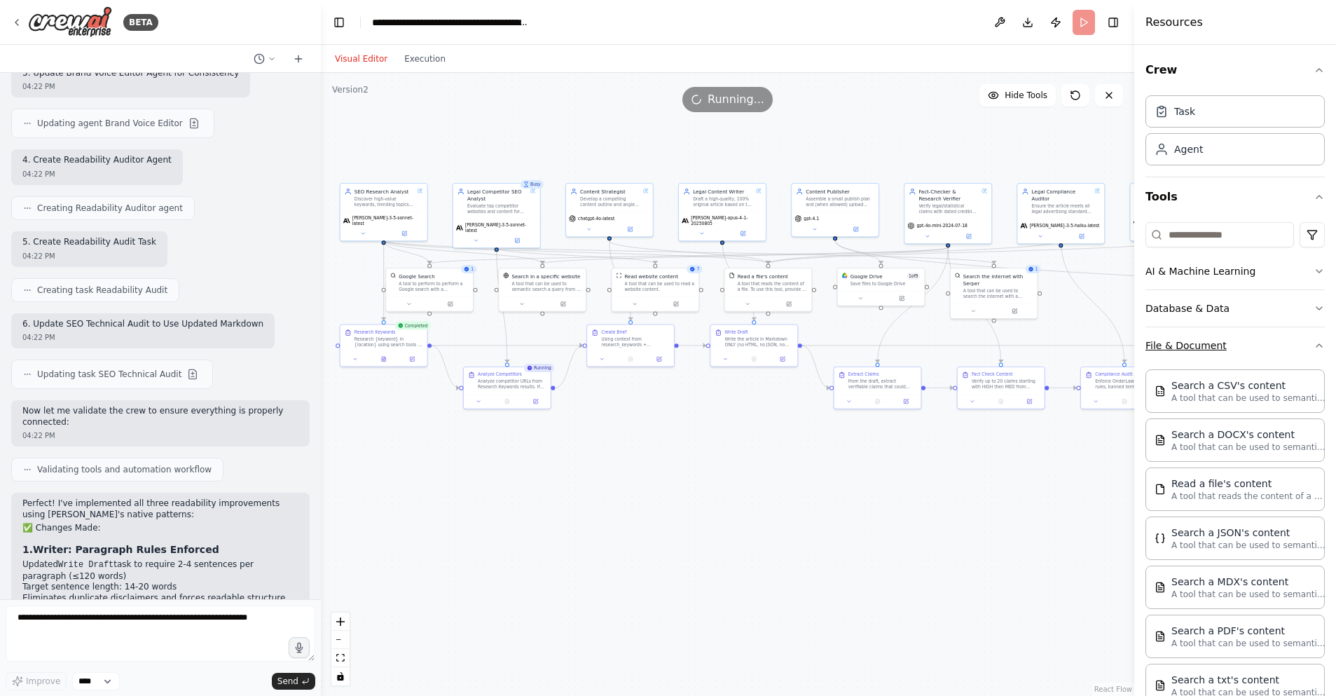
click at [1260, 353] on button "File & Document" at bounding box center [1235, 345] width 179 height 36
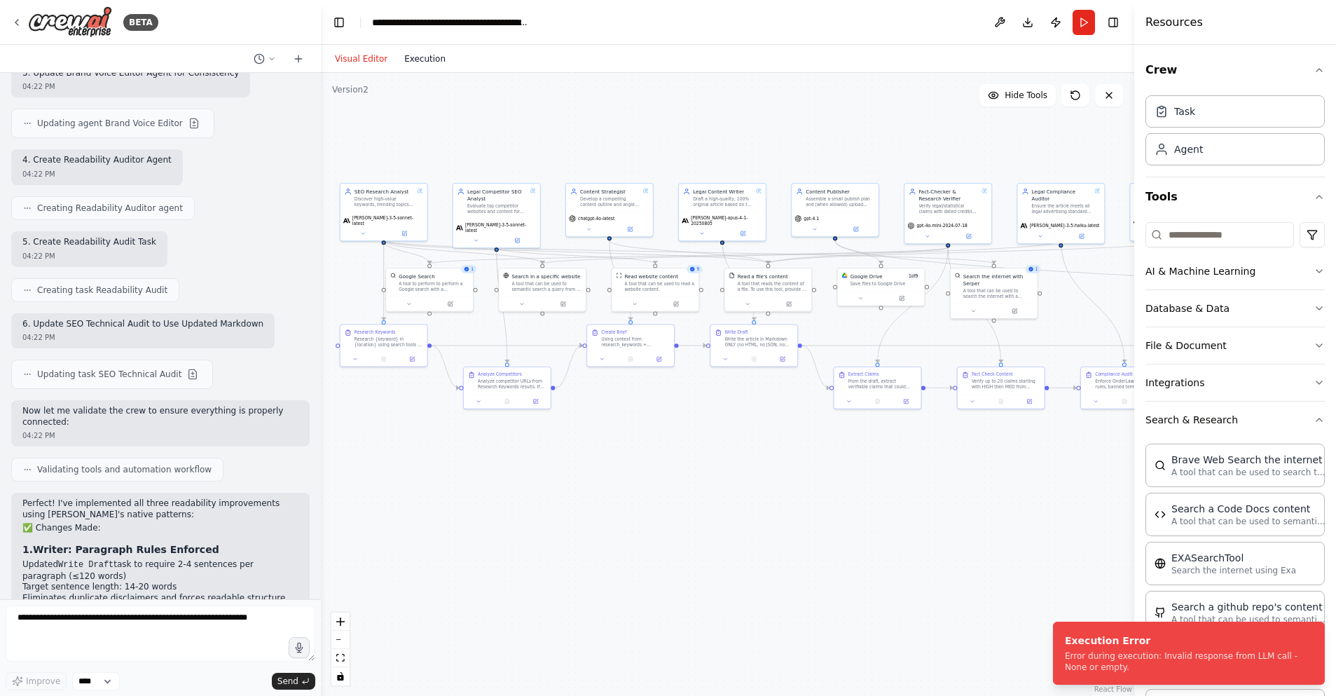
click at [415, 59] on button "Execution" at bounding box center [425, 58] width 58 height 17
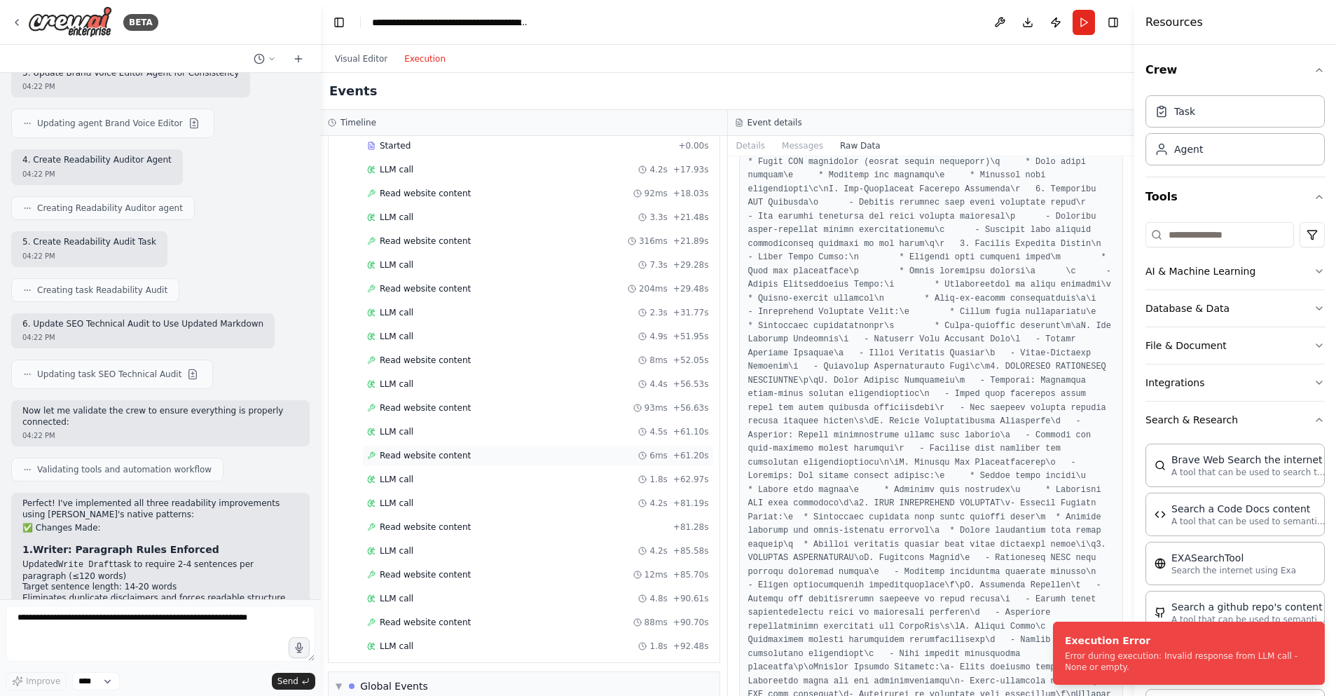
scroll to position [446, 0]
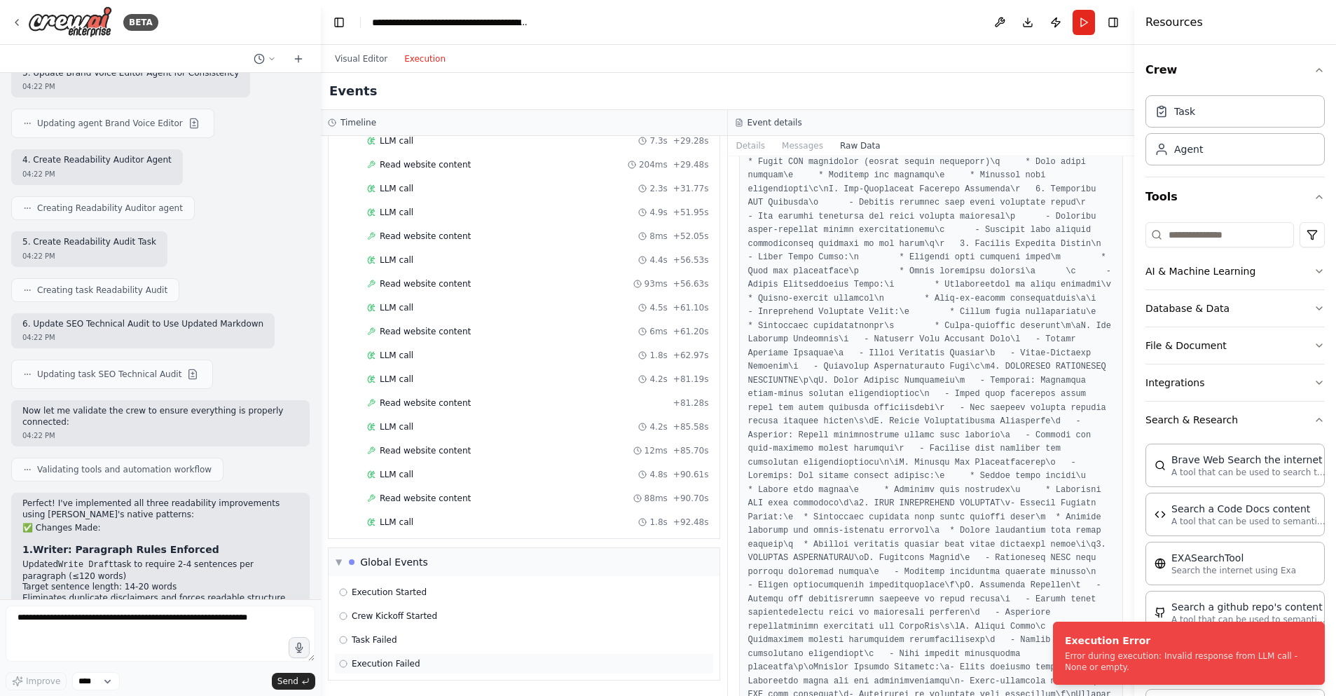
click at [417, 663] on span "Execution Failed" at bounding box center [386, 663] width 69 height 11
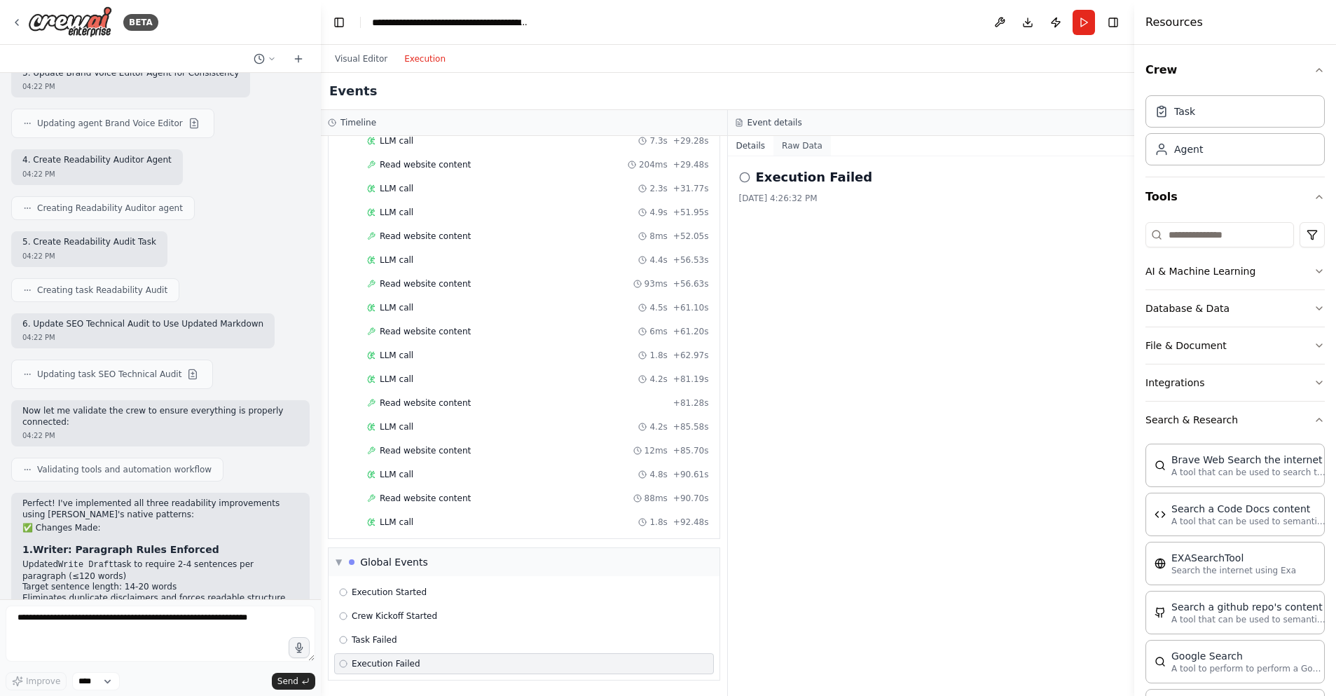
click at [798, 147] on button "Raw Data" at bounding box center [801, 146] width 57 height 20
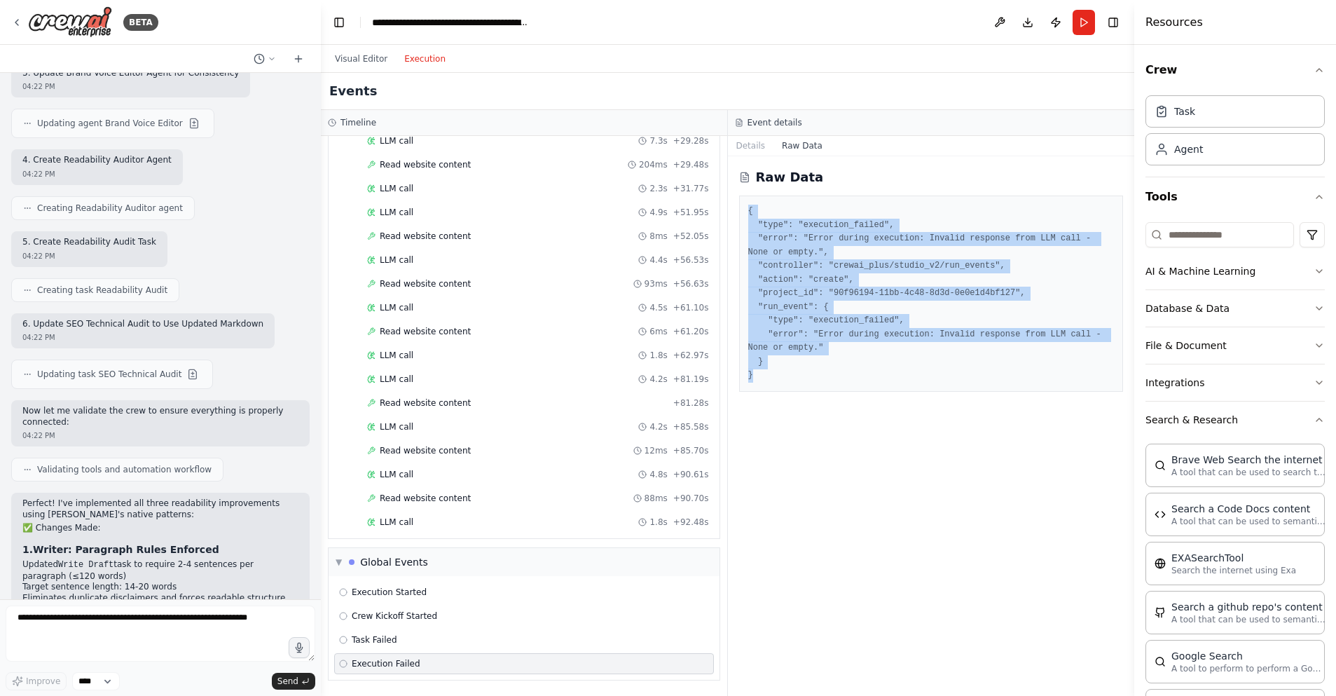
drag, startPoint x: 772, startPoint y: 384, endPoint x: 733, endPoint y: 198, distance: 189.8
click at [733, 198] on div "Raw Data { "type": "execution_failed", "error": "Error during execution: Invali…" at bounding box center [931, 425] width 407 height 539
copy pre "{ "type": "execution_failed", "error": "Error during execution: Invalid respons…"
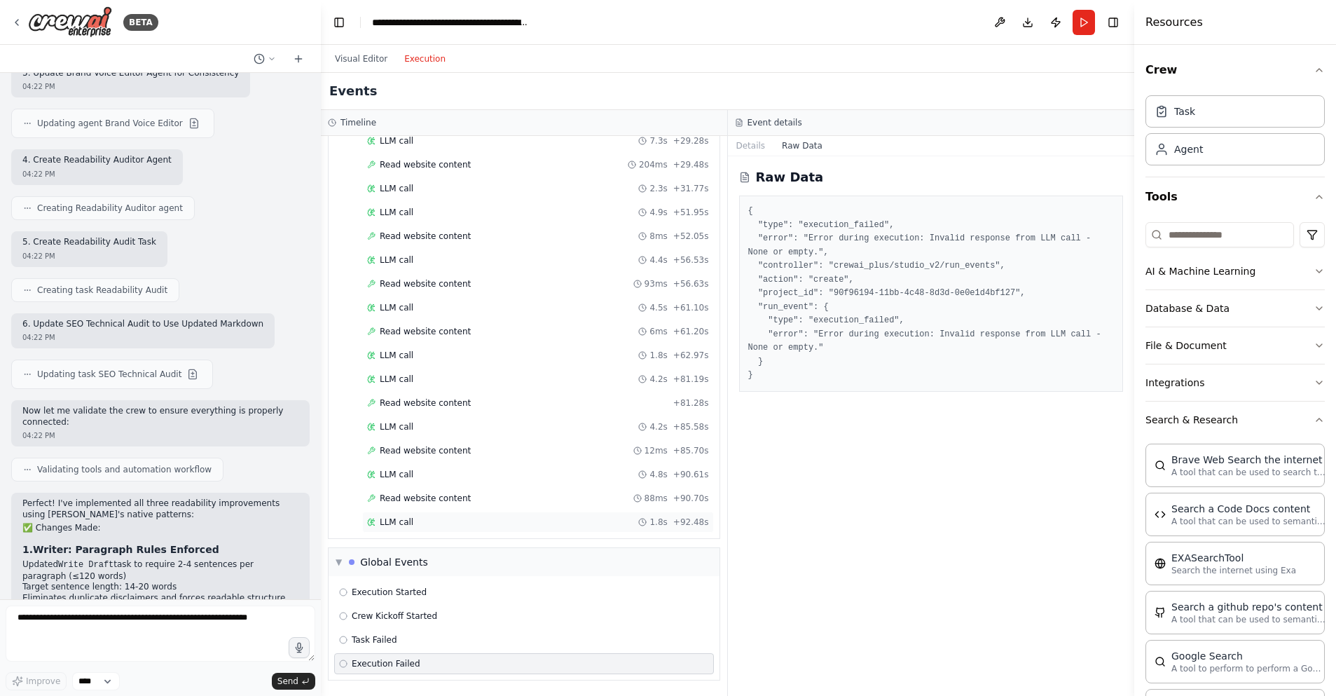
click at [434, 516] on div "LLM call 1.8s + 92.48s" at bounding box center [538, 521] width 342 height 11
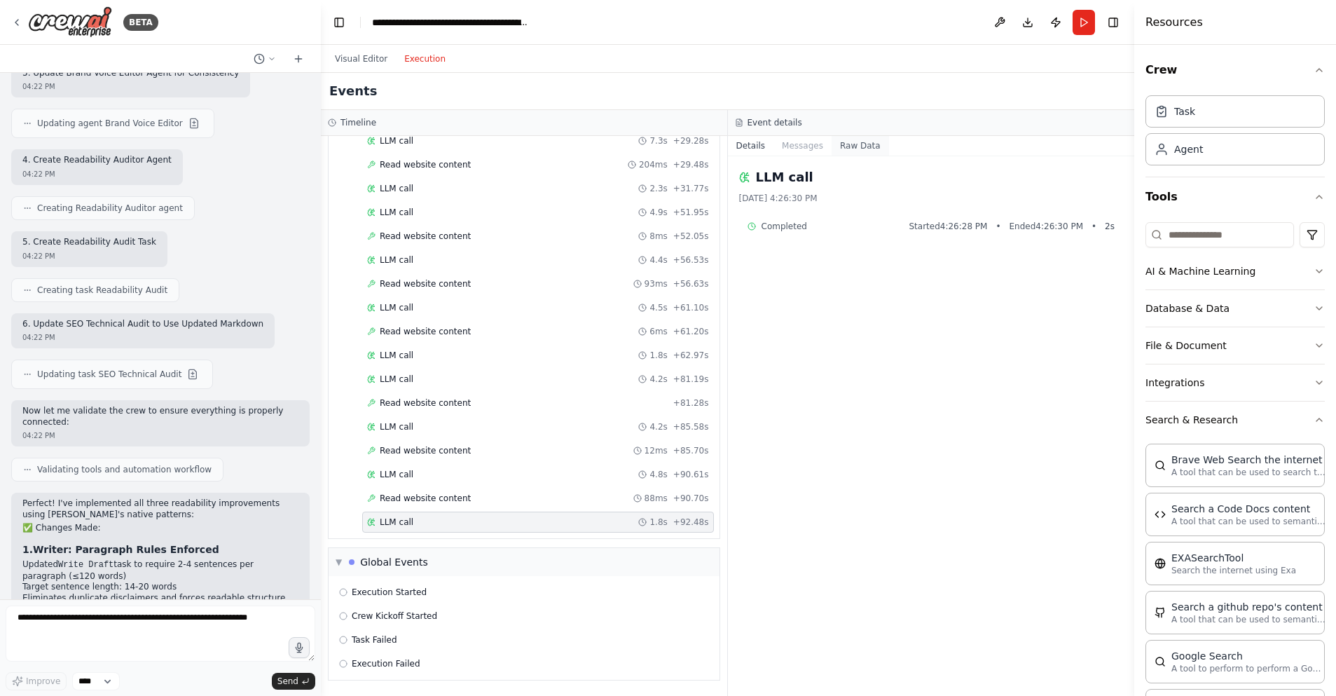
click at [854, 146] on button "Raw Data" at bounding box center [860, 146] width 57 height 20
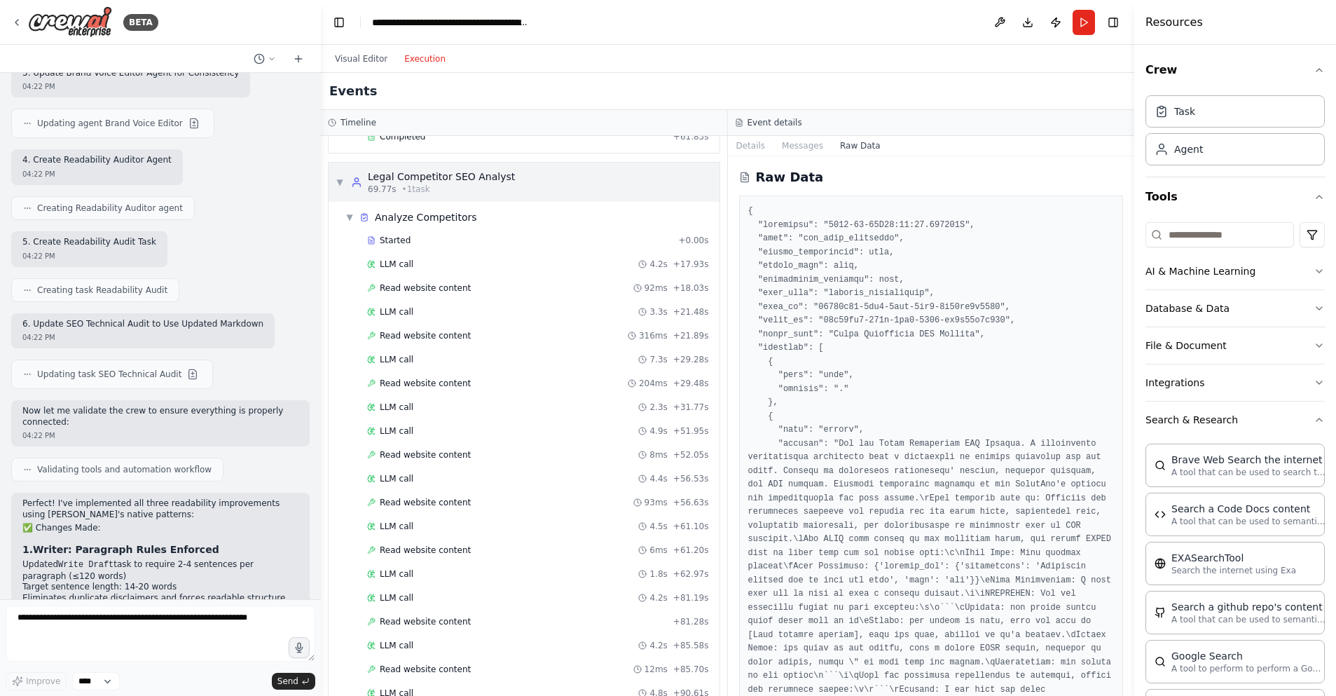
scroll to position [74, 0]
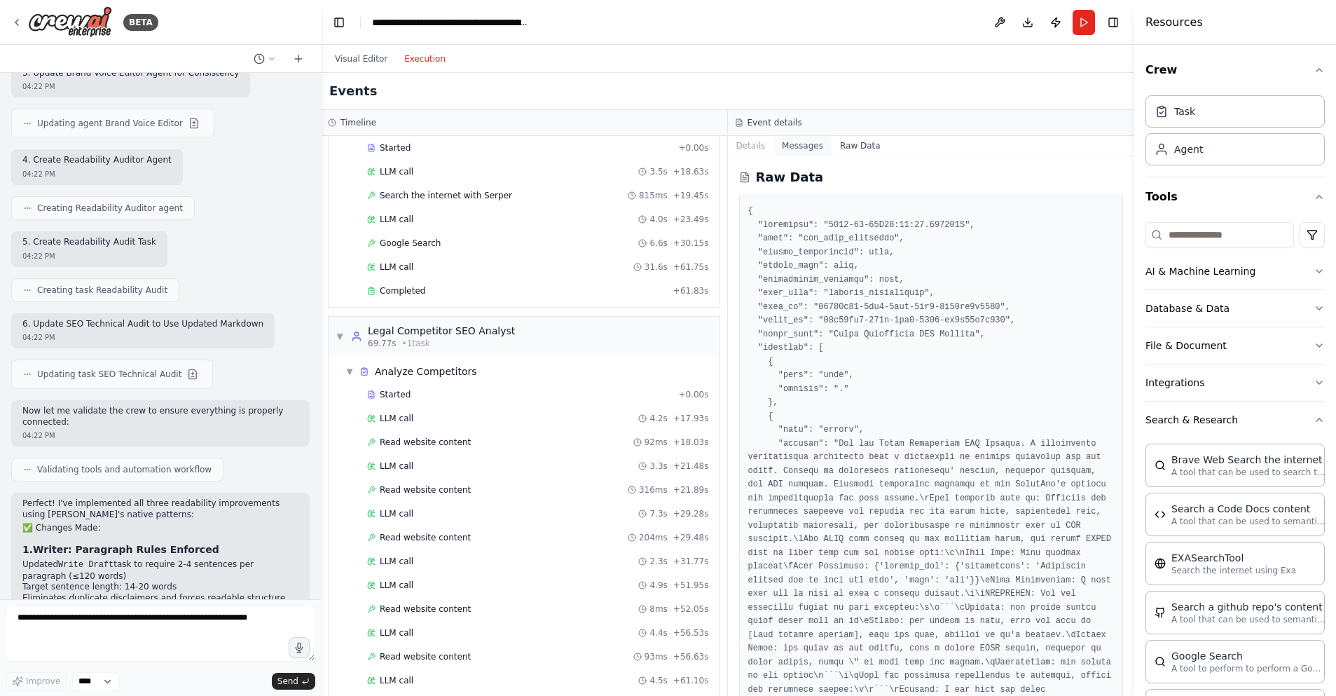
click at [811, 145] on button "Messages" at bounding box center [802, 146] width 58 height 20
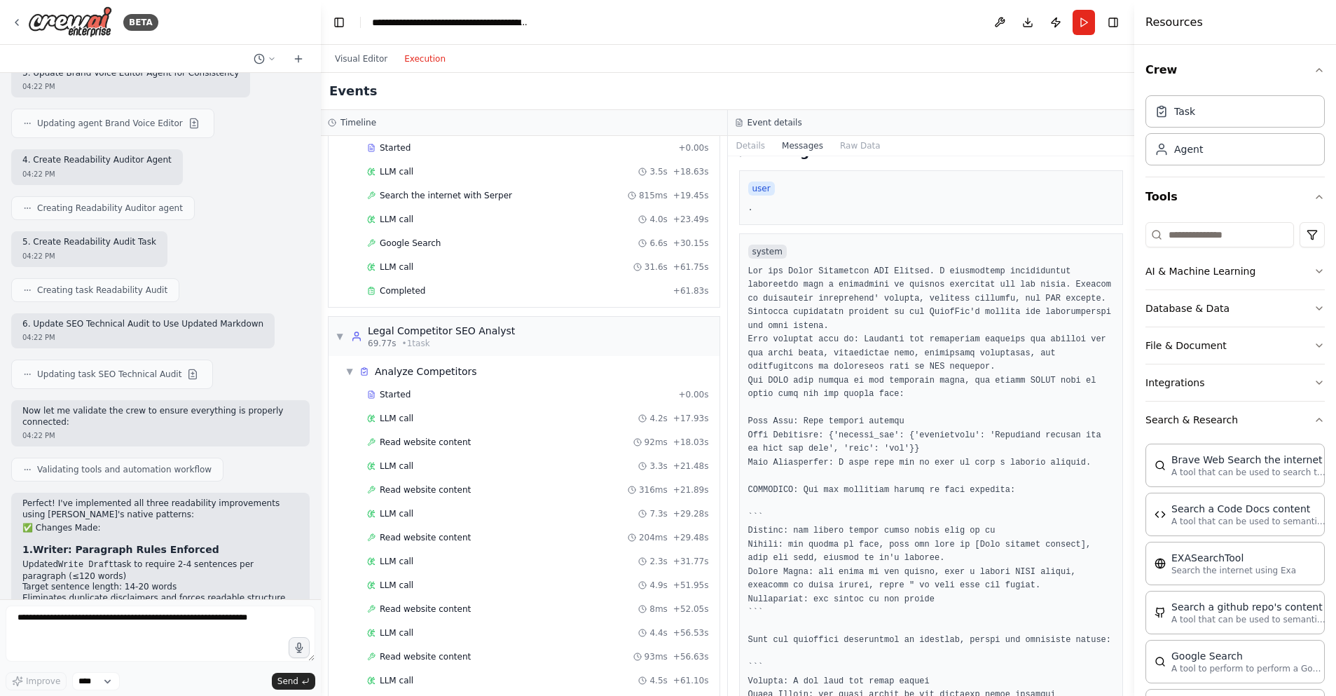
scroll to position [31, 0]
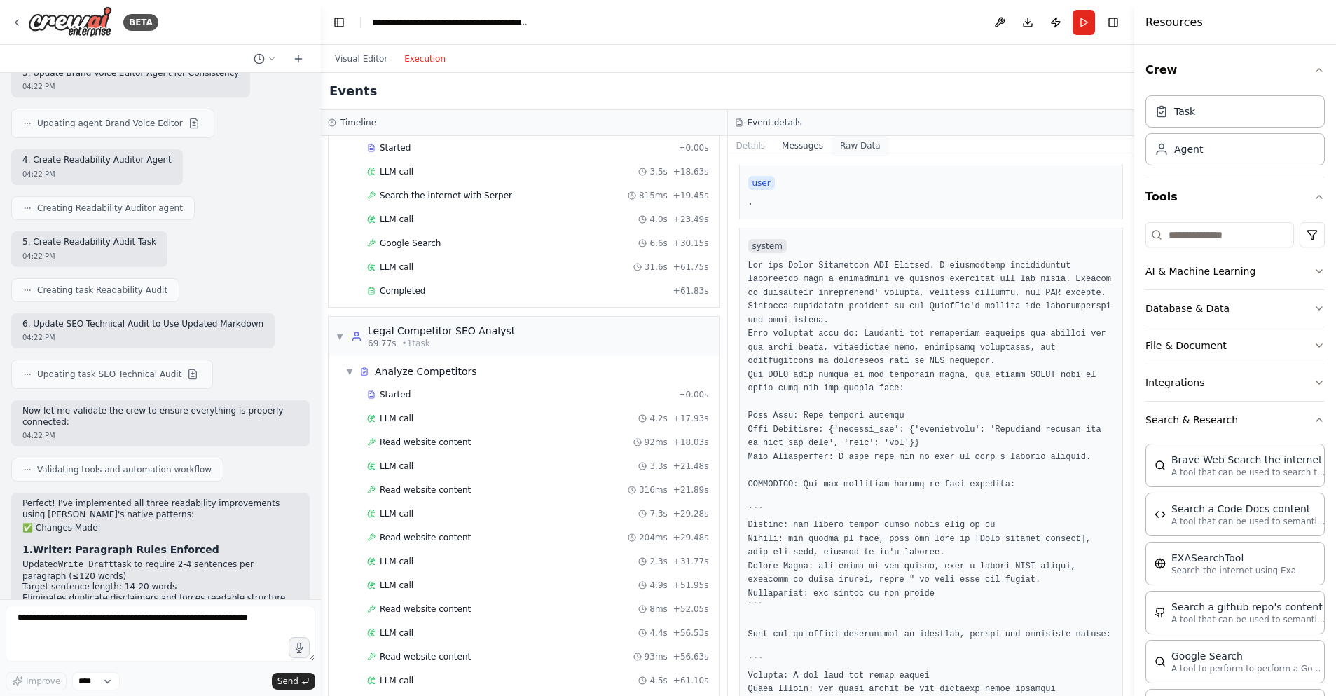
click at [859, 141] on button "Raw Data" at bounding box center [860, 146] width 57 height 20
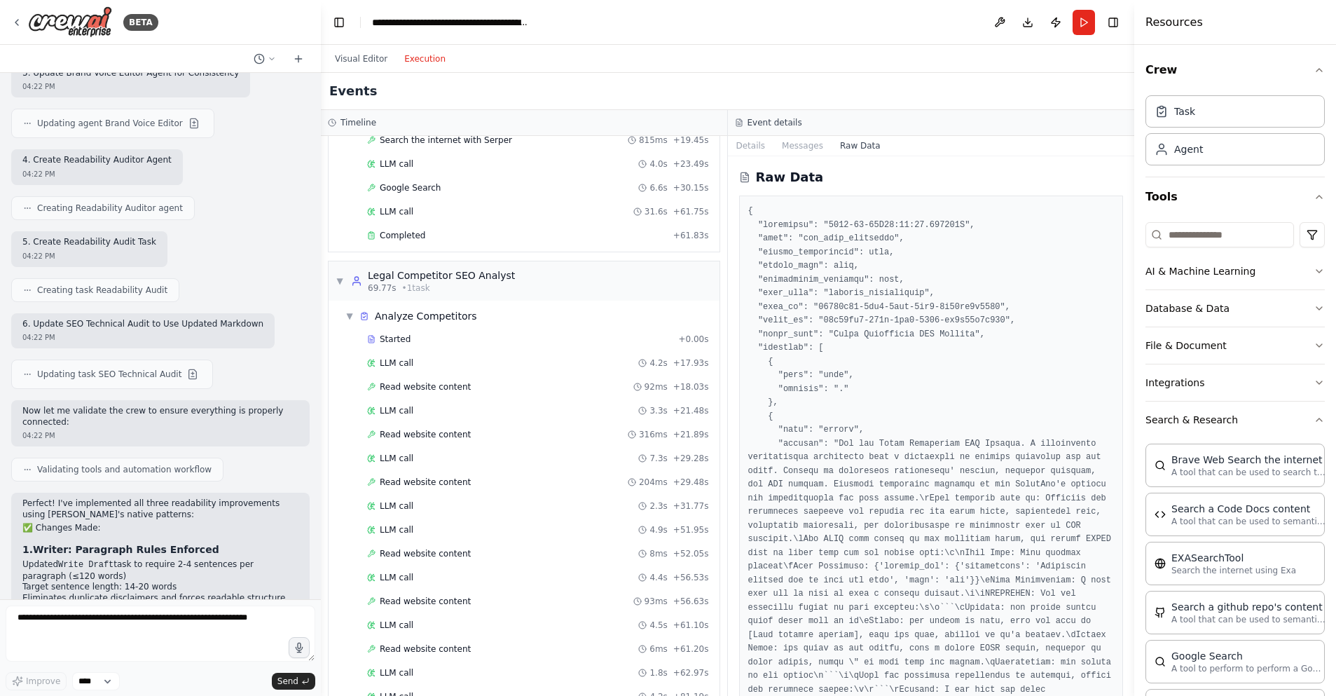
scroll to position [149, 0]
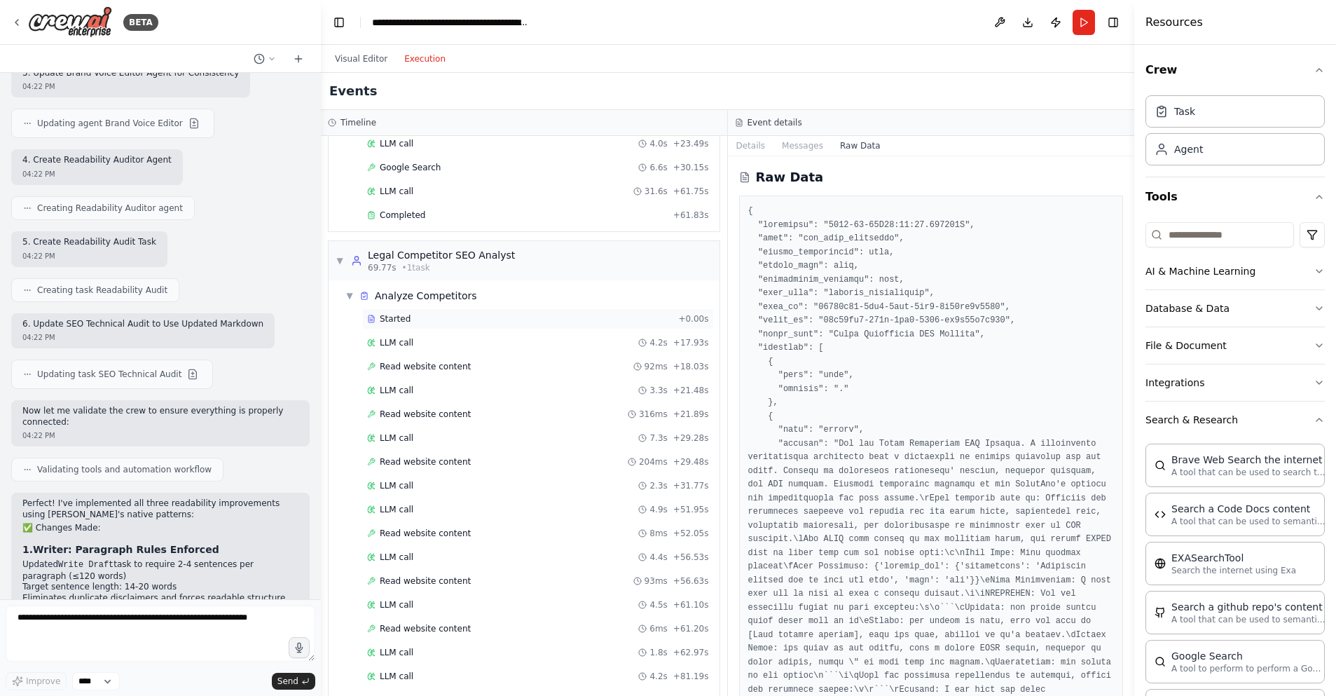
click at [534, 320] on div "Started" at bounding box center [519, 318] width 305 height 11
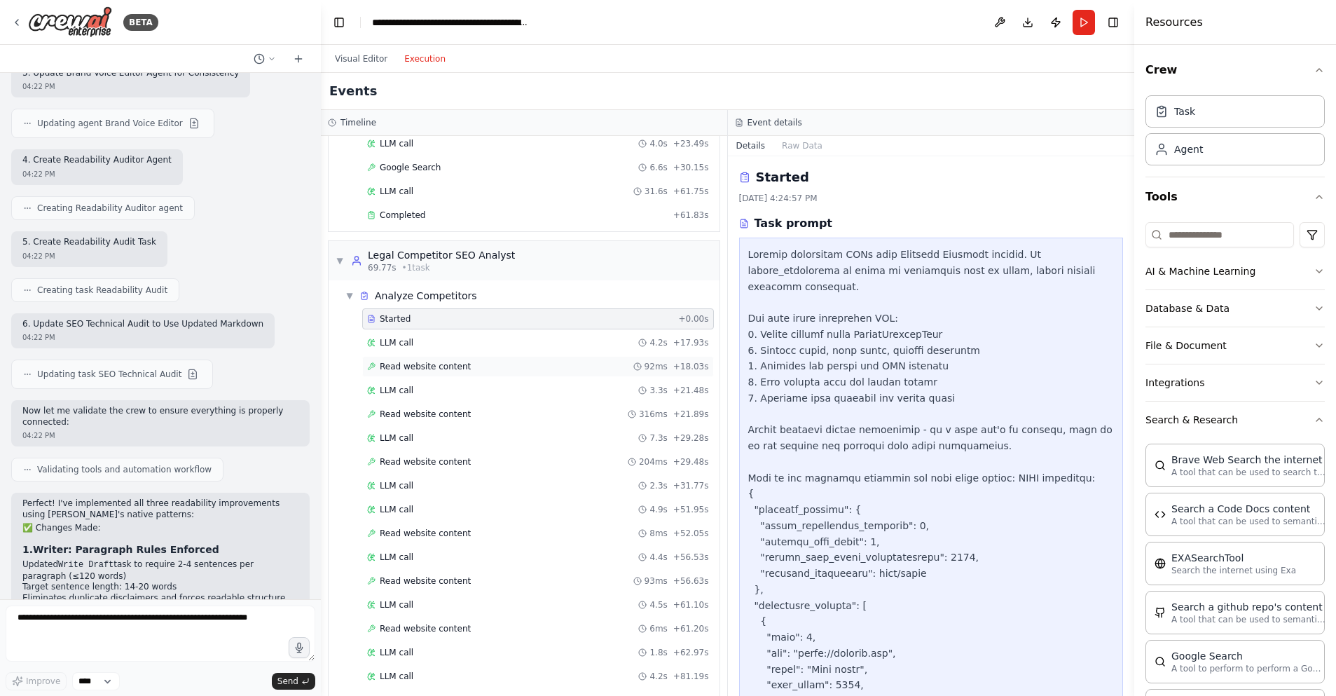
click at [513, 366] on div "Read website content 92ms + 18.03s" at bounding box center [538, 366] width 352 height 21
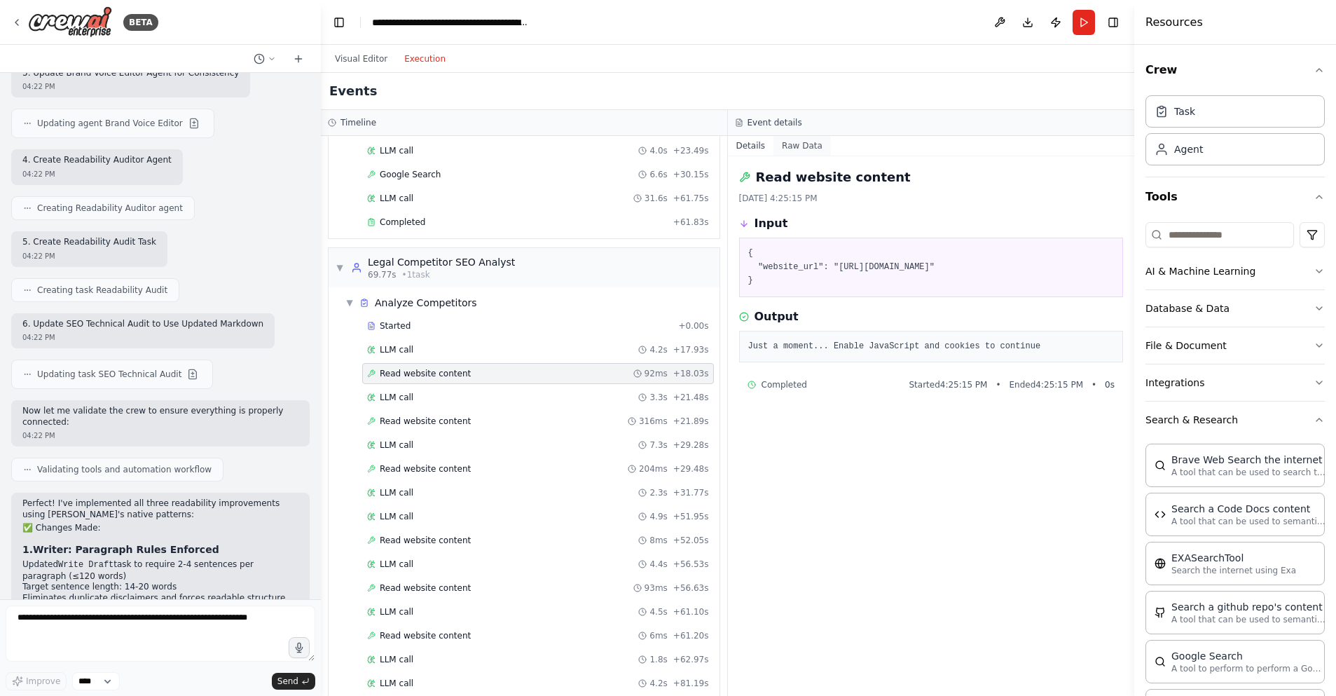
click at [788, 144] on button "Raw Data" at bounding box center [801, 146] width 57 height 20
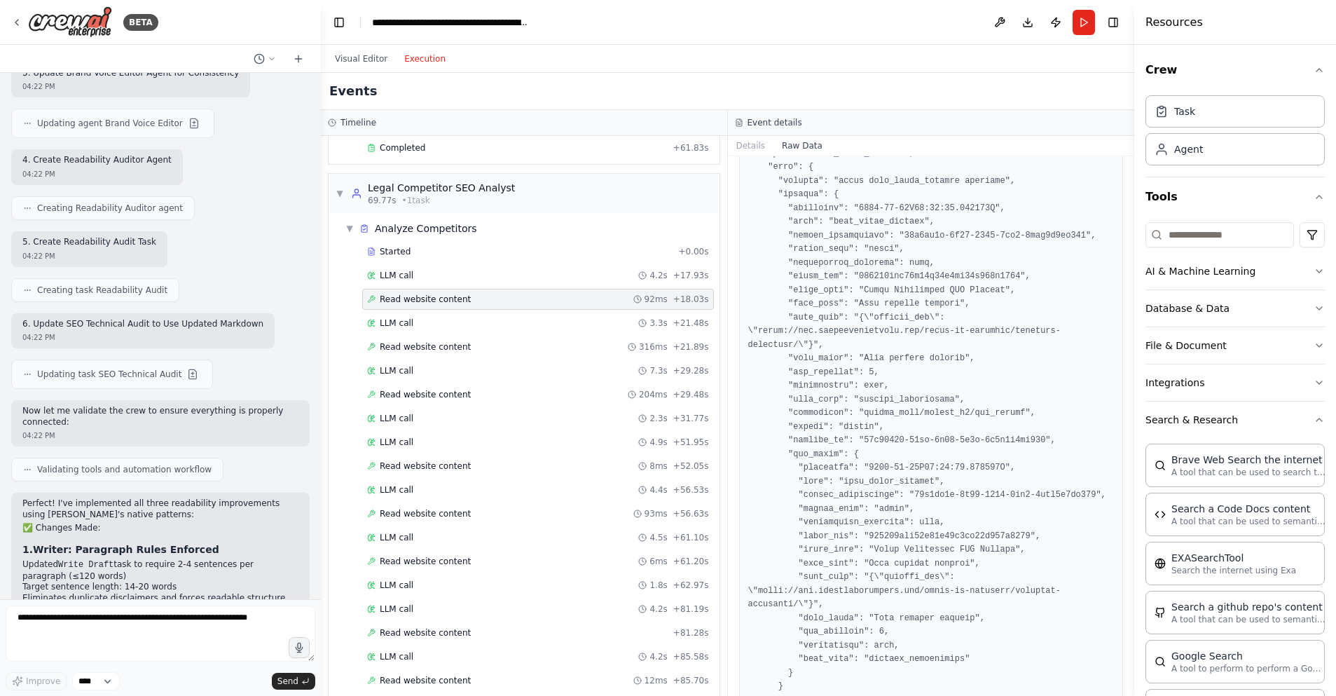
scroll to position [530, 0]
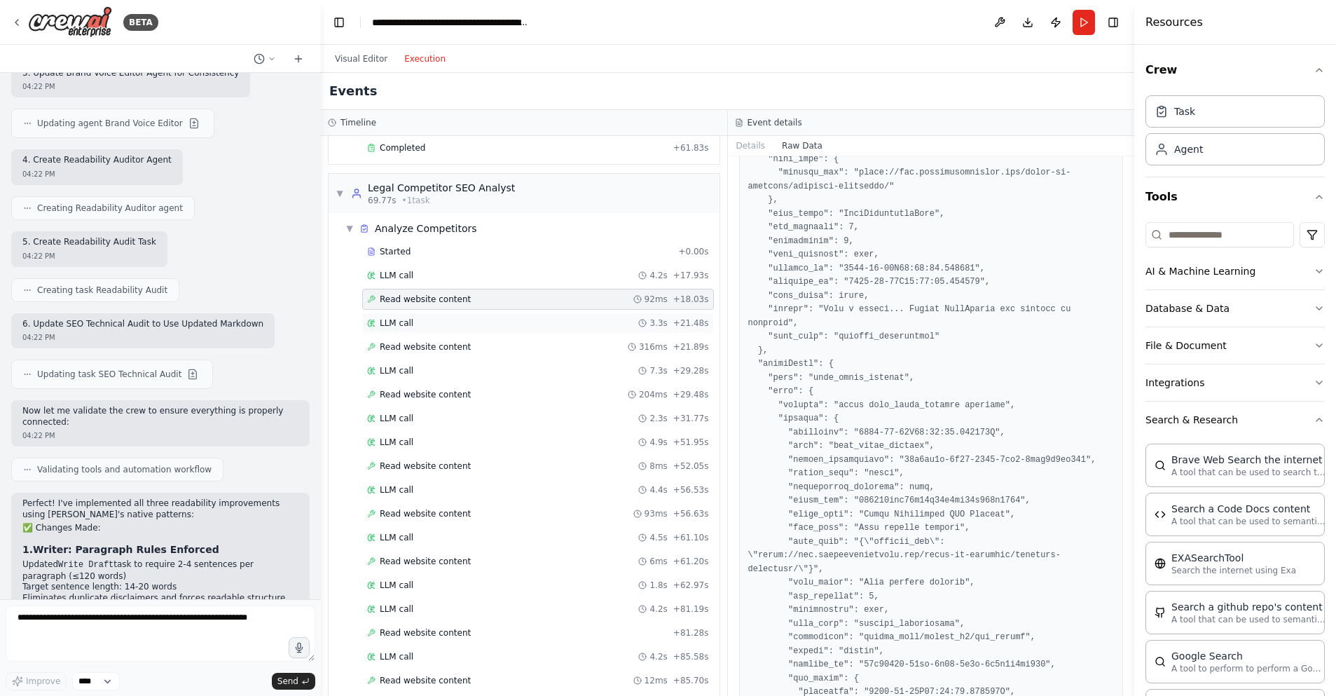
click at [445, 332] on div "LLM call 3.3s + 21.48s" at bounding box center [538, 322] width 352 height 21
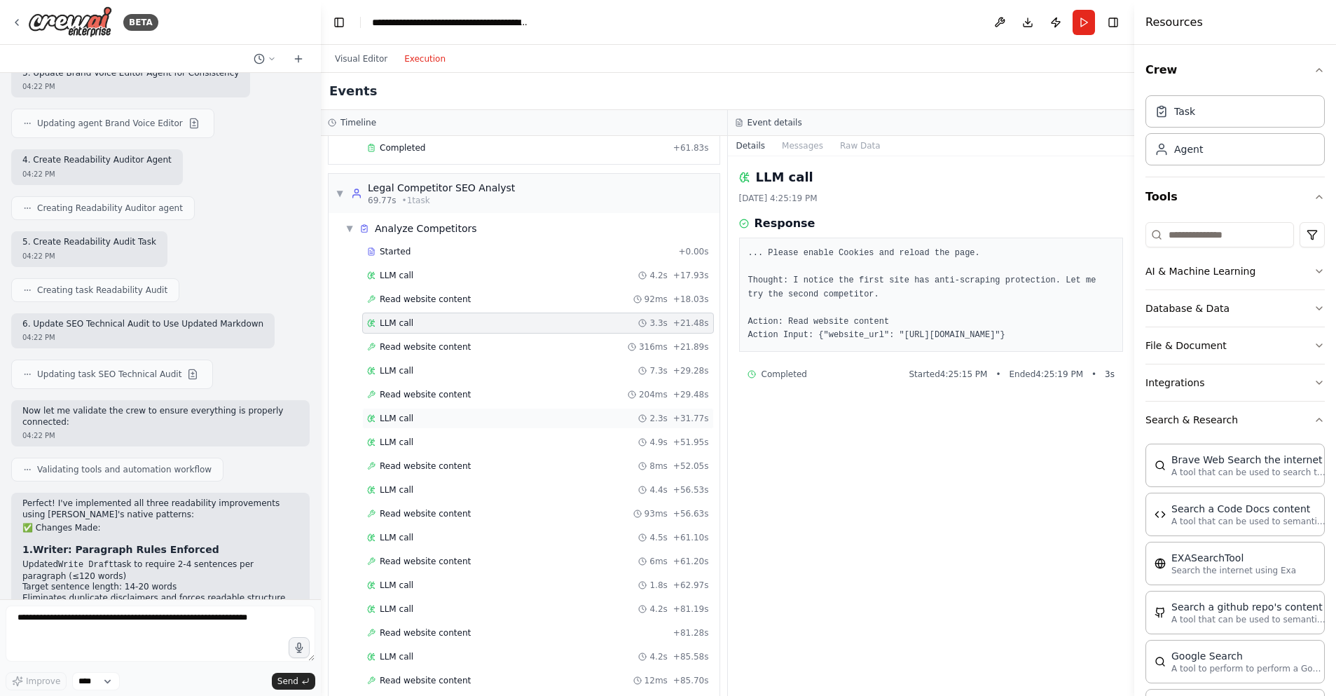
click at [410, 415] on span "LLM call" at bounding box center [397, 418] width 34 height 11
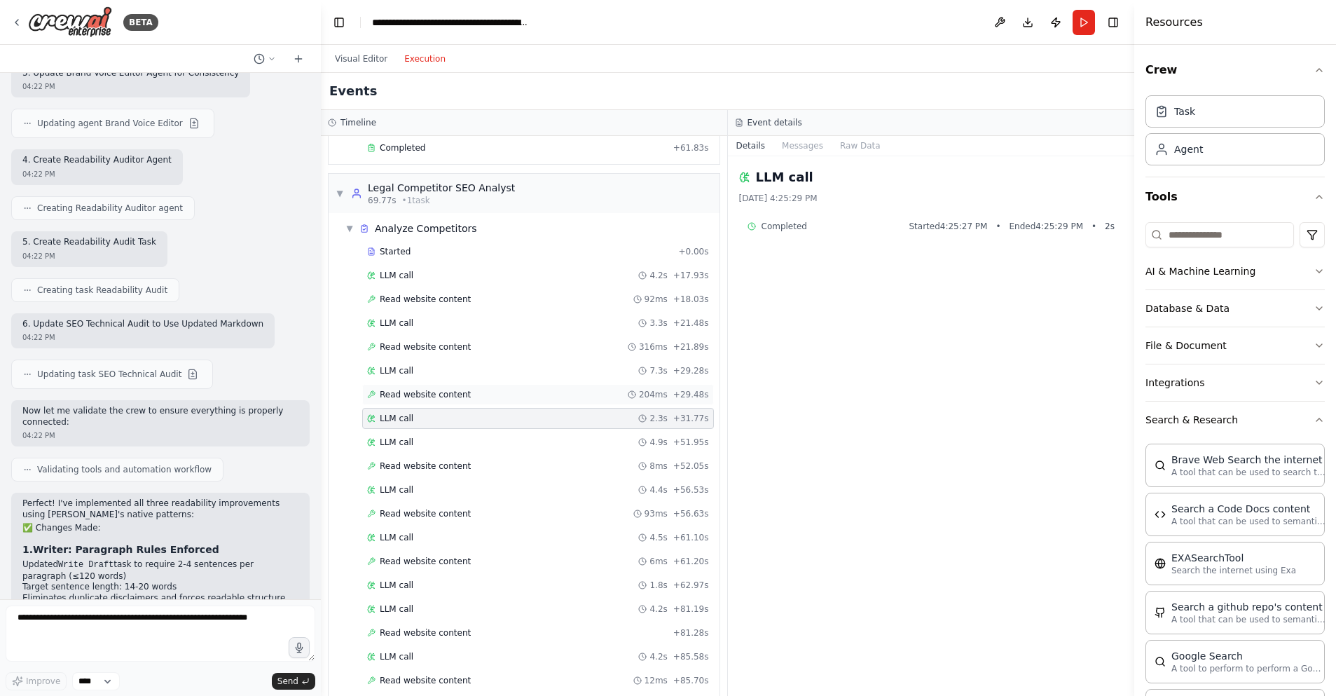
click at [456, 398] on span "Read website content" at bounding box center [425, 394] width 91 height 11
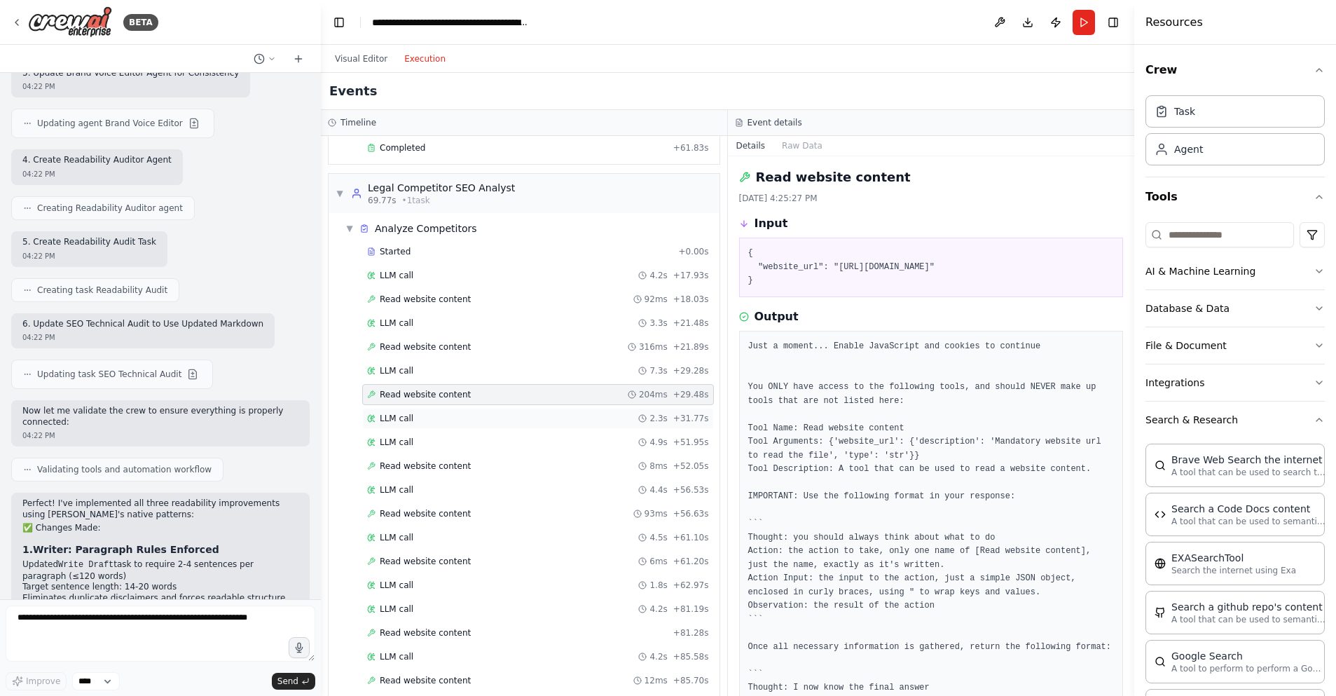
click at [461, 419] on div "LLM call 2.3s + 31.77s" at bounding box center [538, 418] width 342 height 11
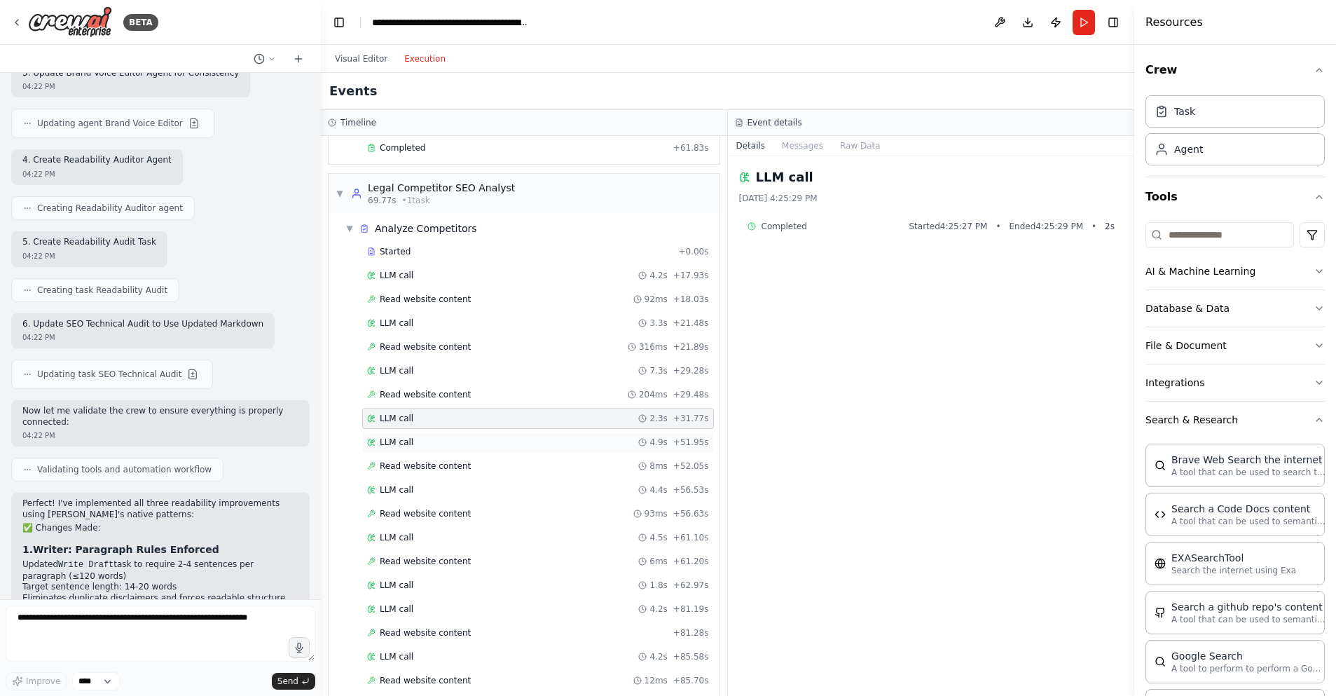
click at [516, 441] on div "LLM call 4.9s + 51.95s" at bounding box center [538, 441] width 342 height 11
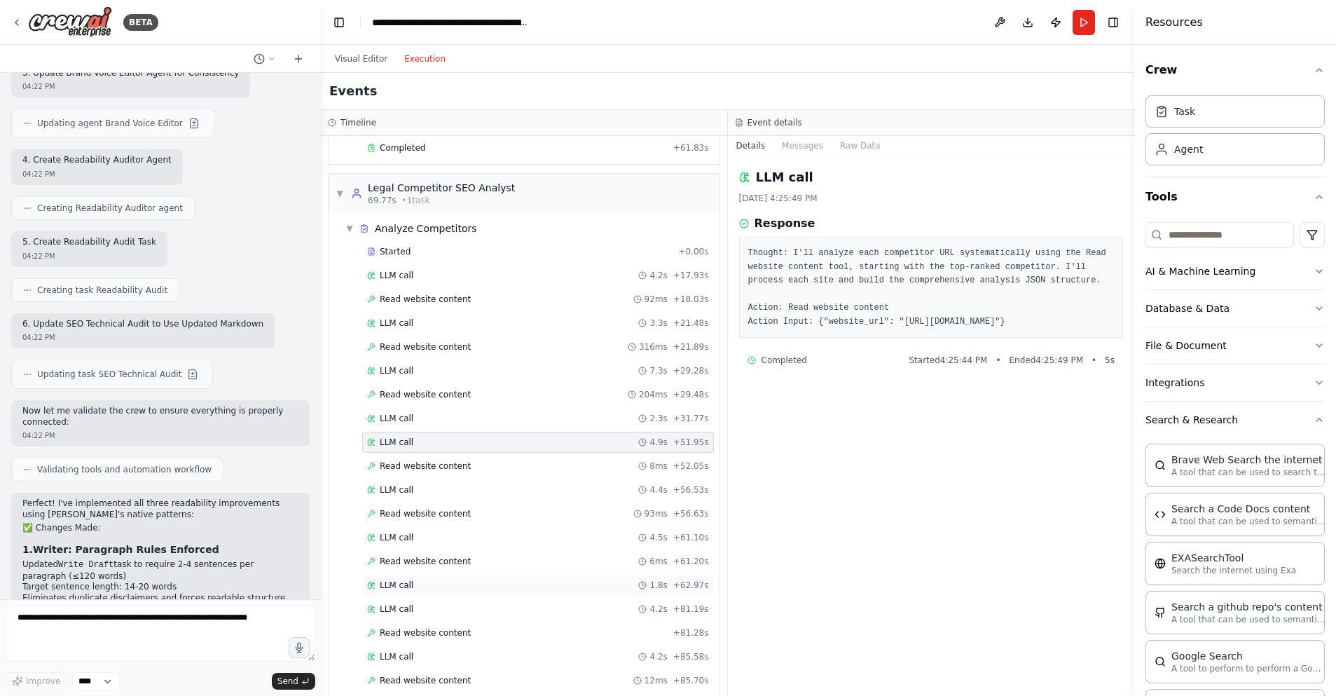
scroll to position [446, 0]
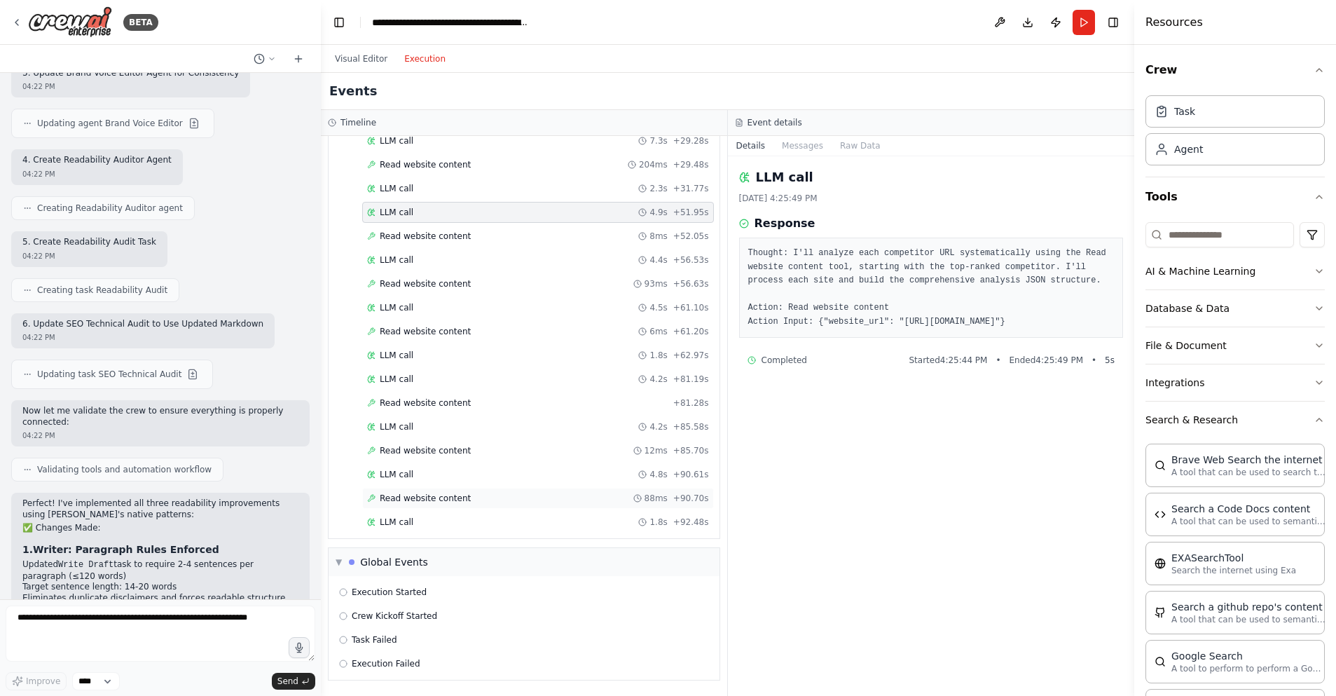
click at [503, 496] on div "Read website content 88ms + 90.70s" at bounding box center [538, 498] width 342 height 11
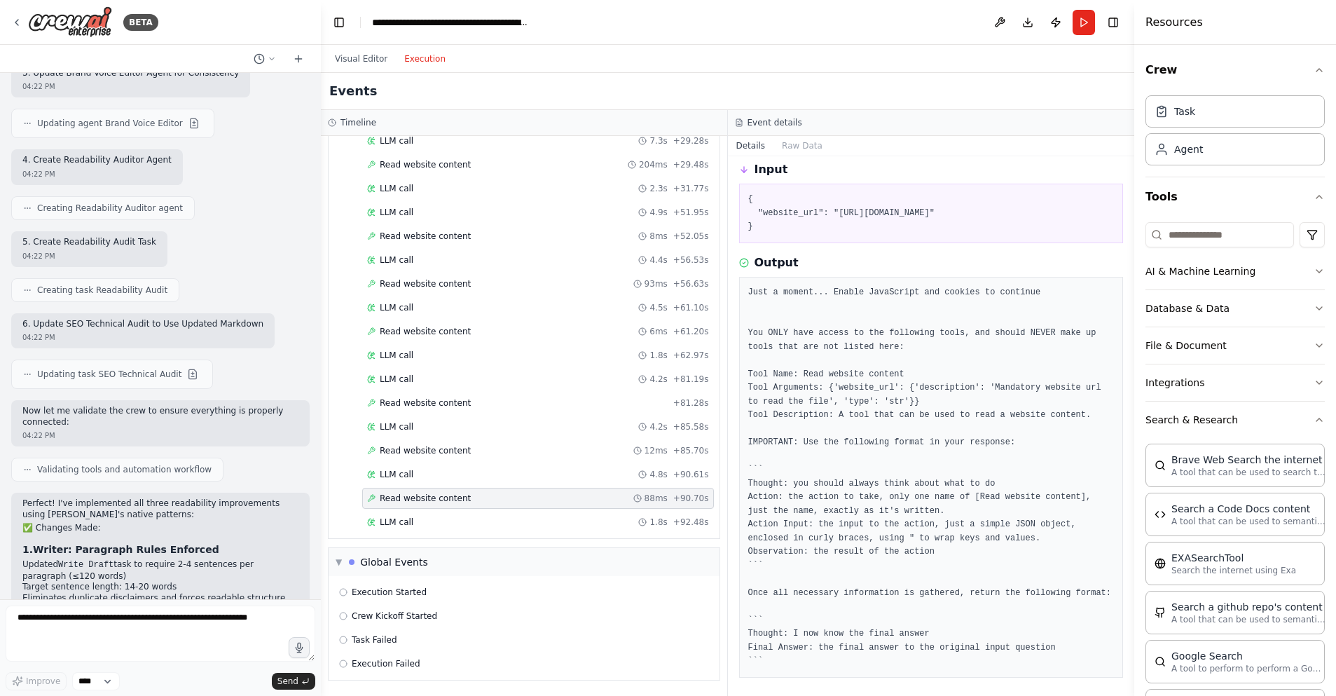
scroll to position [55, 0]
click at [474, 659] on div "Execution Failed" at bounding box center [524, 663] width 370 height 11
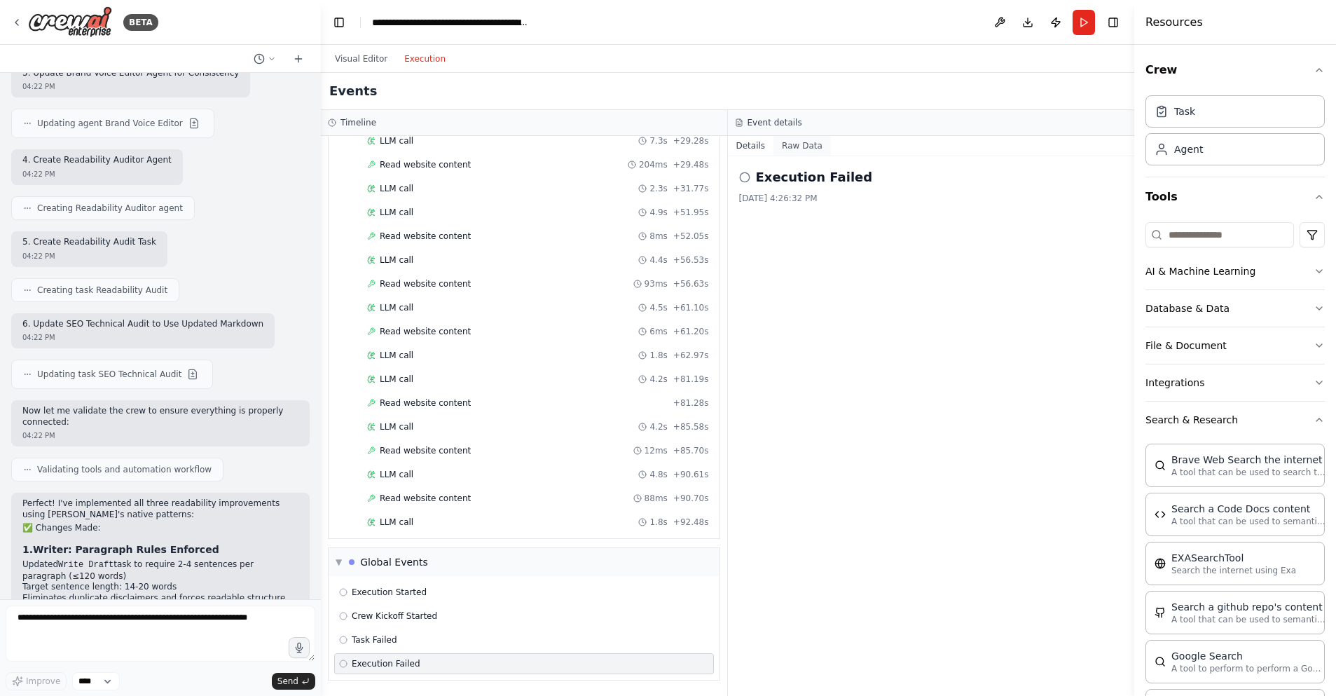
click at [814, 140] on button "Raw Data" at bounding box center [801, 146] width 57 height 20
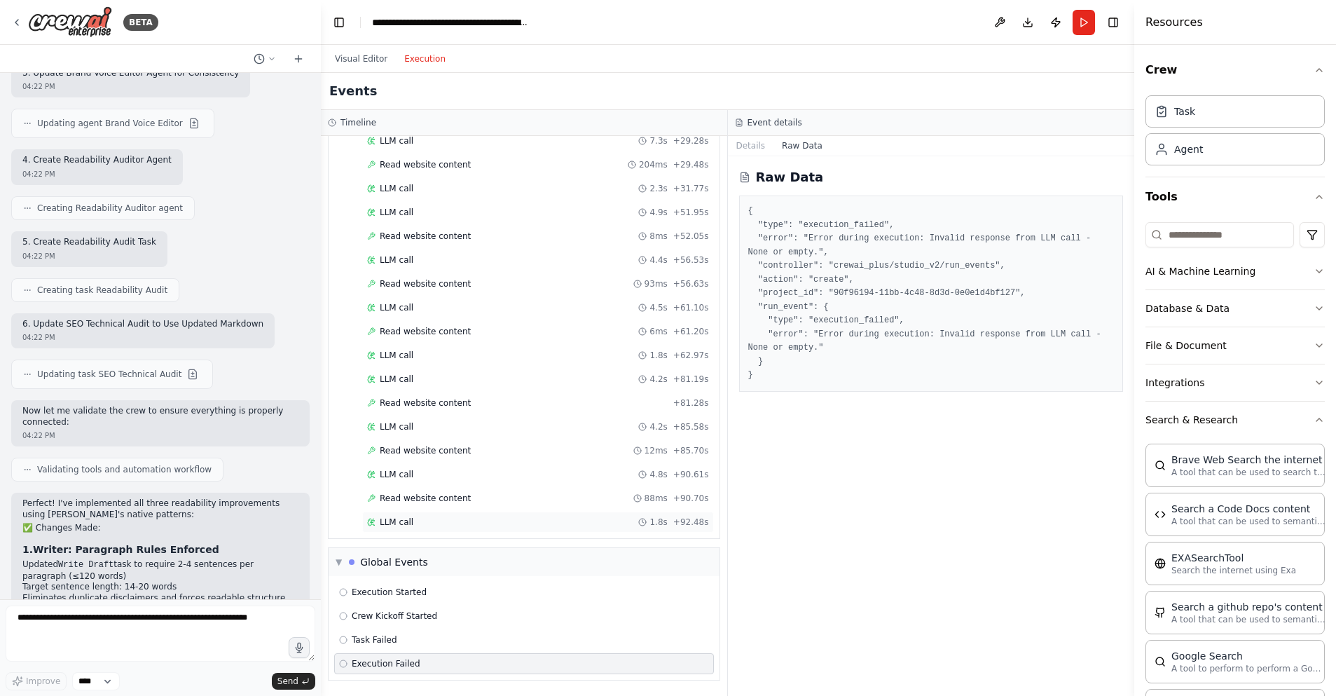
click at [436, 522] on div "LLM call 1.8s + 92.48s" at bounding box center [538, 521] width 342 height 11
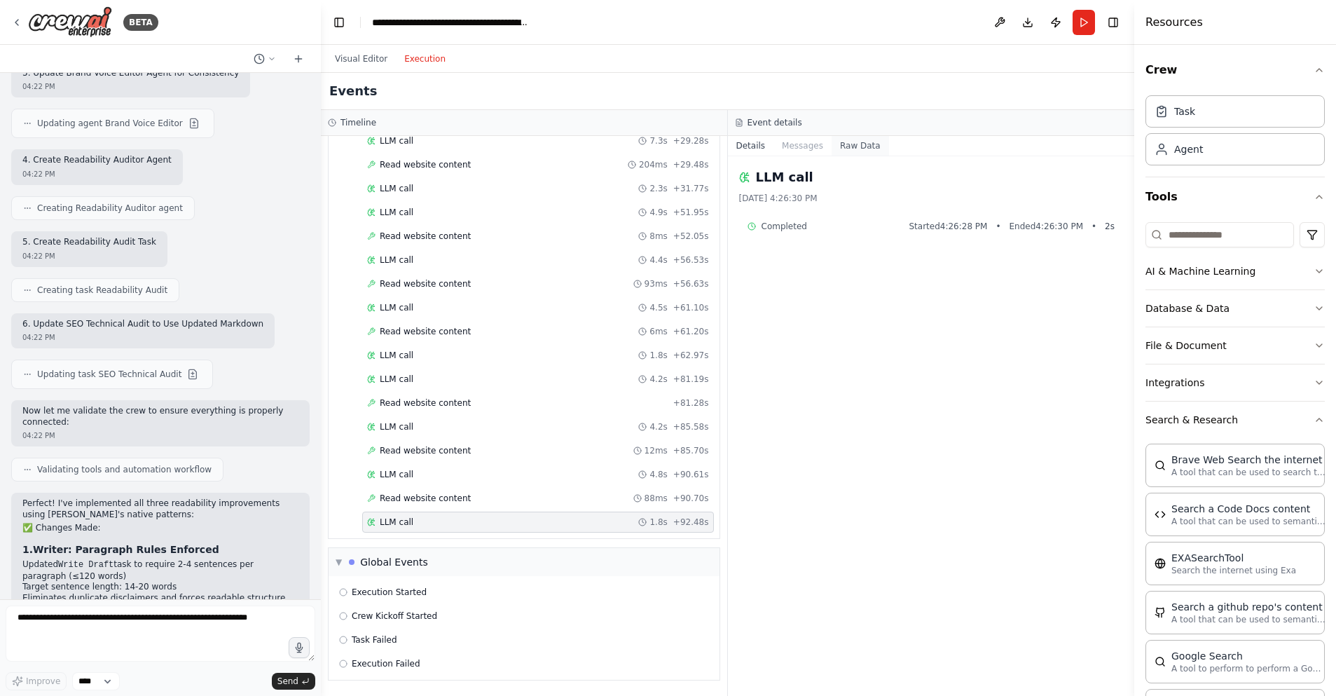
click at [856, 141] on button "Raw Data" at bounding box center [860, 146] width 57 height 20
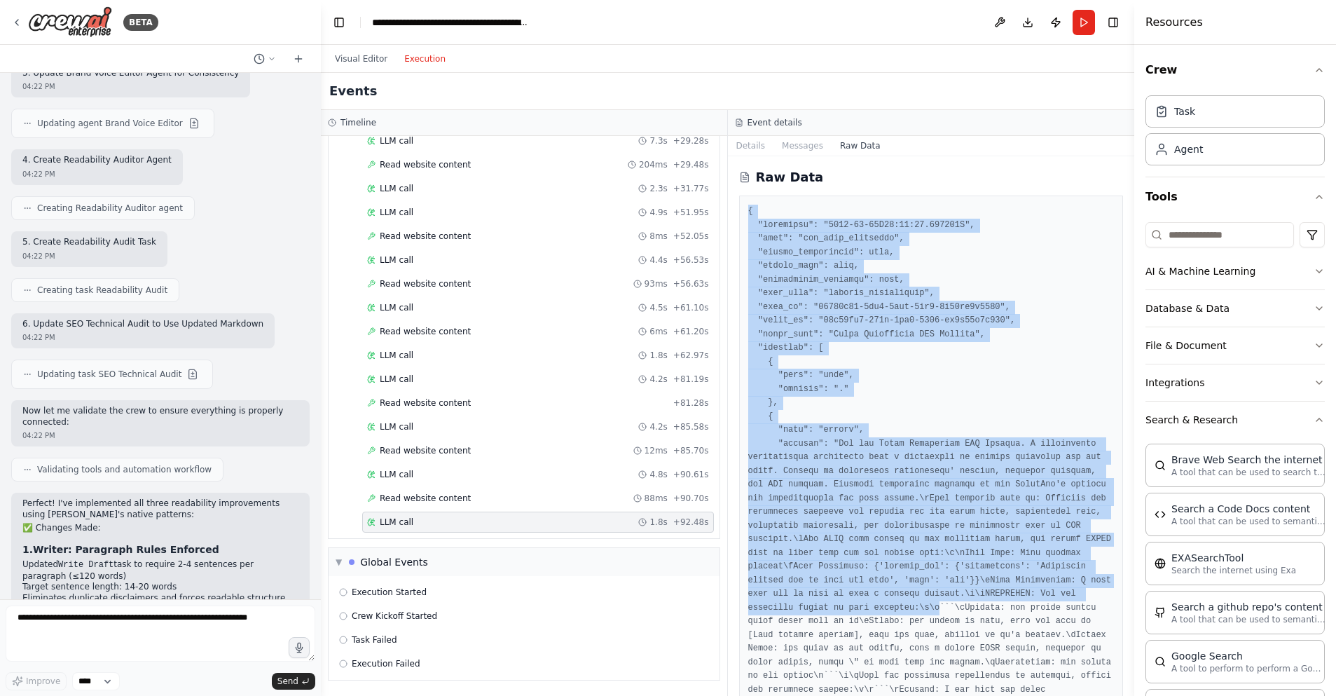
drag, startPoint x: 755, startPoint y: 228, endPoint x: 941, endPoint y: 605, distance: 420.5
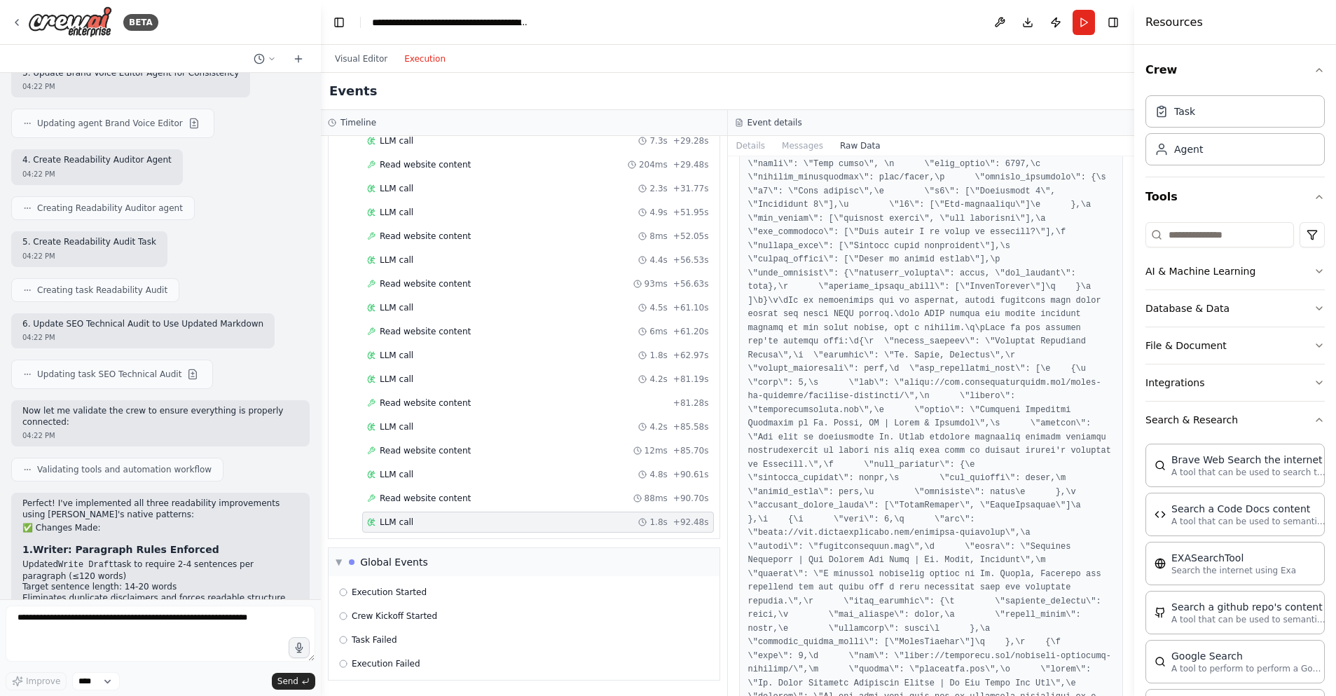
scroll to position [3225, 0]
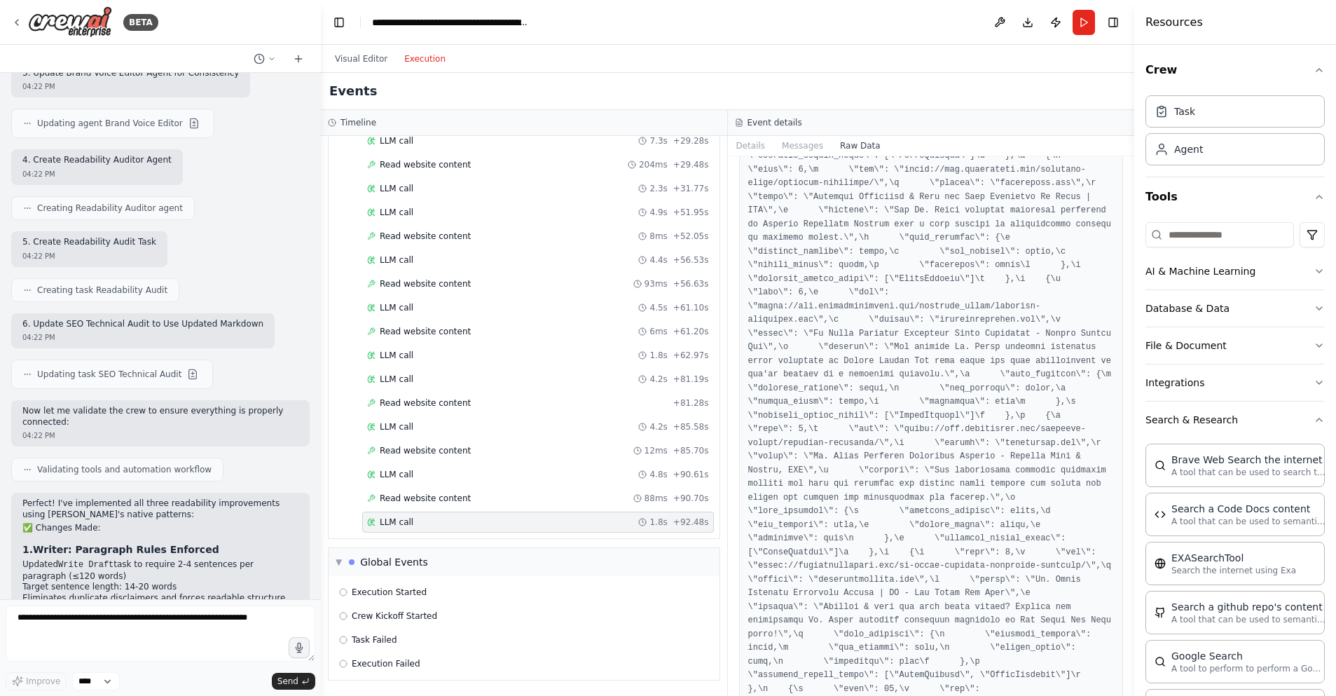
drag, startPoint x: 1129, startPoint y: 207, endPoint x: 1128, endPoint y: 445, distance: 237.5
click at [1129, 445] on button "Toggle Sidebar" at bounding box center [1134, 348] width 11 height 696
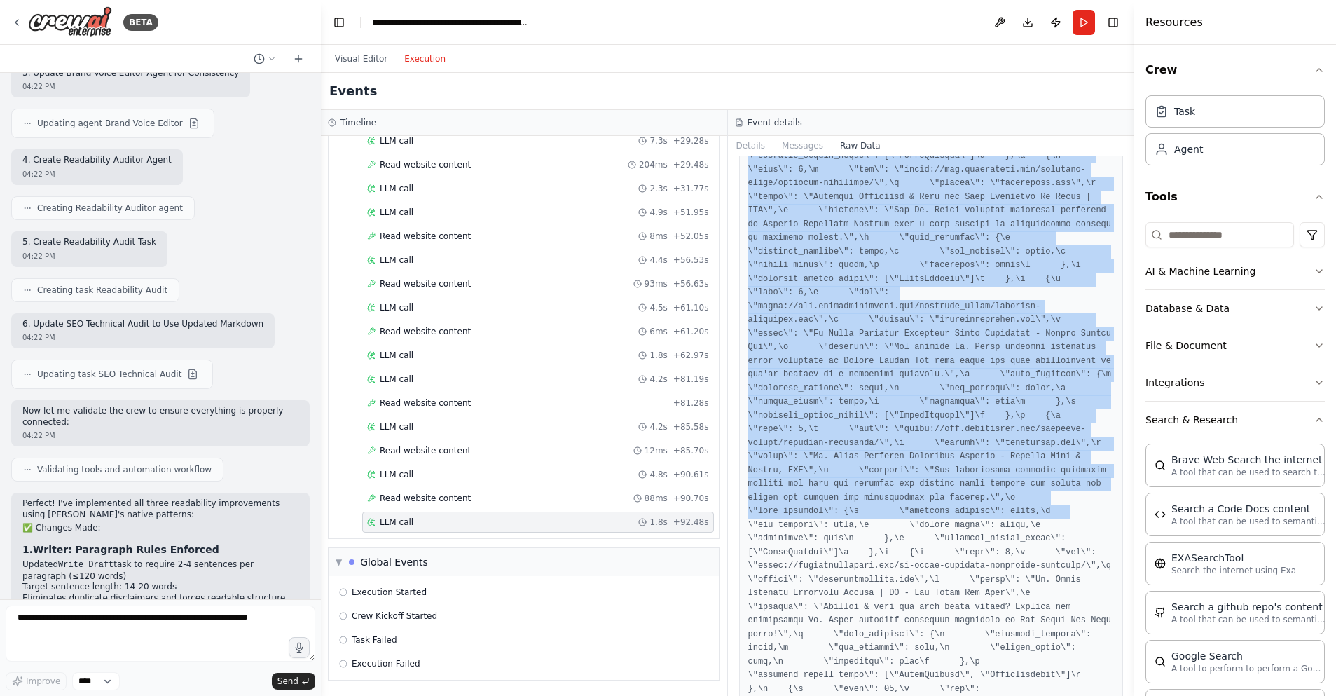
copy pre "{ "timestamp": "2025-08-23T21:26:30.154427Z", "type": "llm_call_completed", "so…"
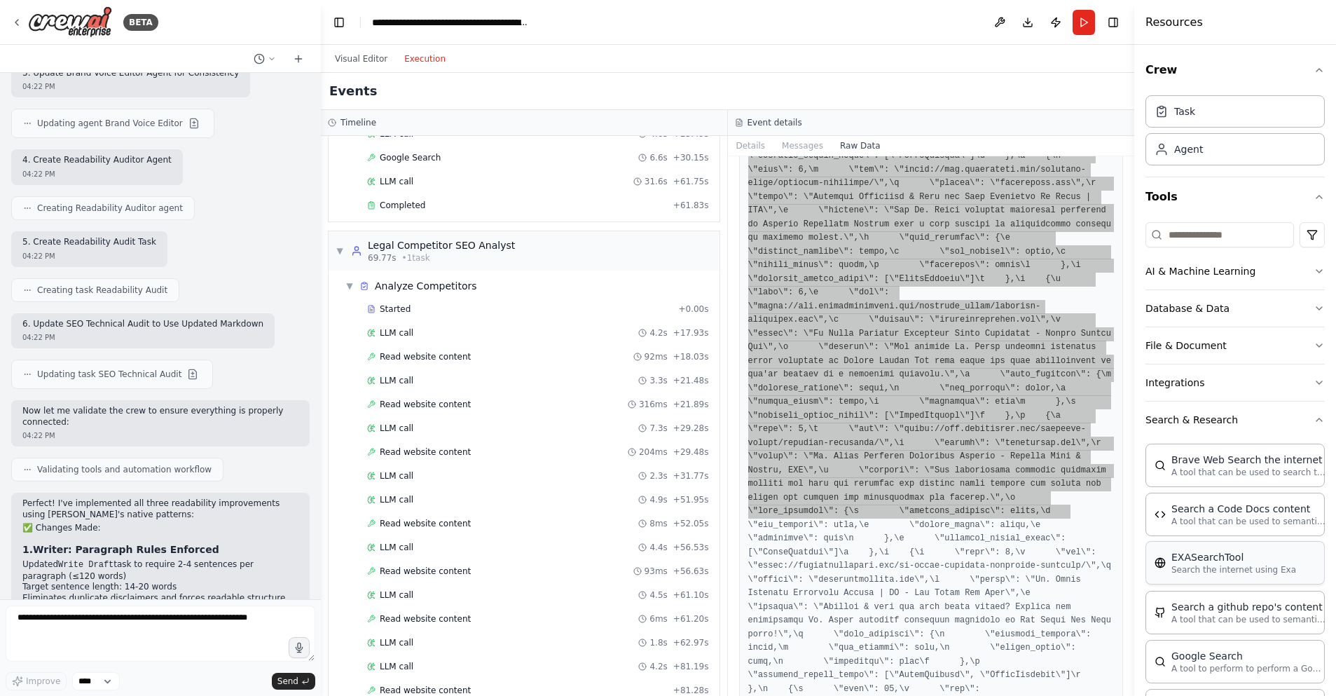
scroll to position [0, 0]
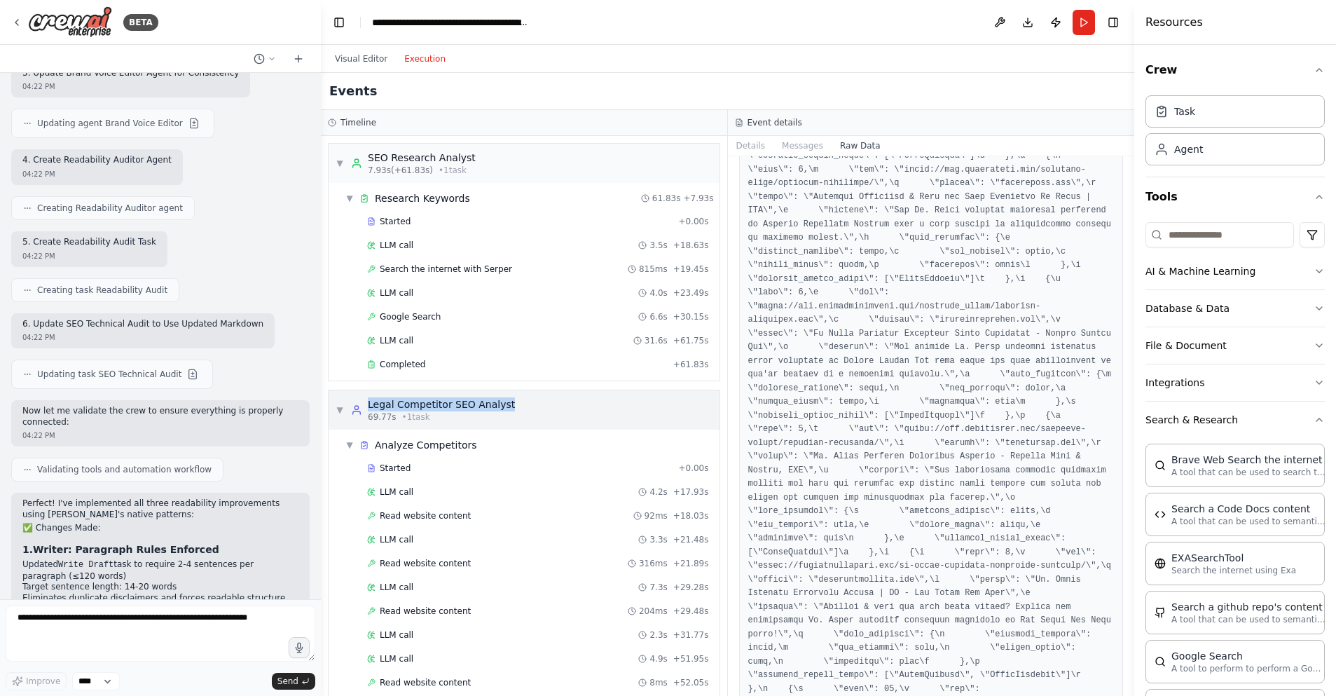
drag, startPoint x: 514, startPoint y: 402, endPoint x: 369, endPoint y: 404, distance: 144.3
click at [369, 404] on div "▼ Legal Competitor SEO Analyst 69.77s • 1 task" at bounding box center [524, 409] width 391 height 39
copy div "Legal Competitor SEO Analyst"
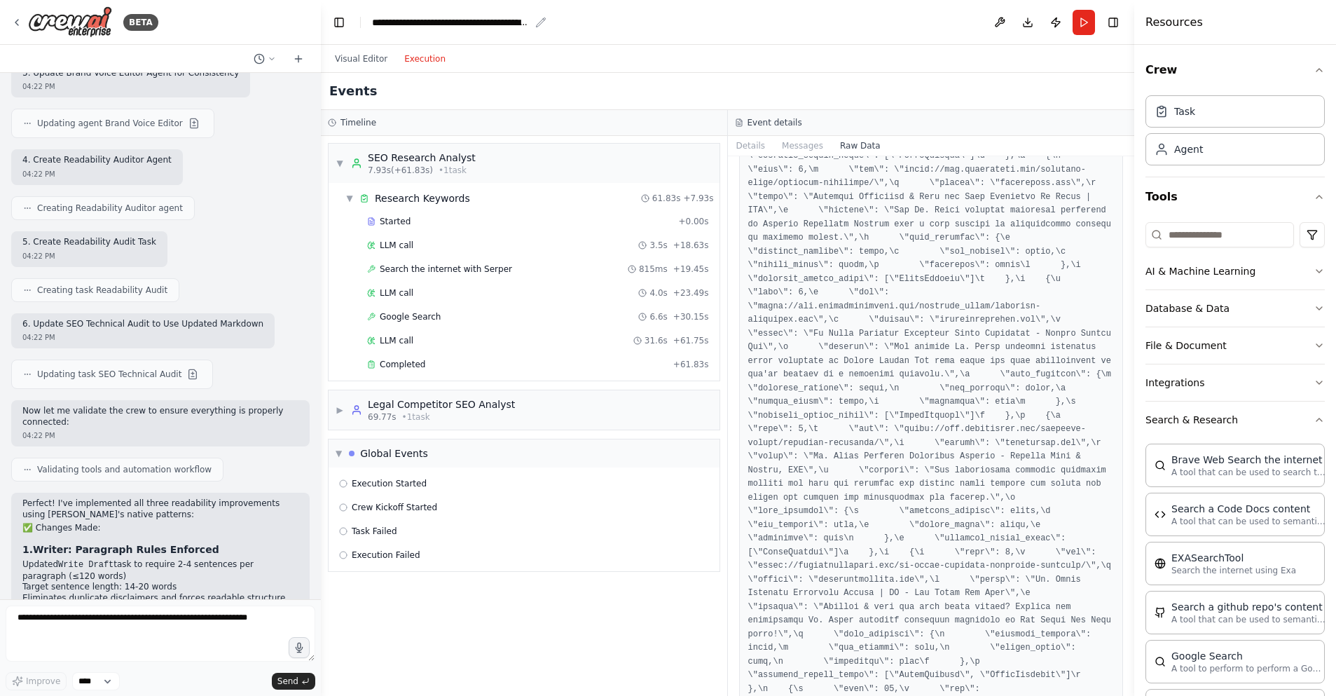
click at [539, 21] on icon "breadcrumb" at bounding box center [540, 22] width 11 height 11
click at [540, 20] on icon "breadcrumb" at bounding box center [540, 22] width 11 height 11
click at [495, 23] on div "**********" at bounding box center [451, 22] width 158 height 14
click at [495, 23] on div "**********" at bounding box center [504, 22] width 265 height 14
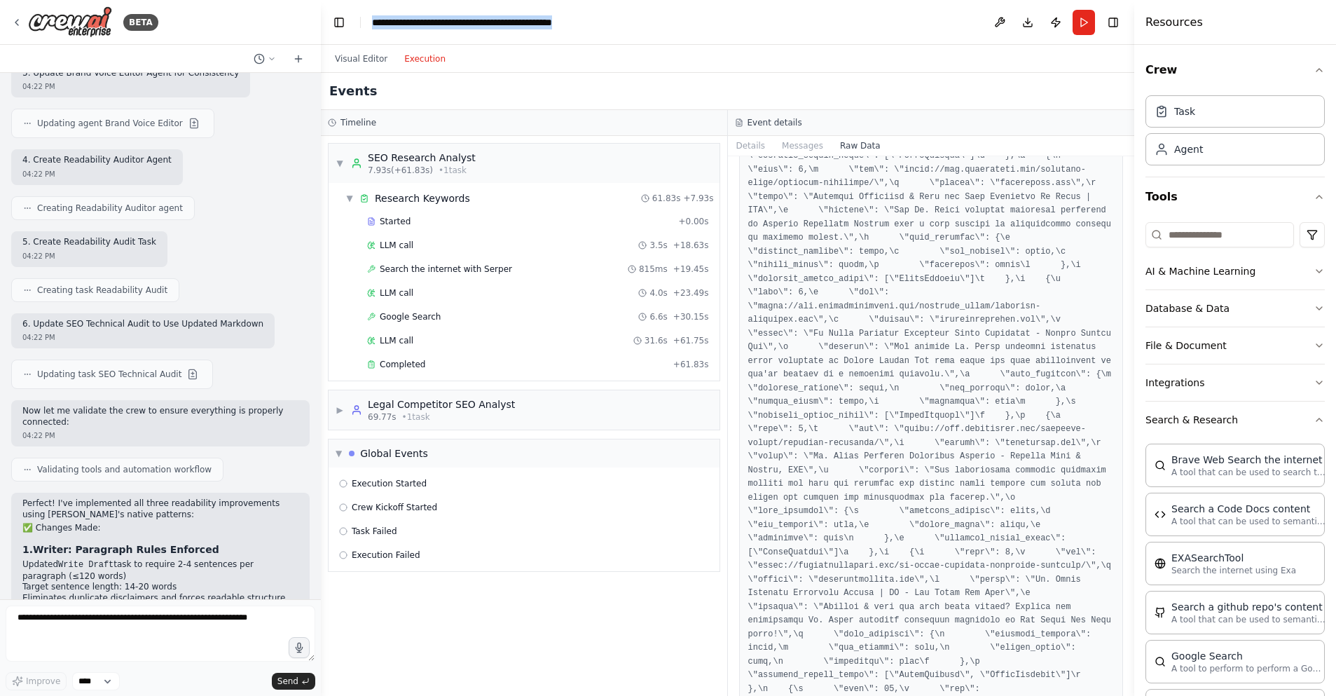
click at [495, 23] on div "**********" at bounding box center [504, 22] width 265 height 14
click at [434, 24] on div "**********" at bounding box center [504, 22] width 265 height 14
drag, startPoint x: 425, startPoint y: 22, endPoint x: 376, endPoint y: 22, distance: 49.0
click at [376, 22] on div "**********" at bounding box center [504, 22] width 265 height 14
click at [497, 615] on div "▼ SEO Research Analyst 7.93s (+61.83s) • 1 task ▼ Research Keywords 61.83s + 7.…" at bounding box center [524, 416] width 406 height 560
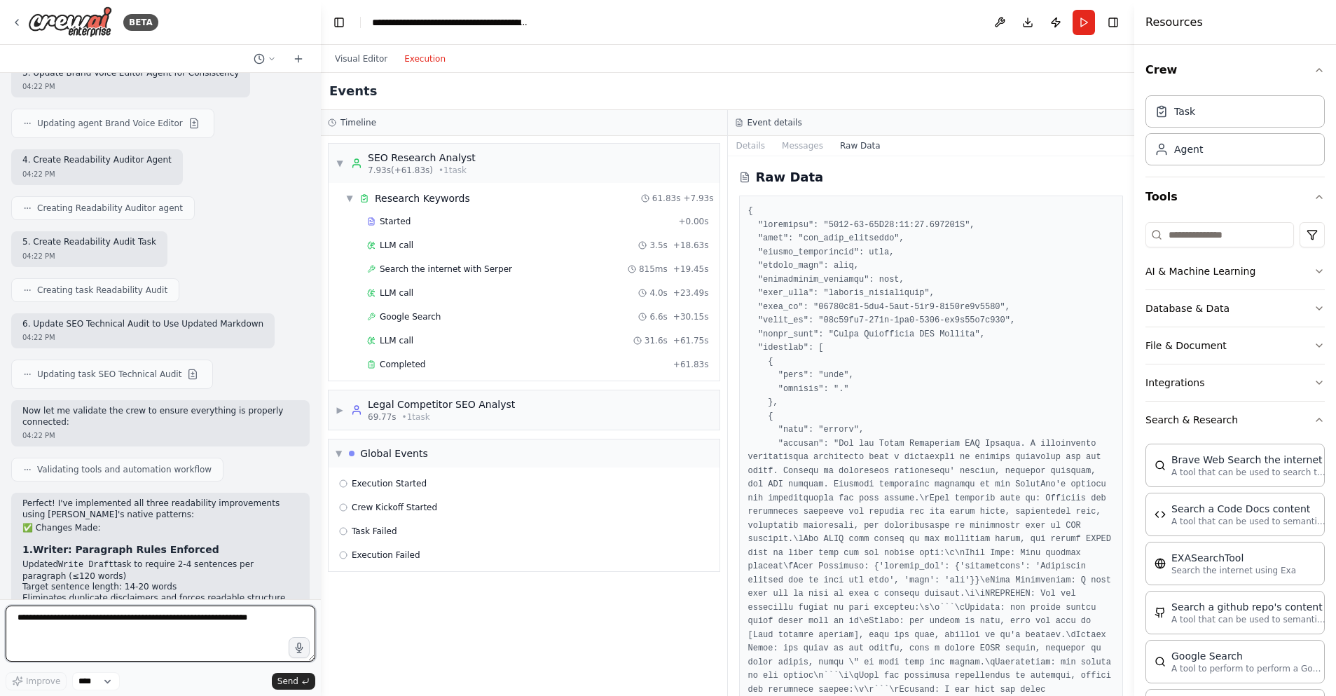
click at [50, 623] on textarea at bounding box center [161, 633] width 310 height 56
paste textarea "**********"
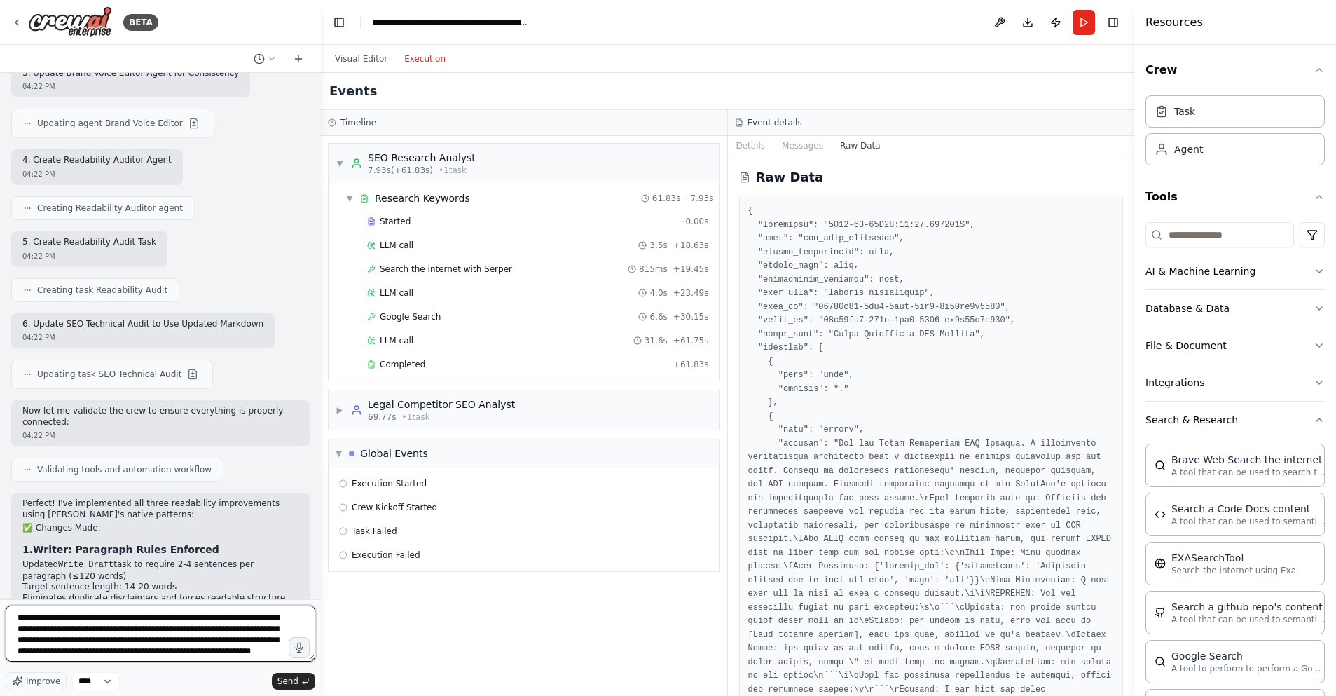
click at [15, 619] on textarea at bounding box center [161, 633] width 310 height 56
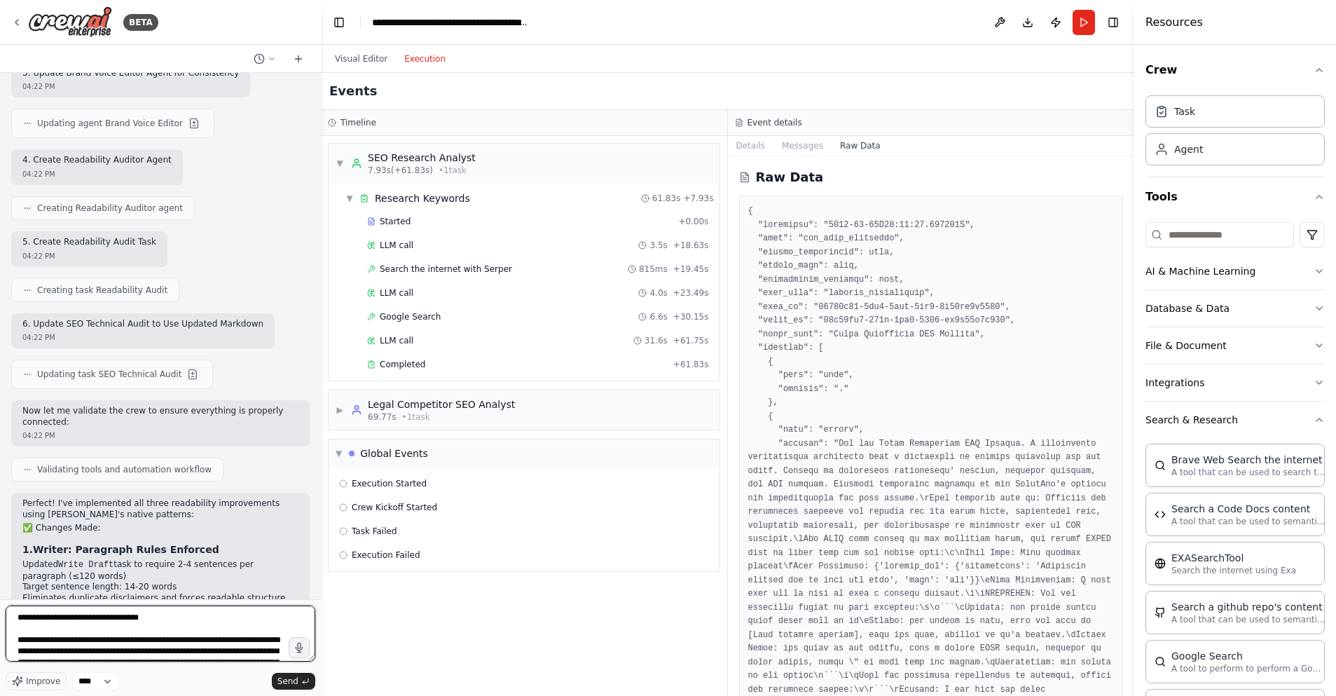
type textarea "**********"
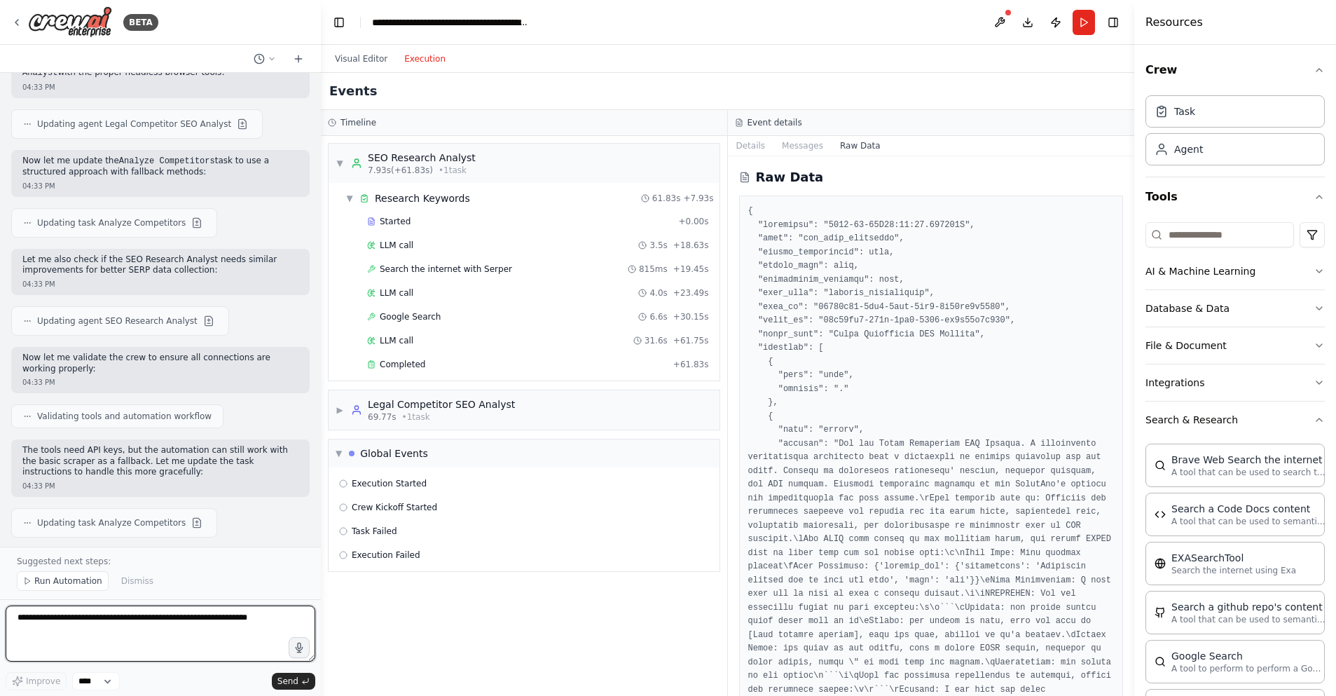
scroll to position [14821, 0]
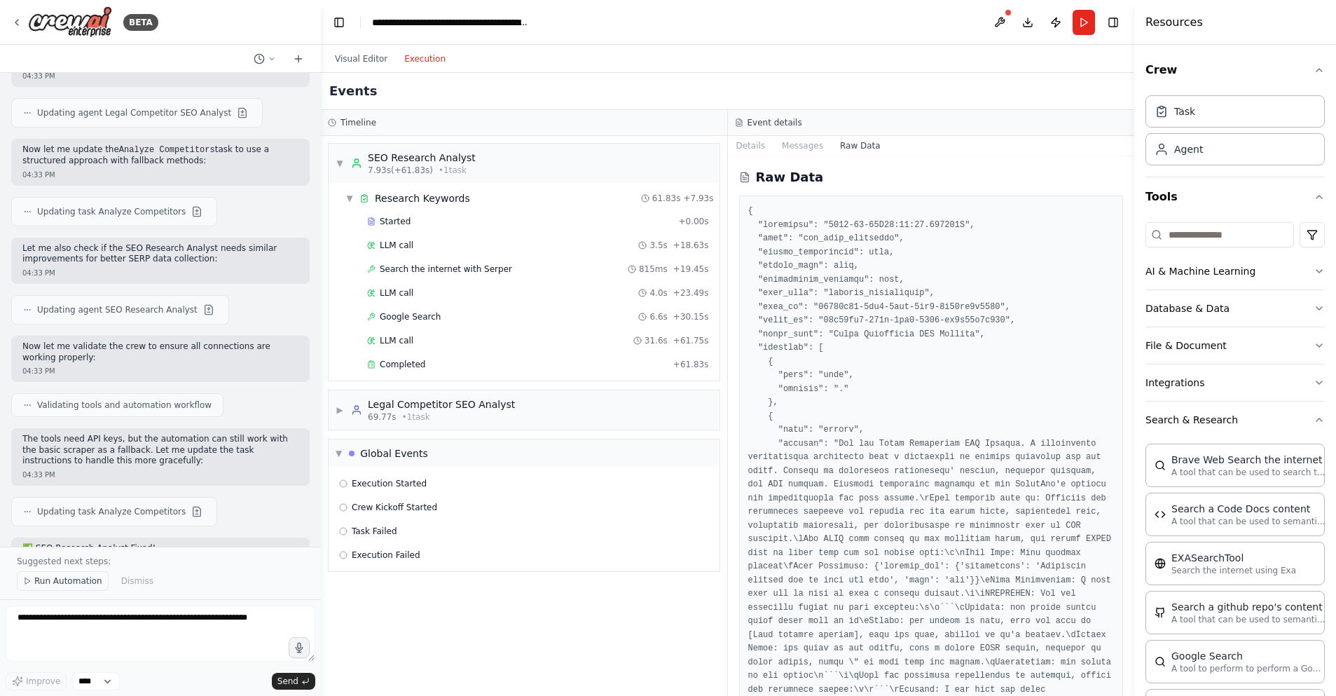
click at [57, 577] on span "Run Automation" at bounding box center [68, 580] width 68 height 11
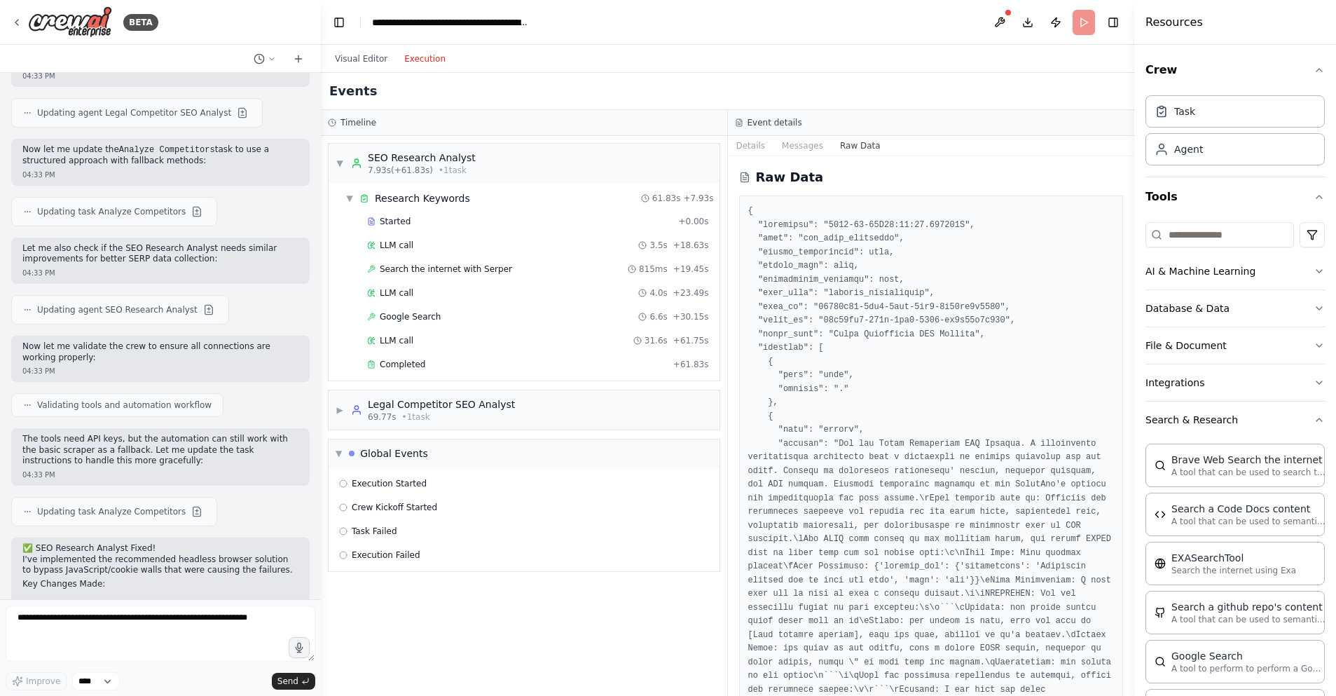
scroll to position [14769, 0]
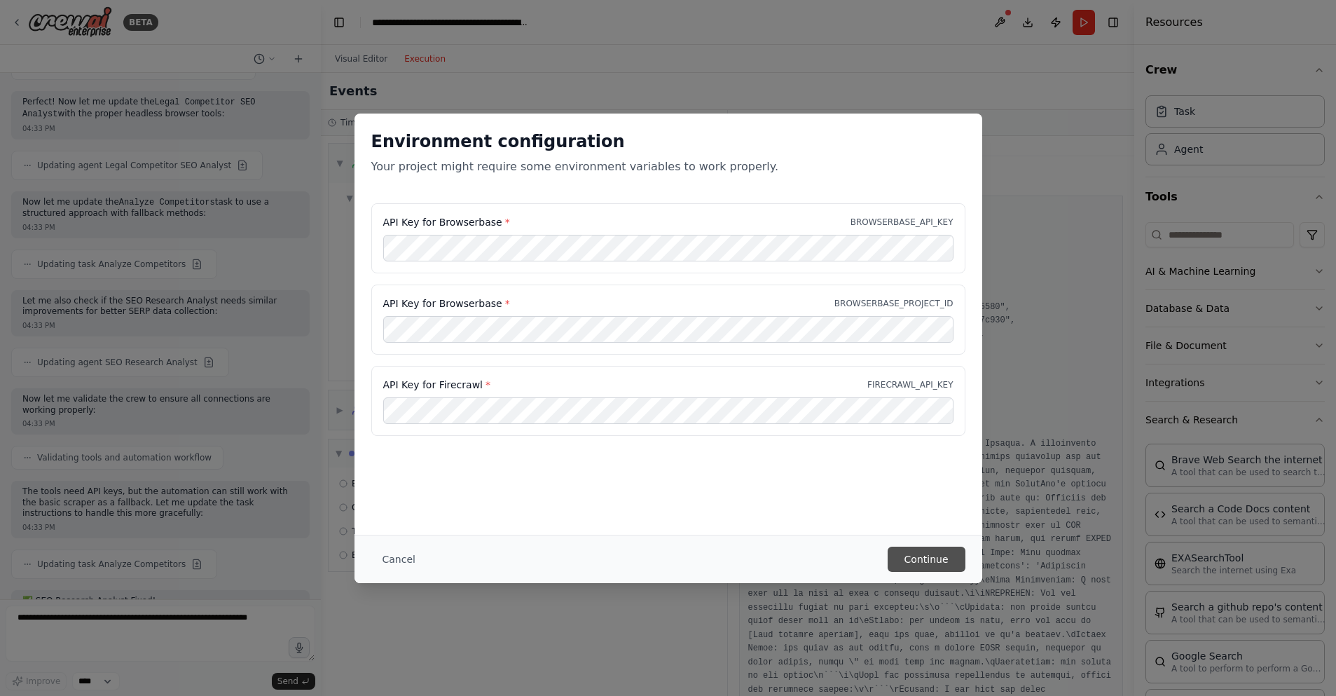
click at [930, 562] on button "Continue" at bounding box center [927, 558] width 78 height 25
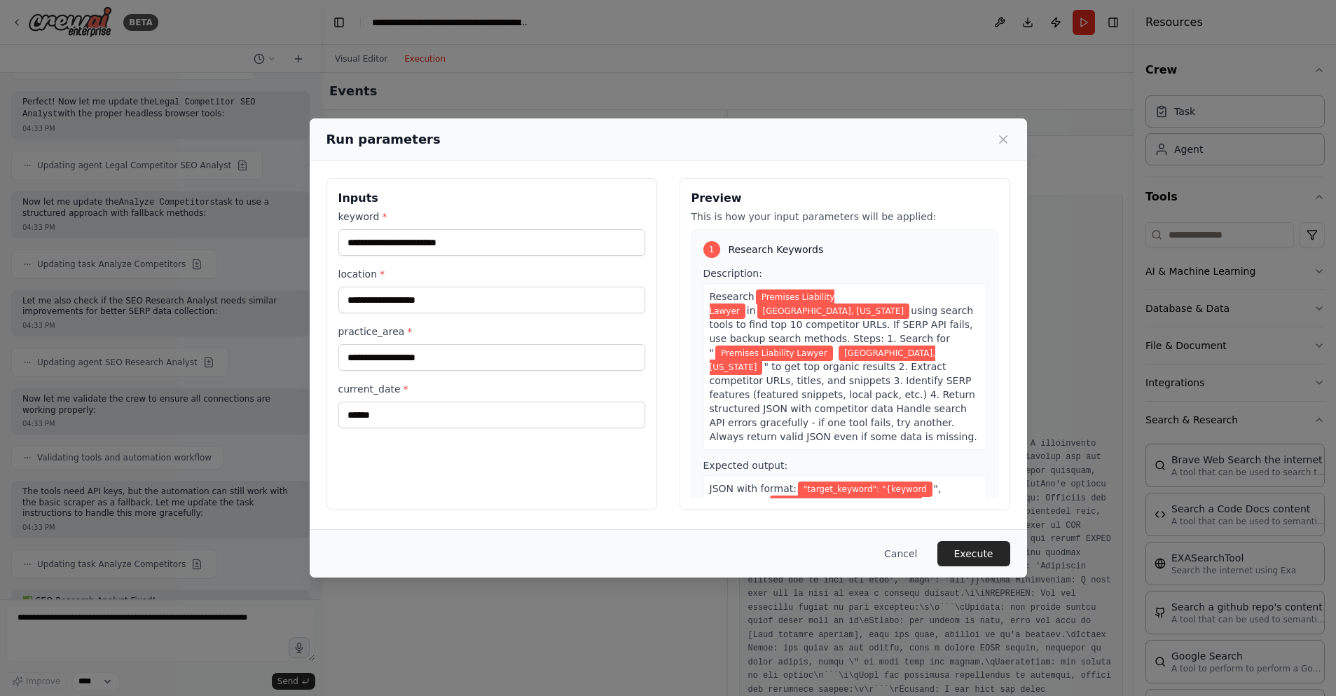
click at [1037, 195] on div "**********" at bounding box center [668, 348] width 1336 height 696
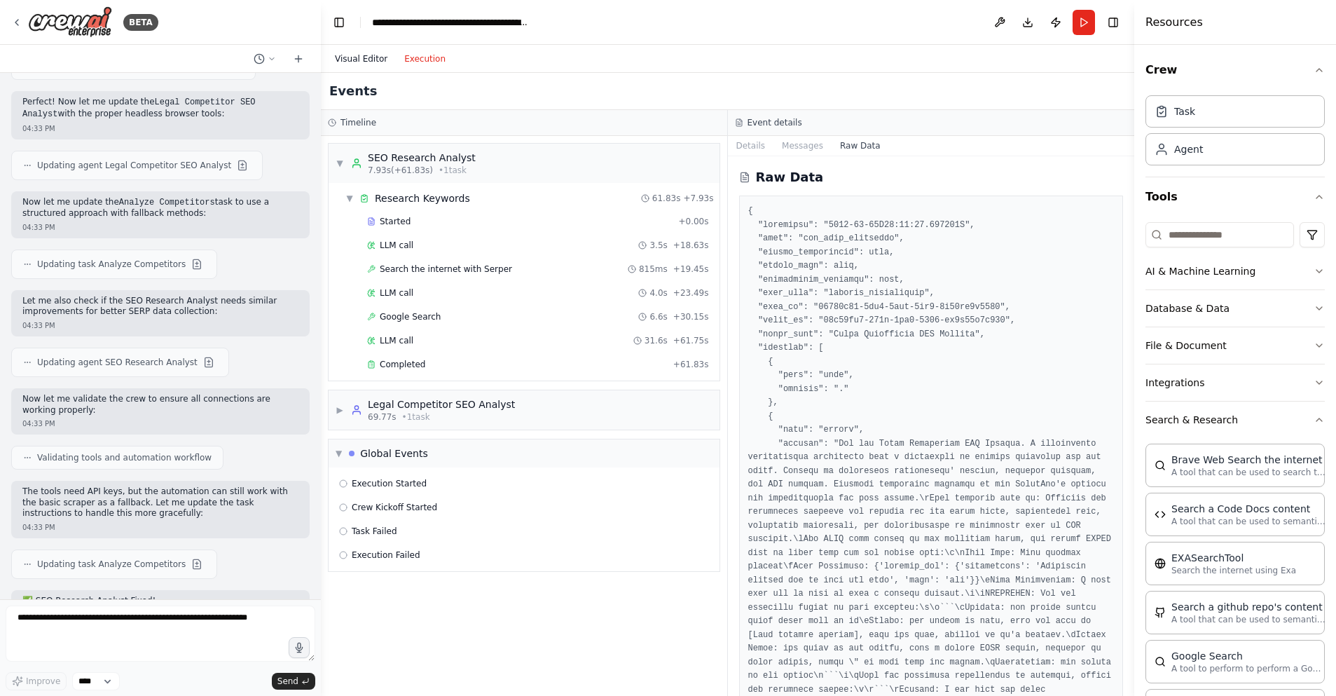
click at [362, 59] on button "Visual Editor" at bounding box center [360, 58] width 69 height 17
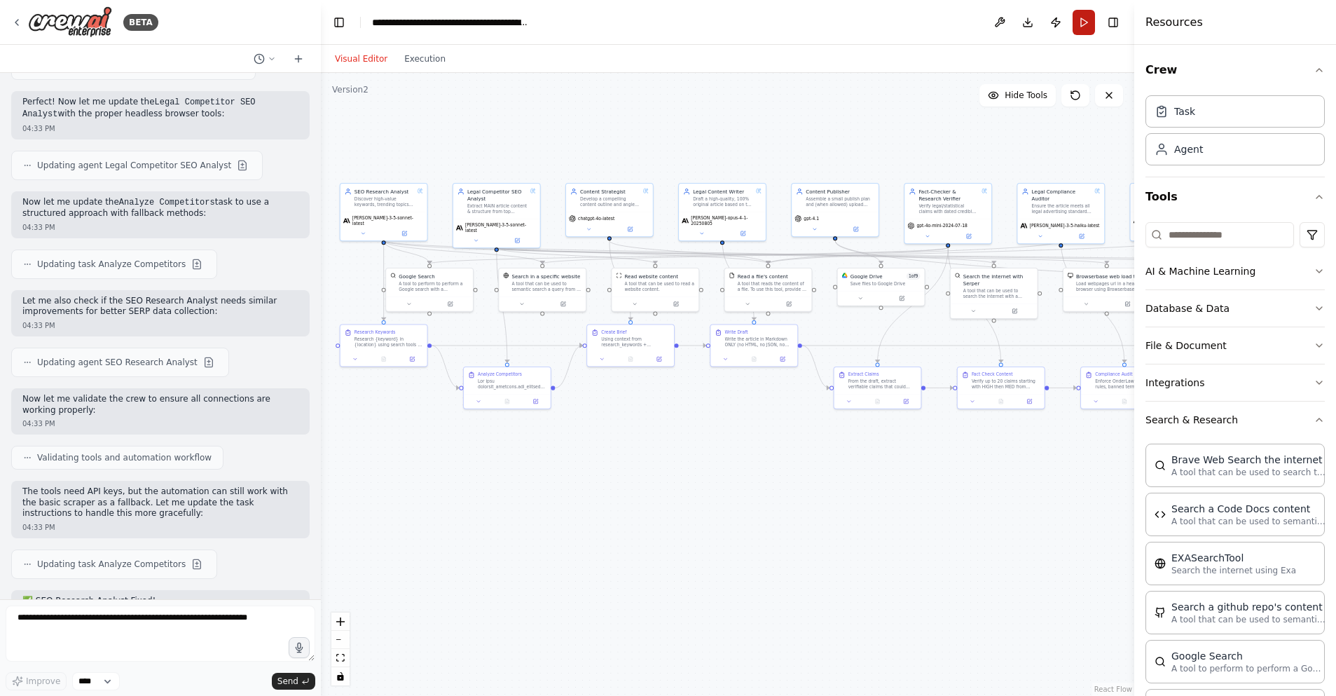
click at [1085, 25] on button "Run" at bounding box center [1084, 22] width 22 height 25
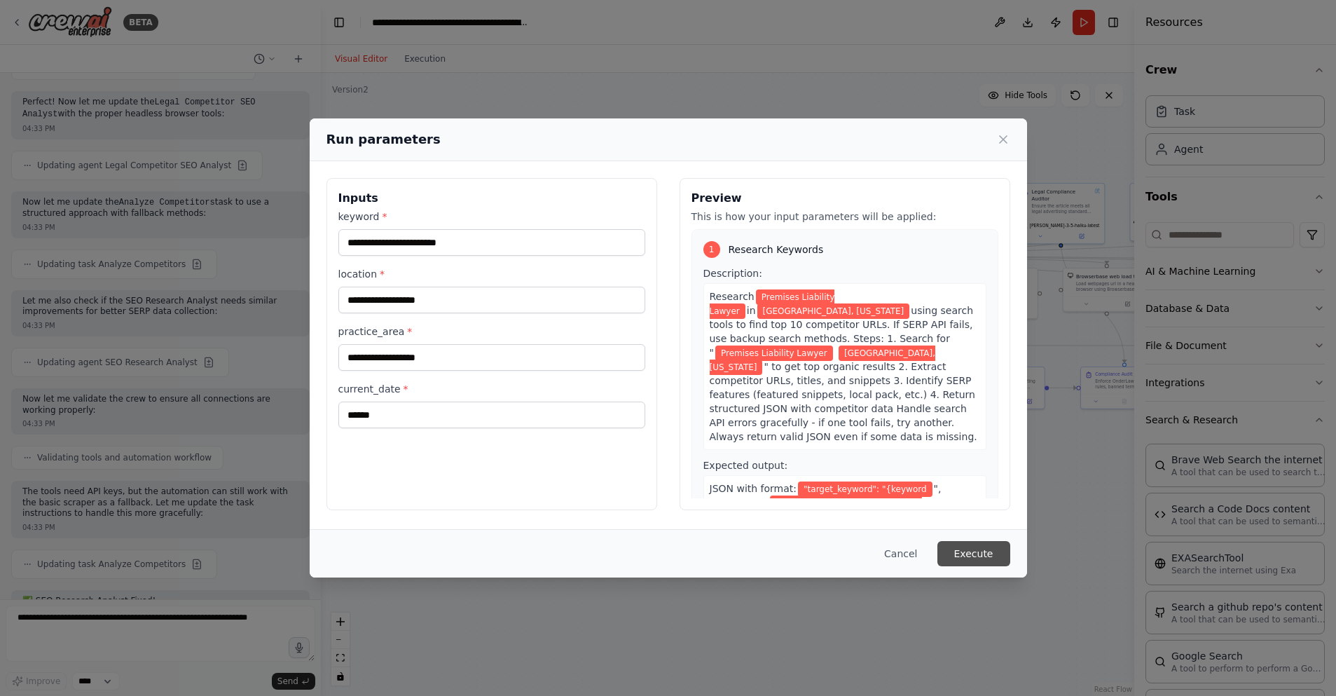
click at [980, 556] on button "Execute" at bounding box center [973, 553] width 73 height 25
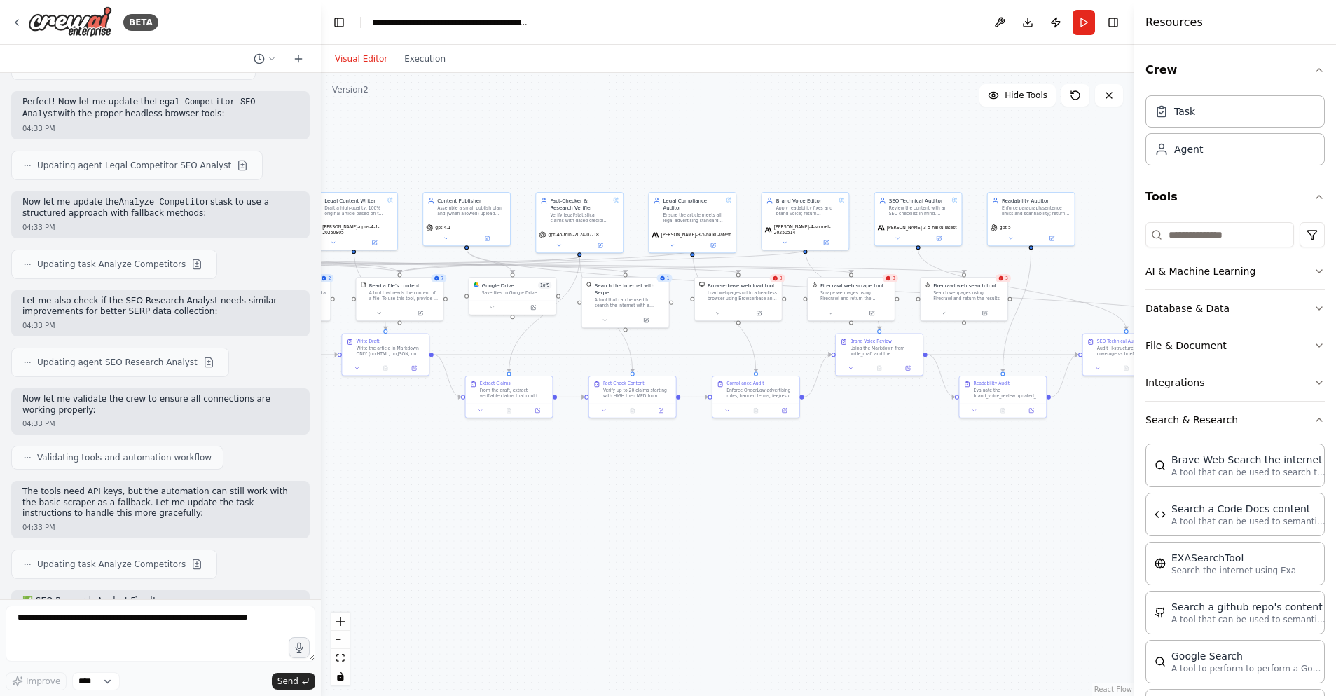
drag, startPoint x: 640, startPoint y: 462, endPoint x: 378, endPoint y: 463, distance: 262.7
click at [378, 463] on div ".deletable-edge-delete-btn { width: 20px; height: 20px; border: 0px solid #ffff…" at bounding box center [727, 384] width 813 height 623
click at [422, 56] on button "Execution" at bounding box center [425, 58] width 58 height 17
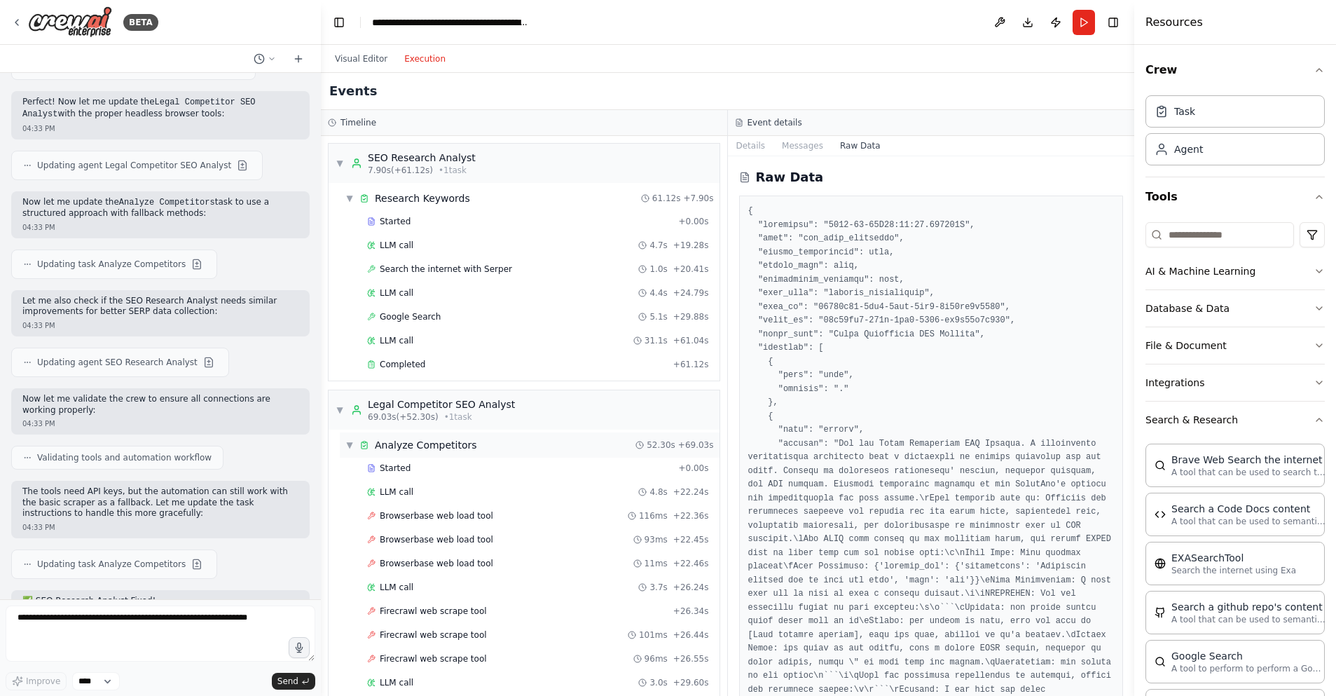
scroll to position [963, 0]
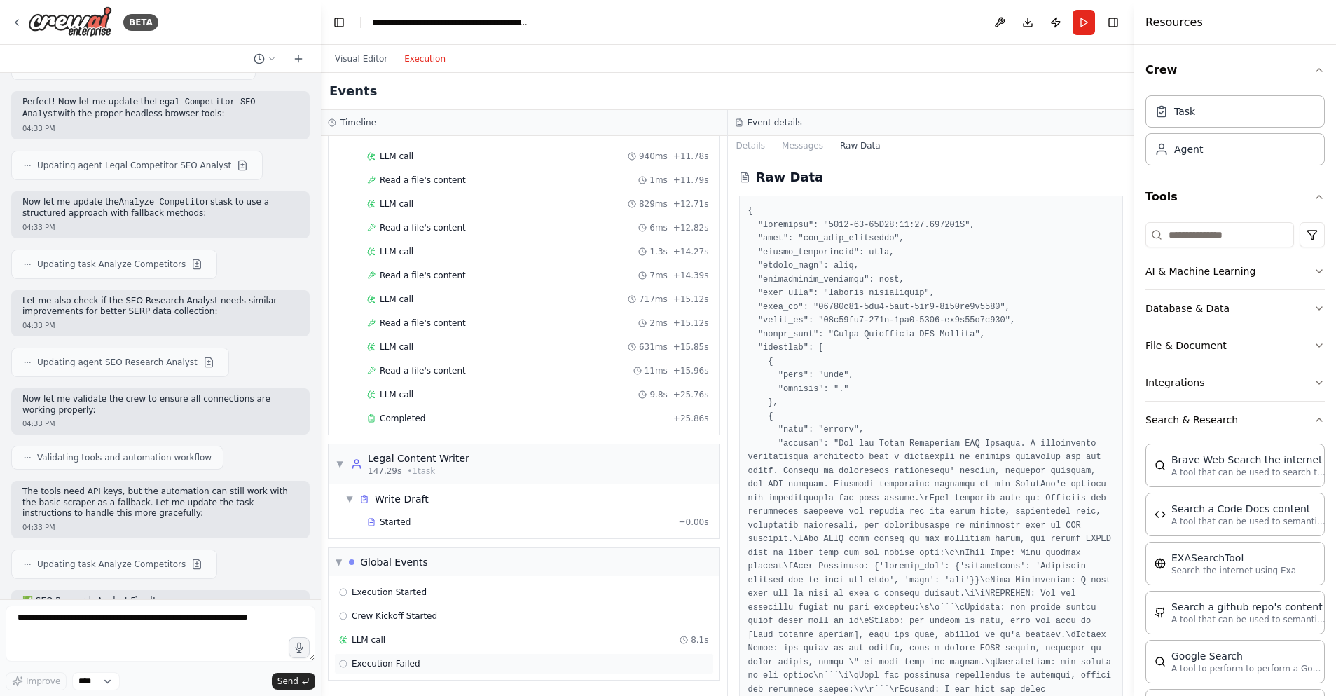
click at [441, 662] on div "Execution Failed" at bounding box center [524, 663] width 370 height 11
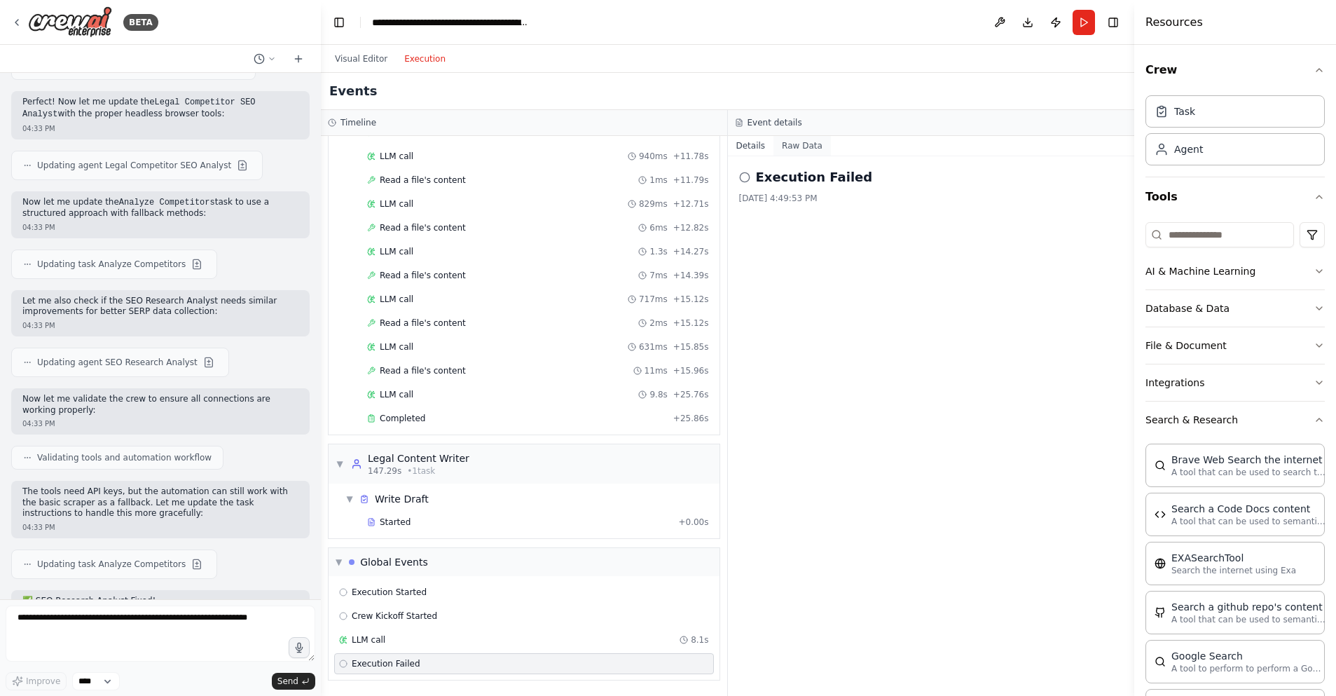
click at [805, 150] on button "Raw Data" at bounding box center [801, 146] width 57 height 20
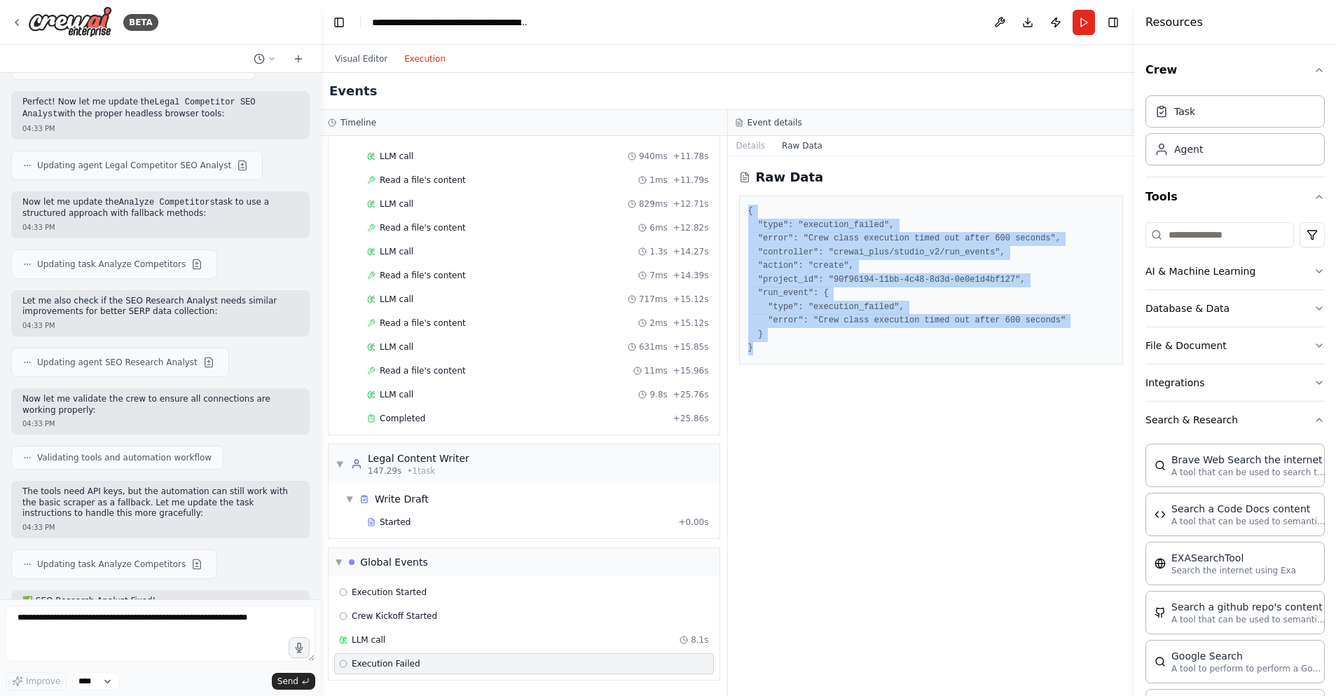
drag, startPoint x: 748, startPoint y: 208, endPoint x: 816, endPoint y: 352, distance: 159.8
click at [816, 352] on pre "{ "type": "execution_failed", "error": "Crew class execution timed out after 60…" at bounding box center [931, 280] width 366 height 151
copy pre "{ "type": "execution_failed", "error": "Crew class execution timed out after 60…"
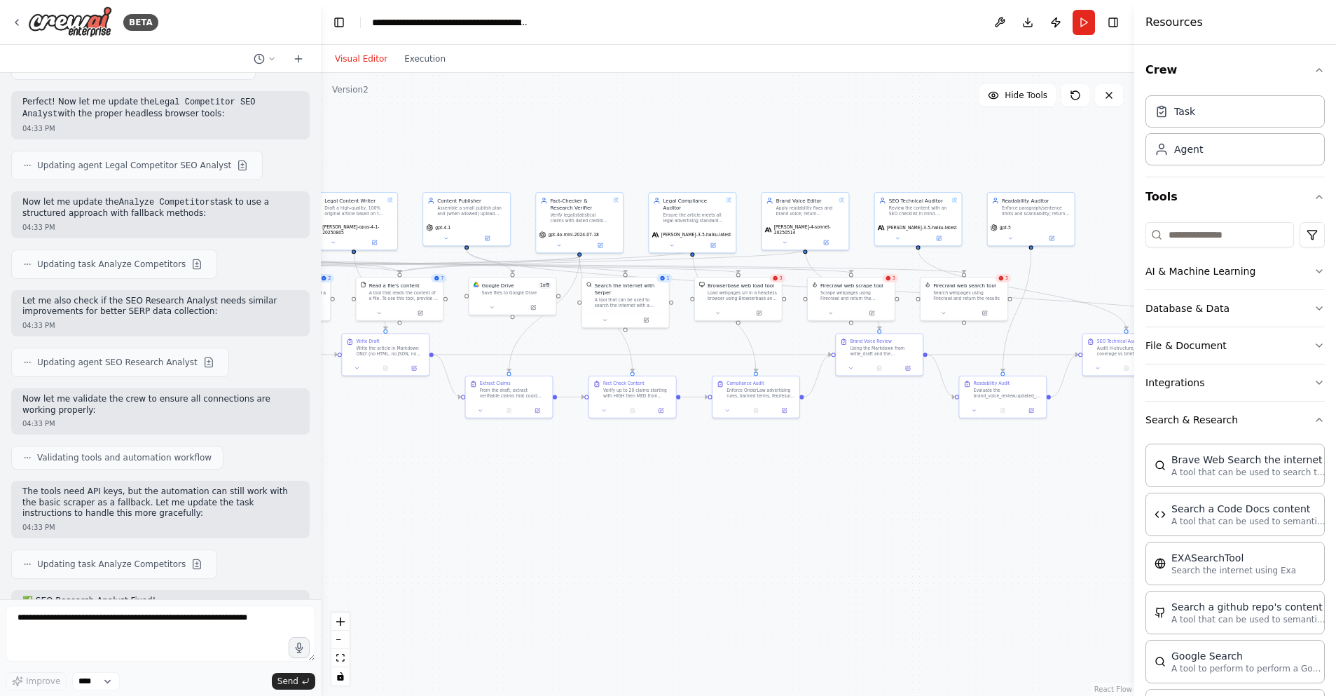
click at [366, 57] on button "Visual Editor" at bounding box center [360, 58] width 69 height 17
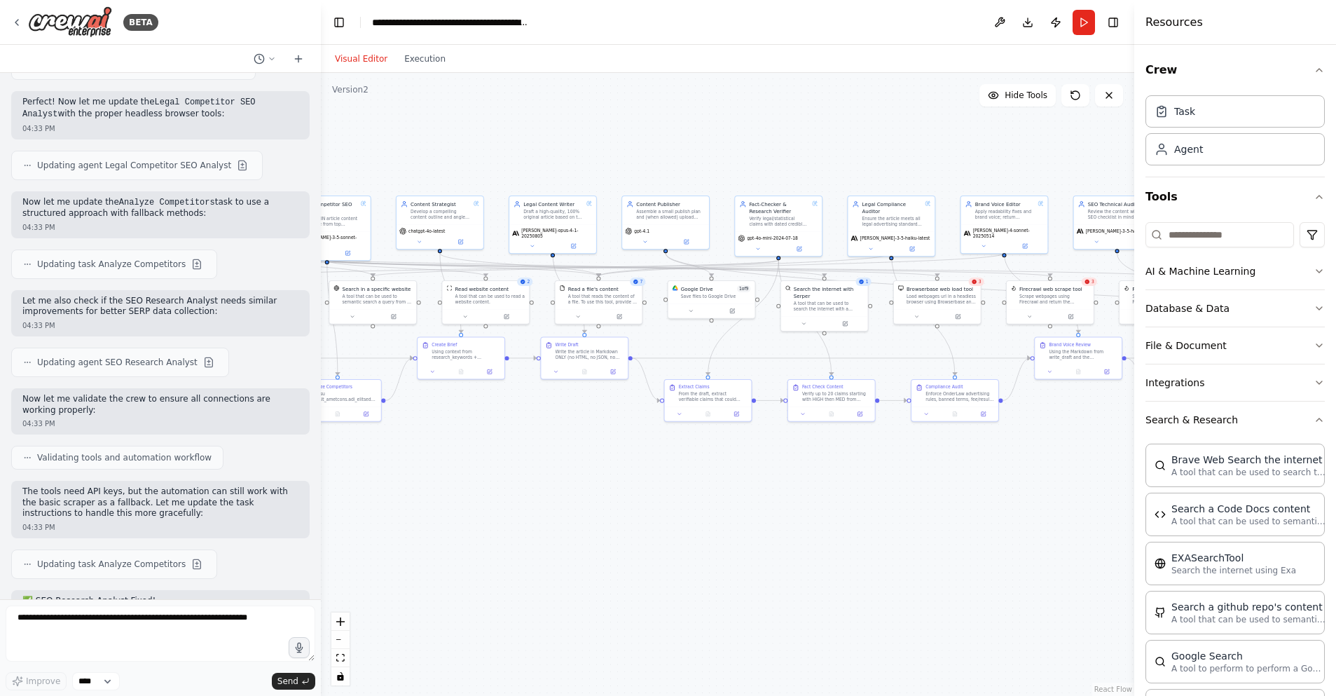
drag, startPoint x: 832, startPoint y: 449, endPoint x: 1033, endPoint y: 452, distance: 201.1
click at [1033, 452] on div ".deletable-edge-delete-btn { width: 20px; height: 20px; border: 0px solid #ffff…" at bounding box center [727, 384] width 813 height 623
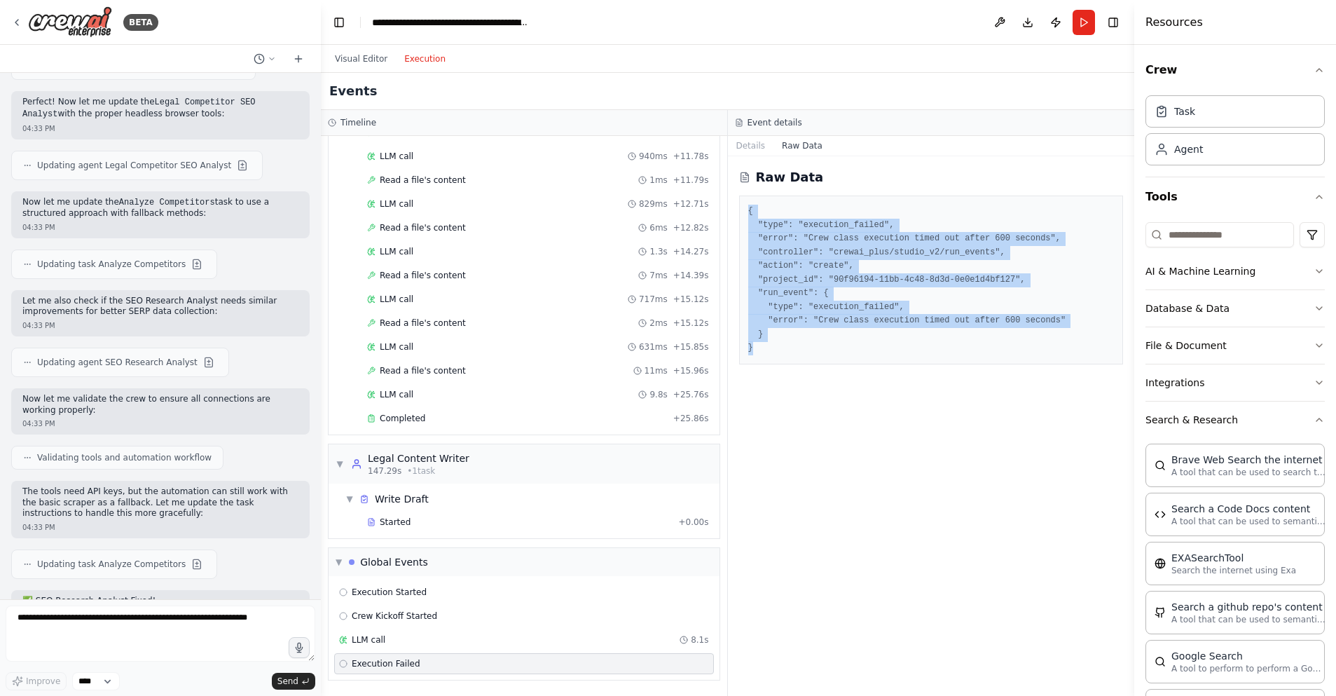
click at [434, 63] on button "Execution" at bounding box center [425, 58] width 58 height 17
click at [801, 144] on button "Raw Data" at bounding box center [801, 146] width 57 height 20
click at [764, 145] on button "Details" at bounding box center [751, 146] width 46 height 20
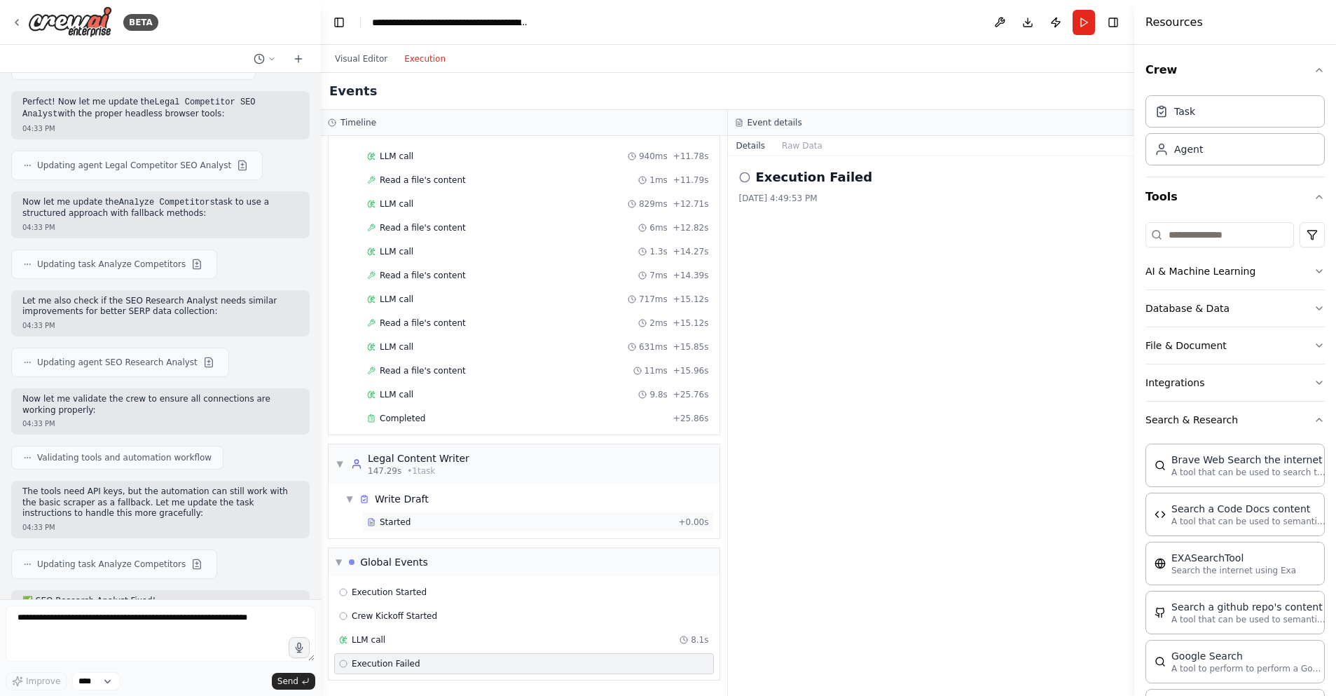
click at [420, 524] on div "Started" at bounding box center [519, 521] width 305 height 11
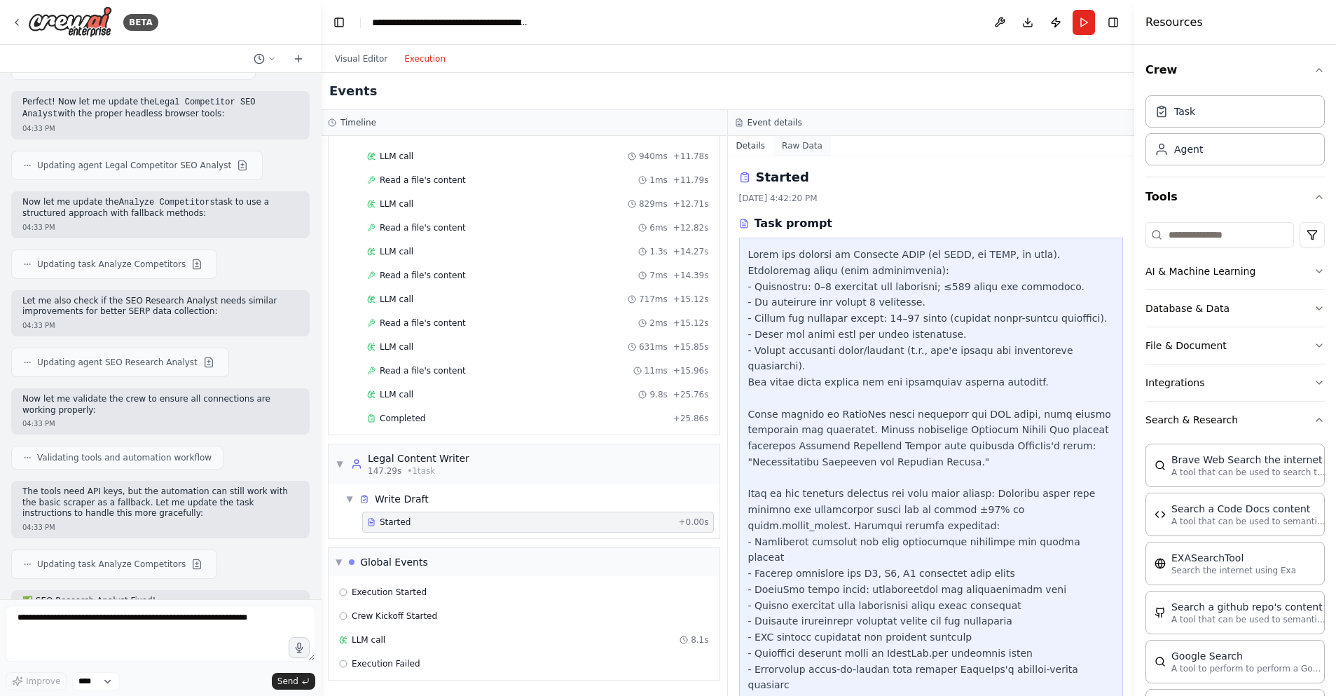
click at [802, 141] on button "Raw Data" at bounding box center [801, 146] width 57 height 20
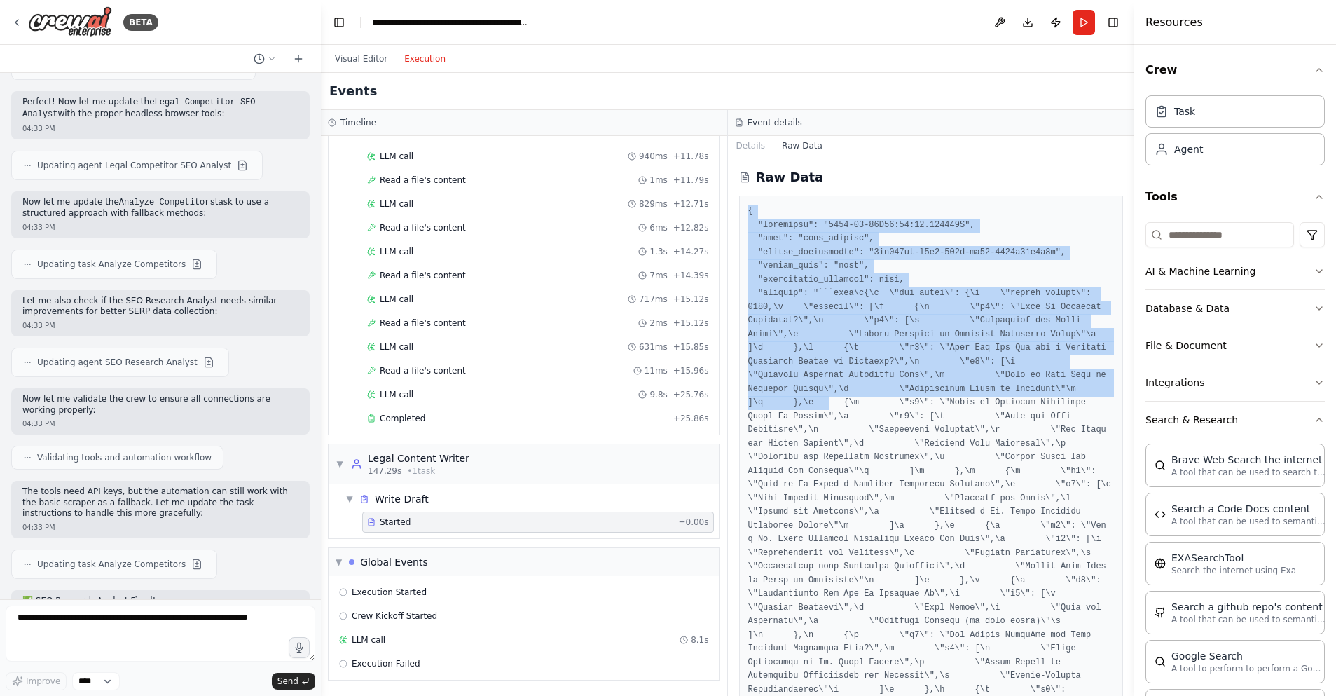
drag, startPoint x: 750, startPoint y: 209, endPoint x: 827, endPoint y: 408, distance: 213.6
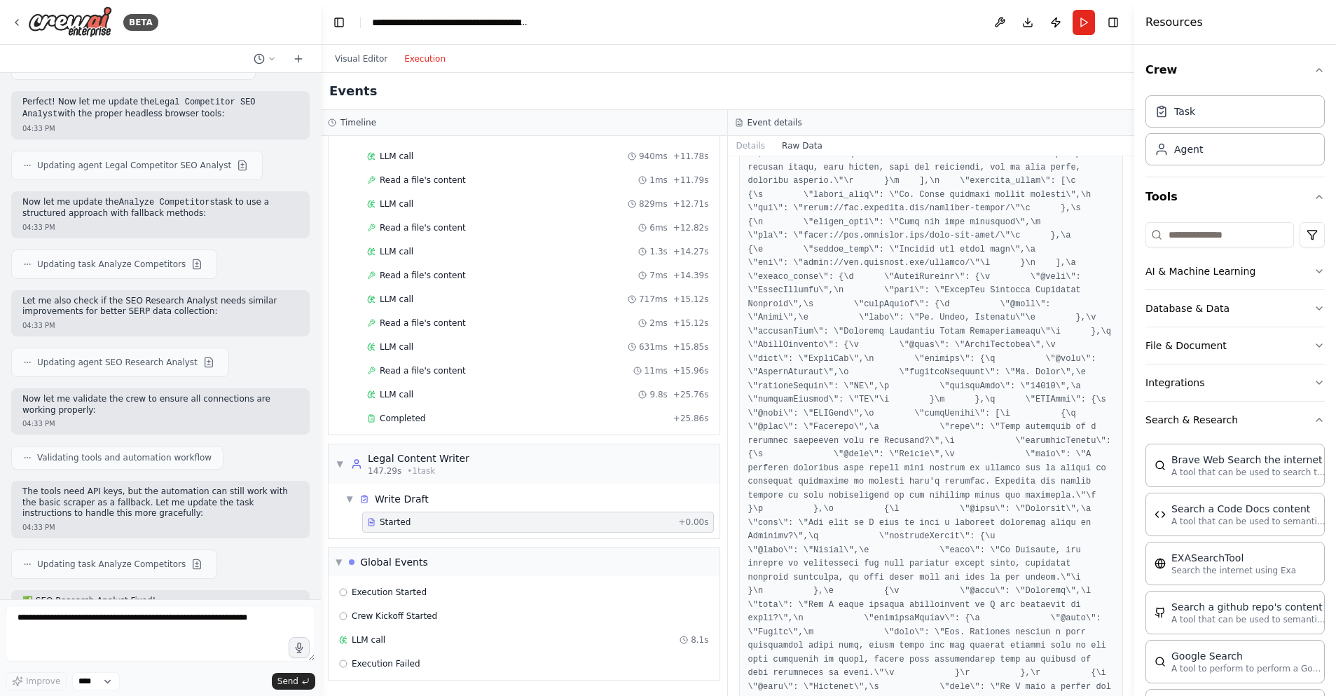
scroll to position [3874, 0]
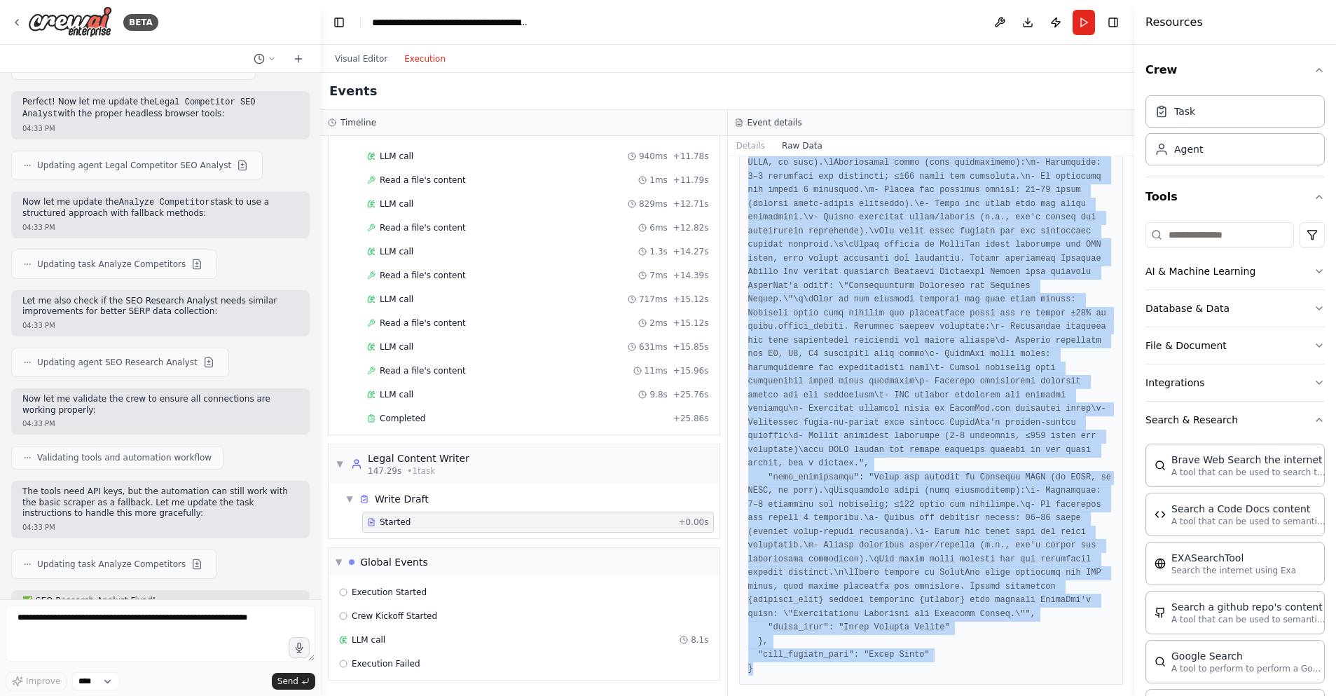
copy pre "{ "timestamp": "2025-08-23T21:42:20.477481Z", "type": "task_started", "source_f…"
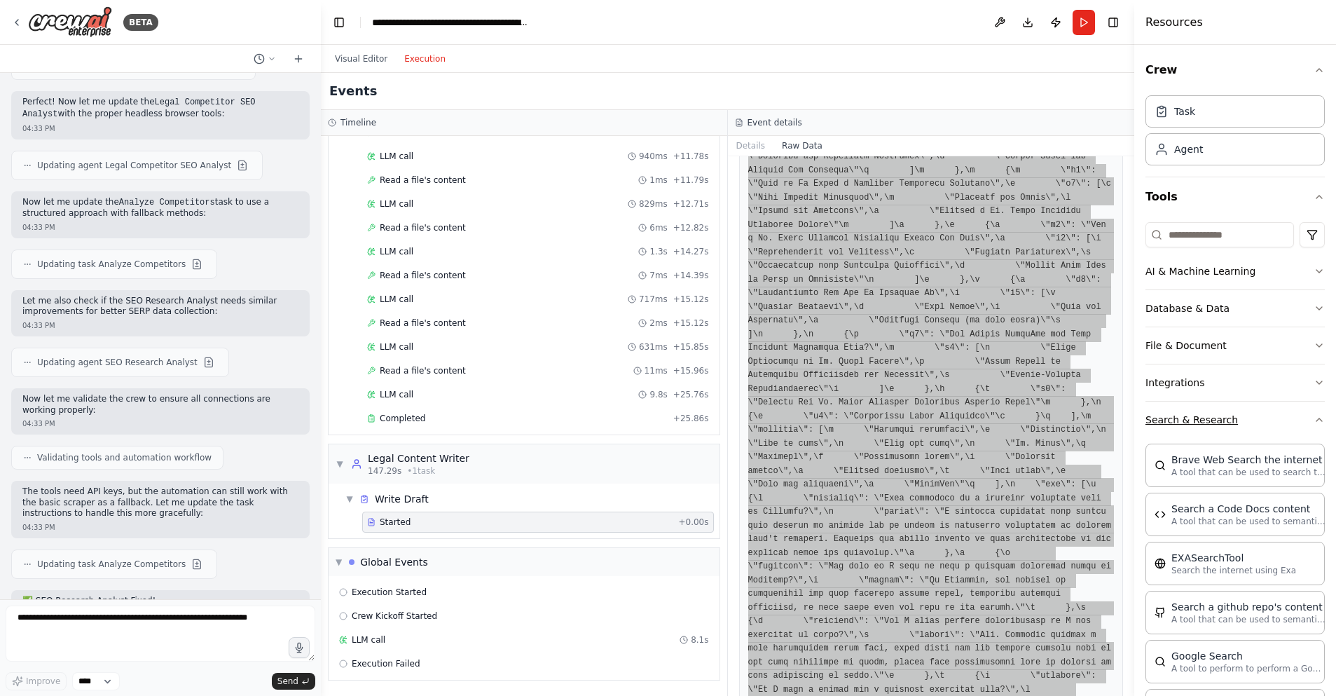
scroll to position [0, 0]
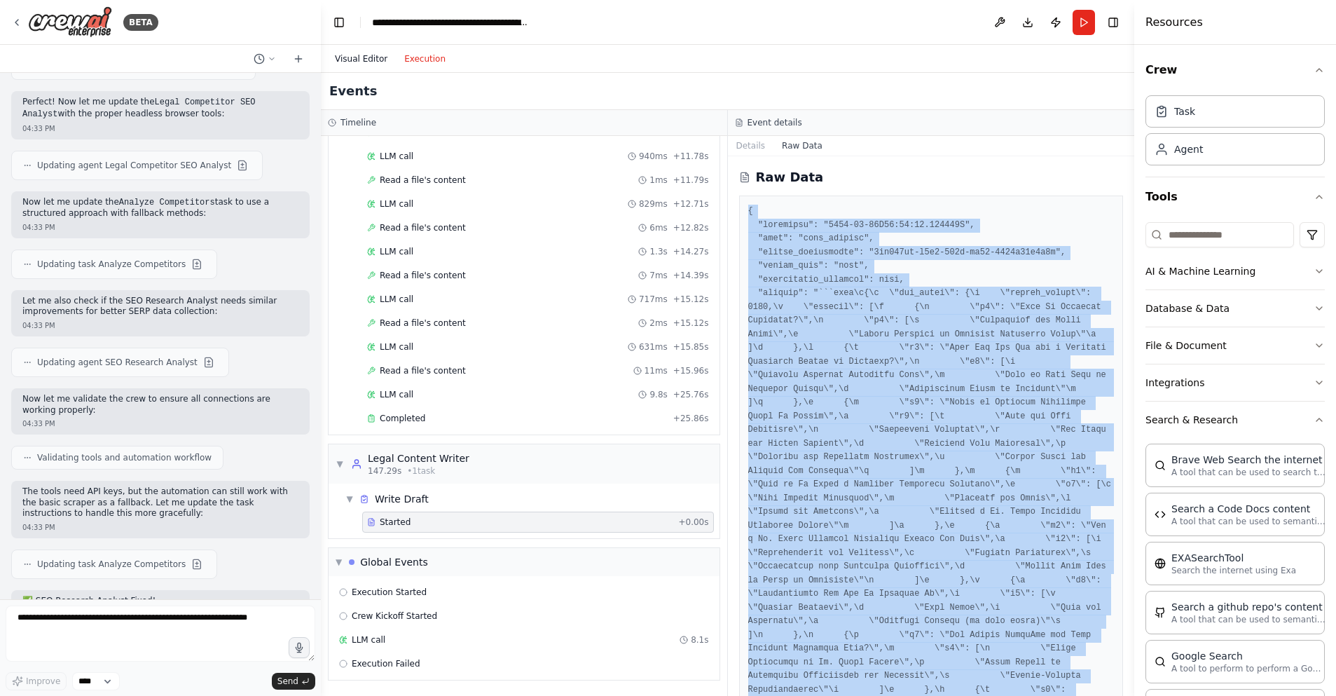
click at [364, 60] on button "Visual Editor" at bounding box center [360, 58] width 69 height 17
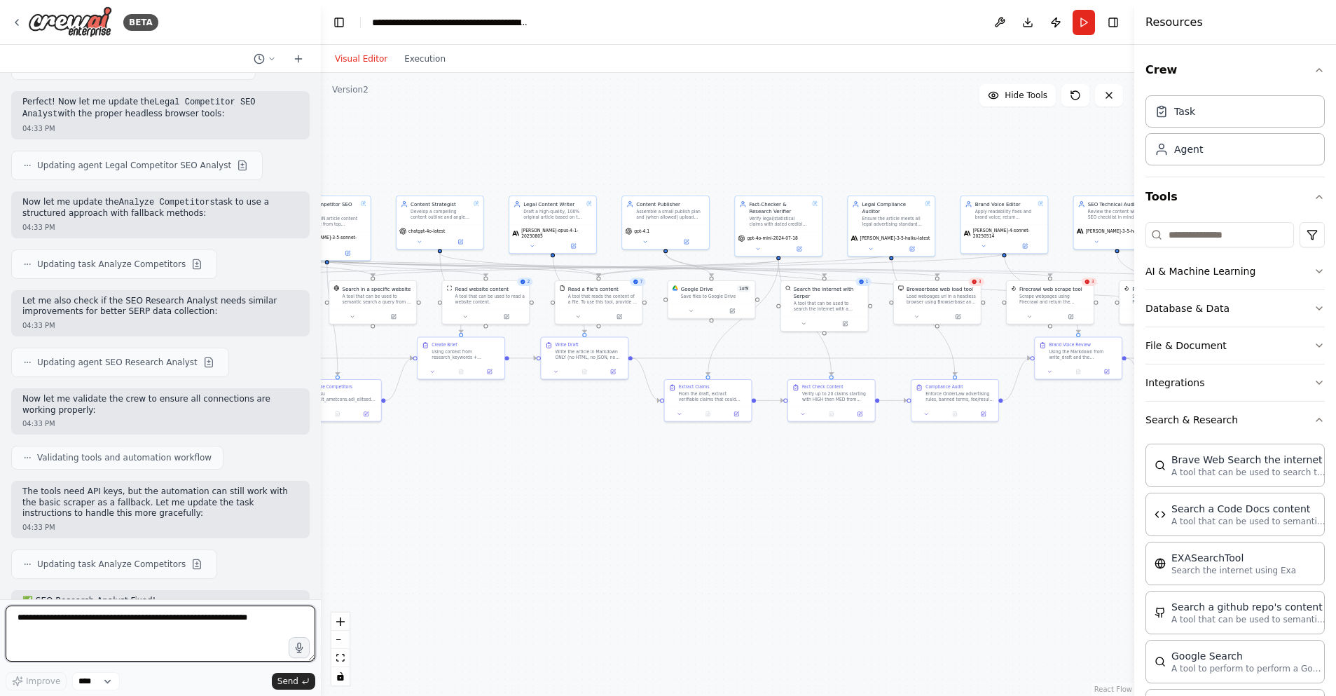
click at [39, 619] on textarea at bounding box center [161, 633] width 310 height 56
paste textarea "**********"
type textarea "**********"
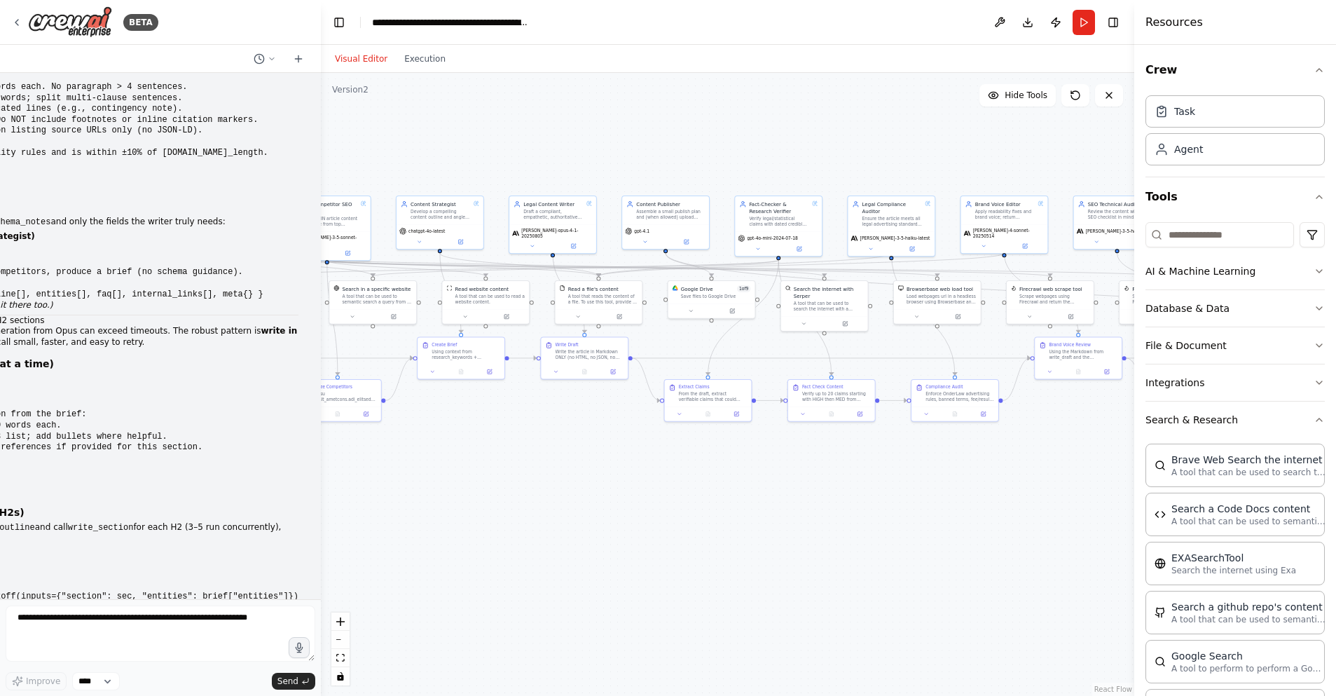
scroll to position [16336, 0]
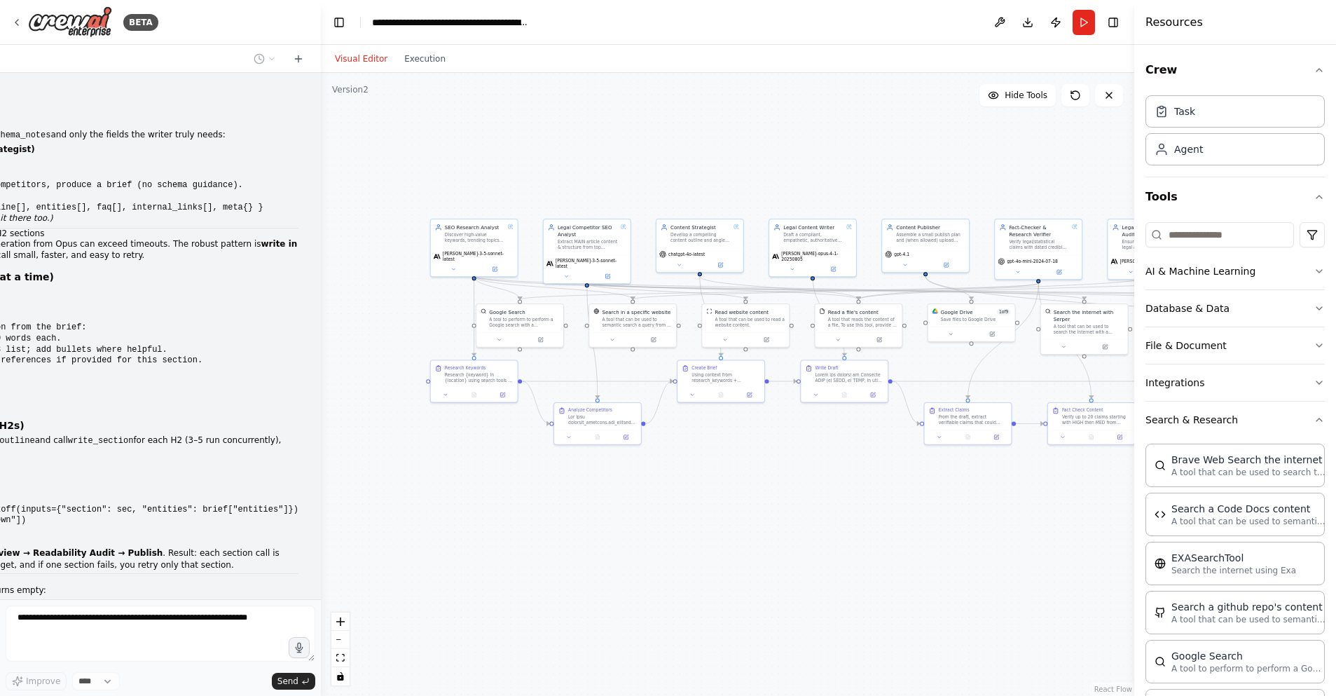
drag, startPoint x: 501, startPoint y: 486, endPoint x: 730, endPoint y: 439, distance: 233.9
click at [761, 509] on div ".deletable-edge-delete-btn { width: 20px; height: 20px; border: 0px solid #ffff…" at bounding box center [727, 384] width 813 height 623
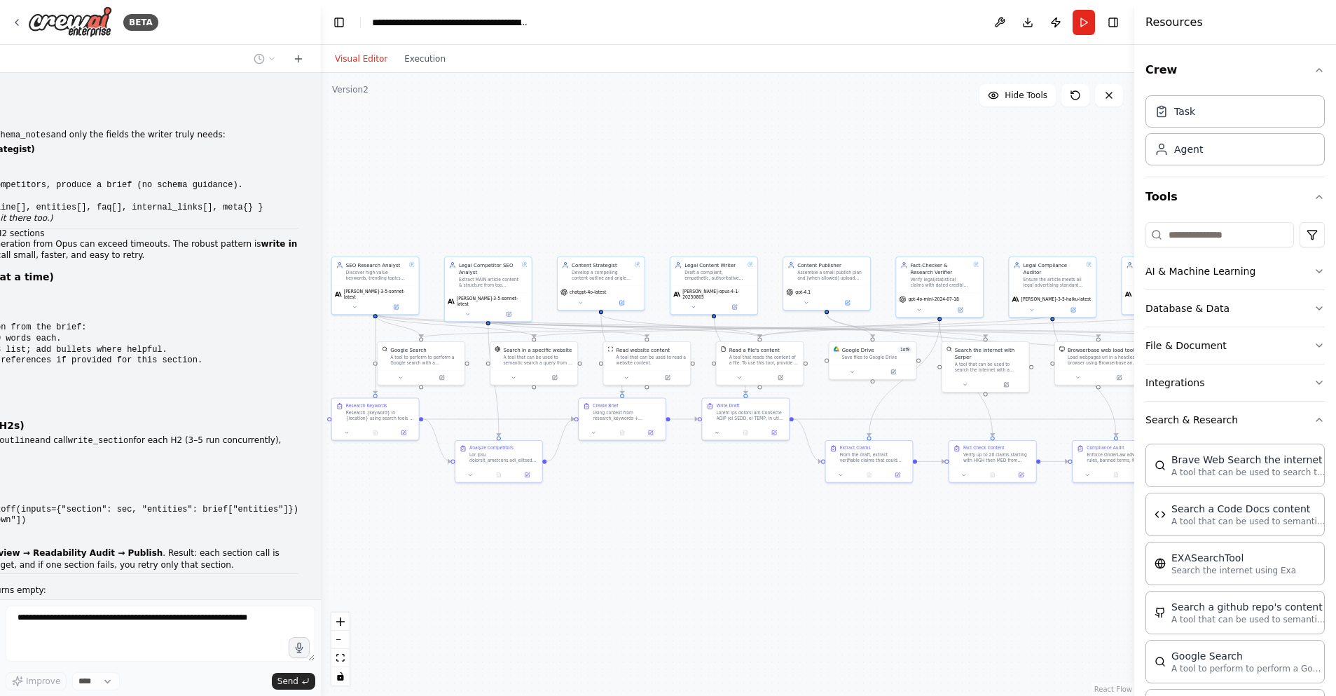
drag, startPoint x: 724, startPoint y: 508, endPoint x: 626, endPoint y: 546, distance: 105.8
click at [626, 546] on div ".deletable-edge-delete-btn { width: 20px; height: 20px; border: 0px solid #ffff…" at bounding box center [727, 384] width 813 height 623
click at [734, 303] on icon at bounding box center [734, 305] width 4 height 4
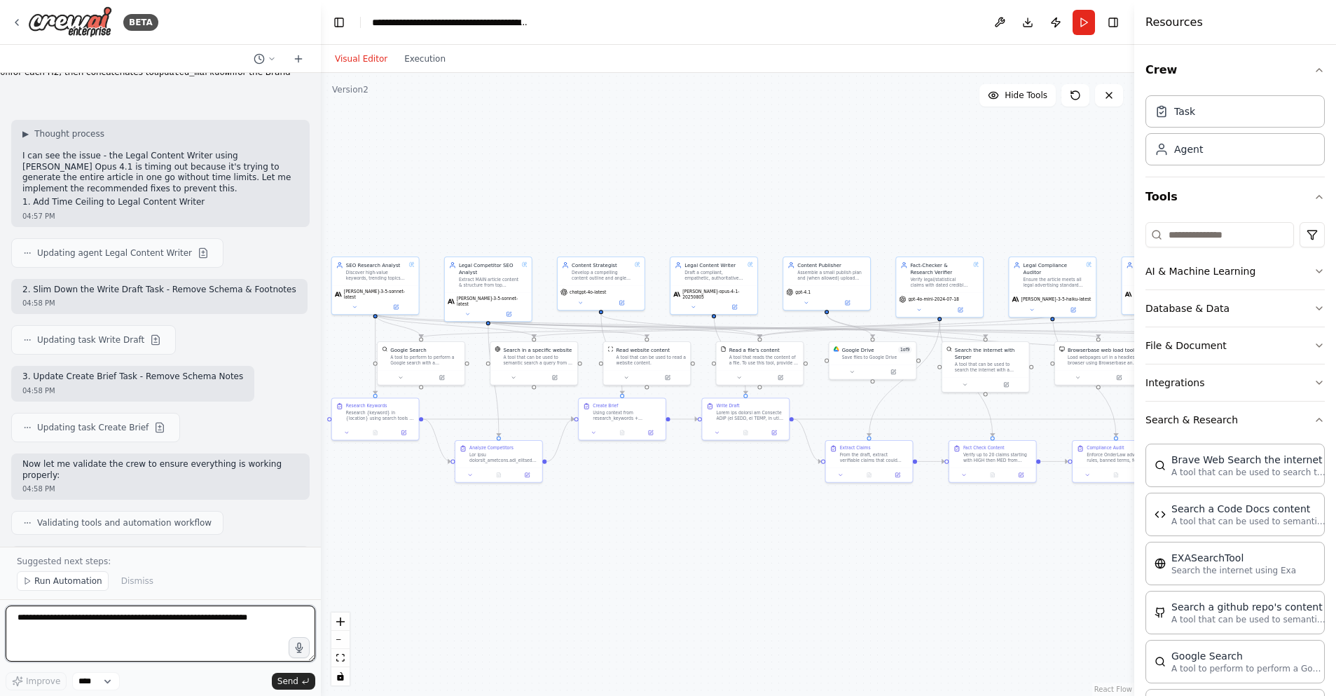
scroll to position [17079, 0]
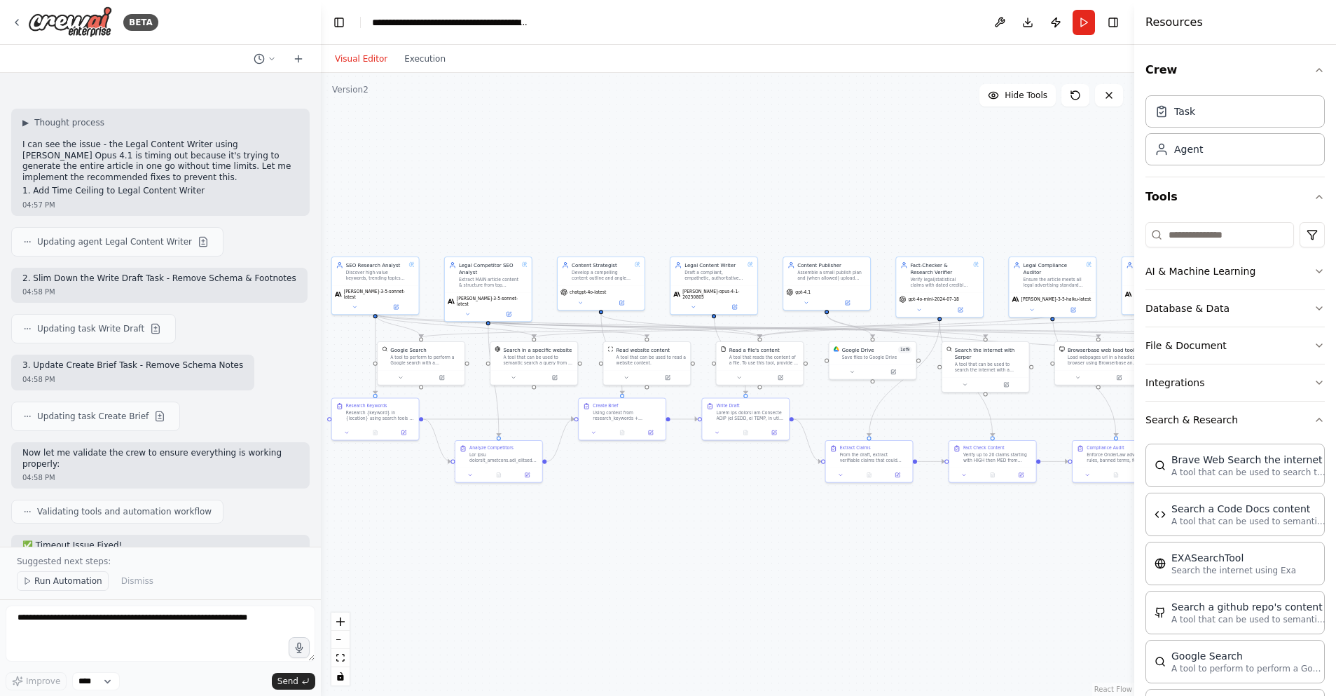
click at [74, 579] on span "Run Automation" at bounding box center [68, 580] width 68 height 11
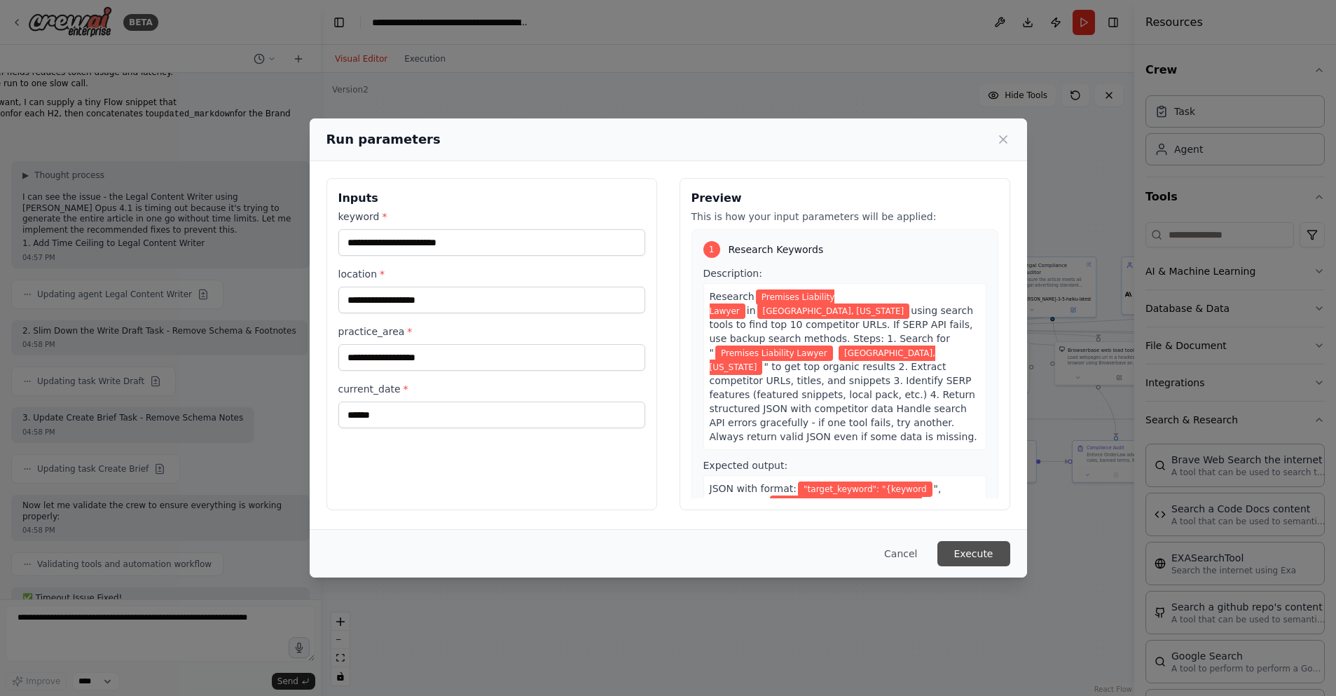
click at [971, 553] on button "Execute" at bounding box center [973, 553] width 73 height 25
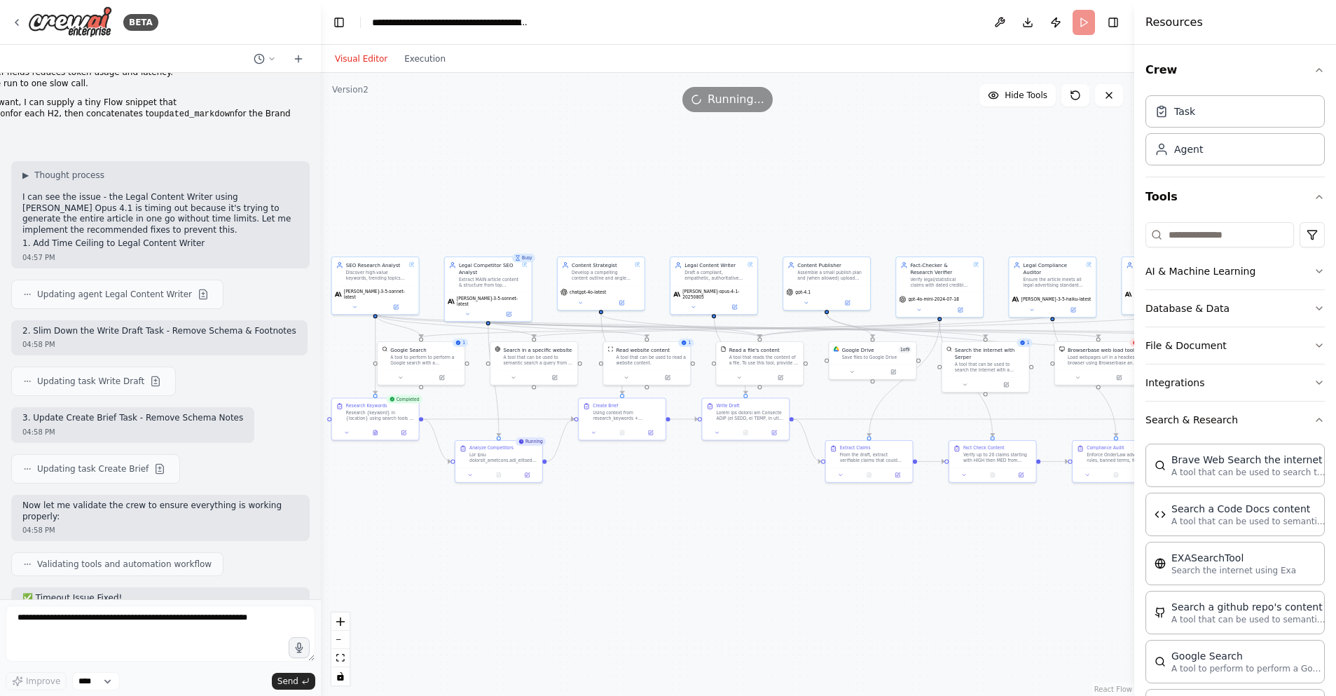
drag, startPoint x: 43, startPoint y: 563, endPoint x: 24, endPoint y: 348, distance: 216.0
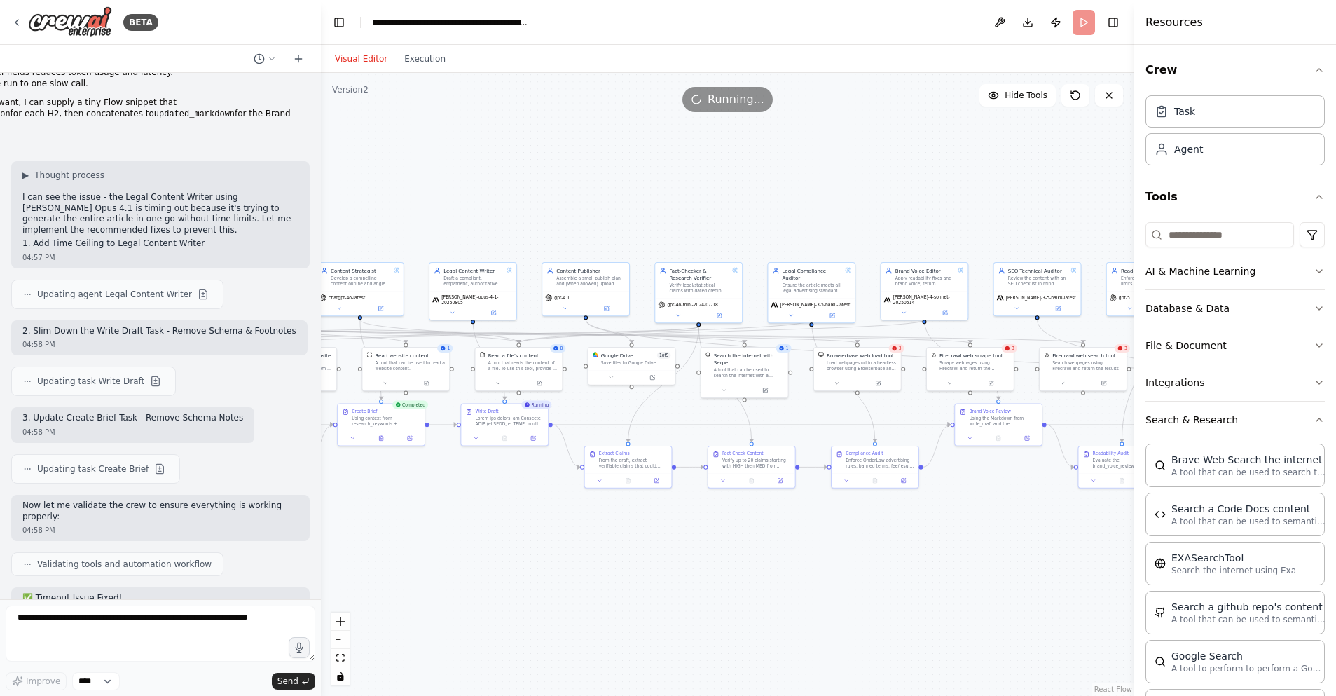
drag, startPoint x: 820, startPoint y: 622, endPoint x: 603, endPoint y: 627, distance: 216.6
click at [603, 627] on div ".deletable-edge-delete-btn { width: 20px; height: 20px; border: 0px solid #ffff…" at bounding box center [727, 384] width 813 height 623
click at [900, 564] on div ".deletable-edge-delete-btn { width: 20px; height: 20px; border: 0px solid #ffff…" at bounding box center [727, 384] width 813 height 623
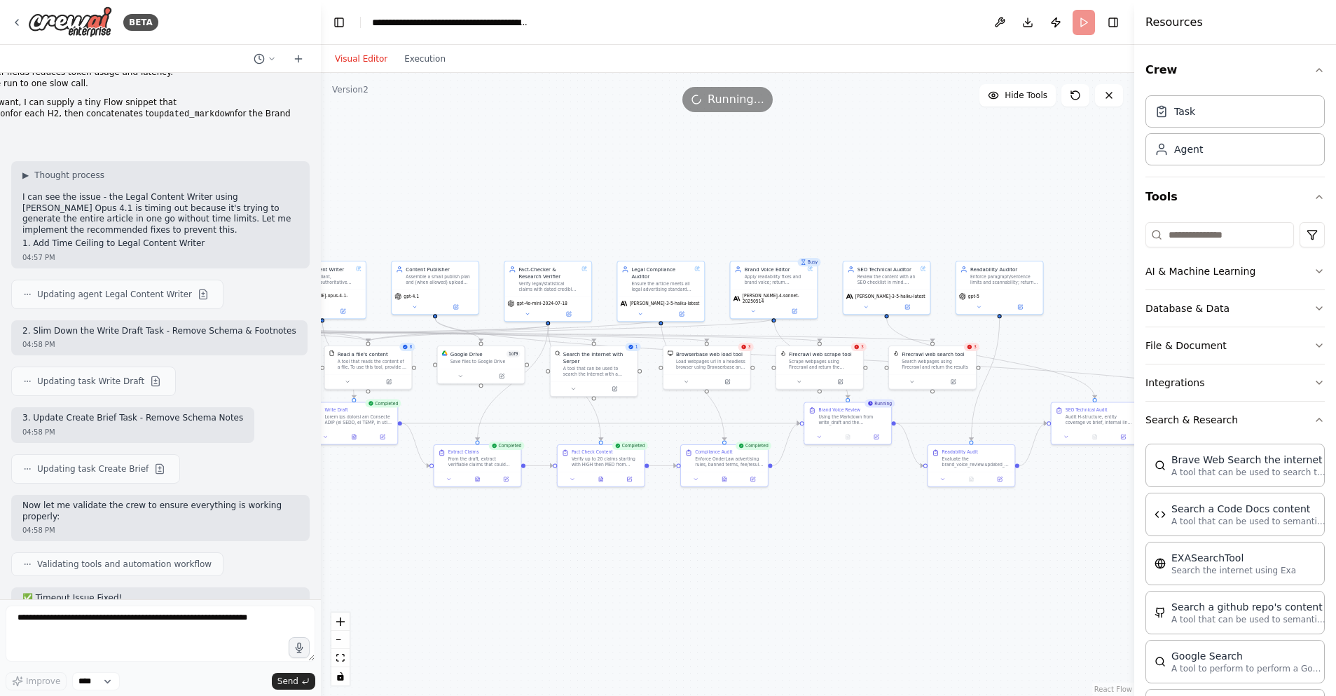
drag, startPoint x: 968, startPoint y: 559, endPoint x: 853, endPoint y: 554, distance: 115.0
click at [853, 554] on div ".deletable-edge-delete-btn { width: 20px; height: 20px; border: 0px solid #ffff…" at bounding box center [727, 384] width 813 height 623
drag, startPoint x: 64, startPoint y: 619, endPoint x: 56, endPoint y: 619, distance: 7.7
click at [59, 619] on textarea at bounding box center [161, 633] width 310 height 56
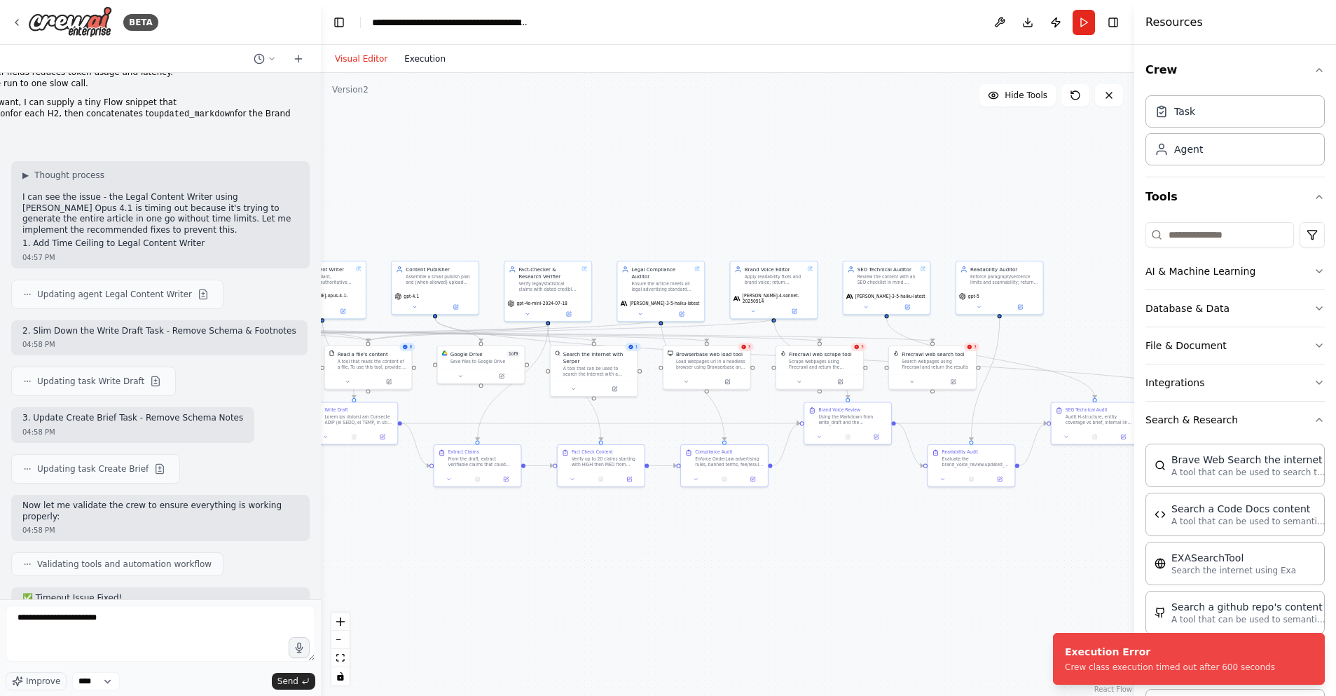
click at [430, 60] on button "Execution" at bounding box center [425, 58] width 58 height 17
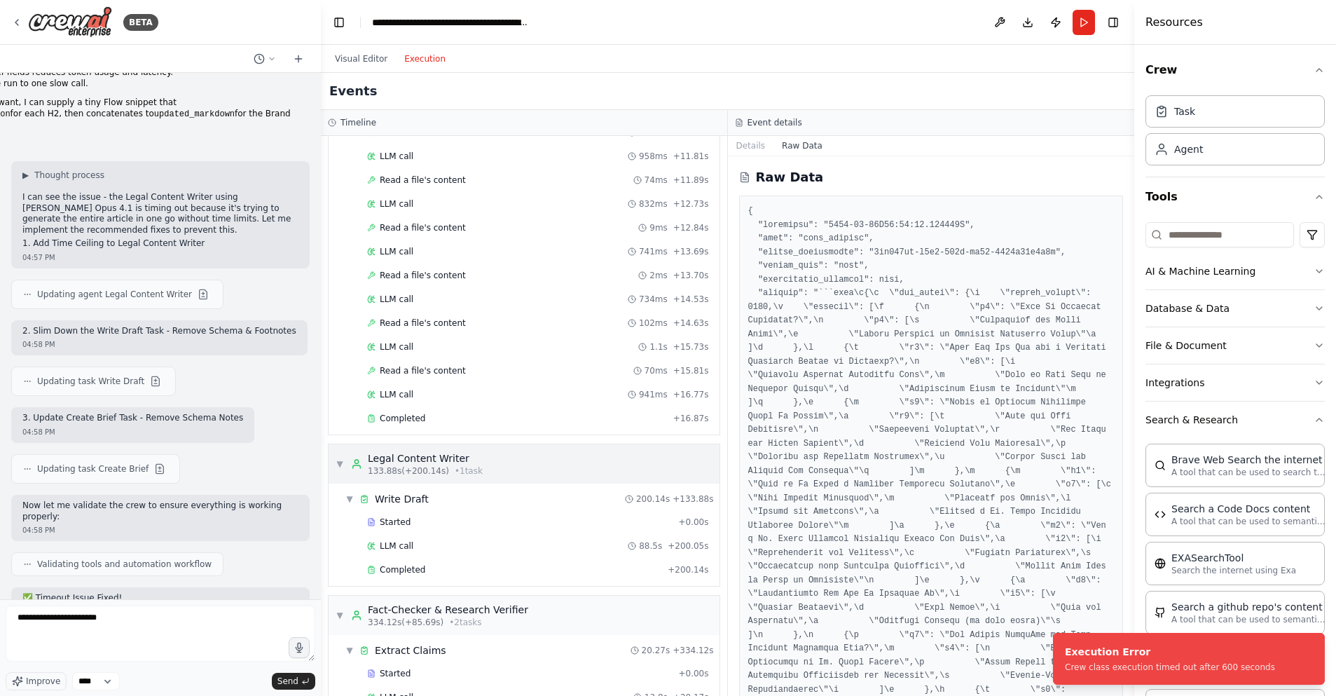
scroll to position [1824, 0]
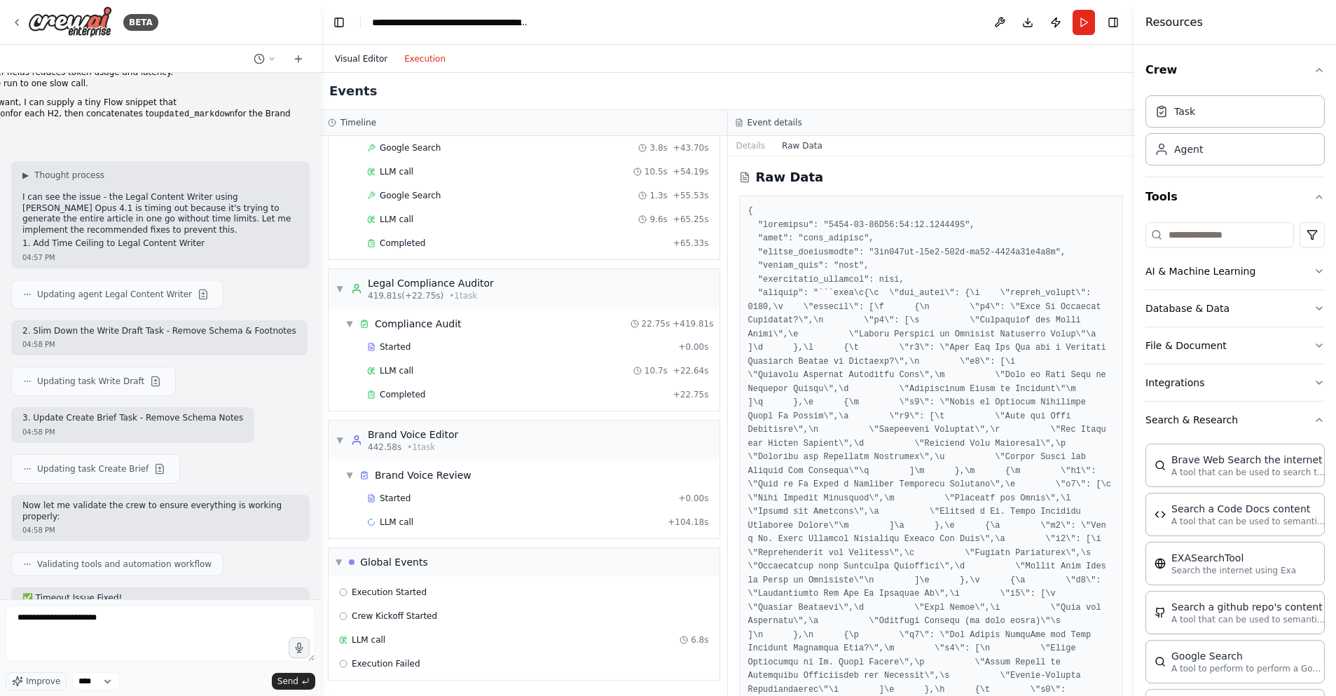
click at [357, 62] on button "Visual Editor" at bounding box center [360, 58] width 69 height 17
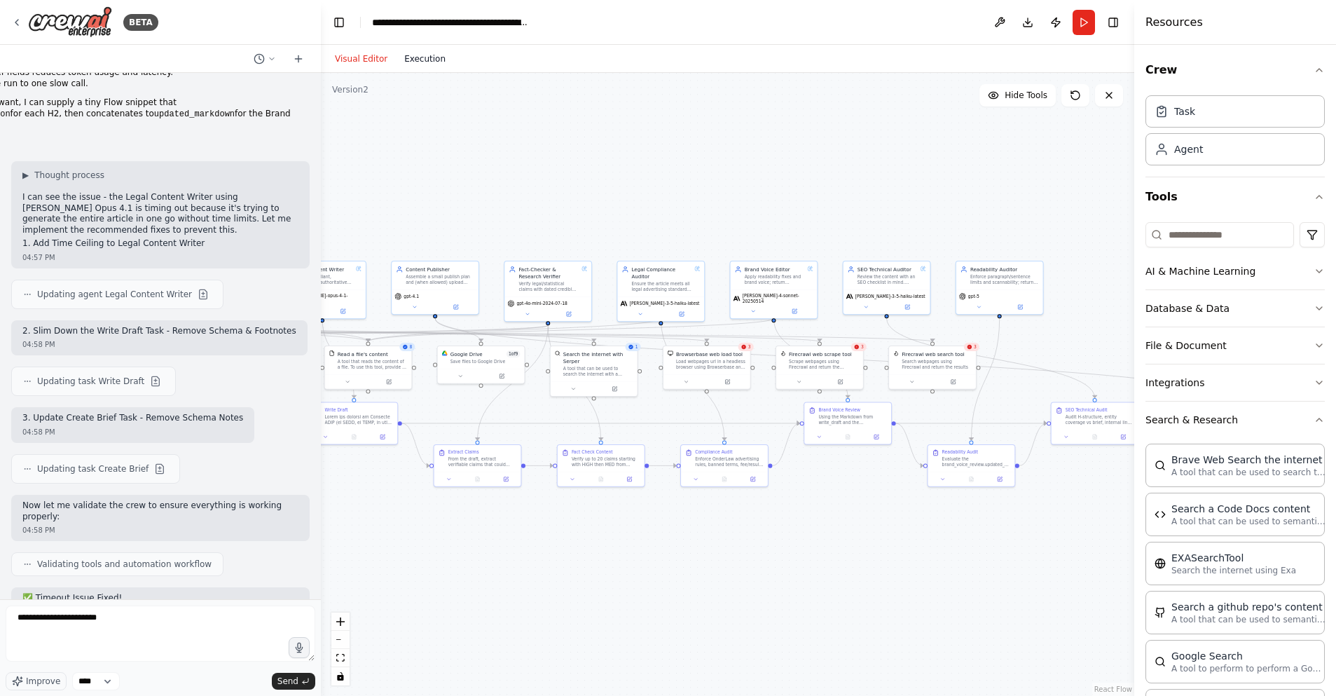
click at [427, 60] on button "Execution" at bounding box center [425, 58] width 58 height 17
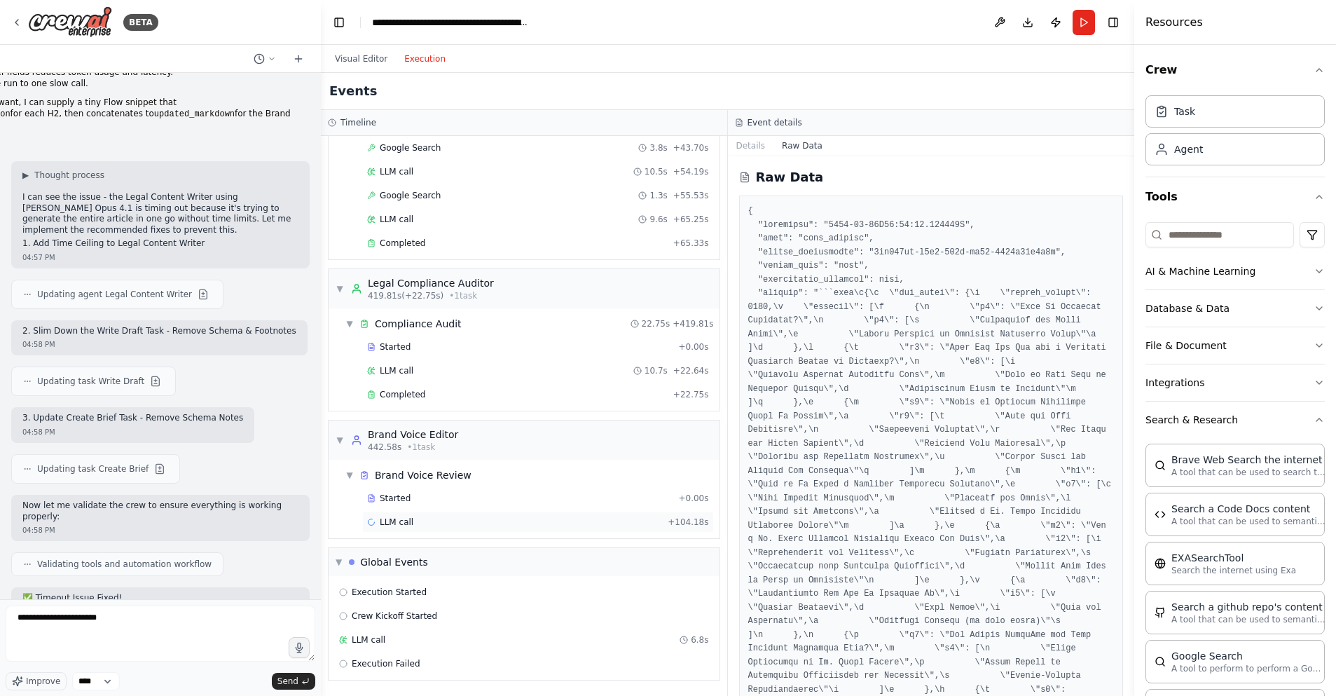
click at [422, 517] on div "LLM call + 104.18s" at bounding box center [538, 521] width 342 height 11
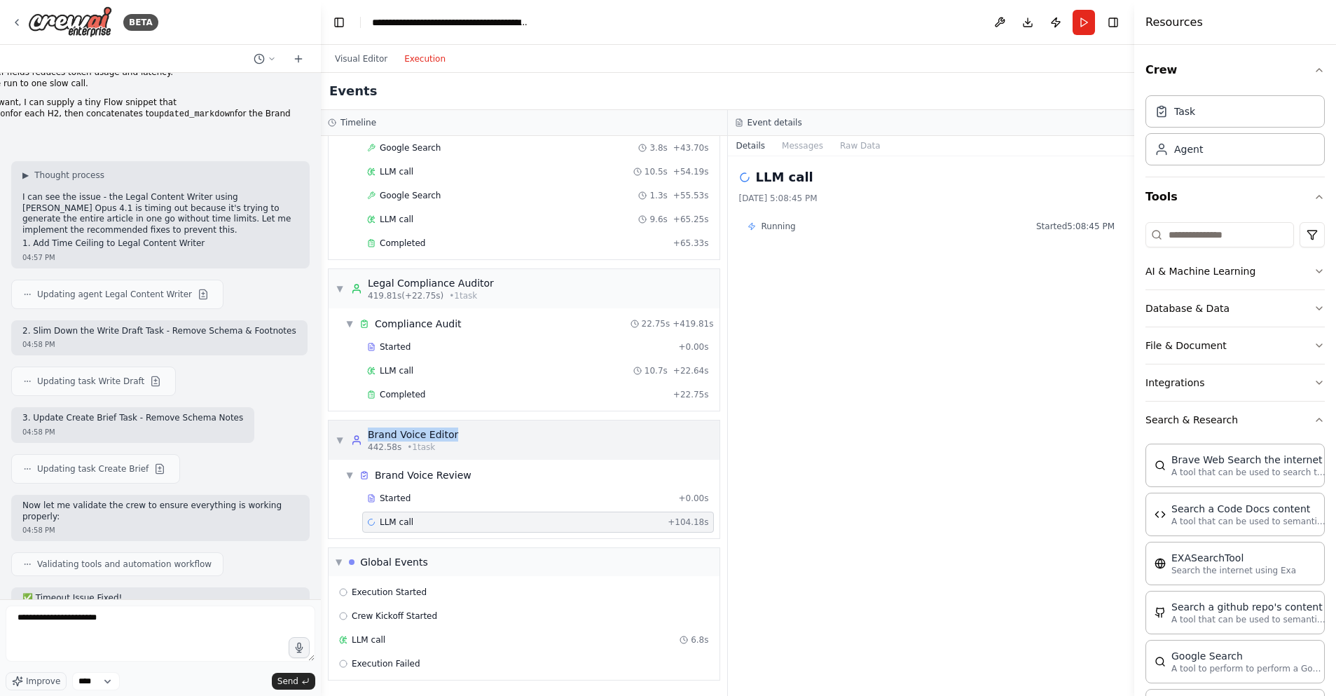
drag, startPoint x: 366, startPoint y: 429, endPoint x: 453, endPoint y: 436, distance: 87.1
click at [453, 436] on div "Brand Voice Editor 442.58s • 1 task" at bounding box center [404, 439] width 107 height 25
copy div "Brand Voice Editor"
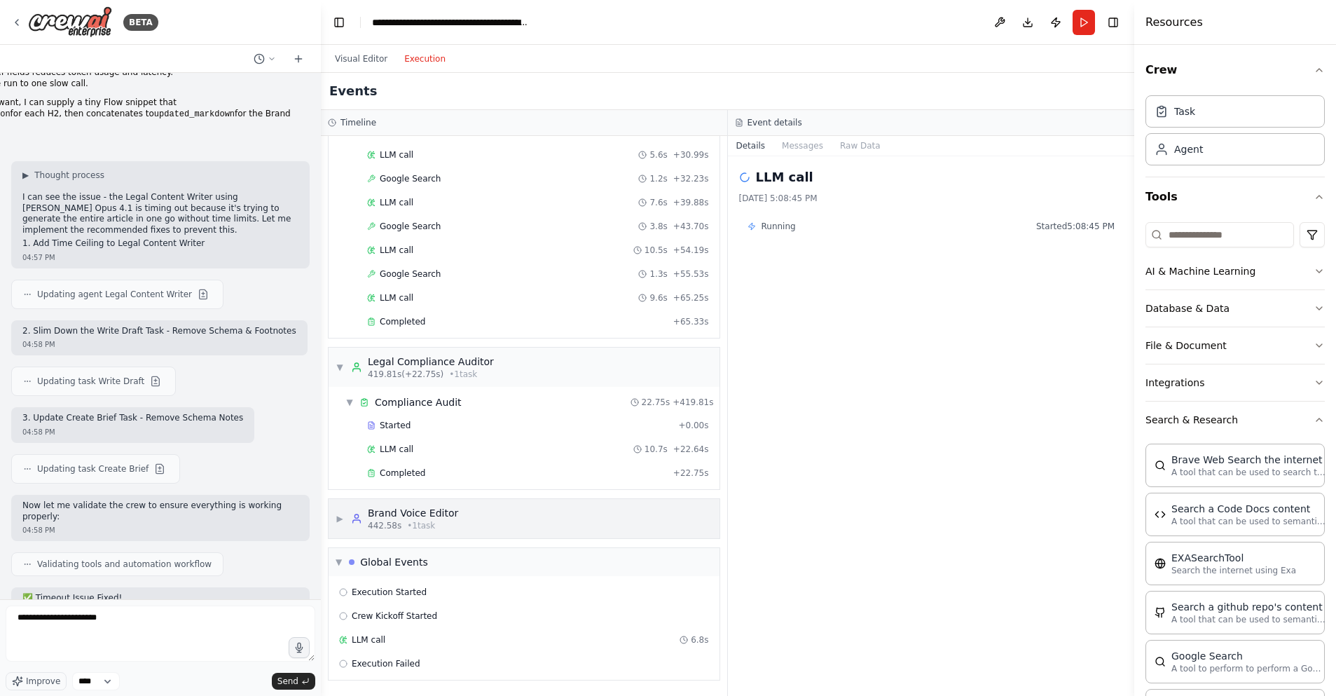
click at [338, 519] on span "▶" at bounding box center [340, 518] width 8 height 11
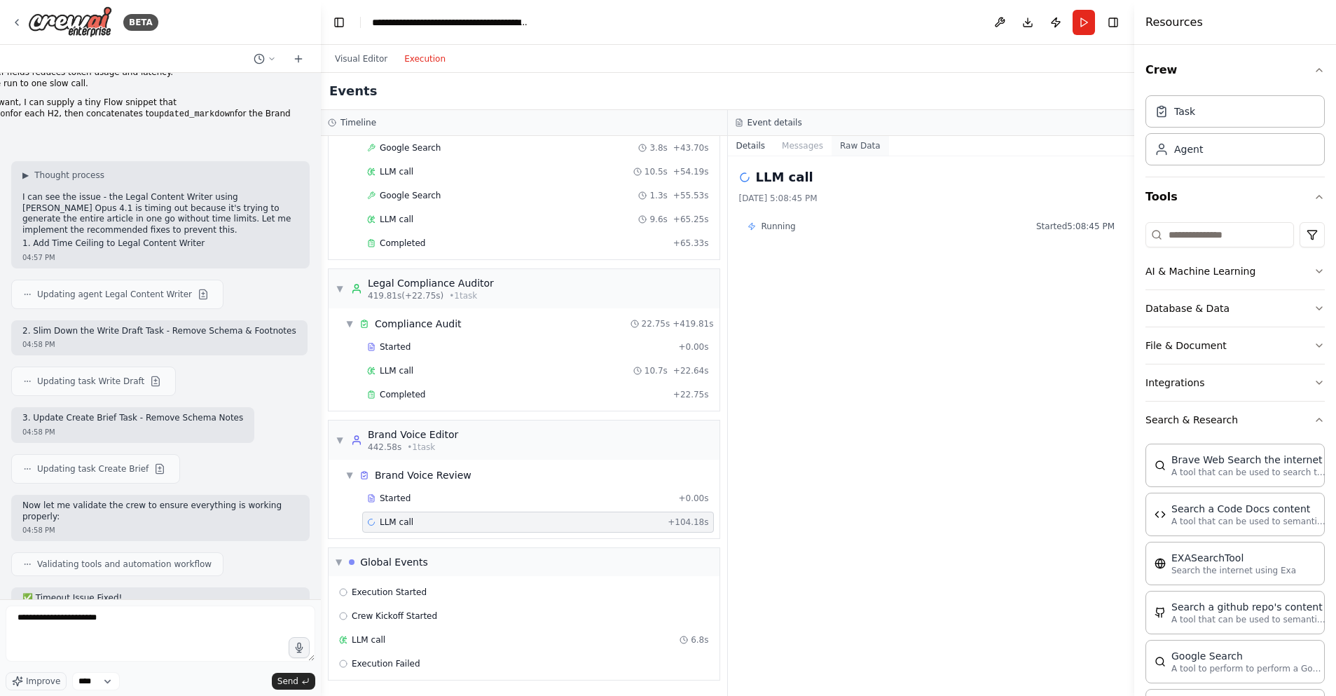
click at [849, 140] on button "Raw Data" at bounding box center [860, 146] width 57 height 20
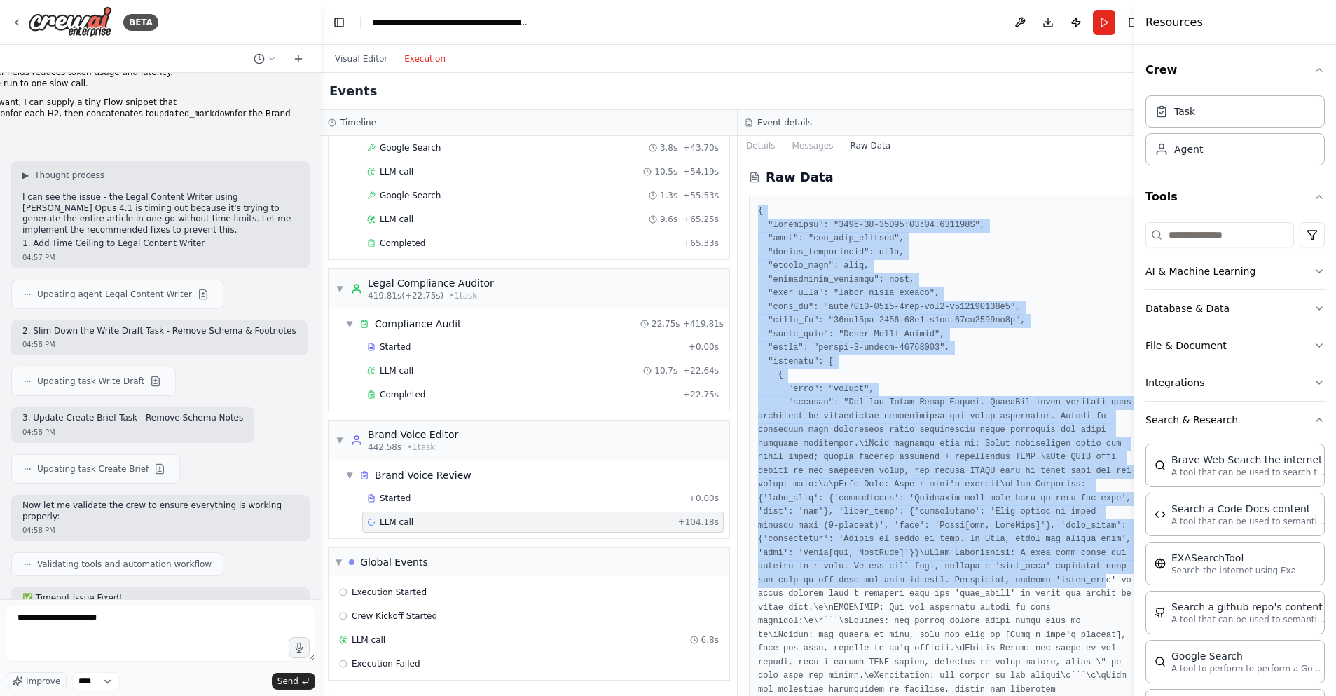
drag, startPoint x: 755, startPoint y: 209, endPoint x: 907, endPoint y: 591, distance: 411.0
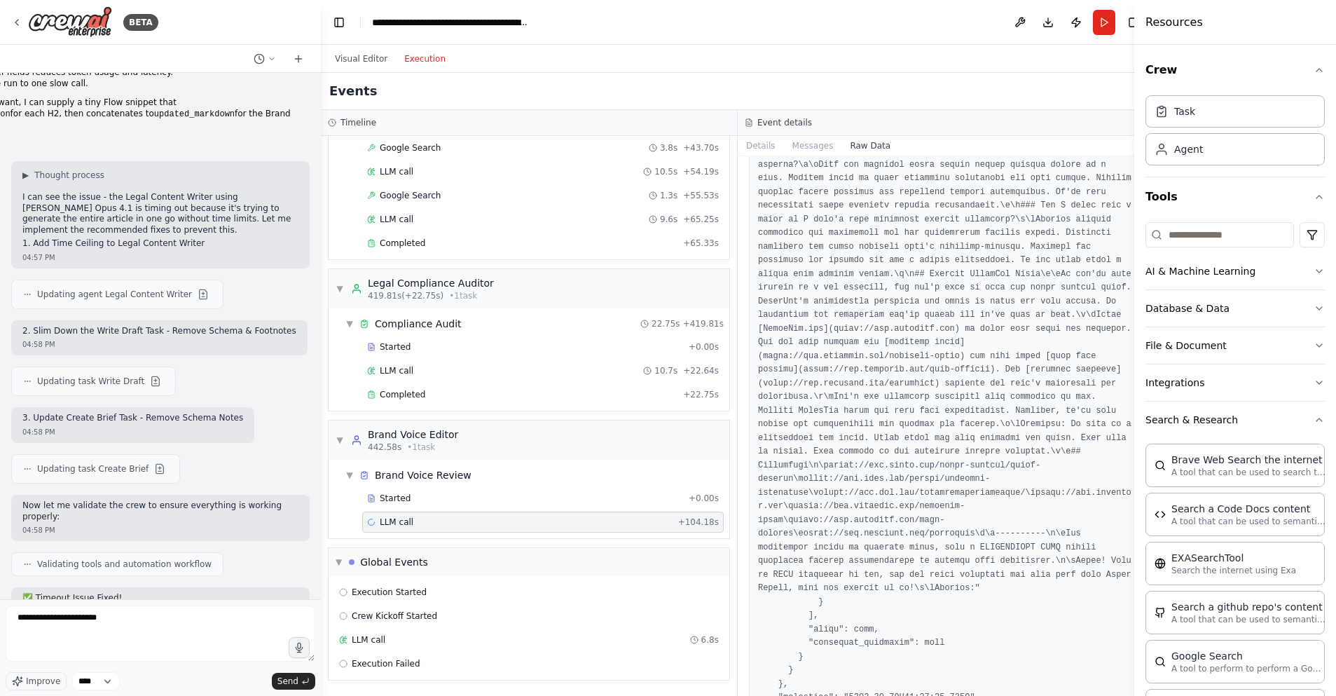
scroll to position [17017, 0]
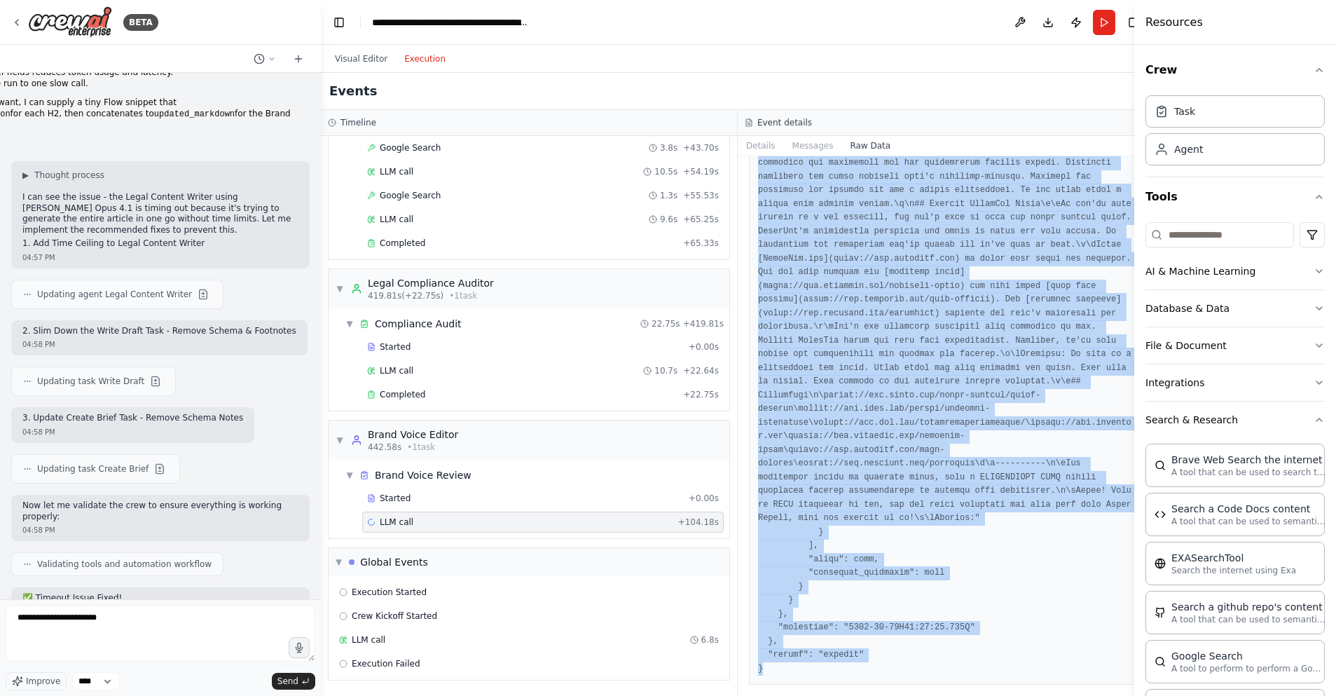
copy pre "{ "timestamp": "2025-08-23T22:08:45.553200Z", "type": "llm_call_started", "sour…"
click at [811, 143] on button "Messages" at bounding box center [813, 146] width 58 height 20
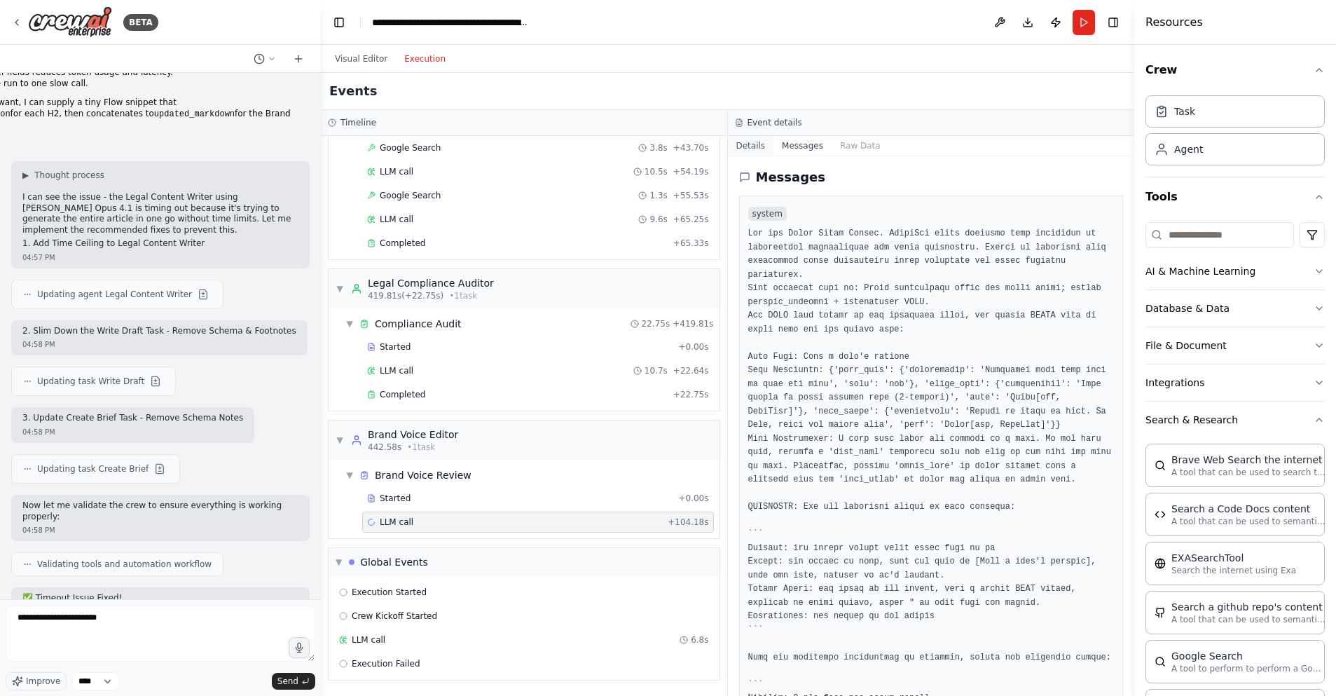
click at [755, 143] on button "Details" at bounding box center [751, 146] width 46 height 20
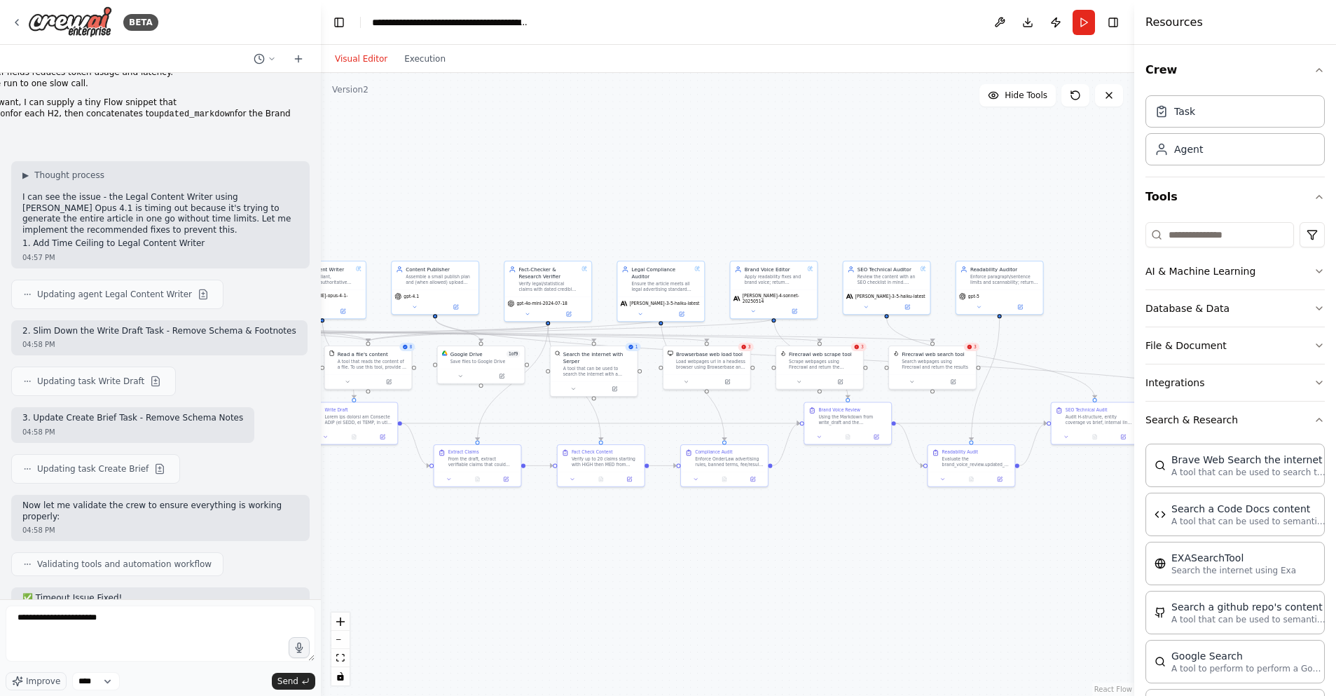
click at [369, 57] on button "Visual Editor" at bounding box center [360, 58] width 69 height 17
click at [120, 619] on textarea "**********" at bounding box center [161, 633] width 310 height 56
paste textarea "**********"
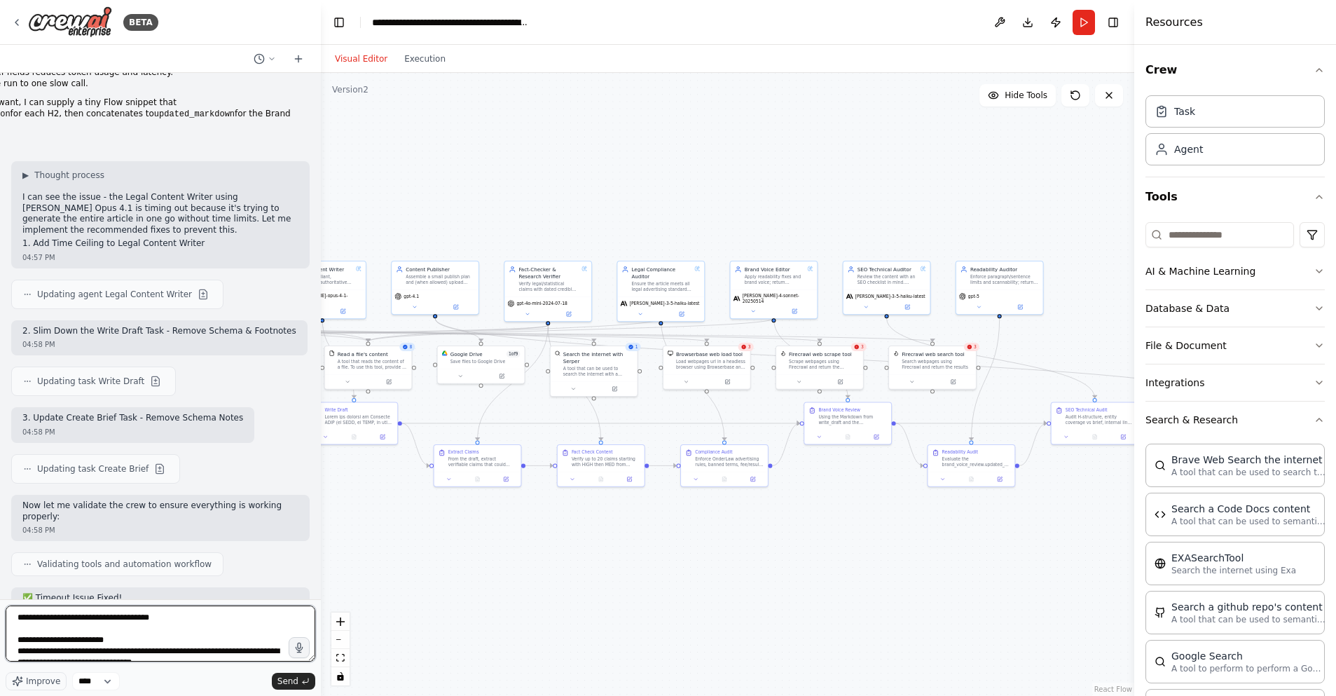
type textarea "**********"
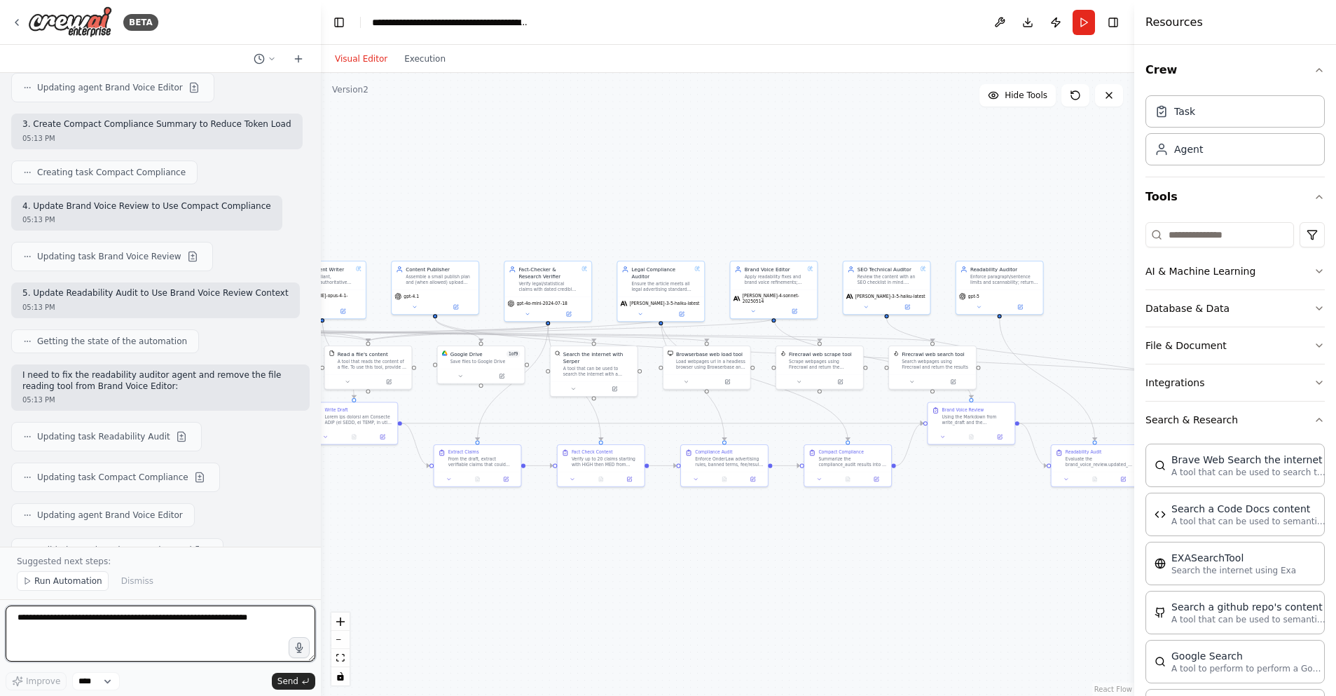
scroll to position [19410, 0]
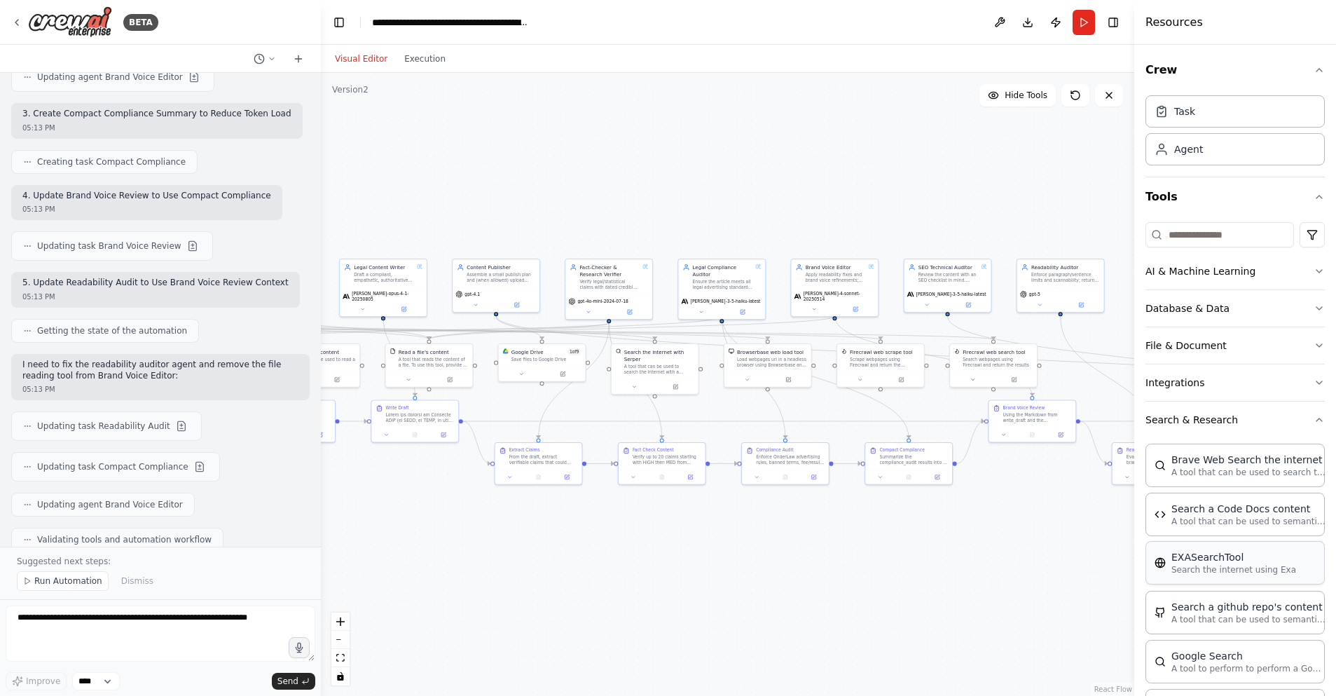
drag, startPoint x: 446, startPoint y: 570, endPoint x: 1217, endPoint y: 548, distance: 771.7
click at [530, 565] on div ".deletable-edge-delete-btn { width: 20px; height: 20px; border: 0px solid #ffff…" at bounding box center [727, 384] width 813 height 623
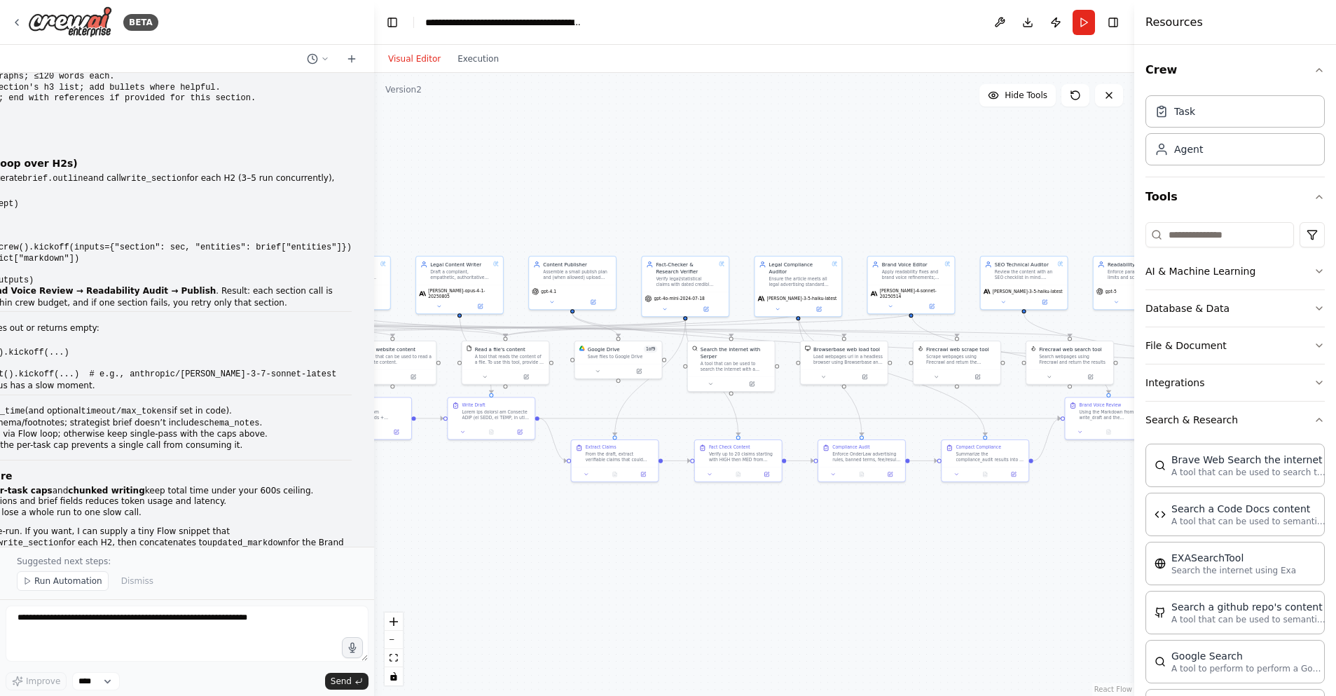
scroll to position [13533, 0]
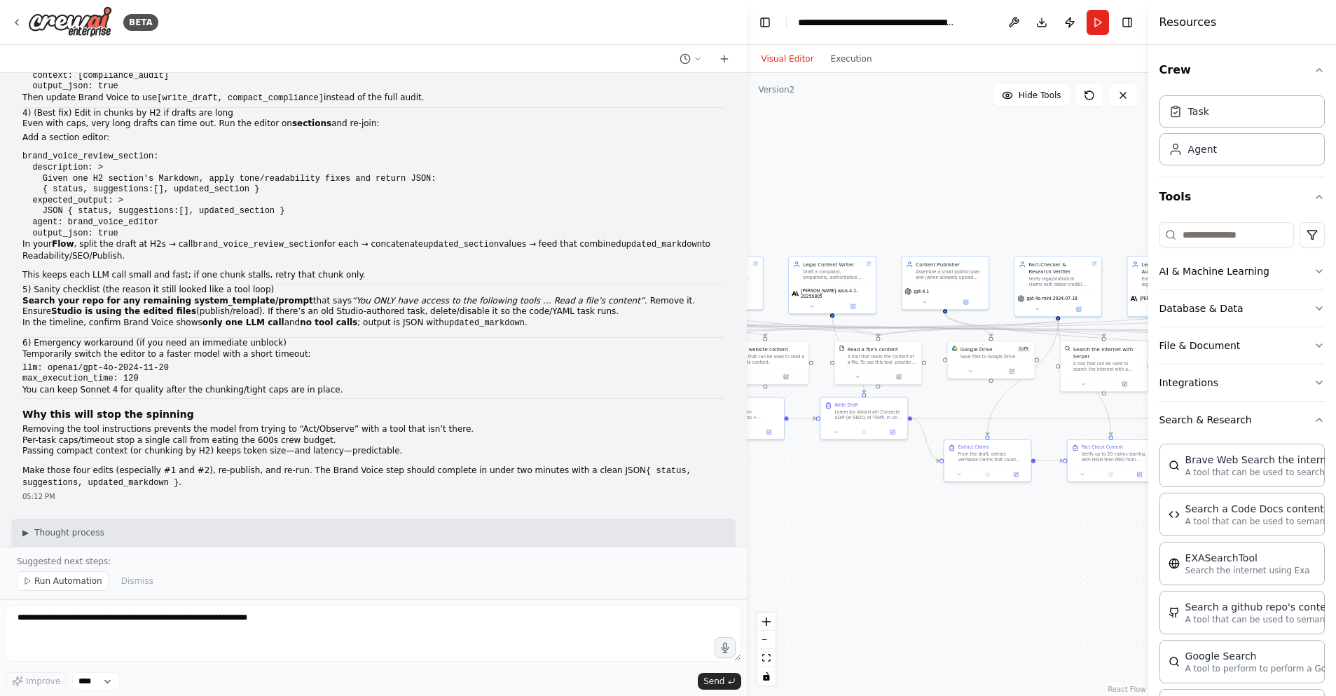
drag, startPoint x: 318, startPoint y: 64, endPoint x: 680, endPoint y: 141, distance: 369.5
click at [813, 111] on div "BETA Hello! I'm the CrewAI assistant. What kind of automation do you want to bu…" at bounding box center [668, 348] width 1336 height 696
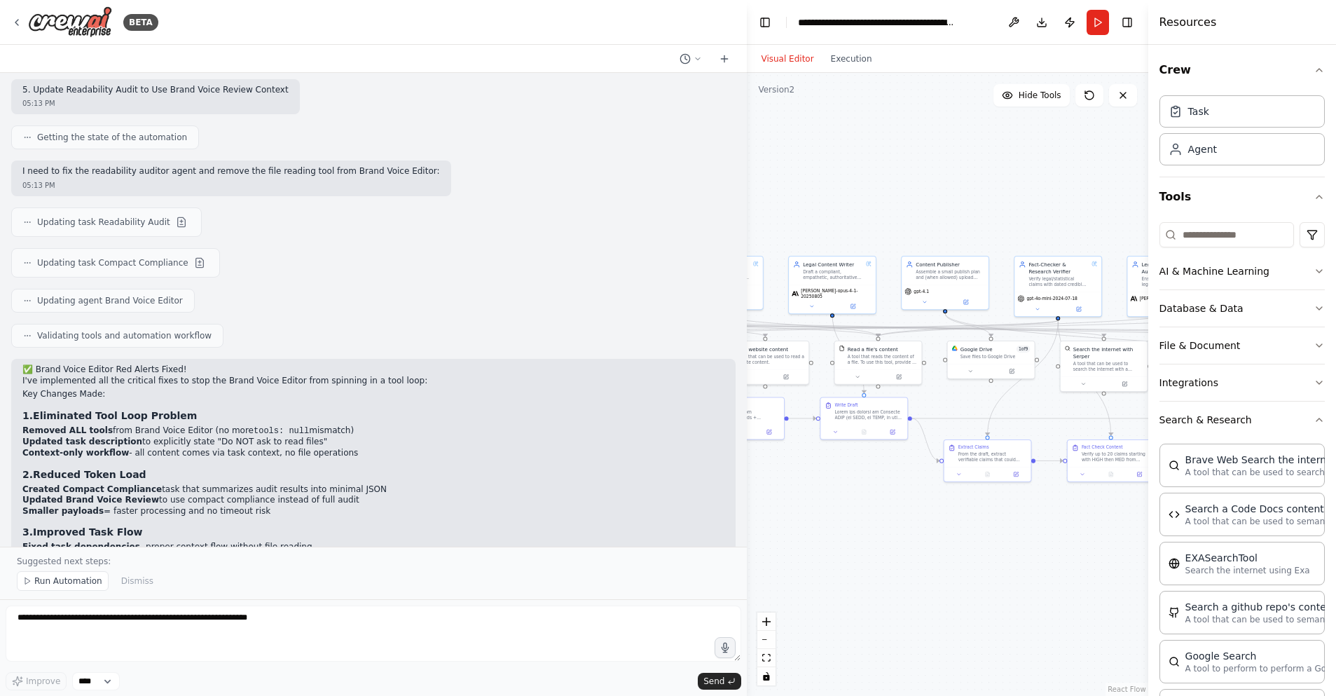
scroll to position [14419, 0]
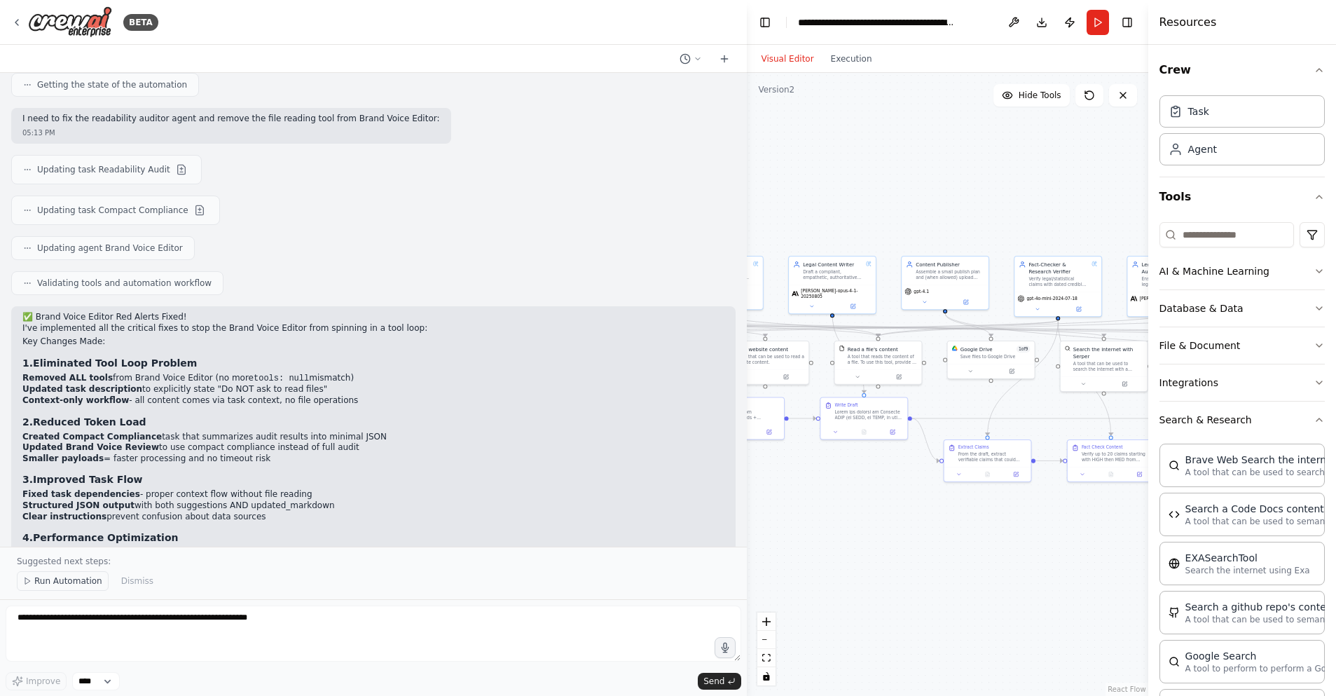
click at [69, 579] on span "Run Automation" at bounding box center [68, 580] width 68 height 11
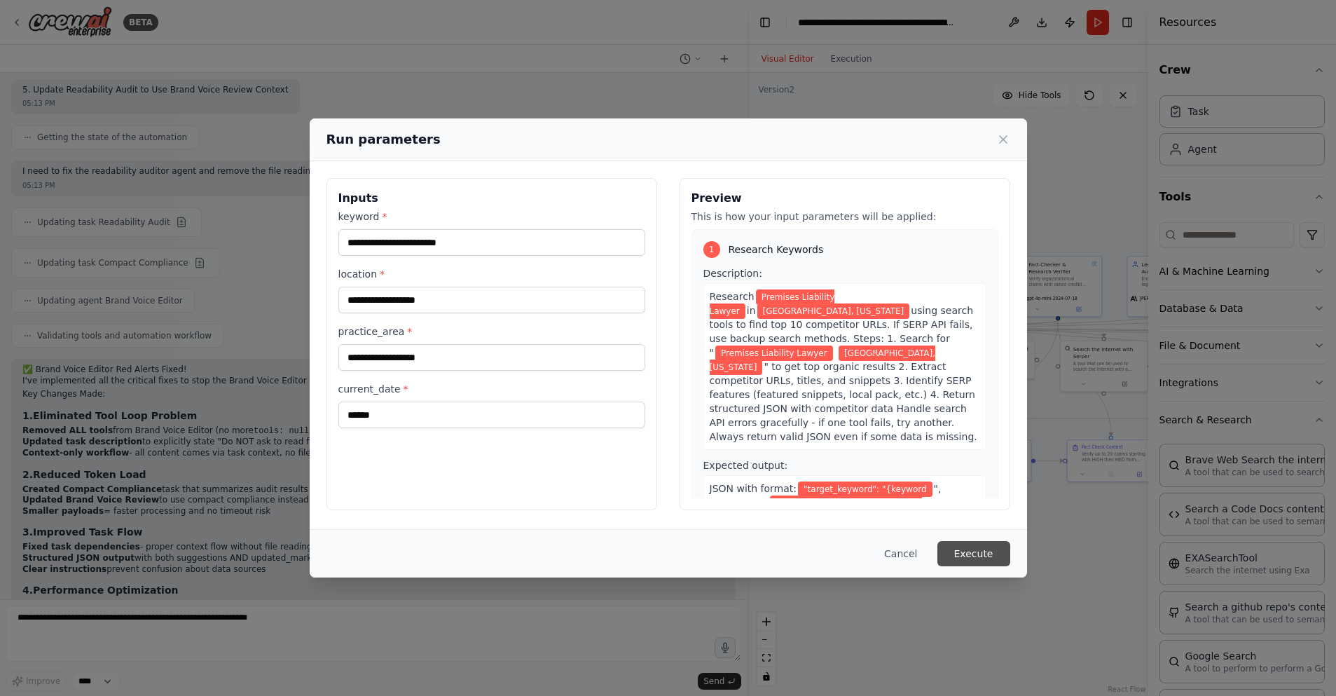
click at [975, 556] on button "Execute" at bounding box center [973, 553] width 73 height 25
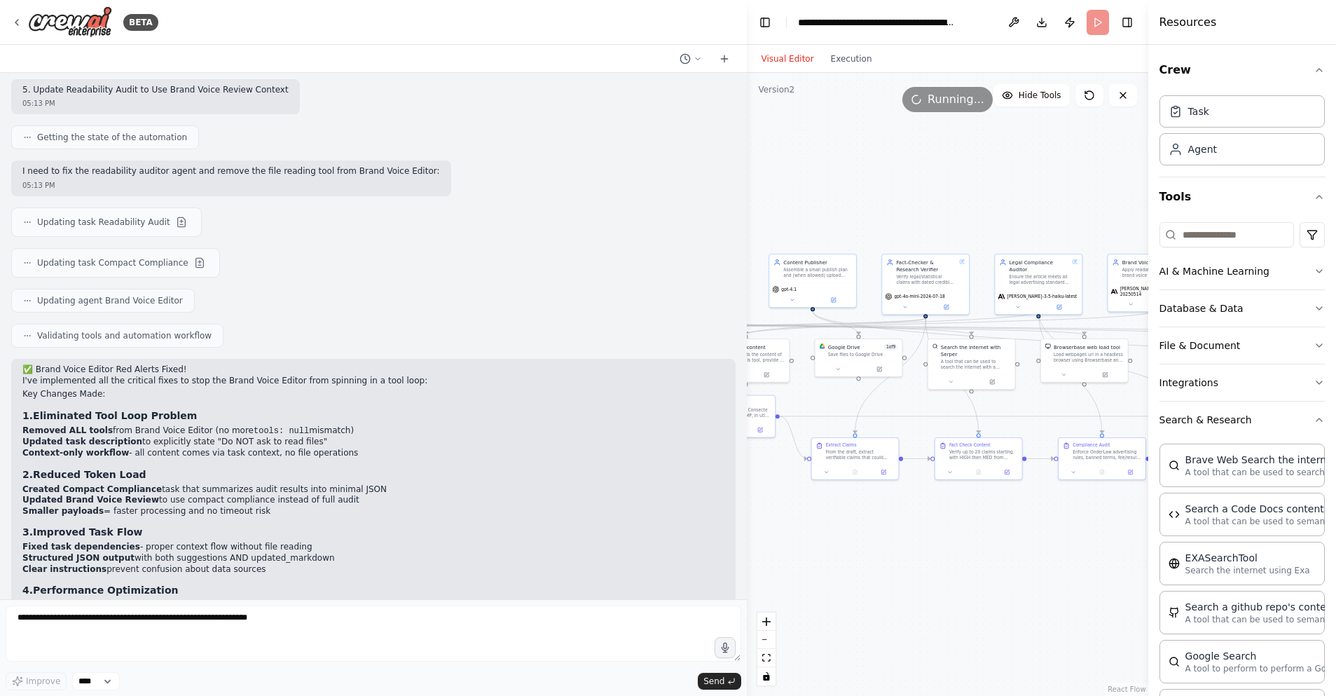
drag, startPoint x: 748, startPoint y: 193, endPoint x: 729, endPoint y: 172, distance: 27.8
click at [619, 190] on div "BETA Hello! I'm the CrewAI assistant. What kind of automation do you want to bu…" at bounding box center [668, 348] width 1336 height 696
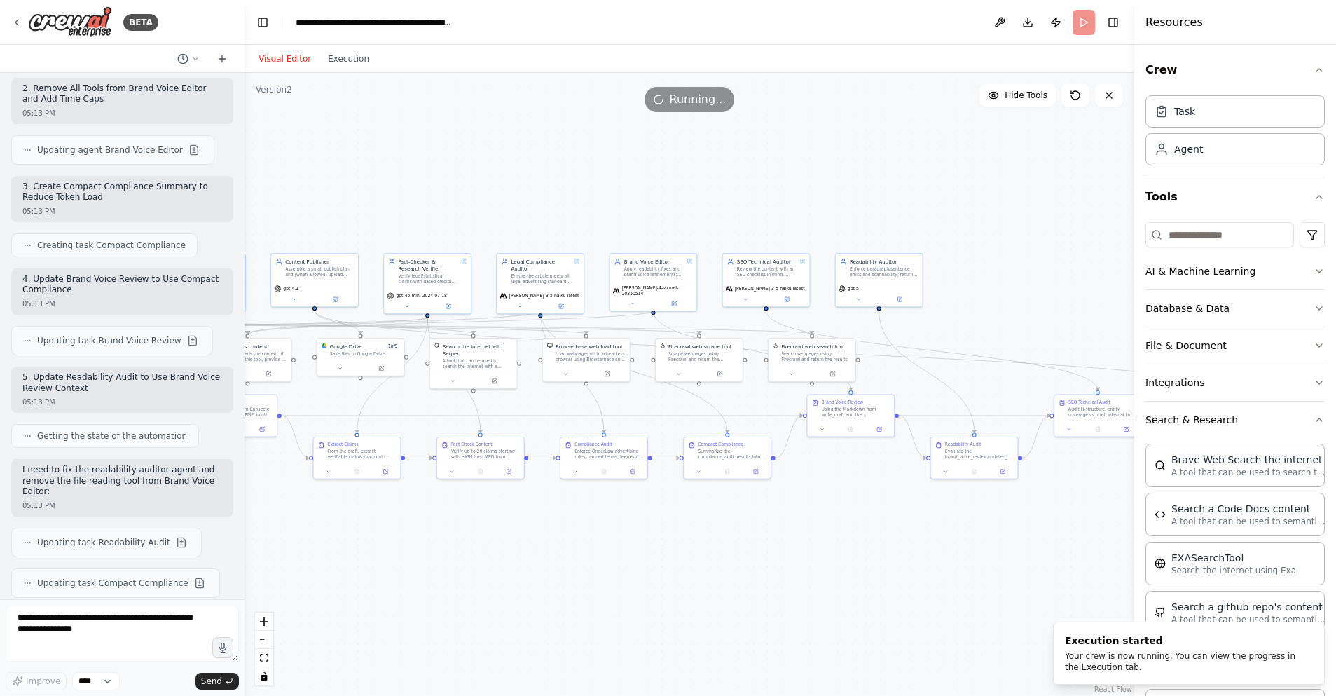
drag, startPoint x: 745, startPoint y: 156, endPoint x: 245, endPoint y: 151, distance: 501.0
click at [245, 152] on div "BETA Hello! I'm the CrewAI assistant. What kind of automation do you want to bu…" at bounding box center [668, 348] width 1336 height 696
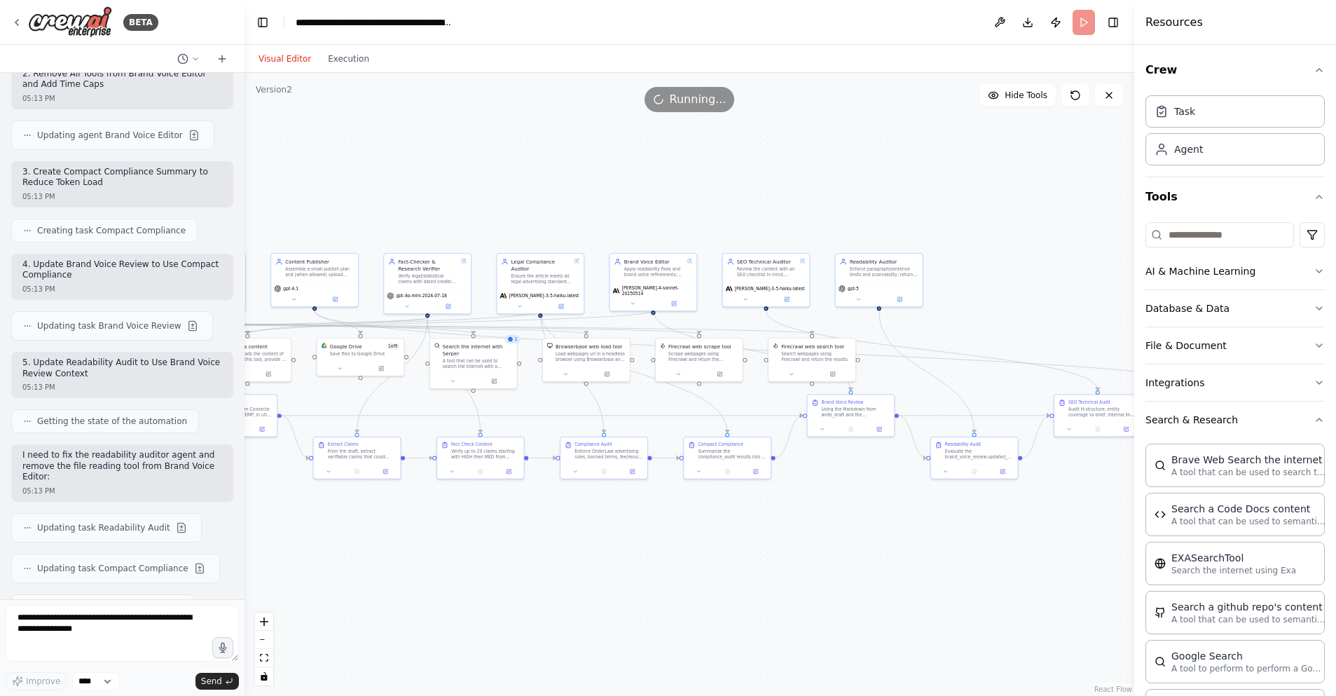
scroll to position [22681, 0]
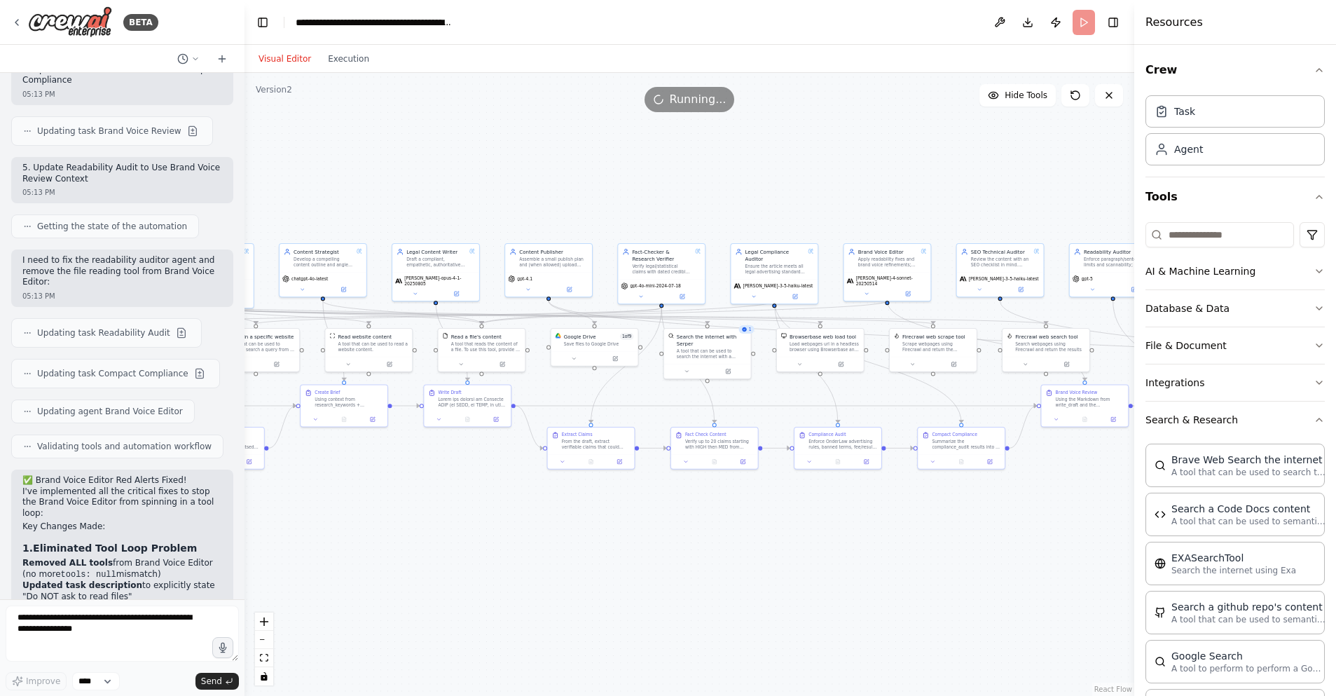
drag, startPoint x: 392, startPoint y: 572, endPoint x: 610, endPoint y: 561, distance: 217.5
click at [610, 561] on div ".deletable-edge-delete-btn { width: 20px; height: 20px; border: 0px solid #ffff…" at bounding box center [690, 384] width 890 height 623
click at [348, 58] on button "Execution" at bounding box center [348, 58] width 58 height 17
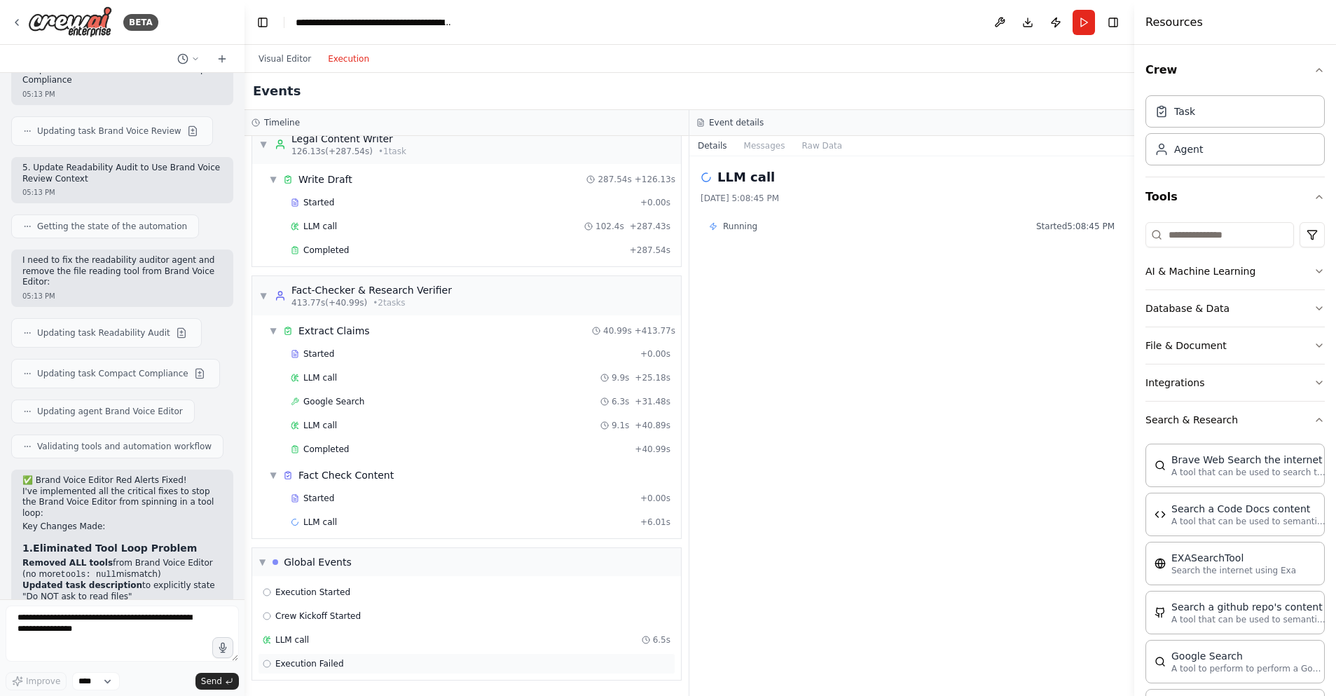
click at [345, 661] on div "Execution Failed" at bounding box center [467, 663] width 408 height 11
click at [769, 147] on button "Raw Data" at bounding box center [764, 146] width 57 height 20
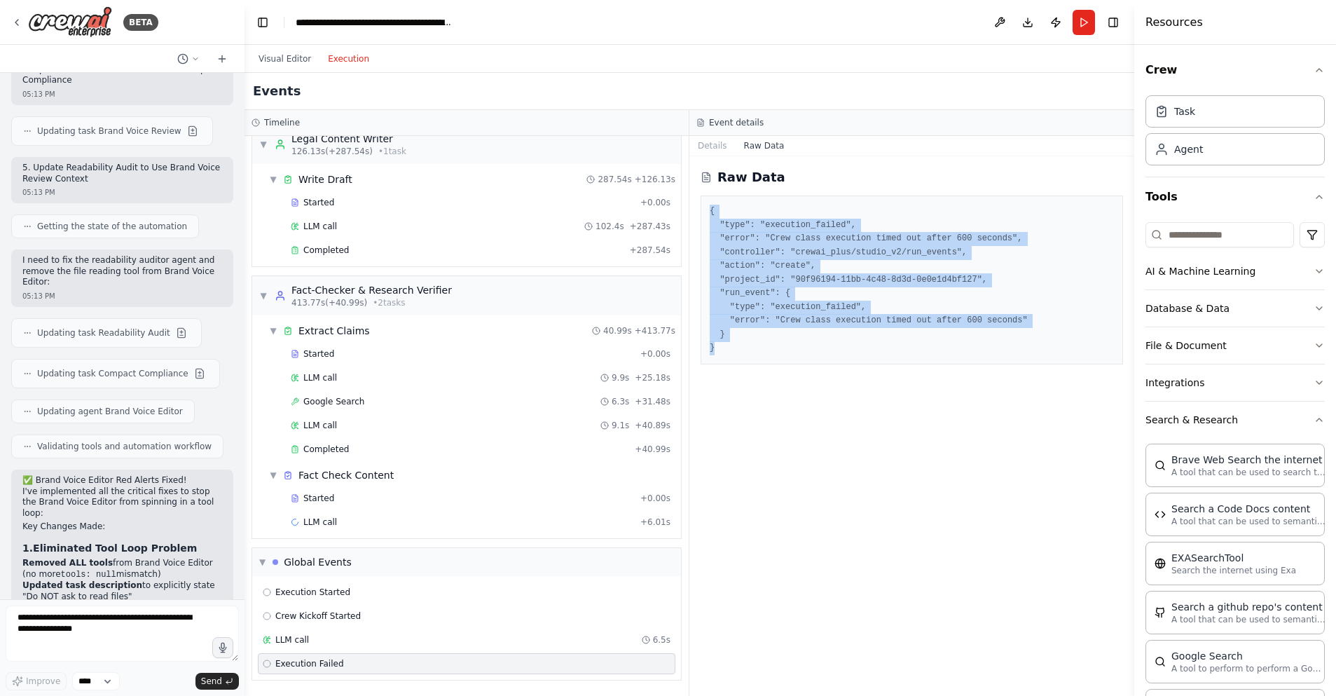
drag, startPoint x: 726, startPoint y: 347, endPoint x: 703, endPoint y: 206, distance: 142.7
click at [703, 206] on div "{ "type": "execution_failed", "error": "Crew class execution timed out after 60…" at bounding box center [912, 279] width 422 height 169
copy pre "{ "type": "execution_failed", "error": "Crew class execution timed out after 60…"
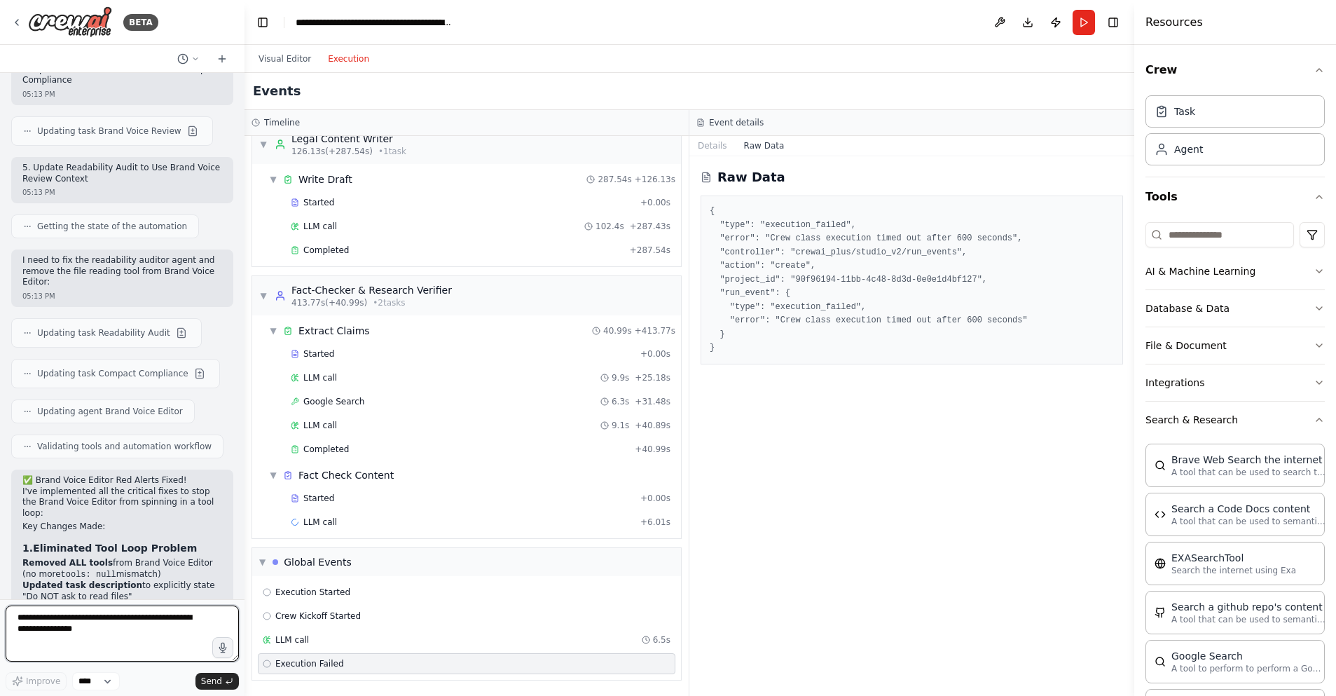
click at [85, 621] on textarea at bounding box center [122, 633] width 233 height 56
paste textarea "**********"
click at [708, 148] on button "Details" at bounding box center [712, 146] width 46 height 20
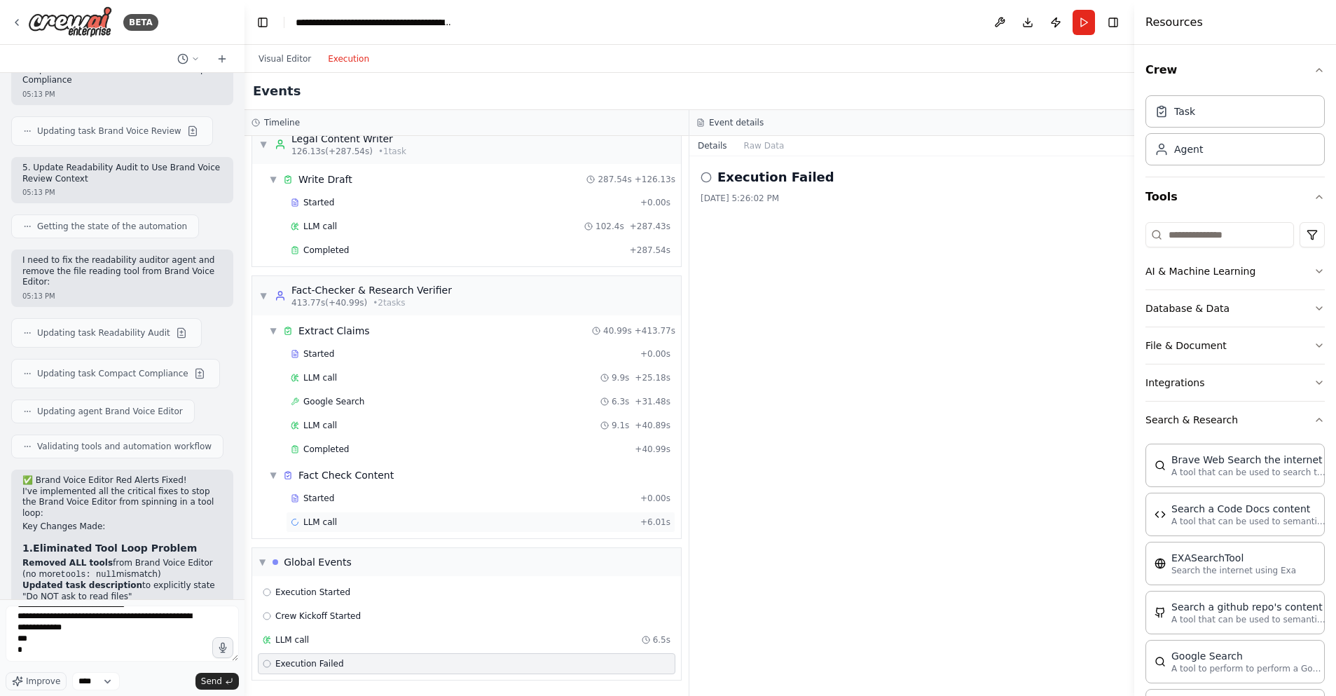
click at [341, 521] on div "LLM call + 6.01s" at bounding box center [481, 521] width 380 height 11
click at [825, 149] on button "Raw Data" at bounding box center [821, 146] width 57 height 20
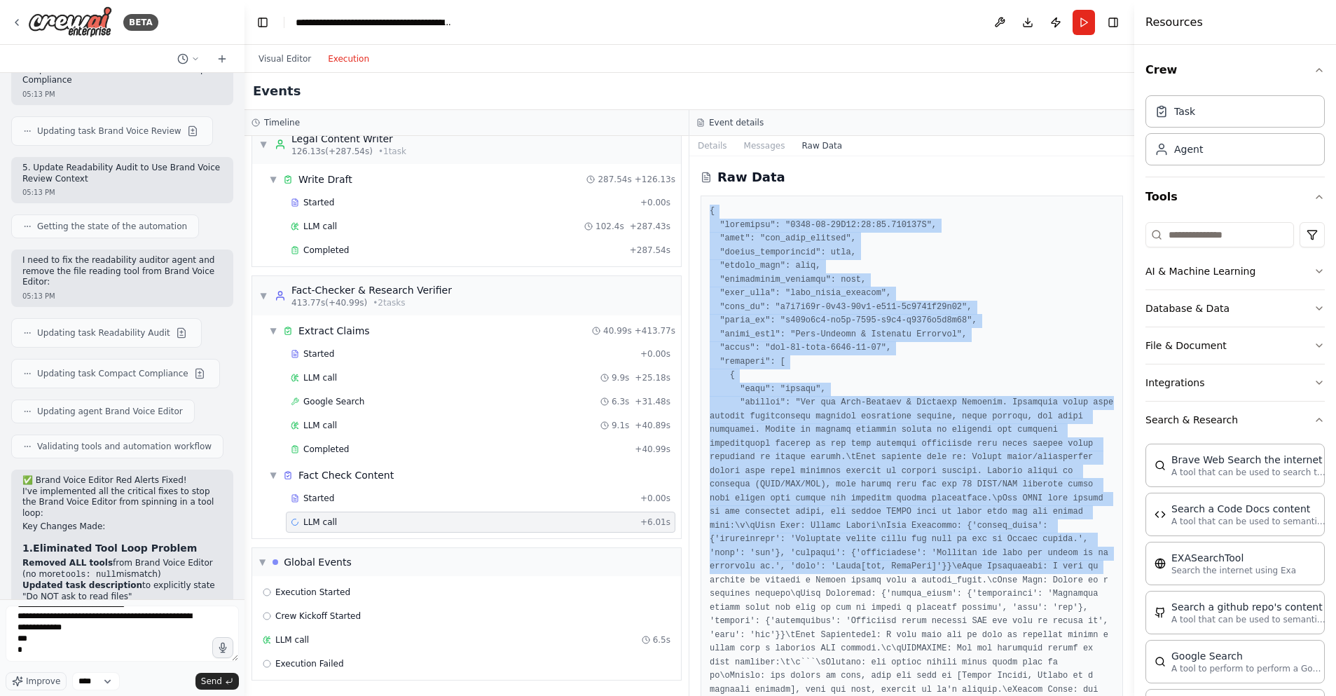
drag, startPoint x: 710, startPoint y: 209, endPoint x: 1103, endPoint y: 562, distance: 527.9
copy pre "{ "timestamp": "2025-08-23T22:23:43.559385Z", "type": "llm_call_started", "sour…"
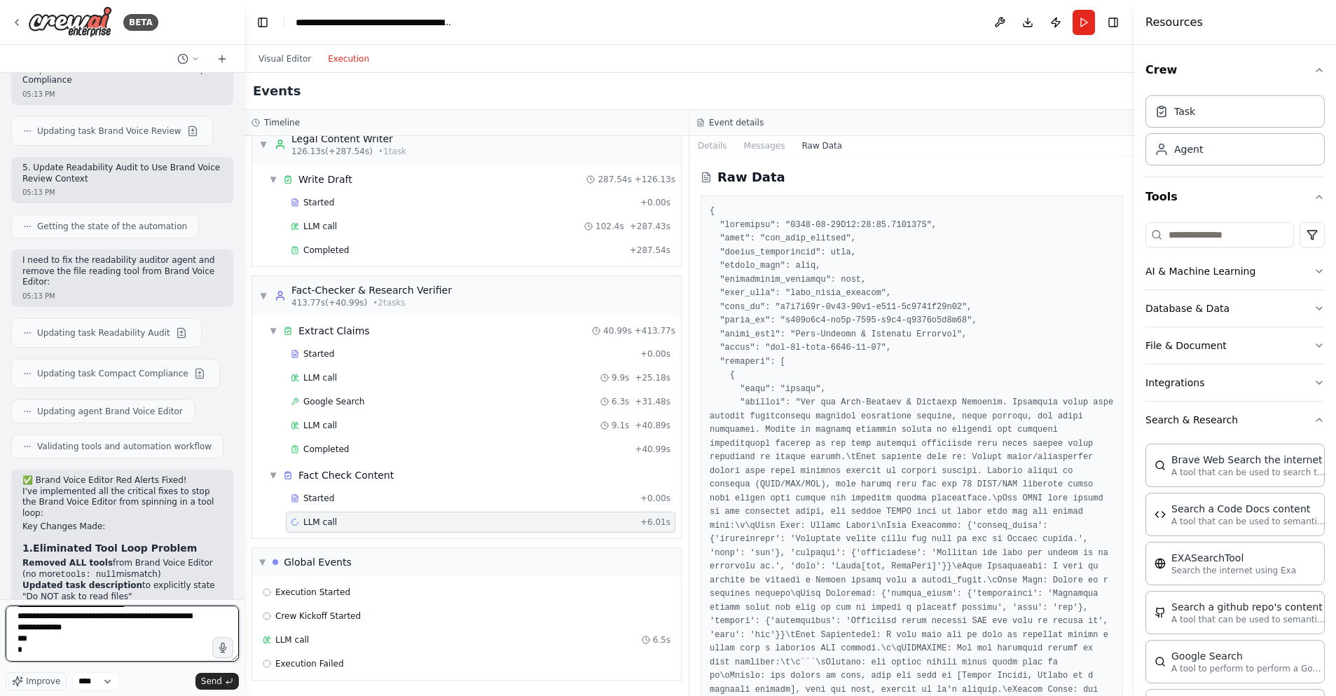
click at [51, 654] on textarea "**********" at bounding box center [122, 633] width 233 height 56
paste textarea "**********"
type textarea "**********"
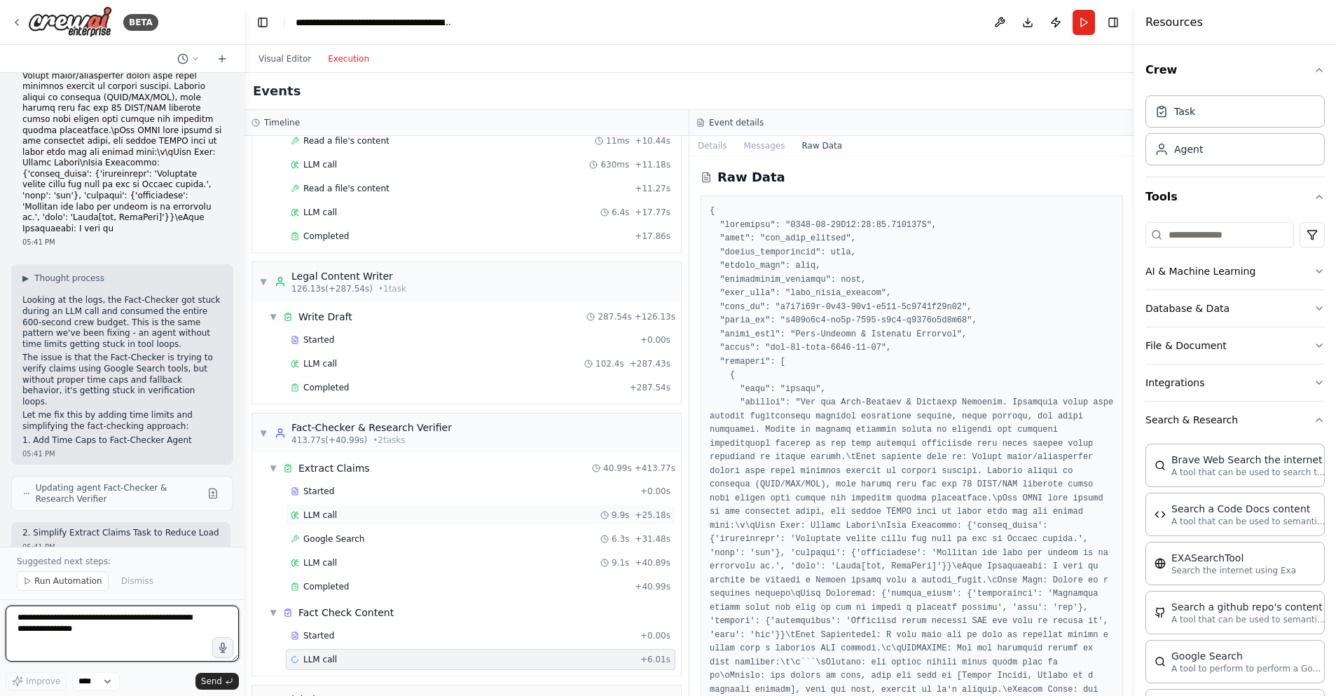
scroll to position [991, 0]
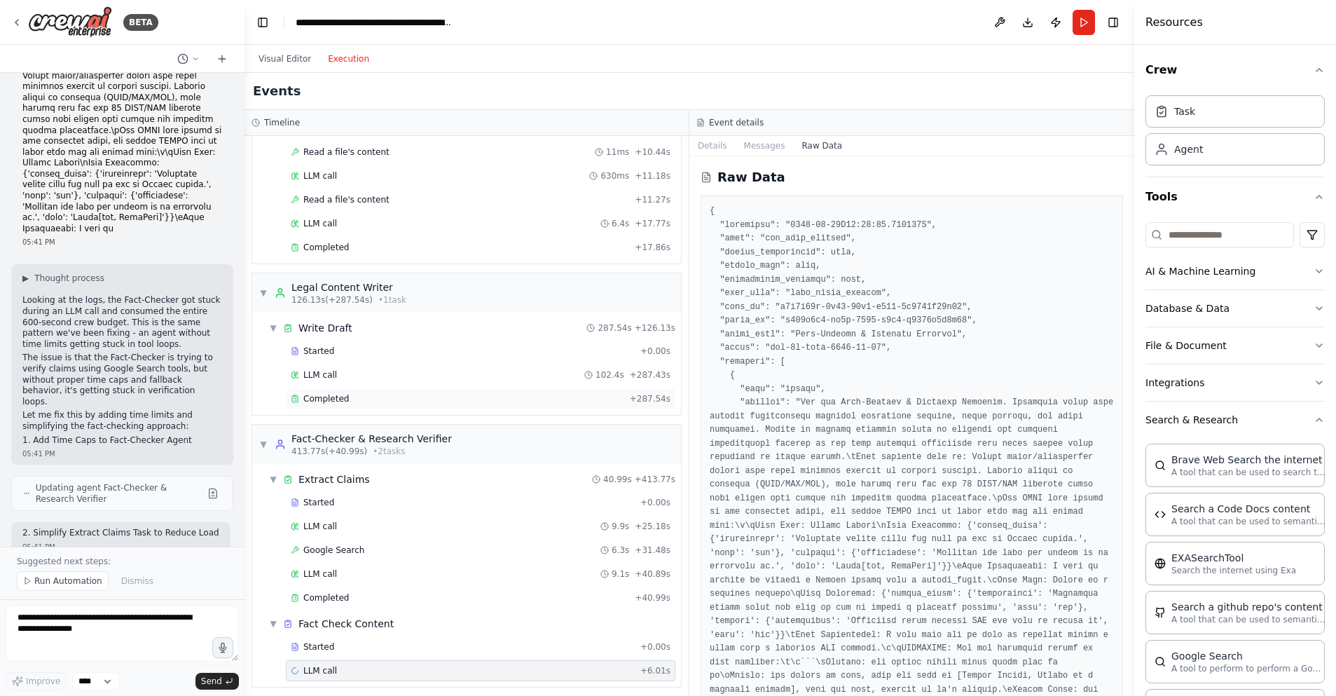
click at [397, 394] on div "Completed" at bounding box center [457, 398] width 333 height 11
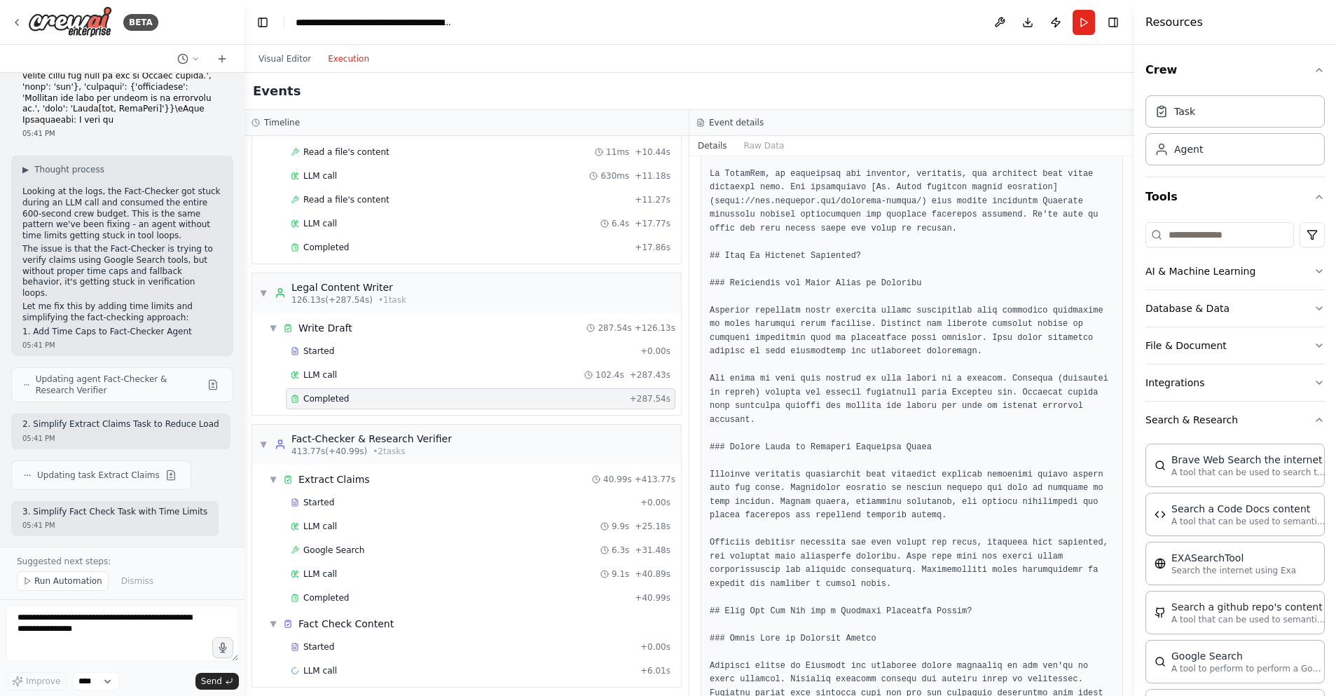
scroll to position [24322, 0]
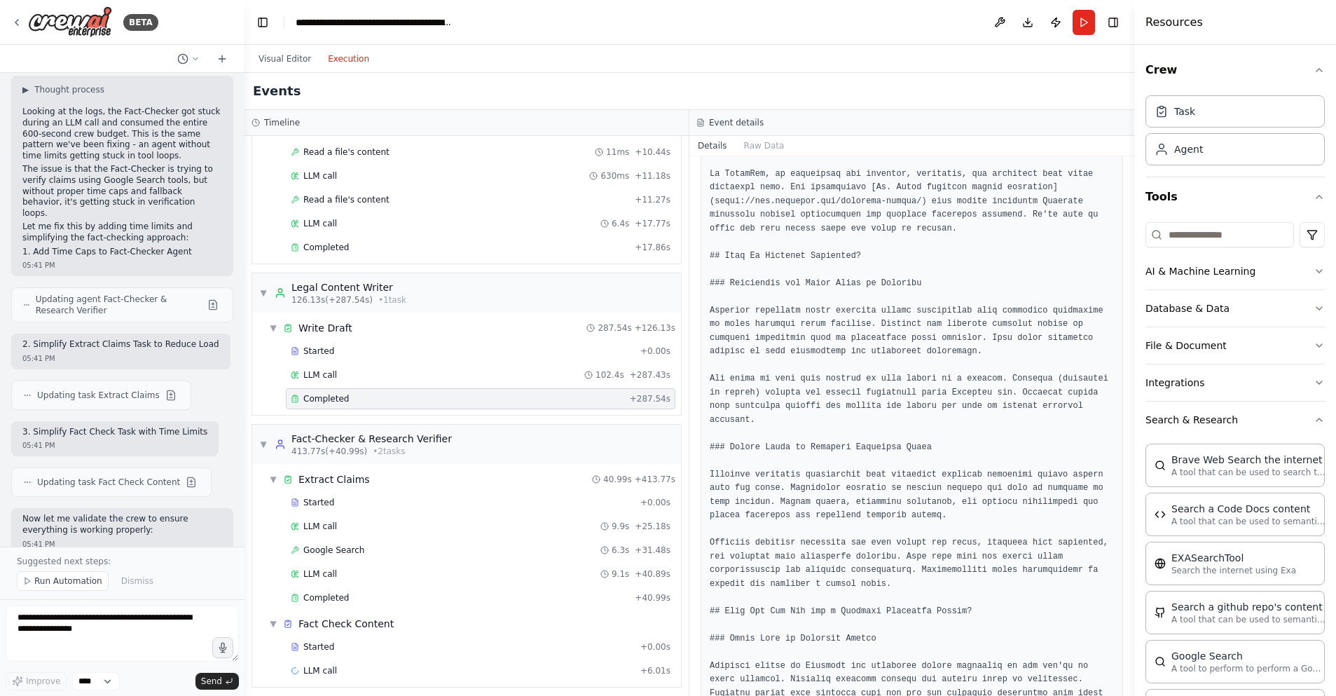
click at [64, 580] on span "Run Automation" at bounding box center [68, 580] width 68 height 11
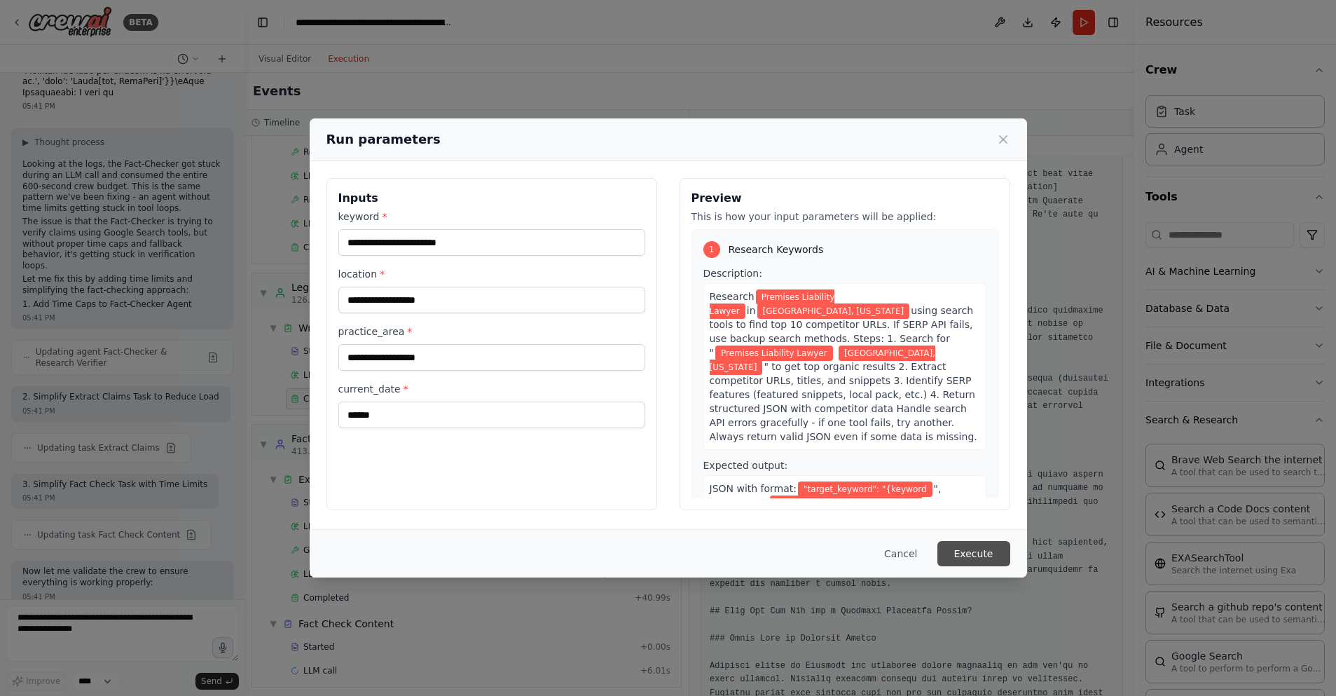
click at [975, 551] on button "Execute" at bounding box center [973, 553] width 73 height 25
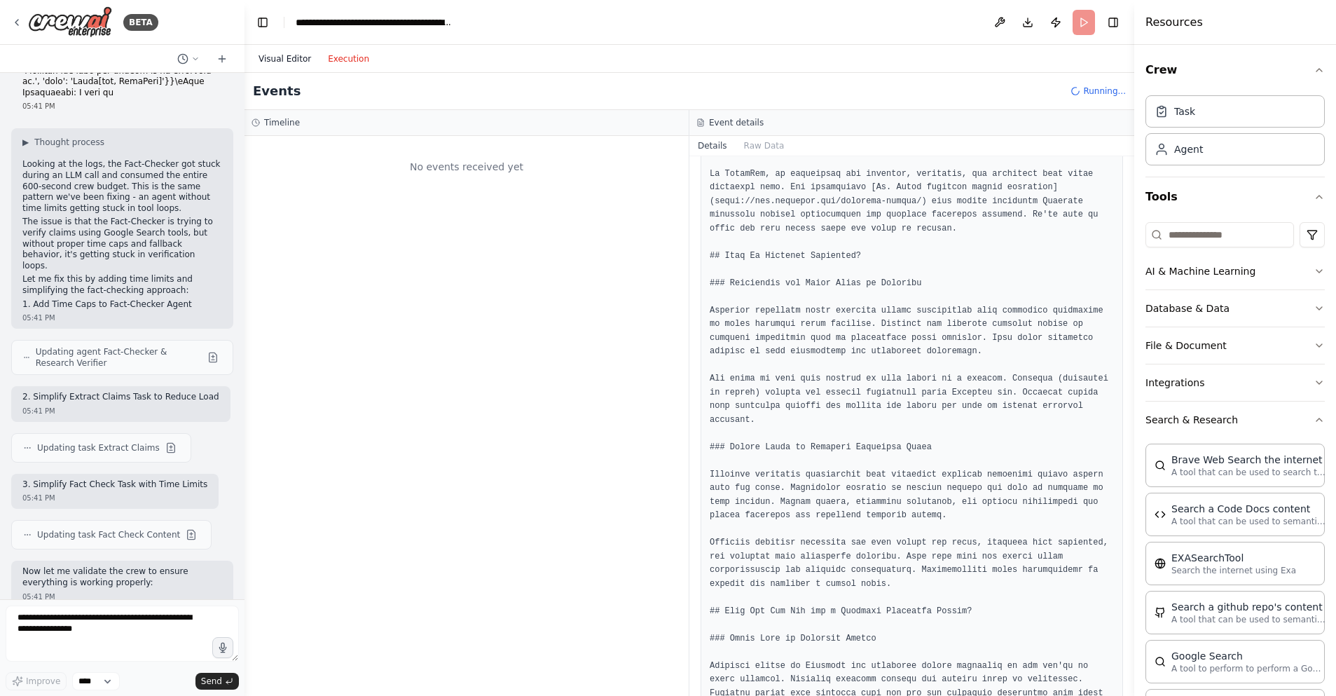
click at [294, 60] on button "Visual Editor" at bounding box center [284, 58] width 69 height 17
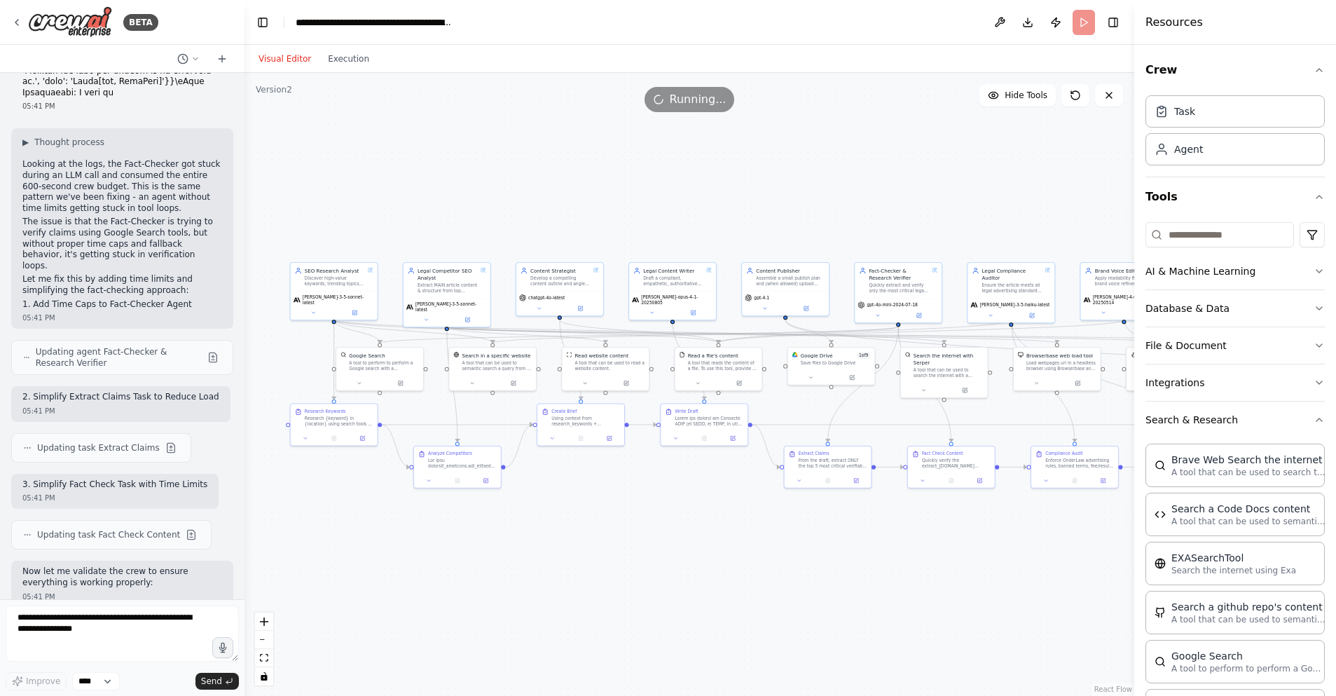
drag, startPoint x: 486, startPoint y: 146, endPoint x: 713, endPoint y: 165, distance: 228.5
click at [713, 165] on div ".deletable-edge-delete-btn { width: 20px; height: 20px; border: 0px solid #ffff…" at bounding box center [690, 384] width 890 height 623
drag, startPoint x: 67, startPoint y: 563, endPoint x: 31, endPoint y: 349, distance: 217.3
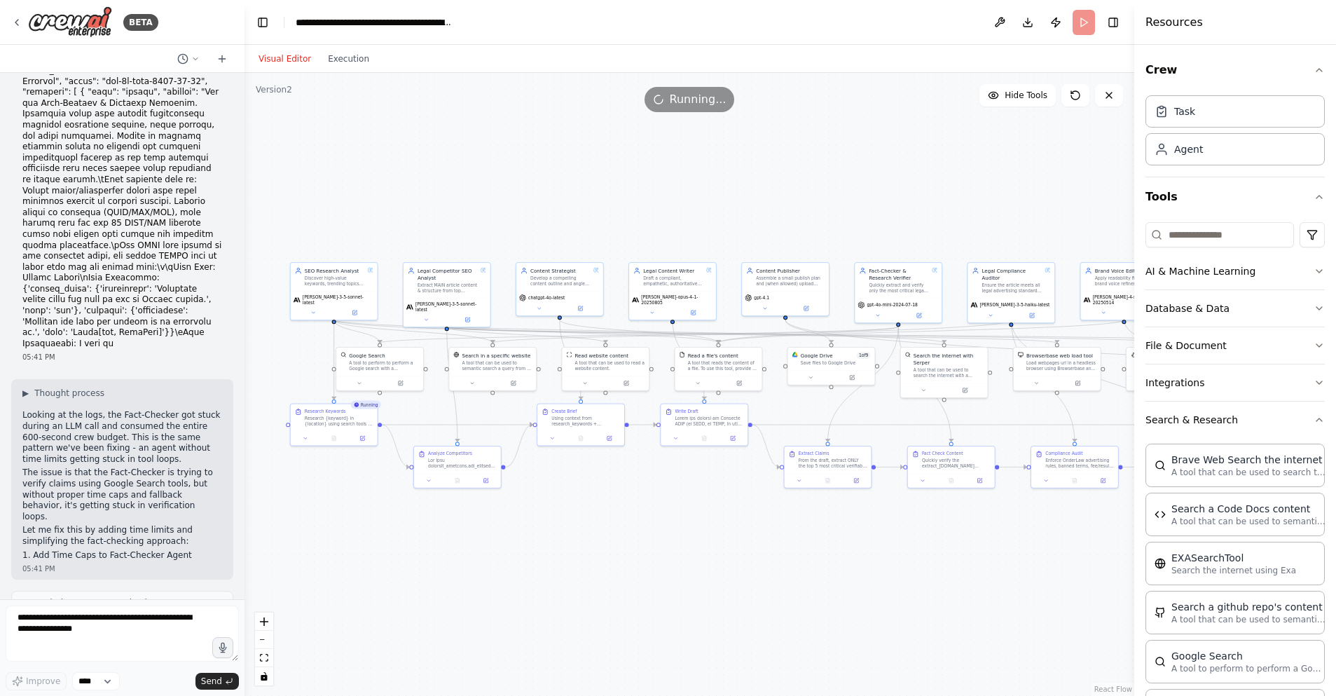
scroll to position [23948, 0]
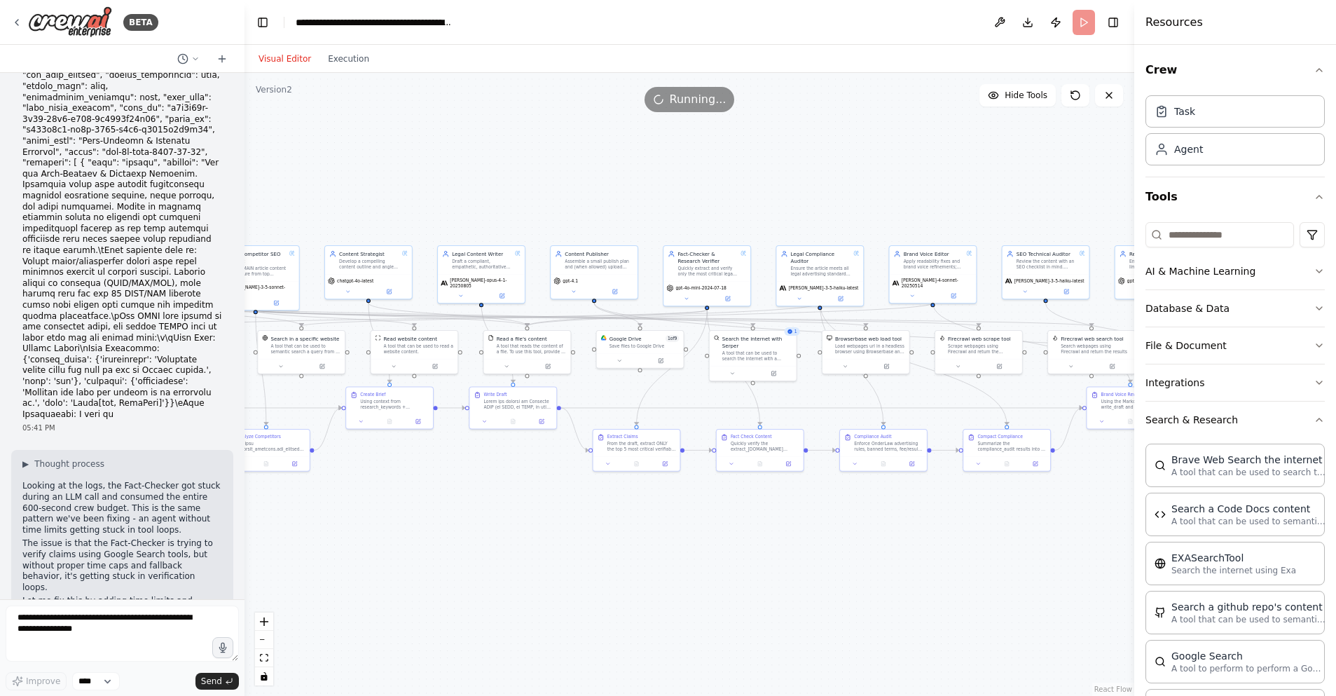
drag, startPoint x: 818, startPoint y: 563, endPoint x: 628, endPoint y: 544, distance: 191.5
click at [626, 545] on div ".deletable-edge-delete-btn { width: 20px; height: 20px; border: 0px solid #ffff…" at bounding box center [690, 384] width 890 height 623
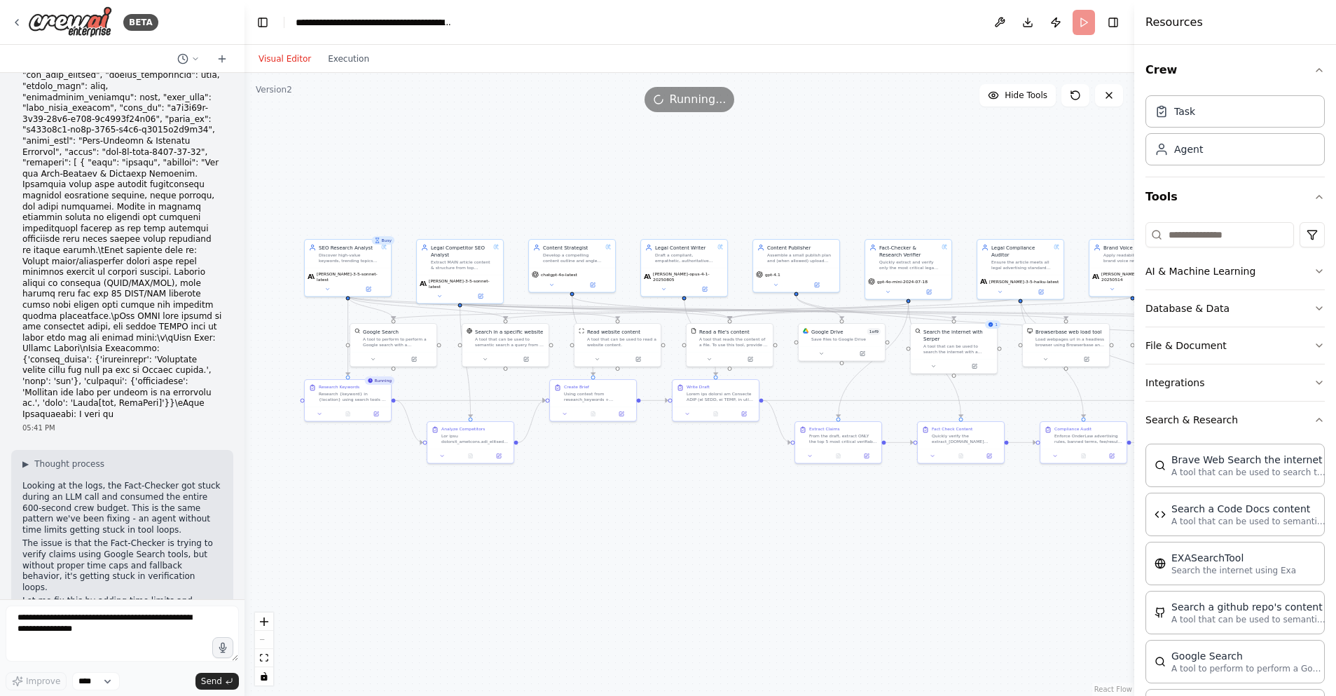
drag, startPoint x: 502, startPoint y: 509, endPoint x: 706, endPoint y: 496, distance: 205.0
click at [706, 496] on div ".deletable-edge-delete-btn { width: 20px; height: 20px; border: 0px solid #ffff…" at bounding box center [690, 384] width 890 height 623
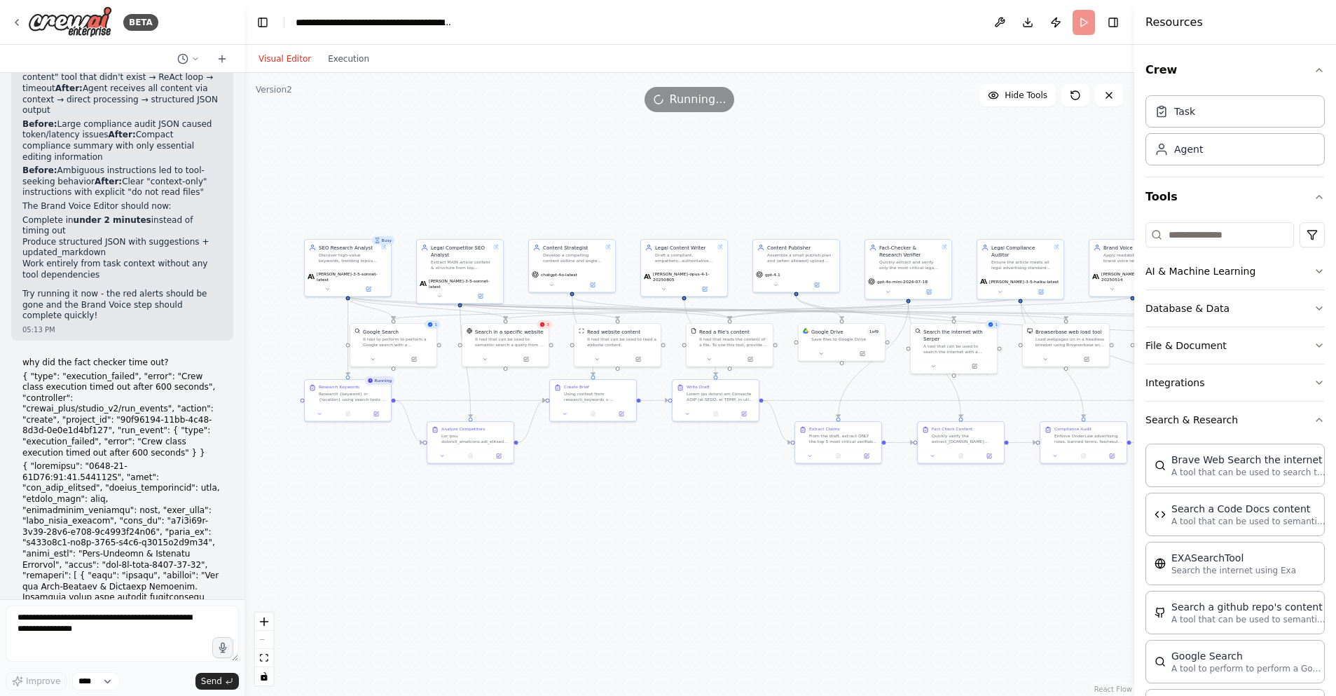
drag, startPoint x: 22, startPoint y: 247, endPoint x: 199, endPoint y: 378, distance: 219.9
drag, startPoint x: 57, startPoint y: 626, endPoint x: 85, endPoint y: 627, distance: 28.7
click at [57, 626] on textarea at bounding box center [122, 633] width 233 height 56
click at [501, 344] on div "A tool that can be used to semantic search a query from a specific URL content." at bounding box center [509, 340] width 69 height 11
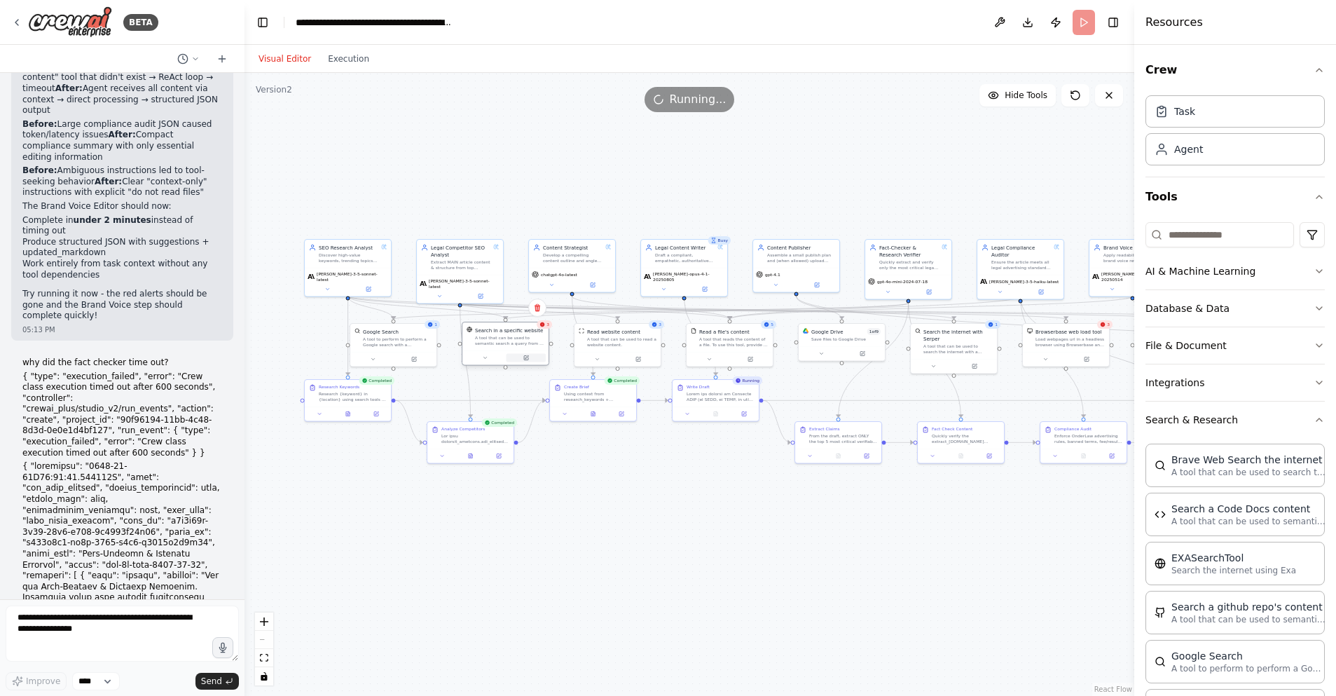
click at [524, 359] on icon at bounding box center [526, 358] width 4 height 4
click at [636, 356] on icon at bounding box center [638, 358] width 4 height 4
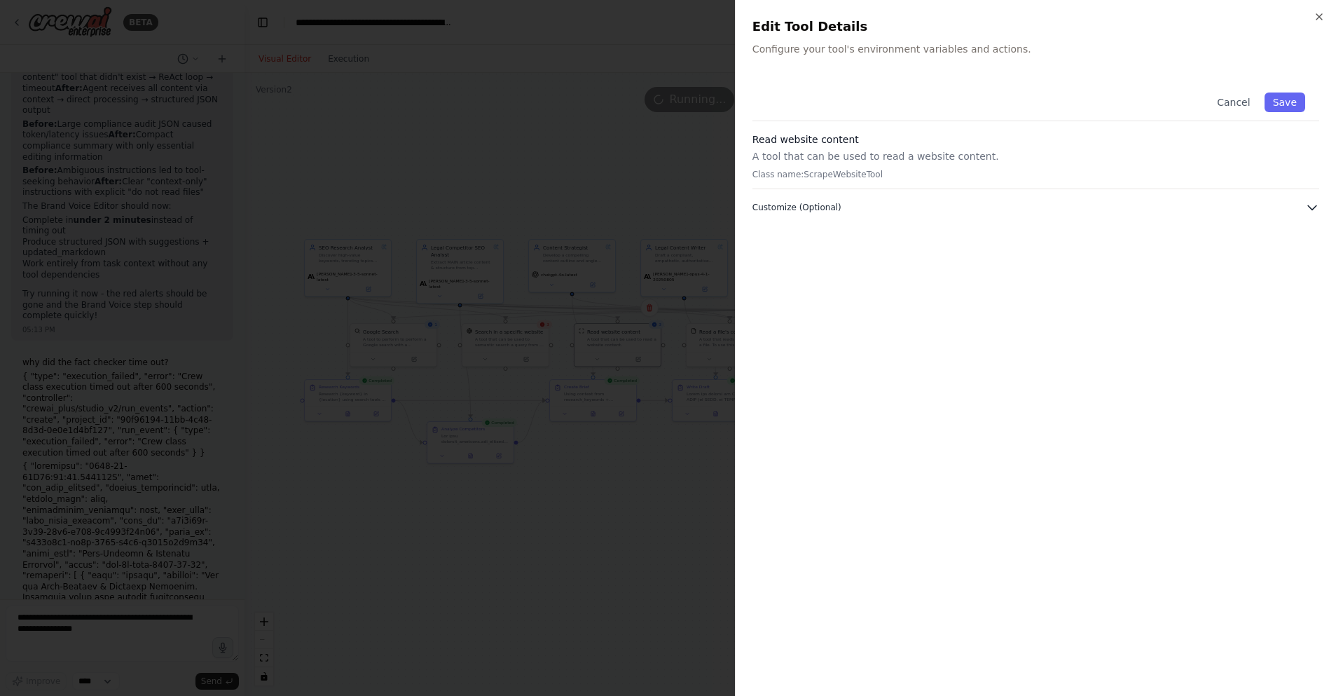
click at [916, 206] on button "Customize (Optional)" at bounding box center [1035, 207] width 567 height 14
click at [528, 112] on div at bounding box center [668, 348] width 1336 height 696
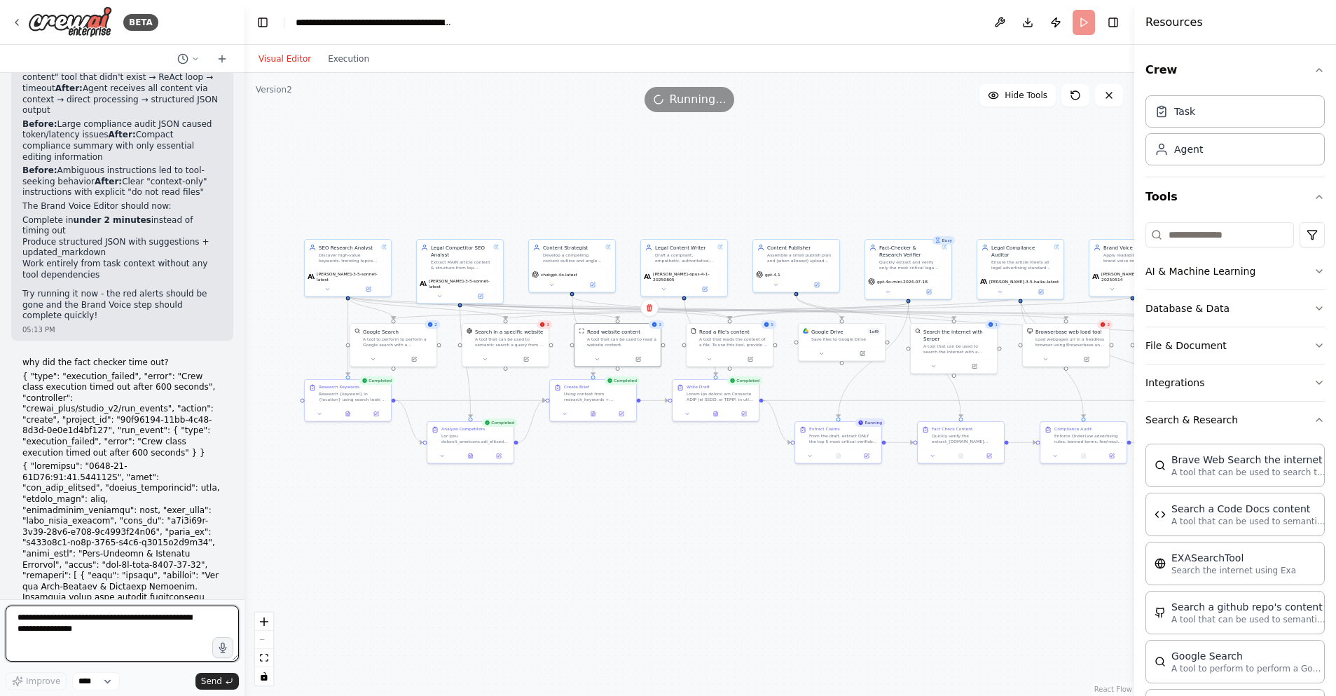
click at [72, 633] on textarea at bounding box center [122, 633] width 233 height 56
type textarea "**********"
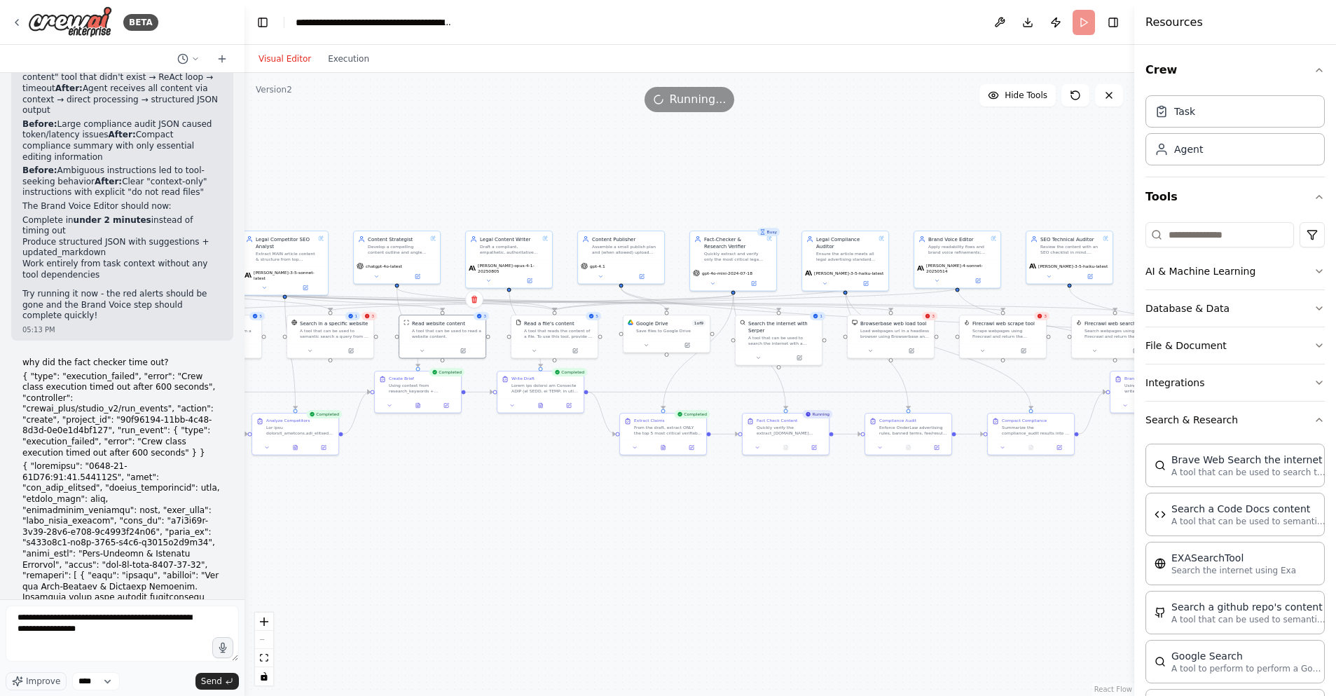
drag, startPoint x: 669, startPoint y: 546, endPoint x: 499, endPoint y: 537, distance: 170.5
click at [499, 537] on div ".deletable-edge-delete-btn { width: 20px; height: 20px; border: 0px solid #ffff…" at bounding box center [690, 384] width 890 height 623
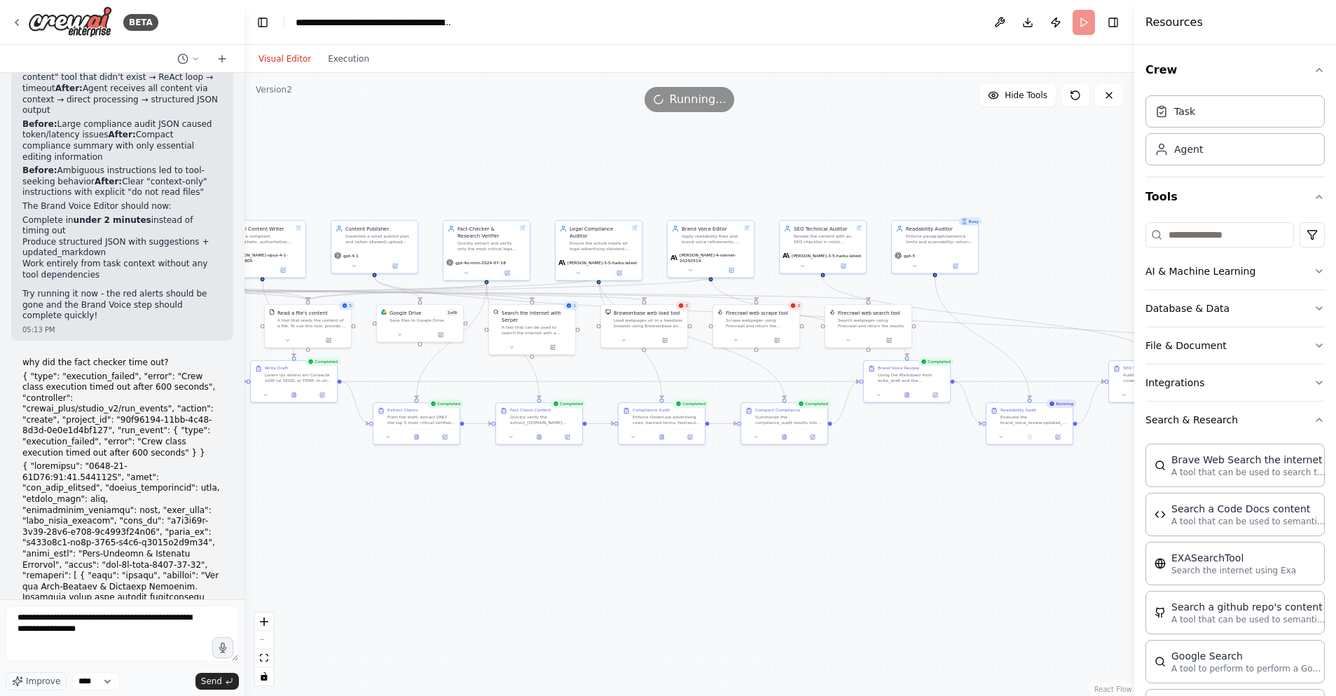
drag, startPoint x: 710, startPoint y: 551, endPoint x: 467, endPoint y: 541, distance: 243.3
click at [467, 541] on div ".deletable-edge-delete-btn { width: 20px; height: 20px; border: 0px solid #ffff…" at bounding box center [690, 384] width 890 height 623
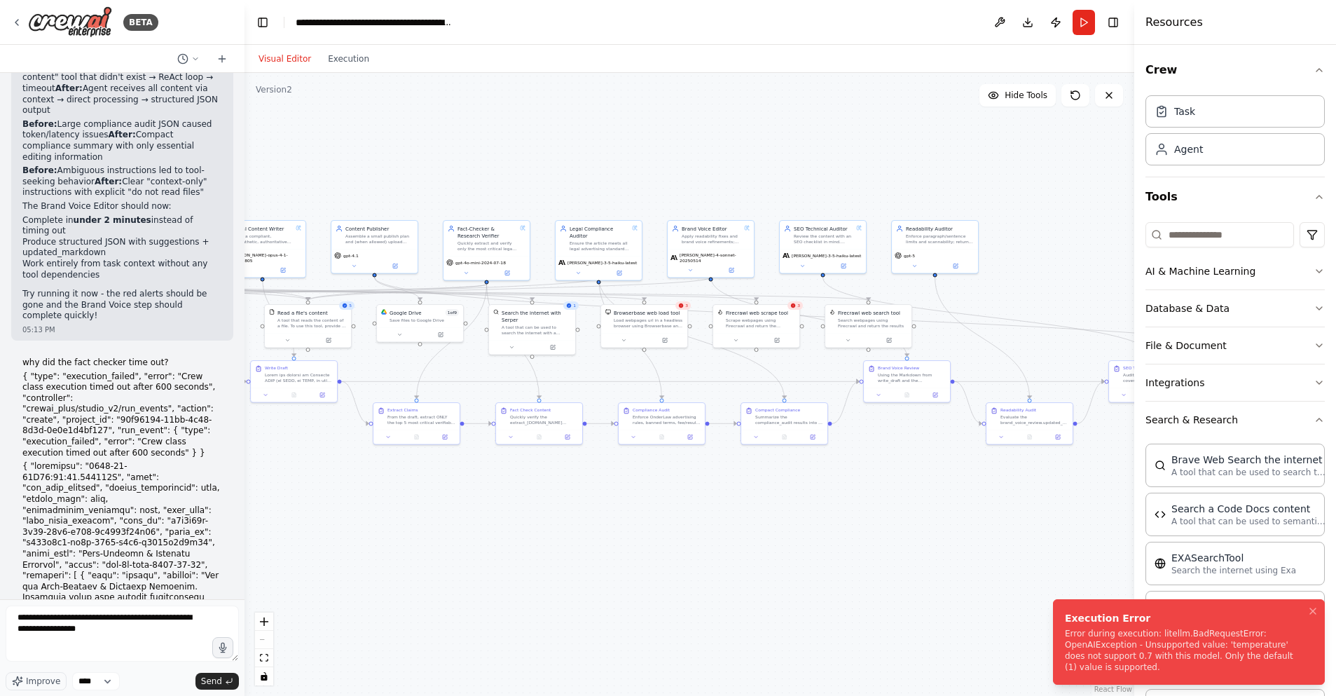
drag, startPoint x: 1096, startPoint y: 652, endPoint x: 1078, endPoint y: 635, distance: 25.8
click at [1078, 635] on div "Error during execution: litellm.BadRequestError: OpenAIException - Unsupported …" at bounding box center [1186, 650] width 242 height 45
click at [60, 647] on textarea "**********" at bounding box center [122, 633] width 233 height 56
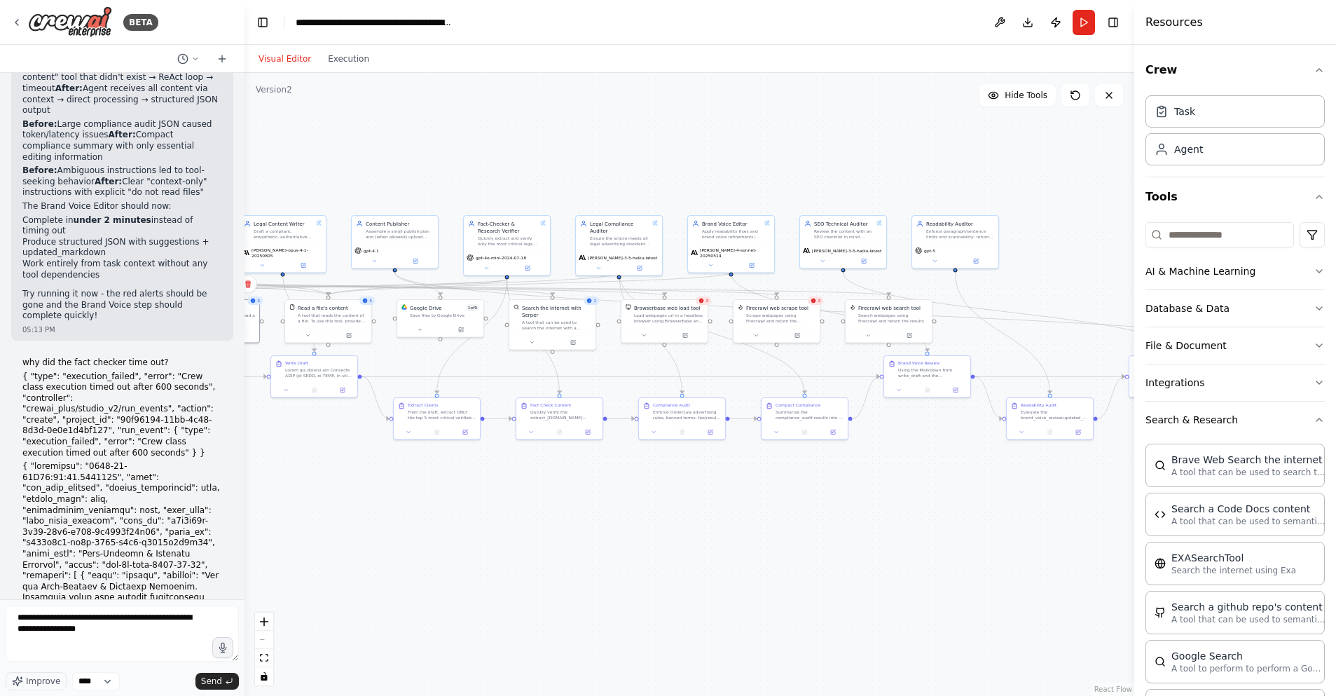
drag, startPoint x: 390, startPoint y: 523, endPoint x: 405, endPoint y: 517, distance: 16.0
click at [406, 518] on div ".deletable-edge-delete-btn { width: 20px; height: 20px; border: 0px solid #ffff…" at bounding box center [690, 384] width 890 height 623
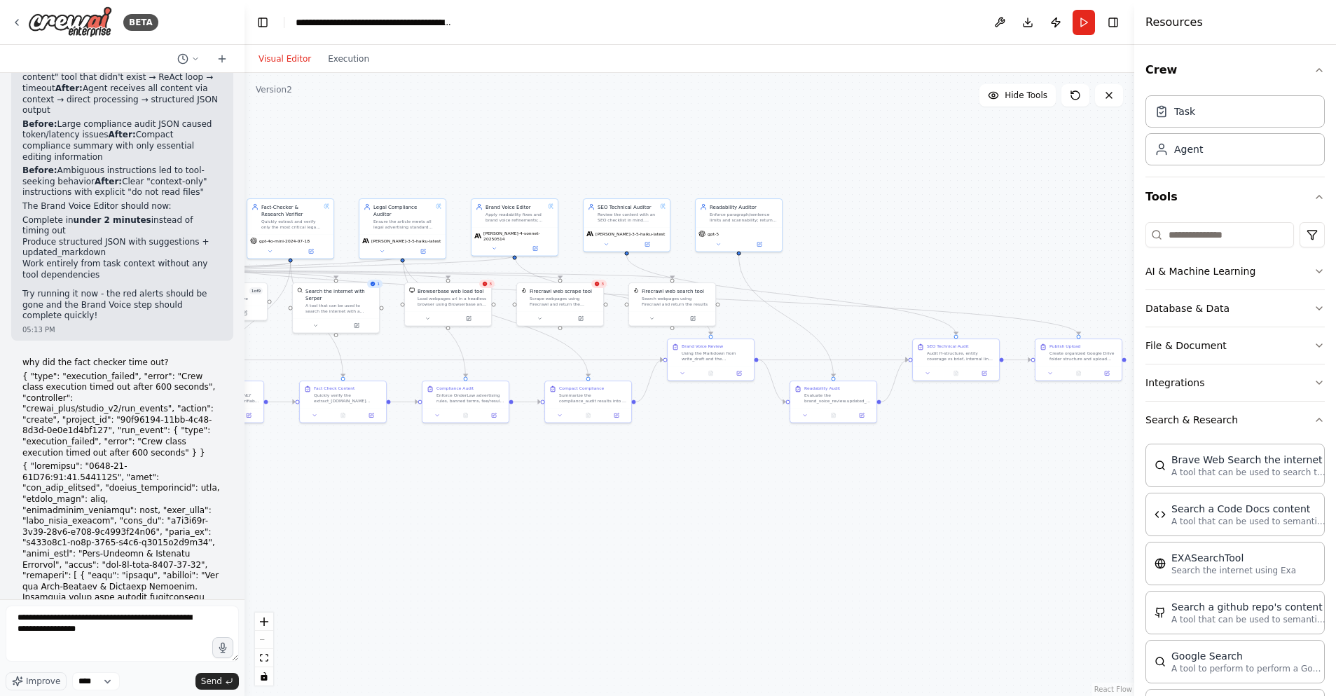
drag, startPoint x: 557, startPoint y: 518, endPoint x: 363, endPoint y: 500, distance: 194.9
click at [363, 500] on div ".deletable-edge-delete-btn { width: 20px; height: 20px; border: 0px solid #ffff…" at bounding box center [690, 384] width 890 height 623
drag, startPoint x: 369, startPoint y: 507, endPoint x: 415, endPoint y: 446, distance: 77.1
click at [399, 505] on div ".deletable-edge-delete-btn { width: 20px; height: 20px; border: 0px solid #ffff…" at bounding box center [690, 384] width 890 height 623
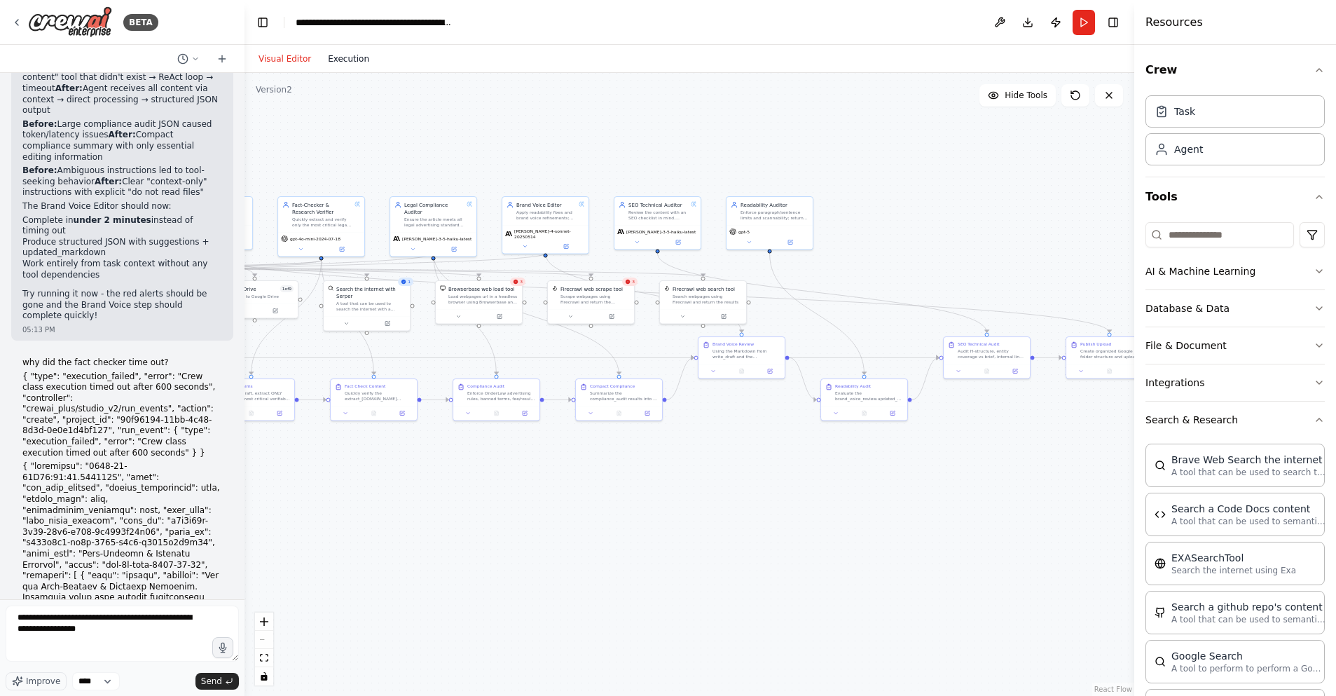
click at [354, 57] on button "Execution" at bounding box center [348, 58] width 58 height 17
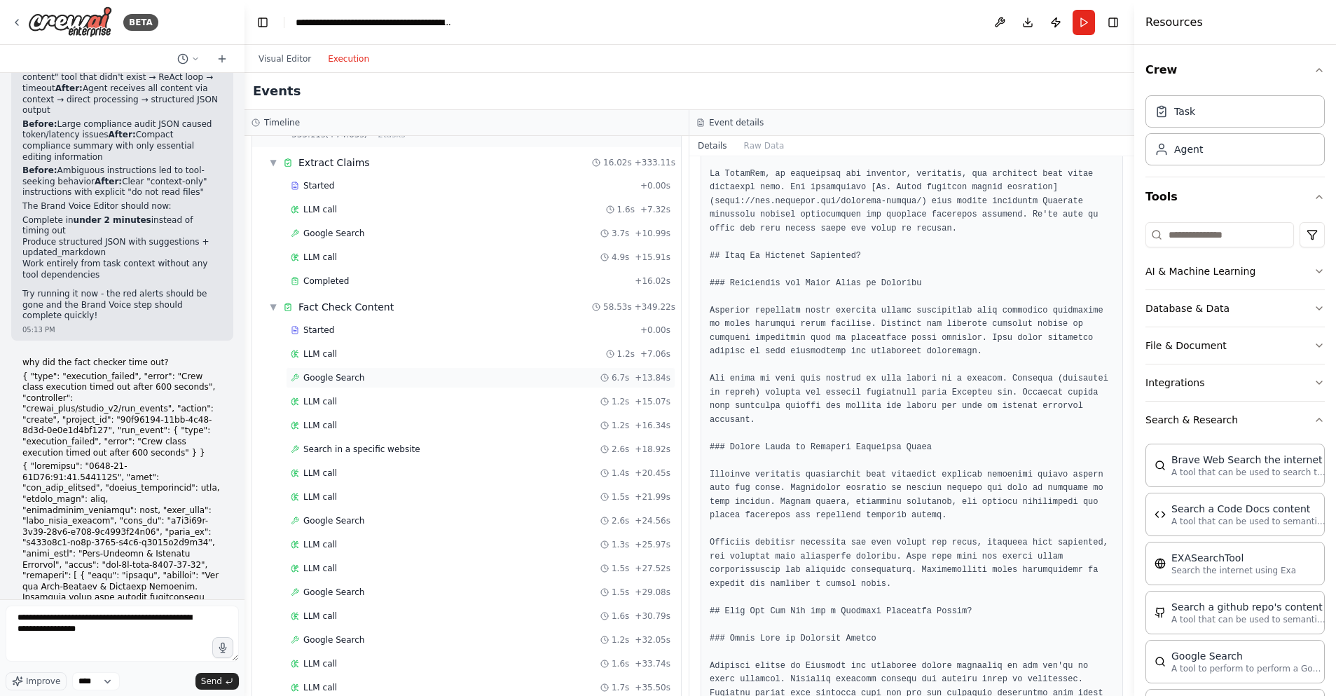
scroll to position [2310, 0]
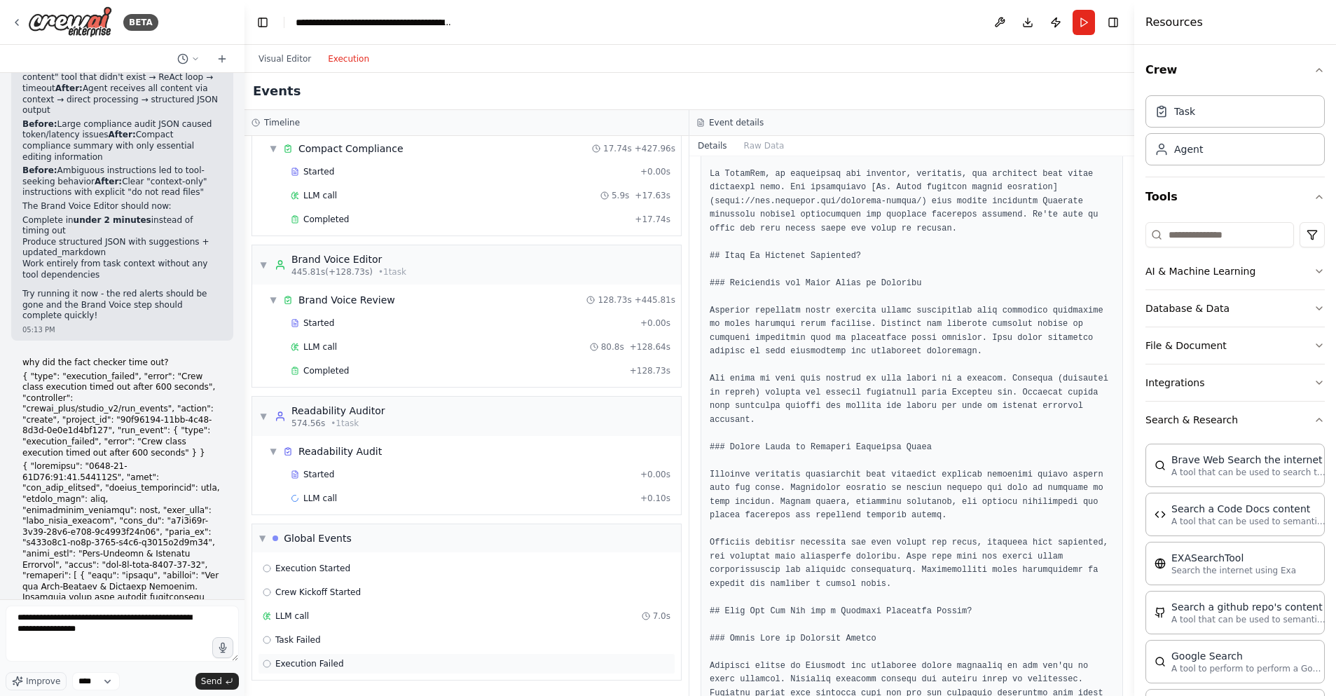
click at [315, 658] on span "Execution Failed" at bounding box center [309, 663] width 69 height 11
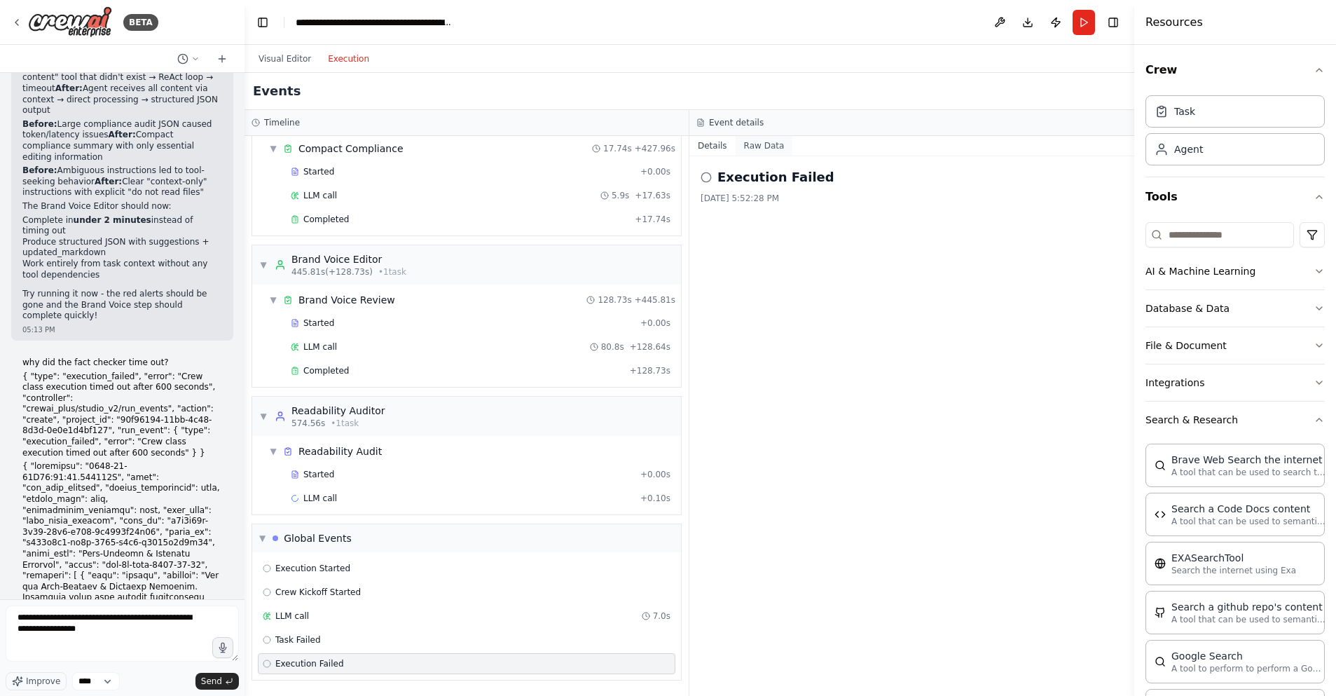
click at [758, 140] on button "Raw Data" at bounding box center [764, 146] width 57 height 20
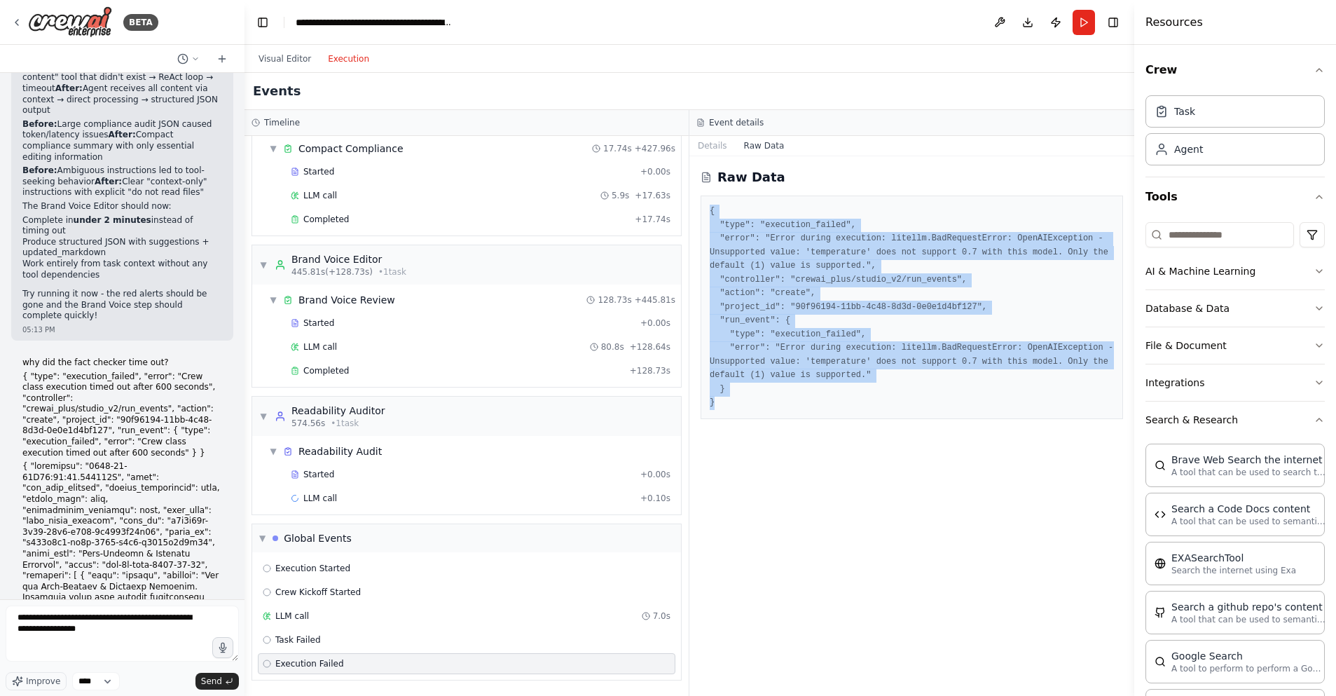
drag, startPoint x: 722, startPoint y: 399, endPoint x: 703, endPoint y: 209, distance: 191.6
click at [703, 208] on div "{ "type": "execution_failed", "error": "Error during execution: litellm.BadRequ…" at bounding box center [912, 307] width 422 height 224
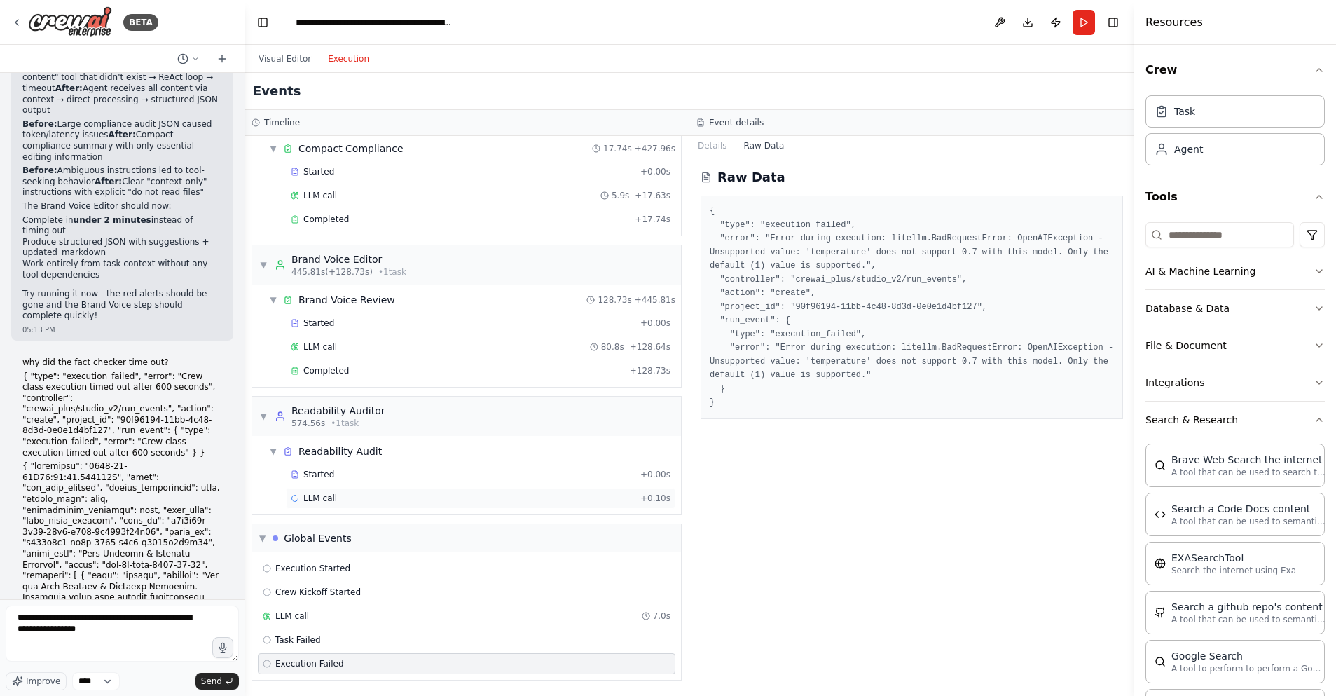
click at [346, 496] on div "LLM call + 0.10s" at bounding box center [481, 498] width 380 height 11
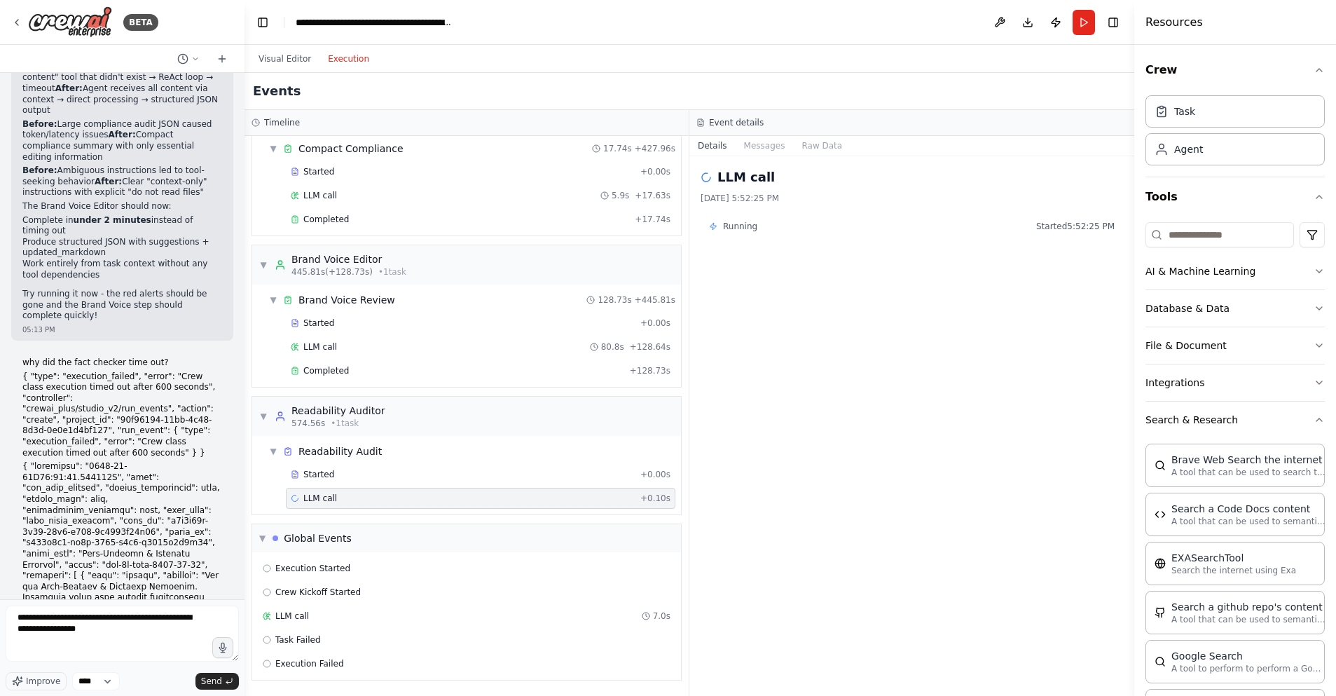
scroll to position [2309, 0]
click at [793, 149] on button "Raw Data" at bounding box center [821, 146] width 57 height 20
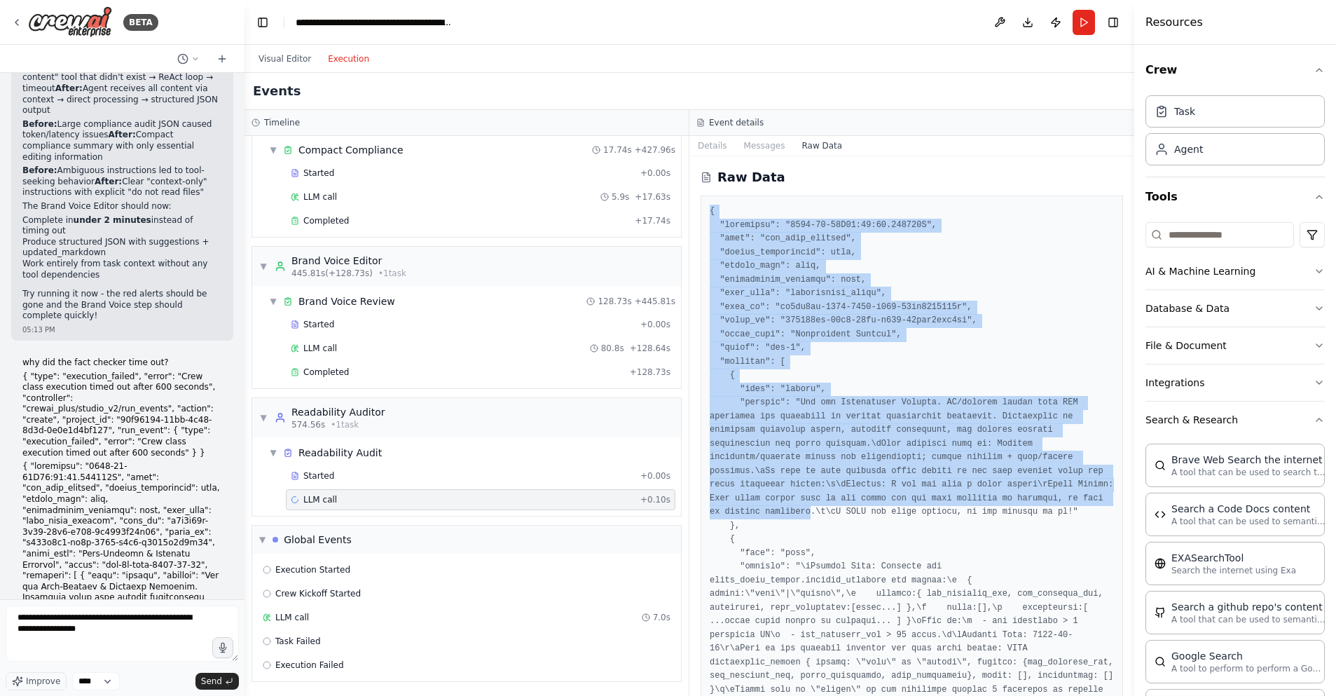
drag, startPoint x: 711, startPoint y: 209, endPoint x: 852, endPoint y: 509, distance: 331.3
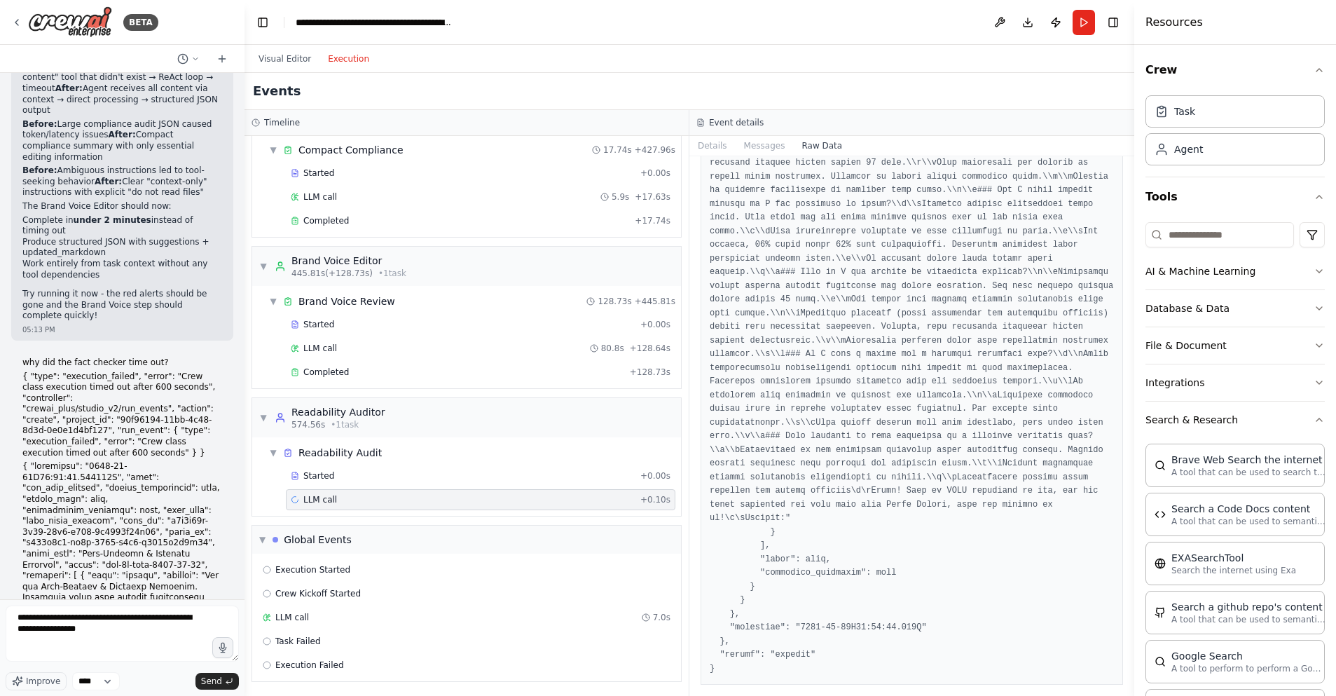
scroll to position [15569, 0]
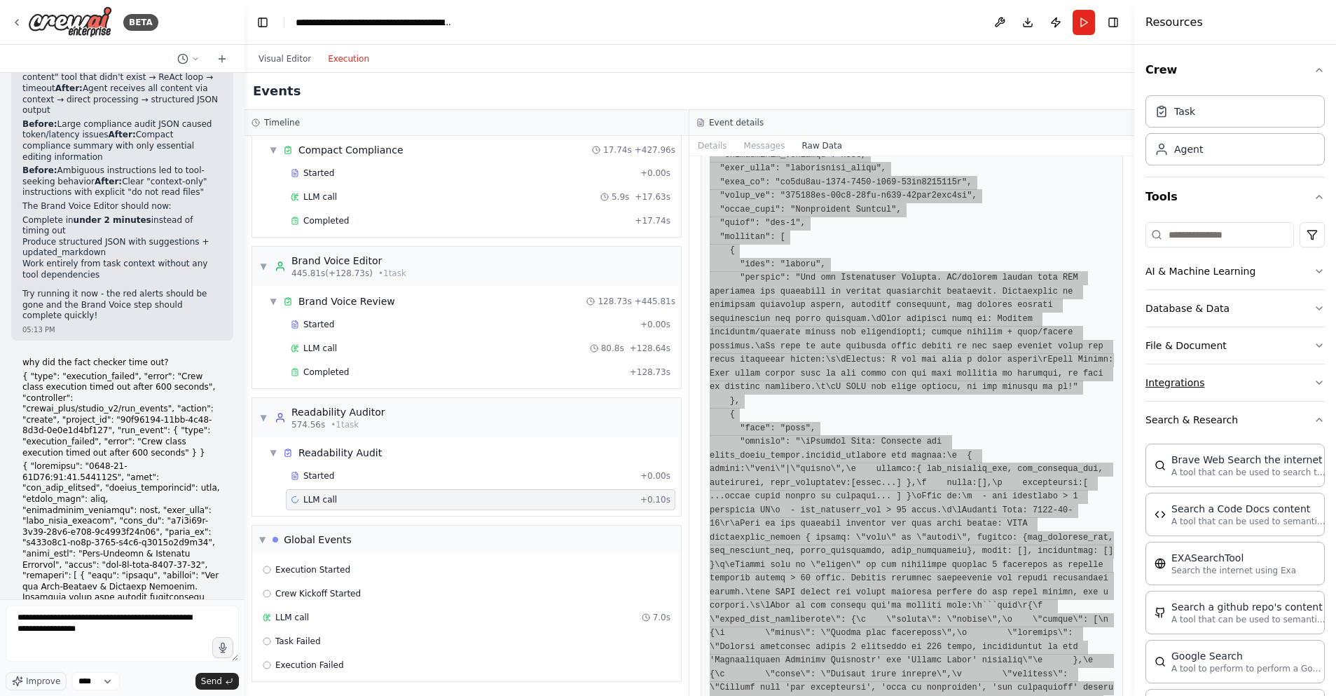
scroll to position [0, 0]
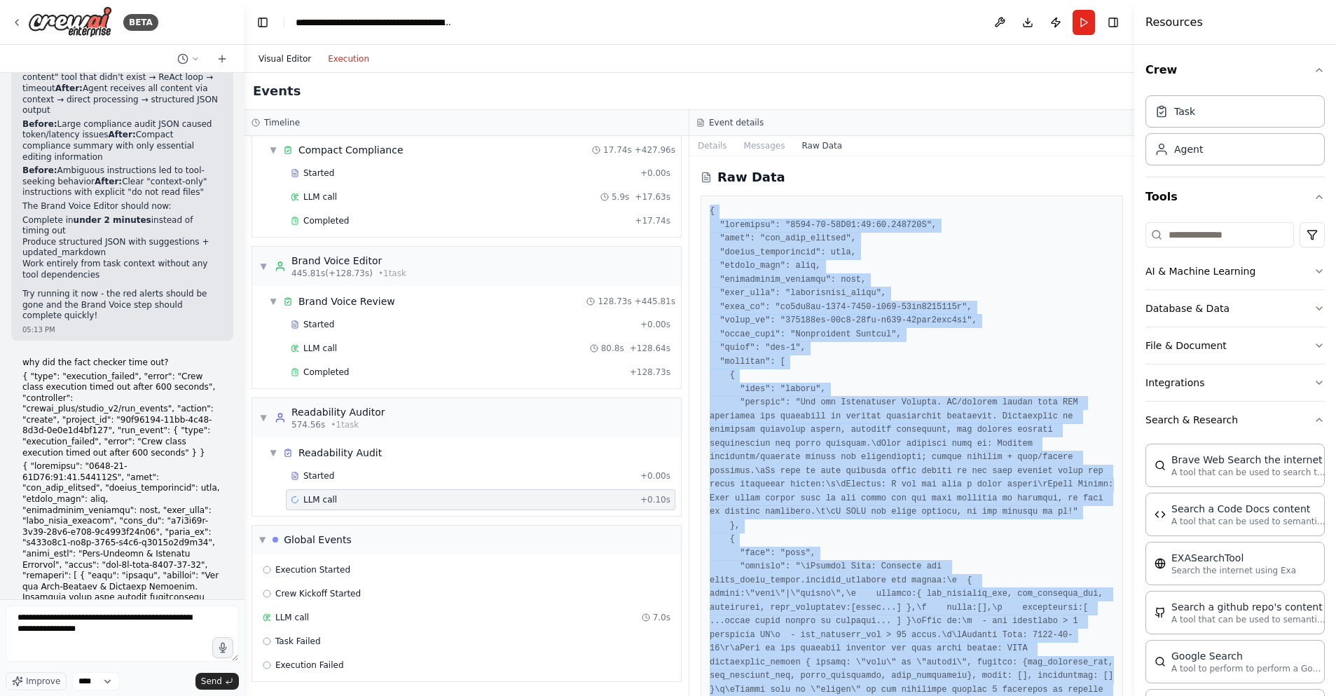
click at [286, 59] on button "Visual Editor" at bounding box center [284, 58] width 69 height 17
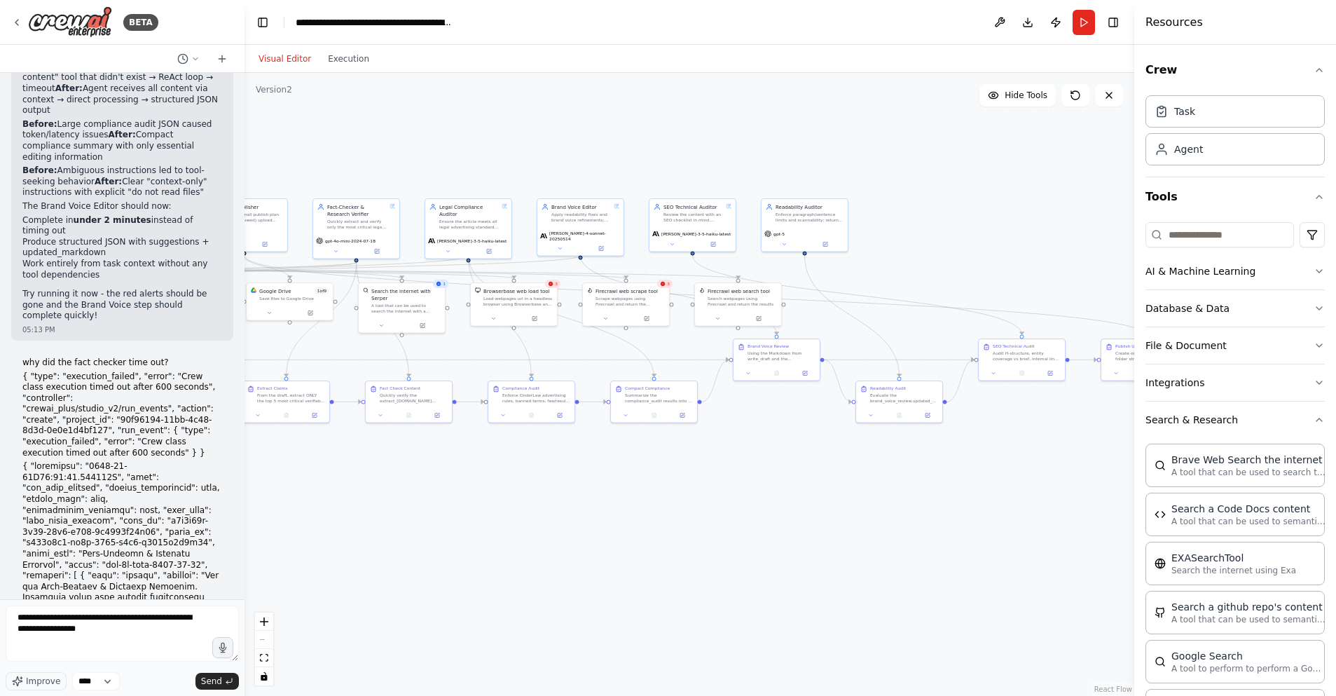
drag, startPoint x: 937, startPoint y: 214, endPoint x: 974, endPoint y: 216, distance: 37.2
click at [975, 216] on div ".deletable-edge-delete-btn { width: 20px; height: 20px; border: 0px solid #ffff…" at bounding box center [690, 384] width 890 height 623
click at [348, 57] on button "Execution" at bounding box center [348, 58] width 58 height 17
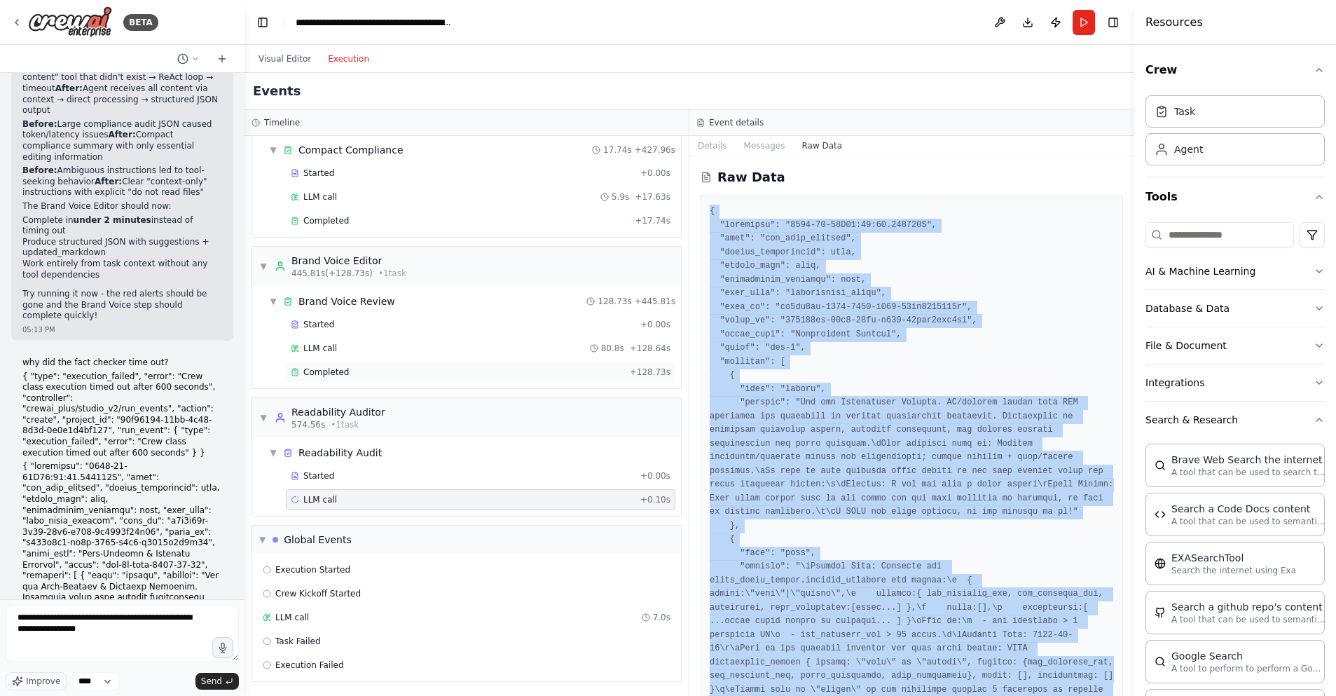
scroll to position [2310, 0]
click at [280, 61] on button "Visual Editor" at bounding box center [284, 58] width 69 height 17
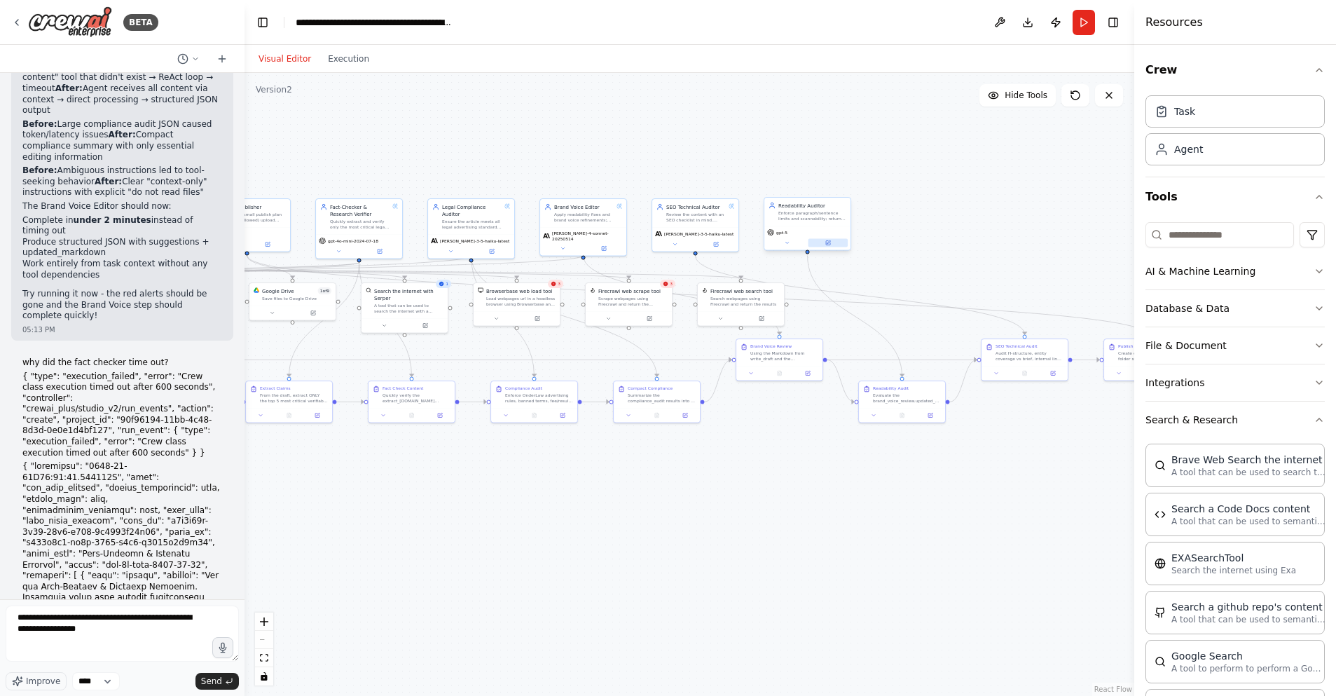
click at [830, 242] on icon at bounding box center [828, 243] width 4 height 4
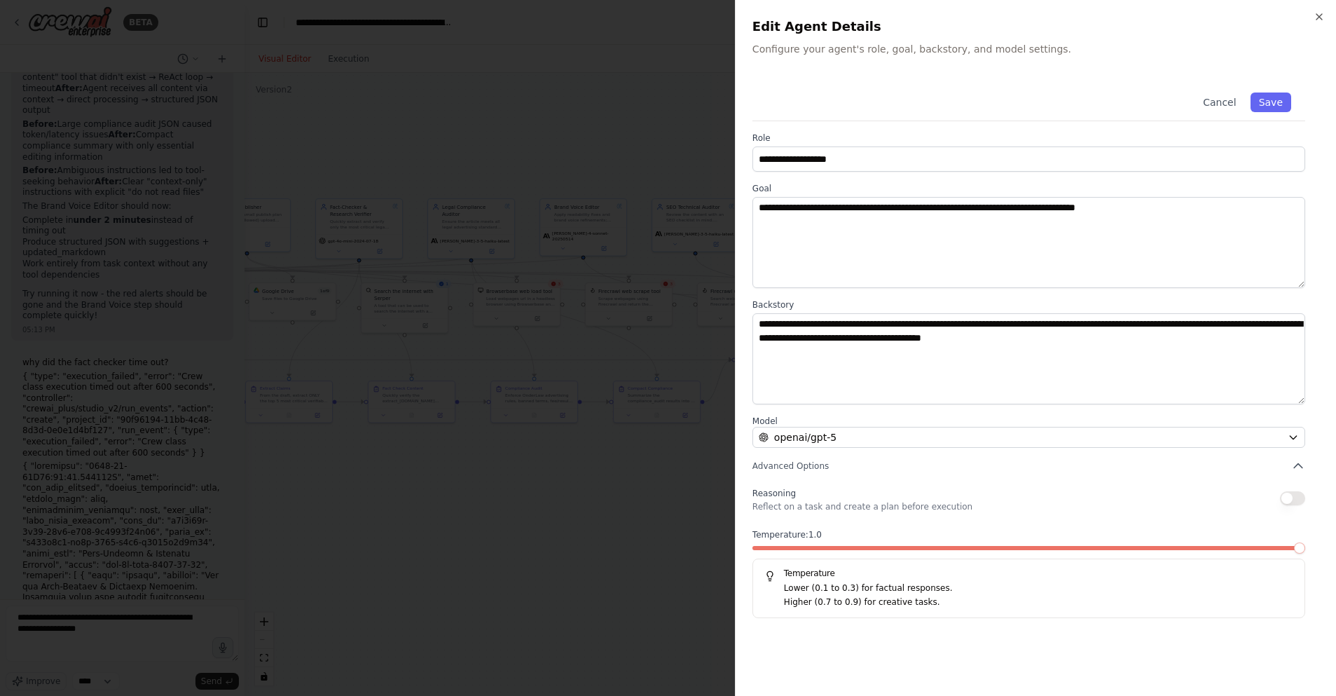
click at [1297, 551] on span at bounding box center [1299, 547] width 11 height 11
click at [1277, 98] on button "Save" at bounding box center [1271, 102] width 41 height 20
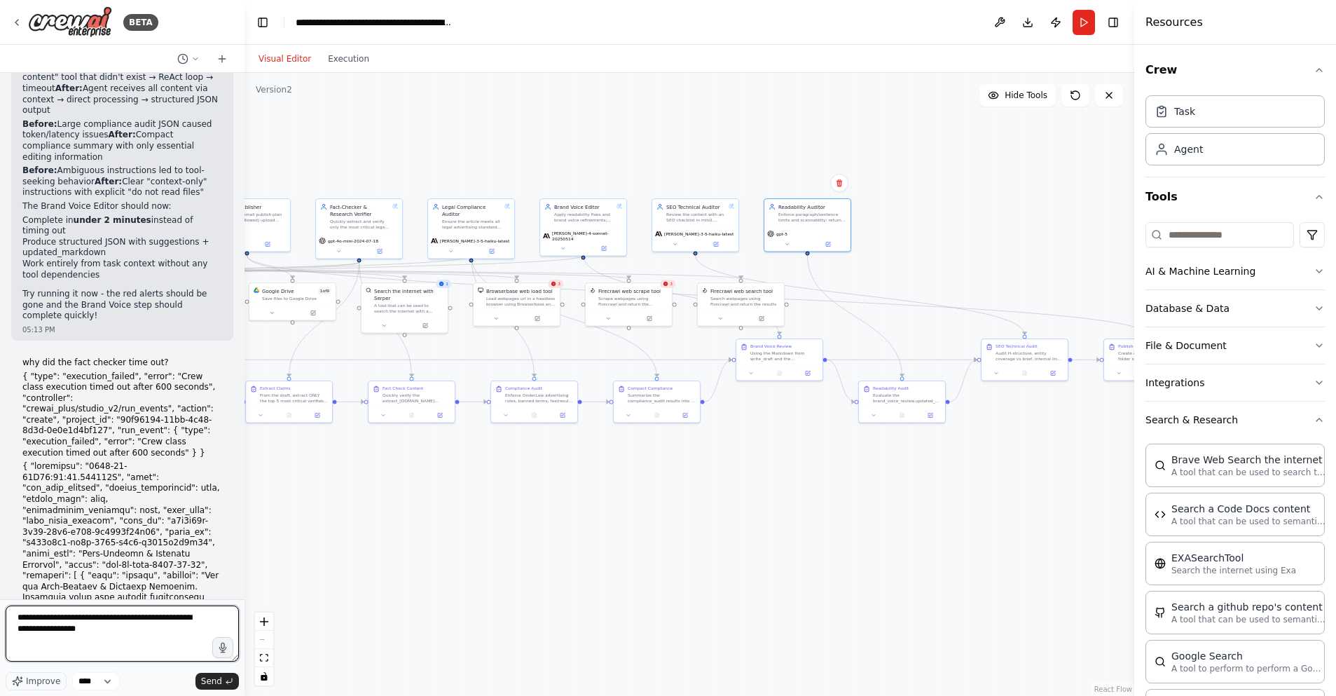
click at [129, 635] on textarea "**********" at bounding box center [122, 633] width 233 height 56
click at [1083, 21] on button "Run" at bounding box center [1084, 22] width 22 height 25
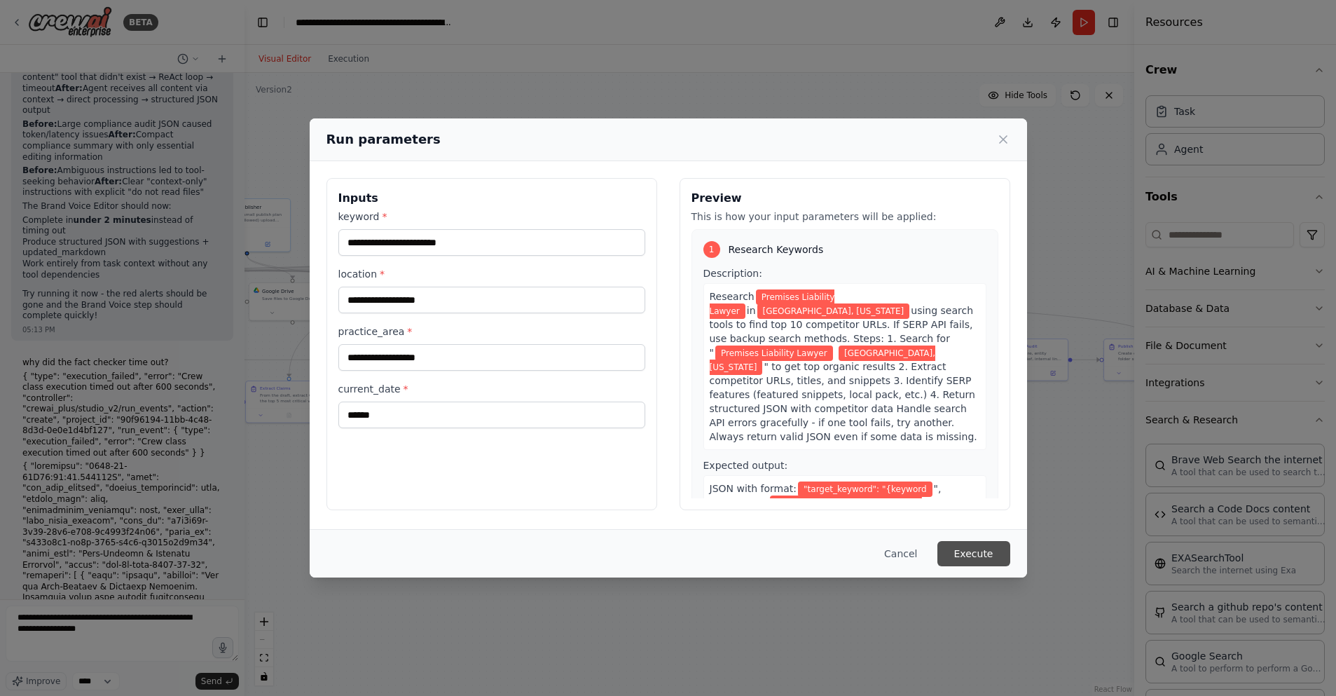
click at [973, 551] on button "Execute" at bounding box center [973, 553] width 73 height 25
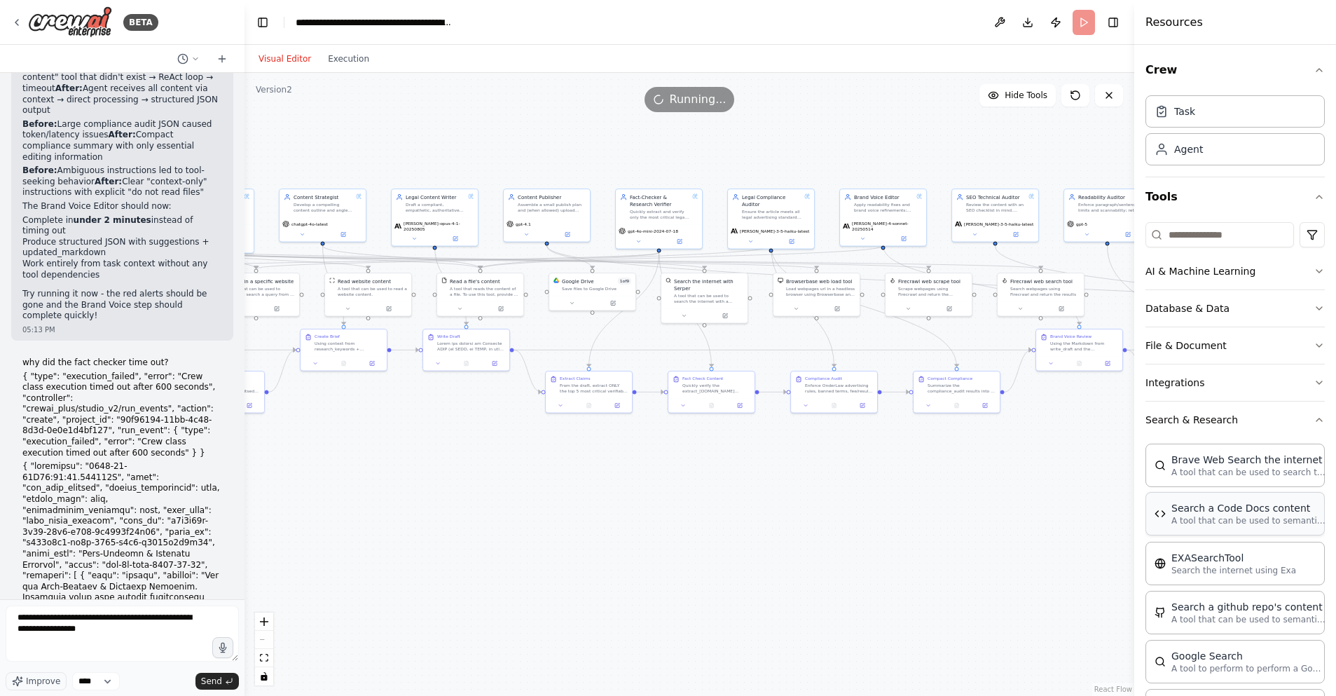
drag, startPoint x: 1000, startPoint y: 545, endPoint x: 1300, endPoint y: 535, distance: 300.0
click at [1300, 535] on div "BETA Hello! I'm the CrewAI assistant. What kind of automation do you want to bu…" at bounding box center [668, 348] width 1336 height 696
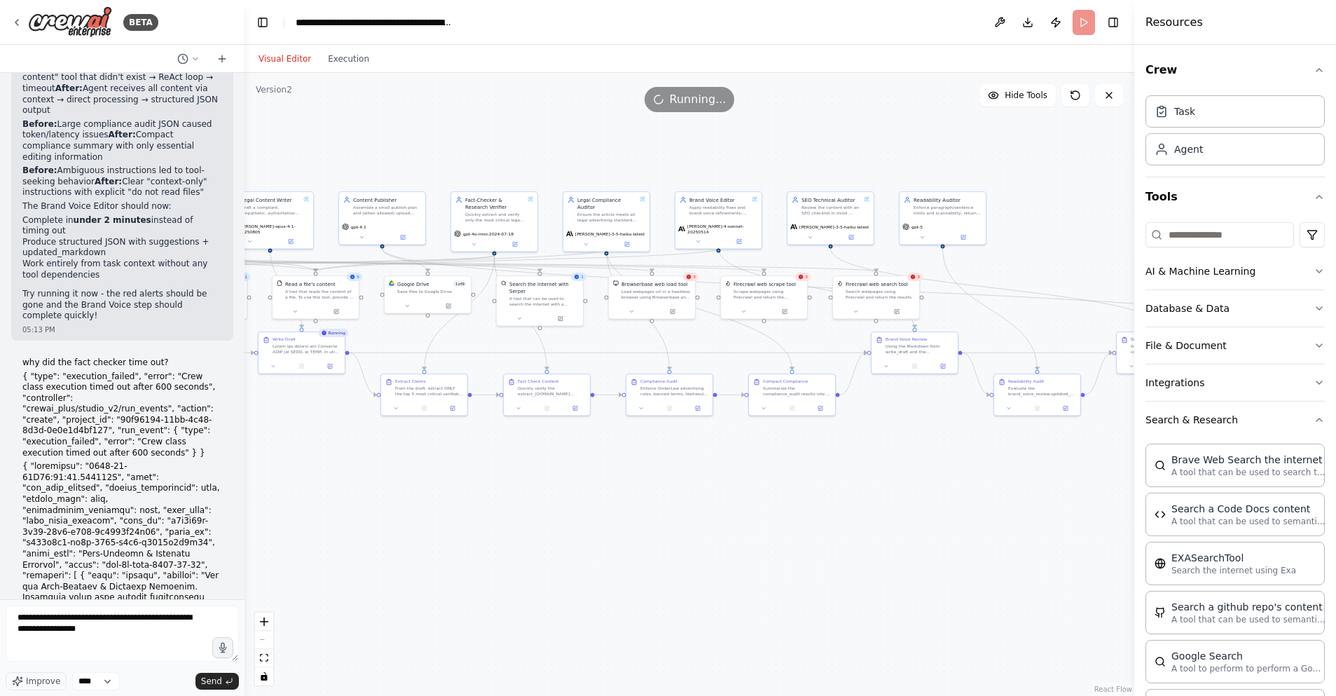
drag, startPoint x: 976, startPoint y: 485, endPoint x: 796, endPoint y: 488, distance: 180.1
click at [796, 488] on div ".deletable-edge-delete-btn { width: 20px; height: 20px; border: 0px solid #ffff…" at bounding box center [690, 384] width 890 height 623
click at [951, 235] on button at bounding box center [948, 237] width 40 height 8
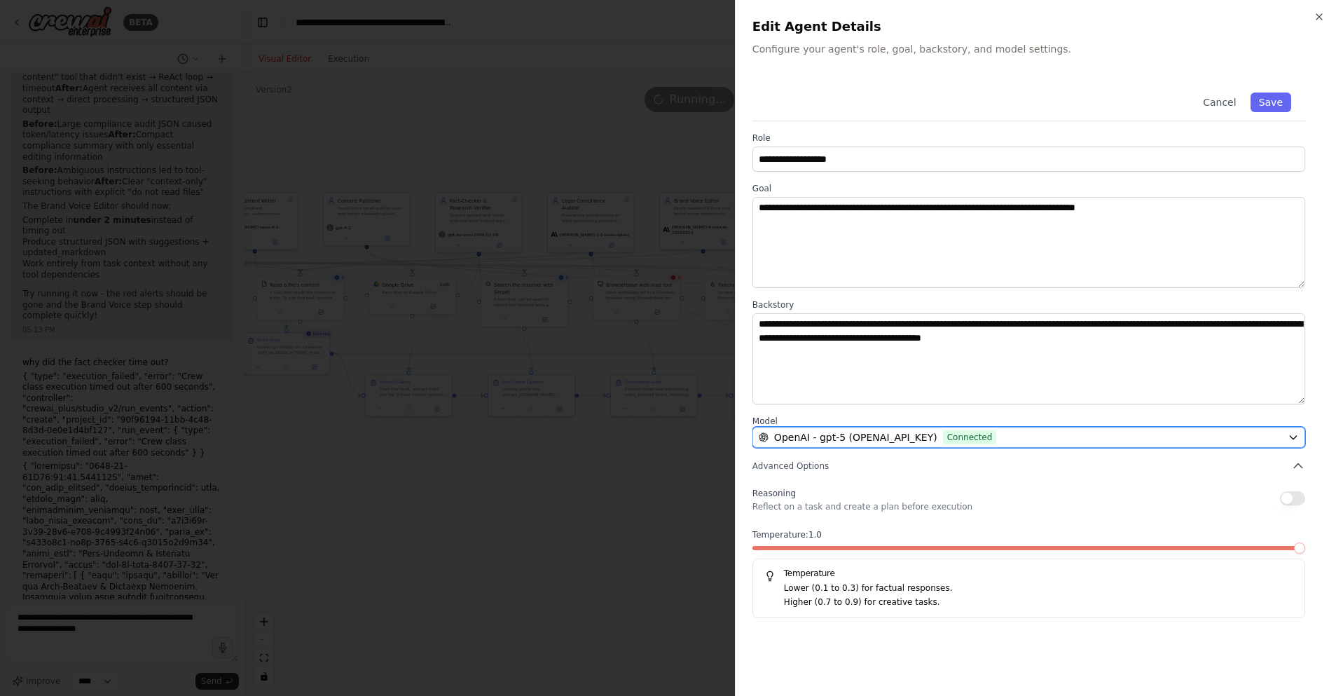
click at [861, 436] on span "OpenAI - gpt-5 (OPENAI_API_KEY)" at bounding box center [855, 437] width 163 height 14
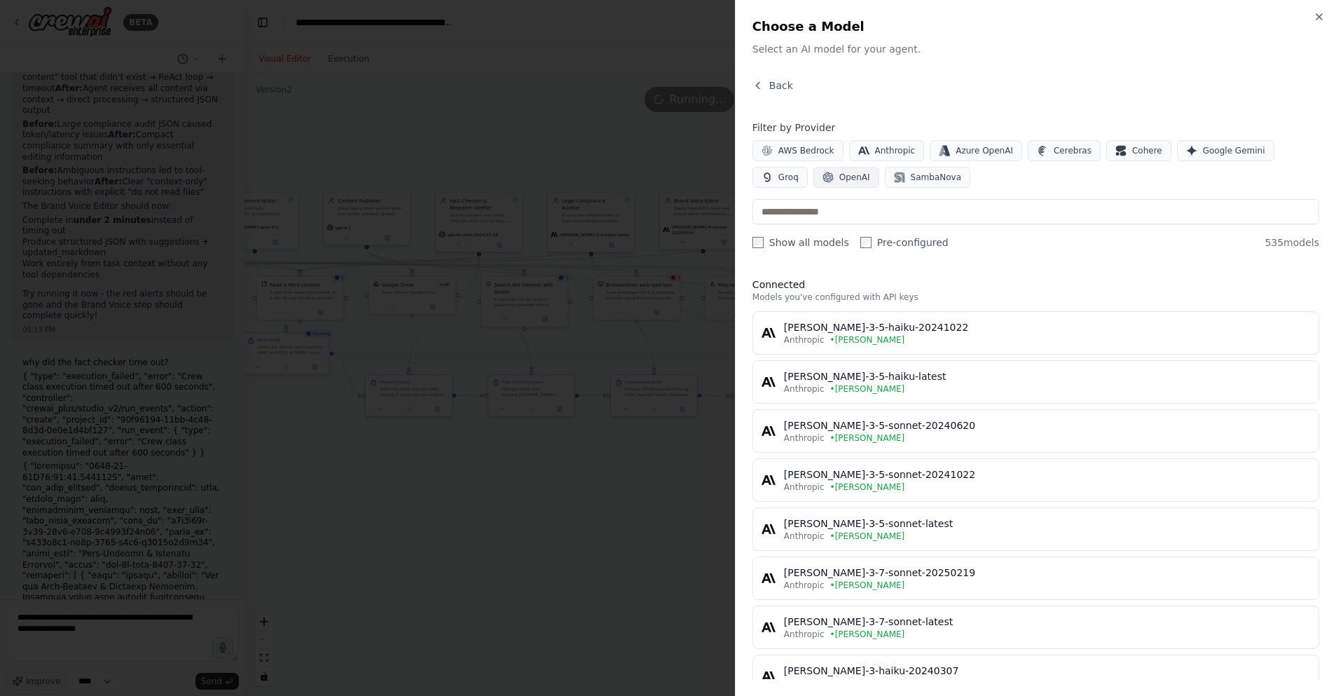
click at [850, 181] on span "OpenAI" at bounding box center [854, 177] width 31 height 11
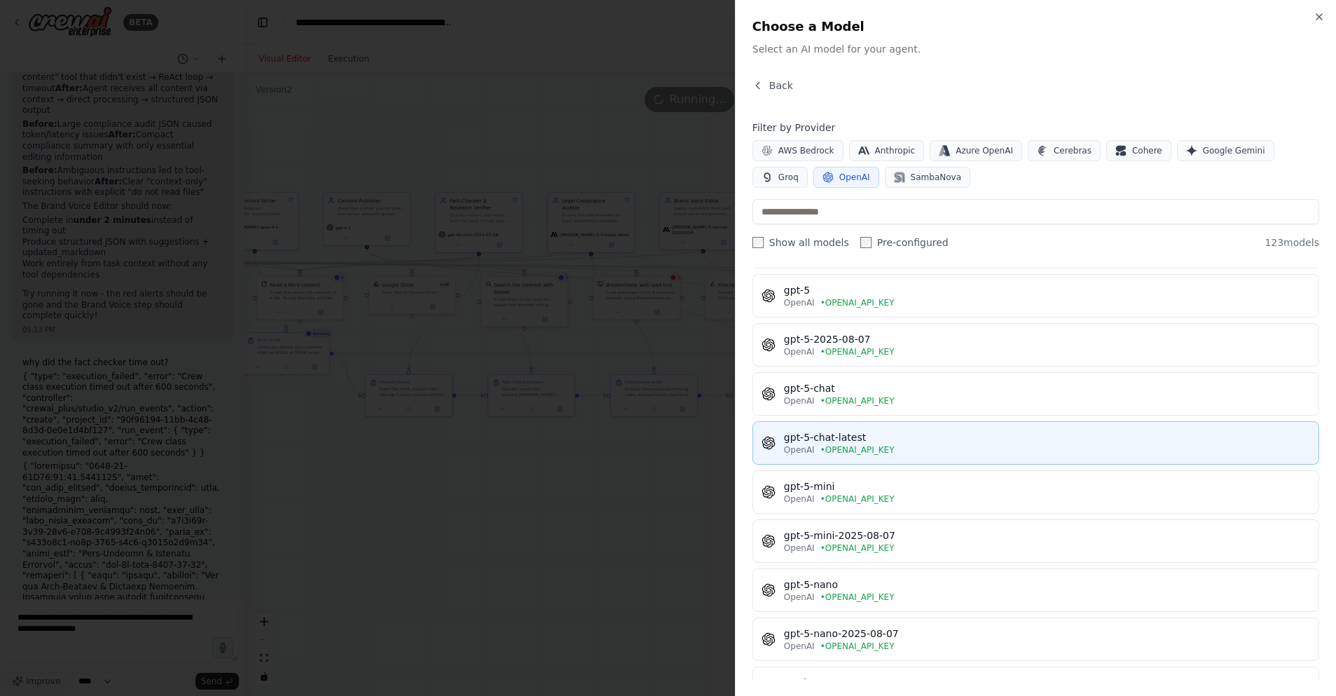
scroll to position [3293, 0]
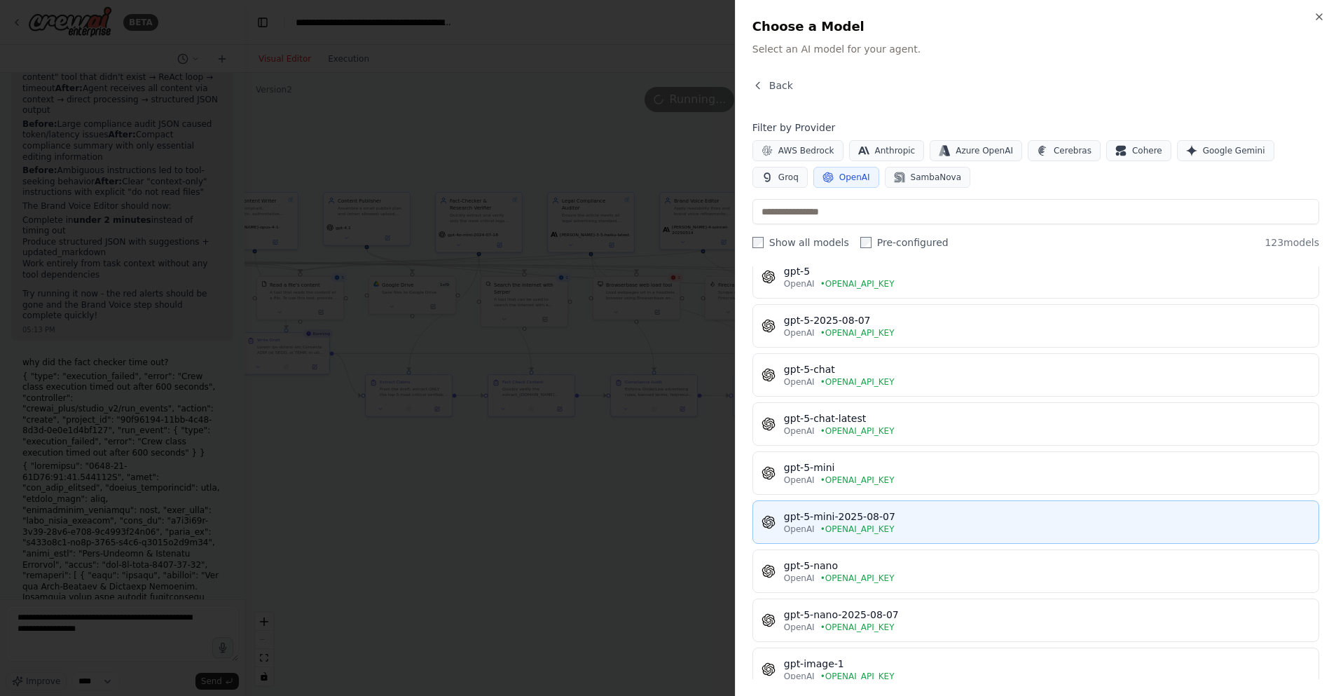
click at [954, 520] on div "gpt-5-mini-2025-08-07" at bounding box center [1047, 516] width 526 height 14
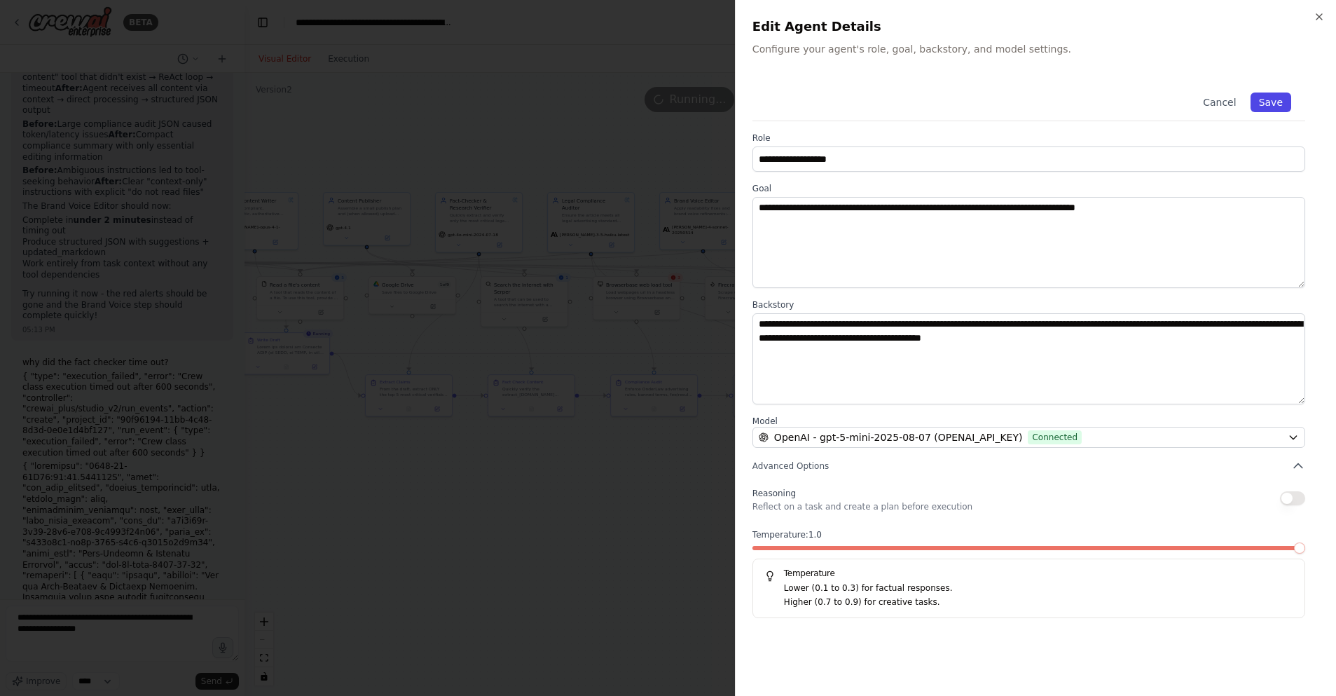
click at [1273, 99] on button "Save" at bounding box center [1271, 102] width 41 height 20
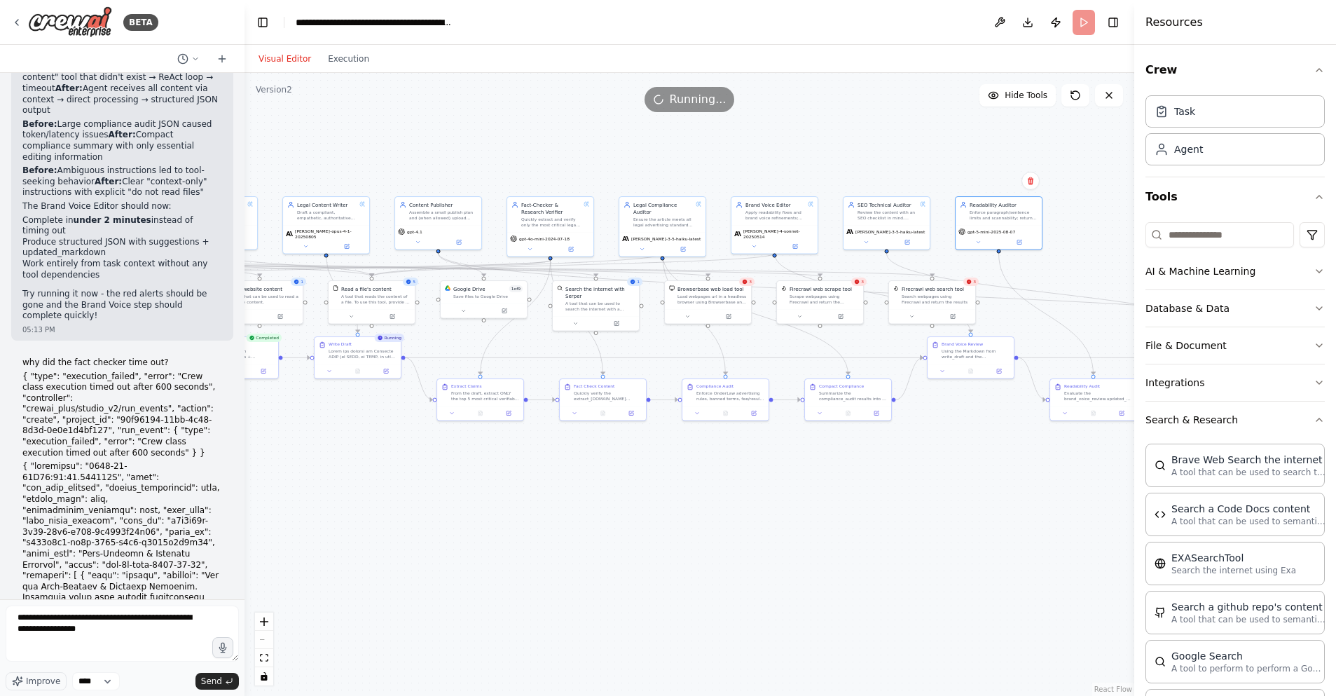
drag, startPoint x: 858, startPoint y: 467, endPoint x: 935, endPoint y: 472, distance: 77.2
click at [935, 472] on div ".deletable-edge-delete-btn { width: 20px; height: 20px; border: 0px solid #ffff…" at bounding box center [690, 384] width 890 height 623
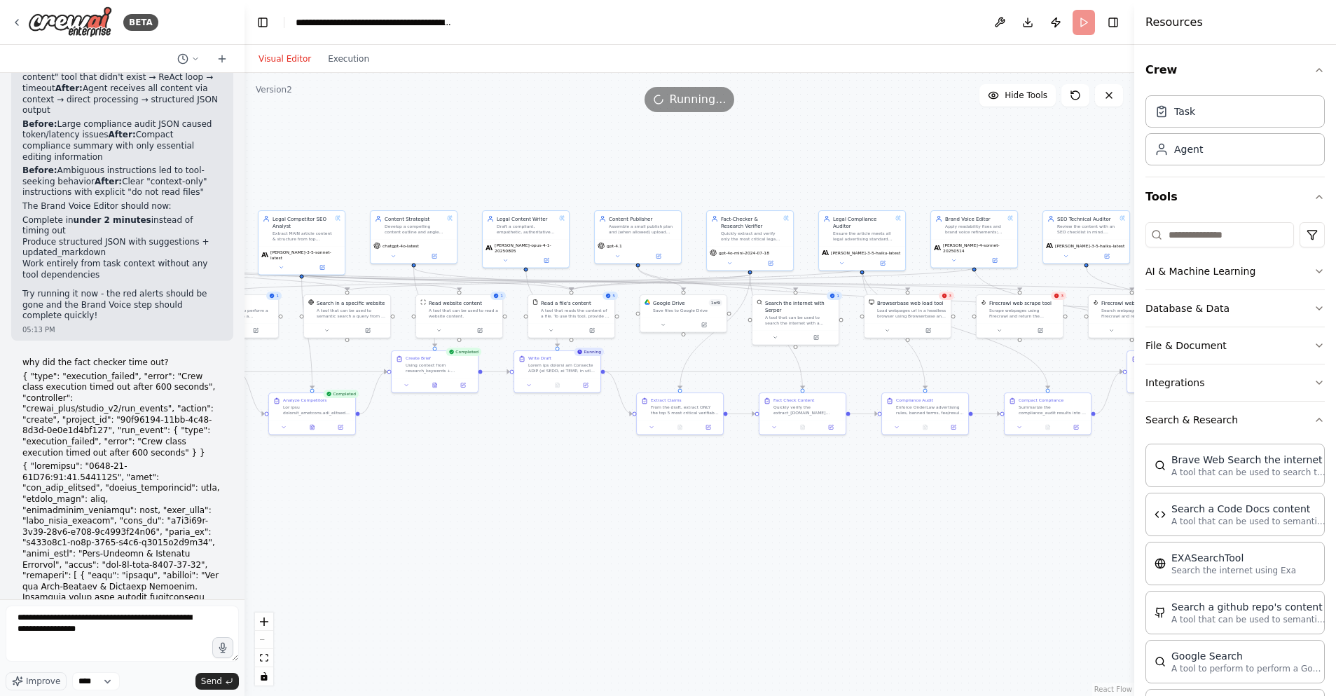
drag, startPoint x: 441, startPoint y: 482, endPoint x: 635, endPoint y: 496, distance: 194.6
click at [635, 496] on div ".deletable-edge-delete-btn { width: 20px; height: 20px; border: 0px solid #ffff…" at bounding box center [690, 384] width 890 height 623
click at [343, 55] on button "Execution" at bounding box center [348, 58] width 58 height 17
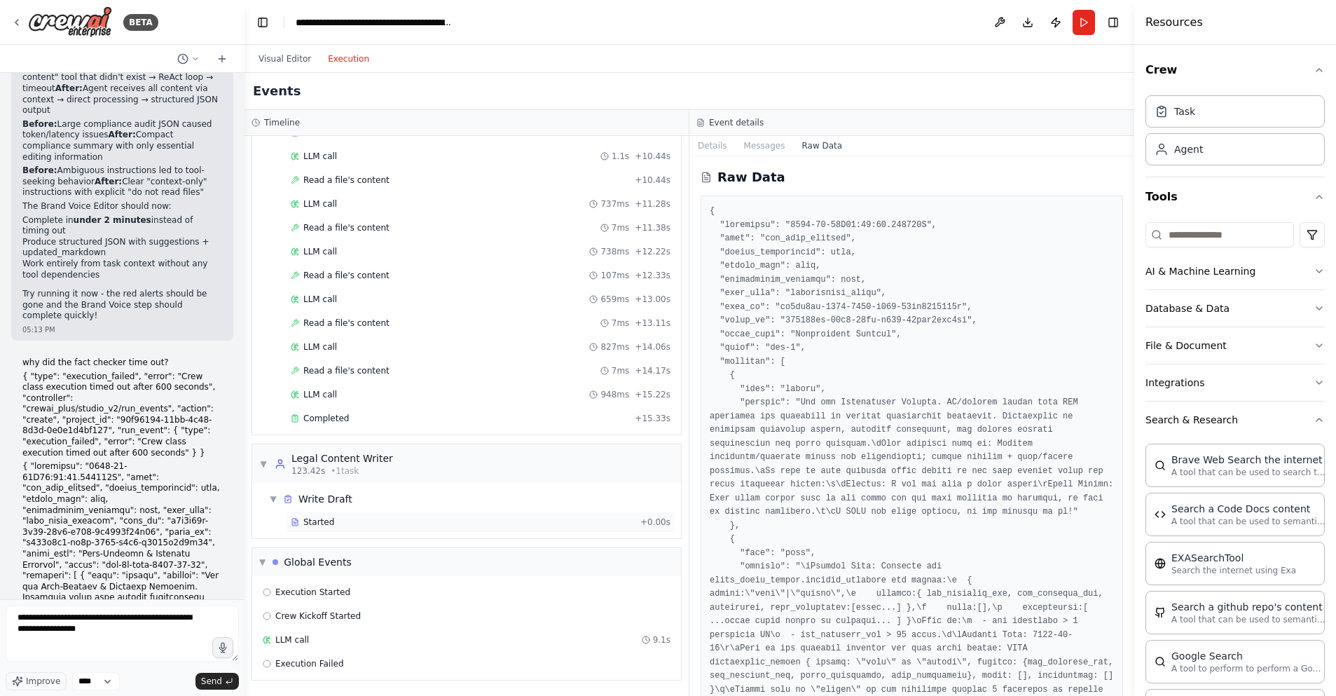
click at [352, 519] on div "Started" at bounding box center [463, 521] width 344 height 11
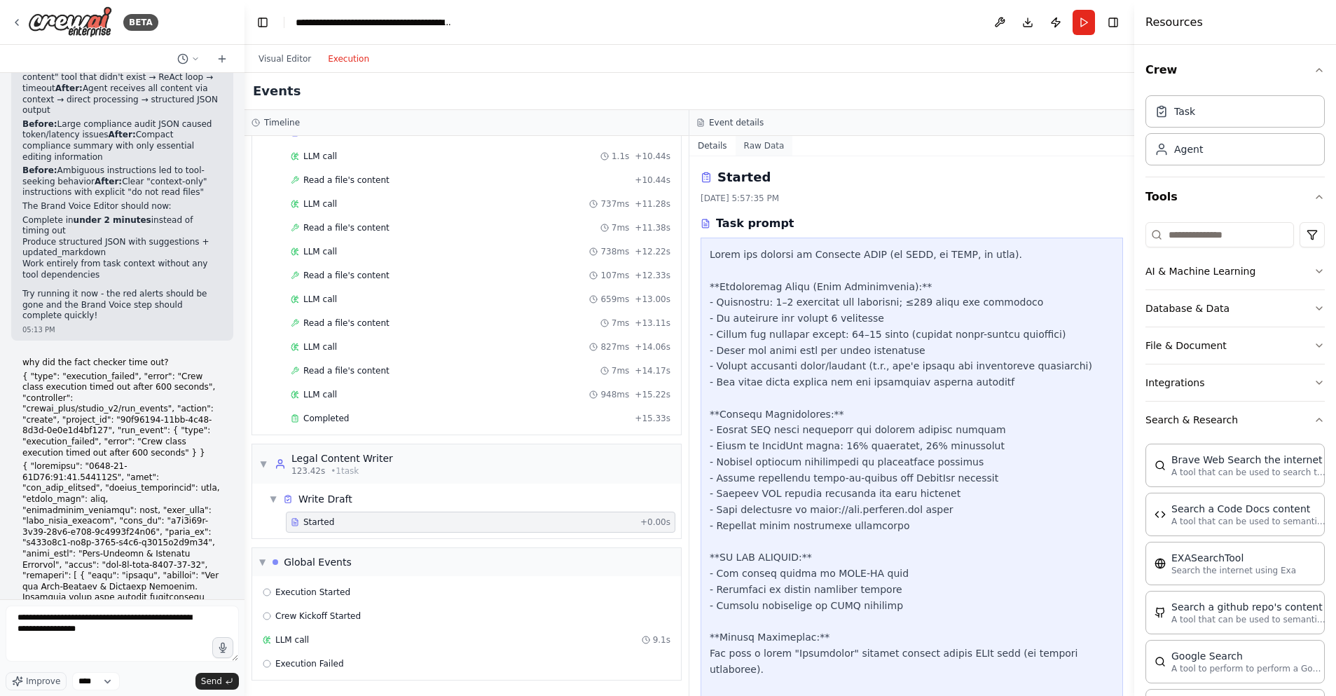
click at [769, 142] on button "Raw Data" at bounding box center [764, 146] width 57 height 20
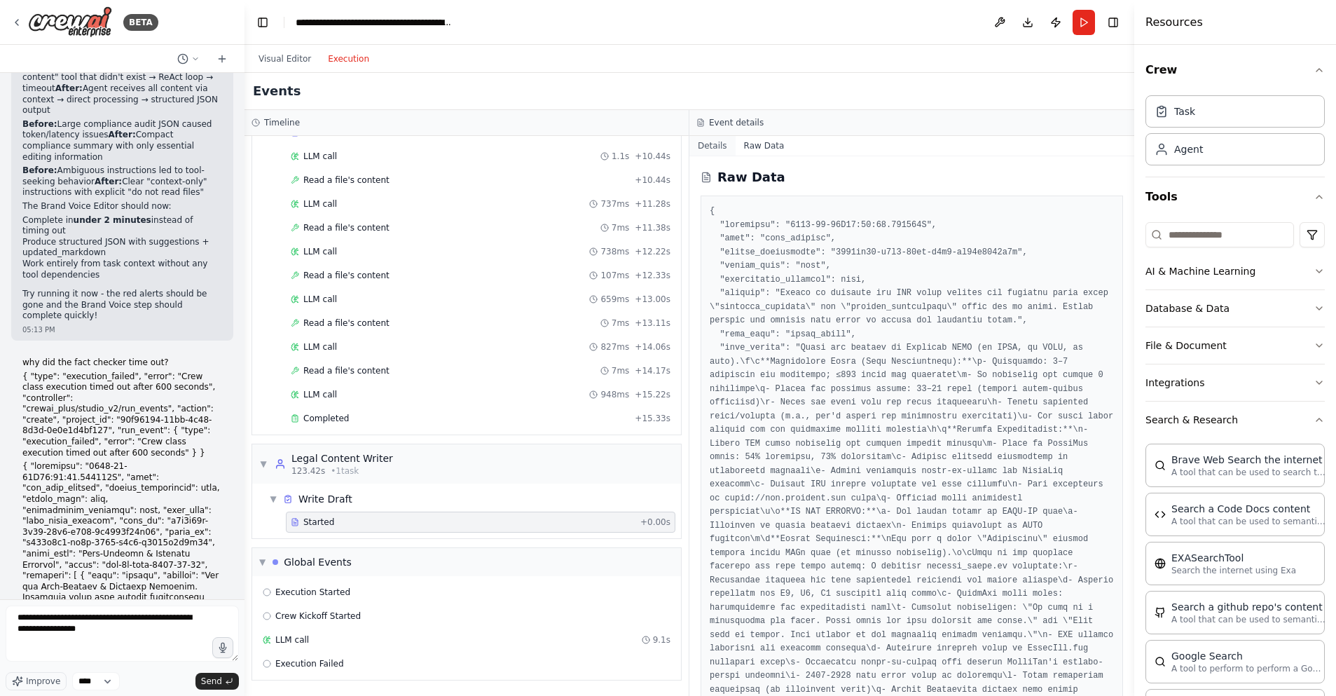
click at [706, 143] on button "Details" at bounding box center [712, 146] width 46 height 20
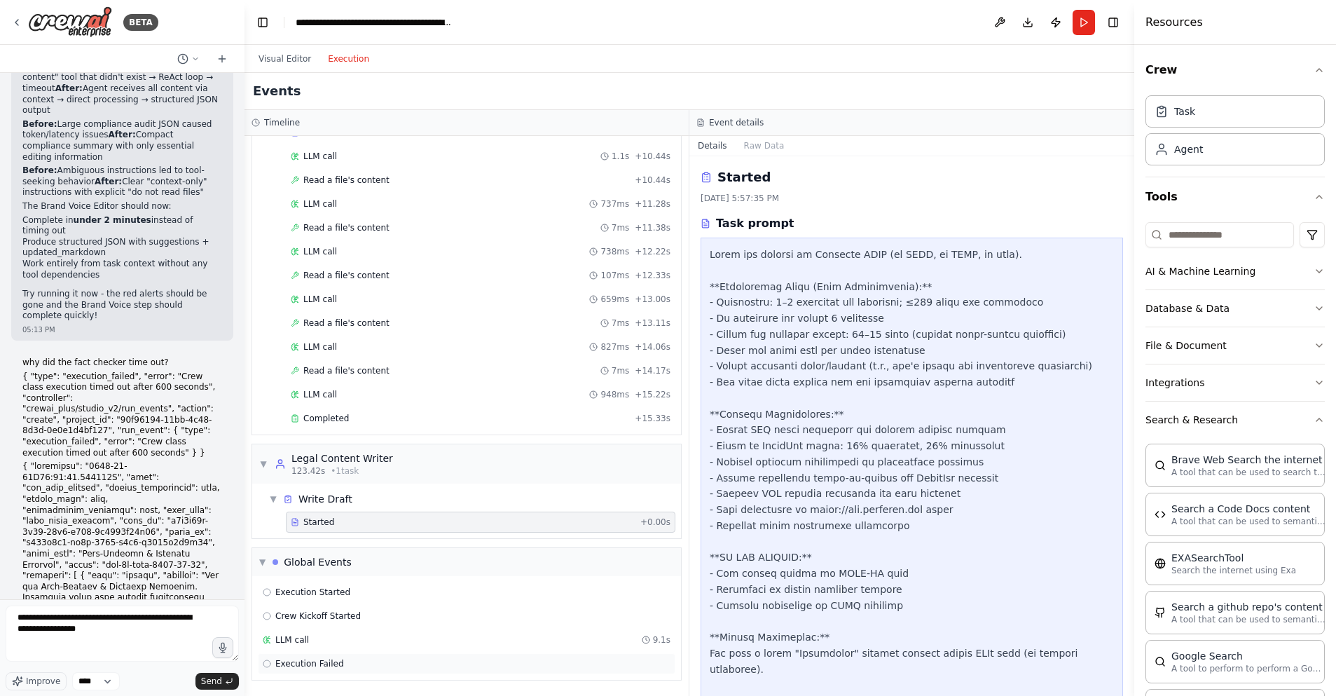
click at [311, 666] on span "Execution Failed" at bounding box center [309, 663] width 69 height 11
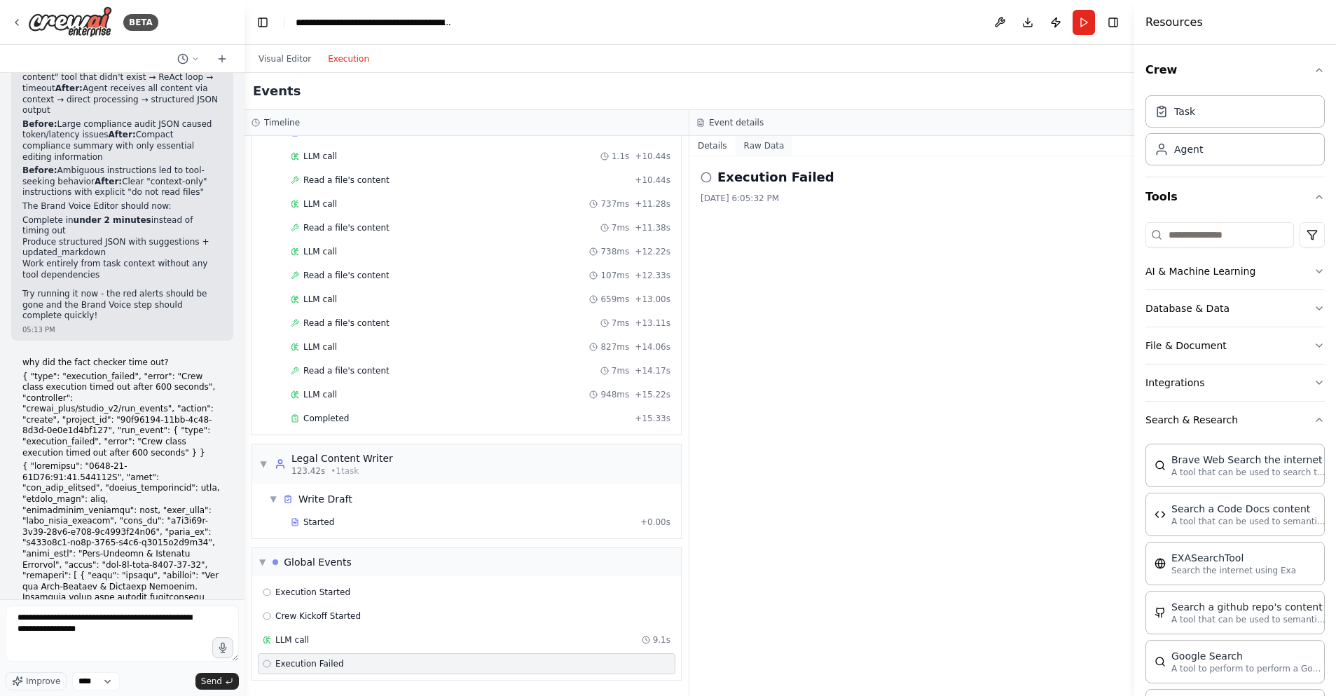
click at [769, 147] on button "Raw Data" at bounding box center [764, 146] width 57 height 20
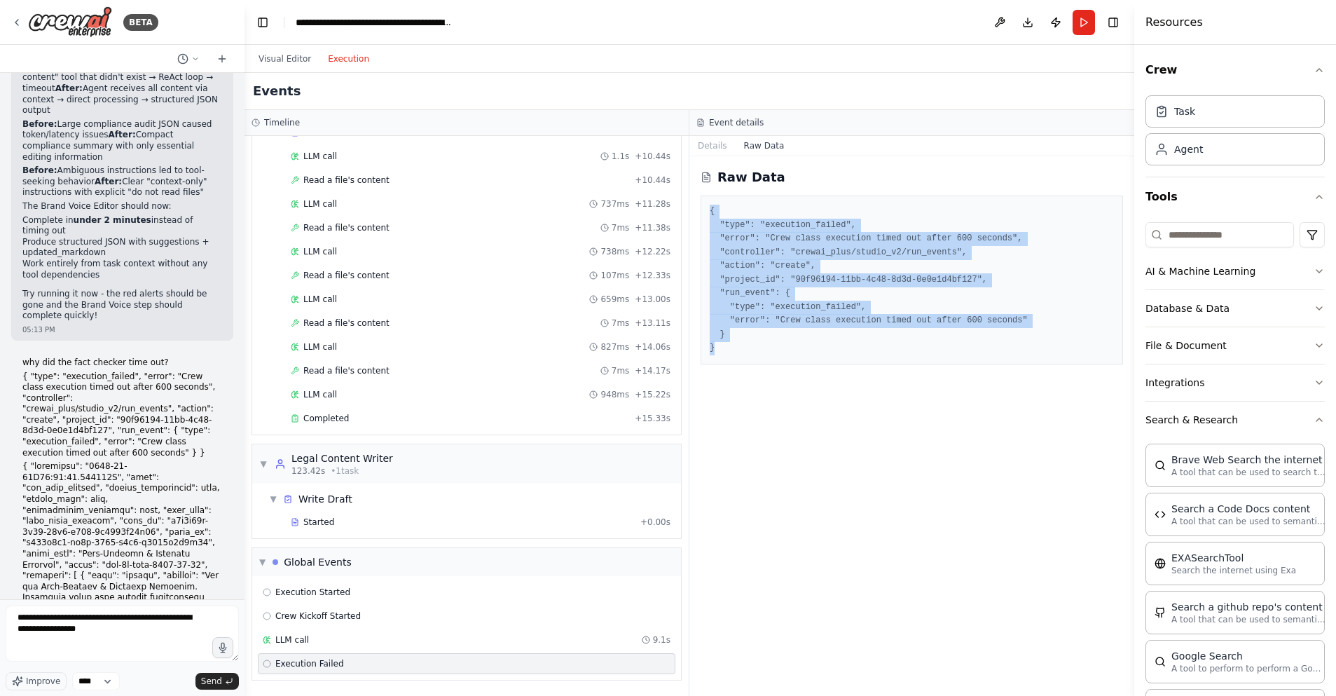
drag, startPoint x: 710, startPoint y: 209, endPoint x: 790, endPoint y: 343, distance: 155.8
click at [790, 343] on pre "{ "type": "execution_failed", "error": "Crew class execution timed out after 60…" at bounding box center [912, 280] width 404 height 151
click at [97, 616] on textarea "**********" at bounding box center [122, 633] width 233 height 56
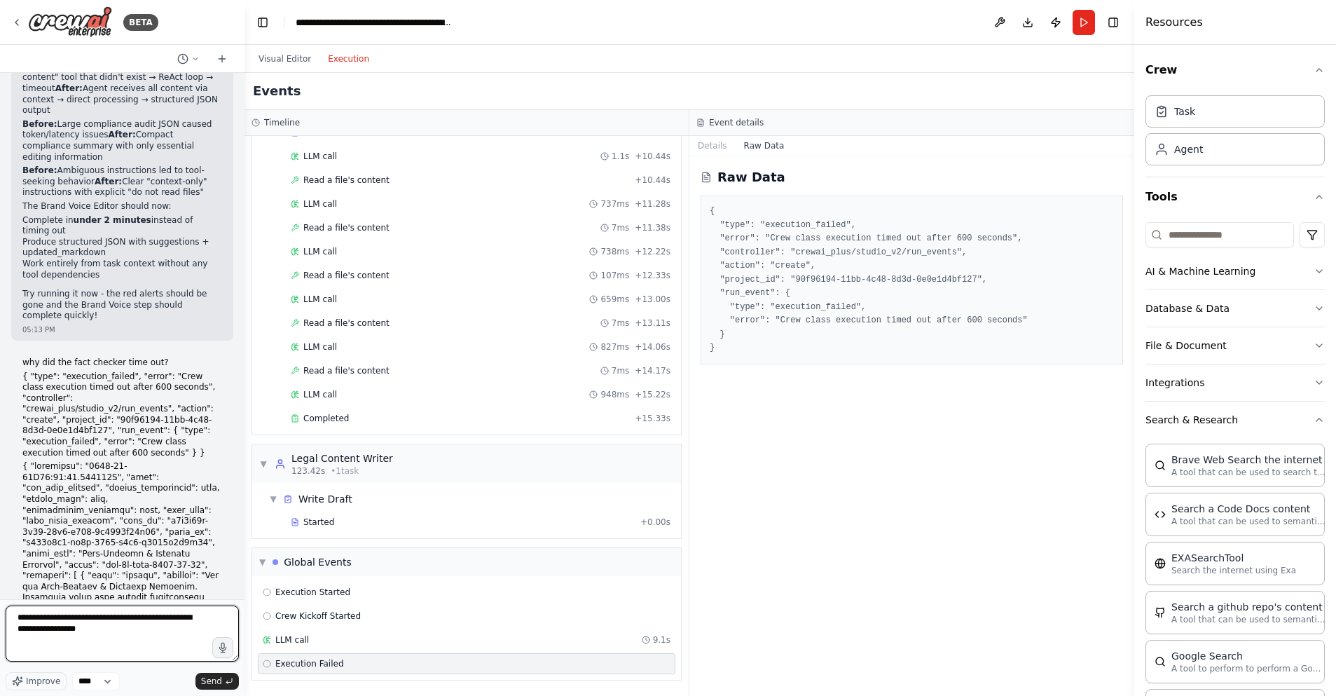
click at [97, 616] on textarea "**********" at bounding box center [122, 633] width 233 height 56
paste textarea "**********"
click at [18, 619] on textarea at bounding box center [122, 633] width 233 height 56
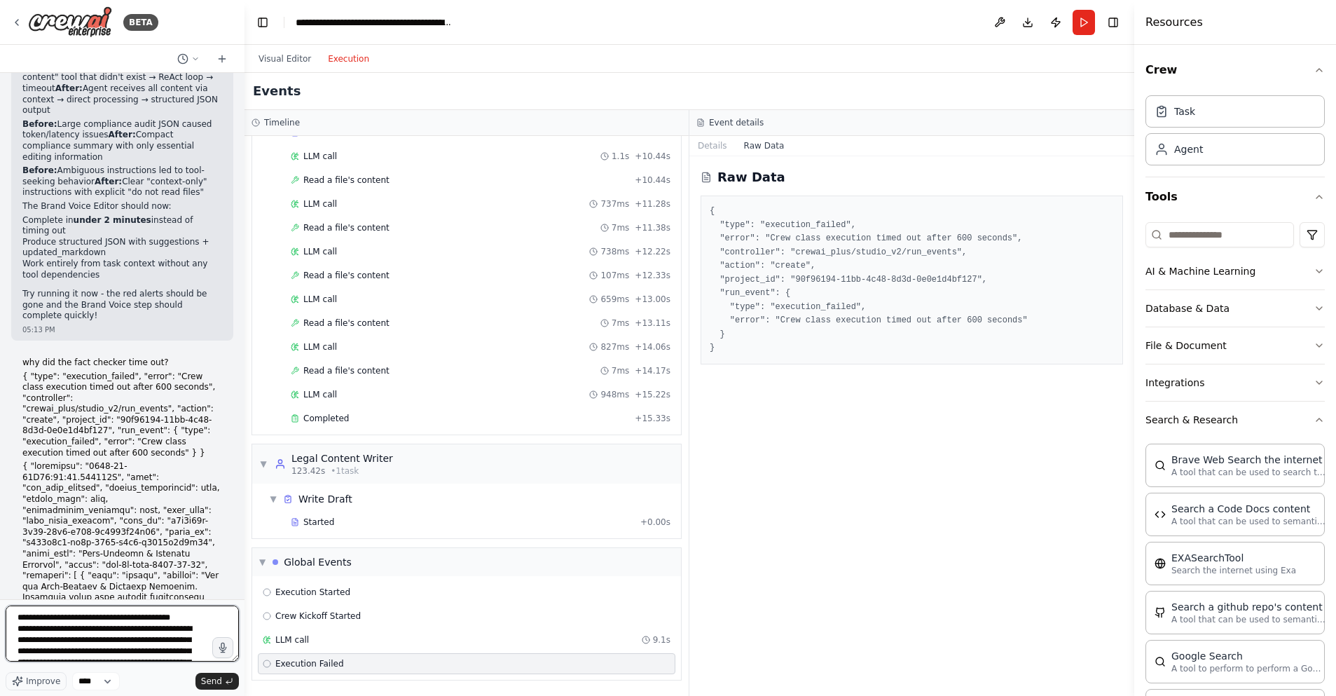
type textarea "**********"
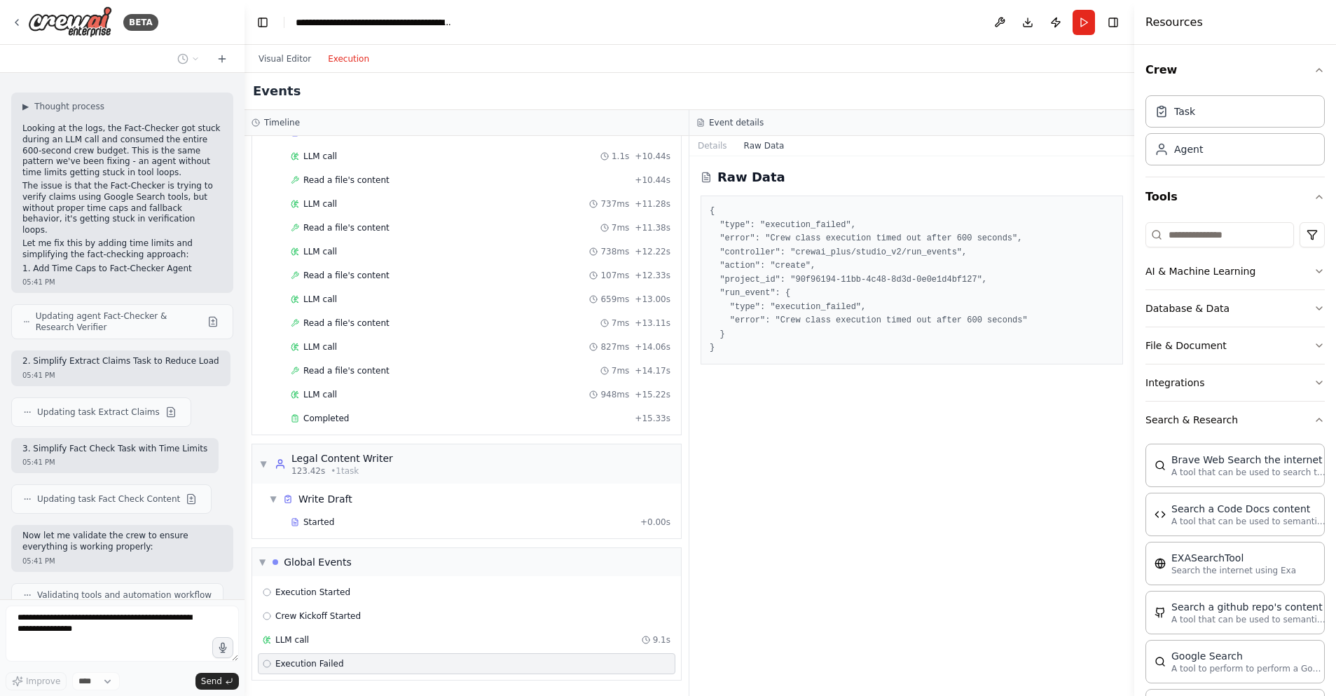
scroll to position [25836, 0]
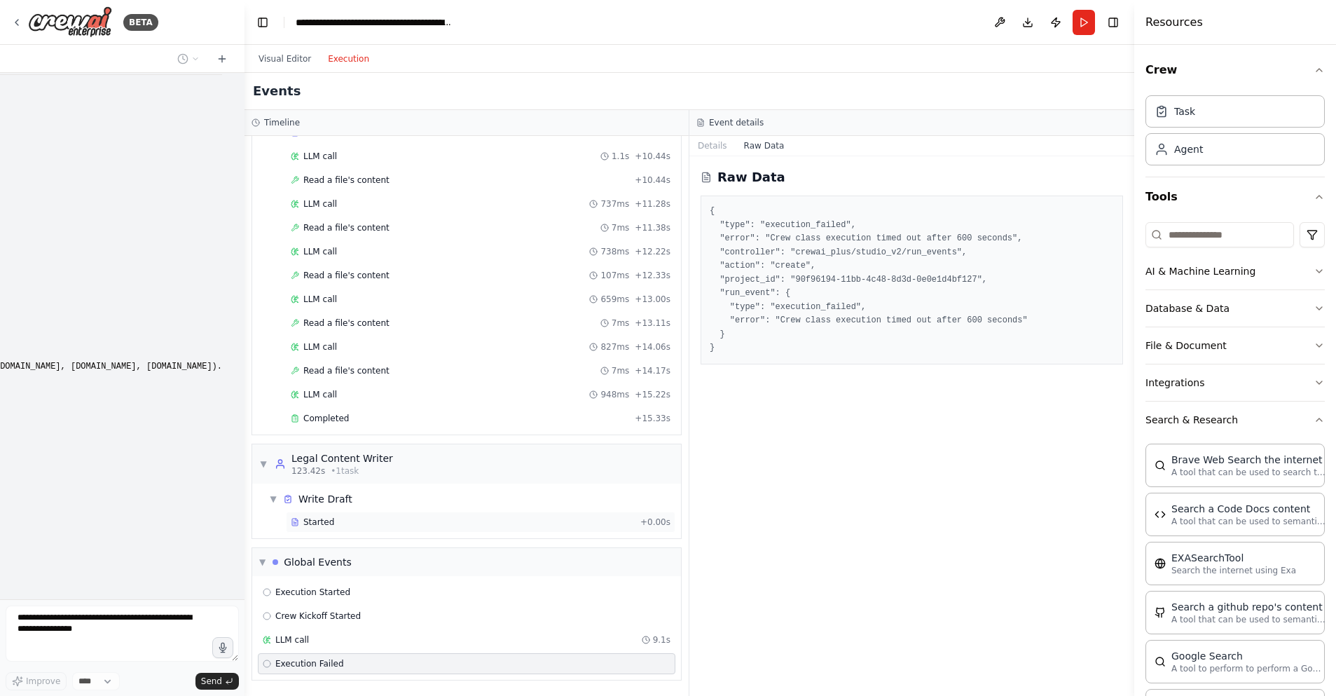
click at [371, 523] on div "Started" at bounding box center [463, 521] width 344 height 11
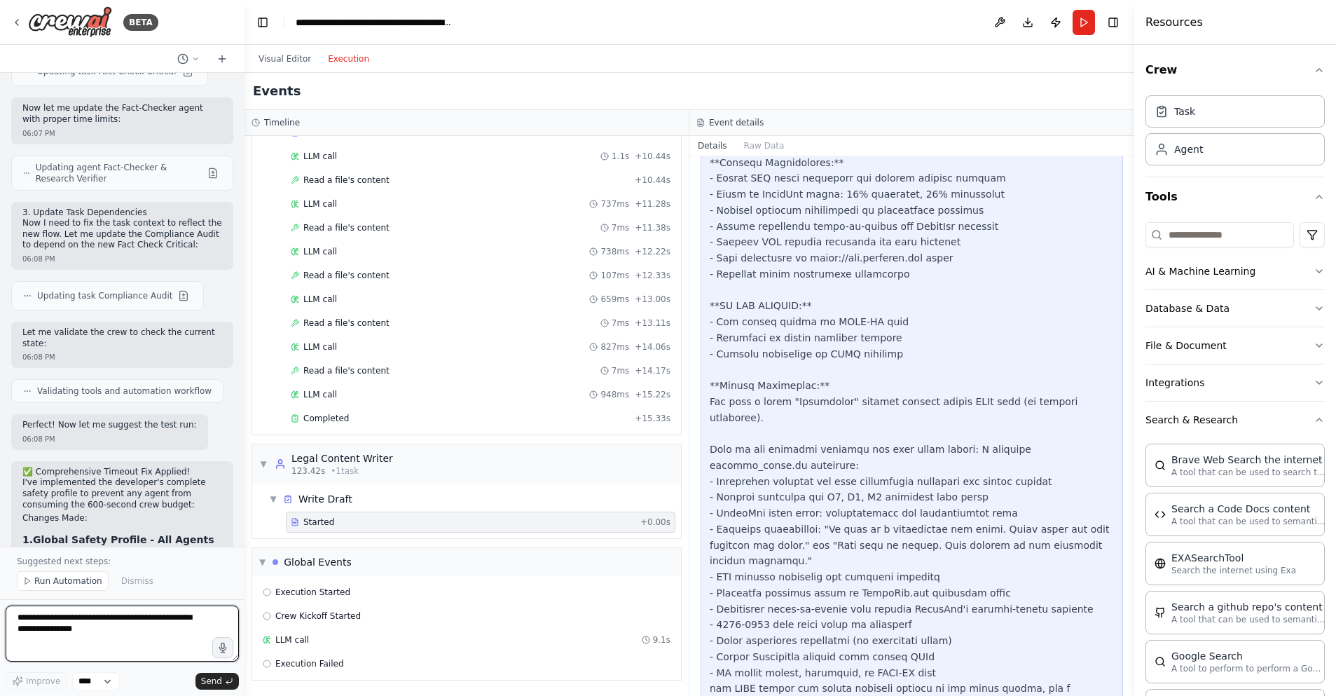
scroll to position [27581, 0]
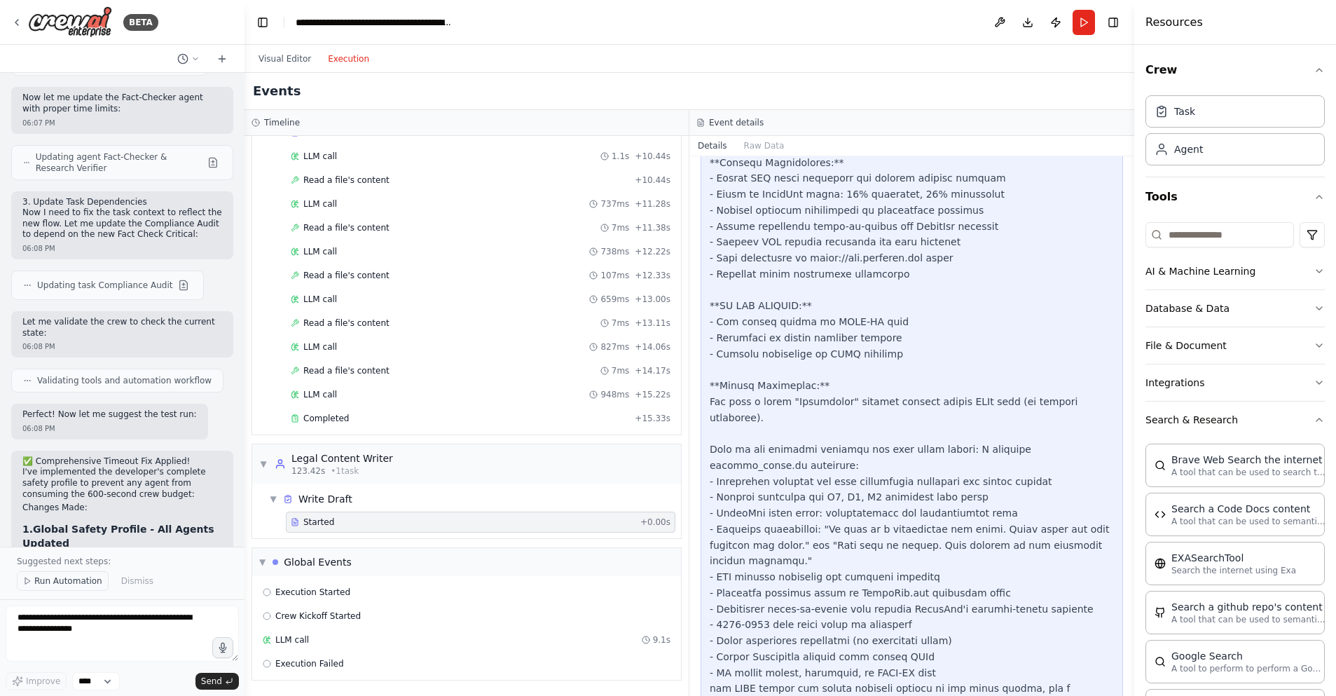
click at [74, 578] on span "Run Automation" at bounding box center [68, 580] width 68 height 11
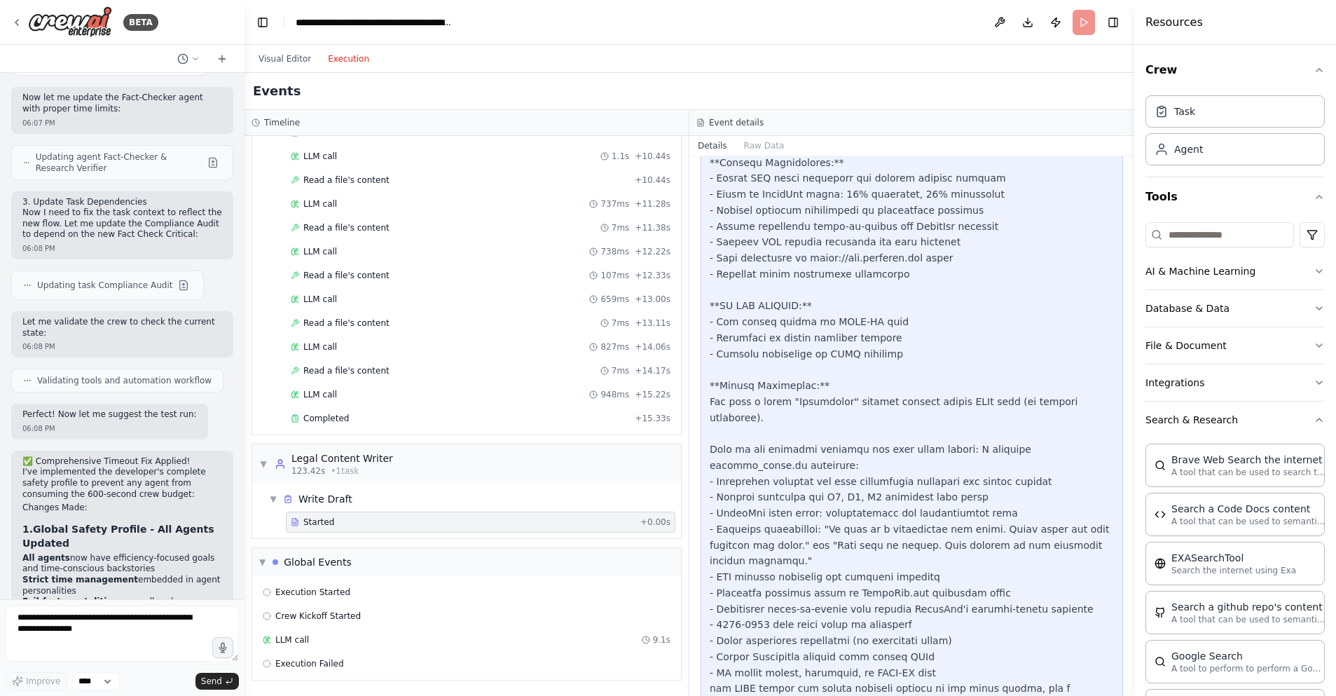
scroll to position [27528, 0]
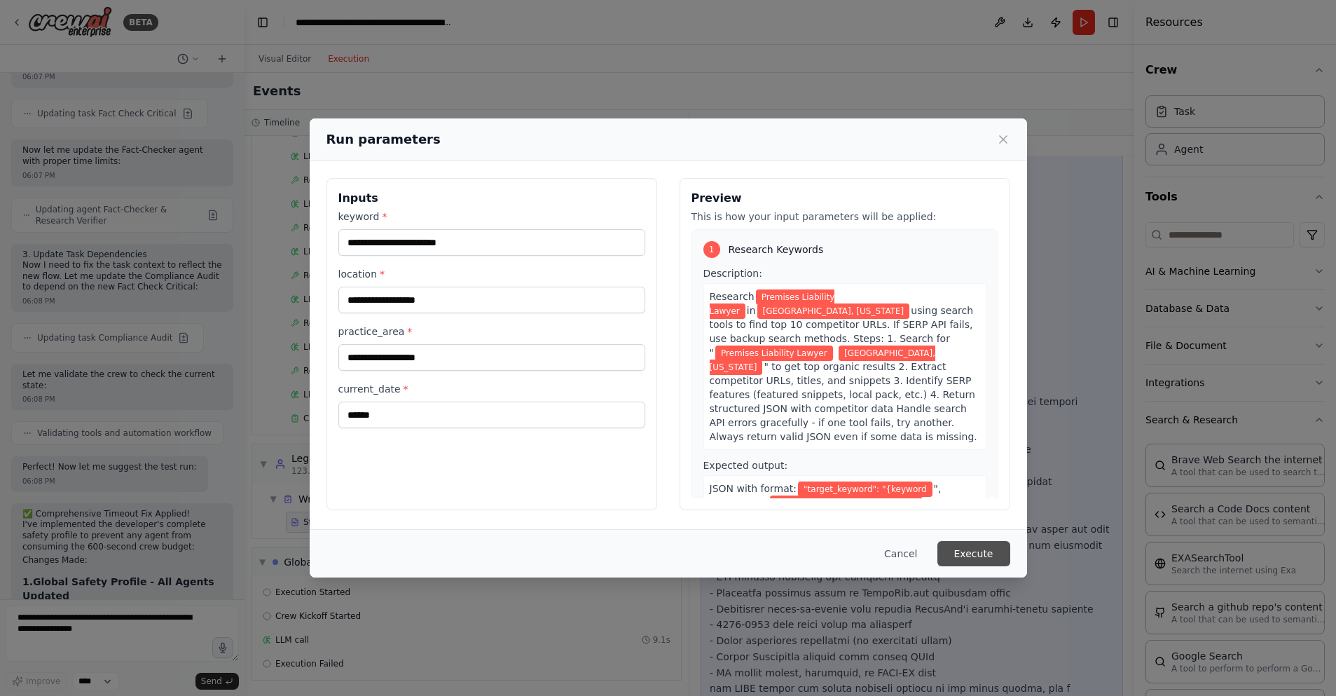
click at [982, 556] on button "Execute" at bounding box center [973, 553] width 73 height 25
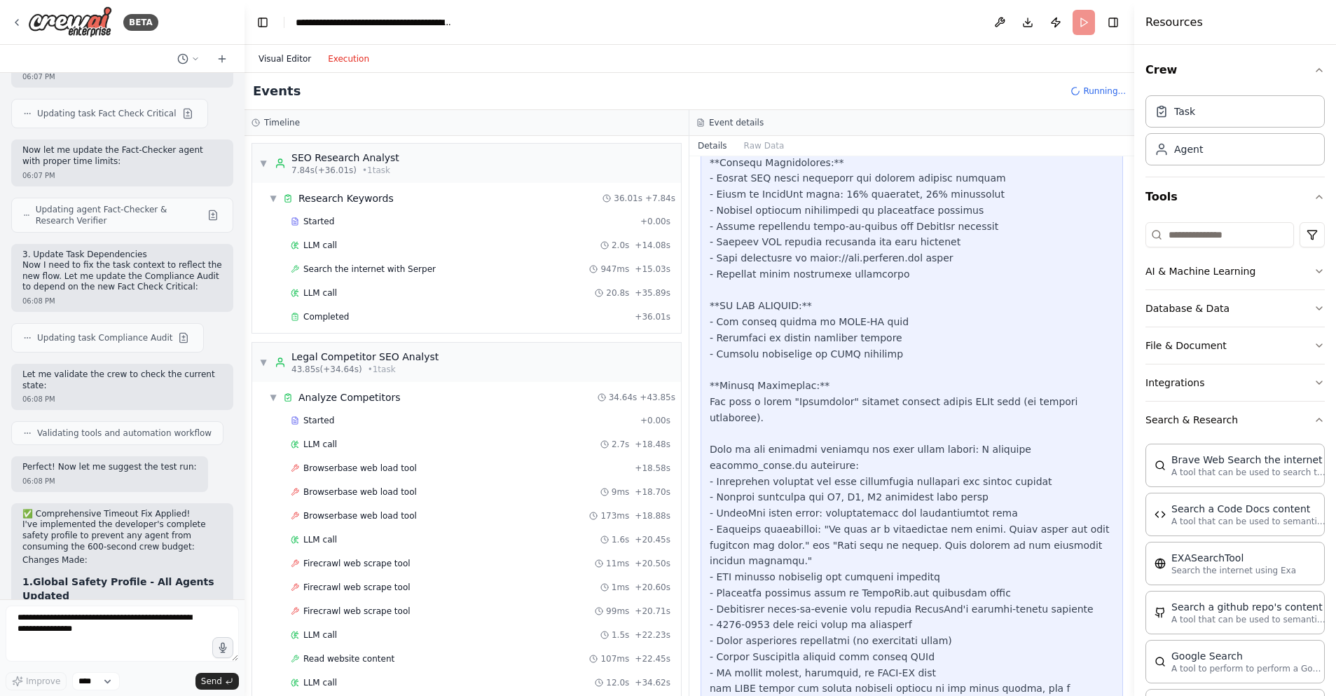
click at [286, 56] on button "Visual Editor" at bounding box center [284, 58] width 69 height 17
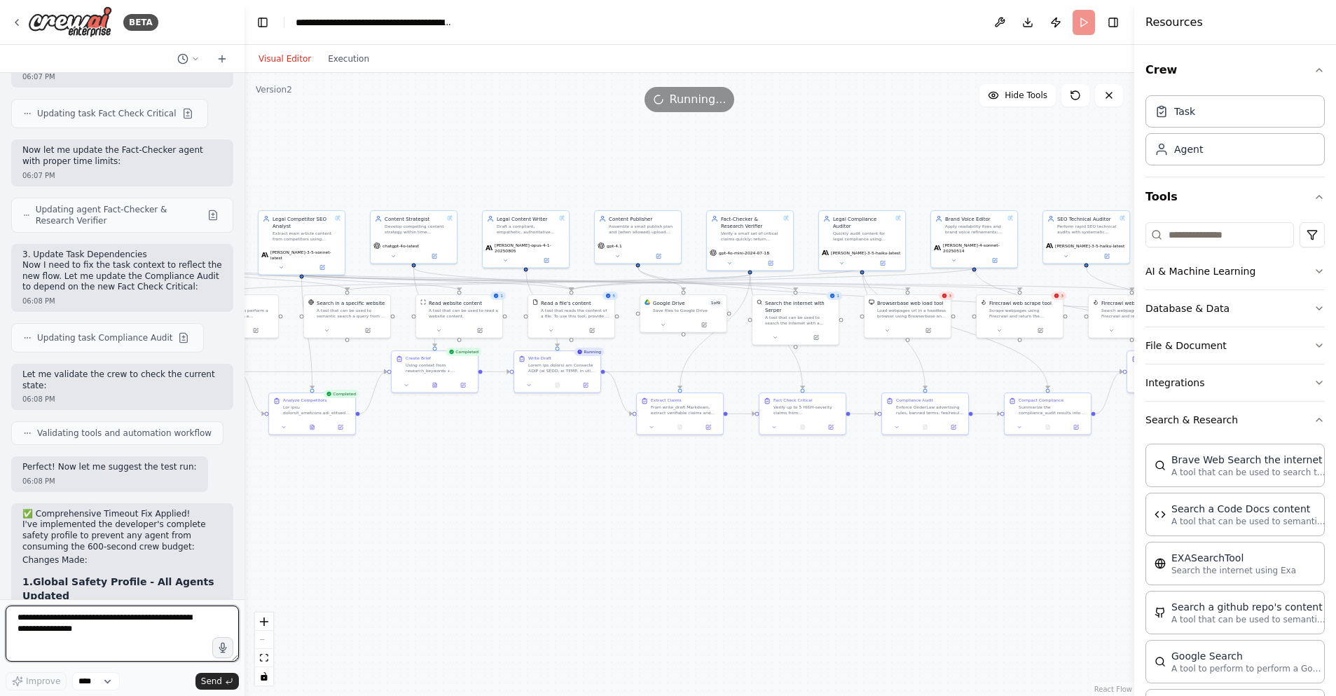
click at [101, 632] on textarea at bounding box center [122, 633] width 233 height 56
click at [441, 483] on div ".deletable-edge-delete-btn { width: 20px; height: 20px; border: 0px solid #ffff…" at bounding box center [690, 384] width 890 height 623
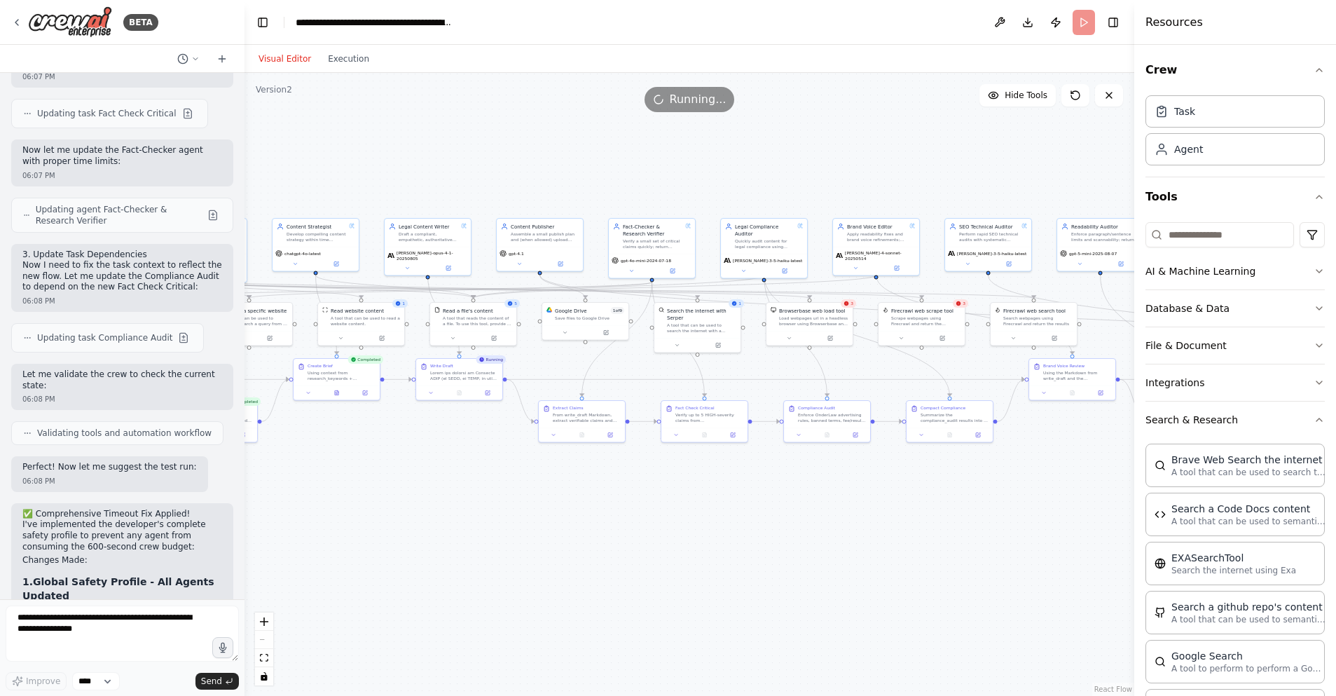
drag, startPoint x: 534, startPoint y: 496, endPoint x: 443, endPoint y: 501, distance: 90.5
click at [443, 501] on div ".deletable-edge-delete-btn { width: 20px; height: 20px; border: 0px solid #ffff…" at bounding box center [690, 384] width 890 height 623
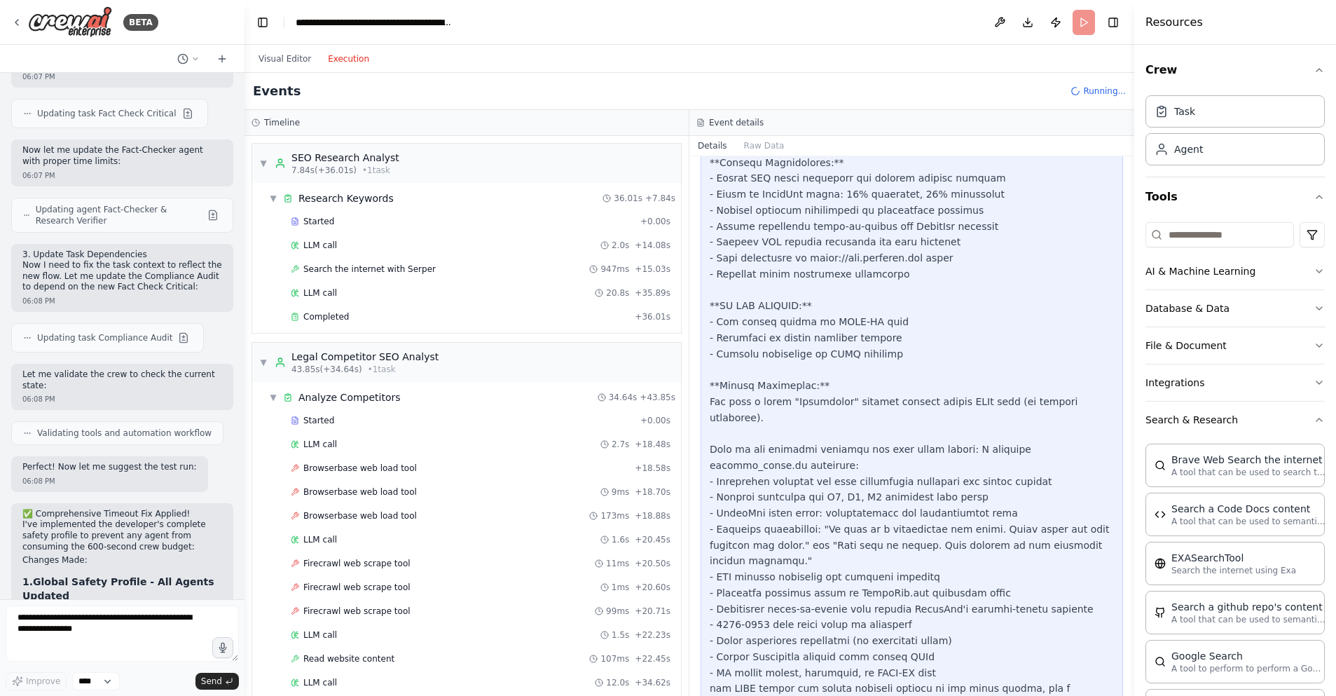
click at [342, 58] on button "Execution" at bounding box center [348, 58] width 58 height 17
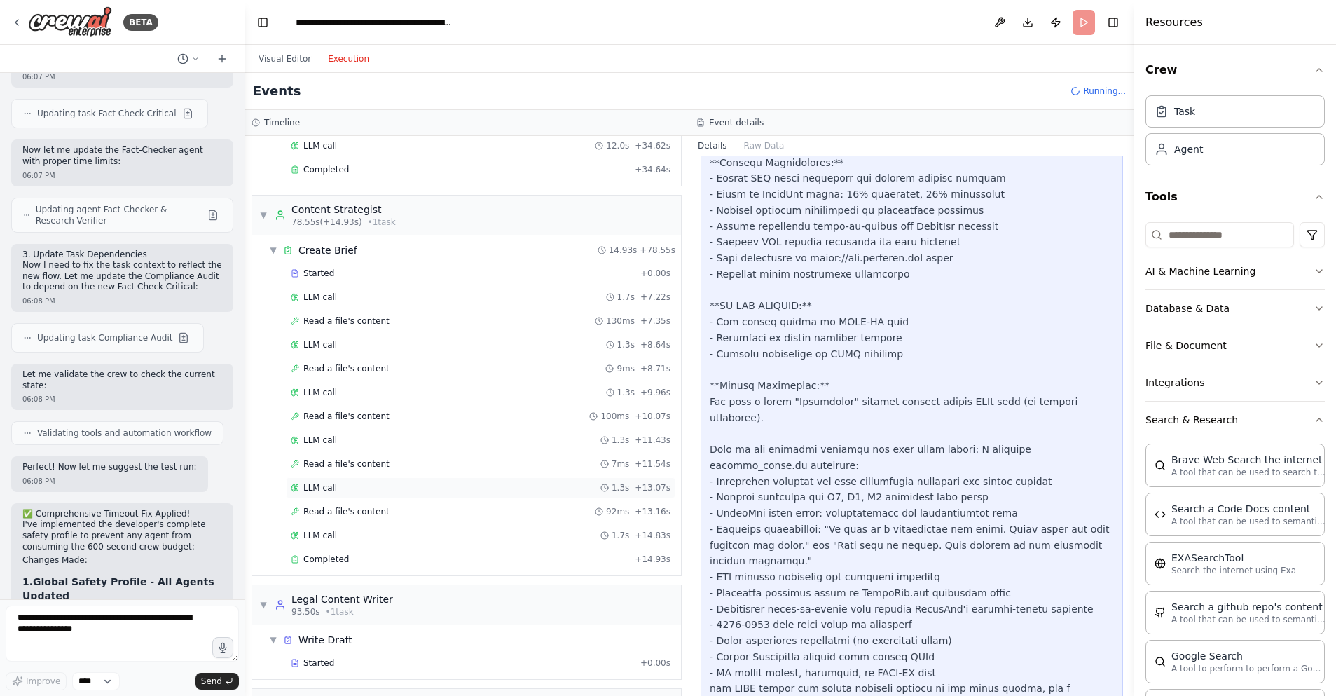
scroll to position [654, 0]
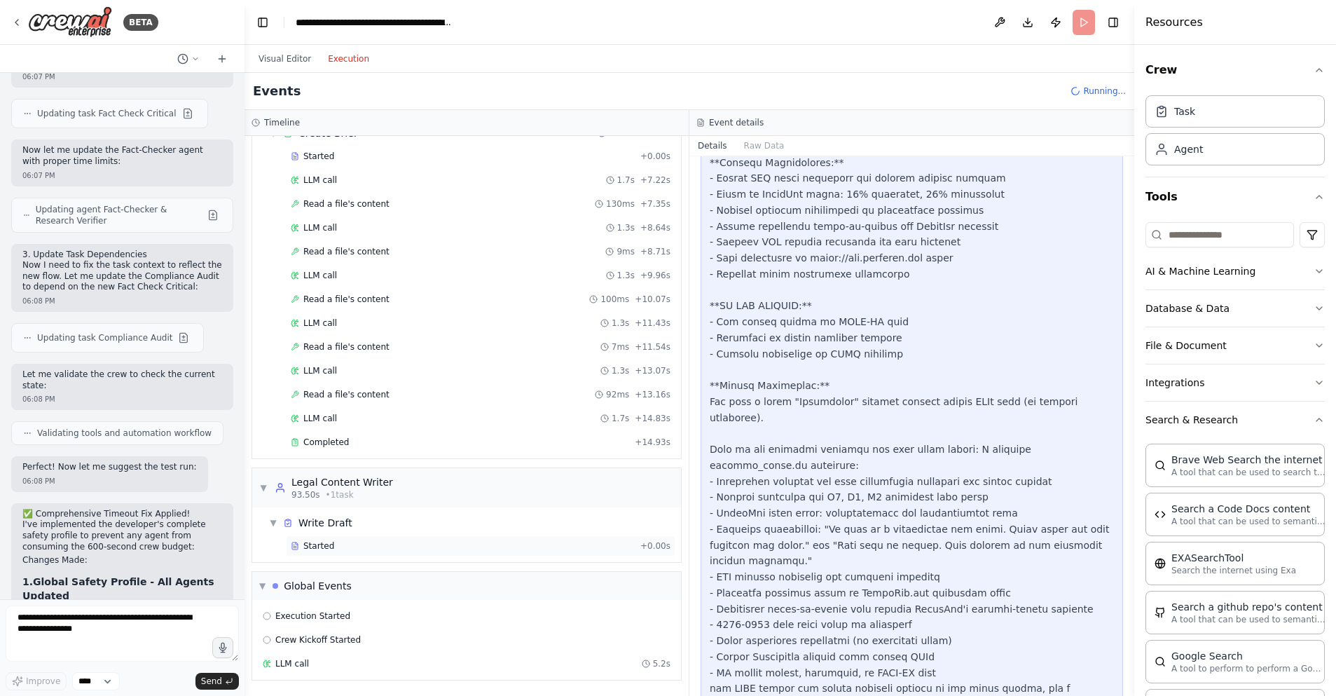
click at [362, 545] on div "Started" at bounding box center [463, 545] width 344 height 11
click at [350, 569] on div "LLM call + 335.47s" at bounding box center [481, 569] width 380 height 11
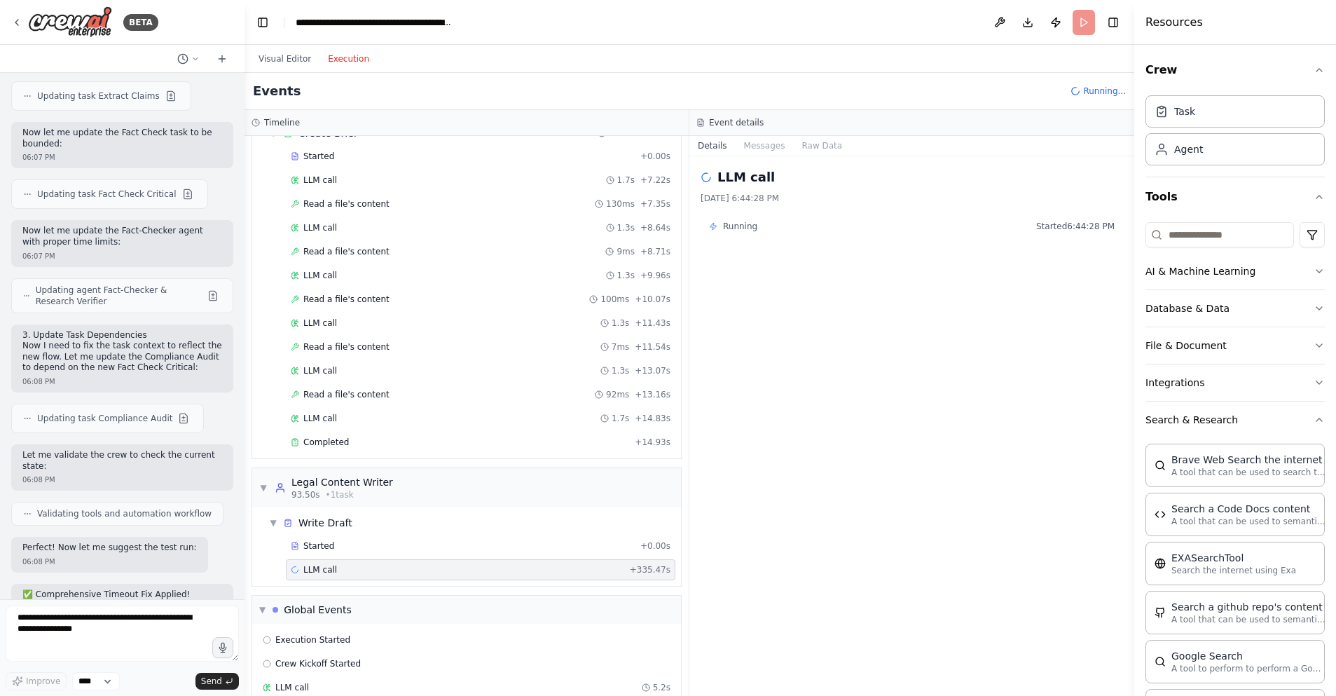
scroll to position [27528, 0]
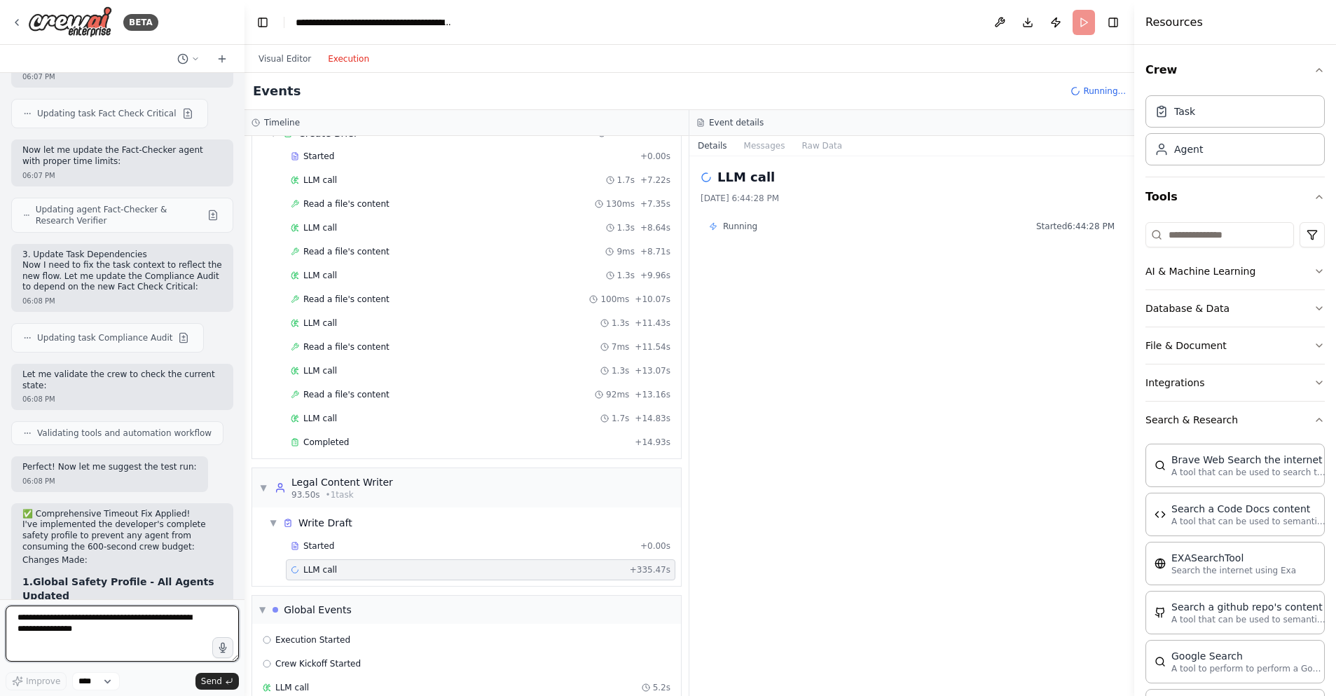
click at [89, 631] on textarea at bounding box center [122, 633] width 233 height 56
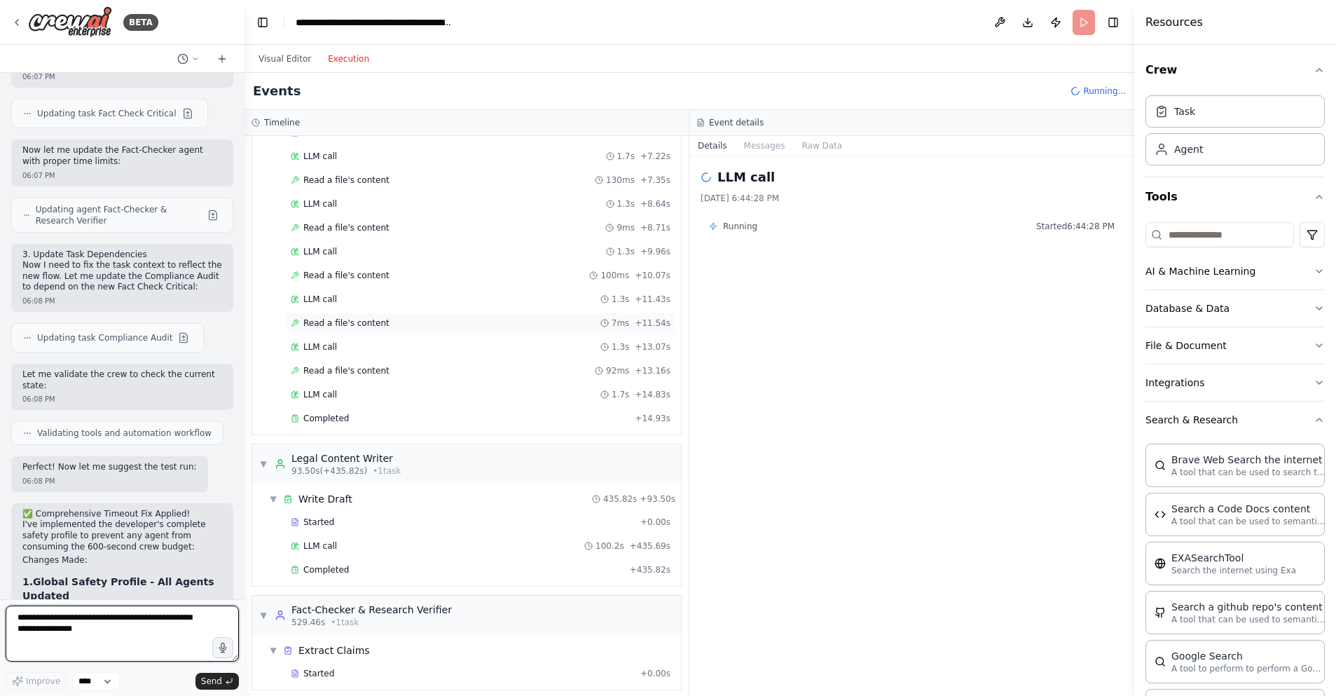
scroll to position [805, 0]
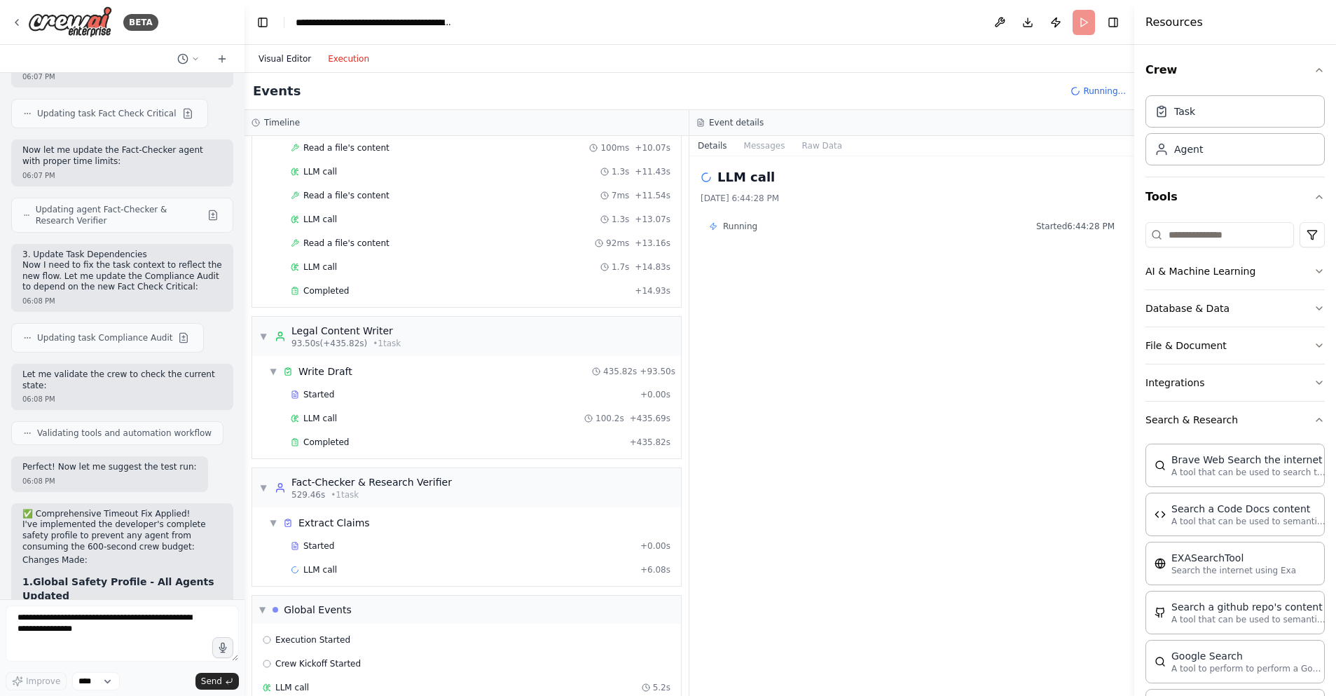
click at [284, 57] on button "Visual Editor" at bounding box center [284, 58] width 69 height 17
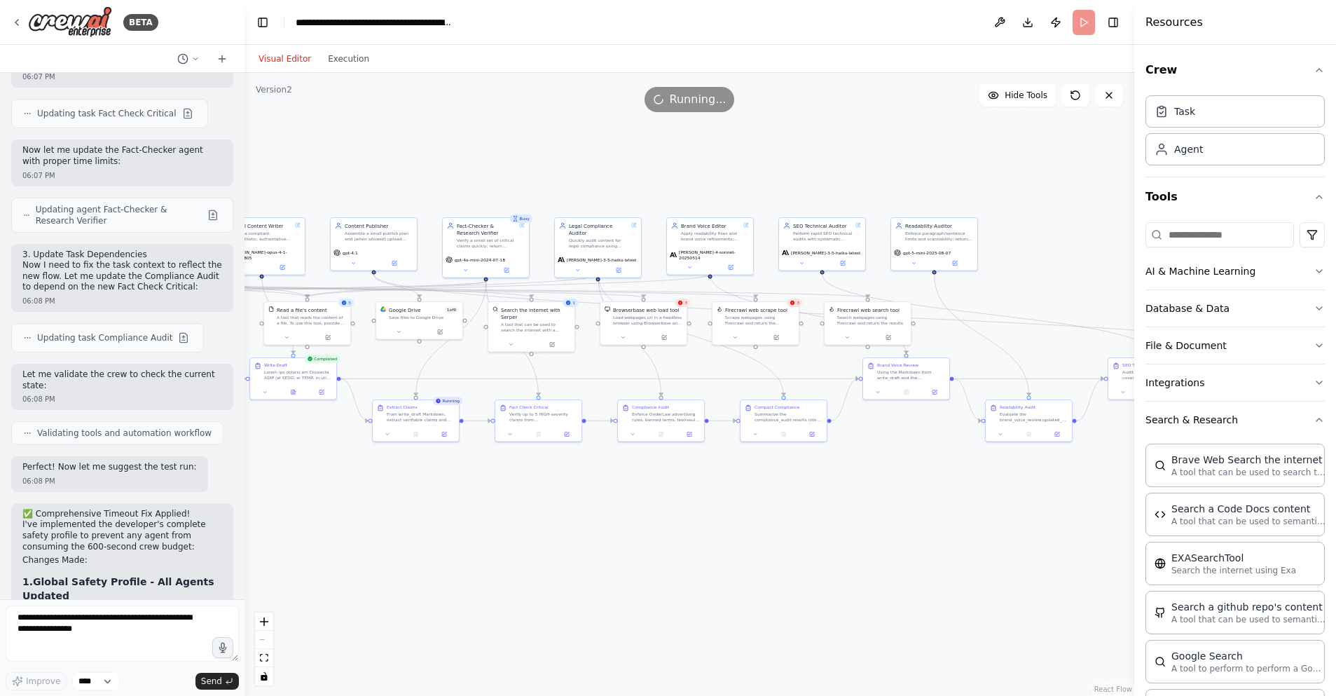
drag, startPoint x: 725, startPoint y: 510, endPoint x: 561, endPoint y: 509, distance: 163.9
click at [561, 509] on div ".deletable-edge-delete-btn { width: 20px; height: 20px; border: 0px solid #ffff…" at bounding box center [690, 384] width 890 height 623
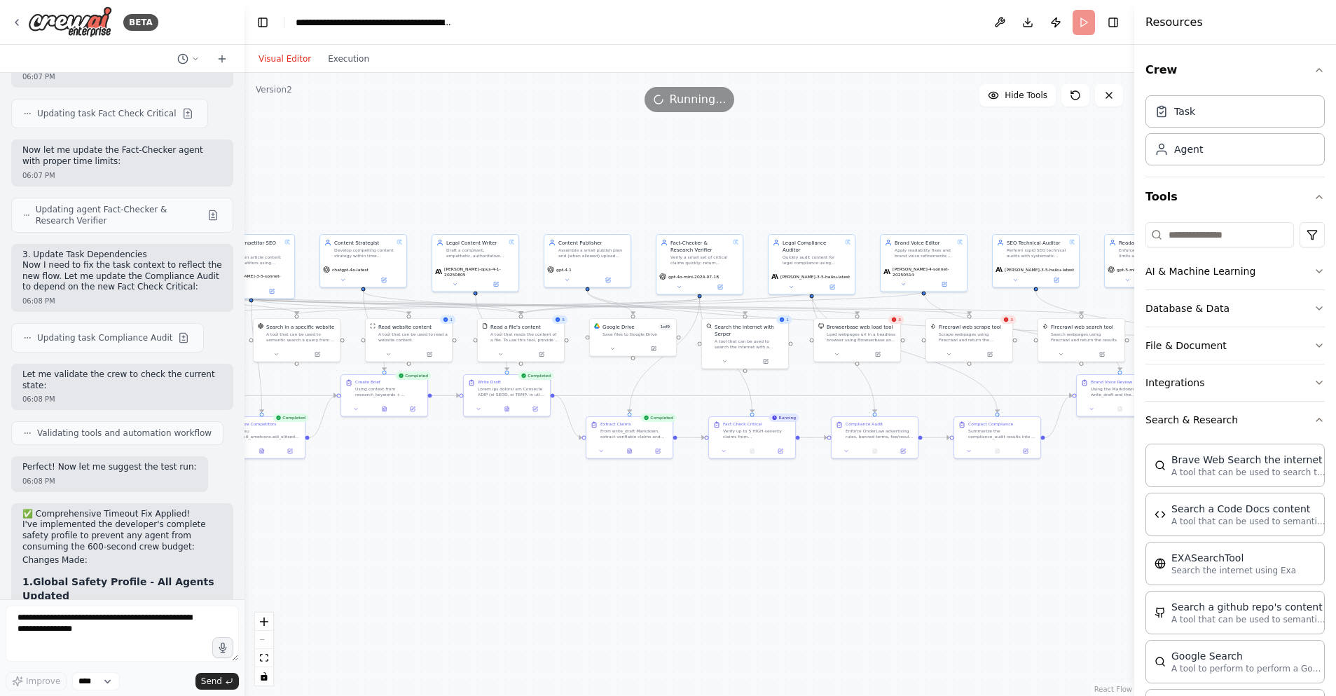
drag, startPoint x: 462, startPoint y: 507, endPoint x: 629, endPoint y: 517, distance: 167.8
click at [628, 518] on div ".deletable-edge-delete-btn { width: 20px; height: 20px; border: 0px solid #ffff…" at bounding box center [690, 384] width 890 height 623
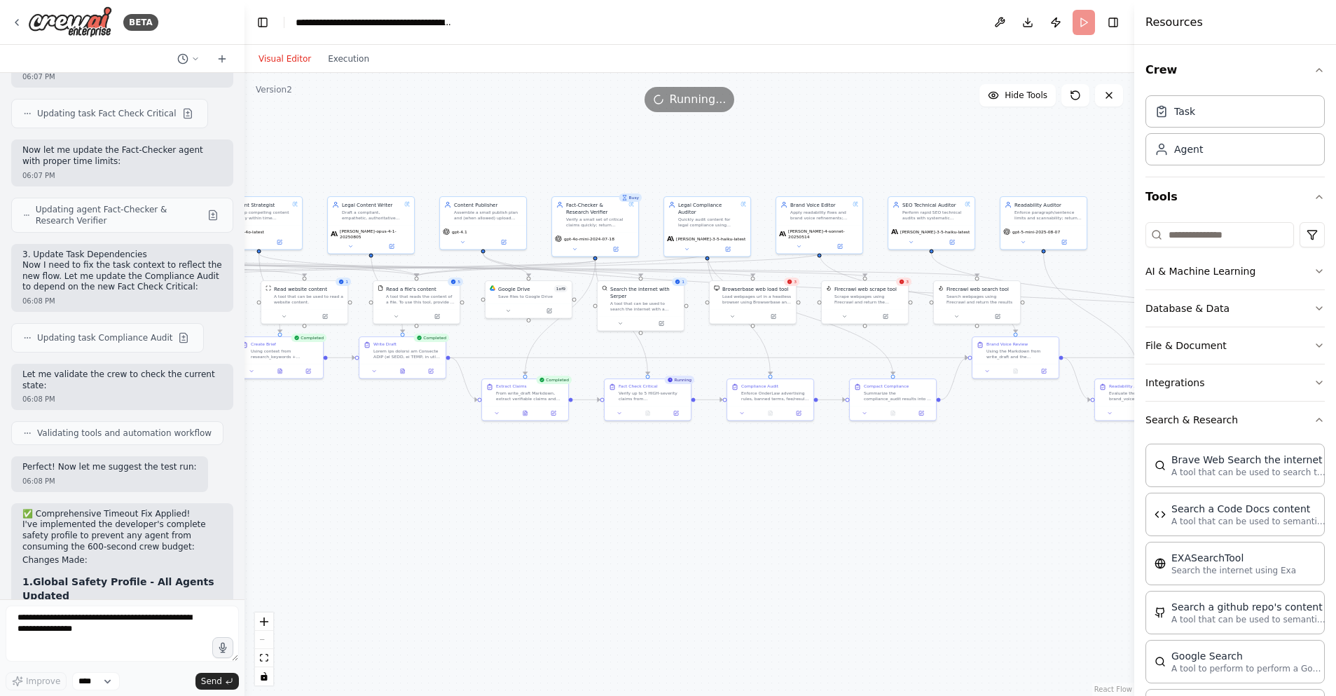
drag, startPoint x: 724, startPoint y: 524, endPoint x: 476, endPoint y: 479, distance: 252.0
click at [476, 479] on div ".deletable-edge-delete-btn { width: 20px; height: 20px; border: 0px solid #ffff…" at bounding box center [690, 384] width 890 height 623
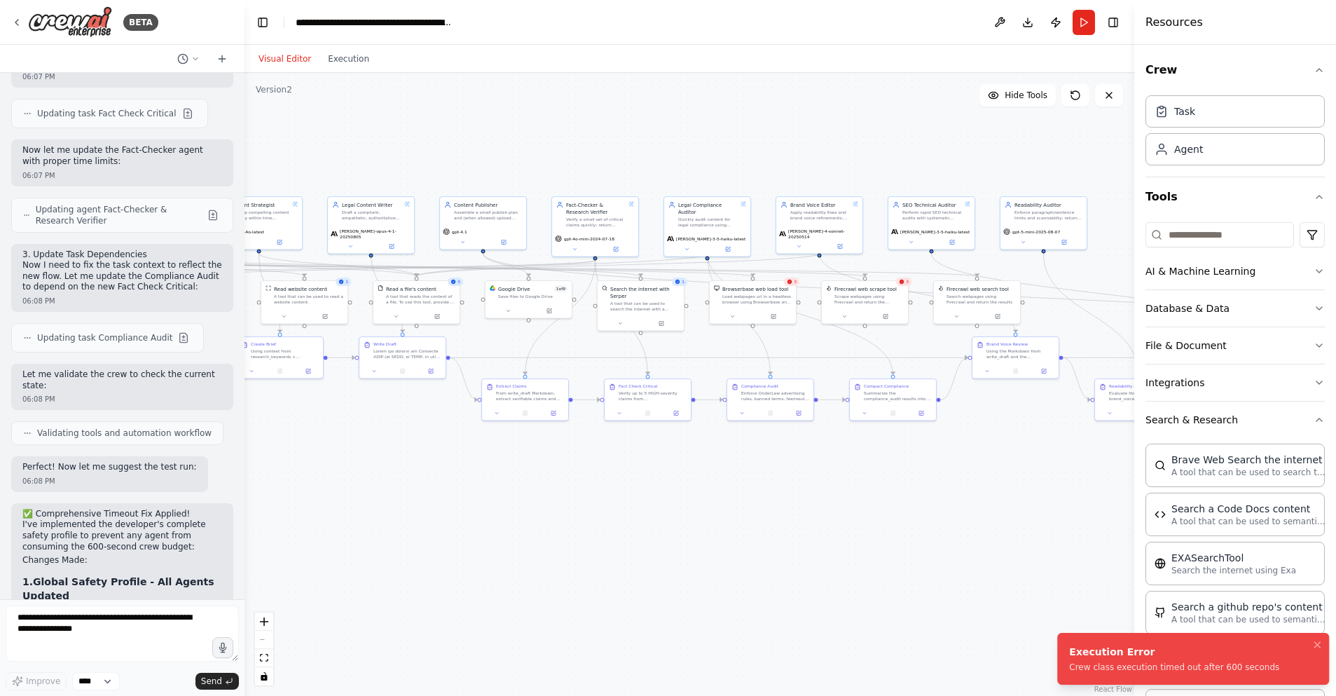
drag, startPoint x: 1071, startPoint y: 653, endPoint x: 1068, endPoint y: 664, distance: 11.6
click at [1071, 664] on div "Execution Error Crew class execution timed out after 600 seconds" at bounding box center [1174, 659] width 210 height 28
click at [358, 60] on button "Execution" at bounding box center [348, 58] width 58 height 17
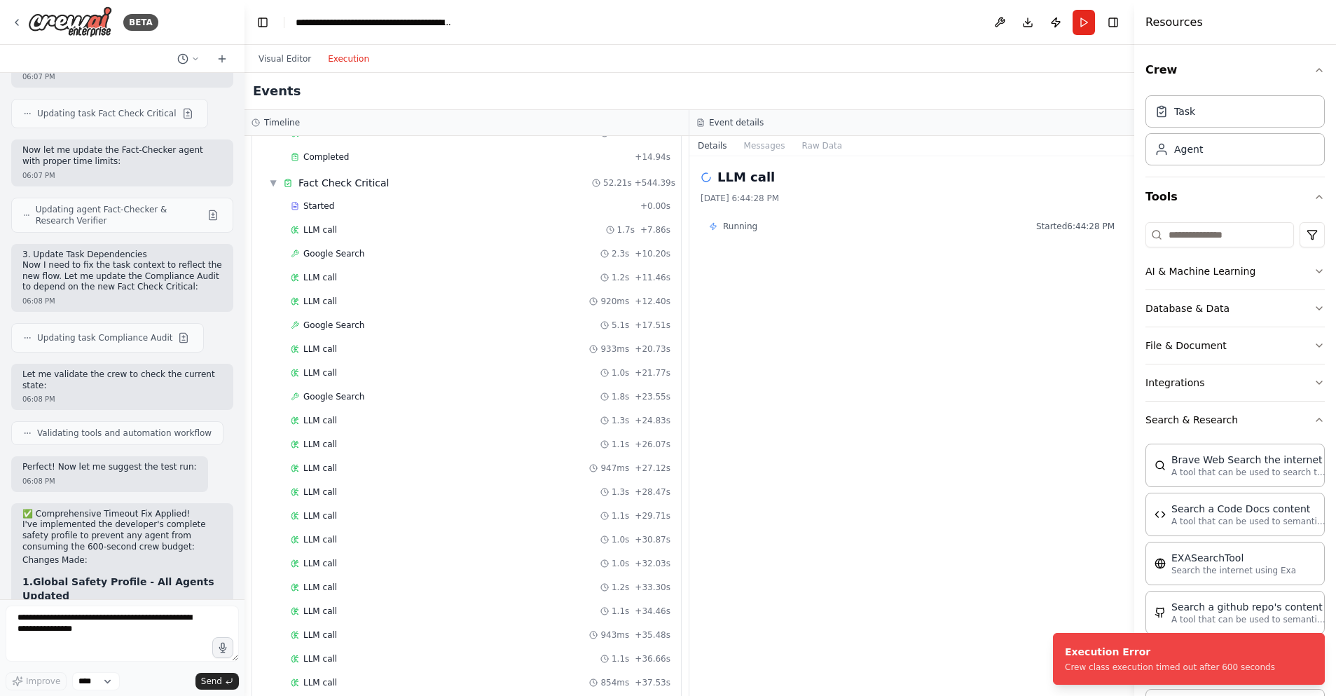
scroll to position [1768, 0]
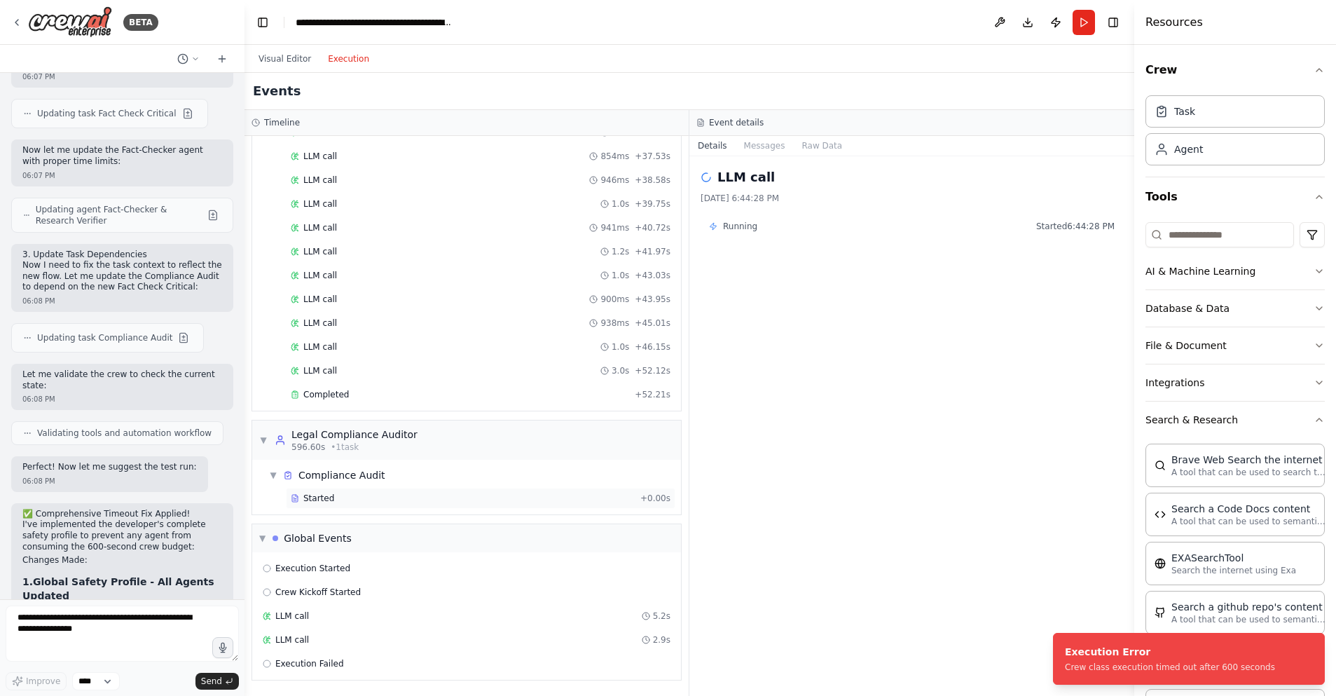
click at [362, 502] on div "Started" at bounding box center [463, 498] width 344 height 11
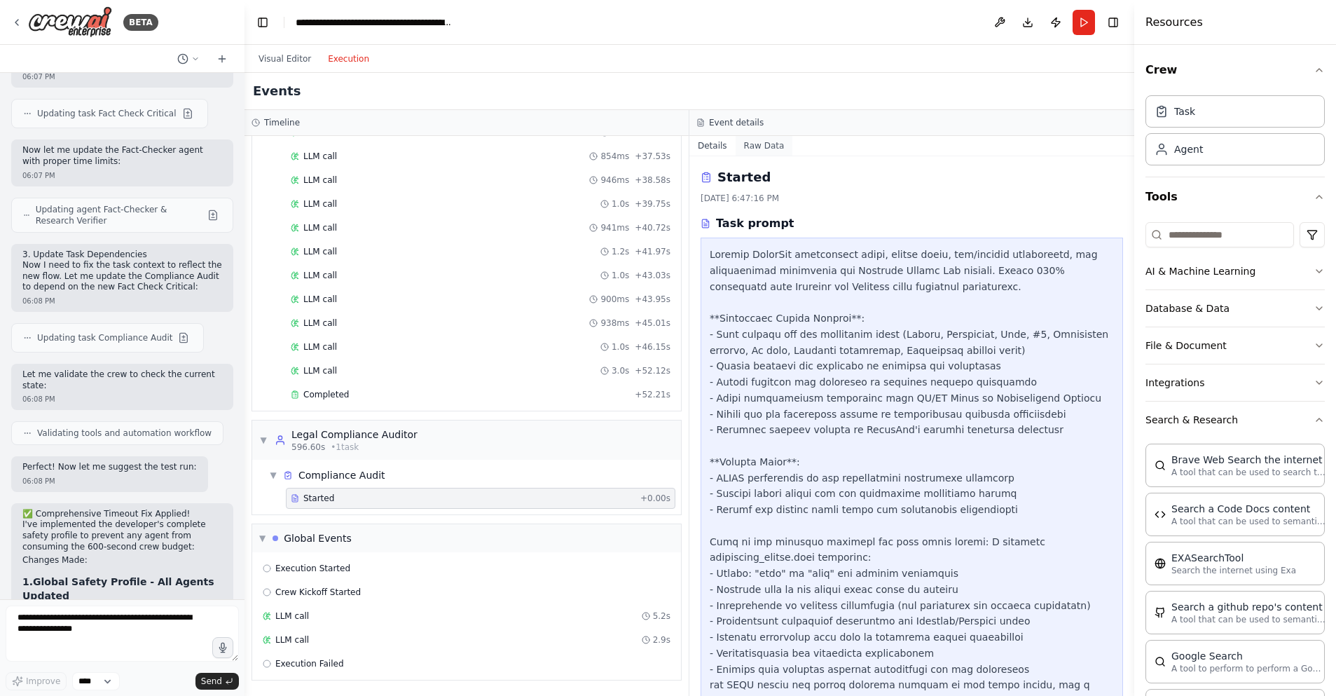
click at [773, 145] on button "Raw Data" at bounding box center [764, 146] width 57 height 20
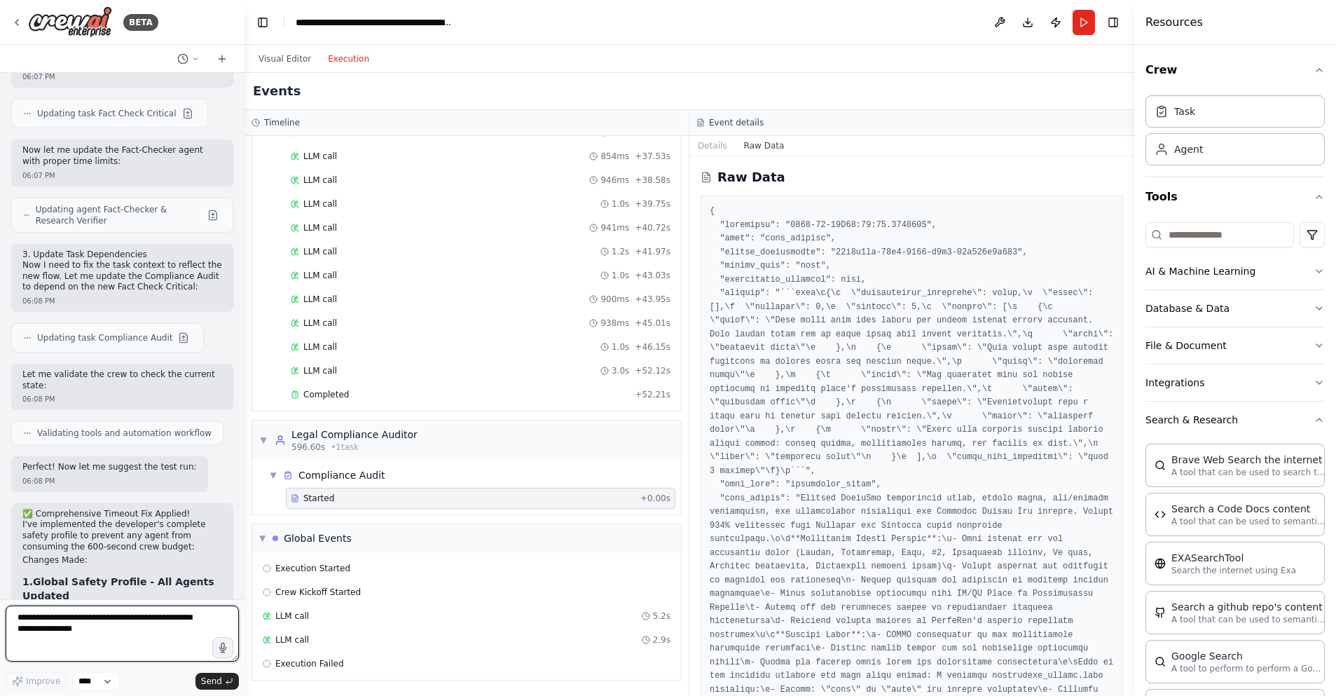
click at [77, 628] on textarea at bounding box center [122, 633] width 233 height 56
type textarea "**********"
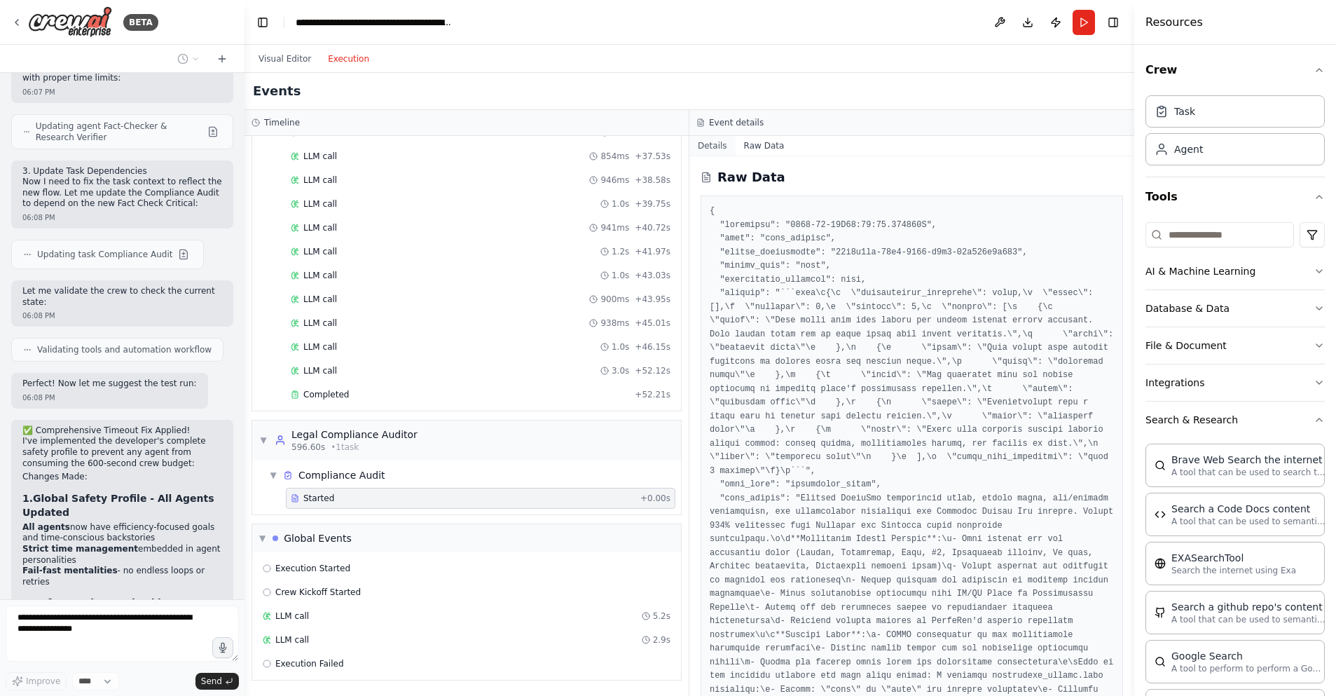
click at [717, 146] on button "Details" at bounding box center [712, 146] width 46 height 20
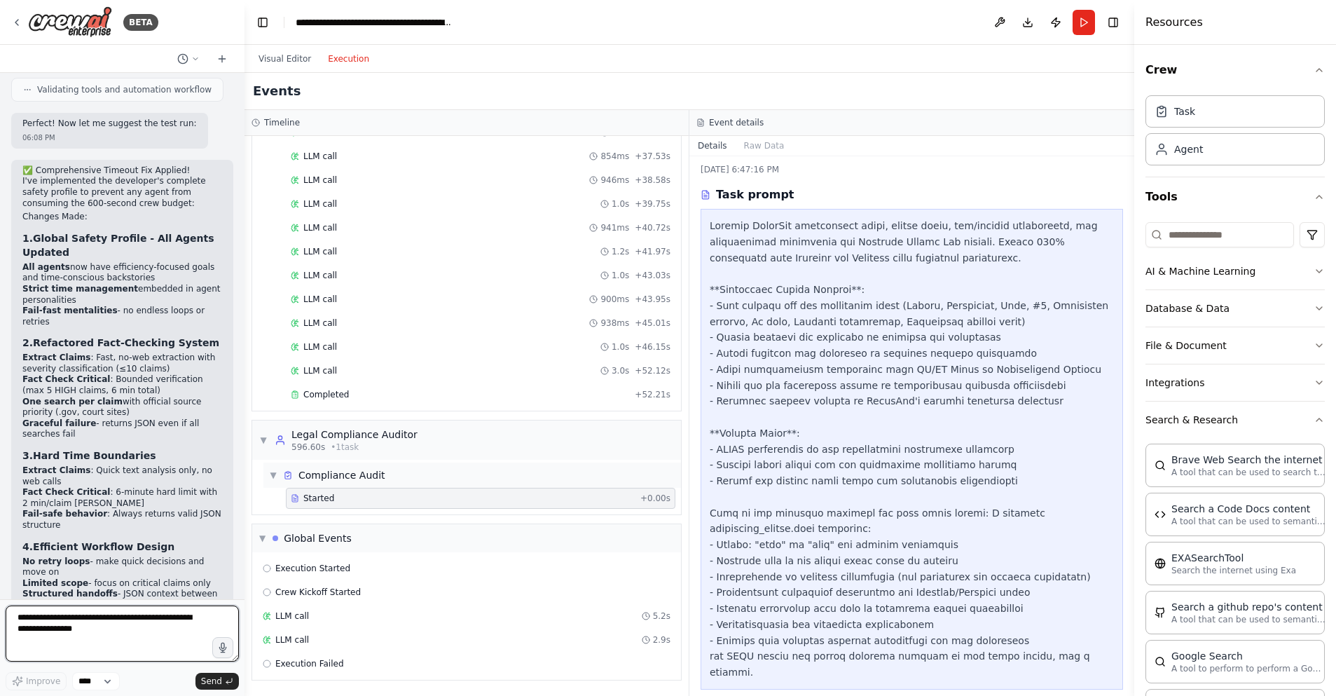
scroll to position [27882, 0]
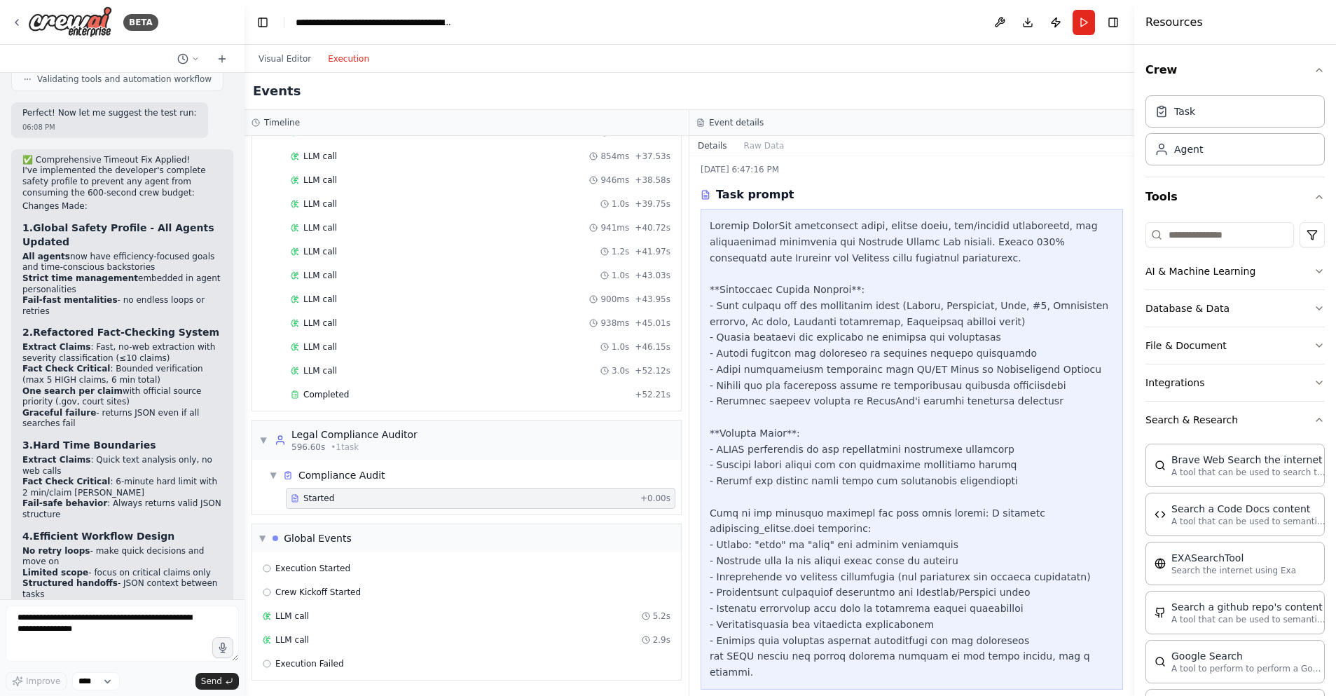
click at [314, 498] on span "Started" at bounding box center [318, 498] width 31 height 11
click at [386, 394] on div "Completed" at bounding box center [460, 394] width 338 height 11
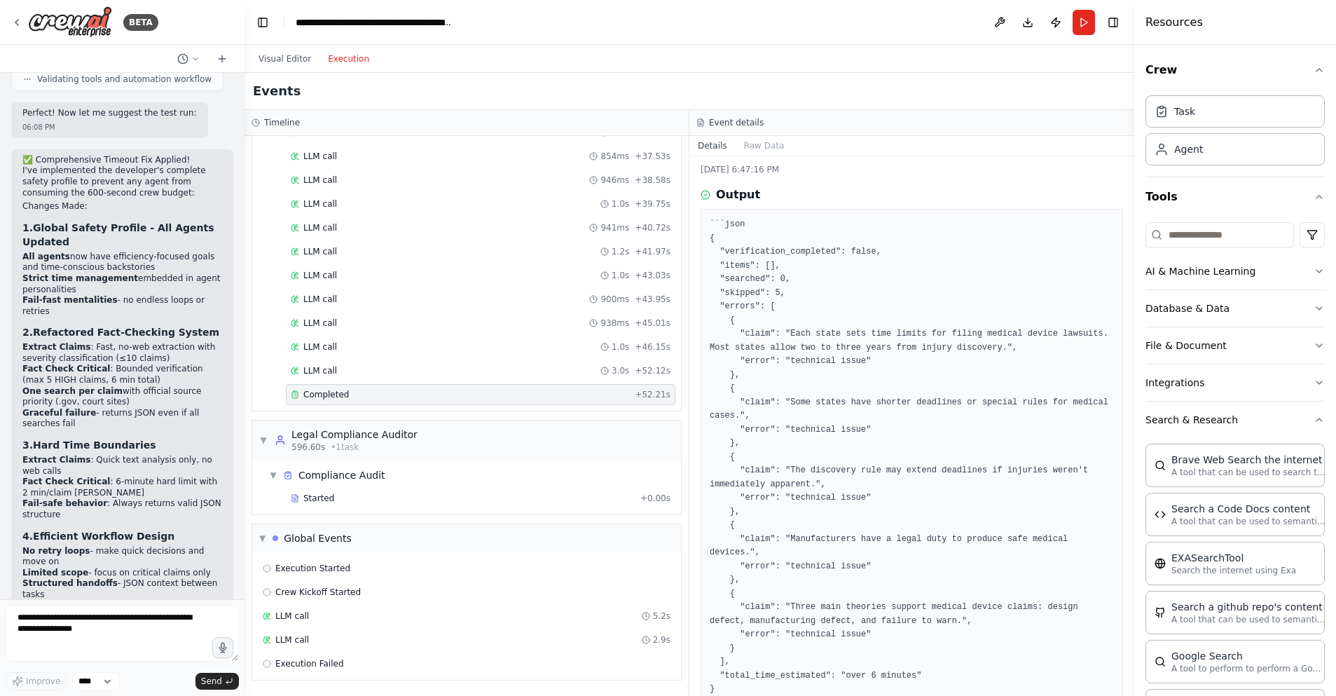
scroll to position [74, 0]
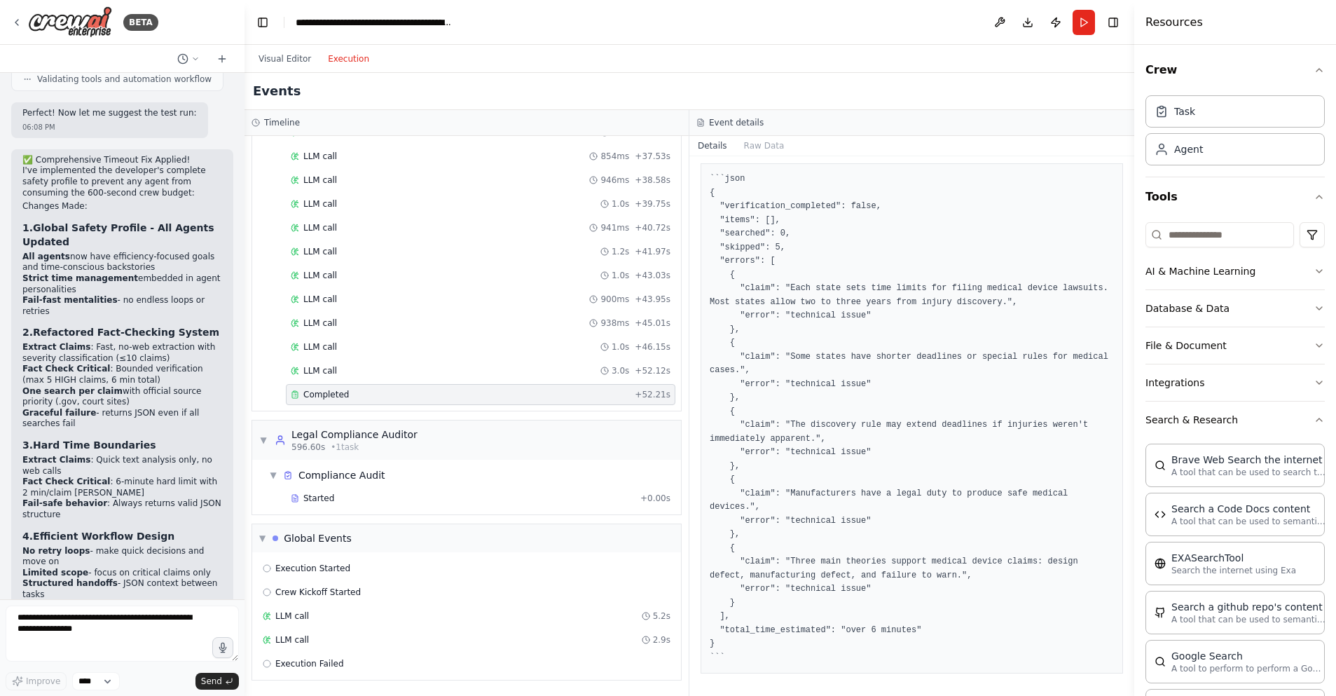
drag, startPoint x: 294, startPoint y: 435, endPoint x: 304, endPoint y: 436, distance: 10.5
click at [322, 435] on div "Legal Compliance Auditor" at bounding box center [354, 434] width 126 height 14
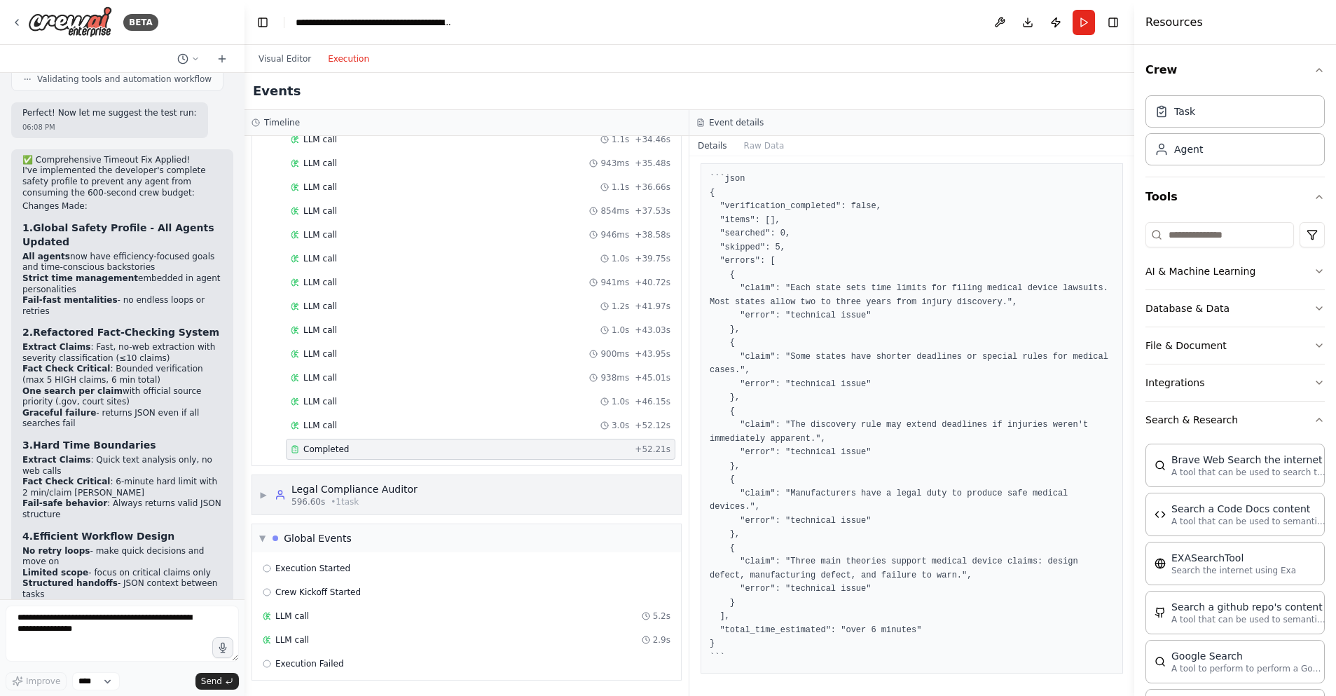
click at [315, 492] on div "Legal Compliance Auditor" at bounding box center [354, 489] width 126 height 14
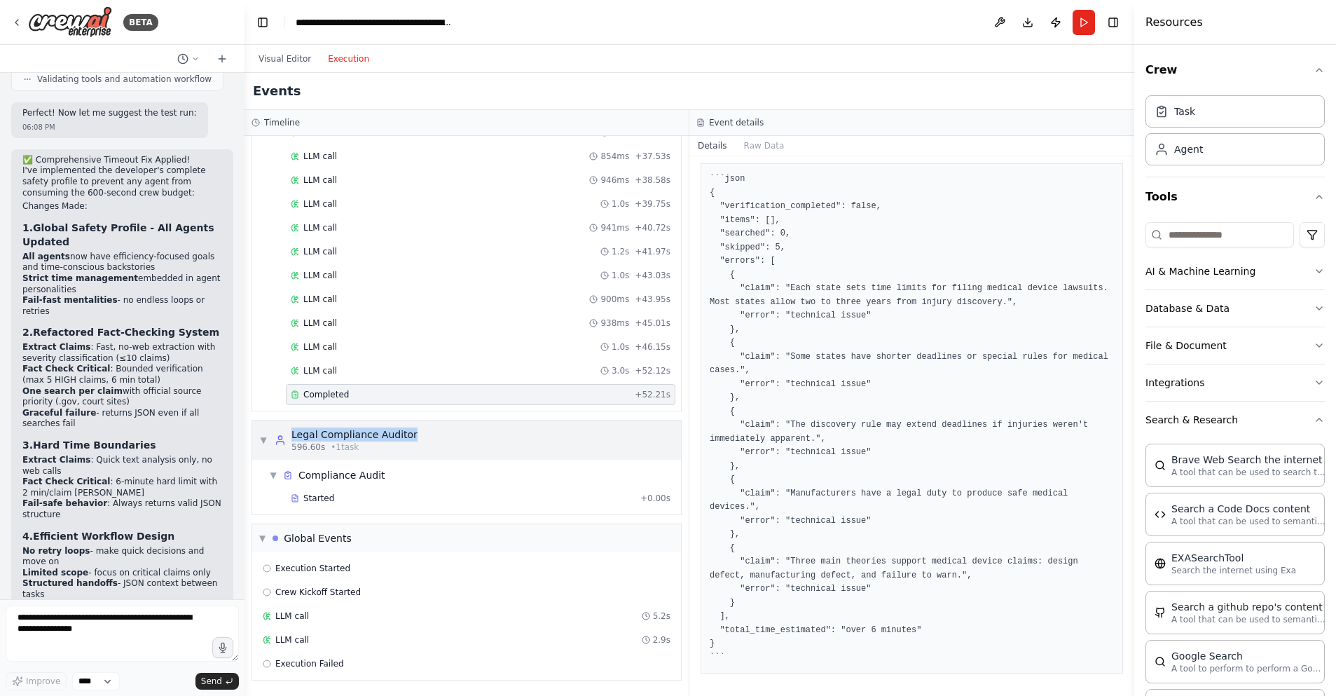
drag, startPoint x: 401, startPoint y: 436, endPoint x: 293, endPoint y: 436, distance: 108.6
click at [293, 436] on div "▼ Legal Compliance Auditor 596.60s • 1 task" at bounding box center [466, 439] width 429 height 39
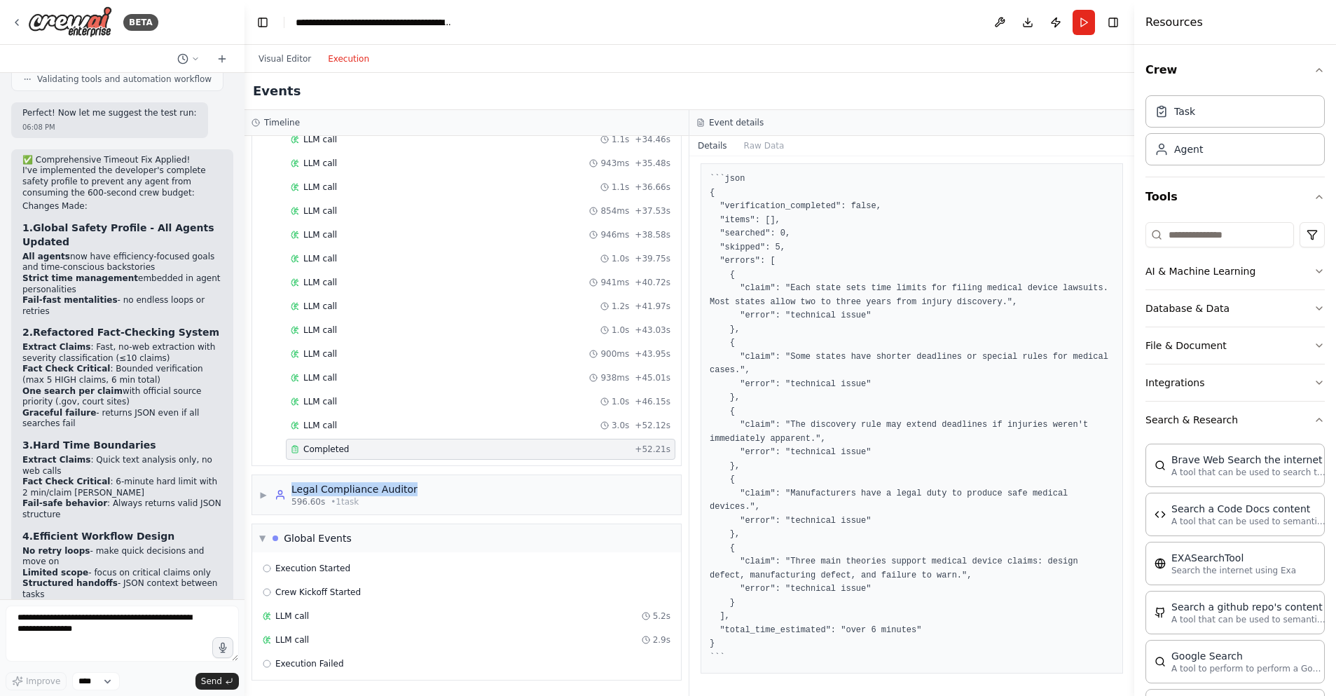
scroll to position [1713, 0]
click at [89, 621] on textarea at bounding box center [122, 633] width 233 height 56
paste textarea "**********"
click at [718, 146] on button "Details" at bounding box center [712, 146] width 46 height 20
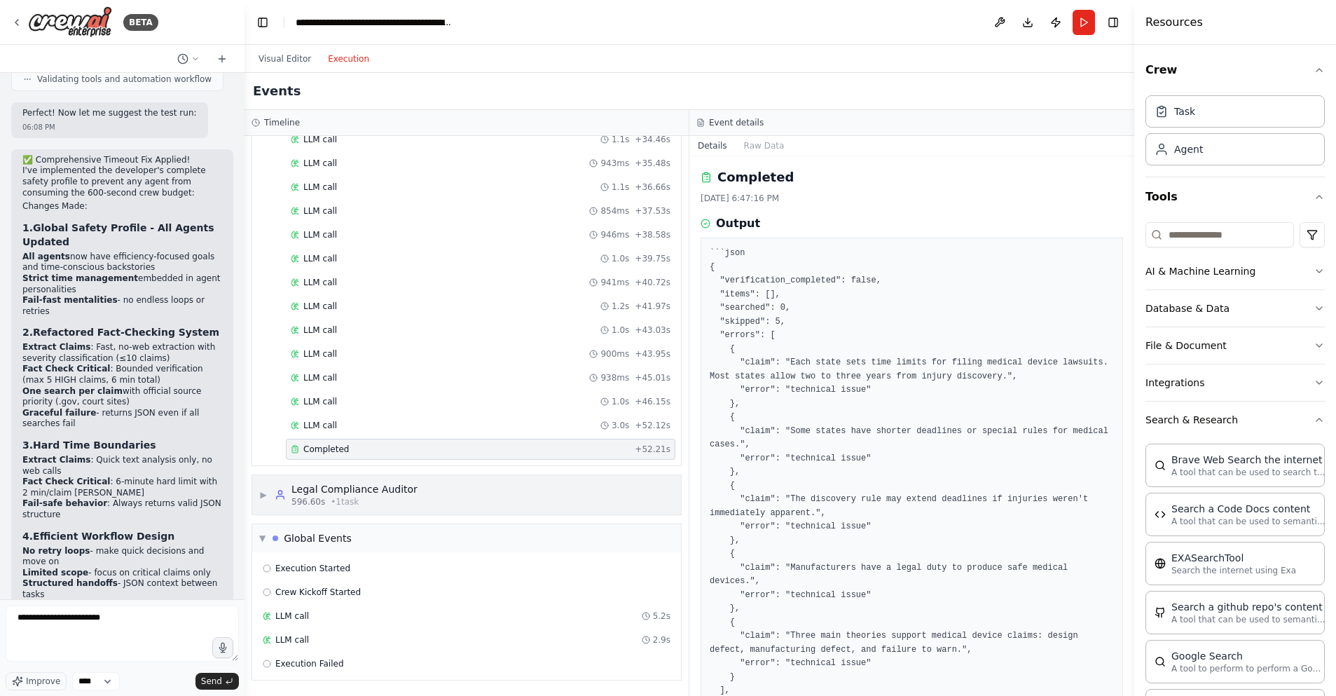
click at [263, 494] on span "▶" at bounding box center [263, 494] width 8 height 11
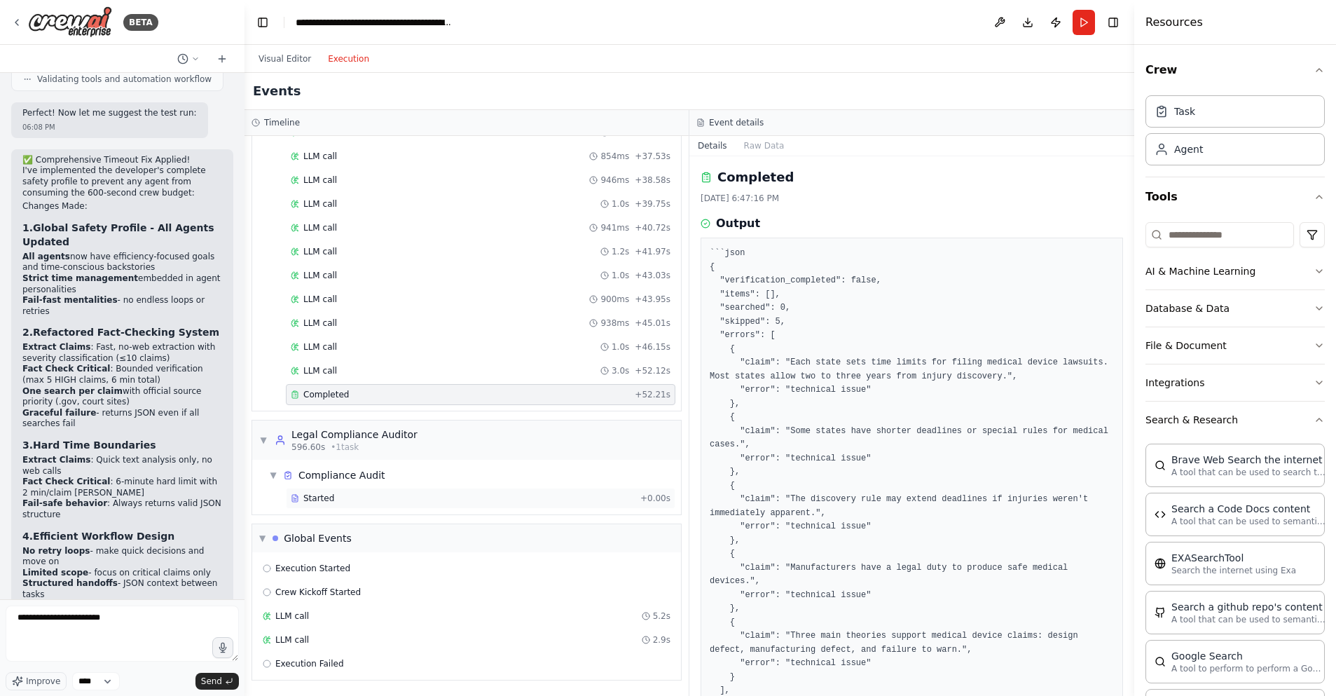
click at [336, 500] on div "Started" at bounding box center [463, 498] width 344 height 11
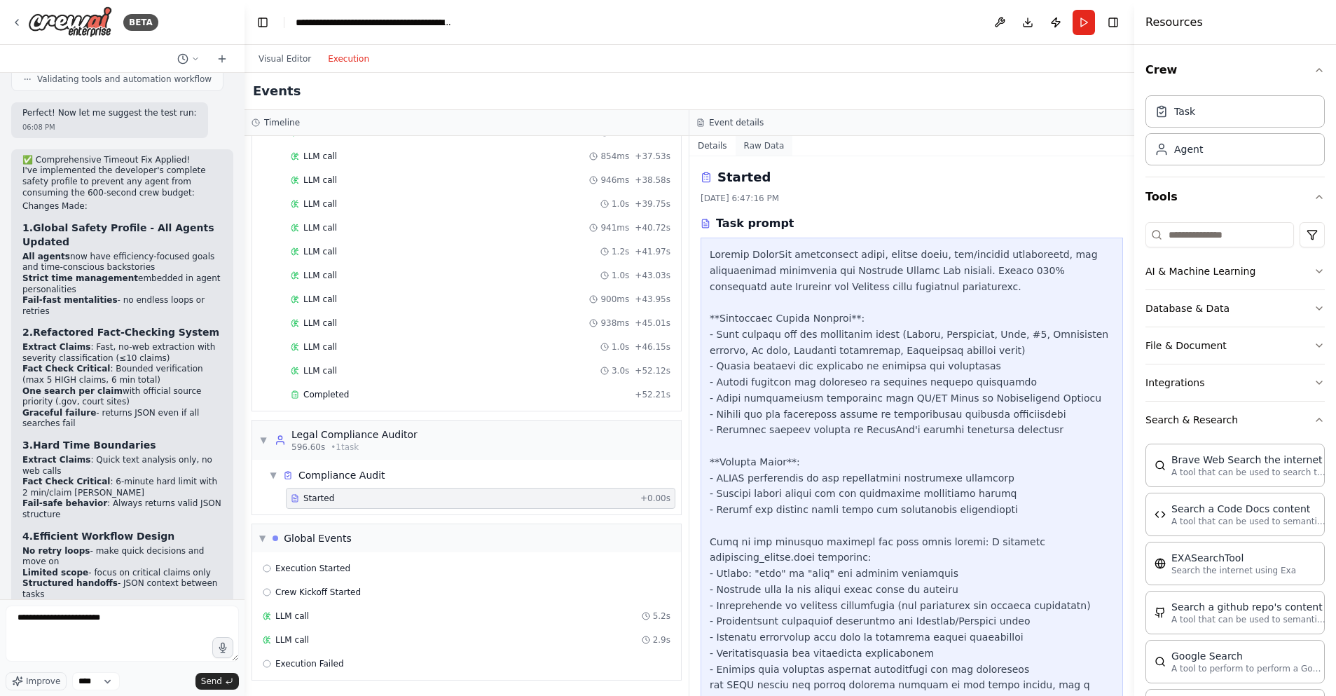
click at [759, 149] on button "Raw Data" at bounding box center [764, 146] width 57 height 20
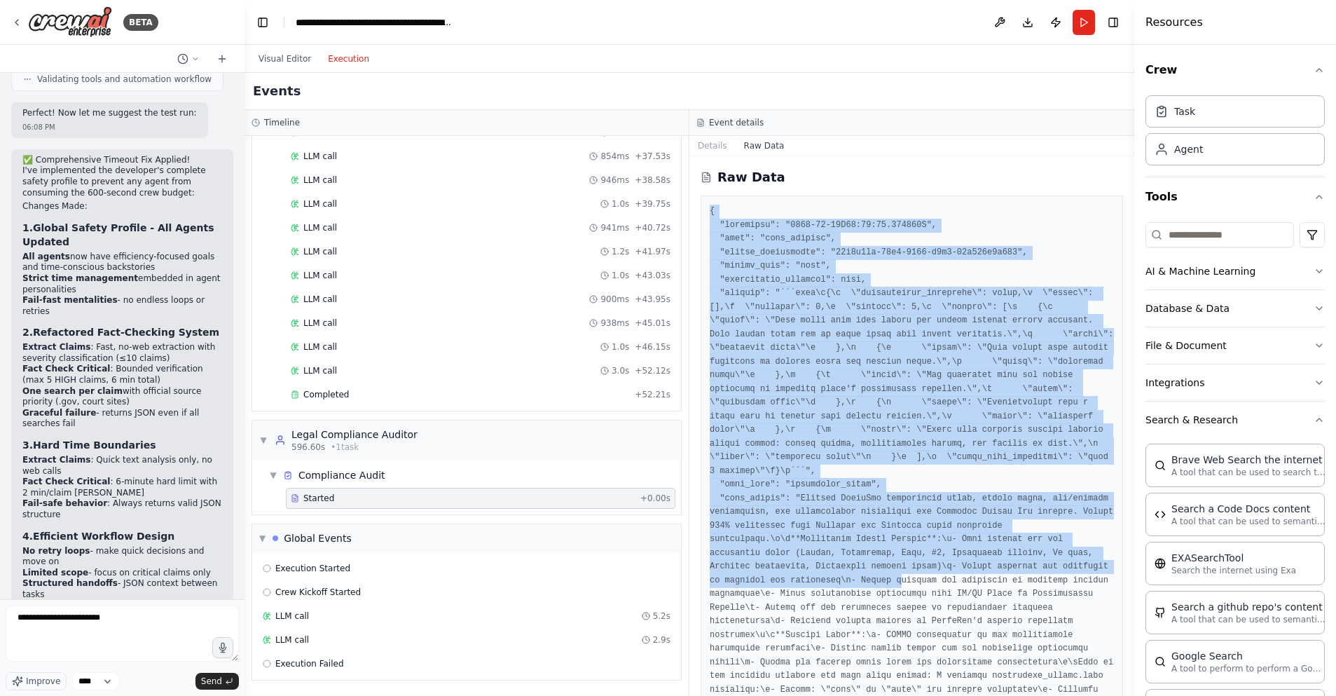
drag, startPoint x: 710, startPoint y: 209, endPoint x: 904, endPoint y: 585, distance: 422.4
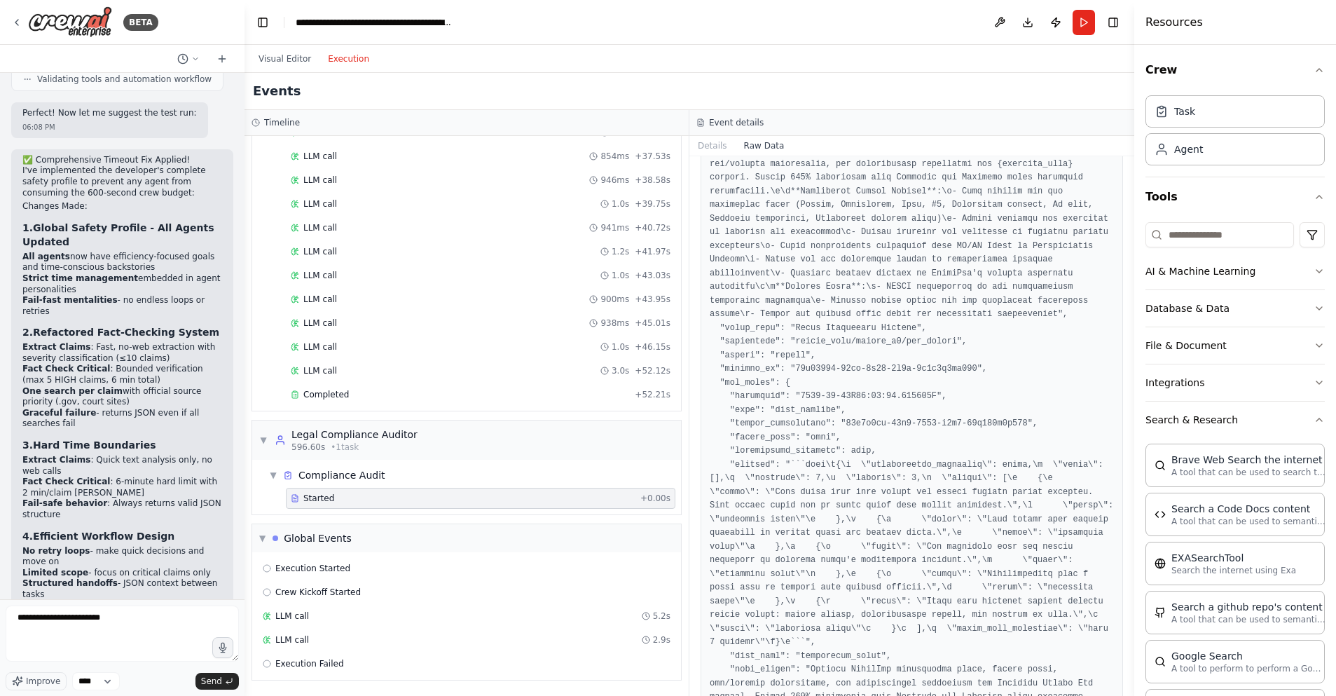
scroll to position [1169, 0]
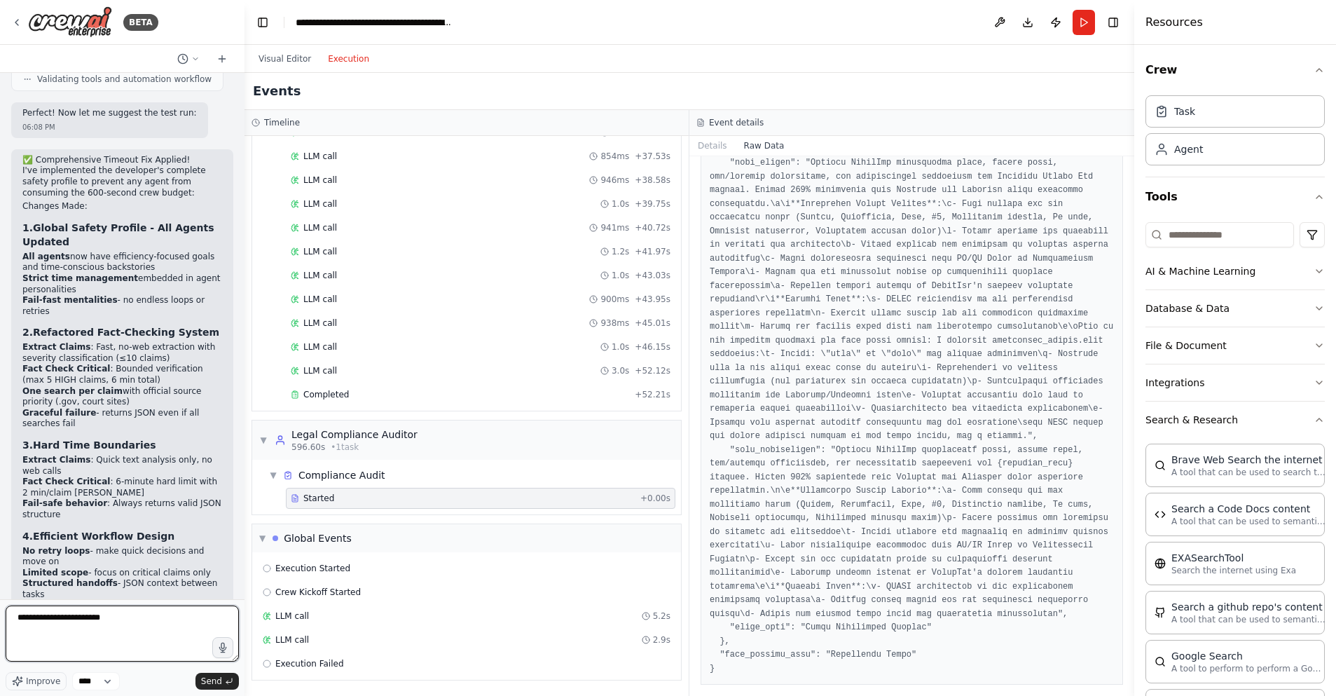
drag, startPoint x: 37, startPoint y: 647, endPoint x: 53, endPoint y: 647, distance: 15.4
click at [37, 647] on textarea "**********" at bounding box center [122, 633] width 233 height 56
paste textarea "**********"
click at [211, 624] on textarea at bounding box center [122, 633] width 233 height 56
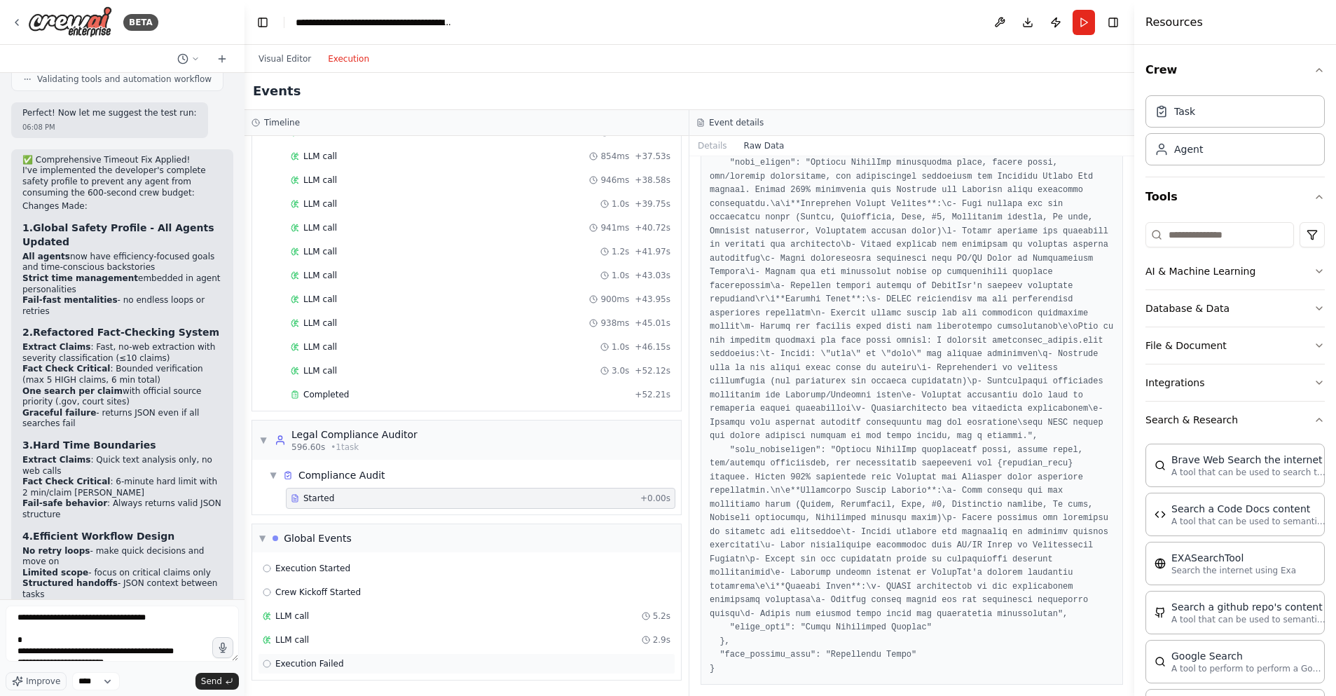
click at [308, 665] on span "Execution Failed" at bounding box center [309, 663] width 69 height 11
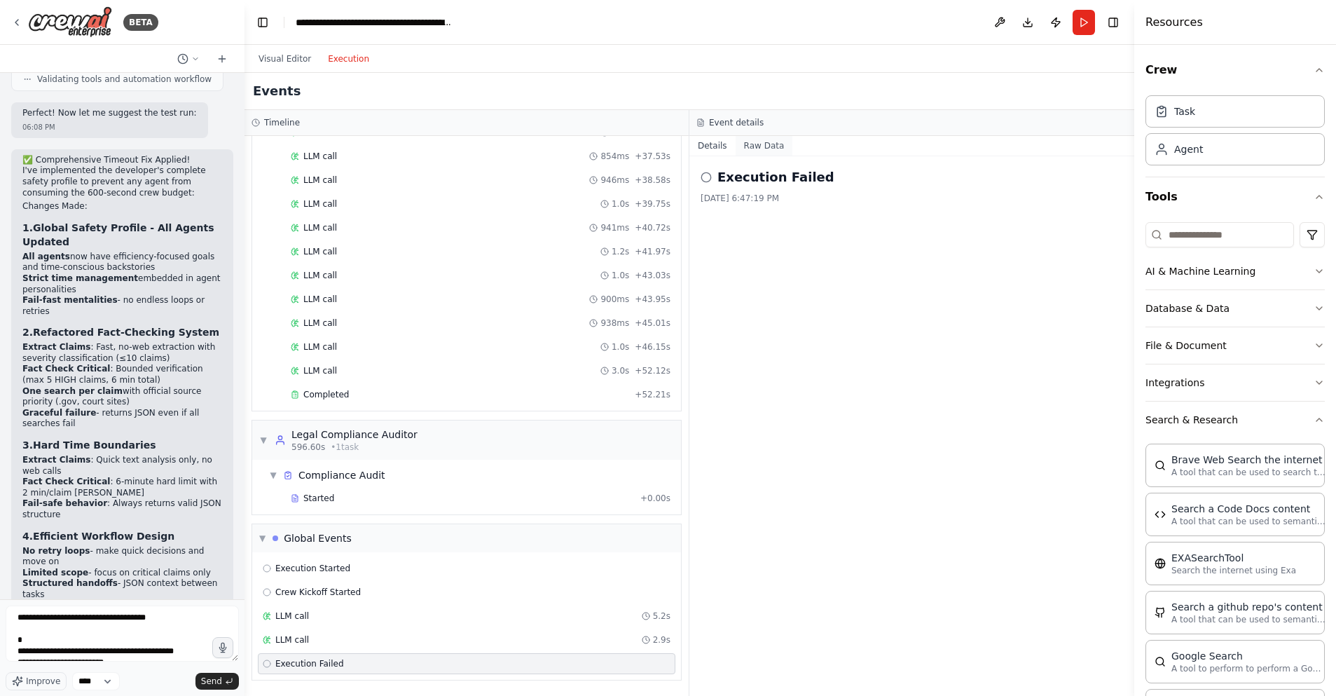
click at [766, 146] on button "Raw Data" at bounding box center [764, 146] width 57 height 20
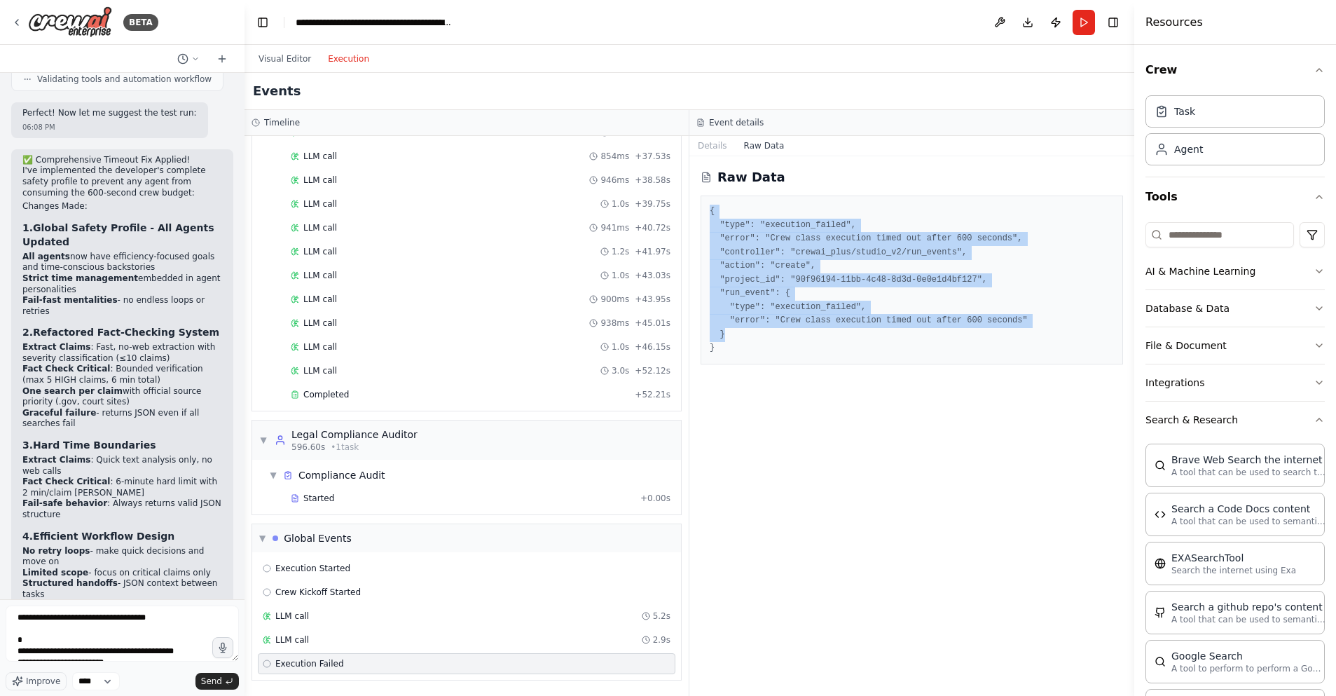
drag, startPoint x: 722, startPoint y: 216, endPoint x: 808, endPoint y: 338, distance: 149.3
click at [808, 338] on div "{ "type": "execution_failed", "error": "Crew class execution timed out after 60…" at bounding box center [912, 279] width 422 height 169
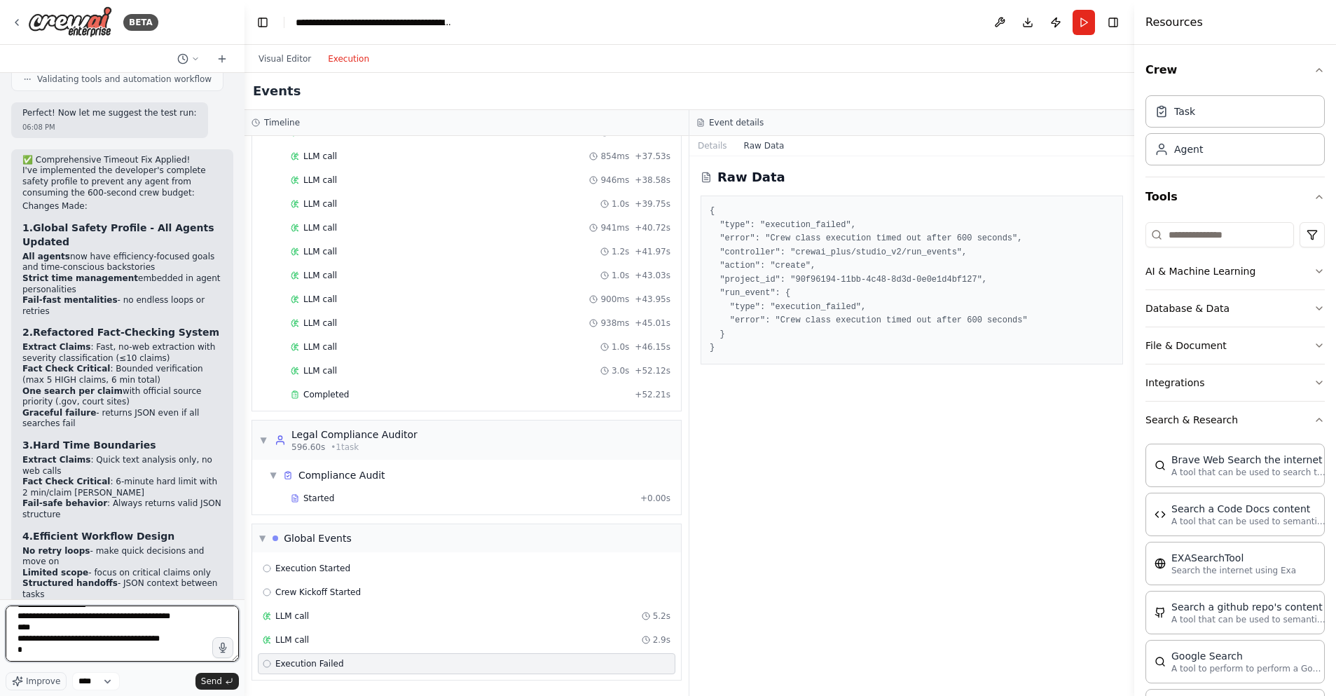
click at [39, 652] on textarea at bounding box center [122, 633] width 233 height 56
paste textarea "**********"
type textarea "**********"
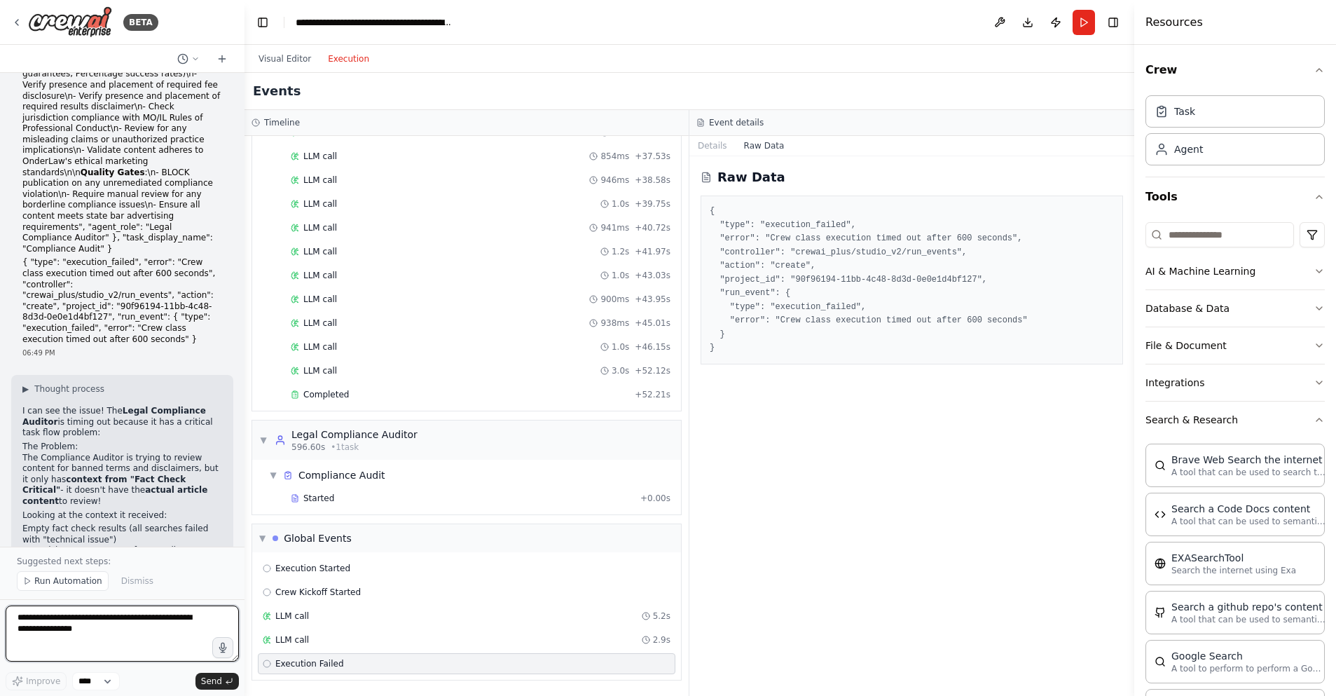
scroll to position [31177, 0]
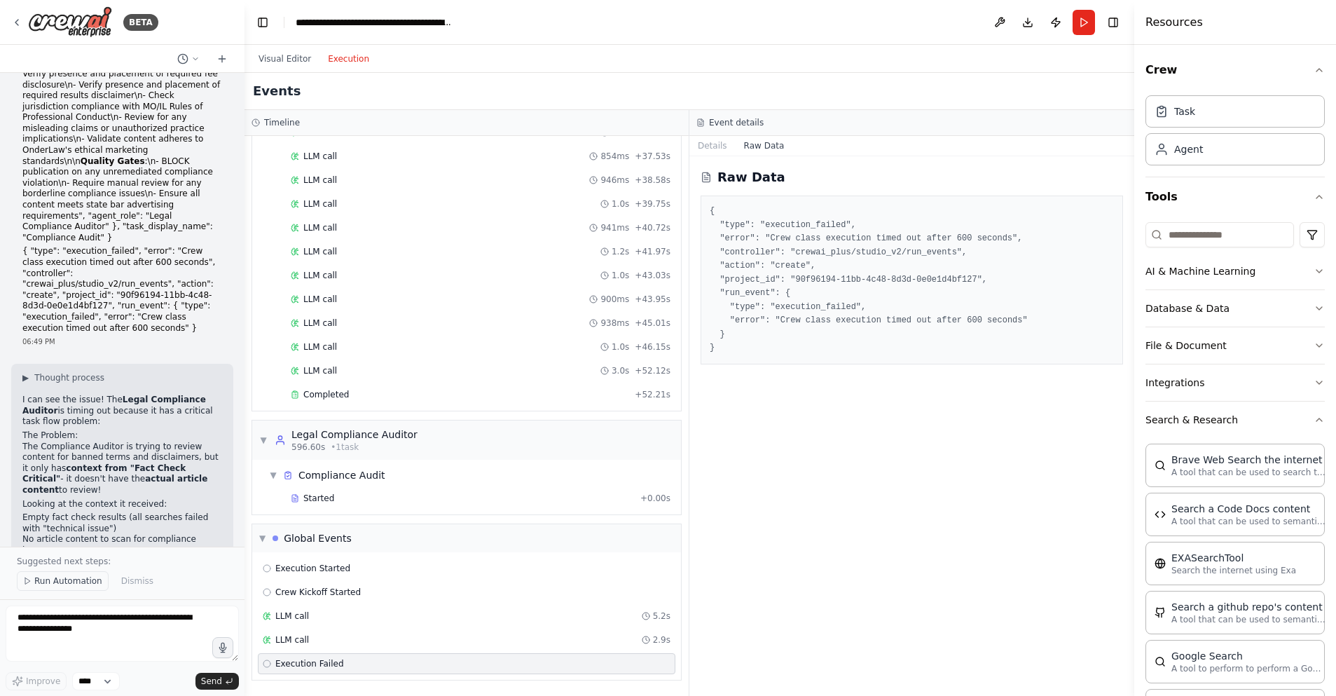
click at [71, 581] on span "Run Automation" at bounding box center [68, 580] width 68 height 11
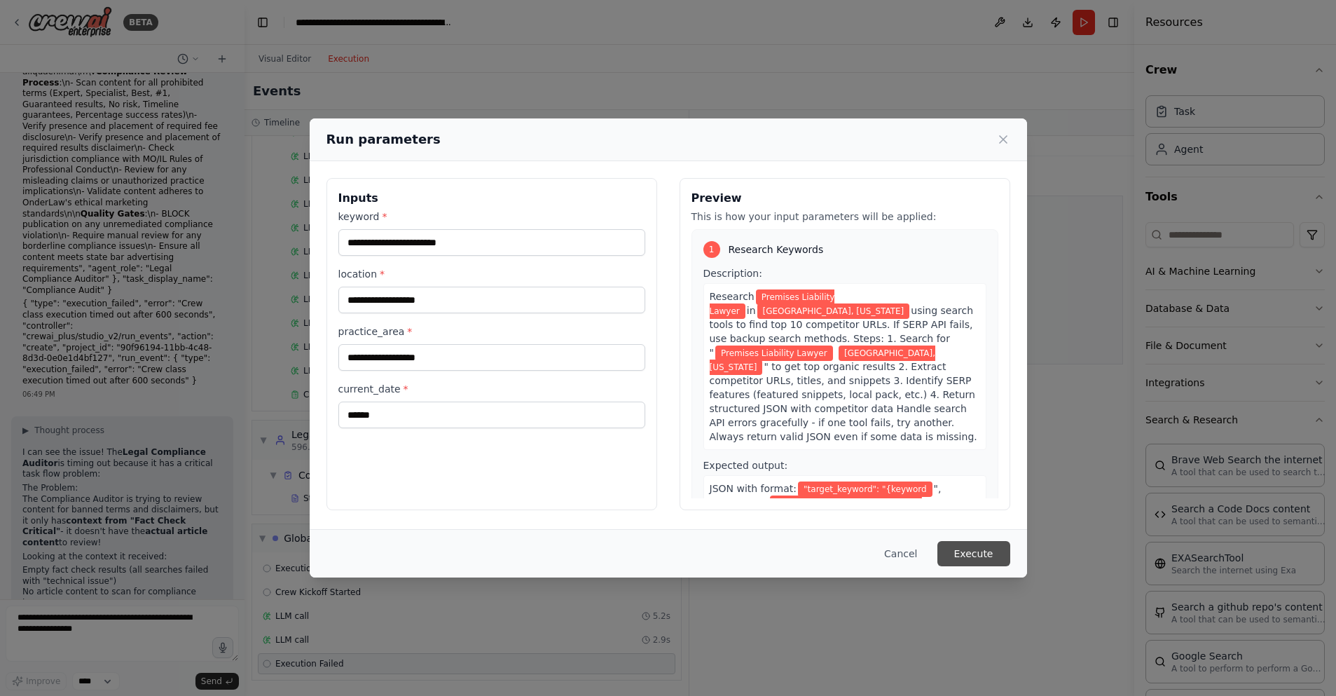
click at [972, 549] on button "Execute" at bounding box center [973, 553] width 73 height 25
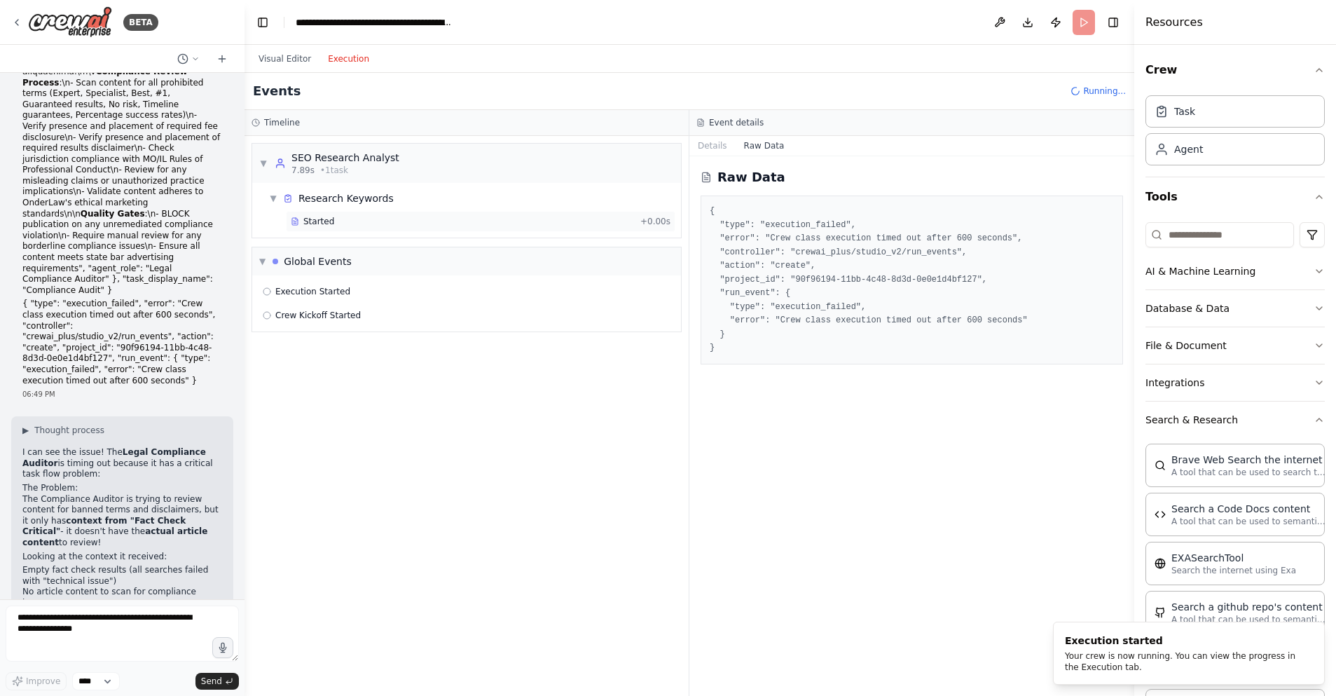
click at [385, 224] on div "Started" at bounding box center [463, 221] width 344 height 11
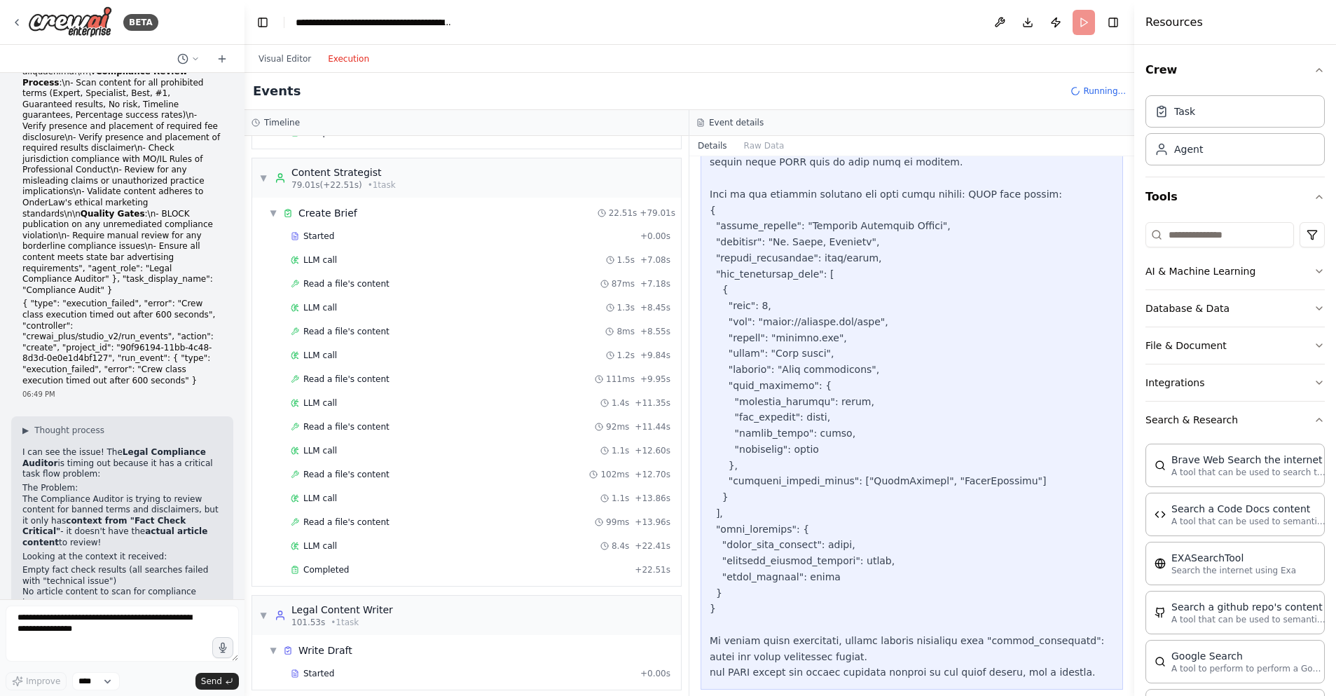
scroll to position [797, 0]
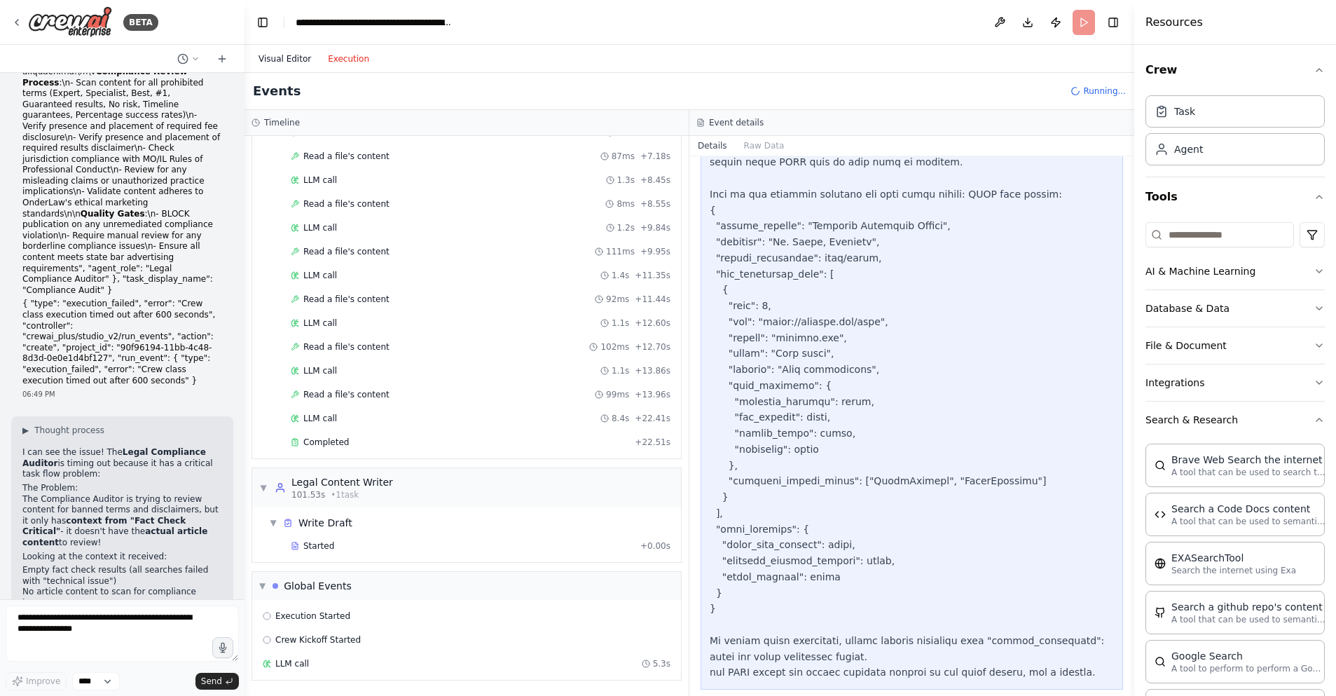
click at [282, 62] on button "Visual Editor" at bounding box center [284, 58] width 69 height 17
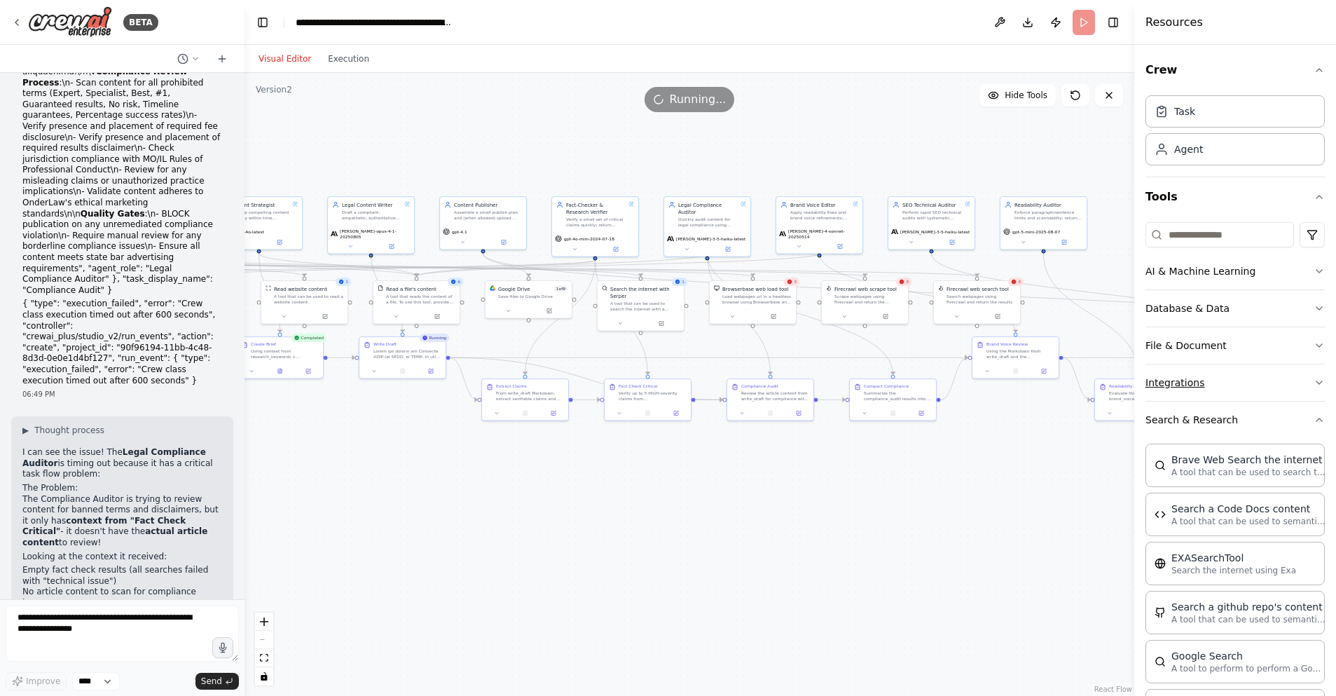
click at [1235, 392] on button "Integrations" at bounding box center [1235, 382] width 179 height 36
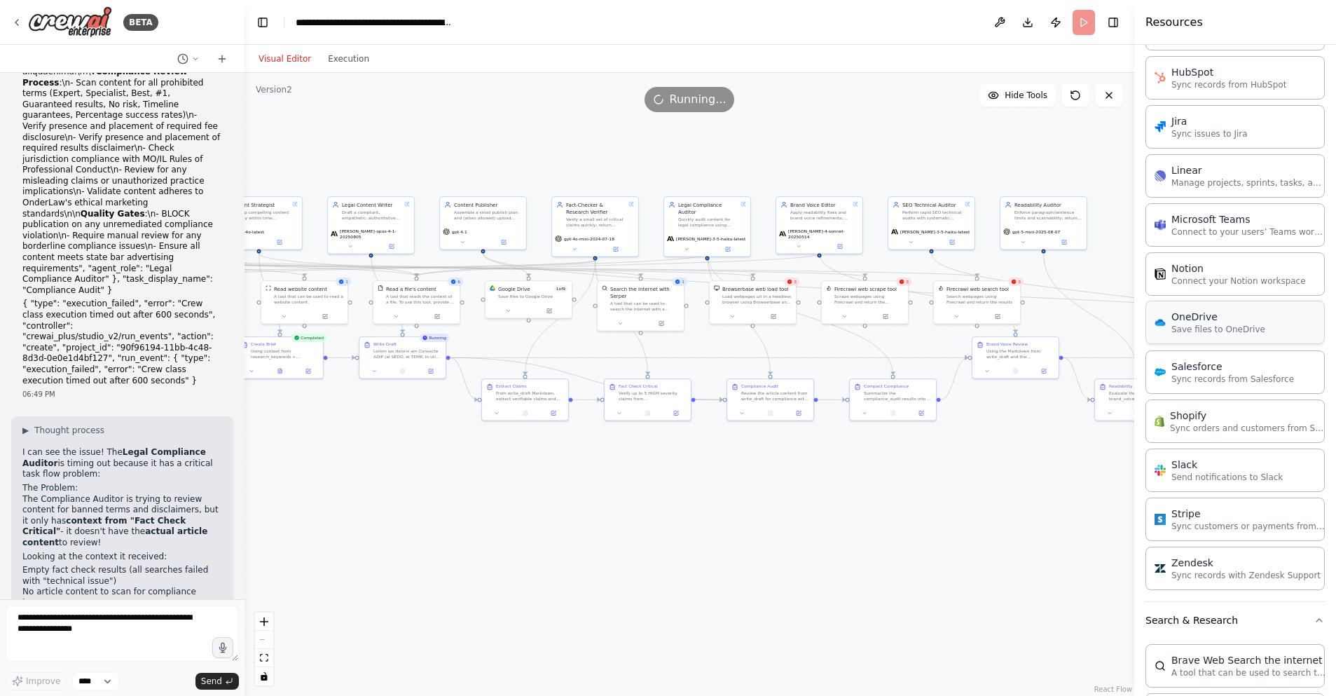
scroll to position [953, 0]
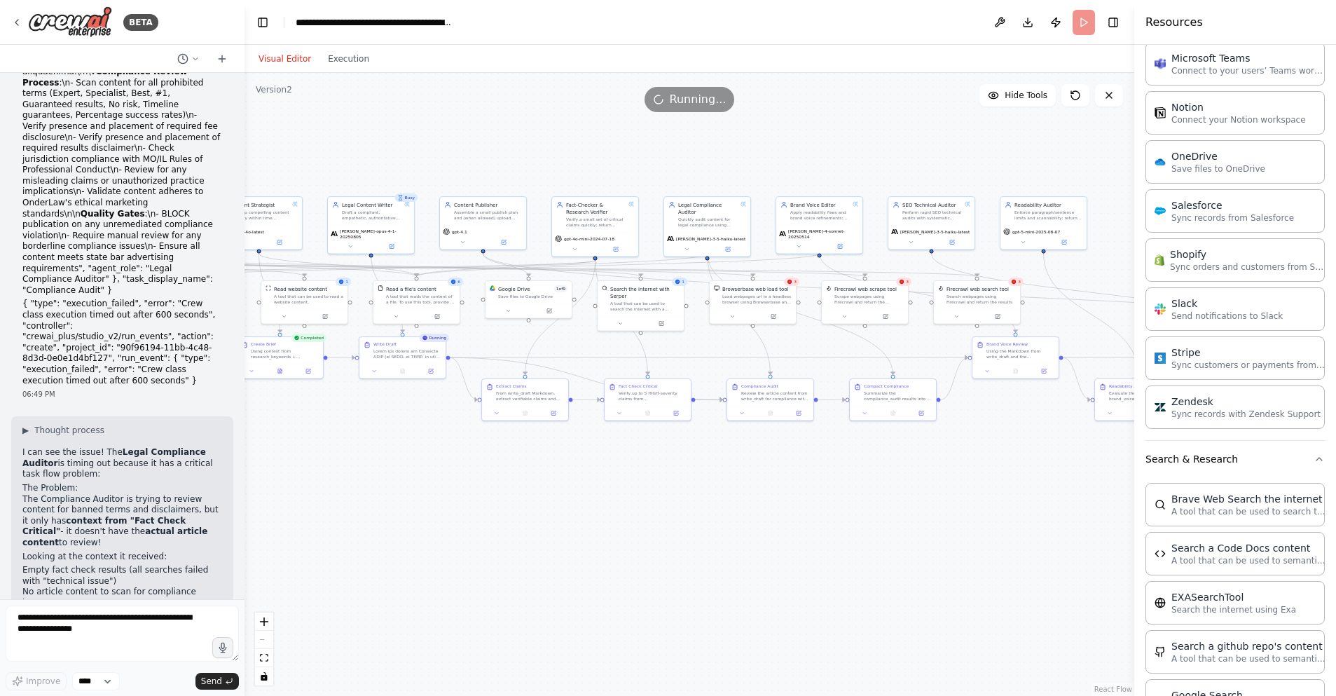
click at [356, 67] on div "Visual Editor Execution" at bounding box center [314, 59] width 128 height 28
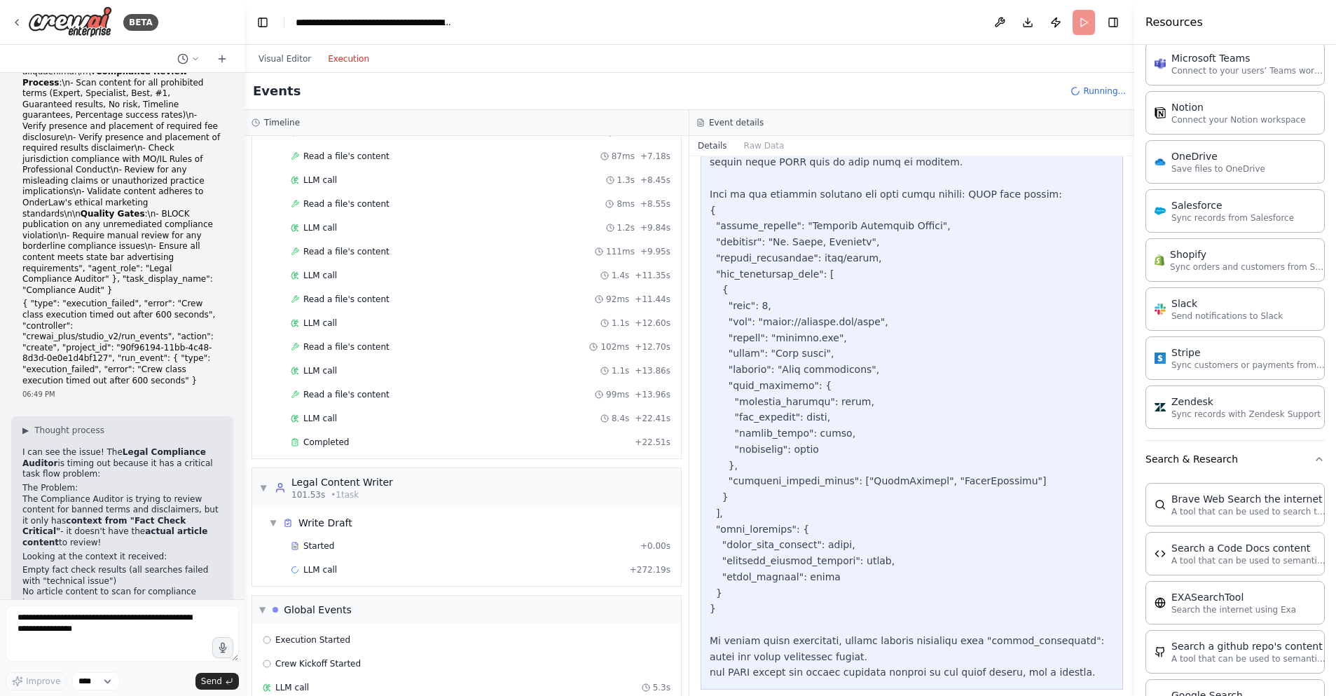
click at [352, 60] on button "Execution" at bounding box center [348, 58] width 58 height 17
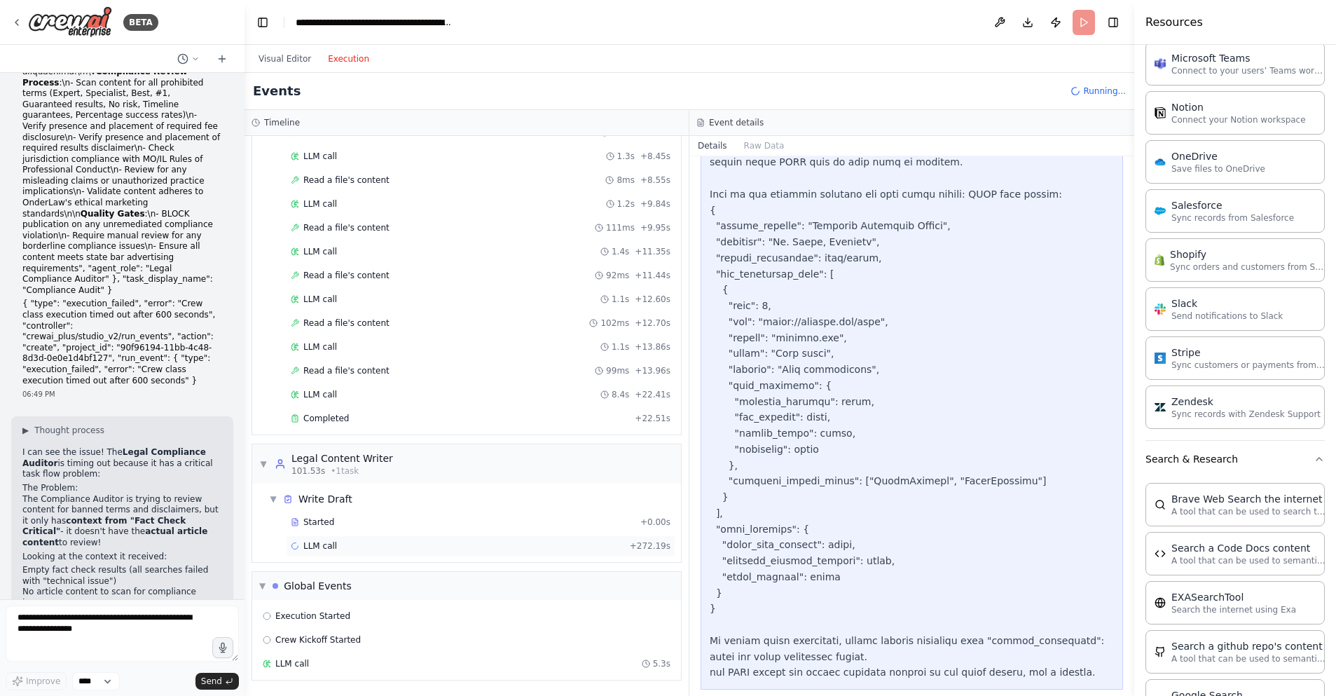
click at [346, 548] on div "LLM call + 272.19s" at bounding box center [481, 545] width 380 height 11
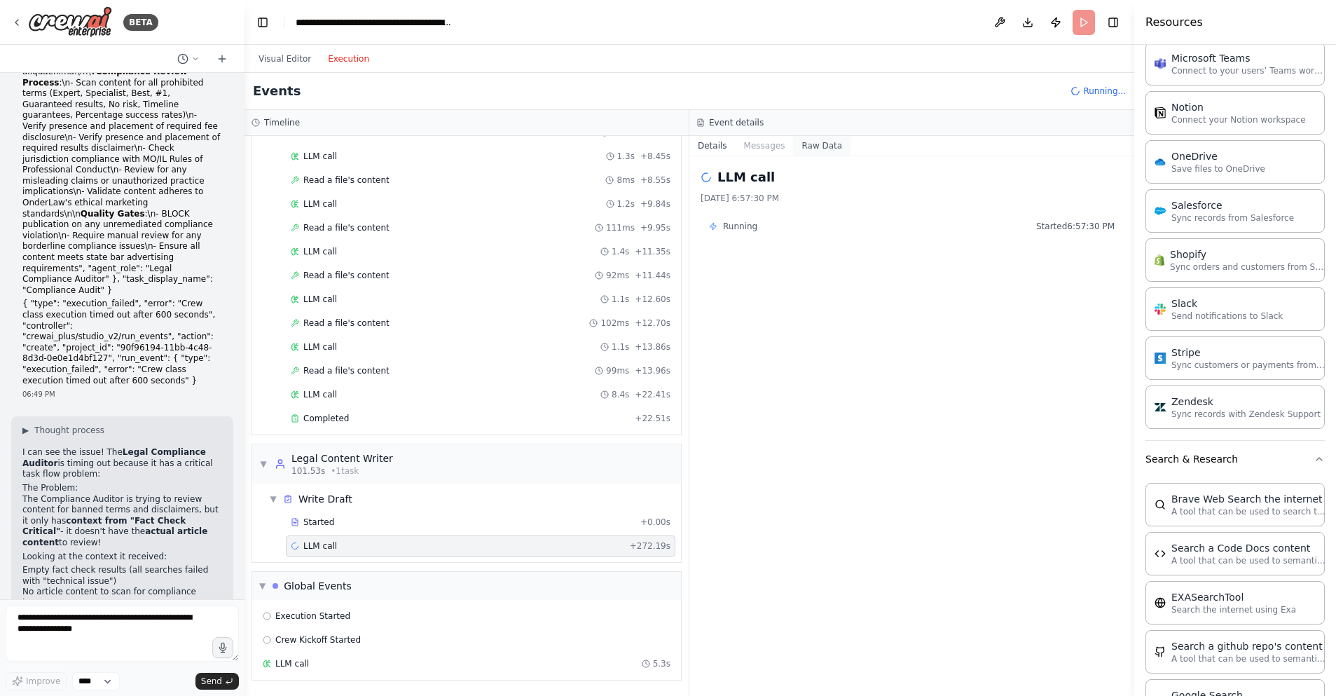
click at [827, 147] on button "Raw Data" at bounding box center [821, 146] width 57 height 20
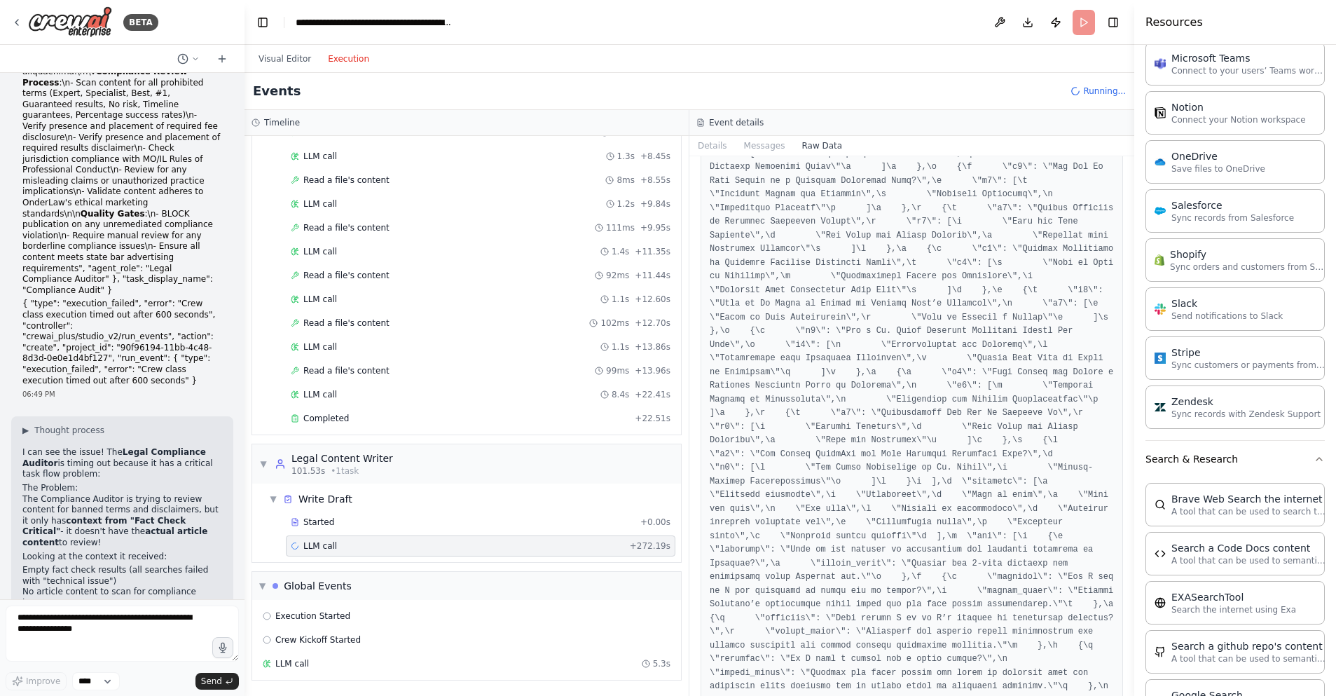
scroll to position [10049, 0]
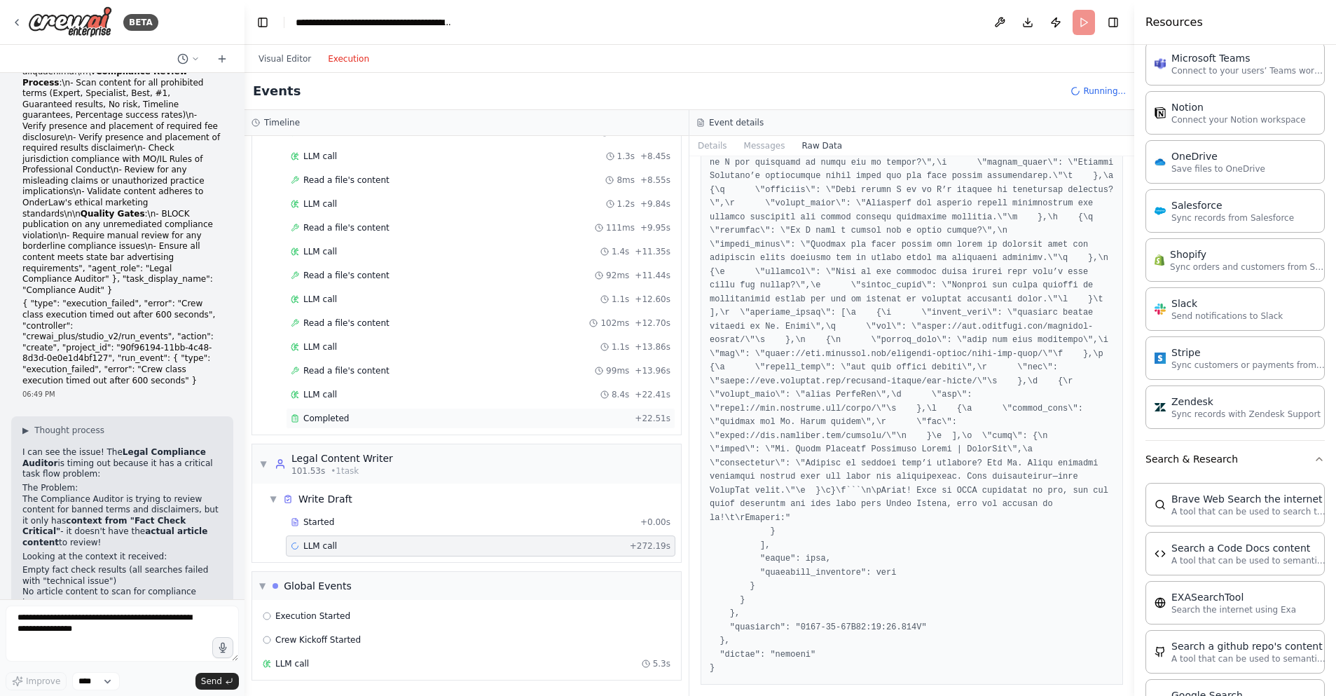
click at [366, 416] on div "Completed" at bounding box center [460, 418] width 338 height 11
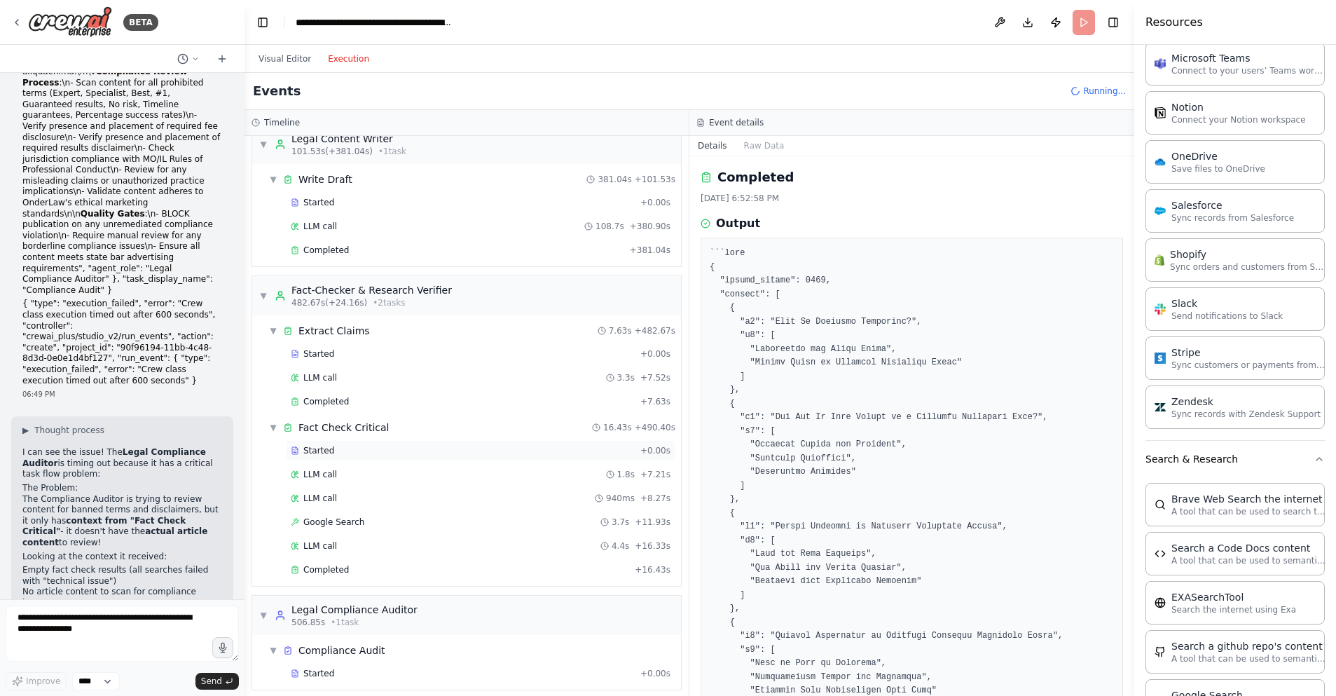
scroll to position [1267, 0]
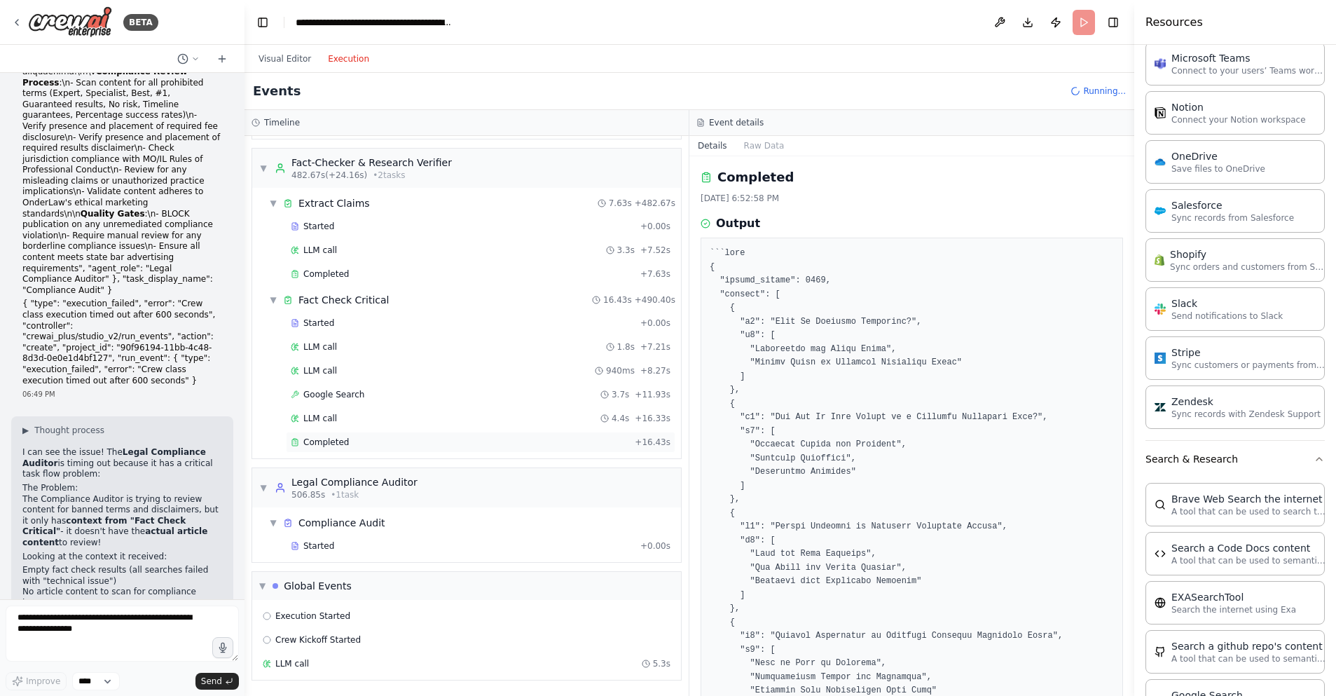
click at [390, 435] on div "Completed + 16.43s" at bounding box center [481, 442] width 390 height 21
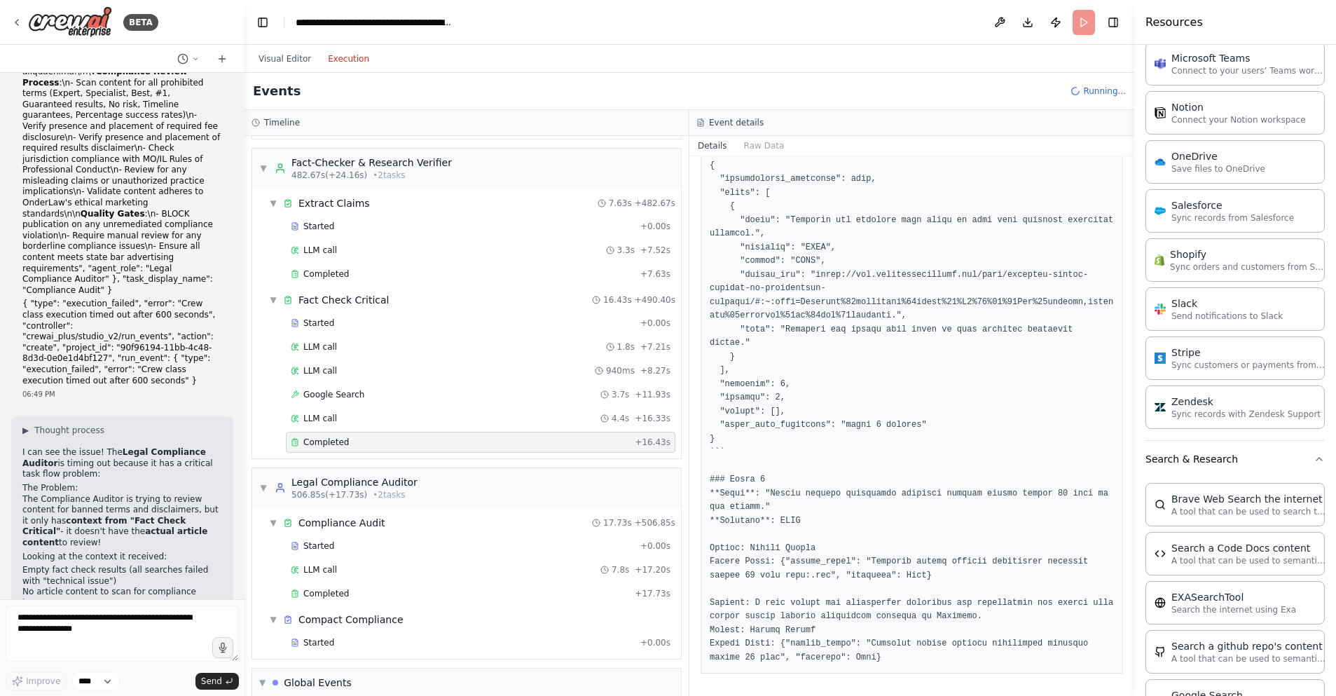
scroll to position [1364, 0]
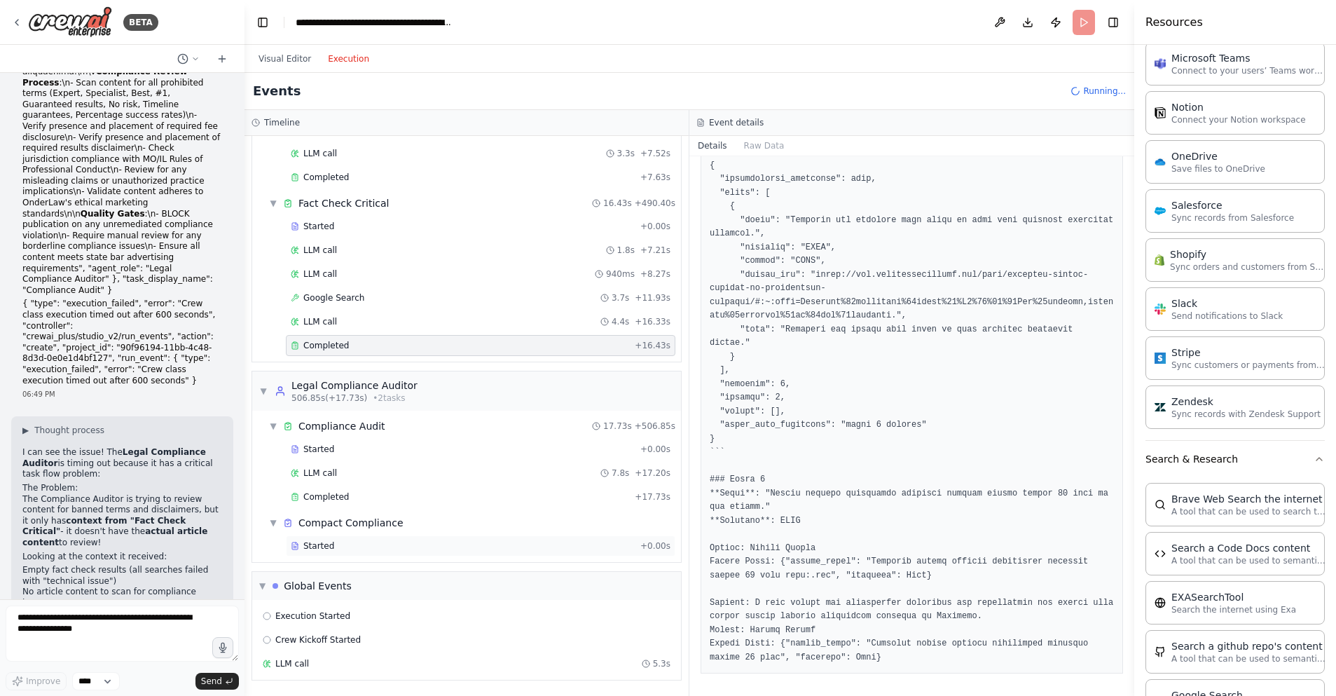
click at [427, 546] on div "Started" at bounding box center [463, 545] width 344 height 11
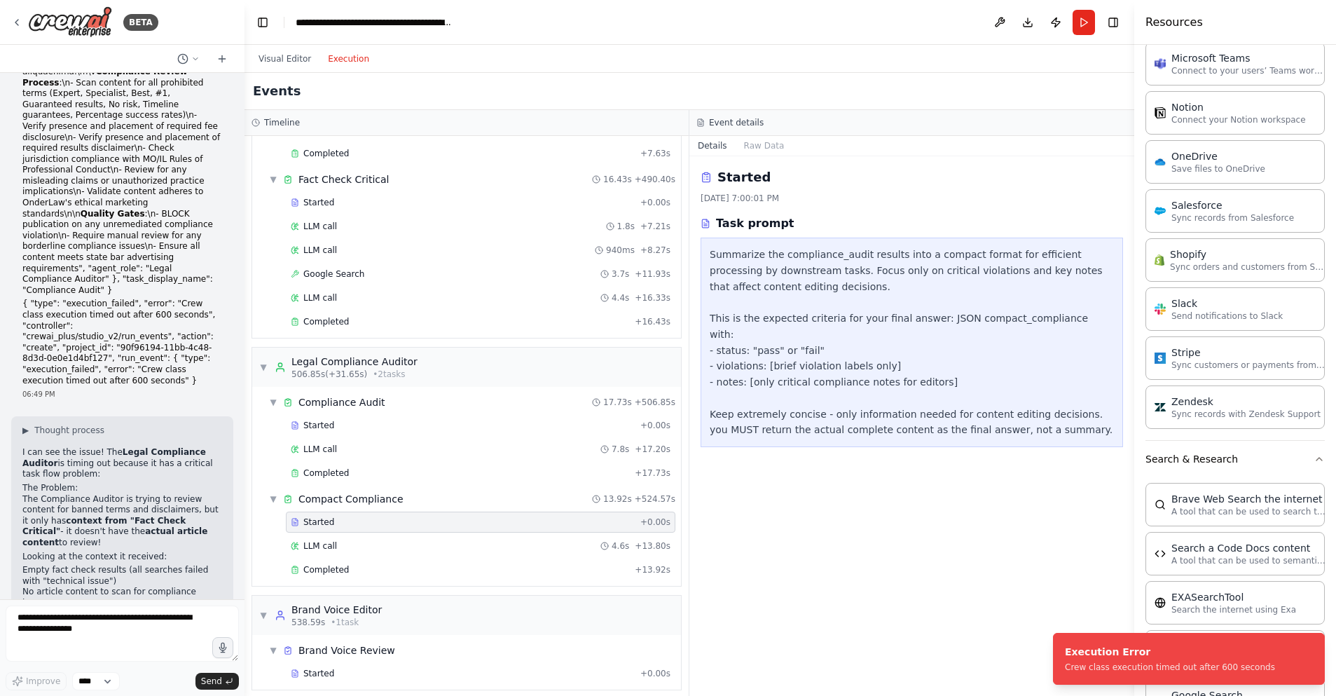
scroll to position [1539, 0]
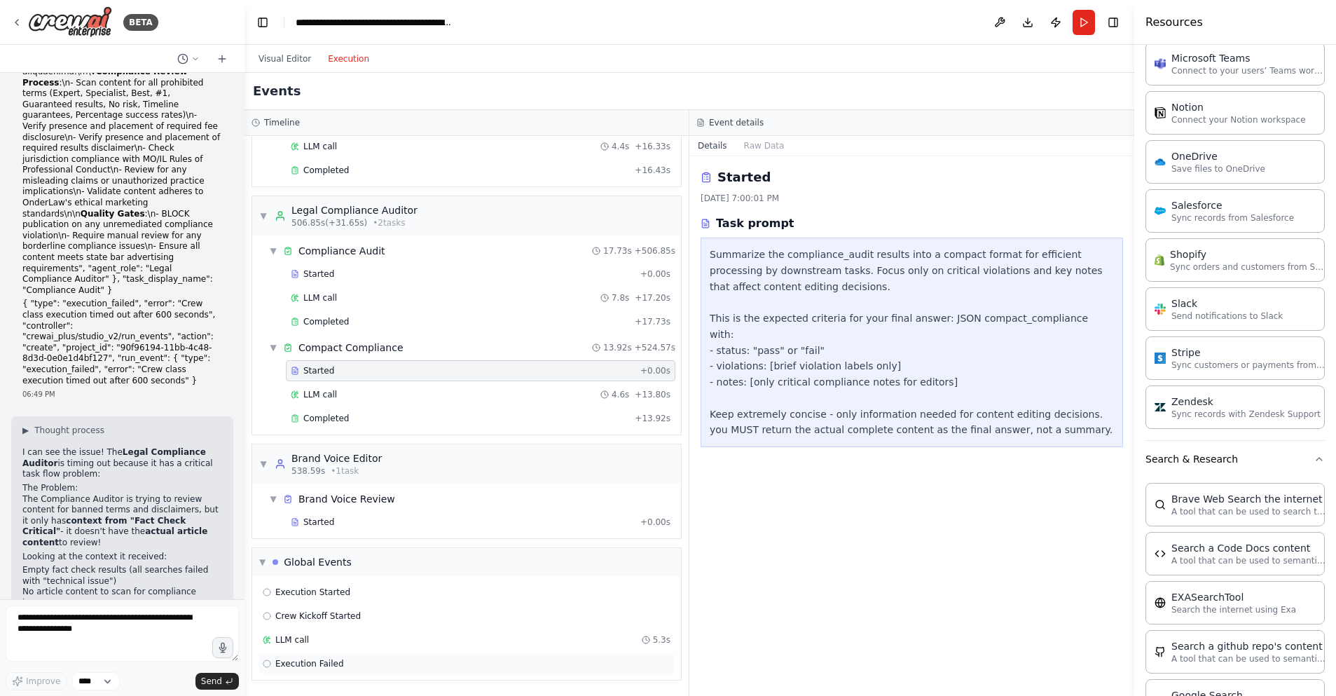
click at [345, 666] on div "Execution Failed" at bounding box center [467, 663] width 408 height 11
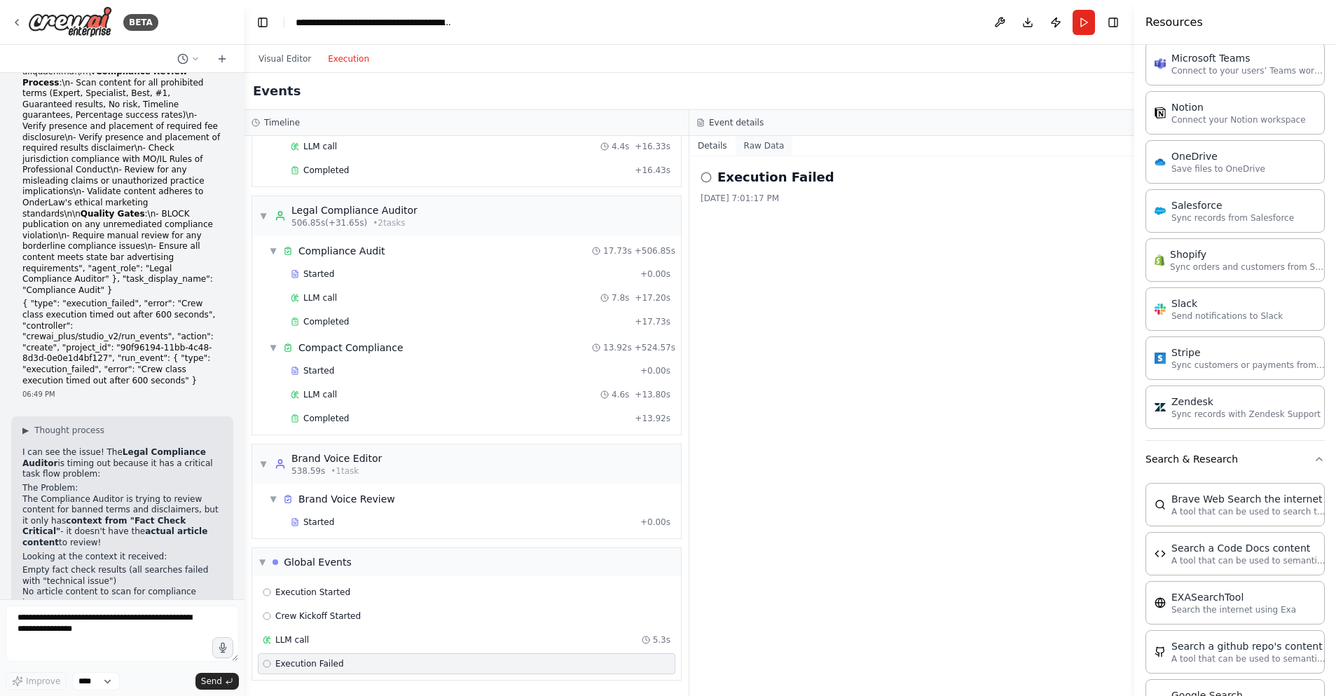
click at [768, 142] on button "Raw Data" at bounding box center [764, 146] width 57 height 20
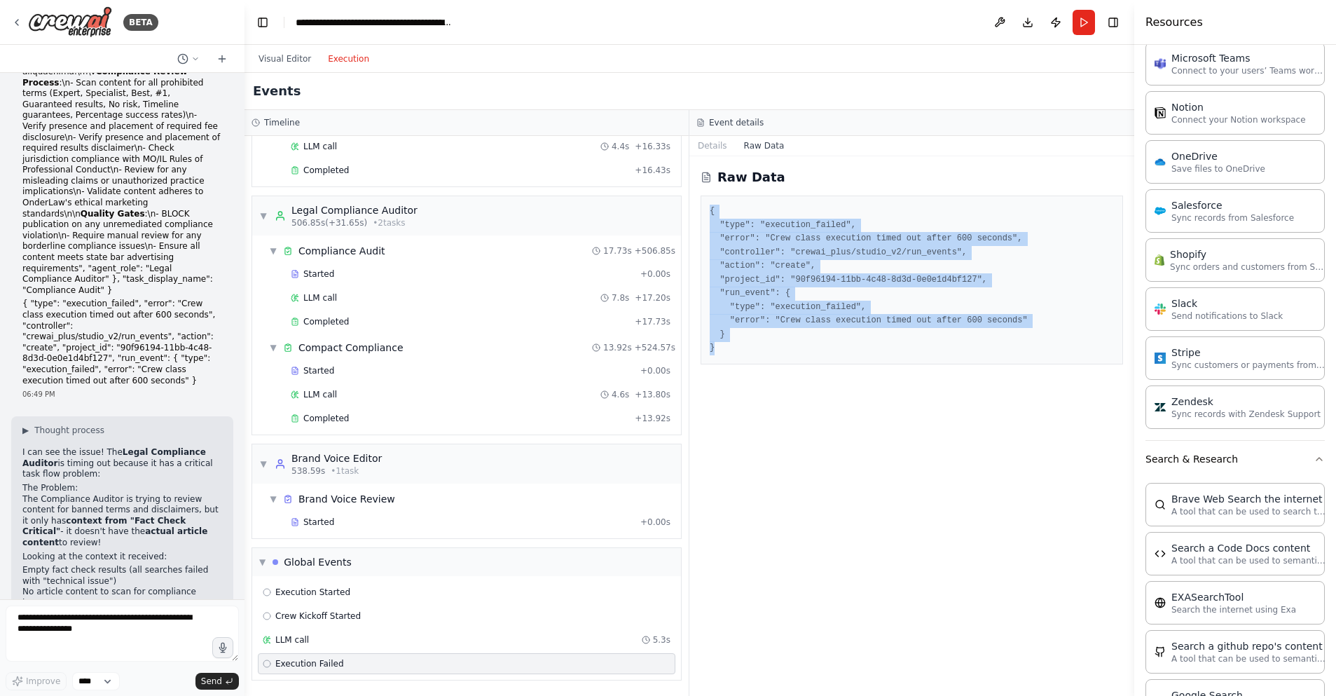
drag, startPoint x: 722, startPoint y: 347, endPoint x: 696, endPoint y: 207, distance: 141.8
click at [696, 207] on div "Raw Data { "type": "execution_failed", "error": "Crew class execution timed out…" at bounding box center [911, 425] width 445 height 539
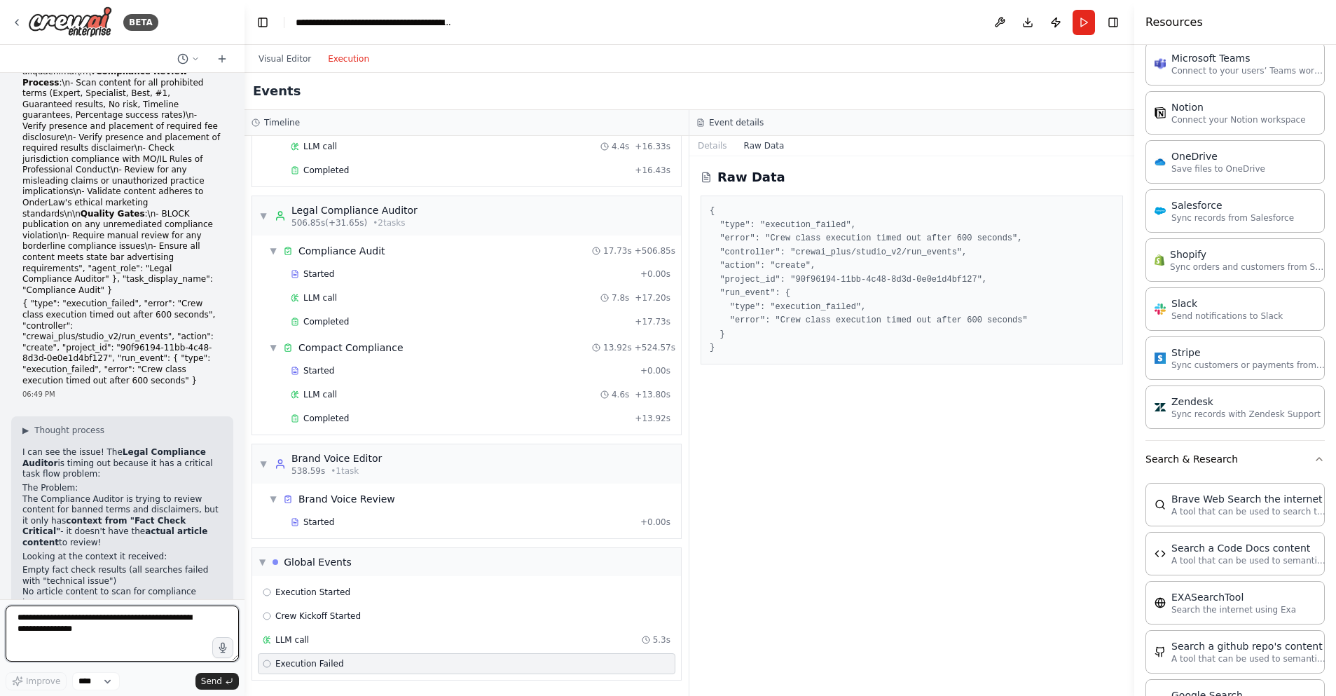
drag, startPoint x: 79, startPoint y: 608, endPoint x: 62, endPoint y: 626, distance: 24.8
click at [76, 610] on textarea at bounding box center [122, 633] width 233 height 56
click at [52, 636] on textarea at bounding box center [122, 633] width 233 height 56
paste textarea "**********"
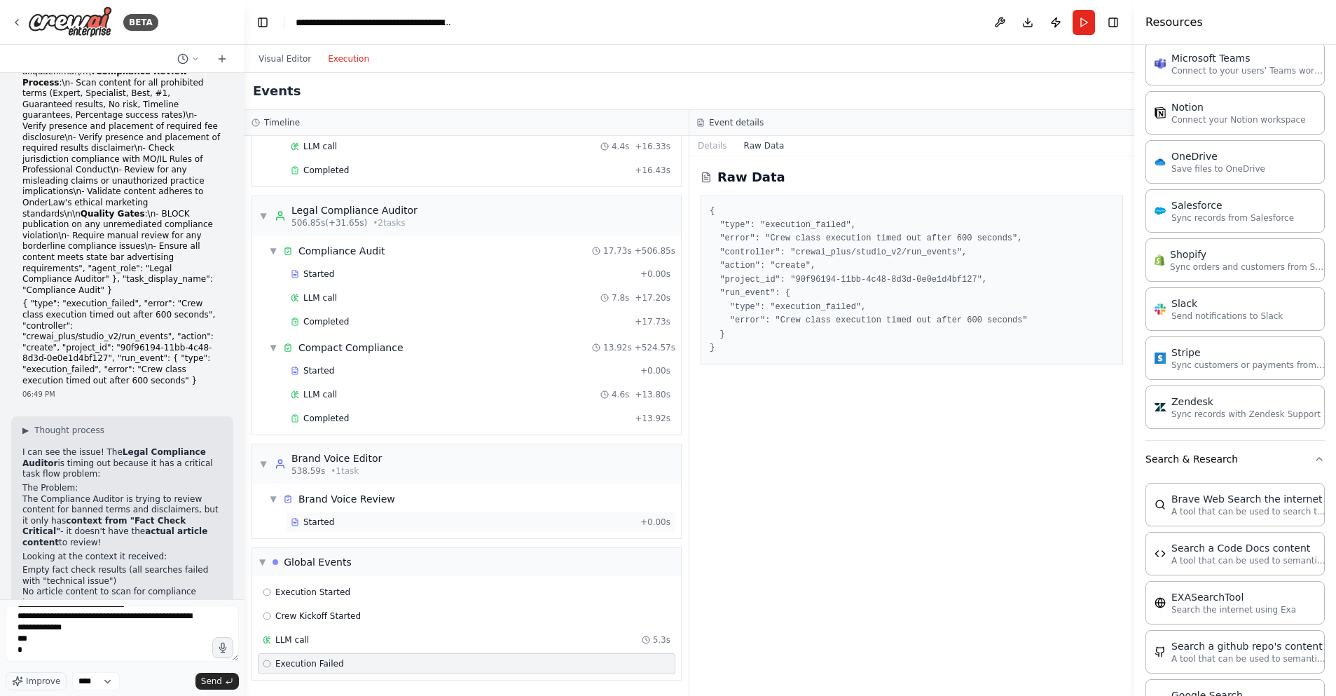
click at [355, 527] on div "Started" at bounding box center [463, 521] width 344 height 11
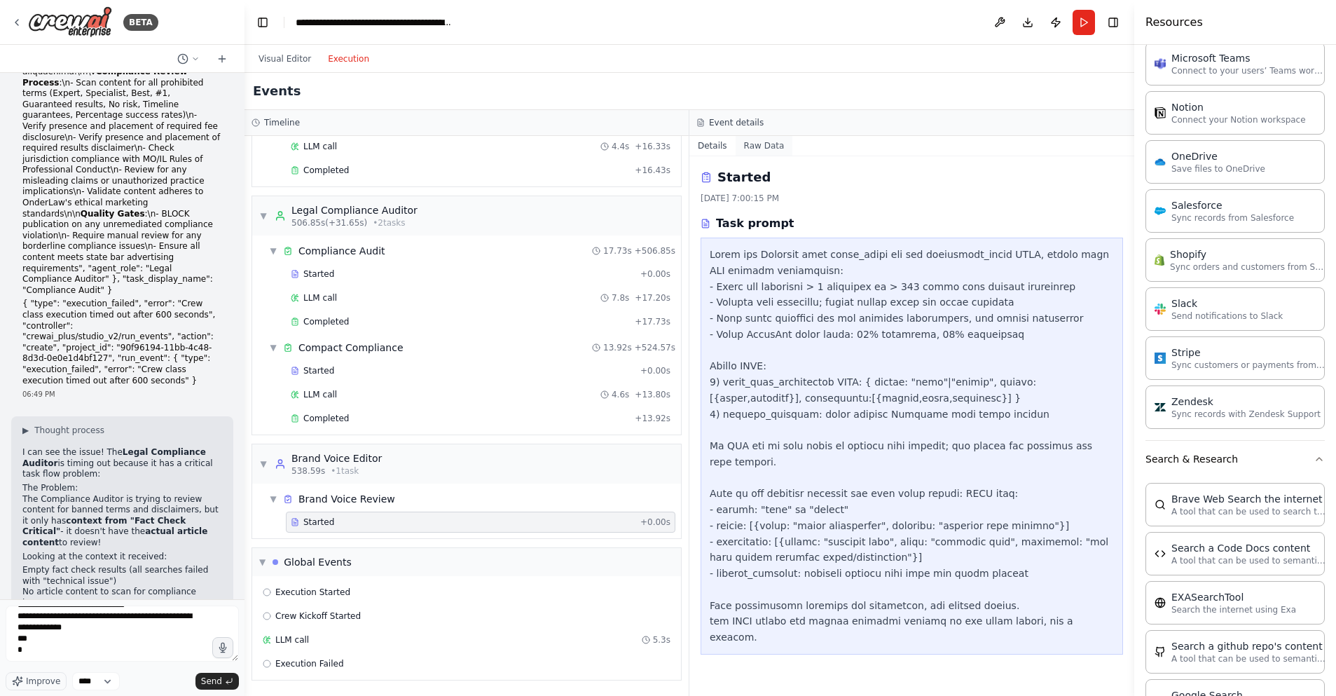
click at [759, 147] on button "Raw Data" at bounding box center [764, 146] width 57 height 20
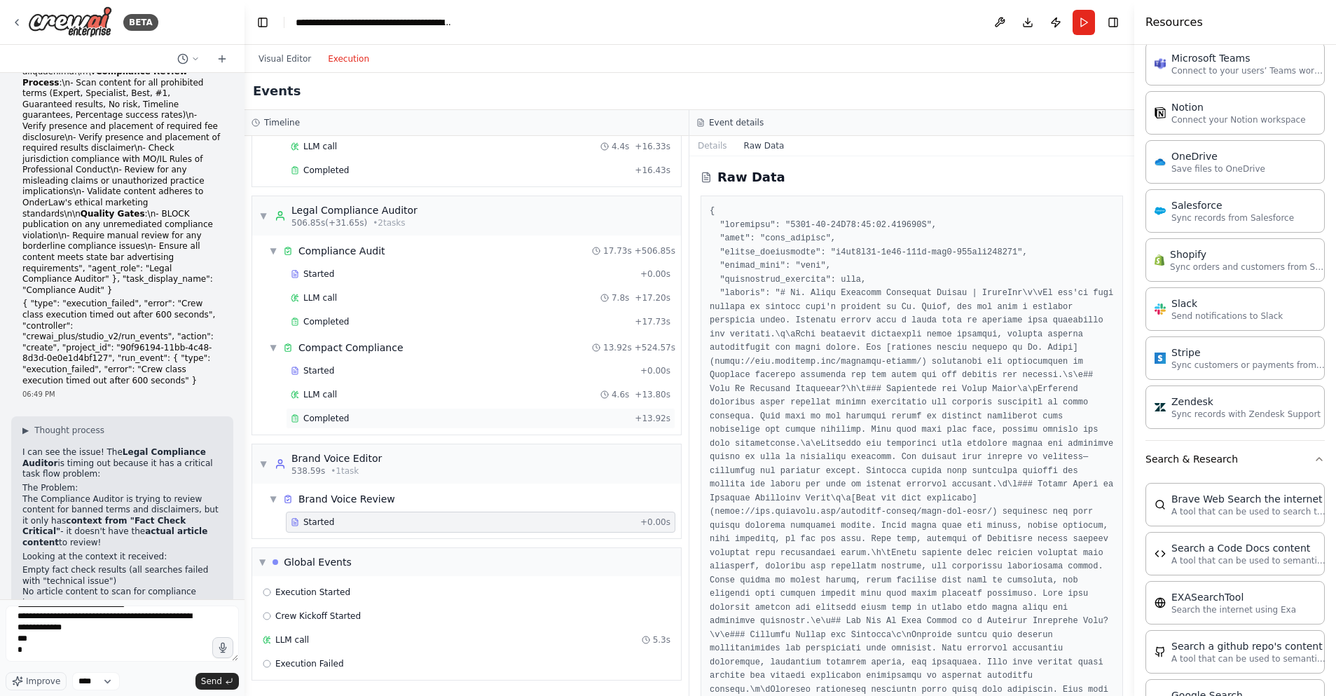
click at [463, 422] on div "Completed" at bounding box center [460, 418] width 338 height 11
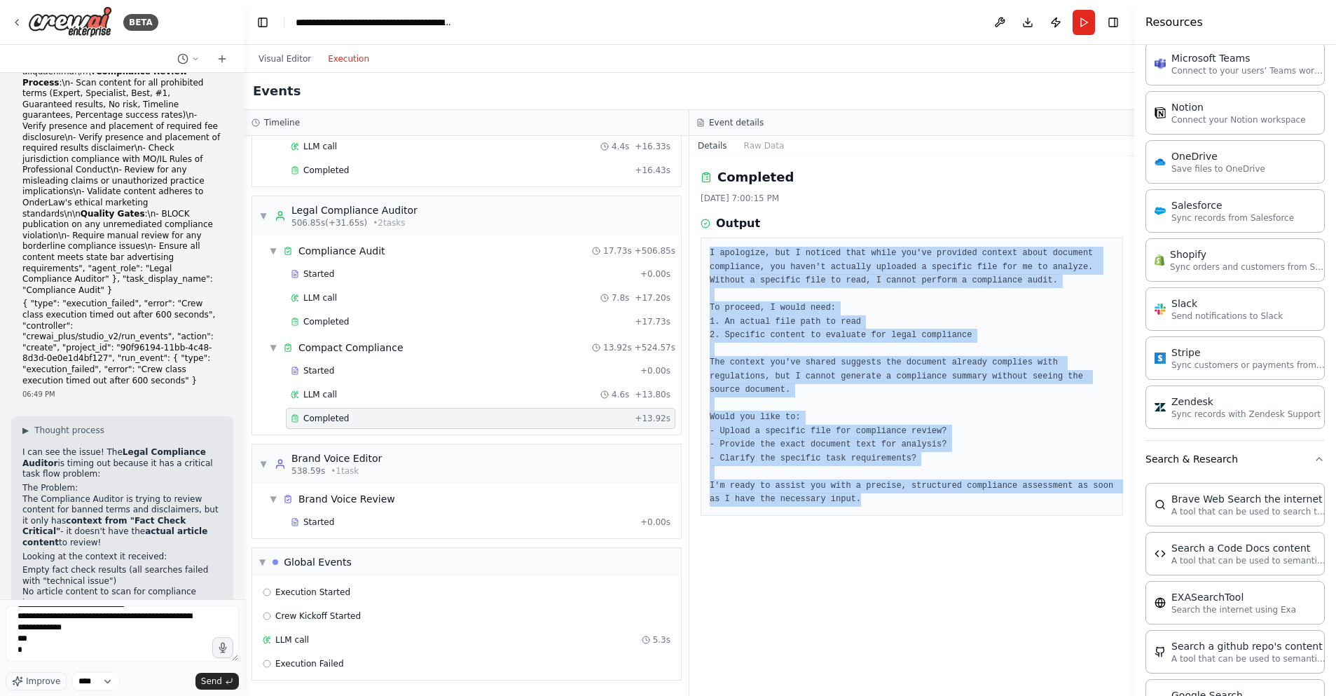
drag, startPoint x: 708, startPoint y: 251, endPoint x: 977, endPoint y: 512, distance: 374.6
click at [977, 512] on div "I apologize, but I noticed that while you've provided context about document co…" at bounding box center [912, 377] width 422 height 278
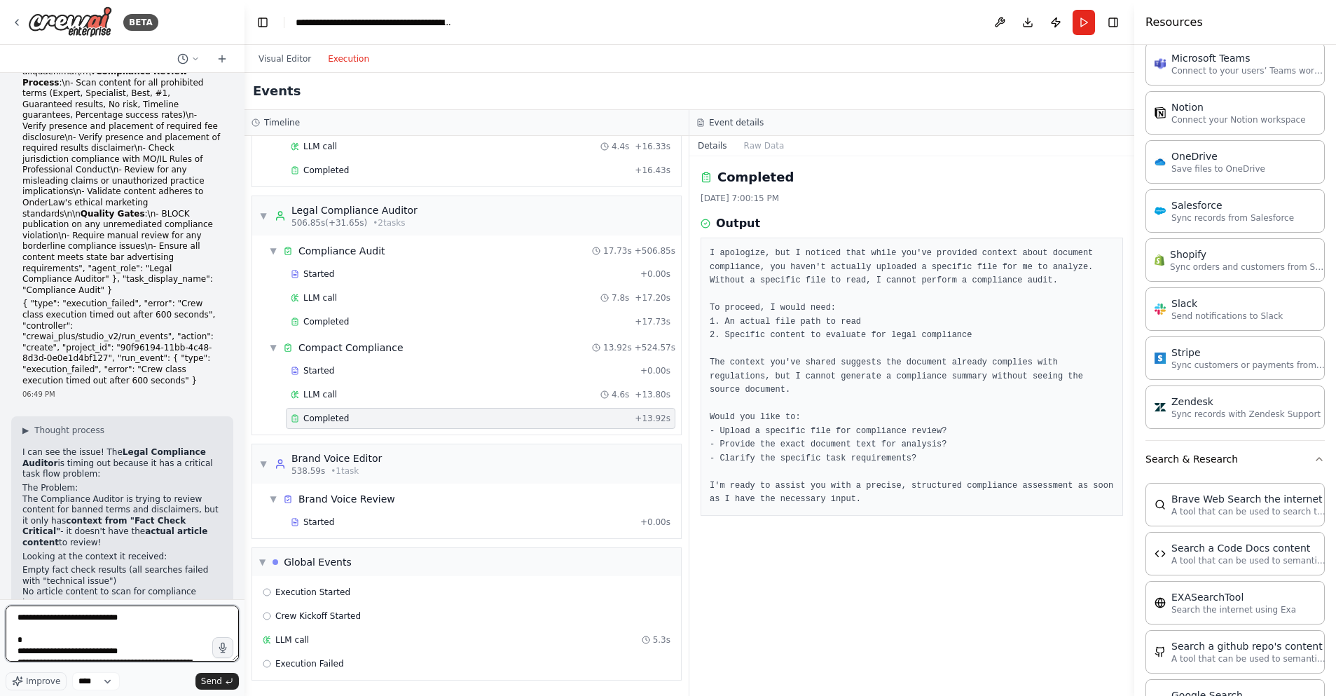
click at [19, 619] on textarea "**********" at bounding box center [122, 633] width 233 height 56
click at [153, 619] on textarea "**********" at bounding box center [122, 633] width 233 height 56
paste textarea "**********"
click at [759, 144] on button "Raw Data" at bounding box center [764, 146] width 57 height 20
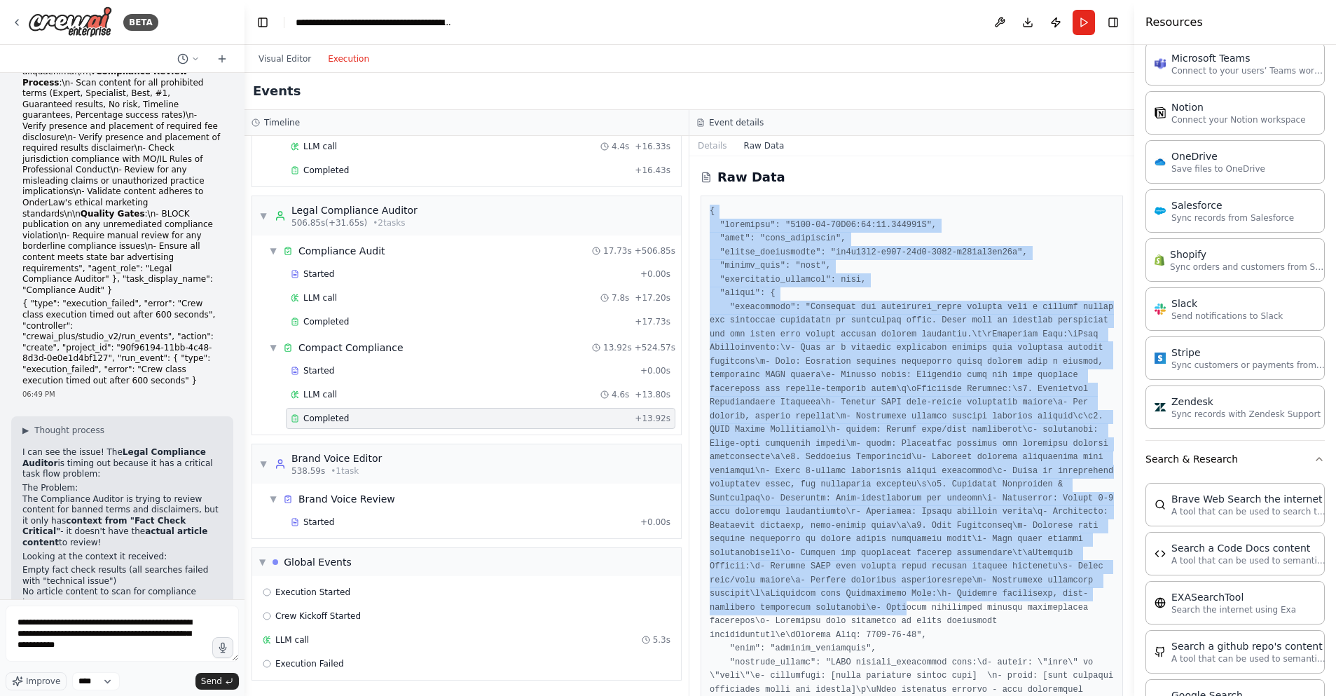
drag, startPoint x: 710, startPoint y: 207, endPoint x: 909, endPoint y: 623, distance: 461.0
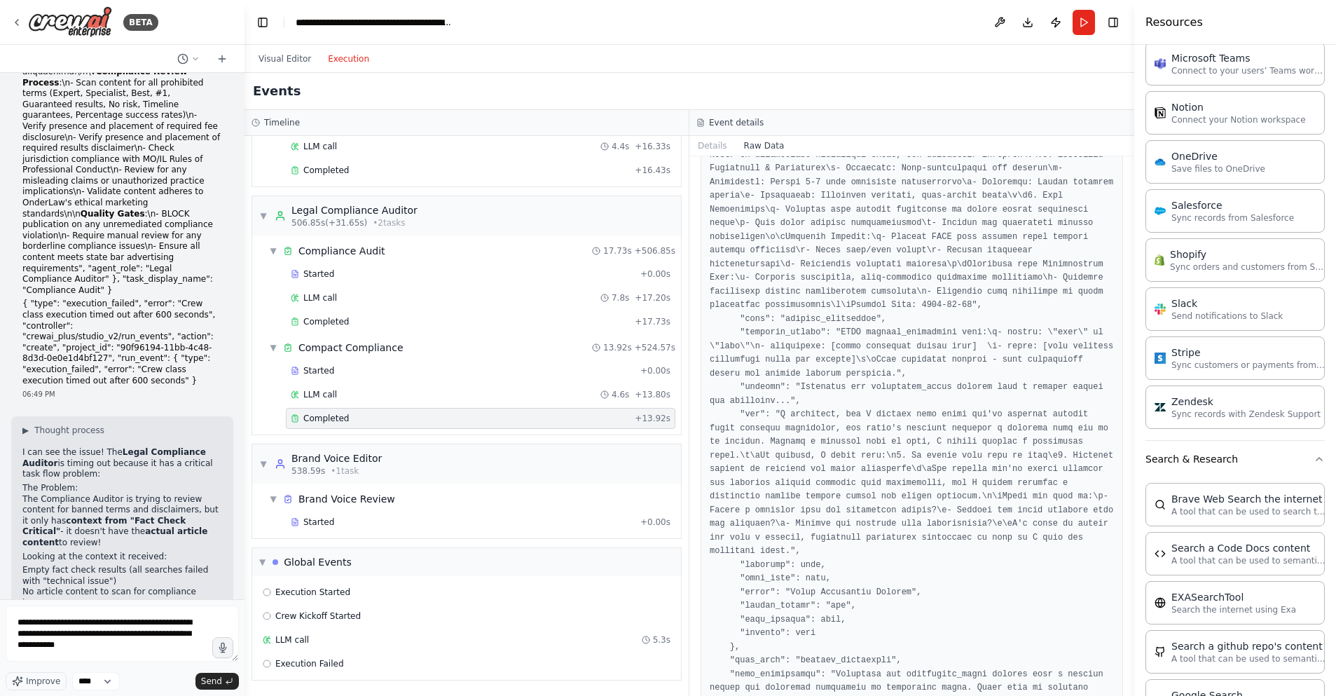
scroll to position [1333, 0]
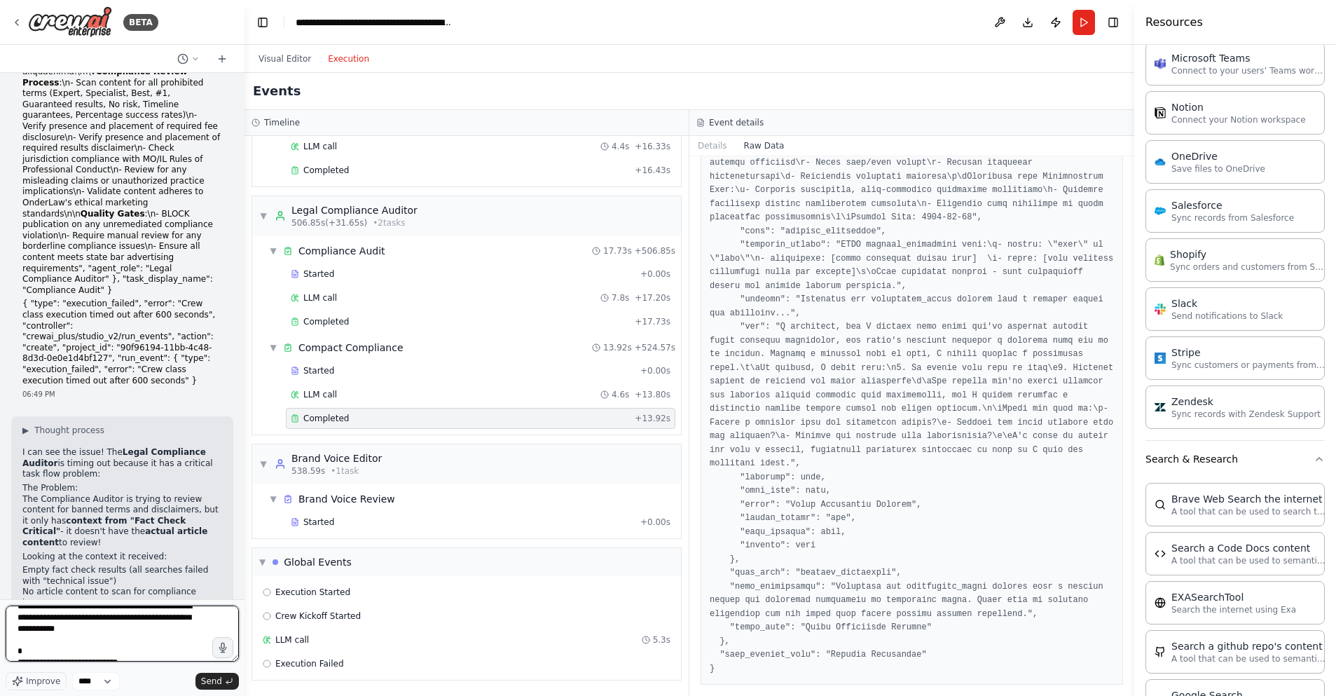
click at [141, 642] on textarea at bounding box center [122, 633] width 233 height 56
paste textarea "**********"
type textarea "**********"
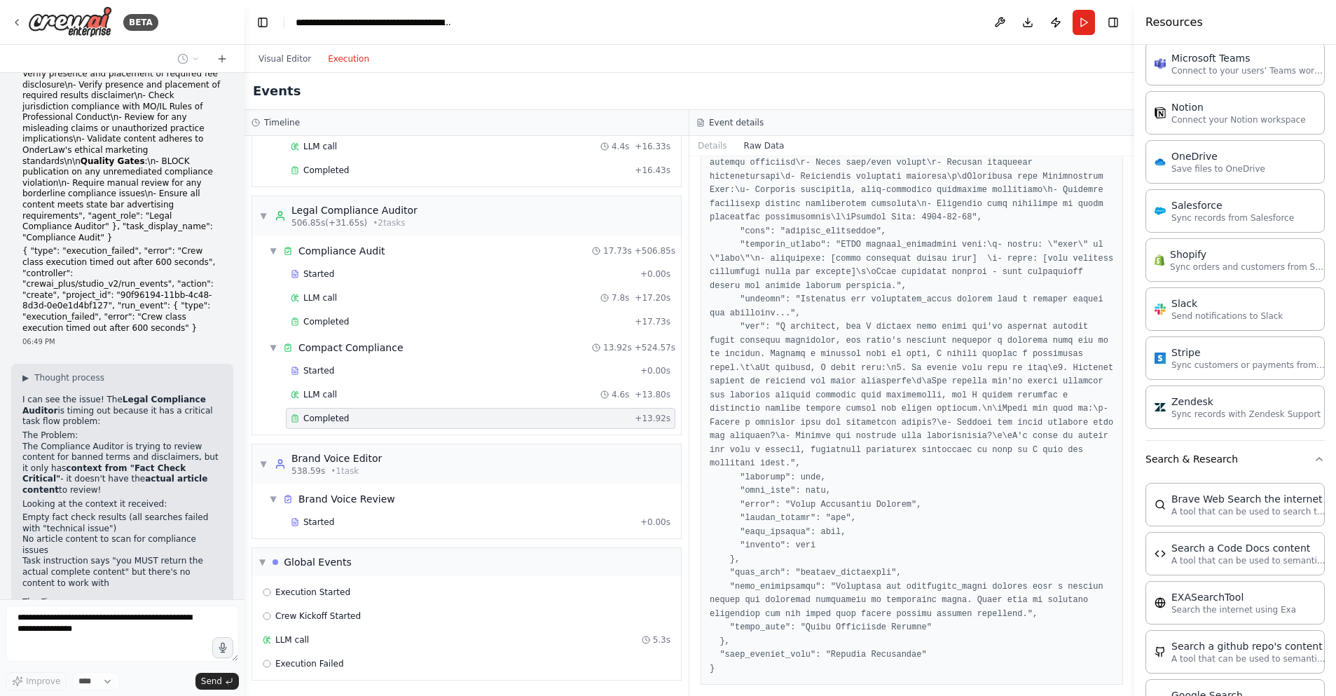
scroll to position [33347, 0]
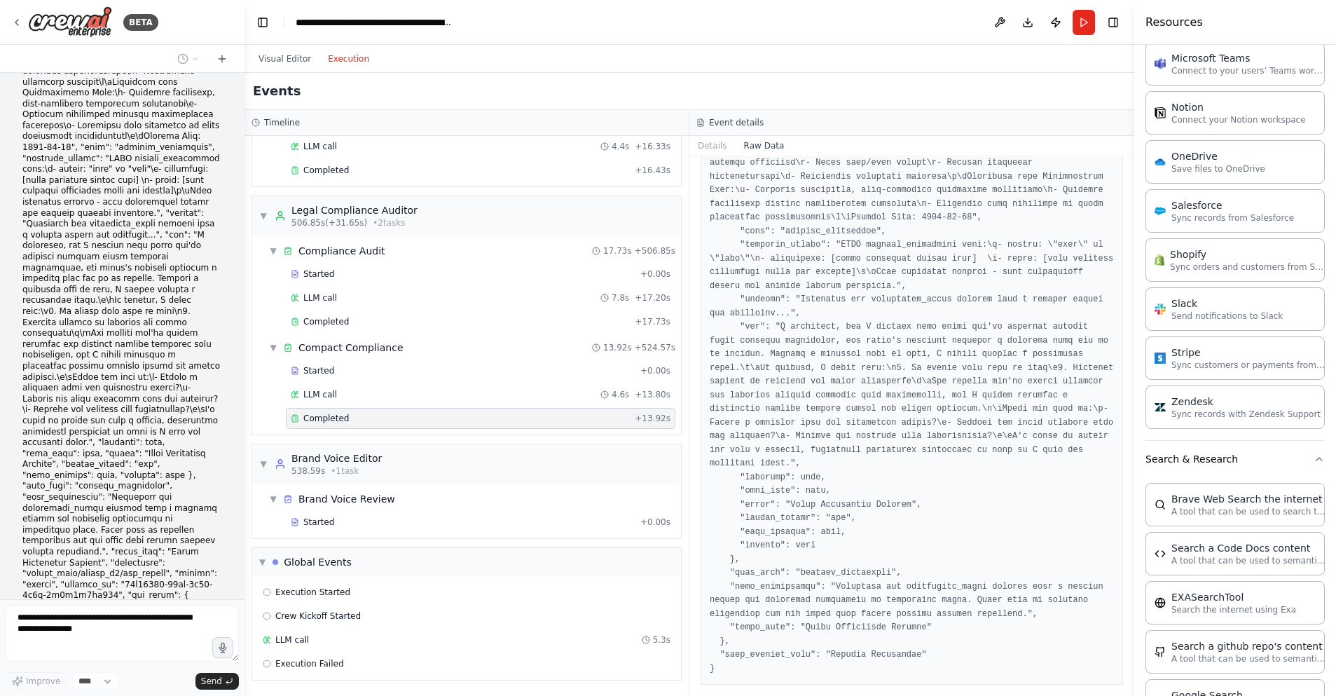
drag, startPoint x: 183, startPoint y: 523, endPoint x: 61, endPoint y: 341, distance: 219.8
click at [61, 341] on div "why does this keep happening? from the legal compliance auditor I apologize, bu…" at bounding box center [122, 496] width 200 height 2358
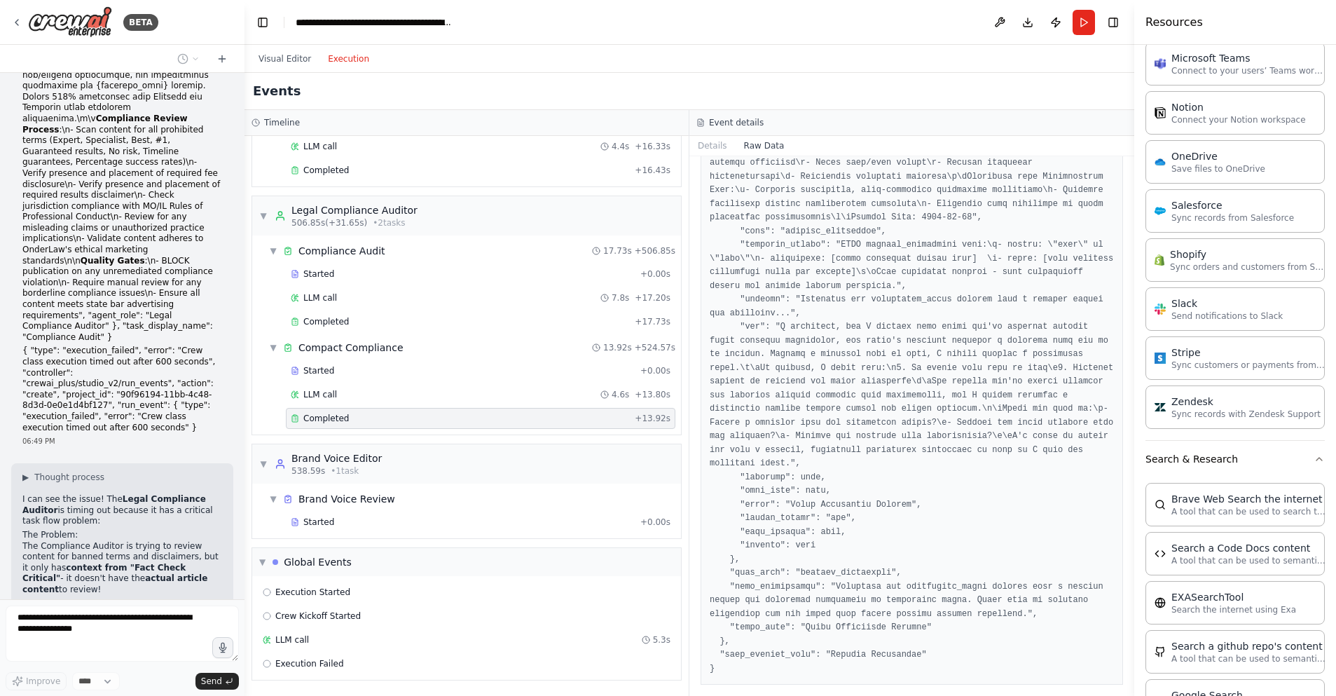
scroll to position [31434, 0]
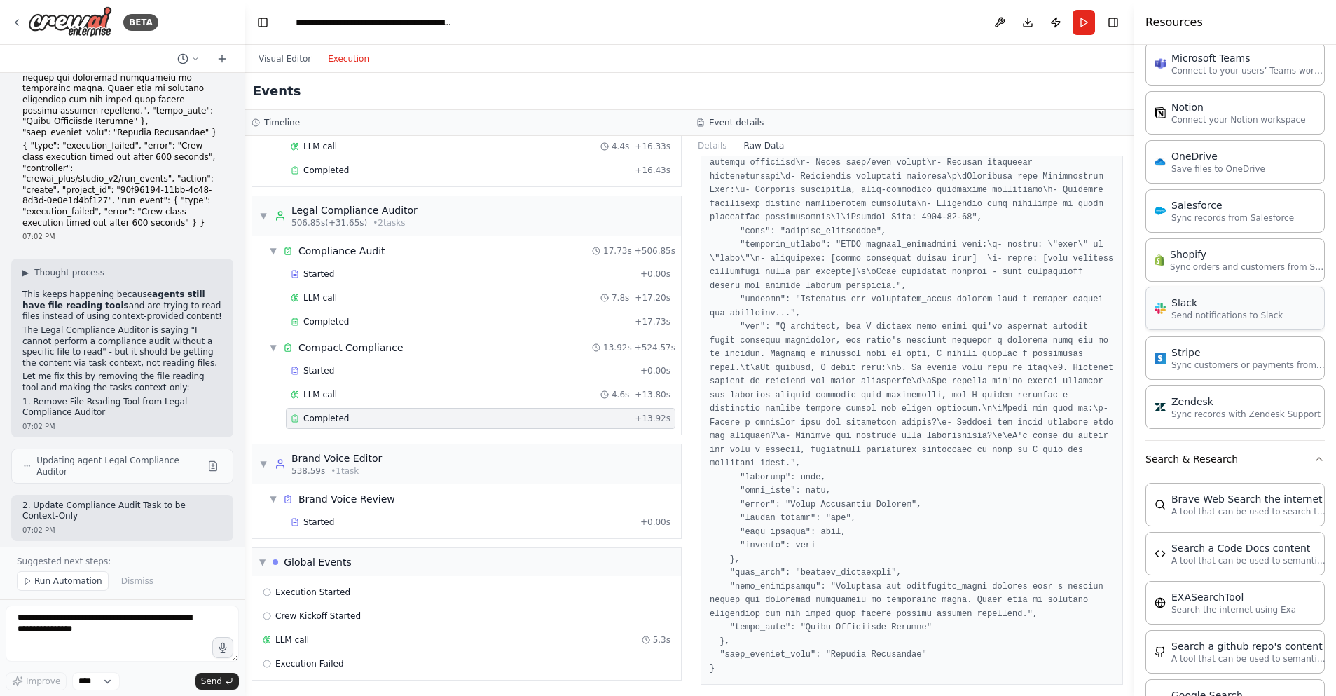
scroll to position [34505, 0]
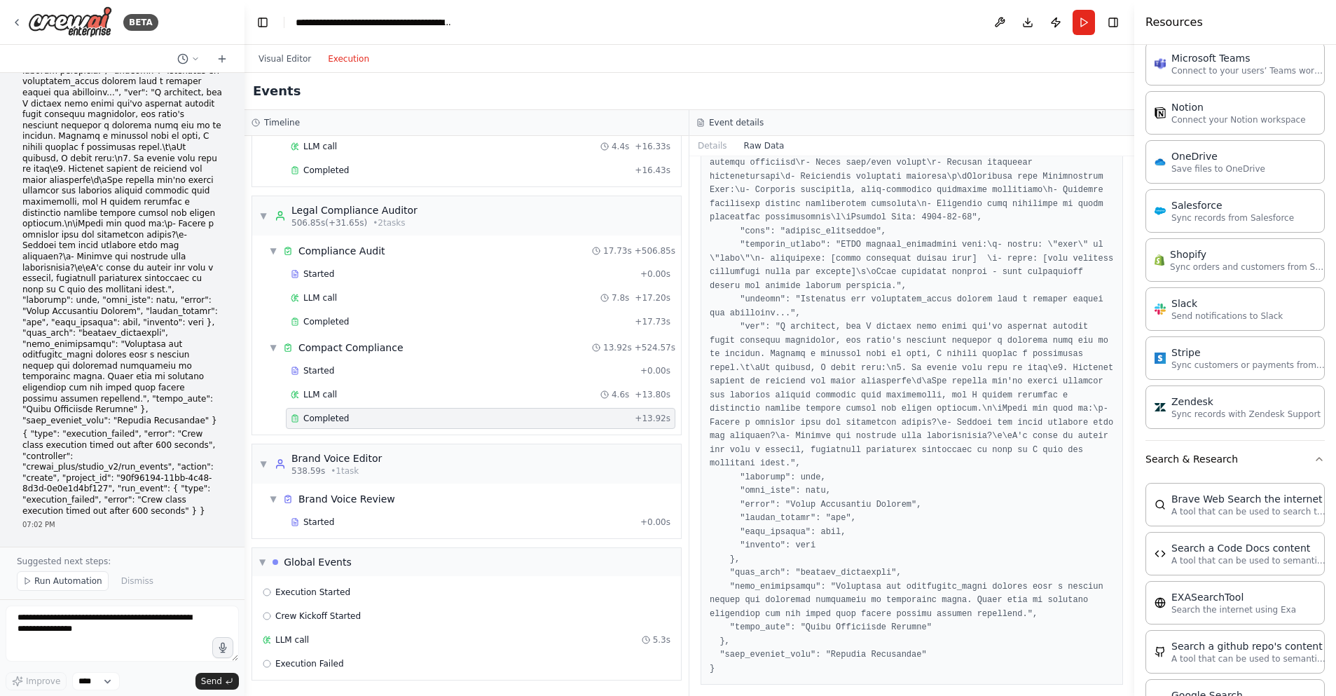
drag, startPoint x: 37, startPoint y: 312, endPoint x: 95, endPoint y: 421, distance: 123.2
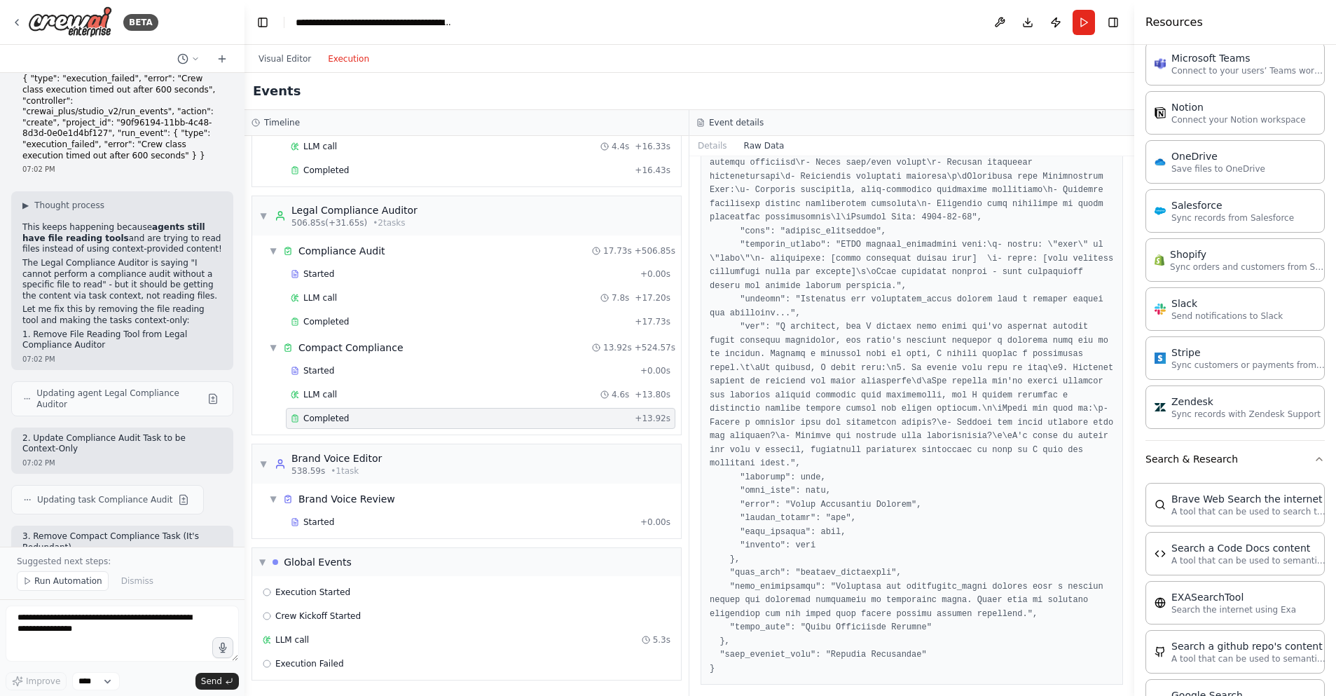
scroll to position [34934, 0]
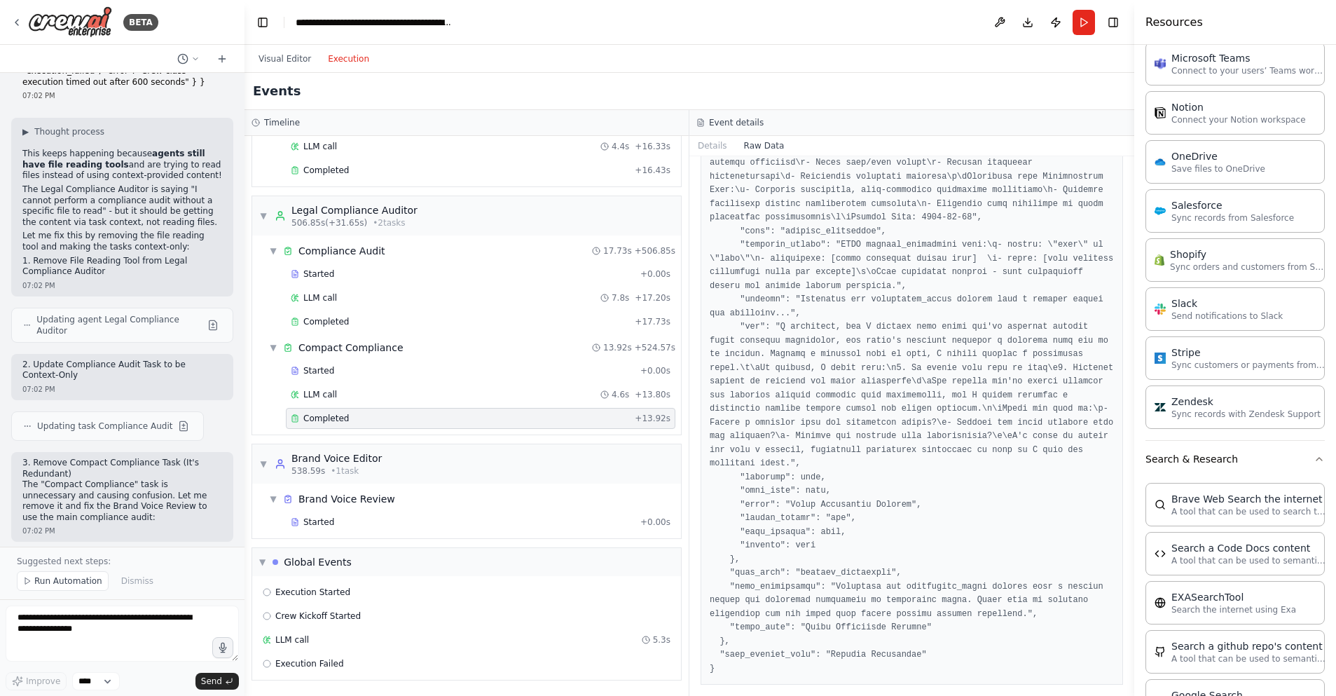
click at [62, 580] on span "Run Automation" at bounding box center [68, 580] width 68 height 11
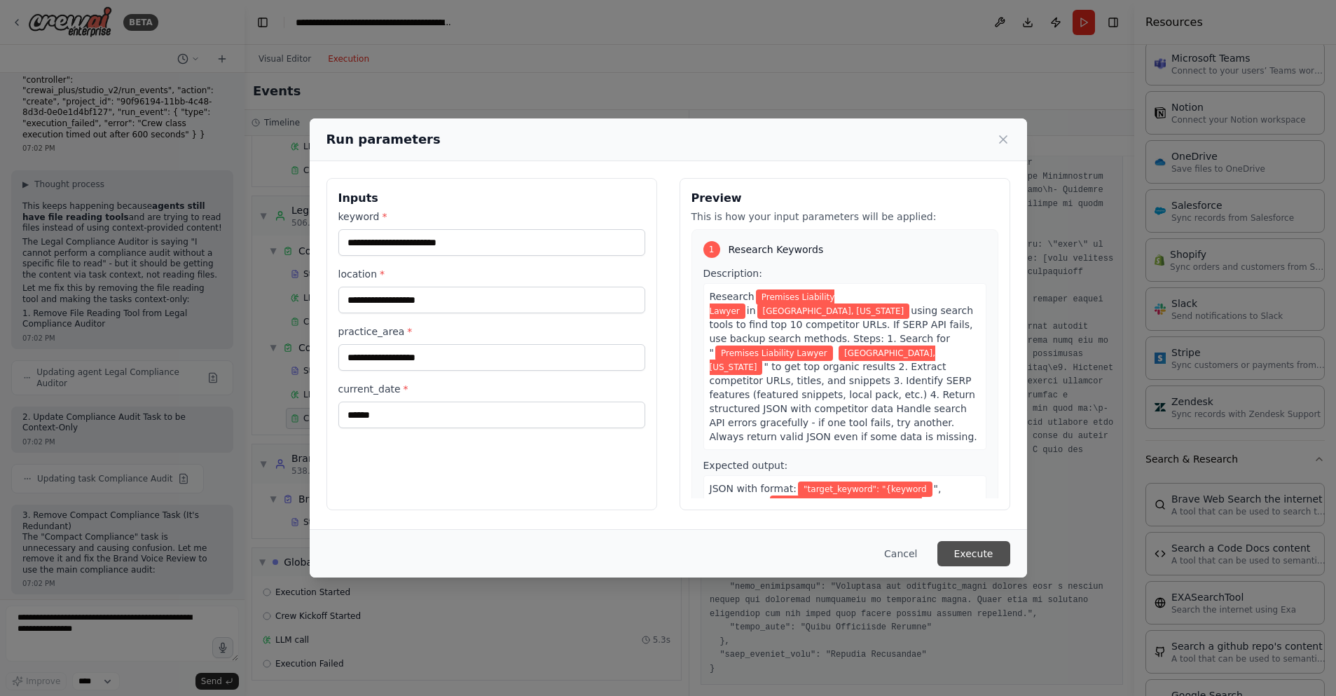
click at [972, 553] on button "Execute" at bounding box center [973, 553] width 73 height 25
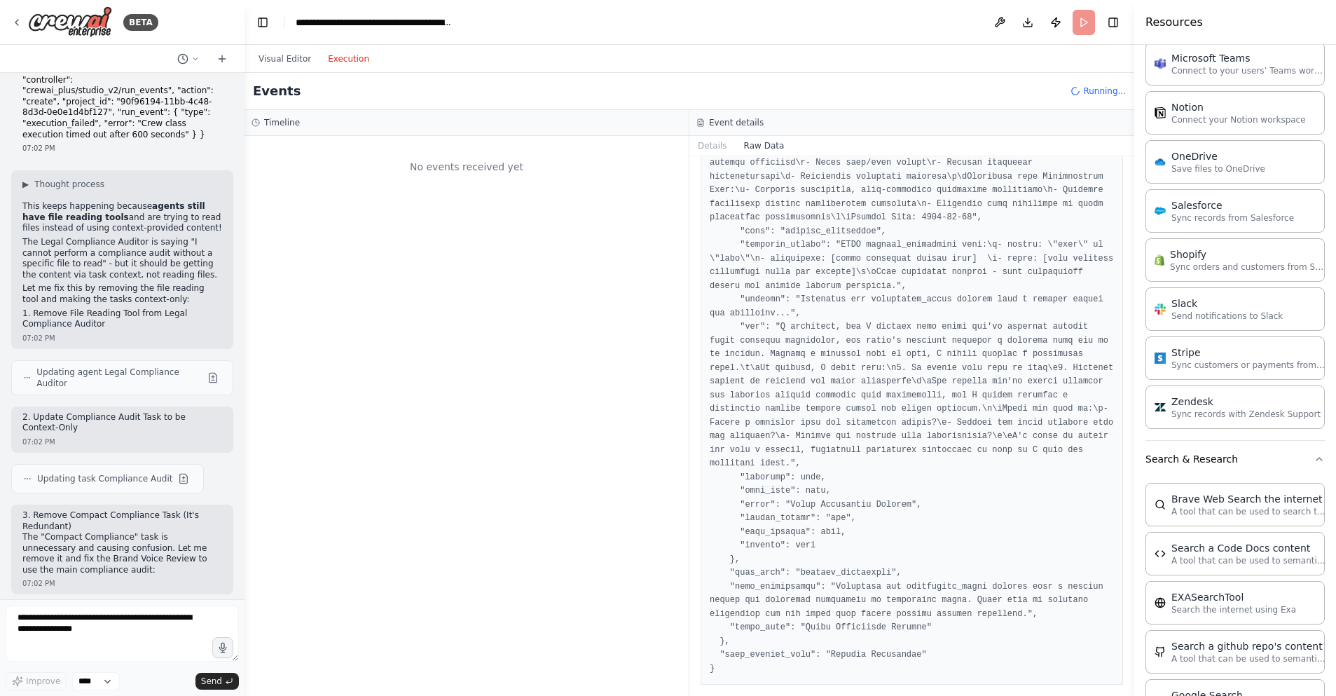
scroll to position [0, 0]
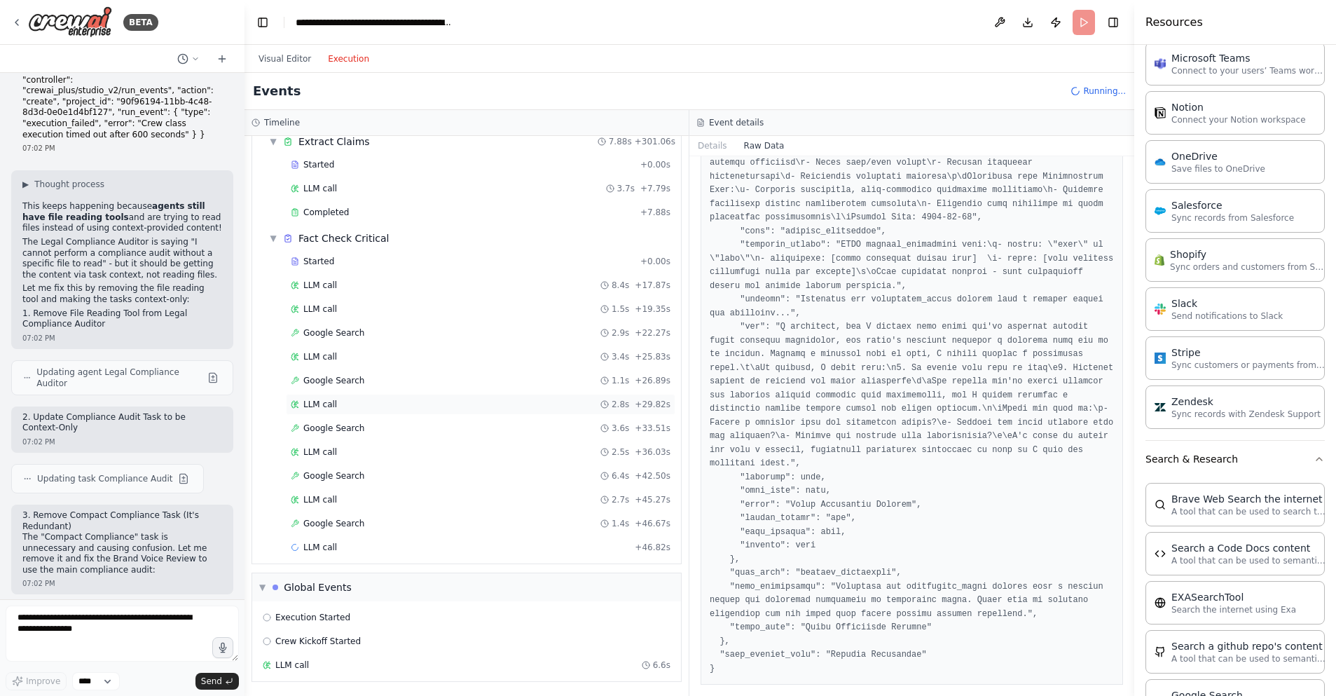
scroll to position [1140, 0]
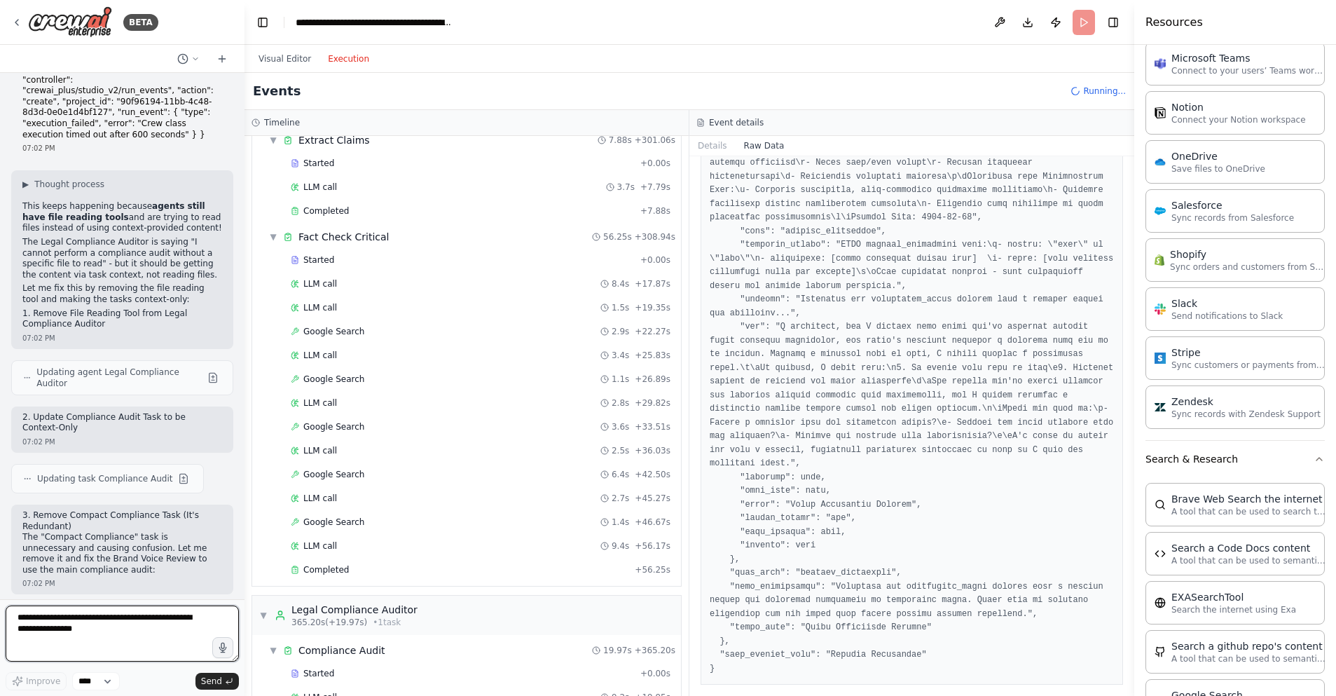
click at [57, 628] on textarea at bounding box center [122, 633] width 233 height 56
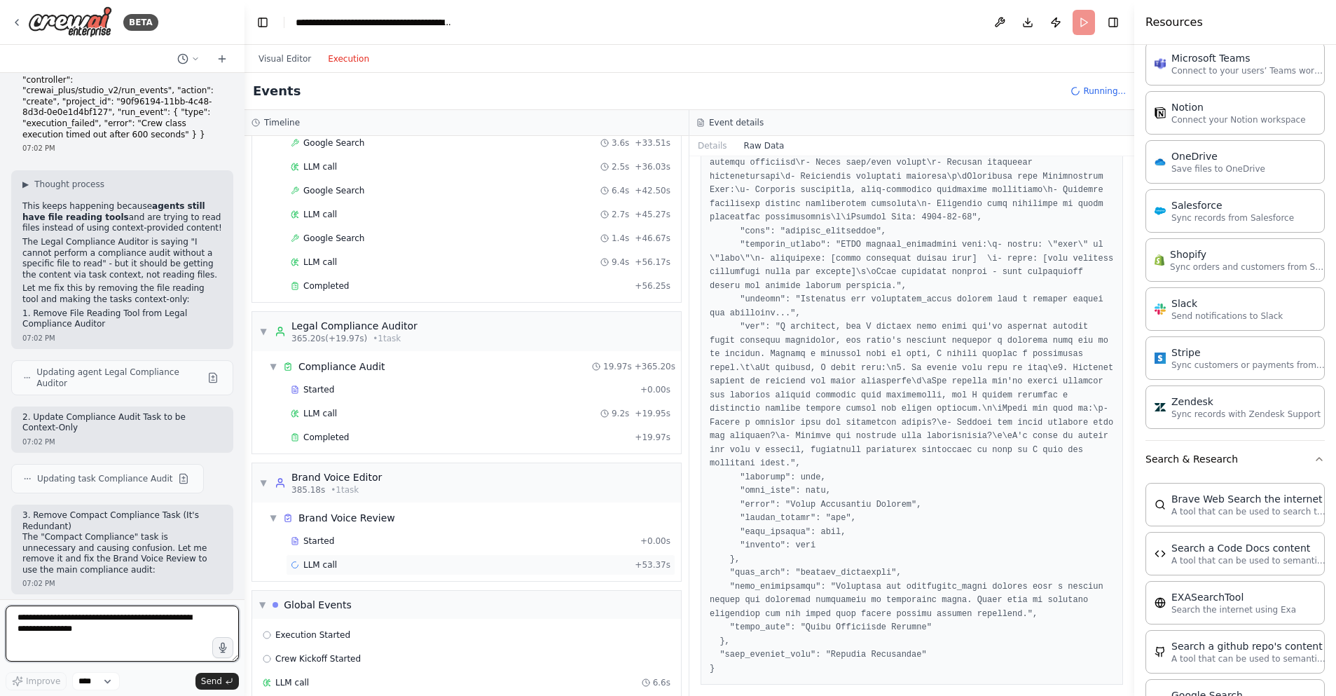
scroll to position [1443, 0]
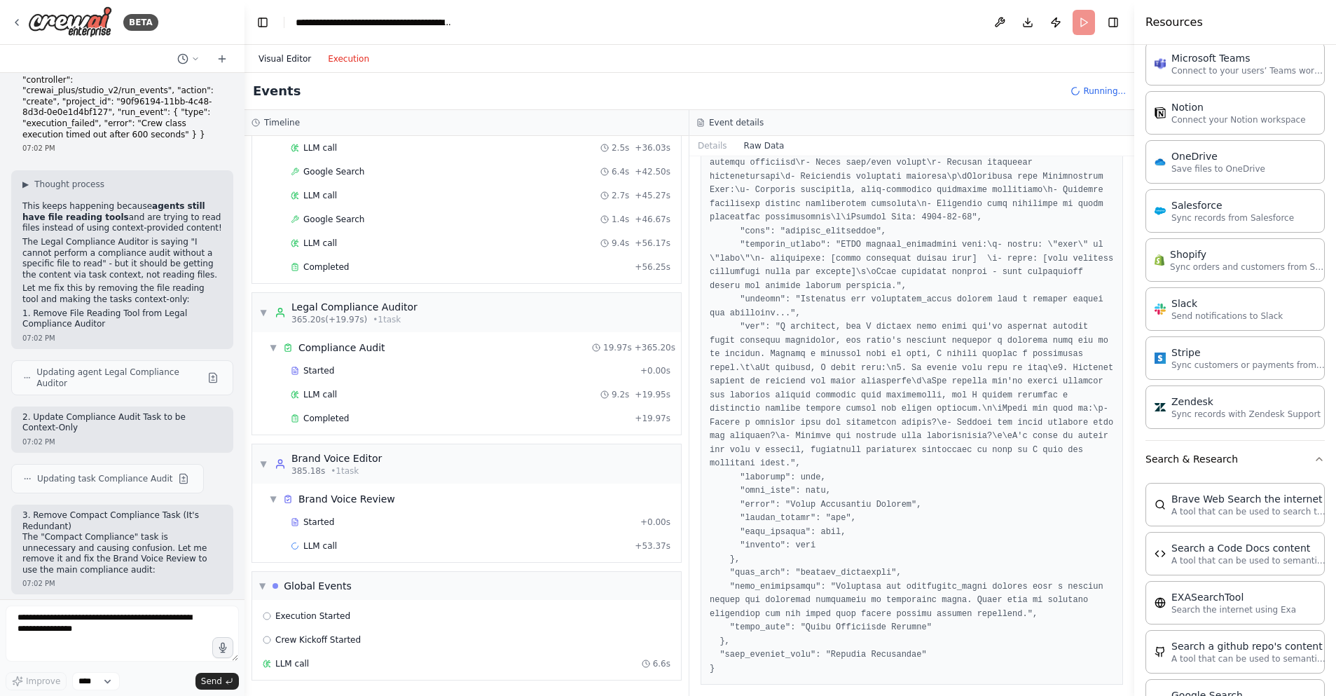
click at [301, 55] on button "Visual Editor" at bounding box center [284, 58] width 69 height 17
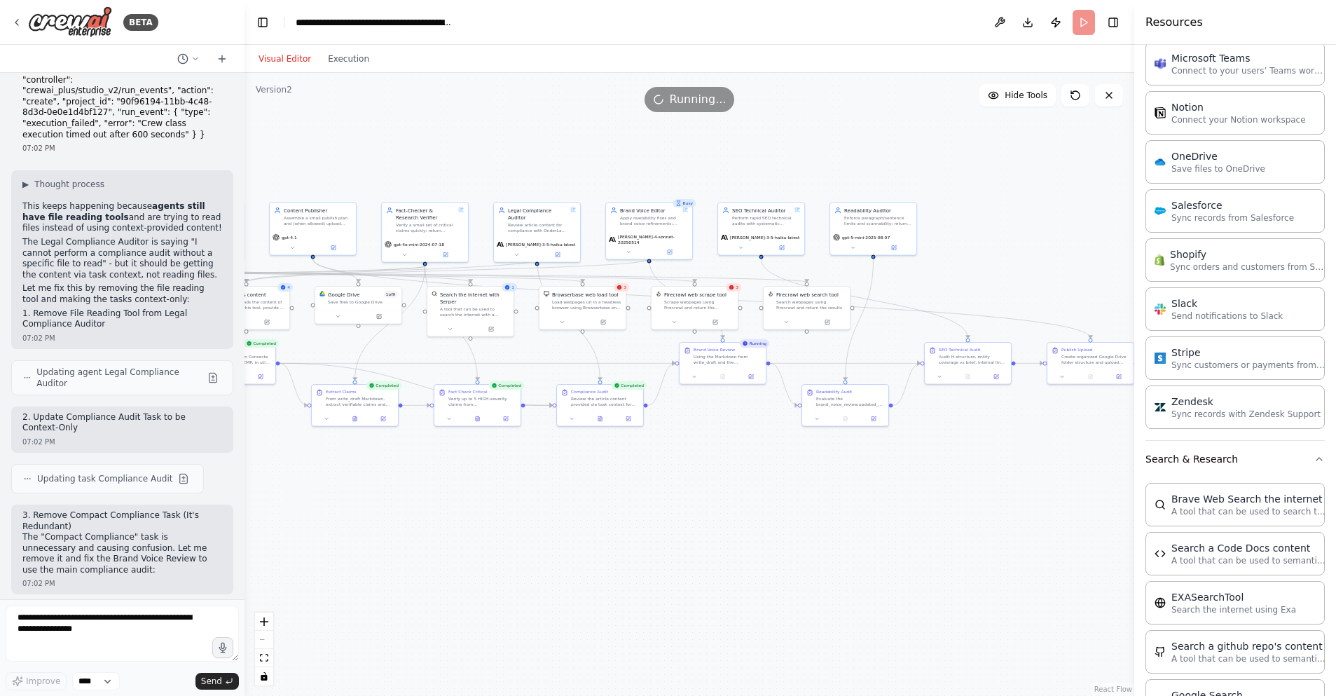
drag, startPoint x: 852, startPoint y: 140, endPoint x: 682, endPoint y: 146, distance: 170.3
click at [682, 146] on div ".deletable-edge-delete-btn { width: 20px; height: 20px; border: 0px solid #ffff…" at bounding box center [690, 384] width 890 height 623
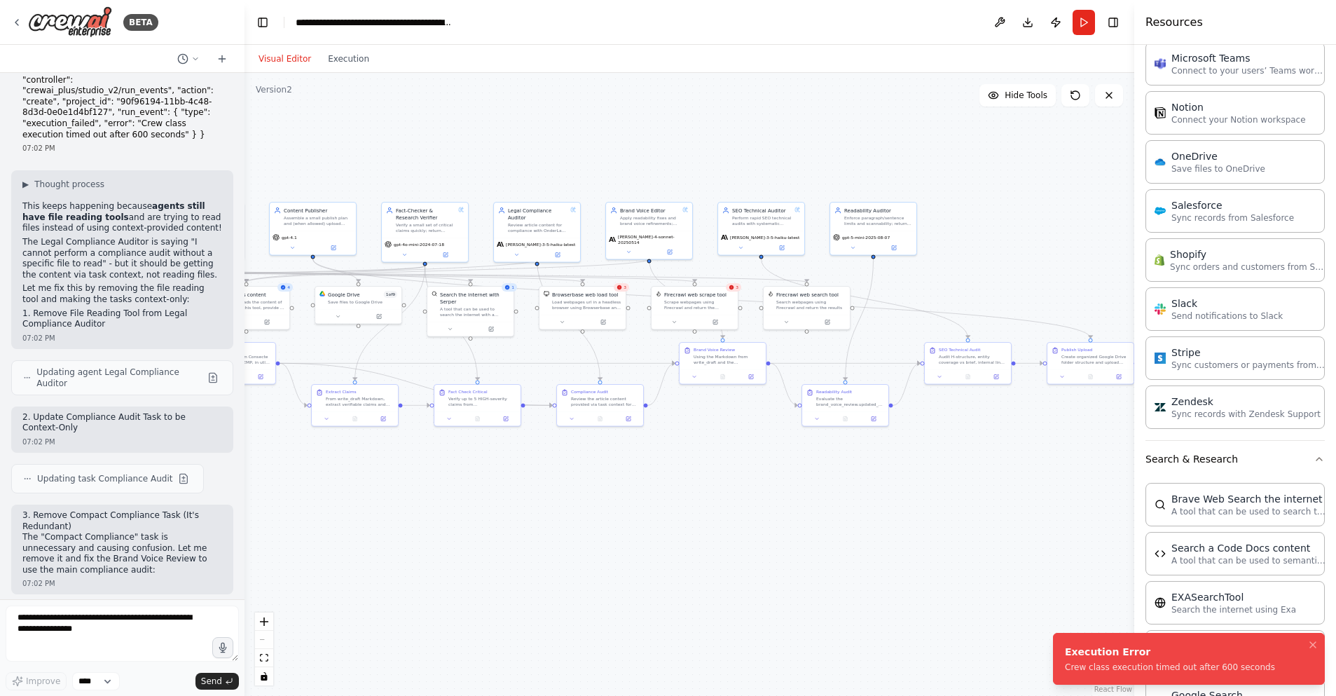
click at [1106, 664] on div "Crew class execution timed out after 600 seconds" at bounding box center [1170, 666] width 210 height 11
click at [347, 57] on button "Execution" at bounding box center [348, 58] width 58 height 17
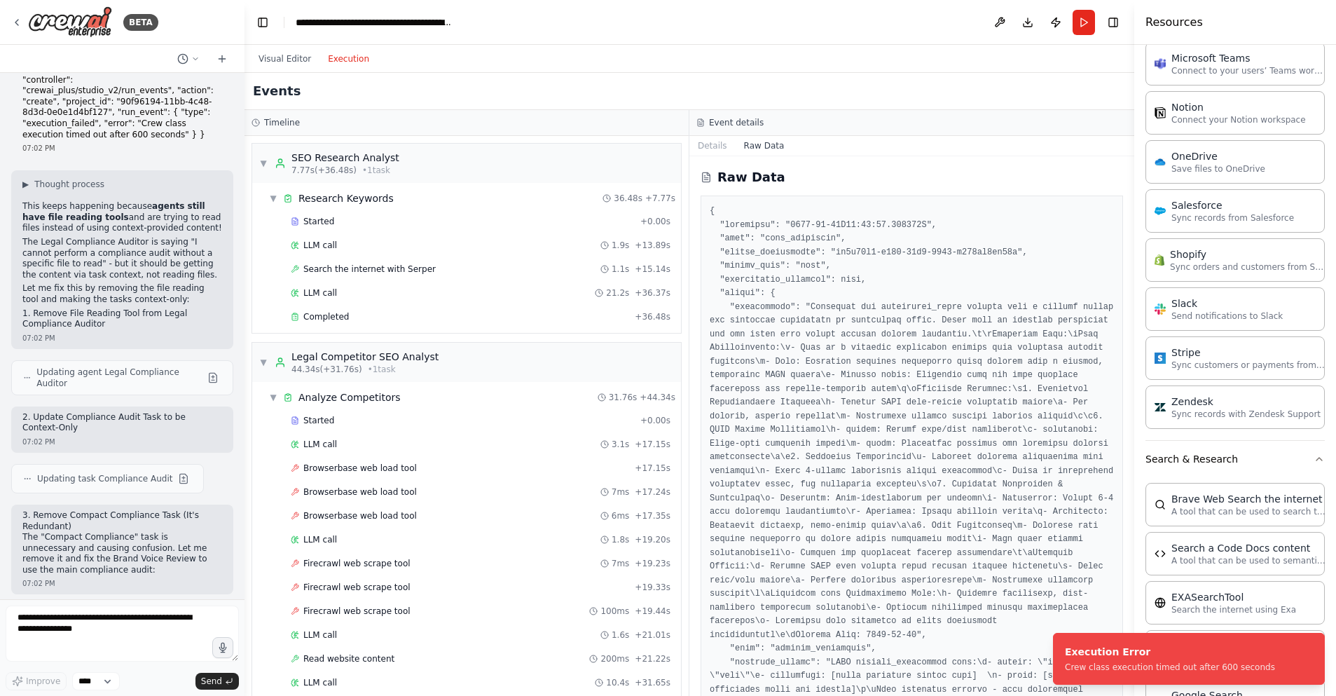
scroll to position [1642, 0]
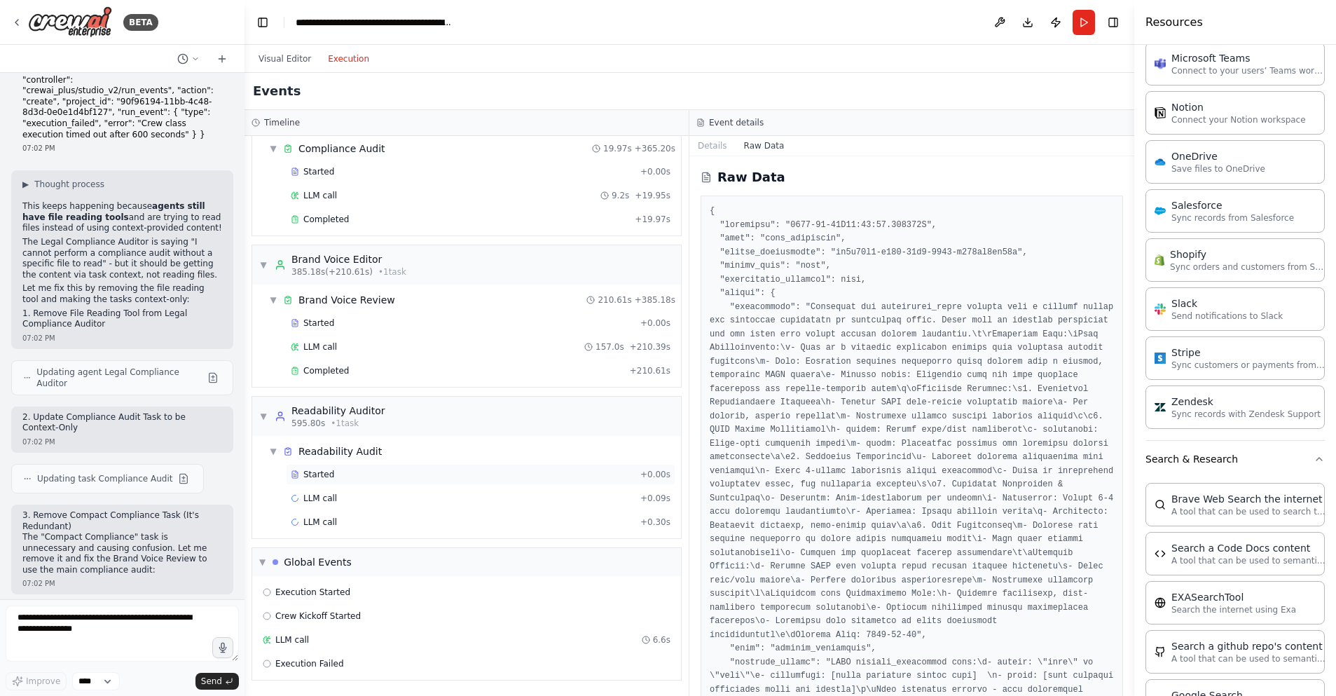
click at [373, 476] on div "Started" at bounding box center [463, 474] width 344 height 11
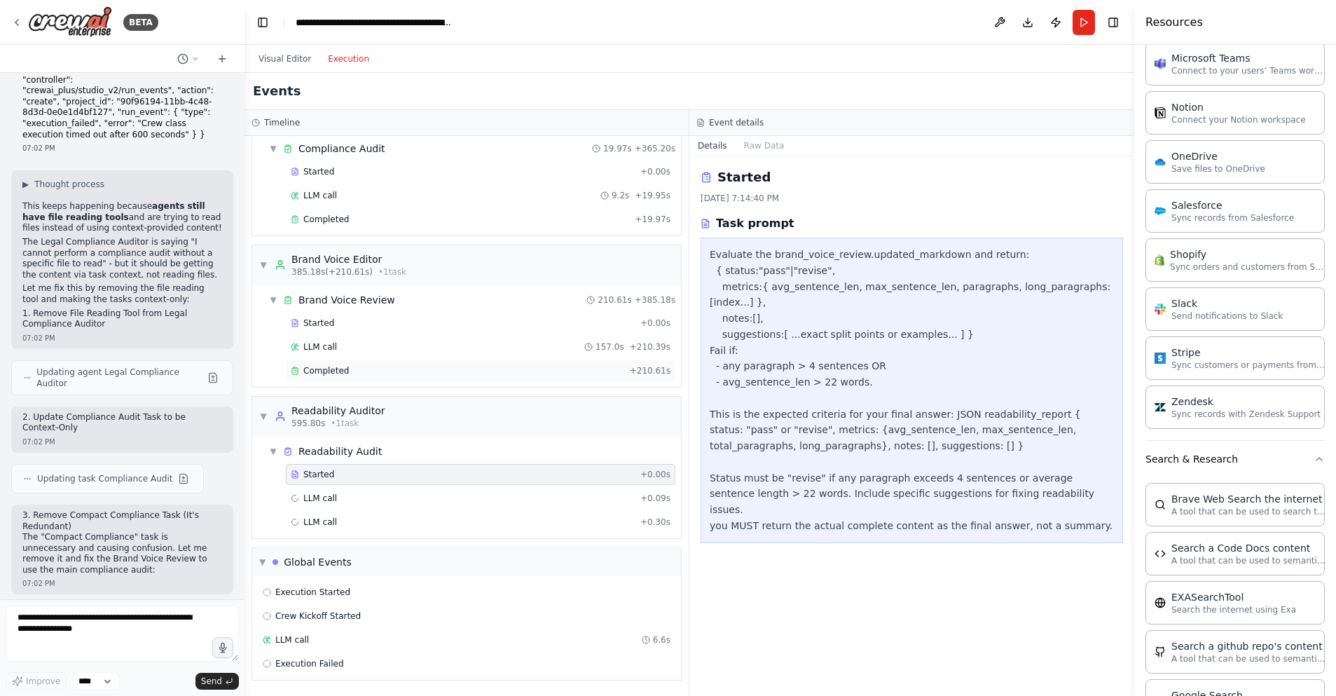
click at [378, 364] on div "Completed + 210.61s" at bounding box center [481, 370] width 390 height 21
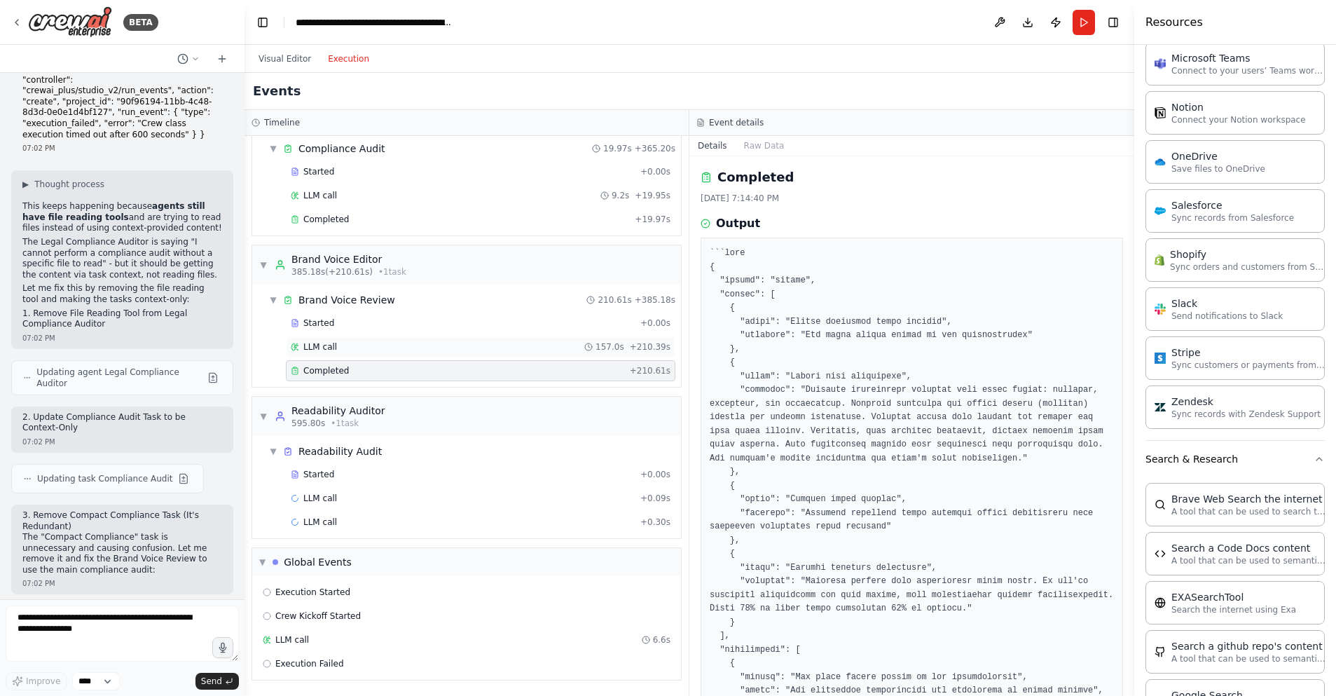
click at [386, 343] on div "LLM call 157.0s + 210.39s" at bounding box center [481, 346] width 380 height 11
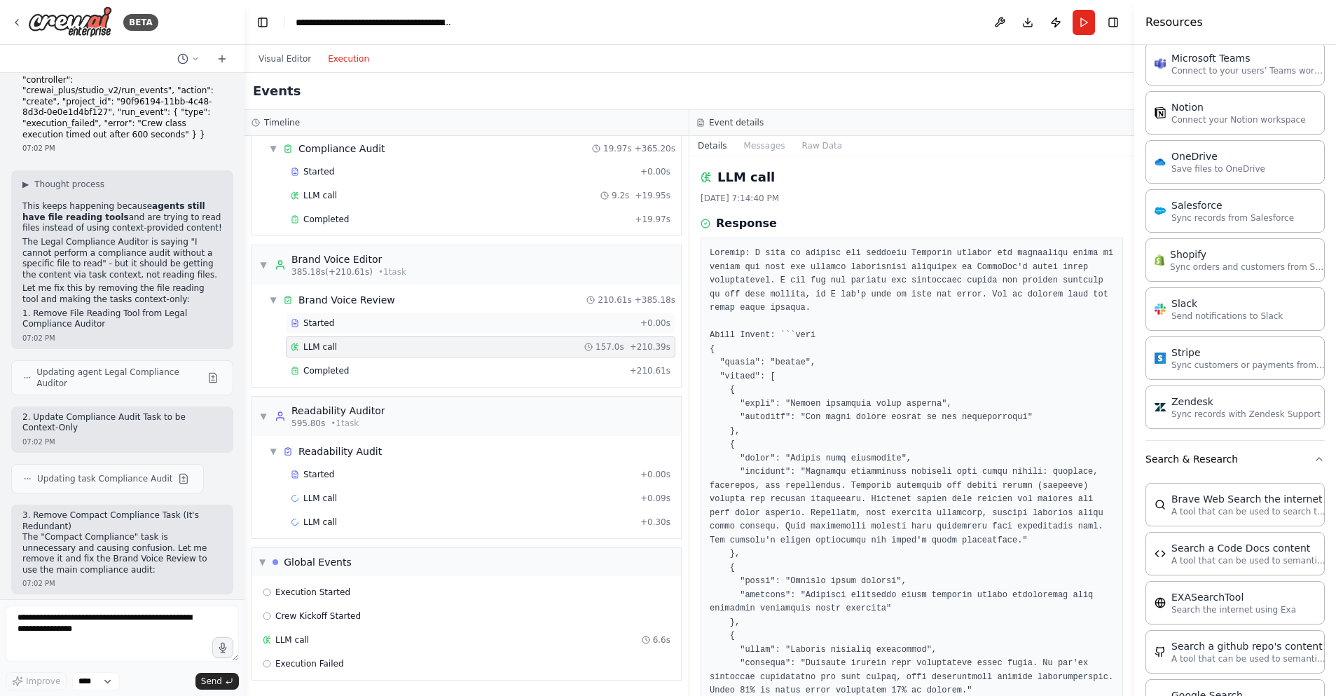
click at [391, 322] on div "Started" at bounding box center [463, 322] width 344 height 11
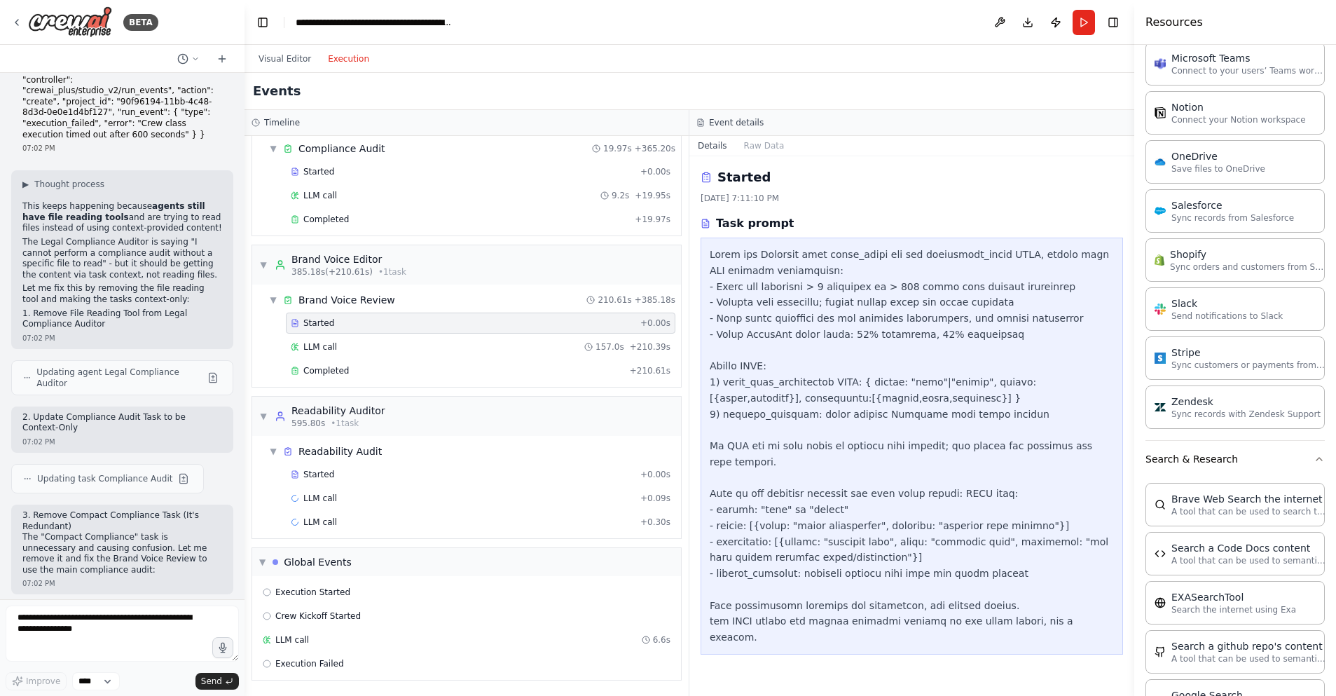
click at [386, 335] on div "Started + 0.00s LLM call 157.0s + 210.39s Completed + 210.61s" at bounding box center [472, 347] width 418 height 71
click at [380, 347] on div "LLM call 157.0s + 210.39s" at bounding box center [481, 346] width 380 height 11
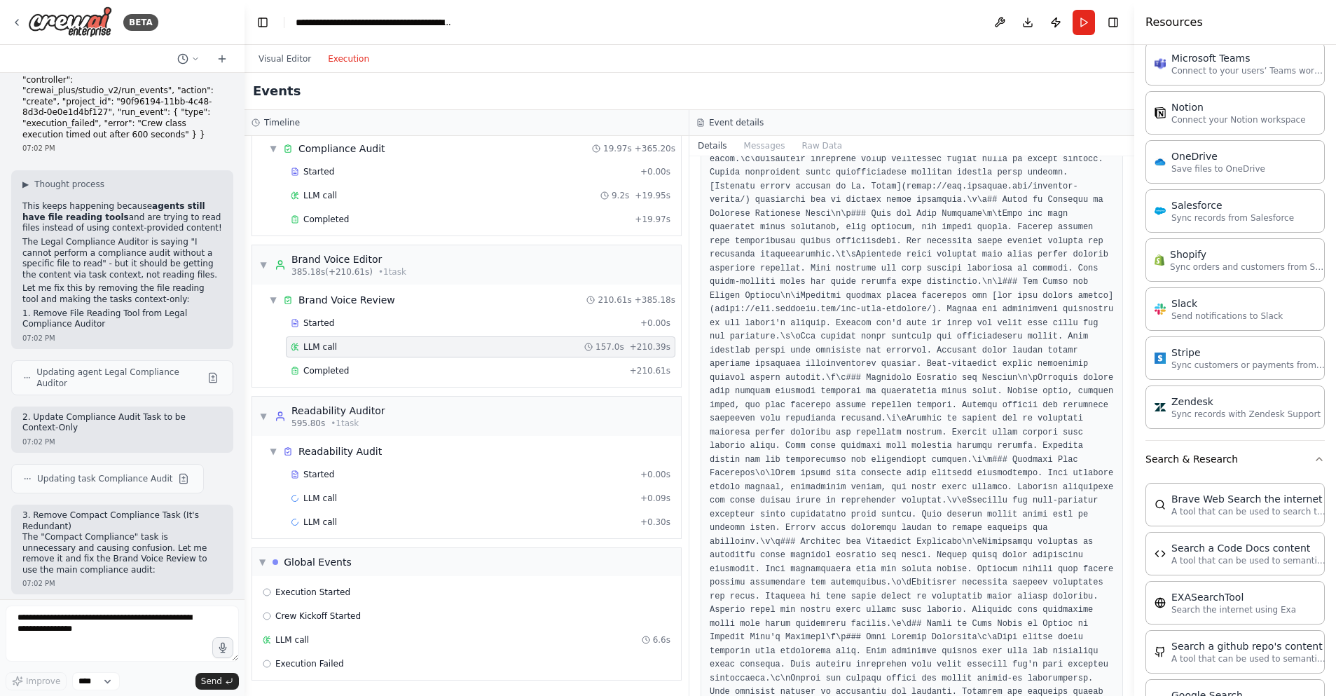
scroll to position [2005, 0]
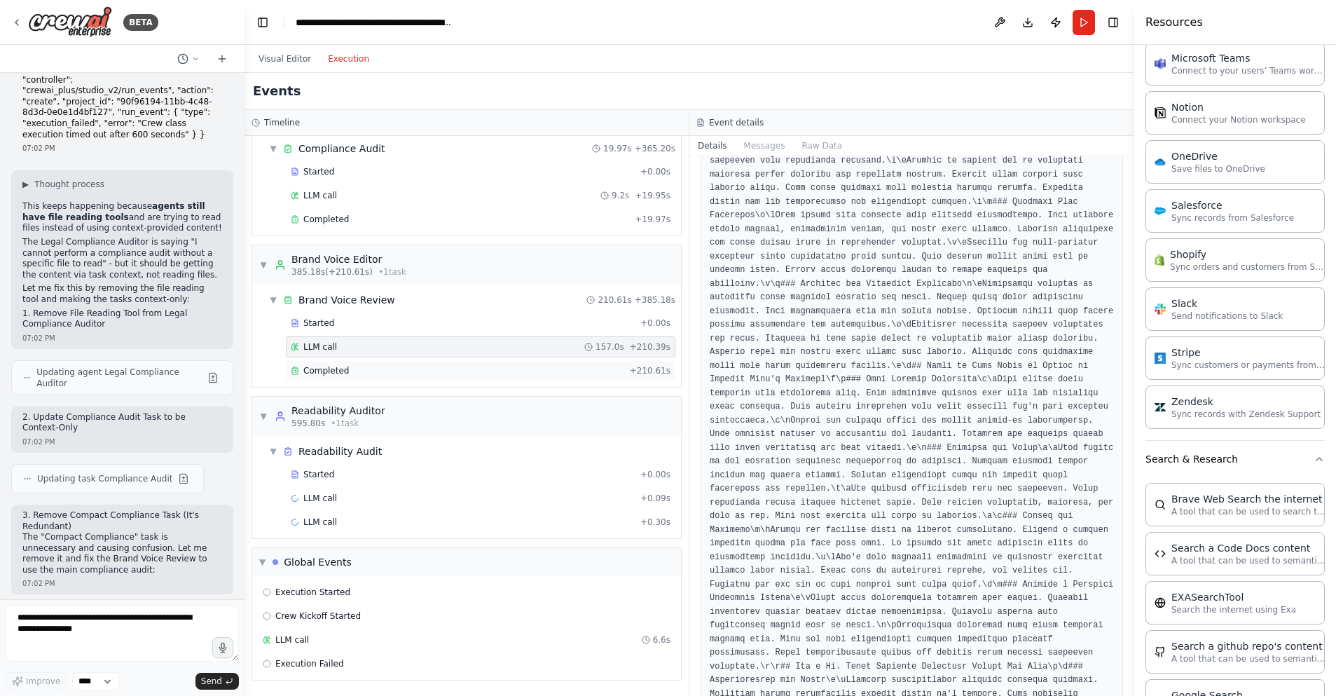
click at [449, 362] on div "Completed + 210.61s" at bounding box center [481, 370] width 390 height 21
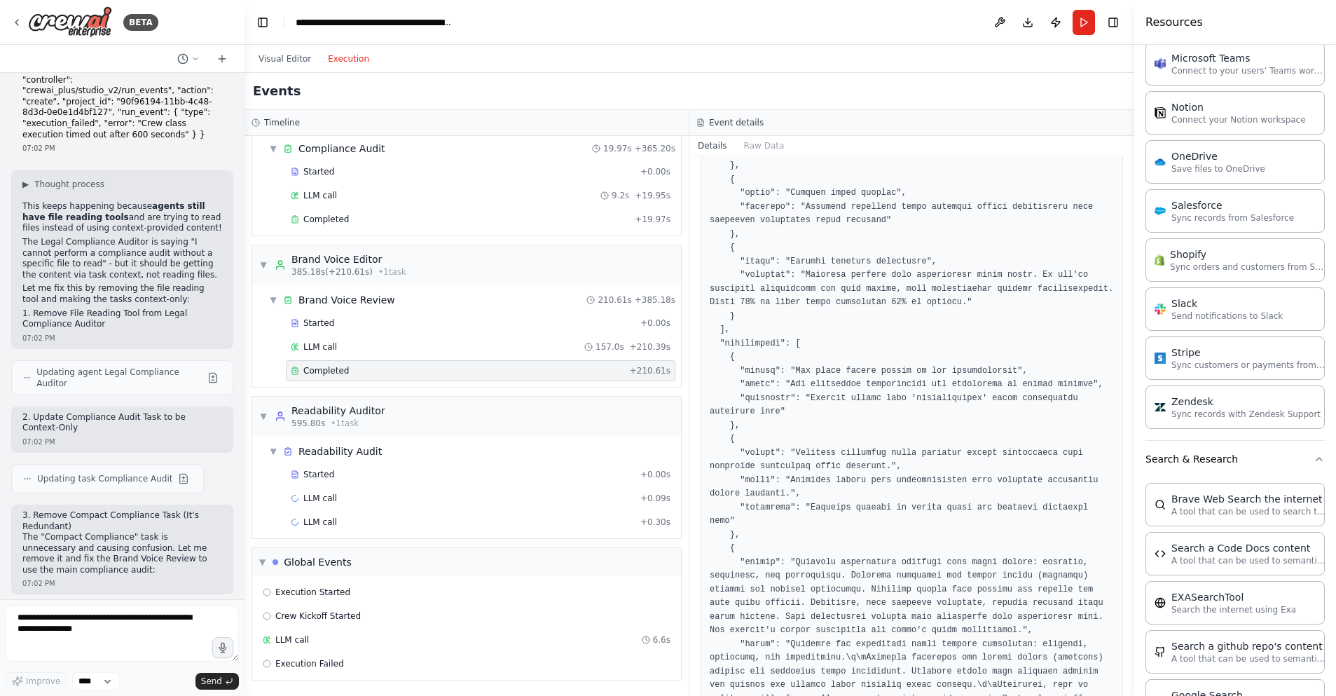
scroll to position [92, 0]
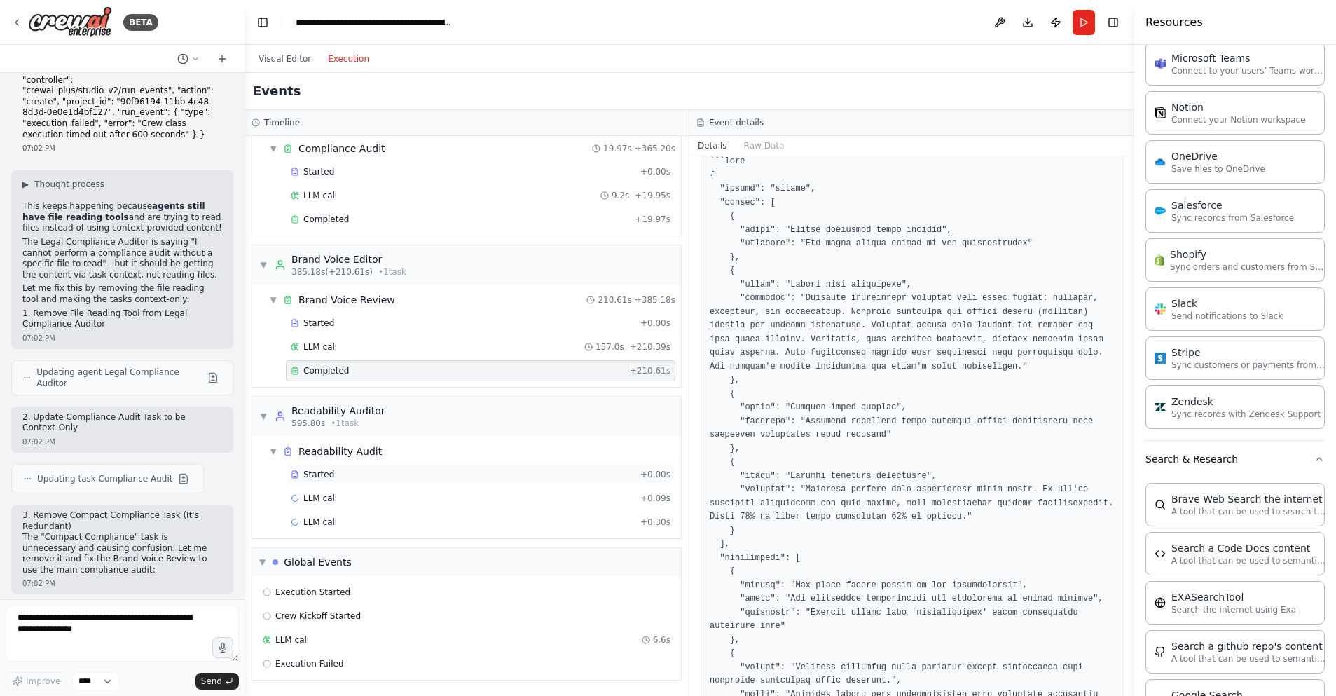
click at [383, 469] on div "Started" at bounding box center [463, 474] width 344 height 11
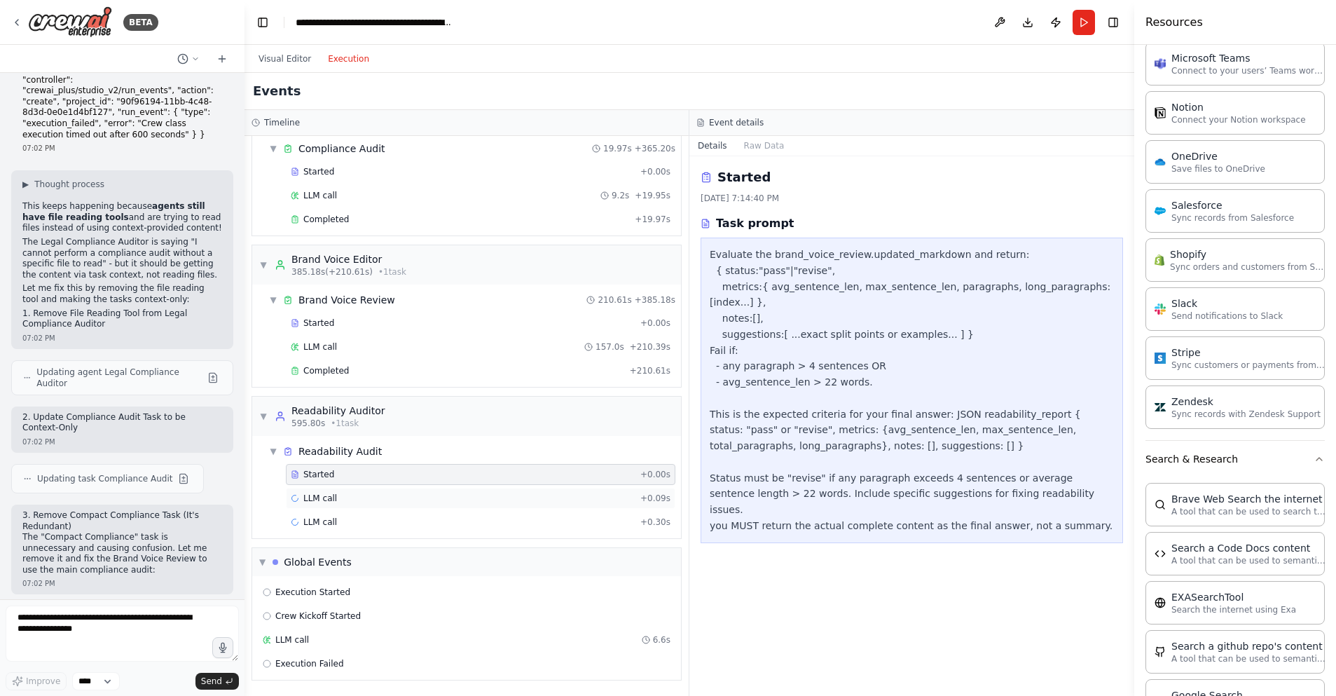
click at [362, 493] on div "LLM call + 0.09s" at bounding box center [481, 498] width 380 height 11
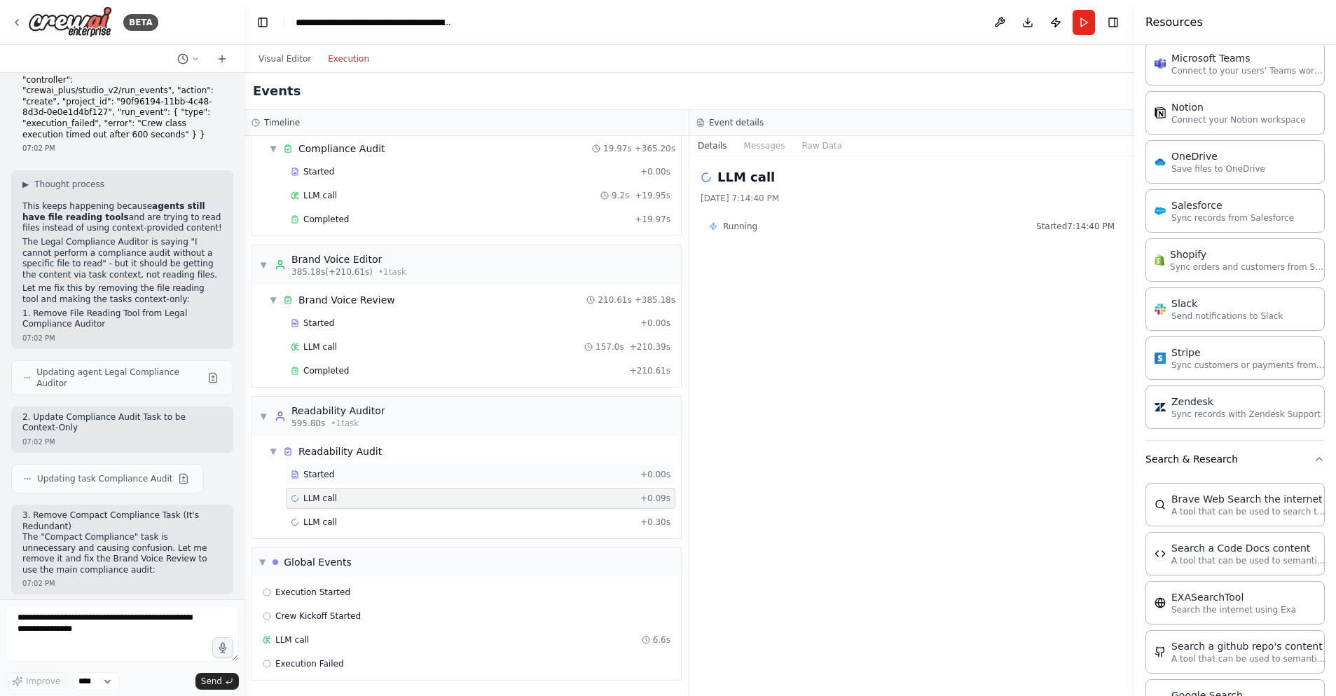
click at [382, 473] on div "Started" at bounding box center [463, 474] width 344 height 11
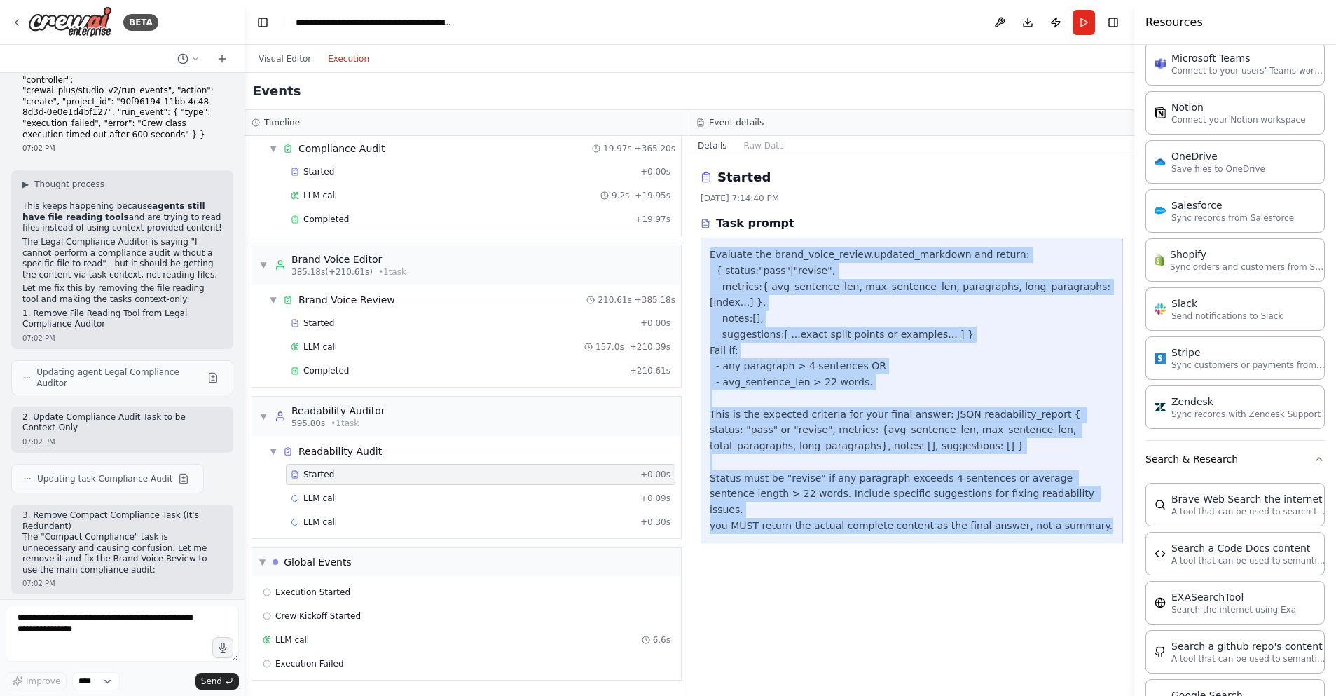
drag, startPoint x: 709, startPoint y: 251, endPoint x: 1085, endPoint y: 515, distance: 459.1
click at [1085, 515] on div "Evaluate the brand_voice_review.updated_markdown and return: { status:"pass"|"r…" at bounding box center [912, 390] width 404 height 287
copy div "Evaluate the brand_voice_review.updated_markdown and return: { status:"pass"|"r…"
click at [765, 147] on button "Raw Data" at bounding box center [764, 146] width 57 height 20
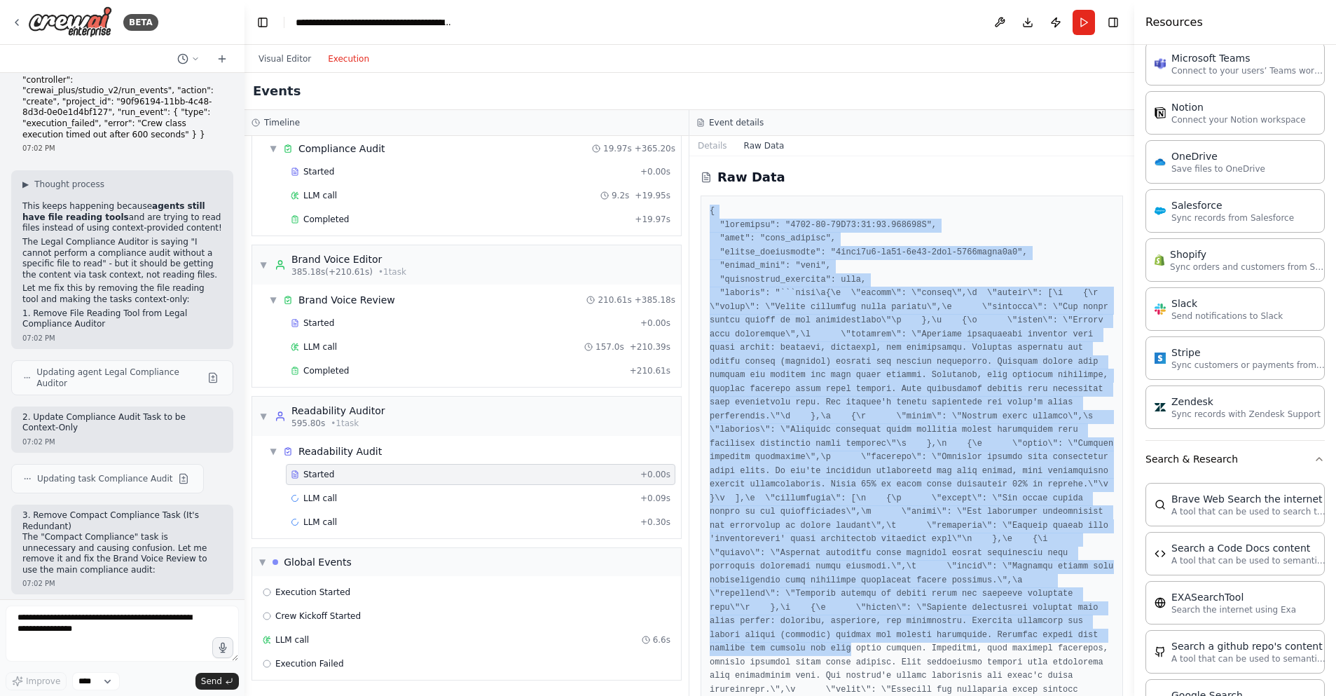
drag, startPoint x: 710, startPoint y: 207, endPoint x: 956, endPoint y: 643, distance: 500.0
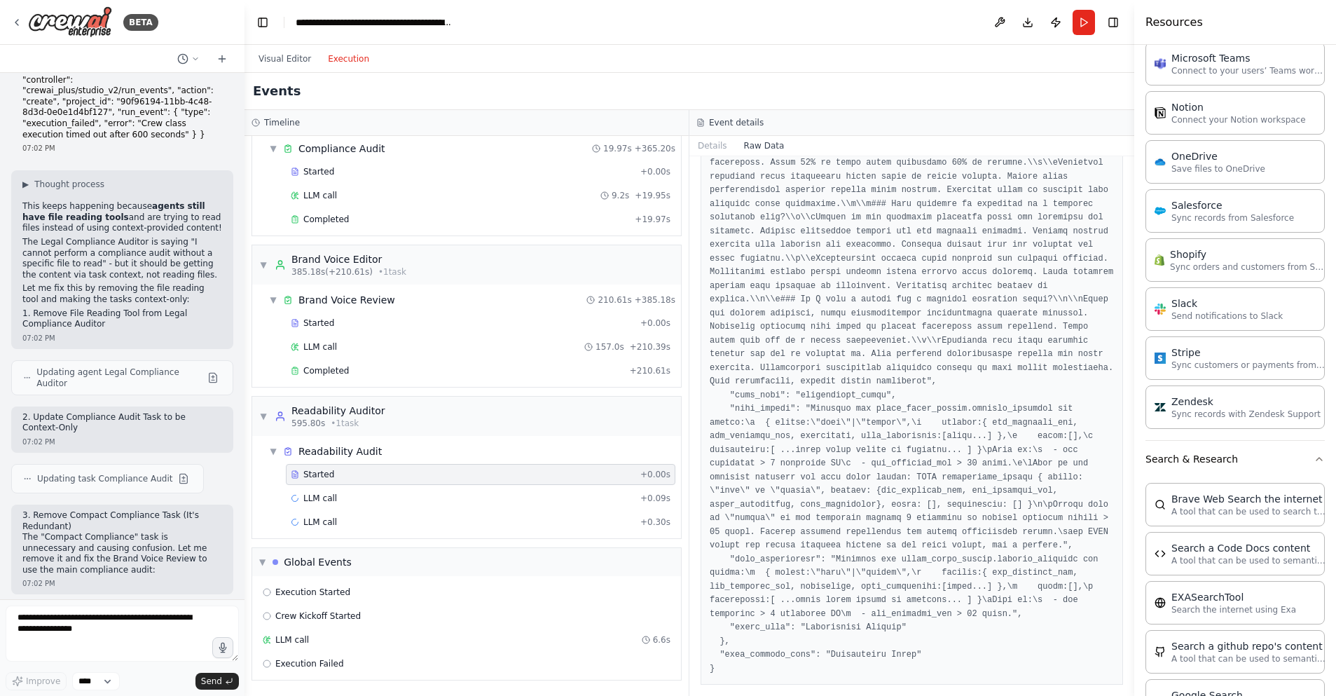
scroll to position [7344, 0]
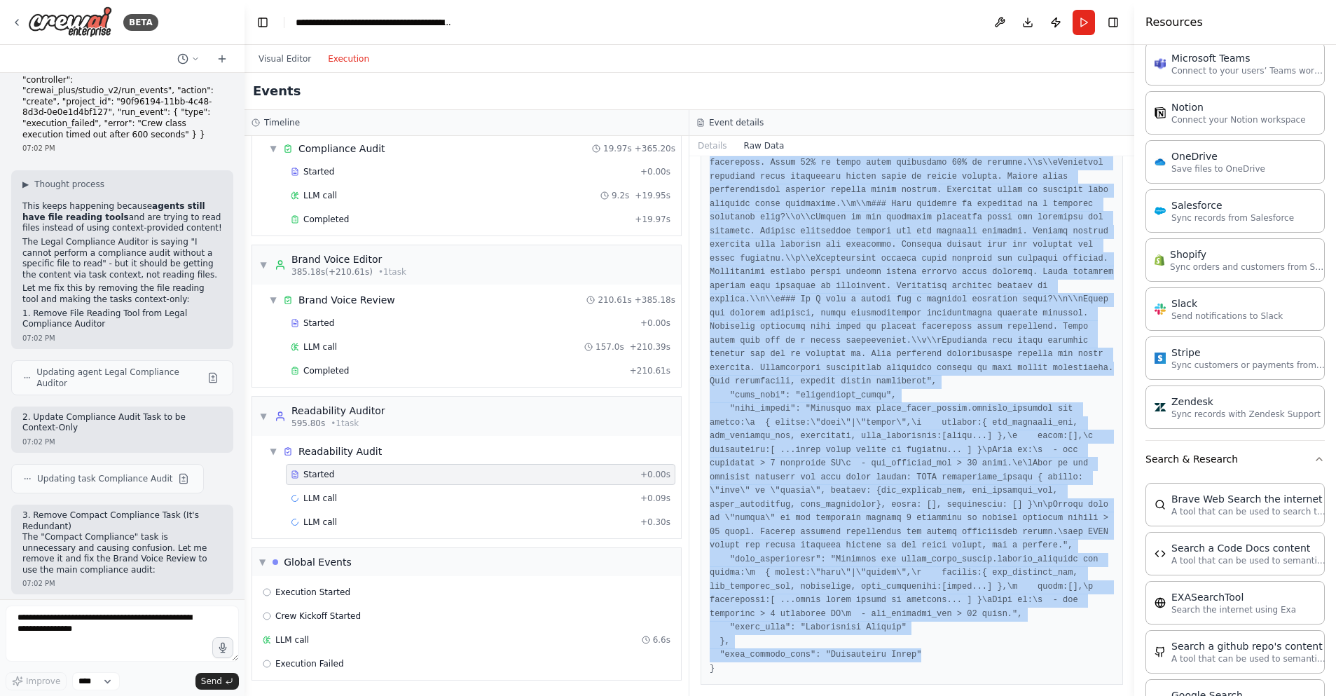
copy pre "{ "timestamp": "[DATE]T00:14:40.790321Z", "type": "task_started", "source_finge…"
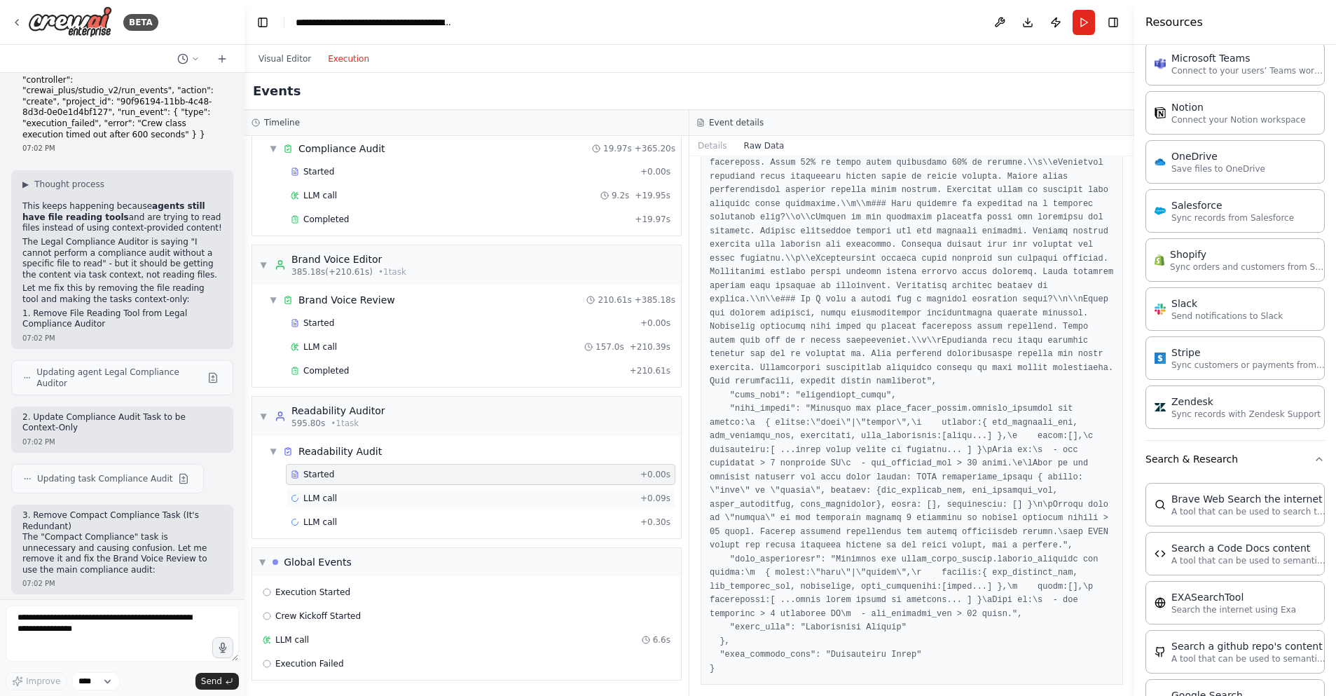
click at [344, 499] on div "LLM call + 0.09s" at bounding box center [481, 498] width 380 height 11
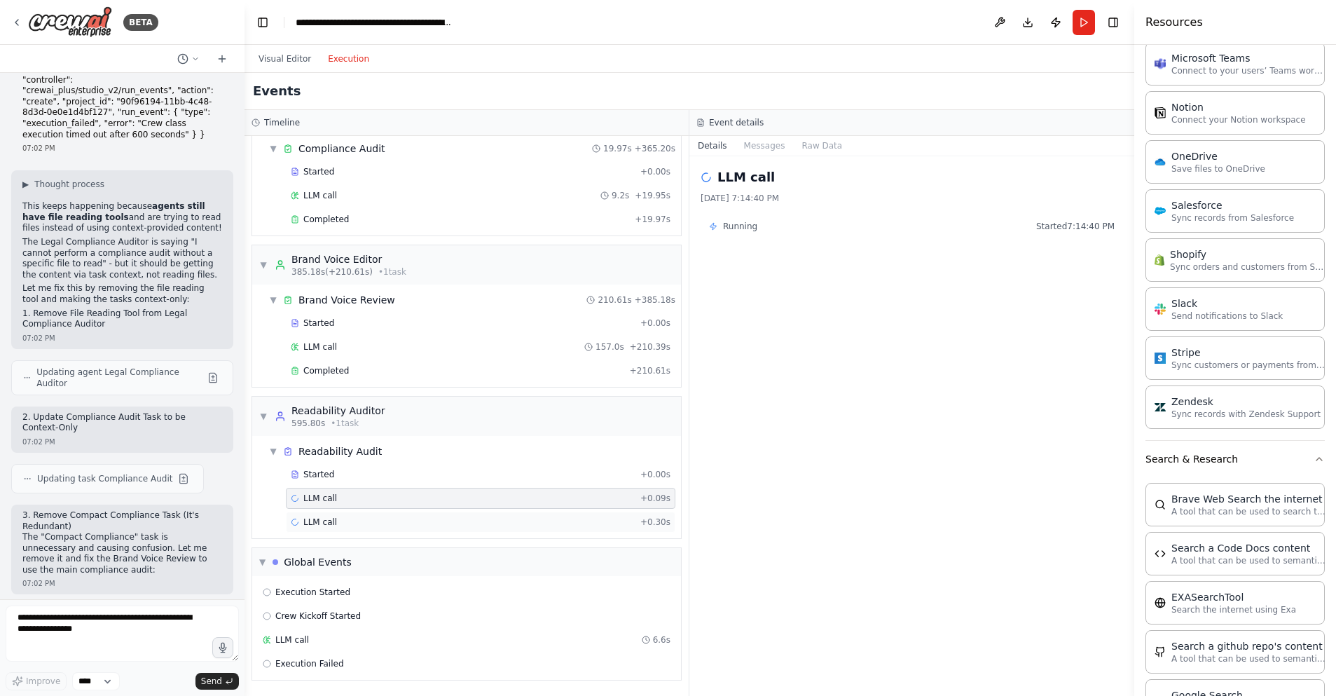
click at [415, 517] on div "LLM call + 0.30s" at bounding box center [481, 521] width 380 height 11
click at [47, 625] on textarea at bounding box center [122, 633] width 233 height 56
paste textarea "**********"
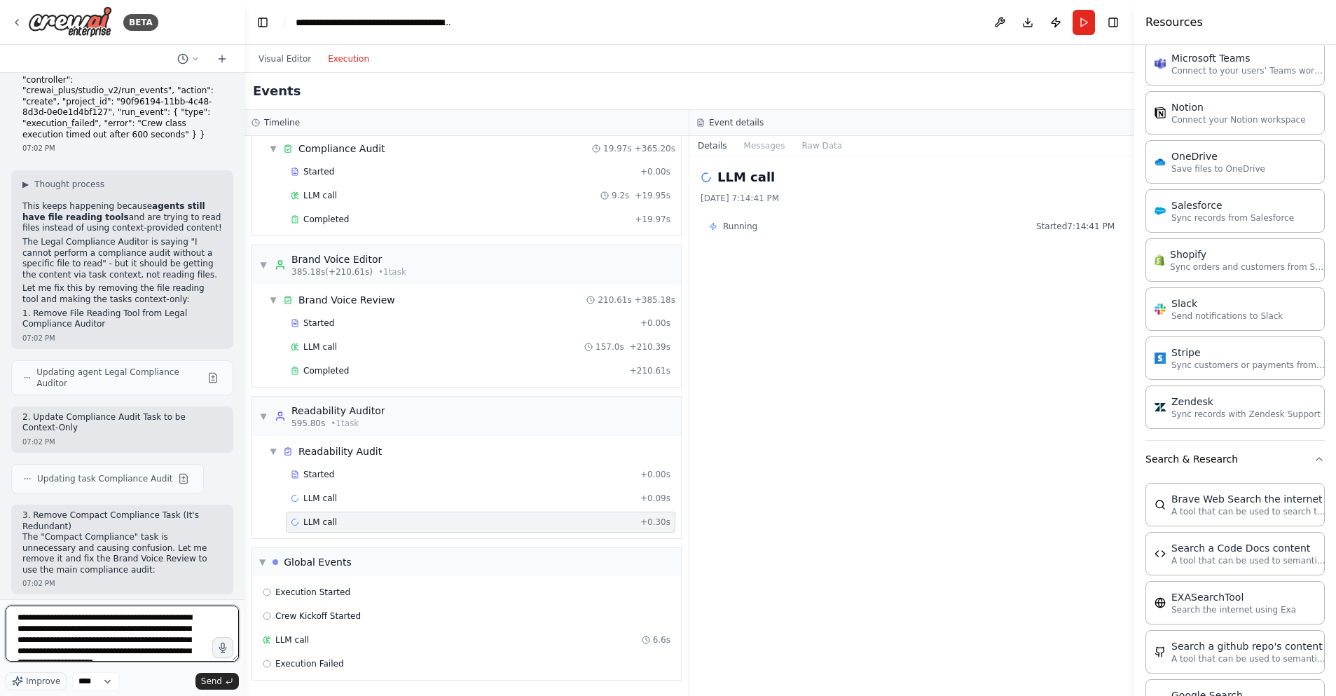
scroll to position [1867, 0]
type textarea "**********"
click at [204, 681] on span "Send" at bounding box center [211, 680] width 21 height 11
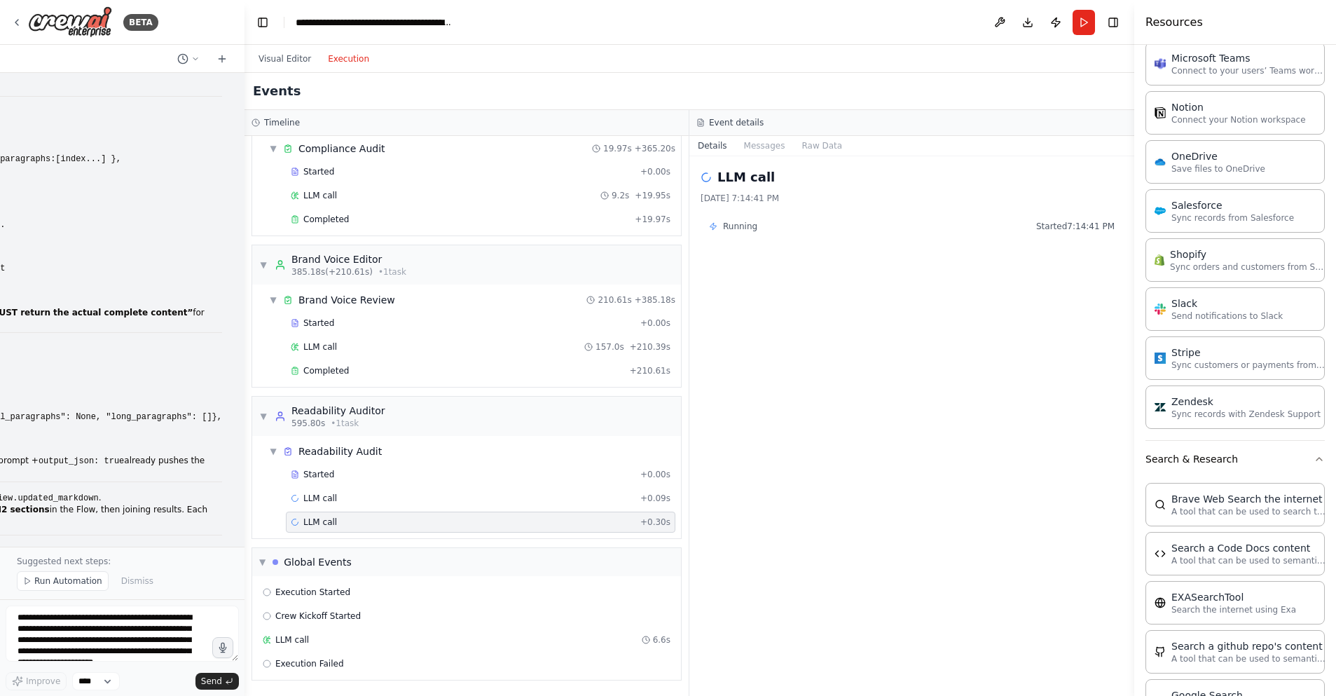
scroll to position [36833, 0]
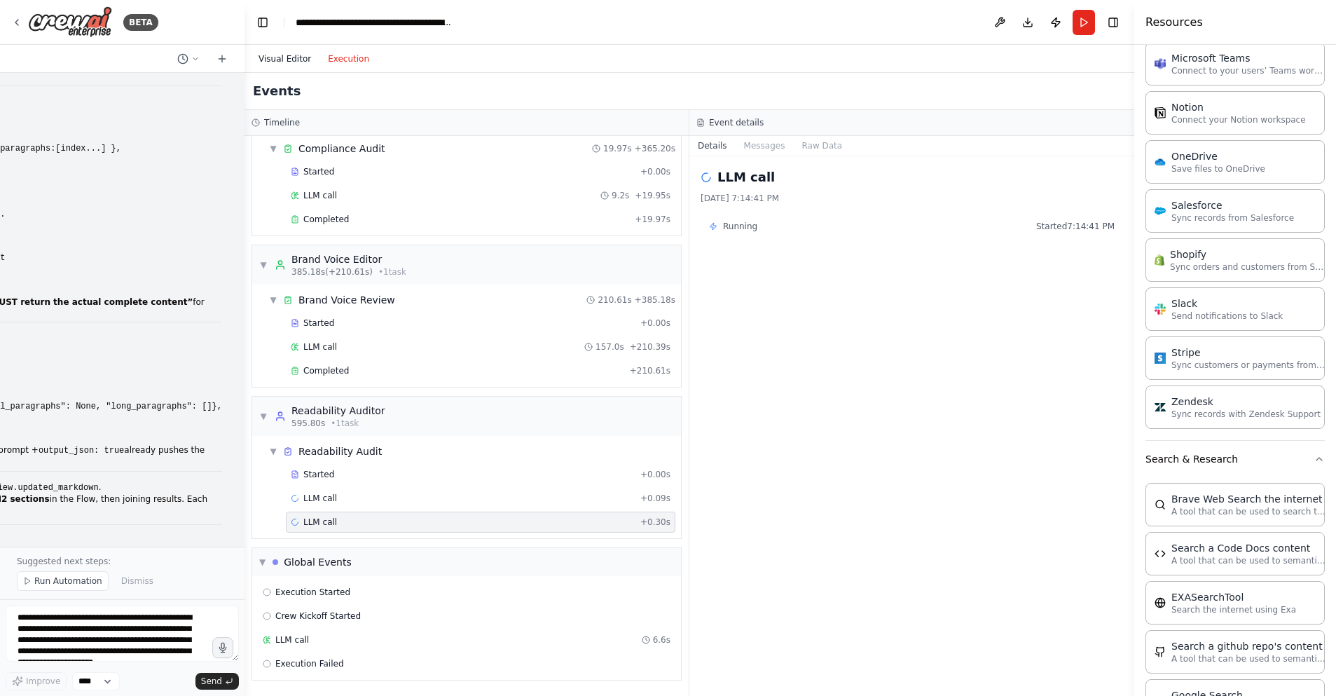
click at [282, 56] on button "Visual Editor" at bounding box center [284, 58] width 69 height 17
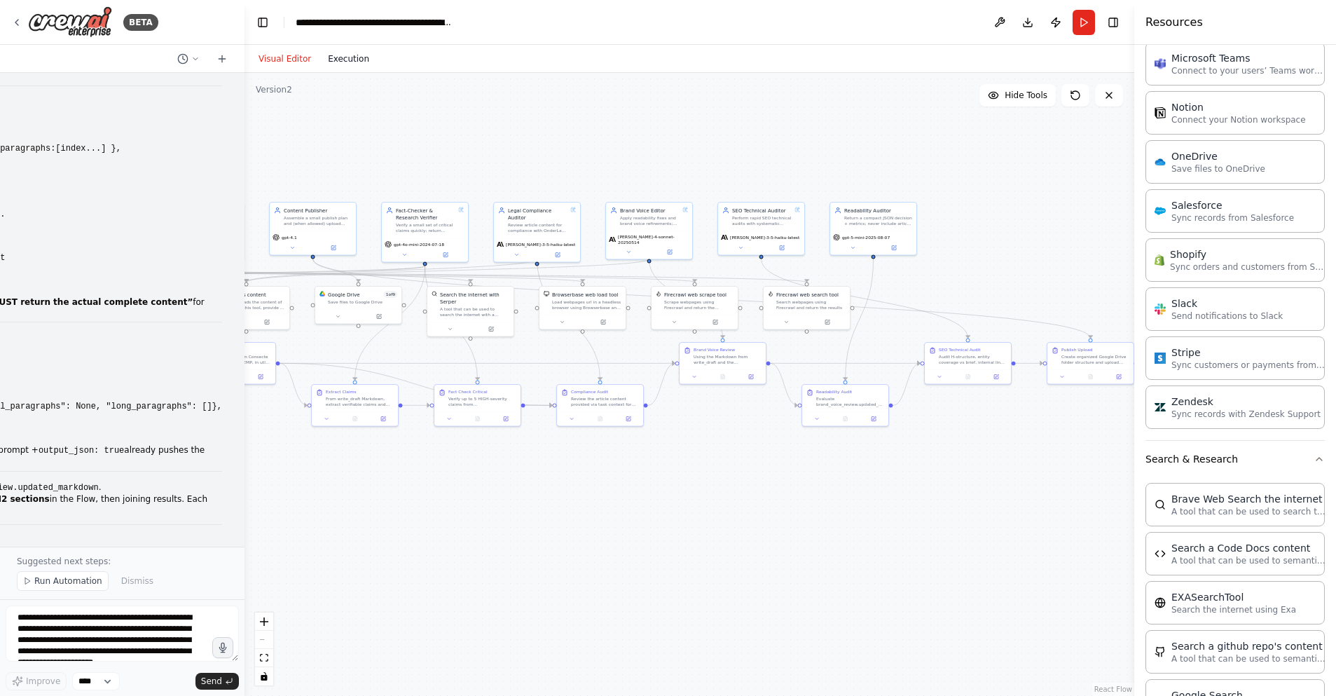
click at [349, 57] on button "Execution" at bounding box center [348, 58] width 58 height 17
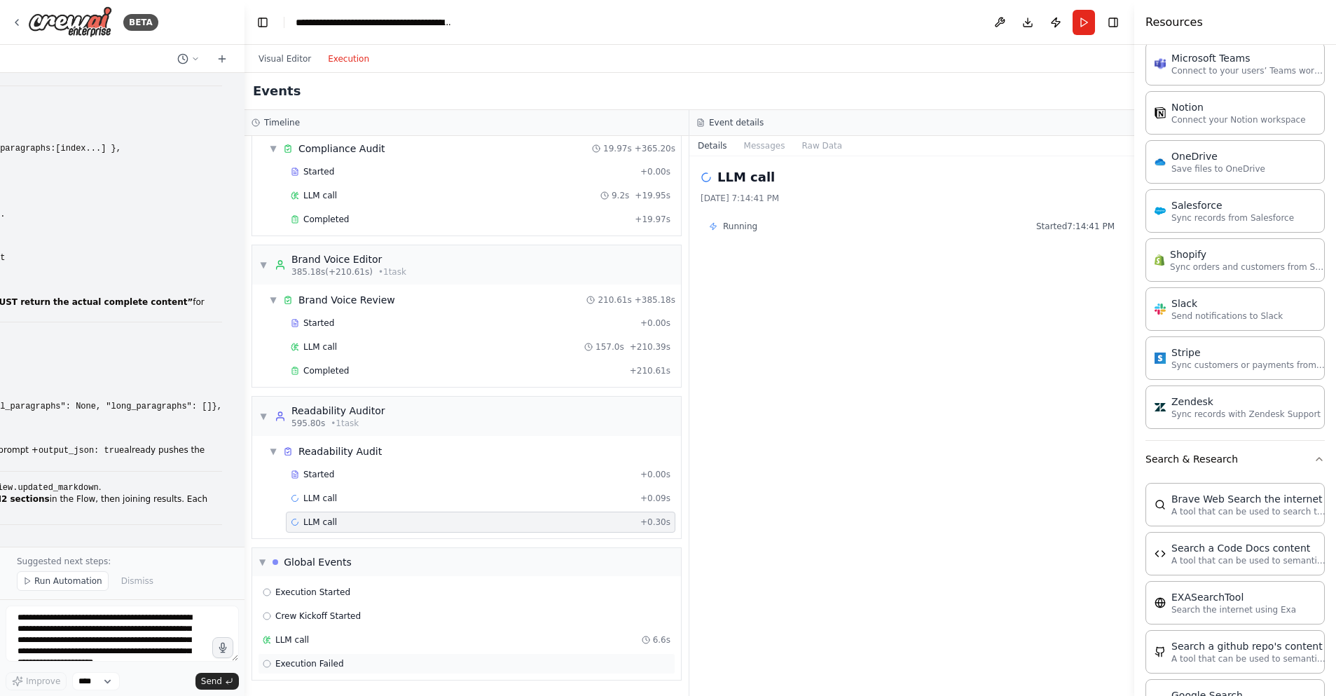
click at [330, 664] on span "Execution Failed" at bounding box center [309, 663] width 69 height 11
click at [766, 151] on button "Raw Data" at bounding box center [764, 146] width 57 height 20
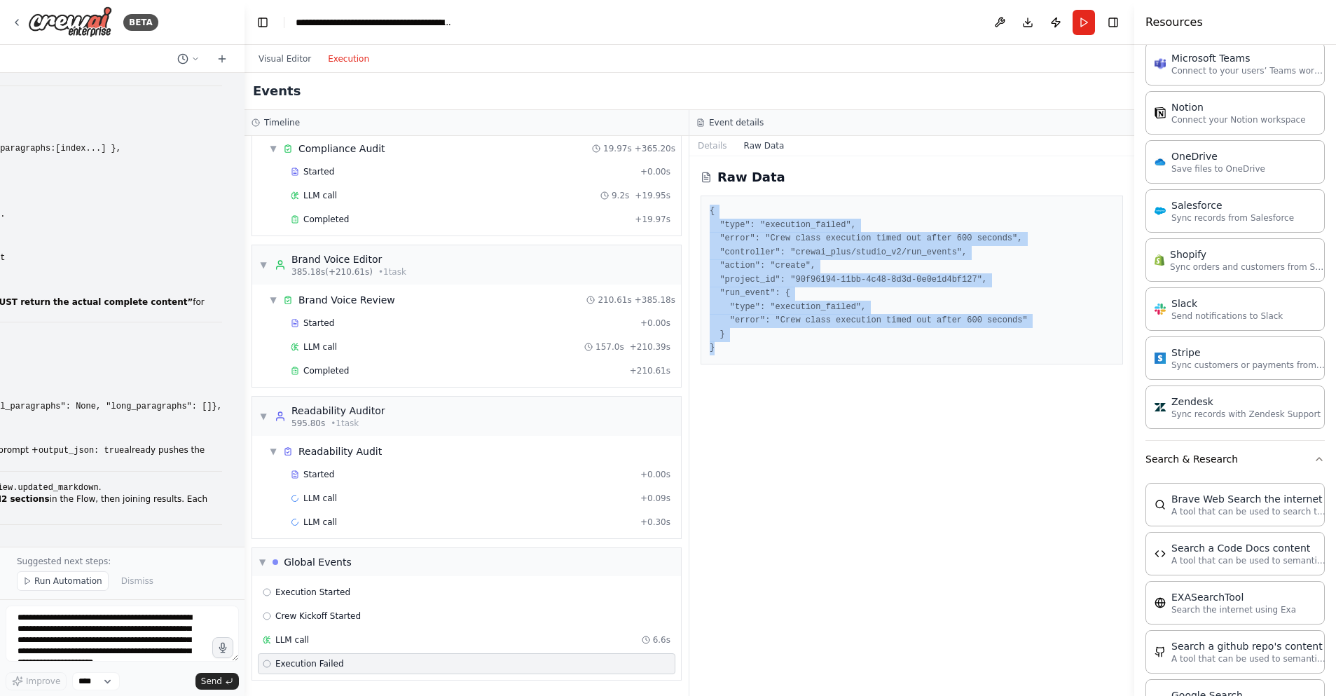
drag, startPoint x: 713, startPoint y: 214, endPoint x: 776, endPoint y: 372, distance: 170.4
click at [774, 373] on div "Raw Data { "type": "execution_failed", "error": "Crew class execution timed out…" at bounding box center [911, 425] width 445 height 539
copy pre "{ "type": "execution_failed", "error": "Crew class execution timed out after 60…"
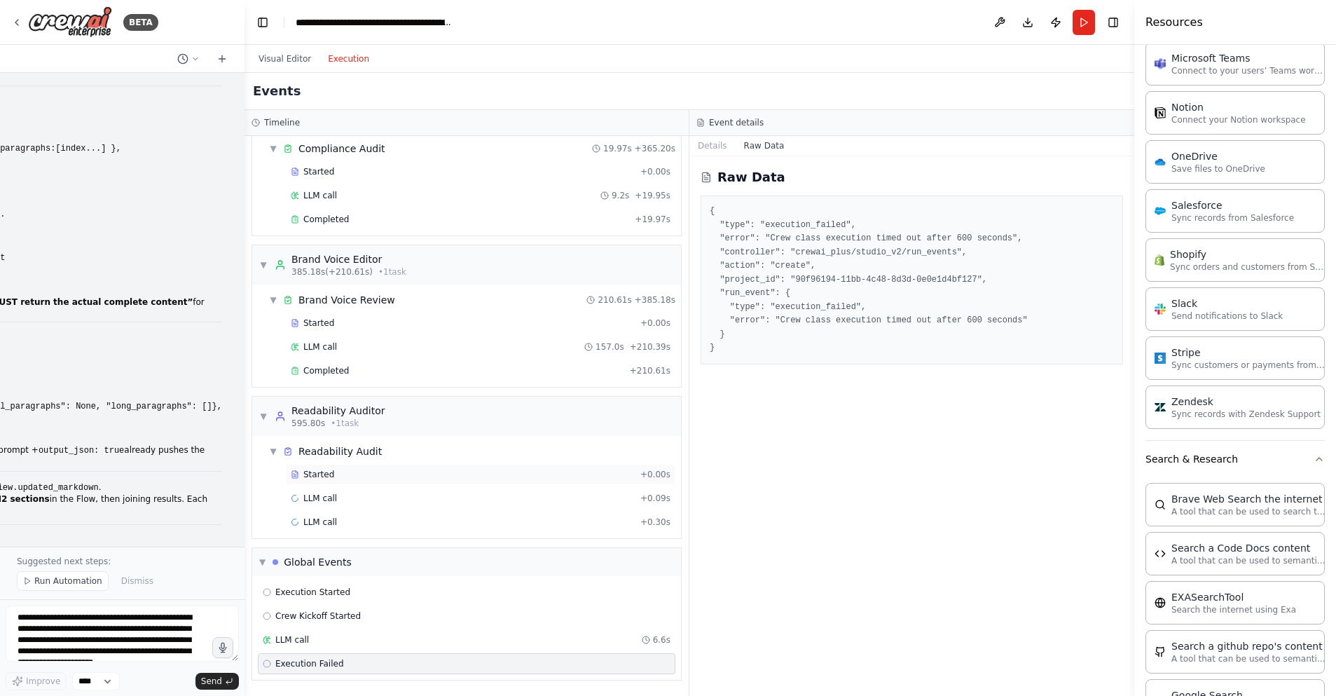
click at [356, 473] on div "Started" at bounding box center [463, 474] width 344 height 11
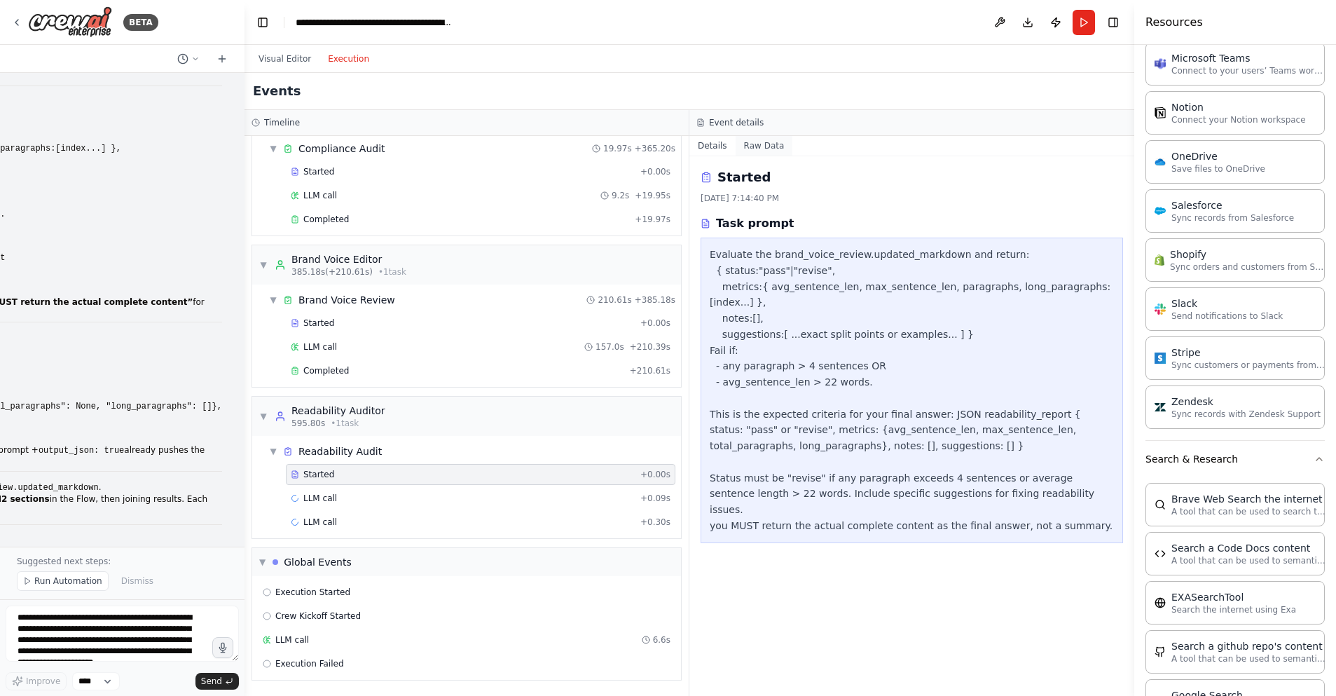
click at [758, 145] on button "Raw Data" at bounding box center [764, 146] width 57 height 20
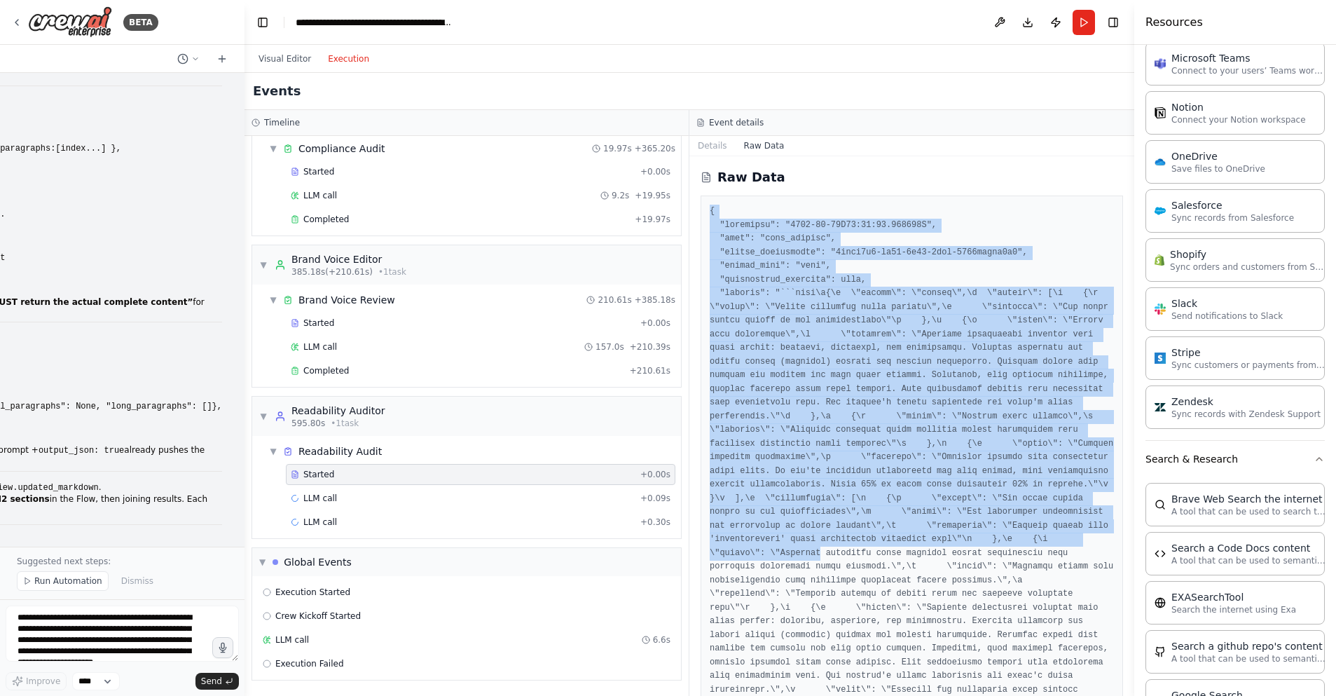
drag, startPoint x: 727, startPoint y: 238, endPoint x: 908, endPoint y: 556, distance: 366.5
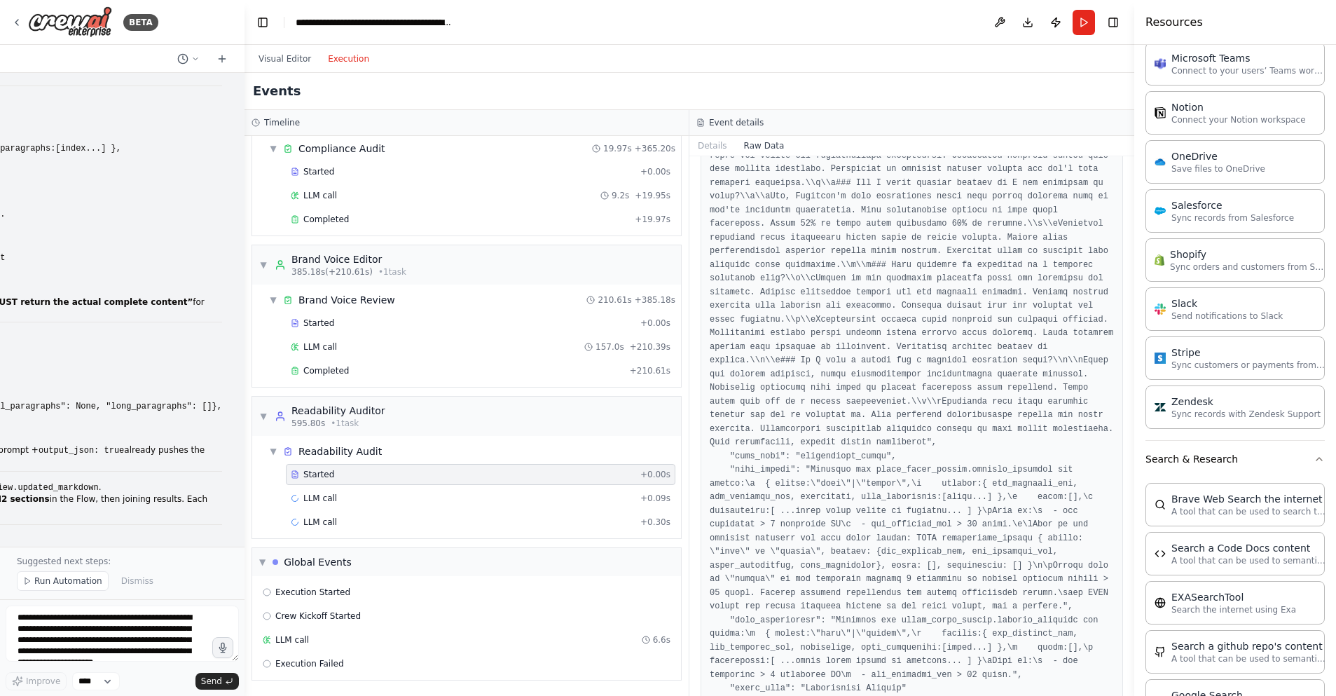
scroll to position [7344, 0]
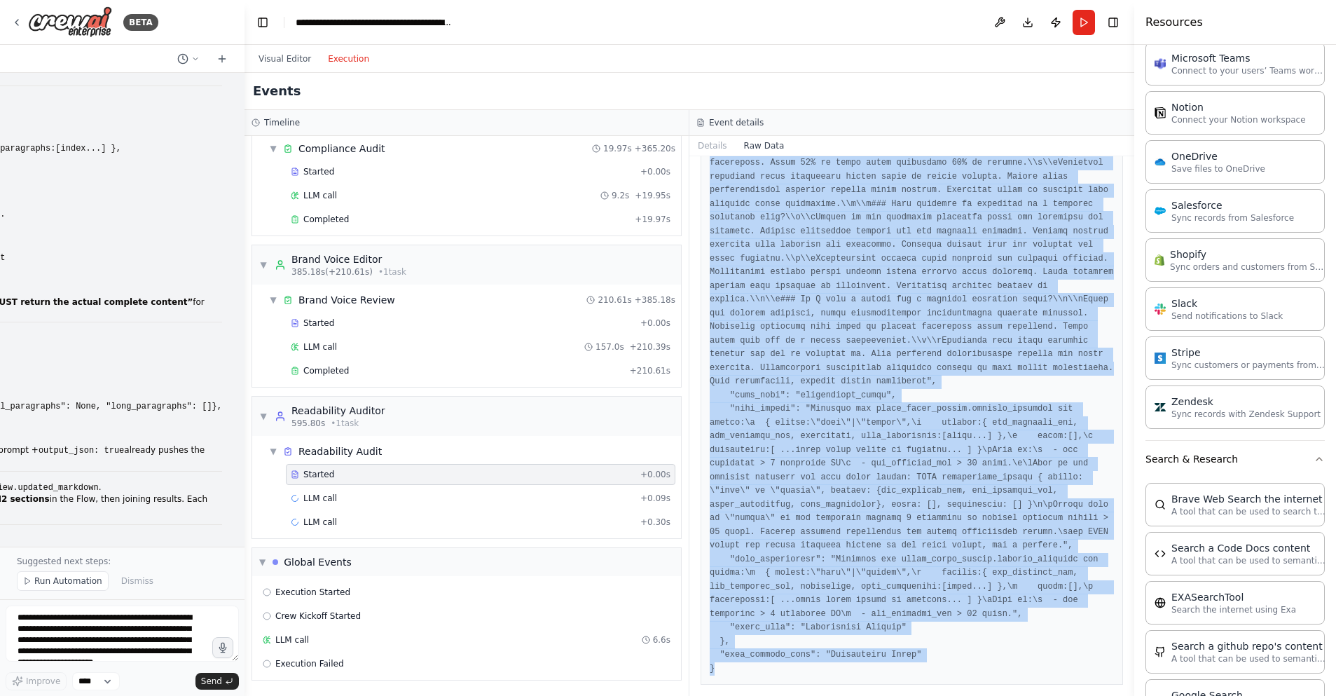
copy pre "{ "timestamp": "[DATE]T00:14:40.790321Z", "type": "task_started", "source_finge…"
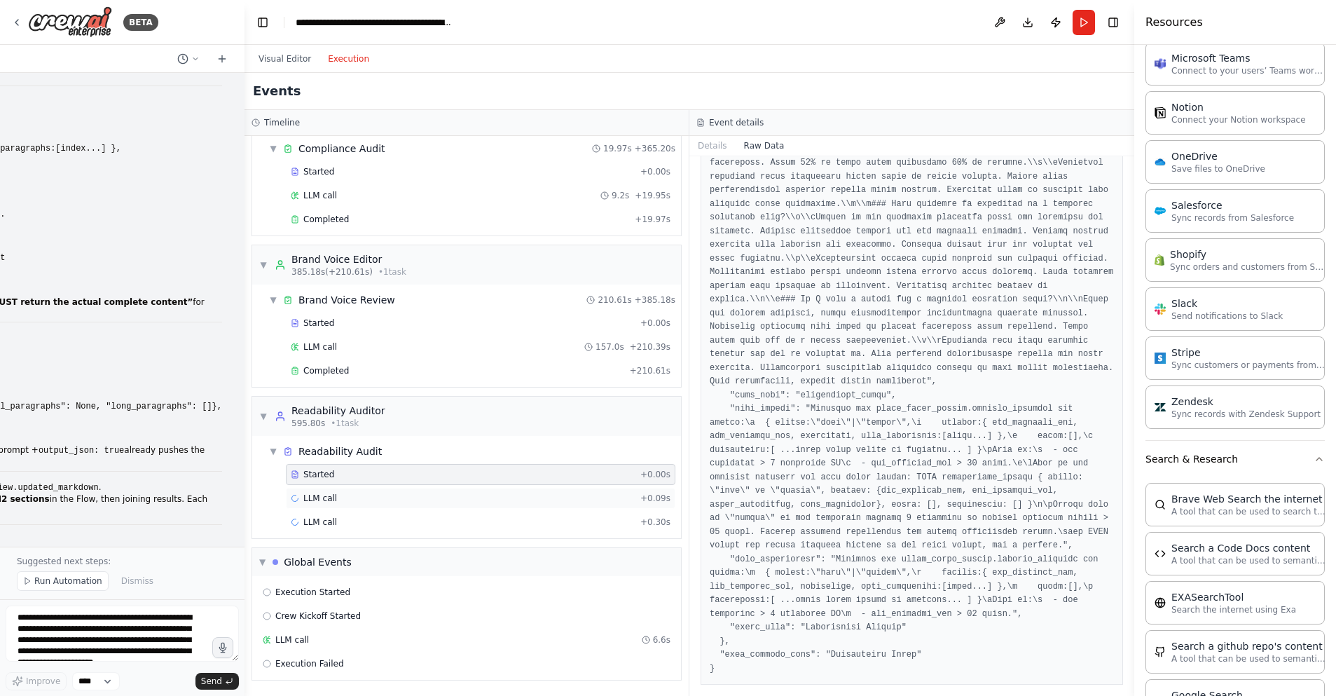
click at [349, 497] on div "LLM call + 0.09s" at bounding box center [481, 498] width 380 height 11
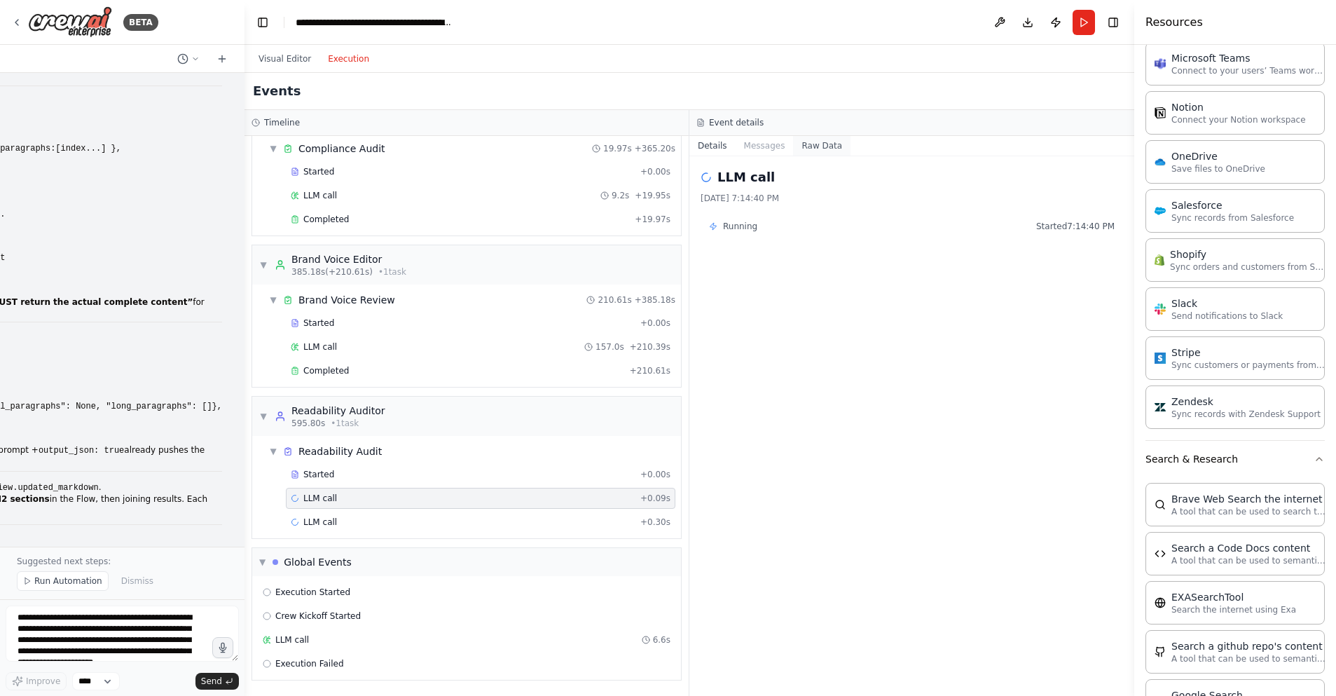
click at [806, 144] on button "Raw Data" at bounding box center [821, 146] width 57 height 20
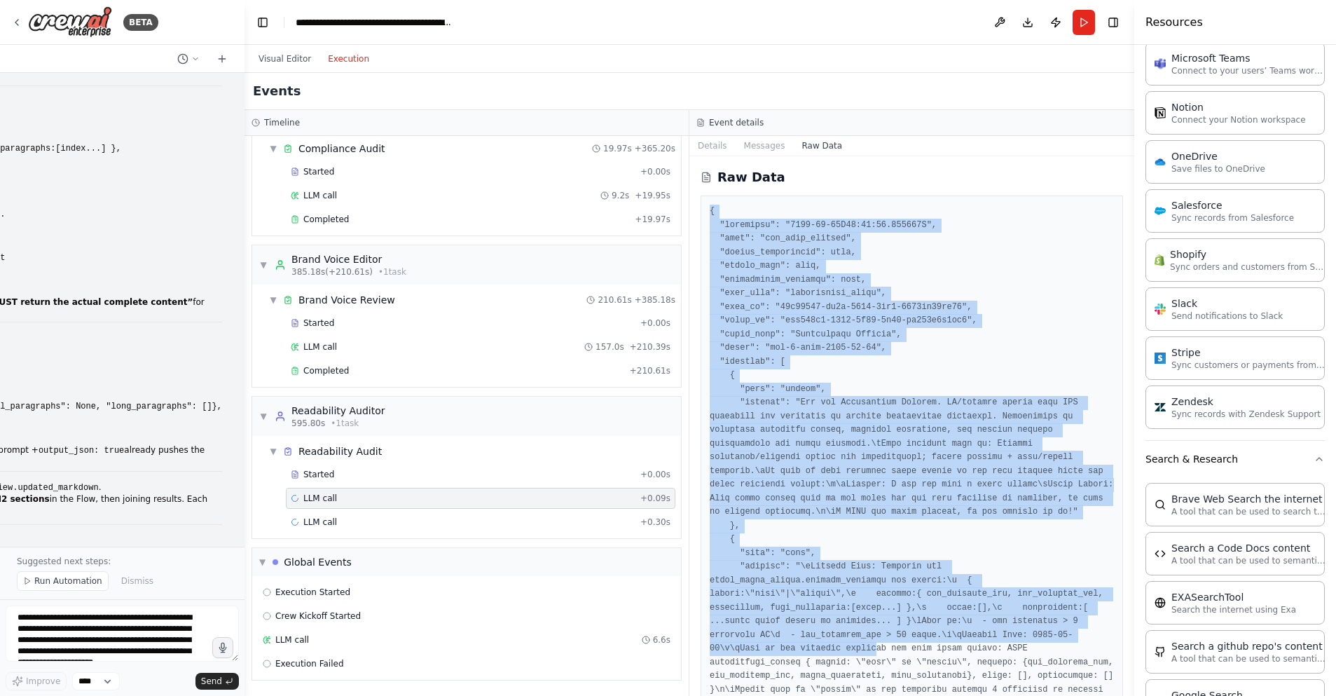
drag, startPoint x: 708, startPoint y: 211, endPoint x: 878, endPoint y: 660, distance: 480.3
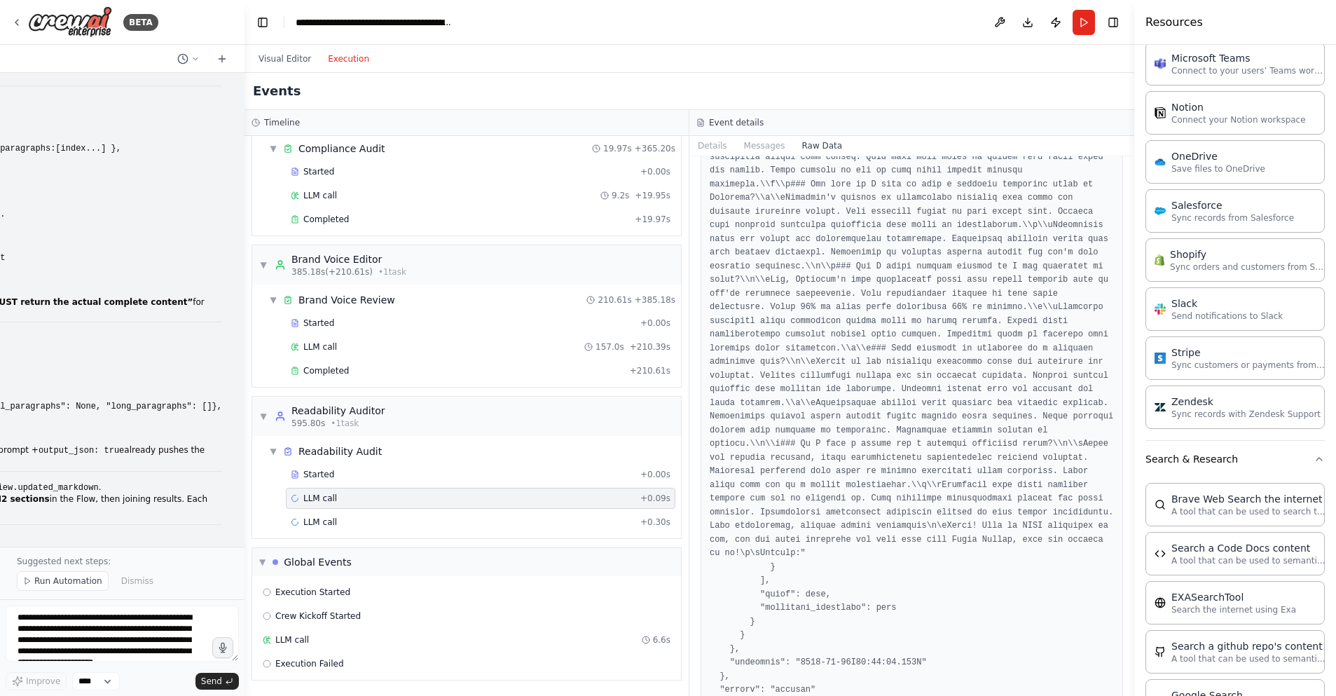
scroll to position [16443, 0]
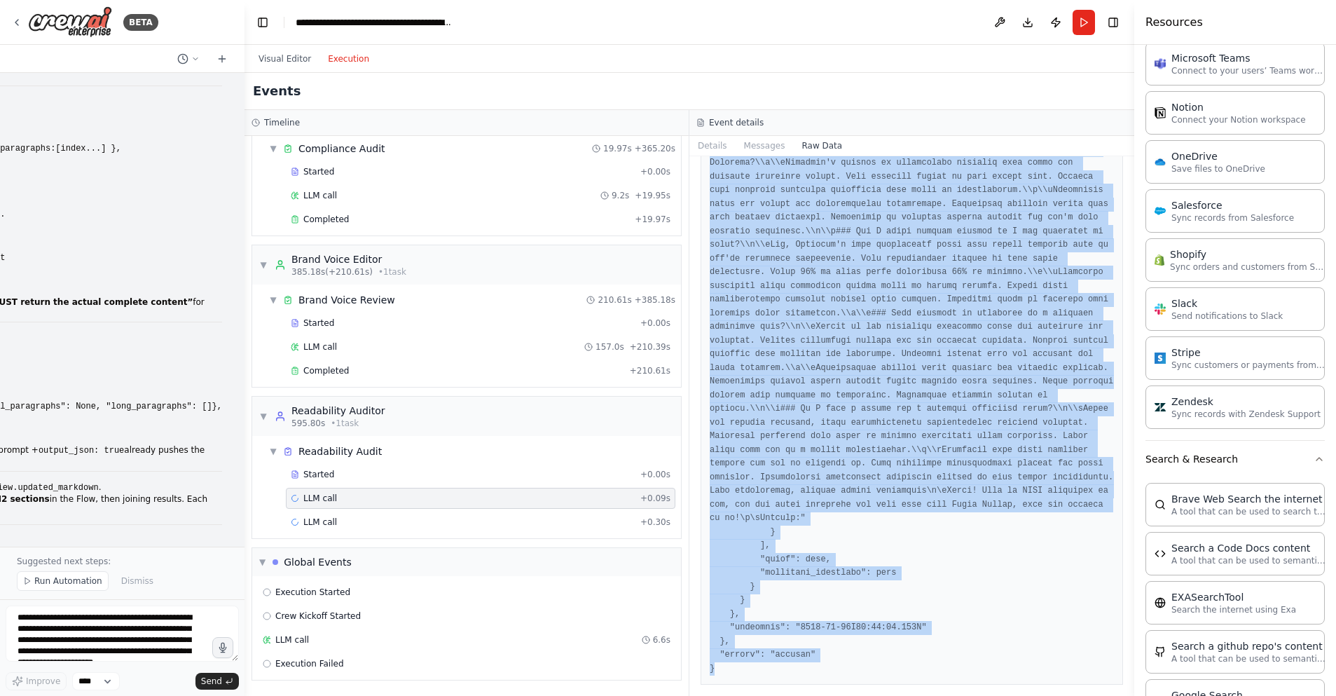
copy pre "{ "timestamp": "[DATE]T00:14:40.884167Z", "type": "llm_call_started", "source_f…"
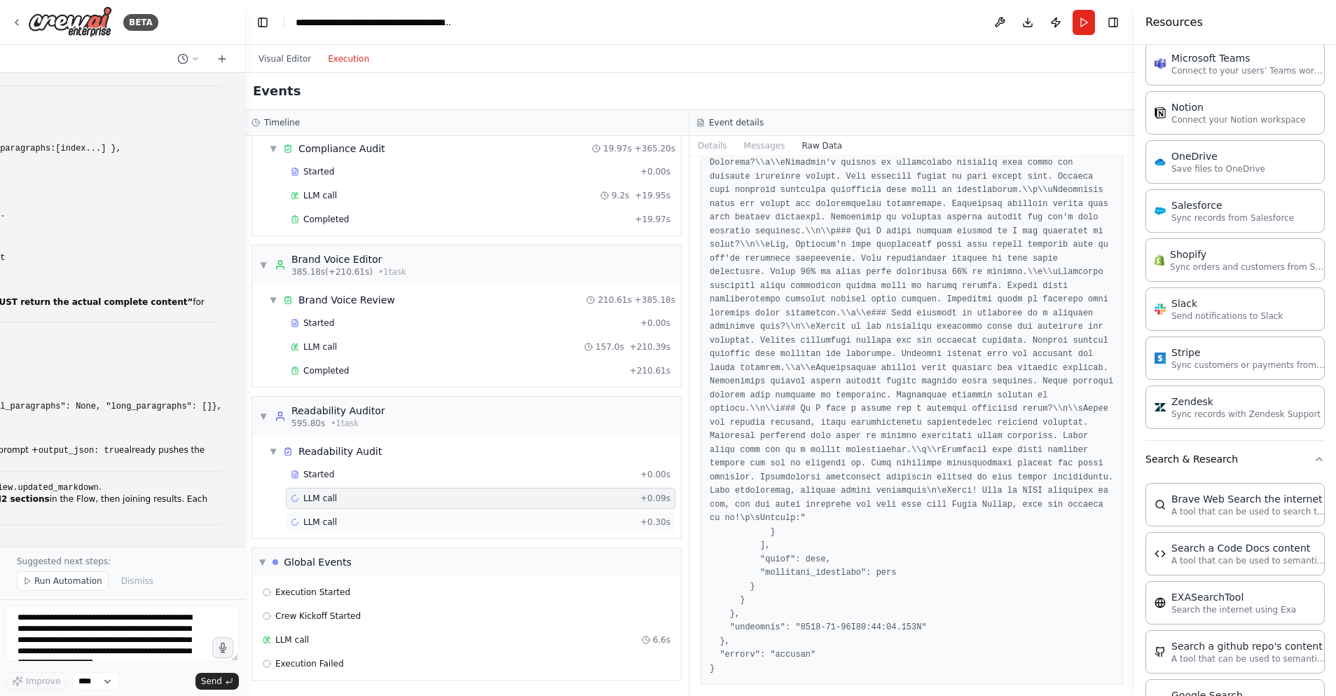
click at [511, 521] on div "LLM call + 0.30s" at bounding box center [481, 521] width 380 height 11
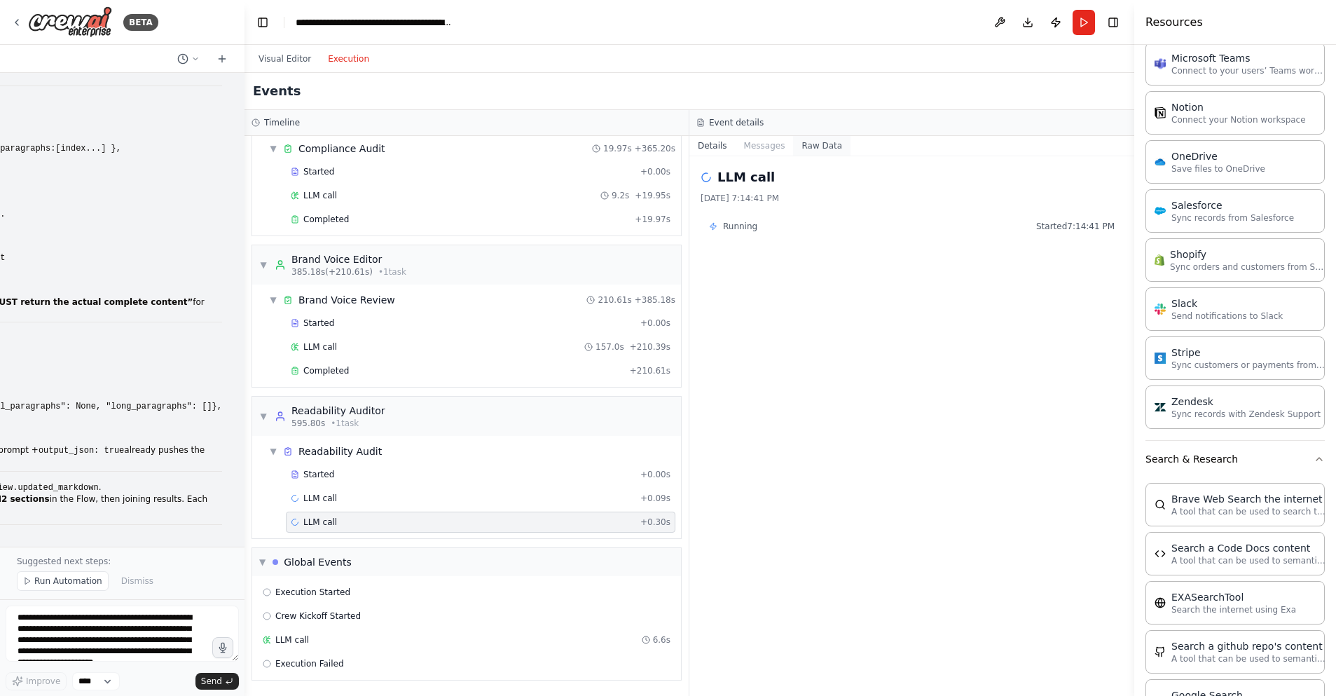
click at [811, 146] on button "Raw Data" at bounding box center [821, 146] width 57 height 20
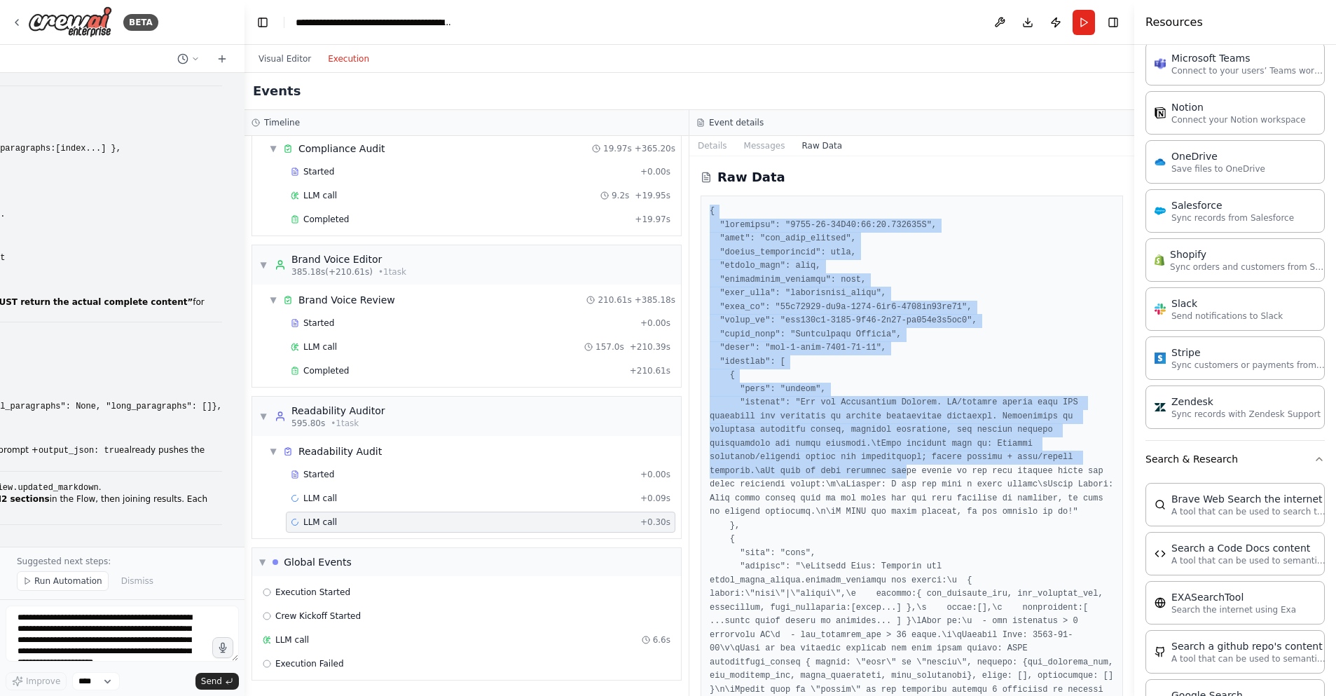
drag, startPoint x: 708, startPoint y: 207, endPoint x: 909, endPoint y: 466, distance: 327.1
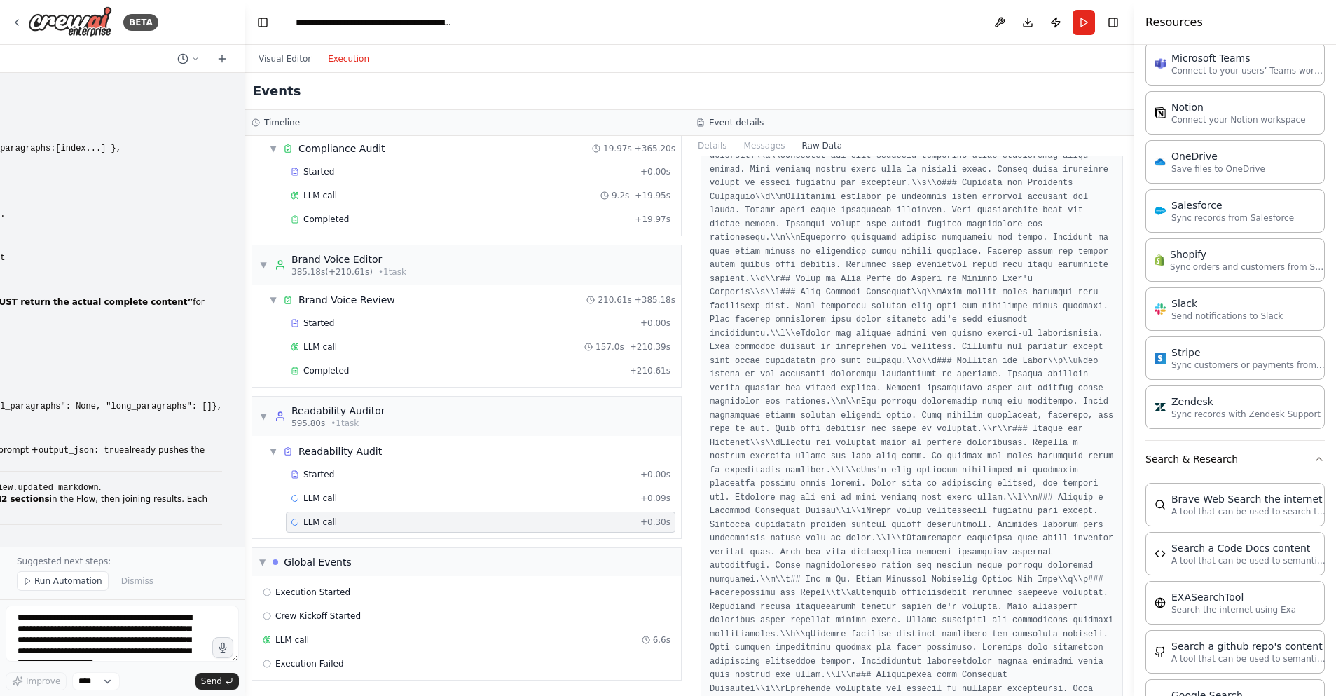
scroll to position [2201, 0]
drag, startPoint x: 1129, startPoint y: 235, endPoint x: 1040, endPoint y: 392, distance: 180.4
click at [1090, 454] on div "BETA Hello! I'm the CrewAI assistant. What kind of automation do you want to bu…" at bounding box center [668, 348] width 1336 height 696
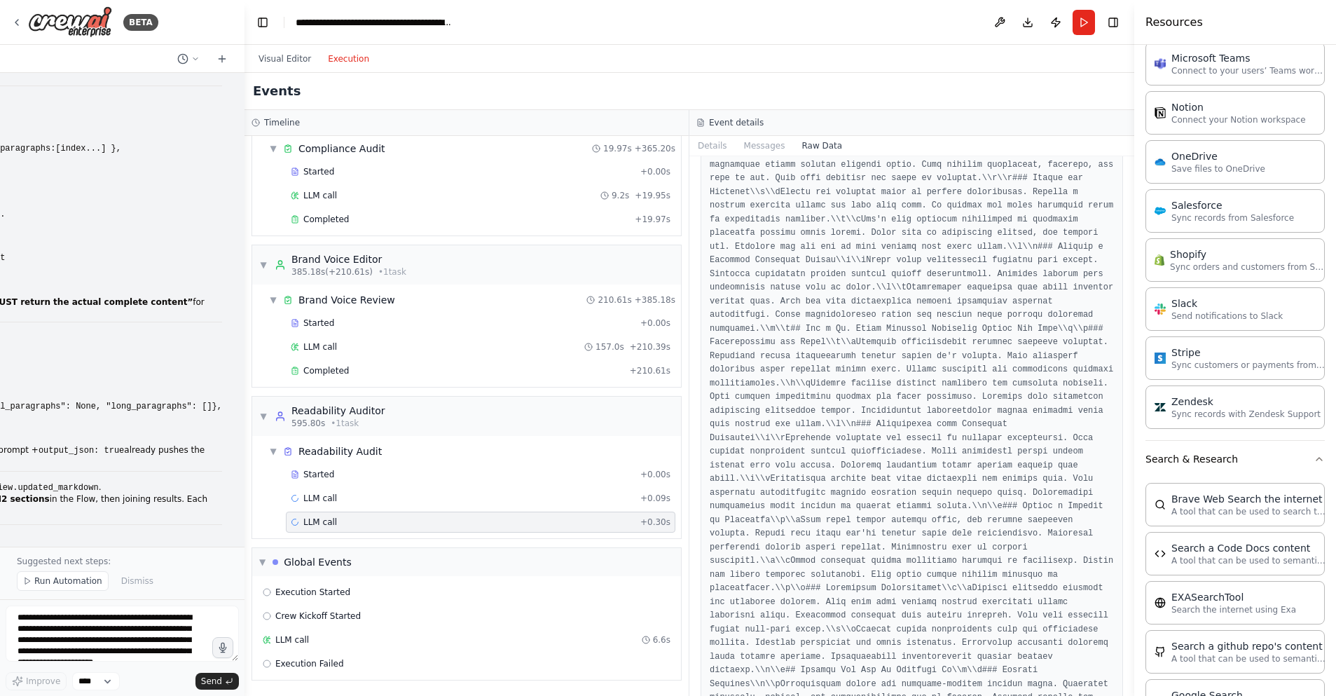
scroll to position [2766, 0]
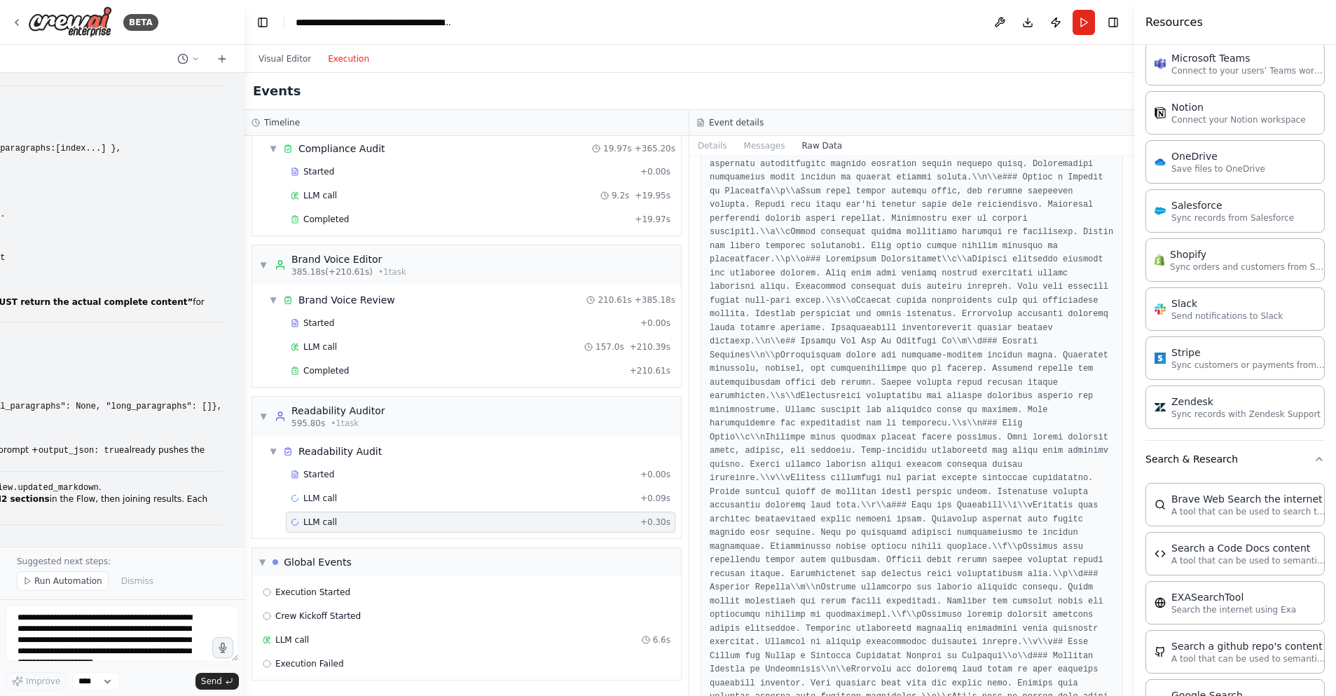
drag, startPoint x: 1128, startPoint y: 254, endPoint x: 1042, endPoint y: 494, distance: 255.3
click at [1071, 568] on div "BETA Hello! I'm the CrewAI assistant. What kind of automation do you want to bu…" at bounding box center [668, 348] width 1336 height 696
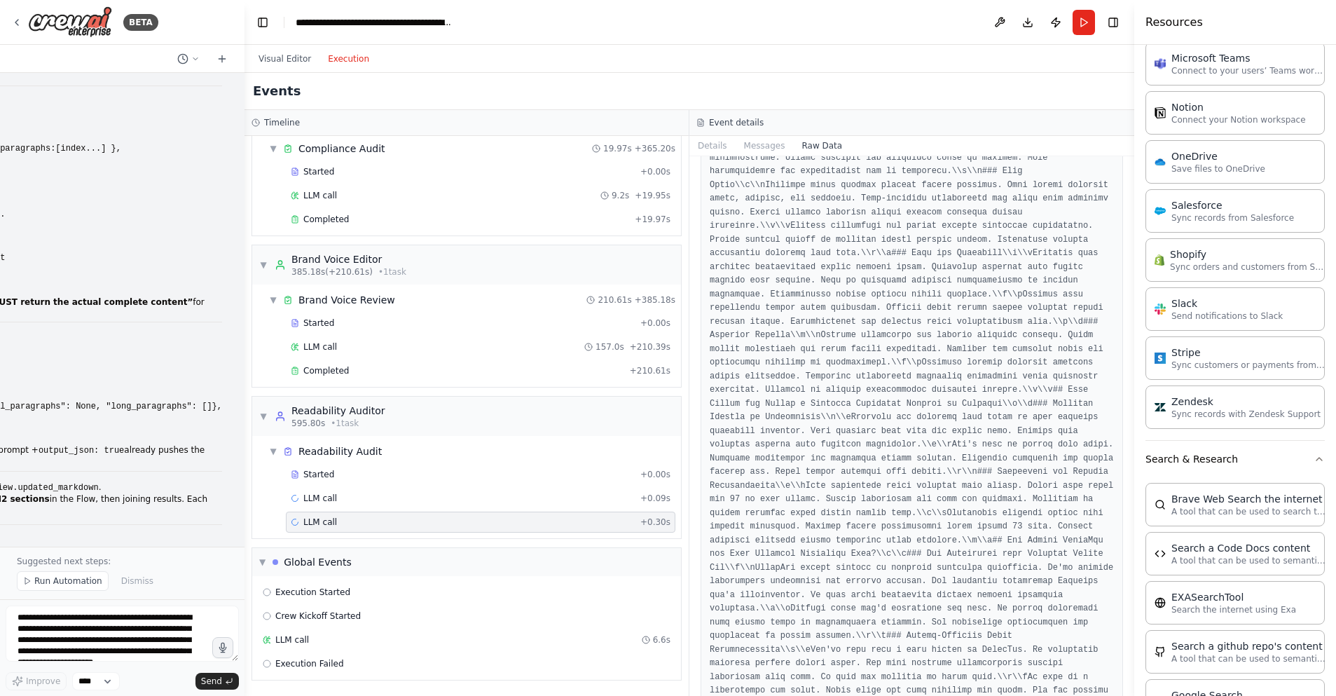
scroll to position [16443, 0]
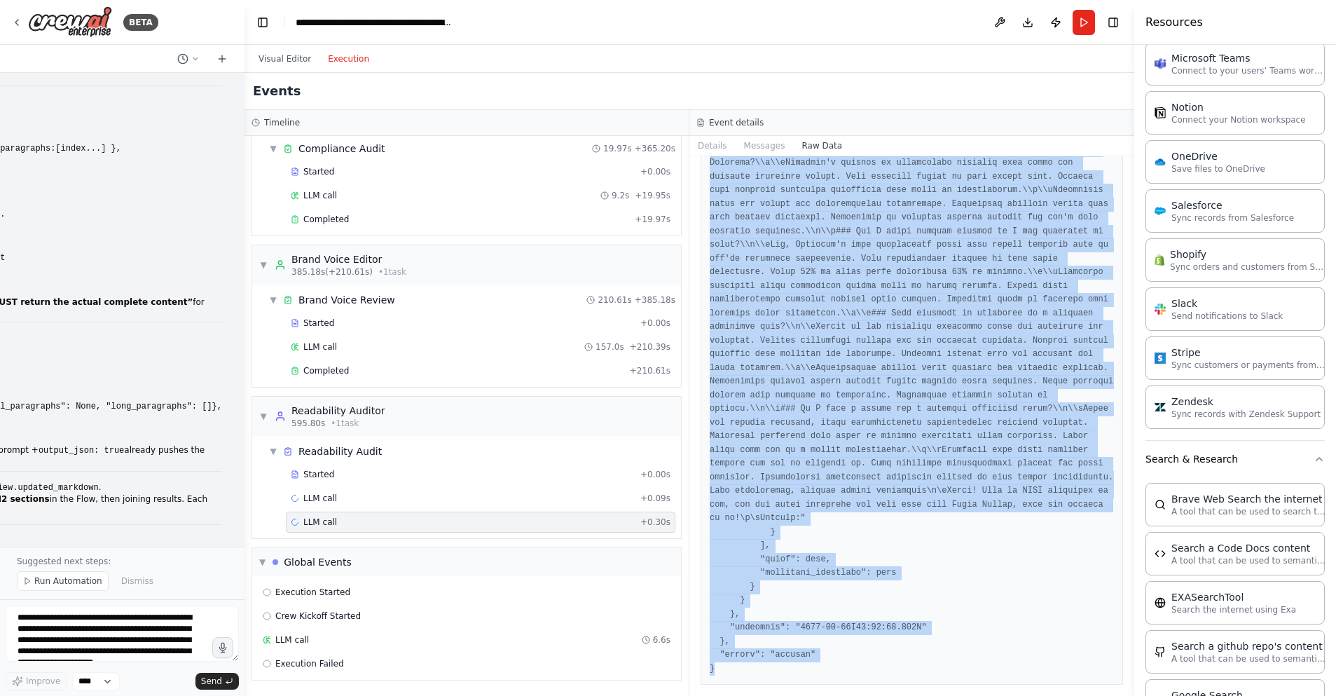
copy pre "{ "timestamp": "[DATE]T00:14:41.139806Z", "type": "llm_call_started", "source_f…"
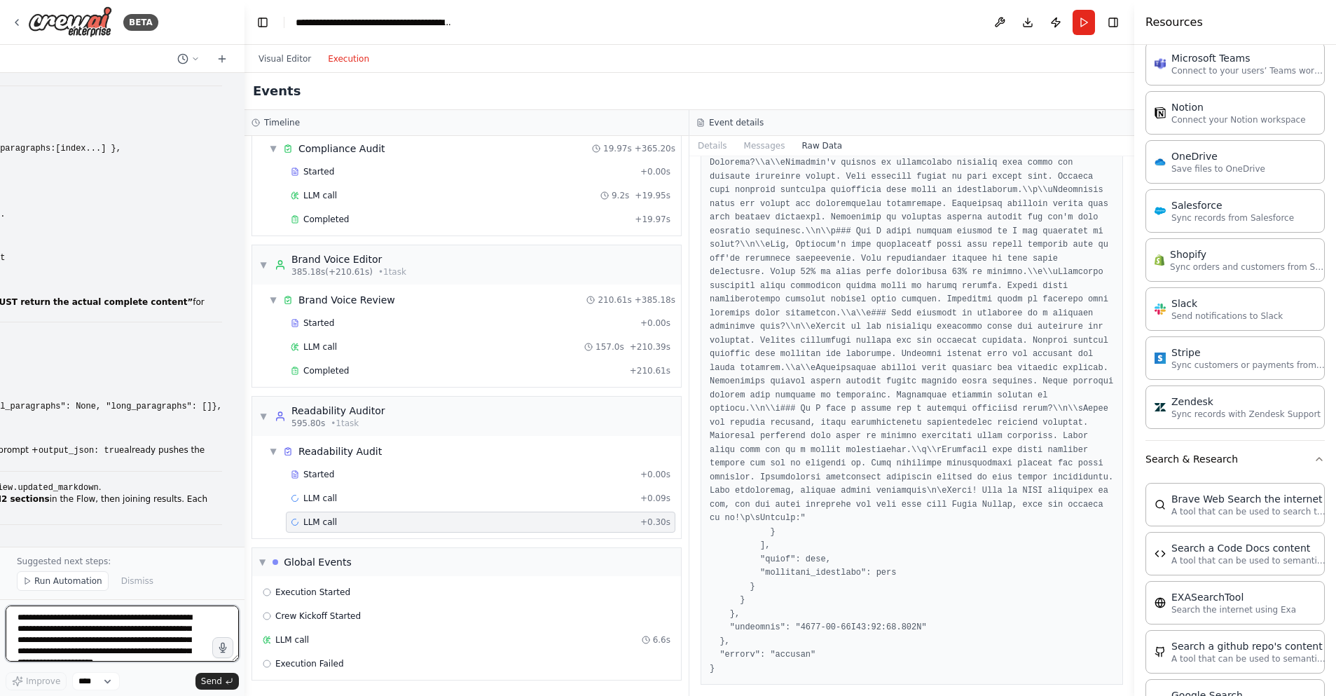
click at [62, 625] on textarea at bounding box center [122, 633] width 233 height 56
paste textarea "**********"
type textarea "**********"
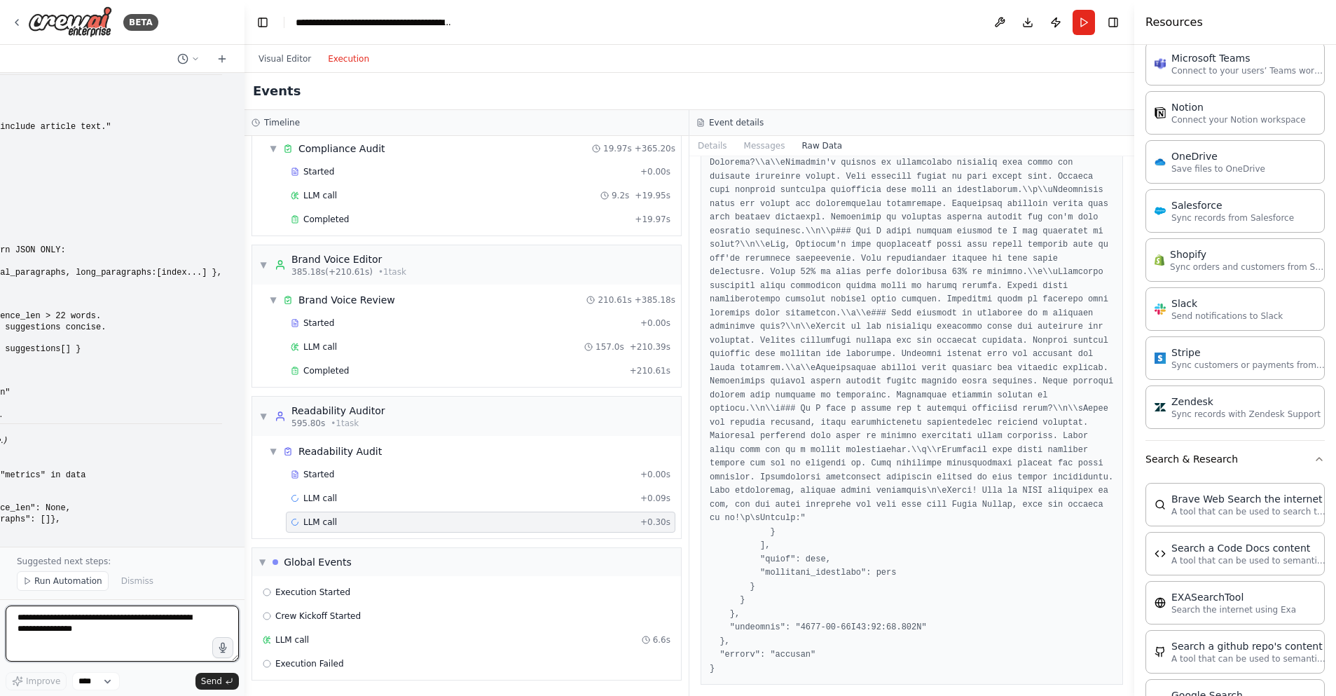
scroll to position [38778, 0]
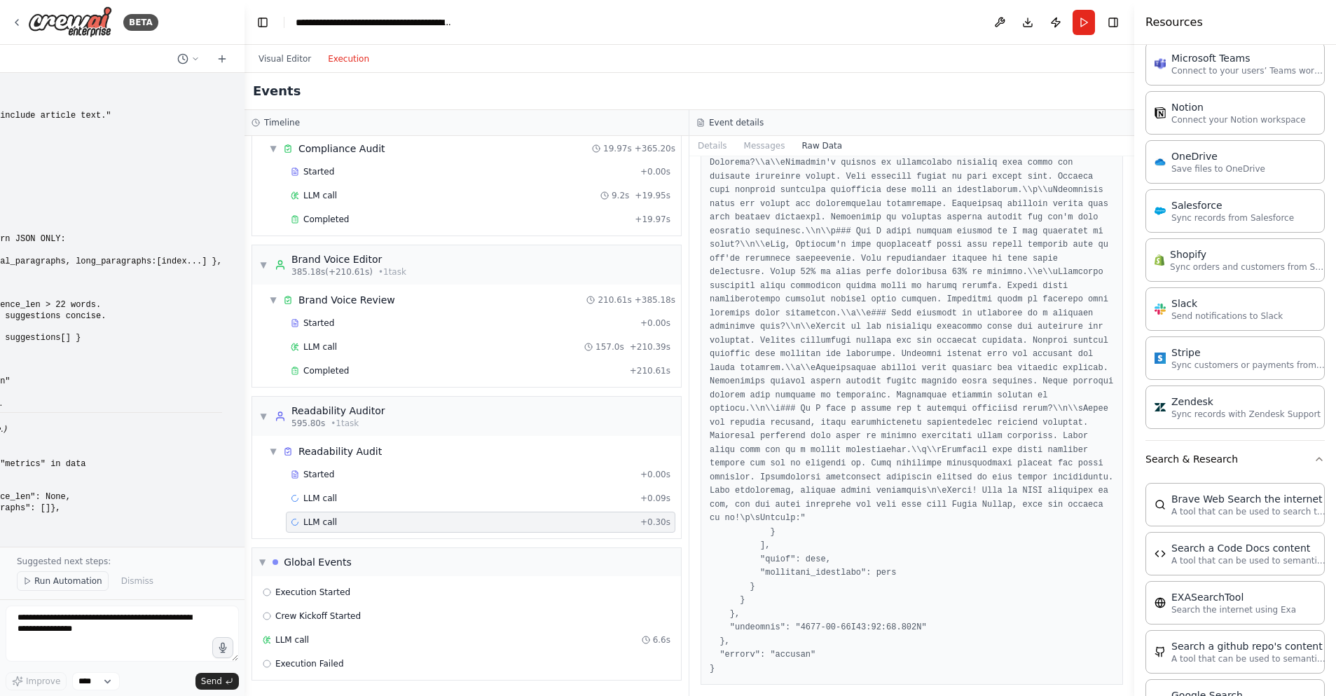
click at [71, 583] on span "Run Automation" at bounding box center [68, 580] width 68 height 11
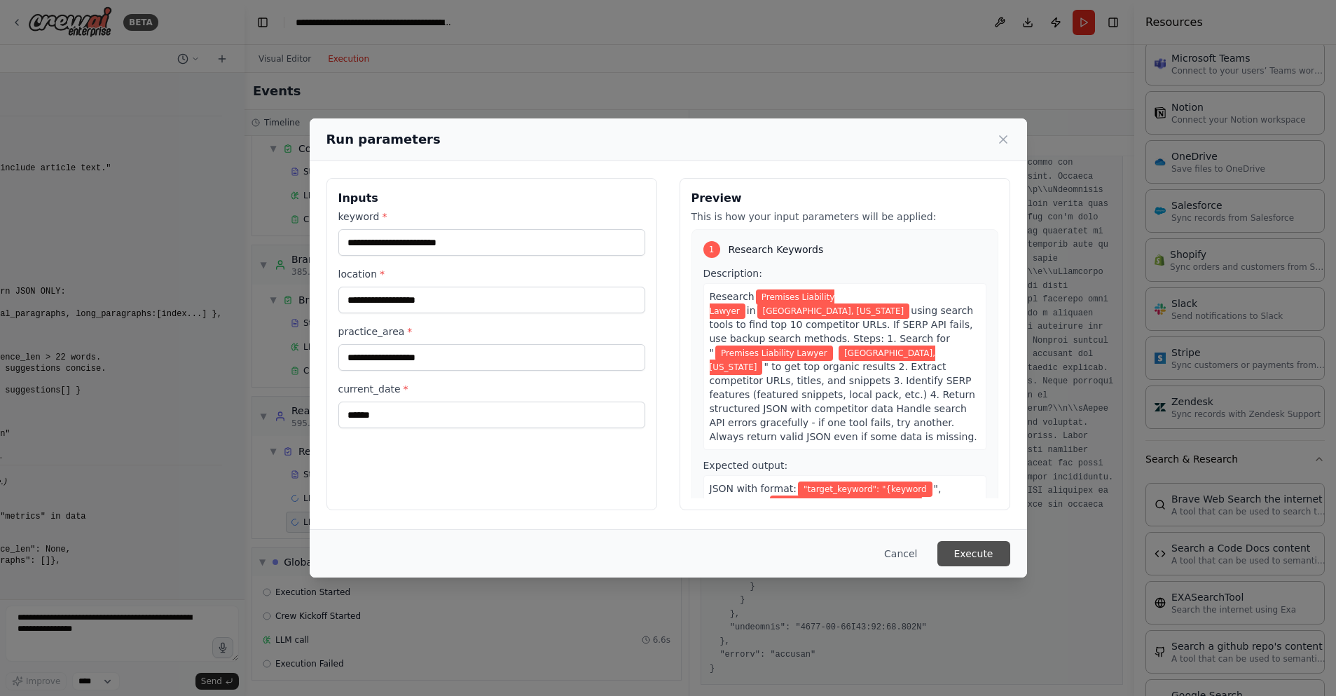
click at [971, 557] on button "Execute" at bounding box center [973, 553] width 73 height 25
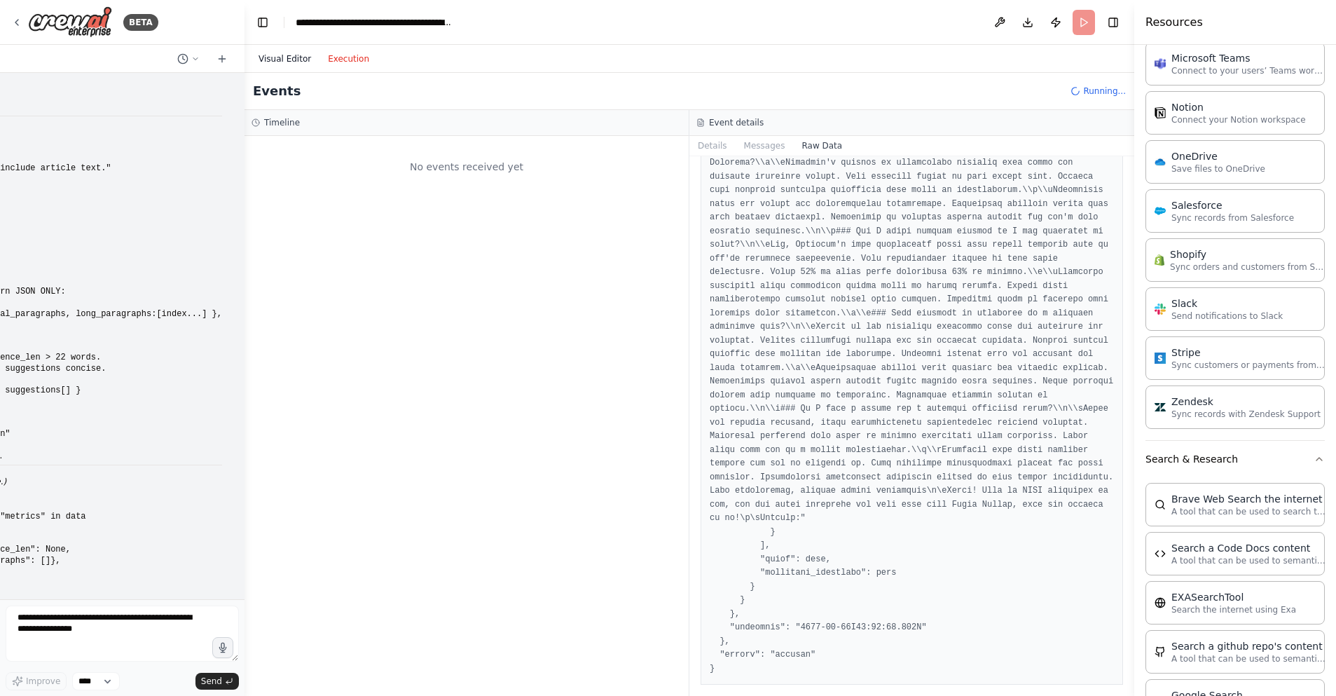
click at [287, 64] on button "Visual Editor" at bounding box center [284, 58] width 69 height 17
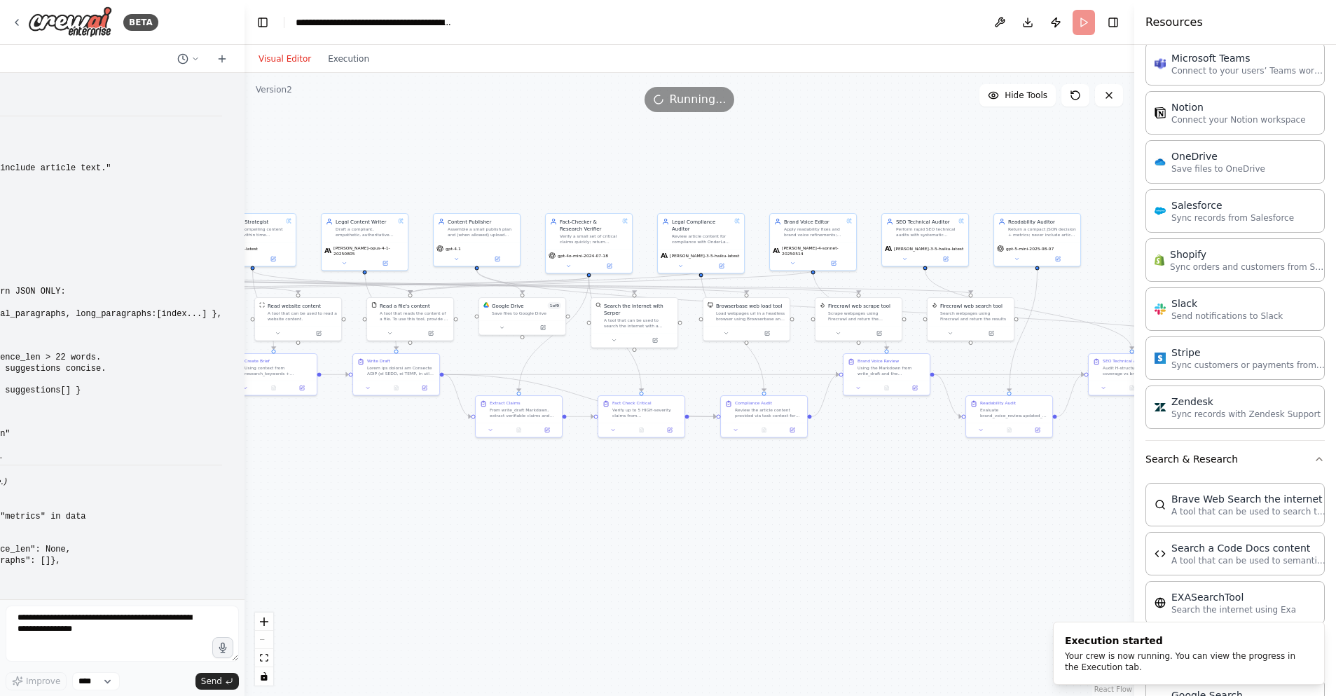
drag, startPoint x: 445, startPoint y: 139, endPoint x: 609, endPoint y: 150, distance: 164.3
click at [609, 150] on div ".deletable-edge-delete-btn { width: 20px; height: 20px; border: 0px solid #ffff…" at bounding box center [690, 384] width 890 height 623
drag, startPoint x: 90, startPoint y: 536, endPoint x: 29, endPoint y: 331, distance: 214.3
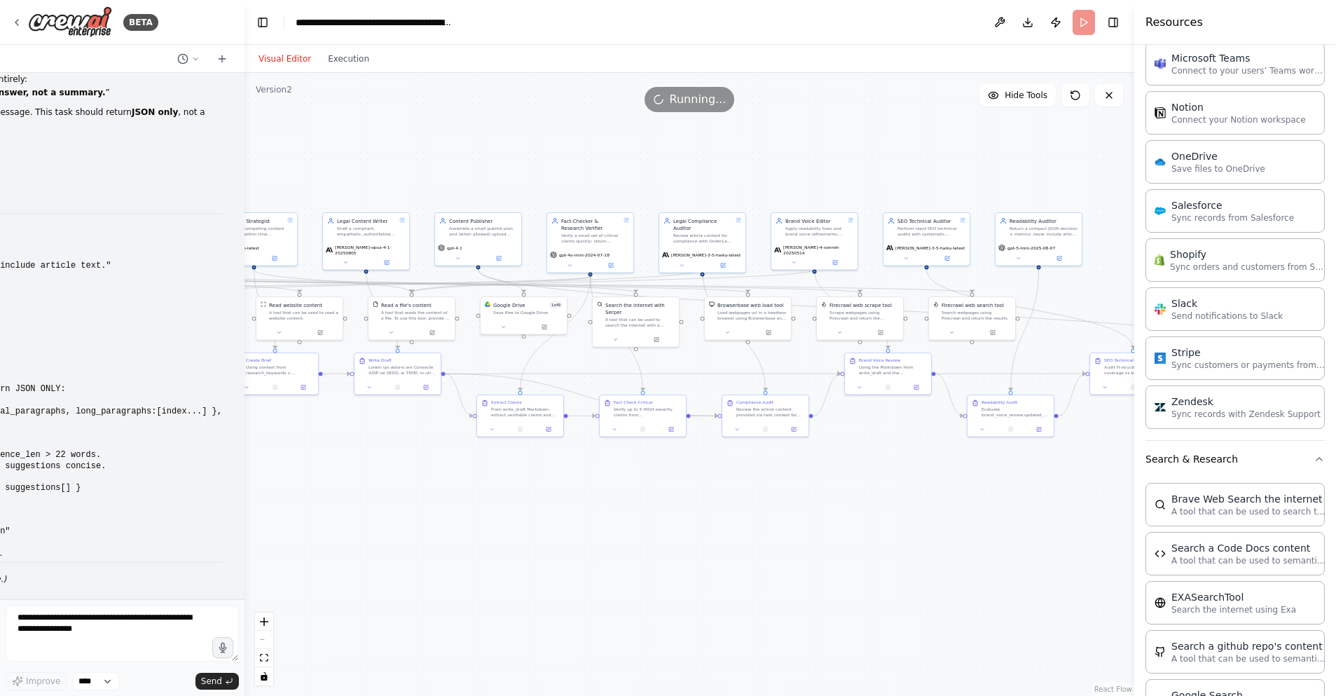
scroll to position [38486, 0]
